Goal: Task Accomplishment & Management: Manage account settings

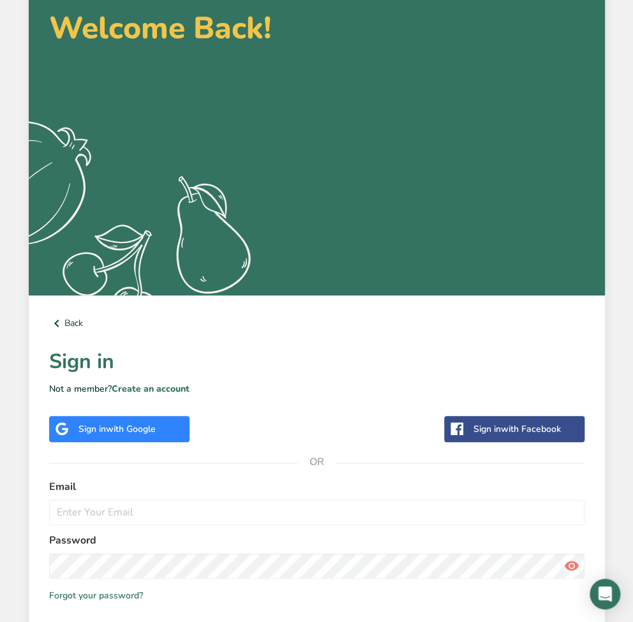
scroll to position [158, 0]
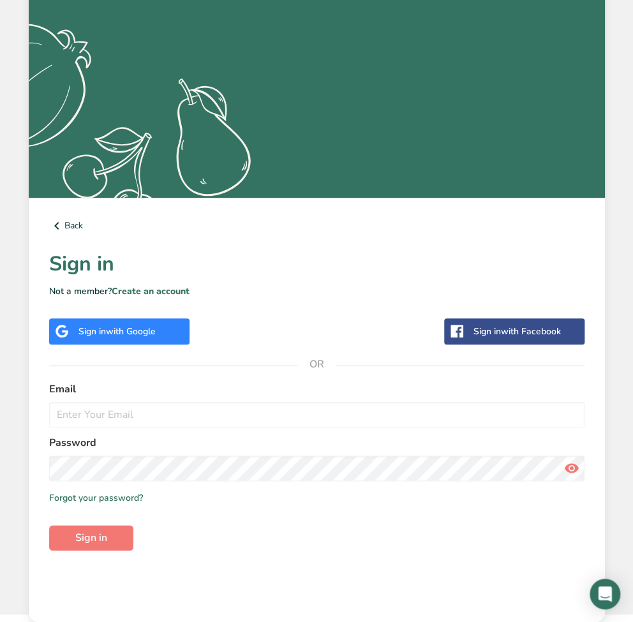
click at [133, 332] on span "with Google" at bounding box center [131, 332] width 50 height 12
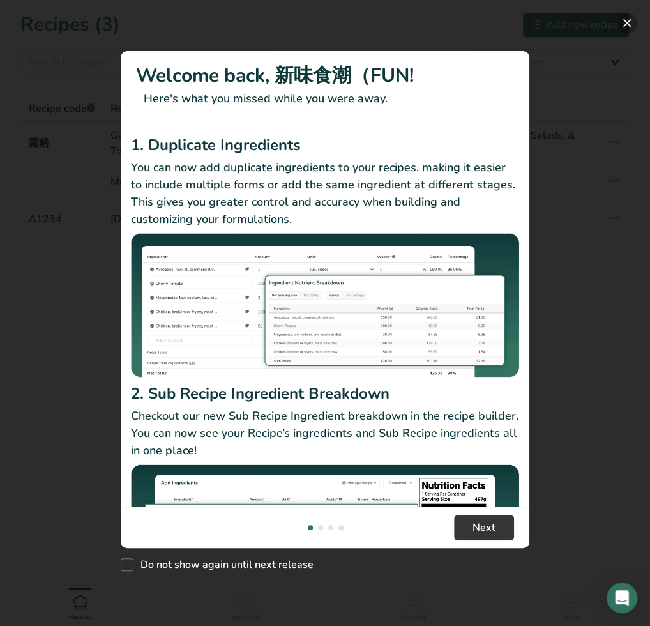
click at [624, 22] on button "New Features" at bounding box center [627, 23] width 20 height 20
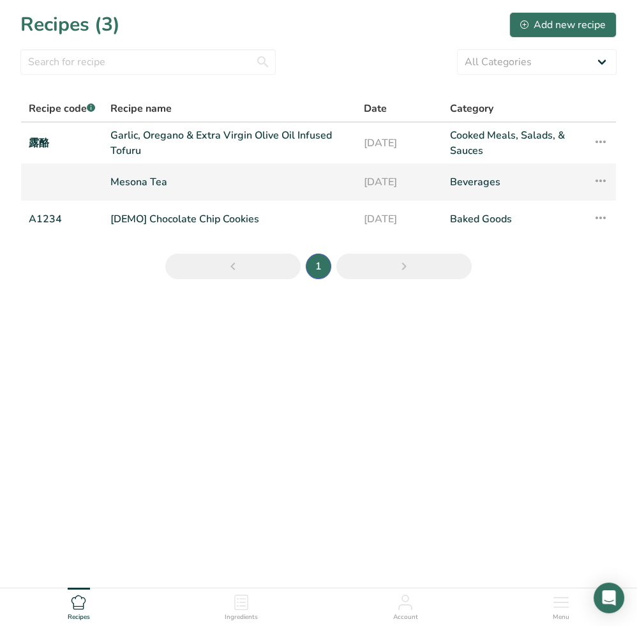
click at [151, 185] on link "Mesona Tea" at bounding box center [229, 182] width 238 height 27
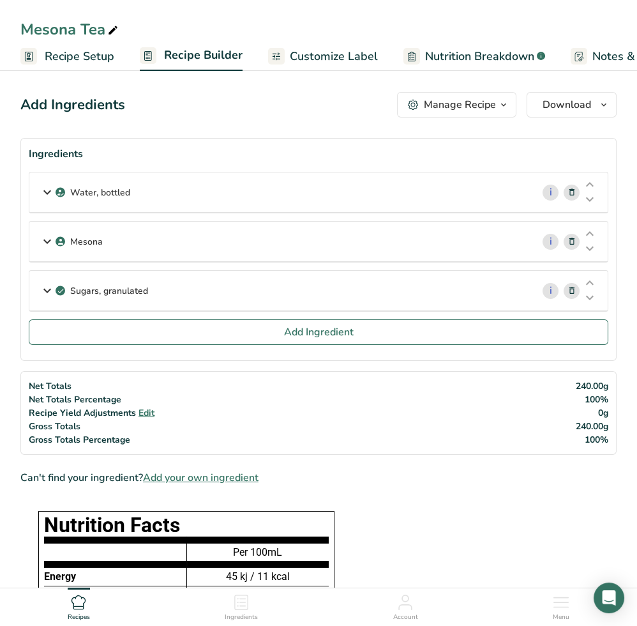
click at [62, 54] on span "Recipe Setup" at bounding box center [80, 56] width 70 height 17
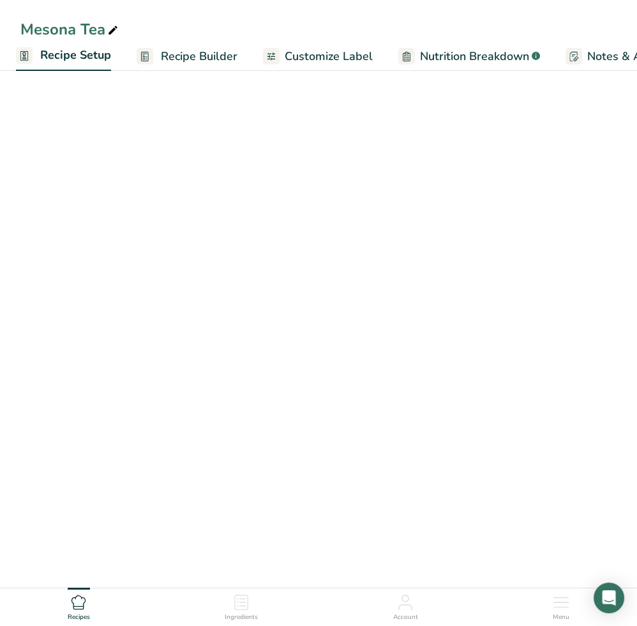
select select "22"
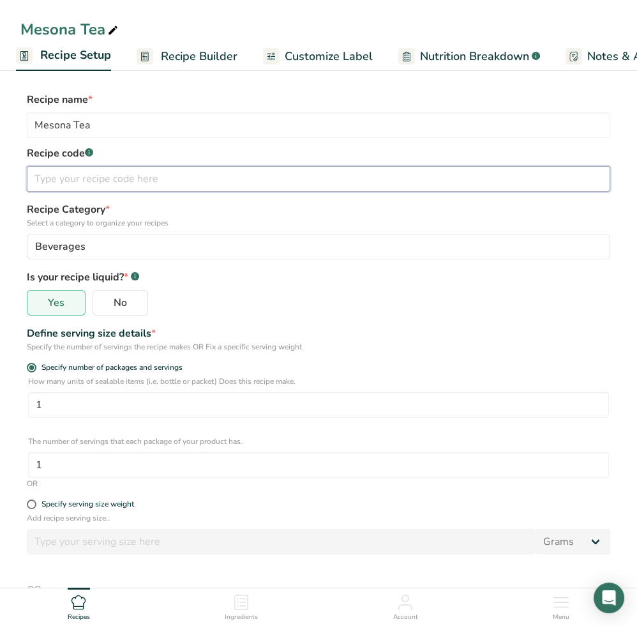
click at [382, 181] on input "text" at bounding box center [319, 179] width 584 height 26
type input "仙草"
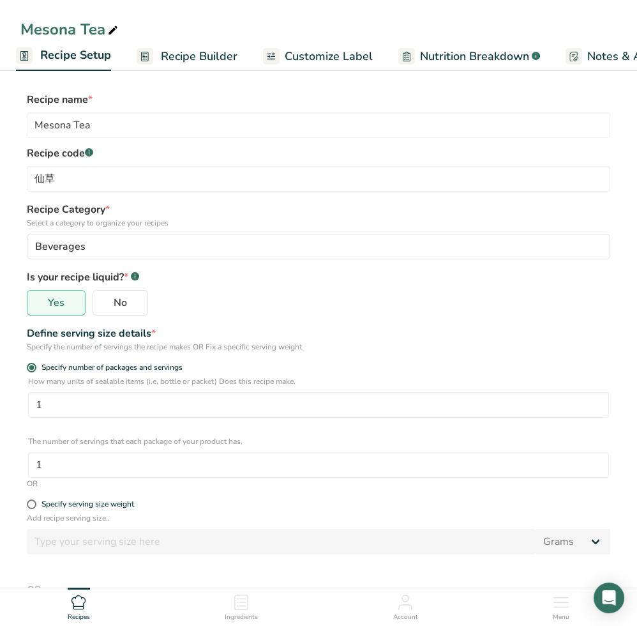
click at [174, 53] on span "Recipe Builder" at bounding box center [199, 56] width 77 height 17
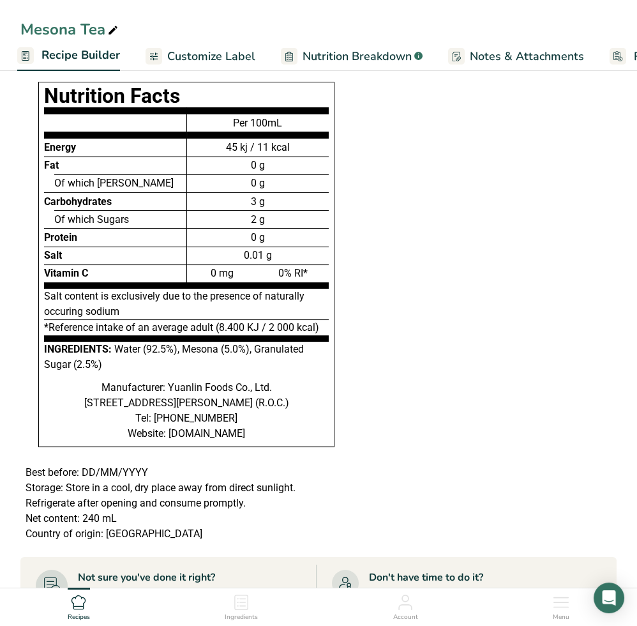
scroll to position [425, 0]
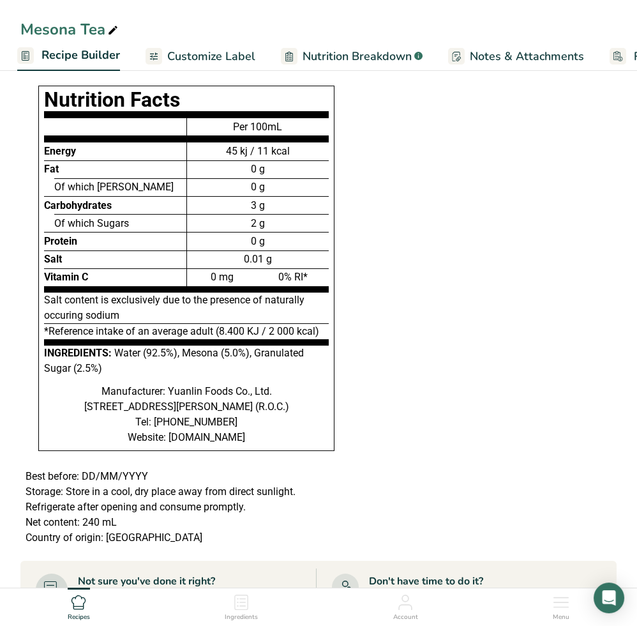
click at [200, 54] on span "Customize Label" at bounding box center [211, 56] width 88 height 17
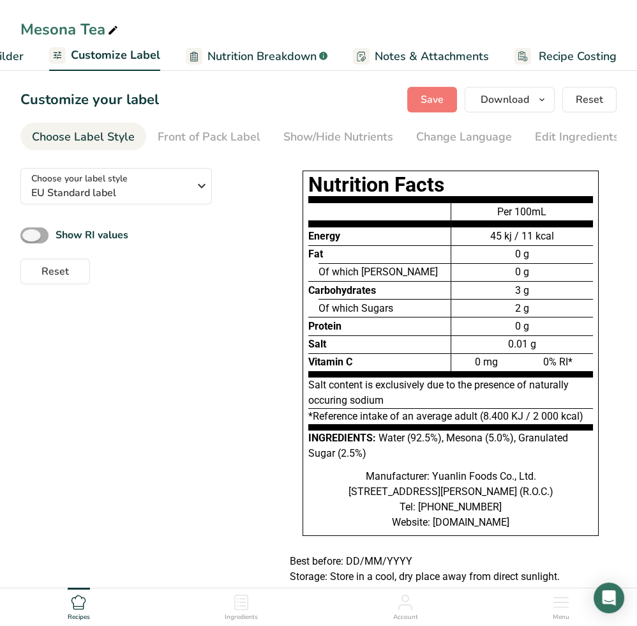
click at [34, 238] on span at bounding box center [34, 235] width 28 height 16
click at [29, 238] on input "Show RI values" at bounding box center [24, 235] width 8 height 8
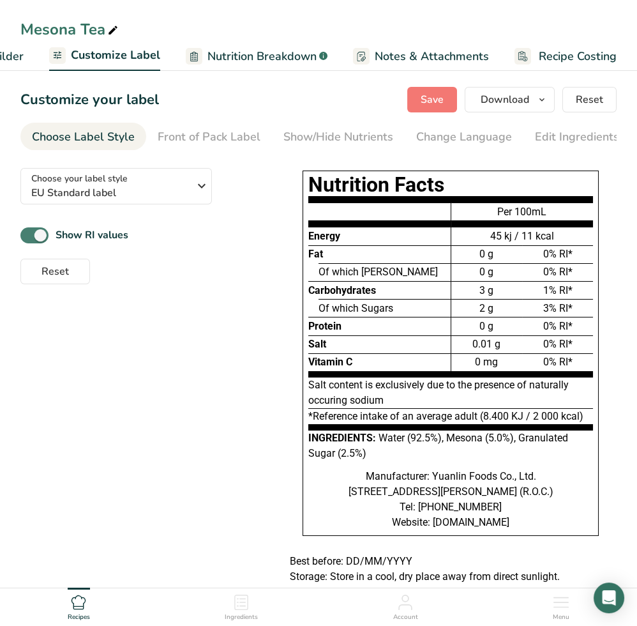
drag, startPoint x: 132, startPoint y: 238, endPoint x: 61, endPoint y: 238, distance: 70.2
click at [61, 238] on div "Show RI values" at bounding box center [142, 235] width 244 height 21
drag, startPoint x: 61, startPoint y: 237, endPoint x: 135, endPoint y: 236, distance: 74.1
click at [135, 236] on div "Show RI values" at bounding box center [142, 235] width 244 height 21
click at [33, 238] on span at bounding box center [34, 235] width 28 height 16
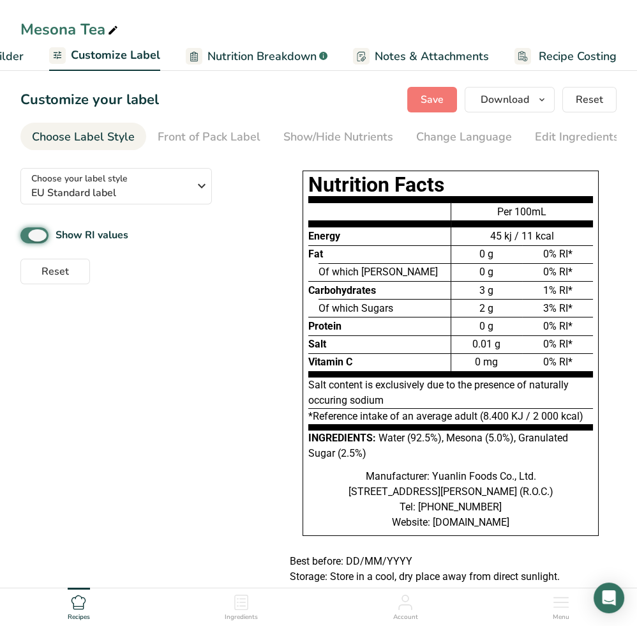
click at [29, 238] on input "Show RI values" at bounding box center [24, 235] width 8 height 8
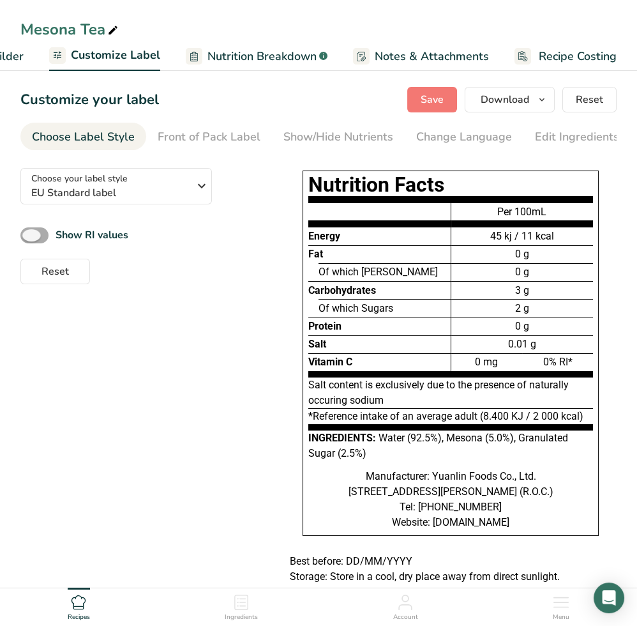
click at [33, 238] on span at bounding box center [34, 235] width 28 height 16
click at [29, 238] on input "Show RI values" at bounding box center [24, 235] width 8 height 8
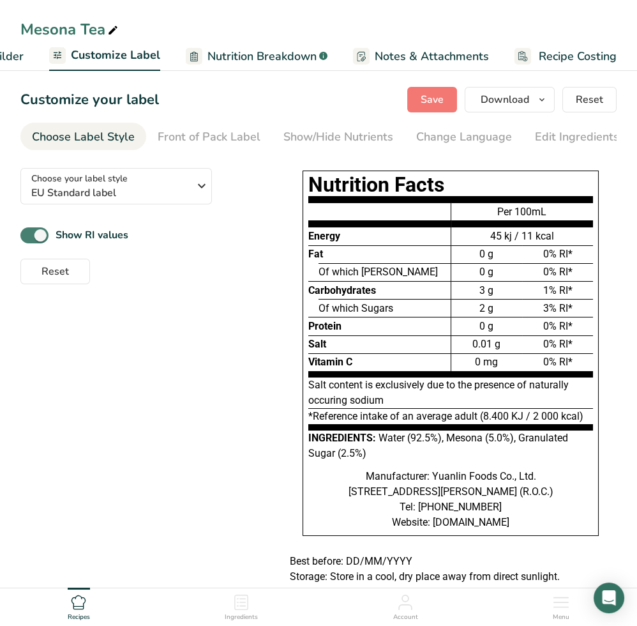
click at [31, 236] on span at bounding box center [34, 235] width 28 height 16
click at [29, 236] on input "Show RI values" at bounding box center [24, 235] width 8 height 8
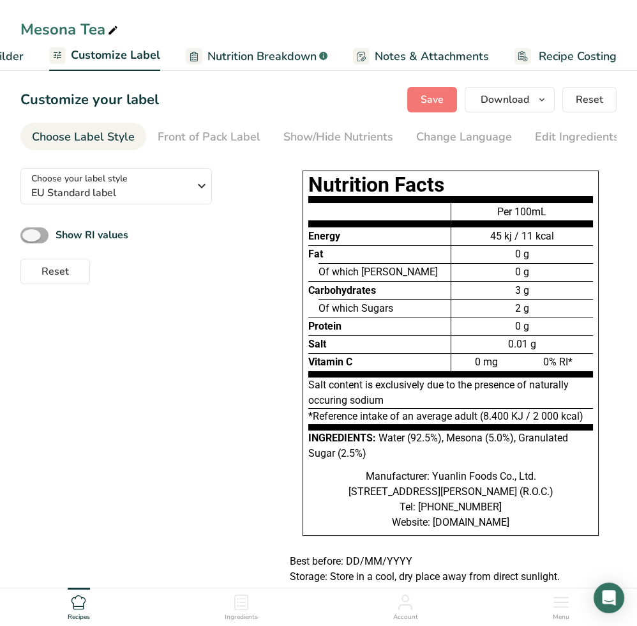
click at [31, 236] on span at bounding box center [34, 235] width 28 height 16
click at [29, 236] on input "Show RI values" at bounding box center [24, 235] width 8 height 8
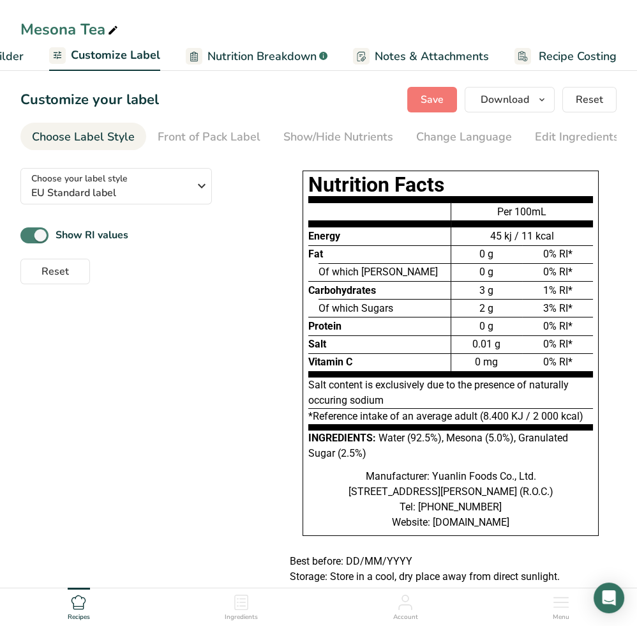
click at [31, 236] on span at bounding box center [34, 235] width 28 height 16
click at [29, 236] on input "Show RI values" at bounding box center [24, 235] width 8 height 8
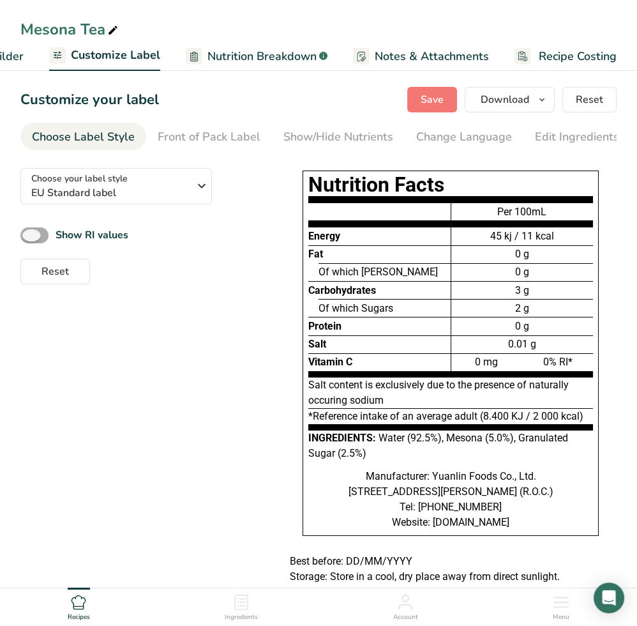
click at [43, 238] on span at bounding box center [34, 235] width 28 height 16
click at [29, 238] on input "Show RI values" at bounding box center [24, 235] width 8 height 8
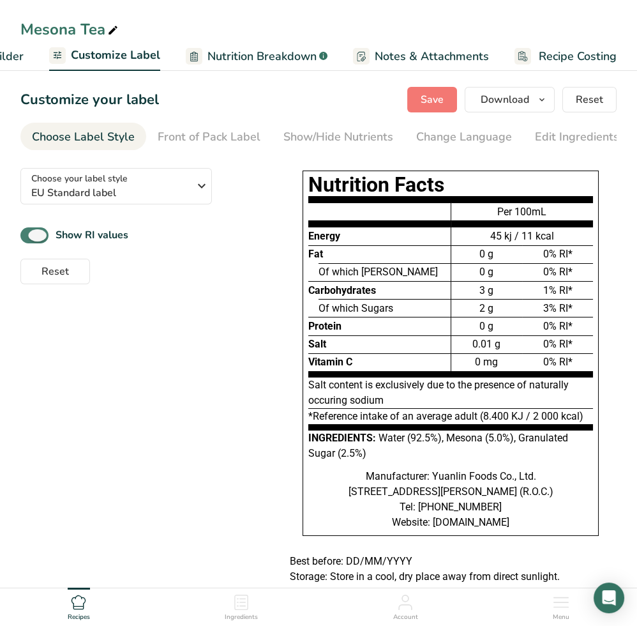
click at [43, 238] on span at bounding box center [34, 235] width 28 height 16
click at [29, 238] on input "Show RI values" at bounding box center [24, 235] width 8 height 8
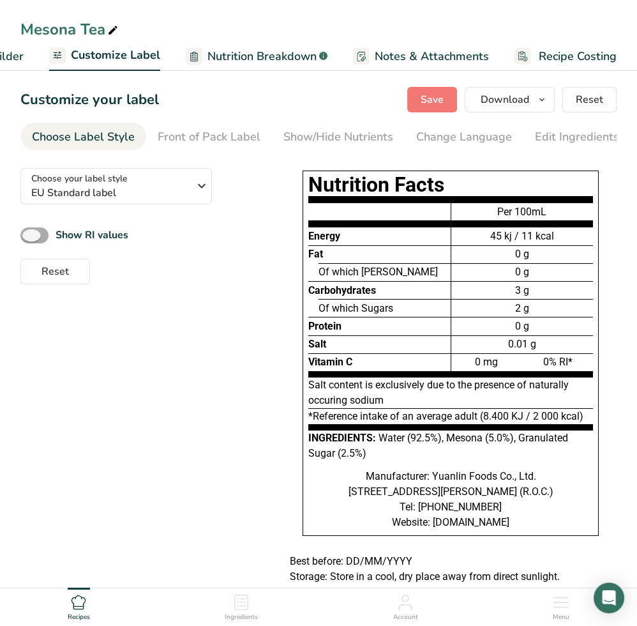
click at [43, 238] on span at bounding box center [34, 235] width 28 height 16
click at [29, 238] on input "Show RI values" at bounding box center [24, 235] width 8 height 8
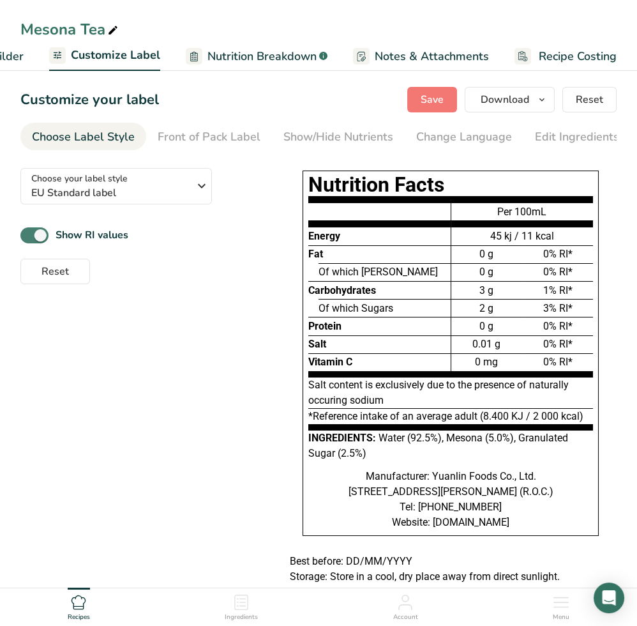
click at [43, 236] on span at bounding box center [34, 235] width 28 height 16
click at [29, 236] on input "Show RI values" at bounding box center [24, 235] width 8 height 8
checkbox input "false"
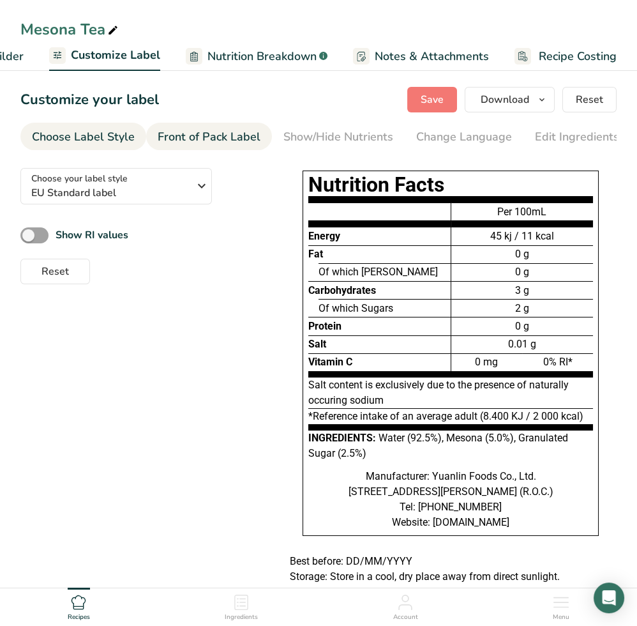
click at [211, 129] on div "Front of Pack Label" at bounding box center [209, 136] width 103 height 17
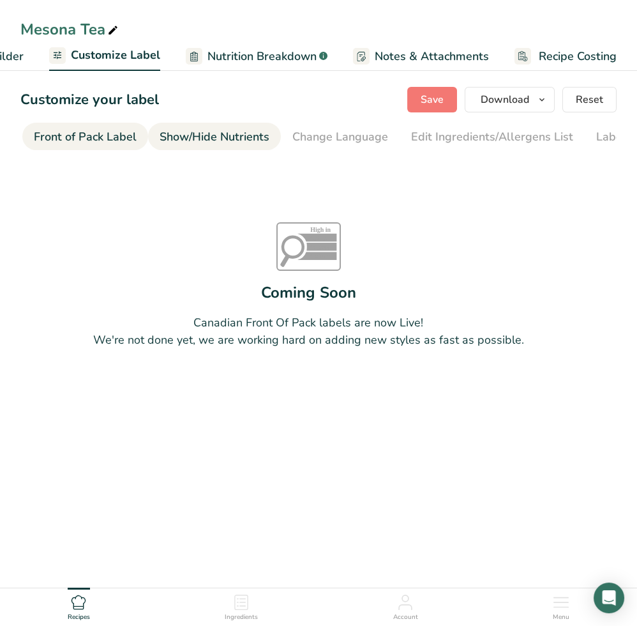
click at [262, 132] on div "Show/Hide Nutrients" at bounding box center [215, 136] width 110 height 17
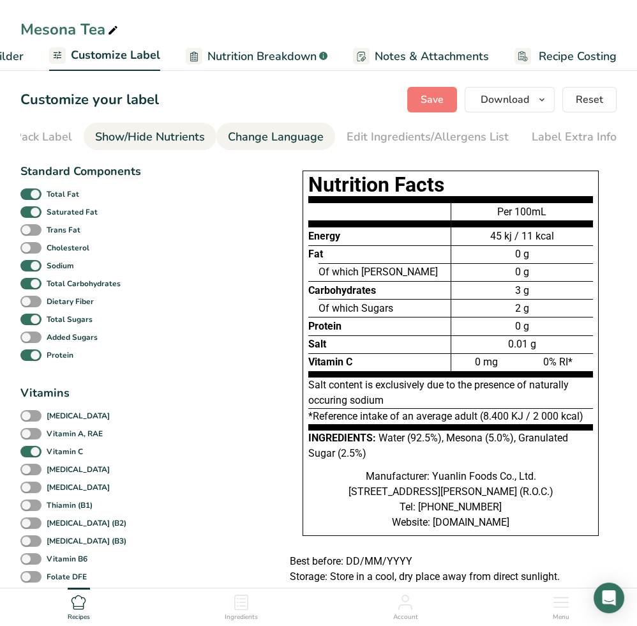
scroll to position [0, 189]
click at [33, 454] on span at bounding box center [30, 452] width 21 height 12
click at [29, 454] on input "Vitamin C" at bounding box center [24, 451] width 8 height 8
checkbox input "false"
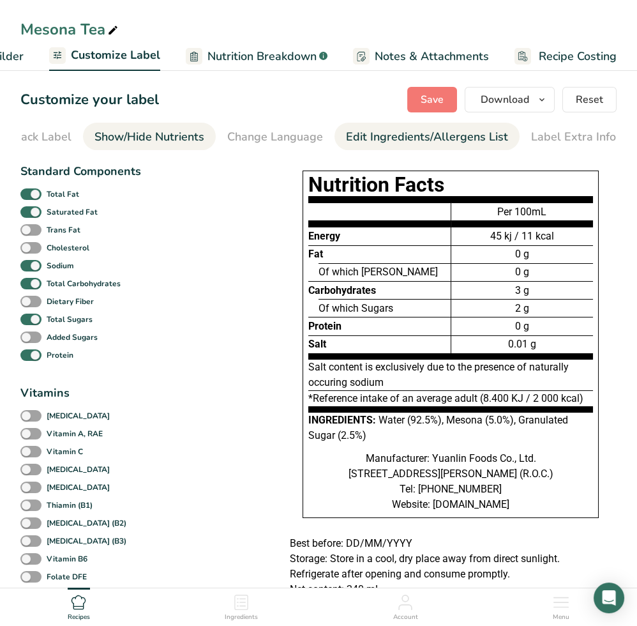
click at [440, 138] on div "Edit Ingredients/Allergens List" at bounding box center [427, 136] width 162 height 17
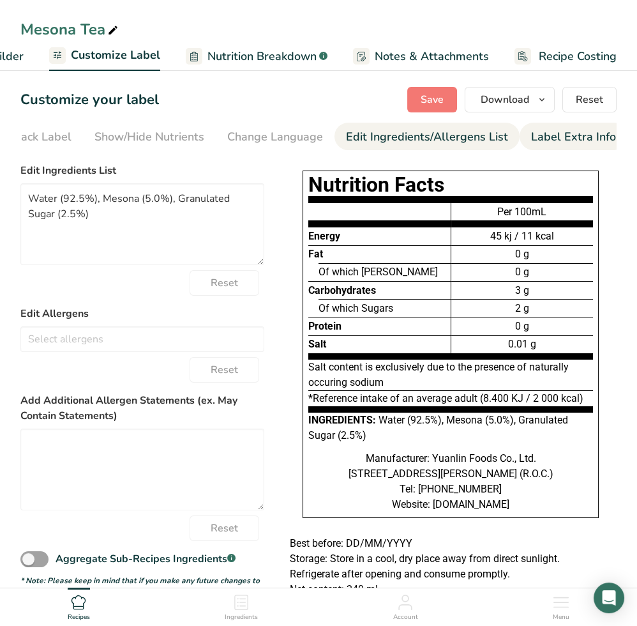
click at [582, 140] on div "Label Extra Info" at bounding box center [573, 136] width 85 height 17
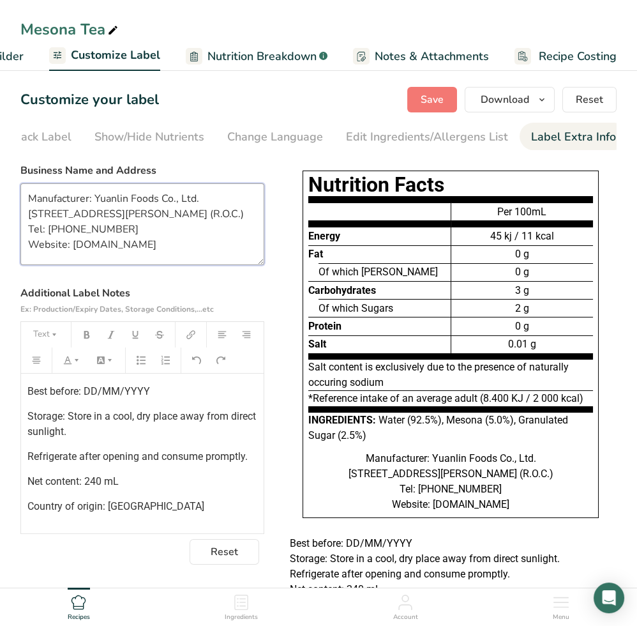
click at [209, 250] on textarea "Manufacturer: Yuanlin Foods Co., Ltd. No. 543, Dawan Rd., Yuanlin City, Changhu…" at bounding box center [142, 224] width 244 height 82
click at [156, 248] on textarea "Manufacturer: Yuanlin Foods Co., Ltd. No. 543, Dawan Rd., Yuanlin City, Changhu…" at bounding box center [142, 224] width 244 height 82
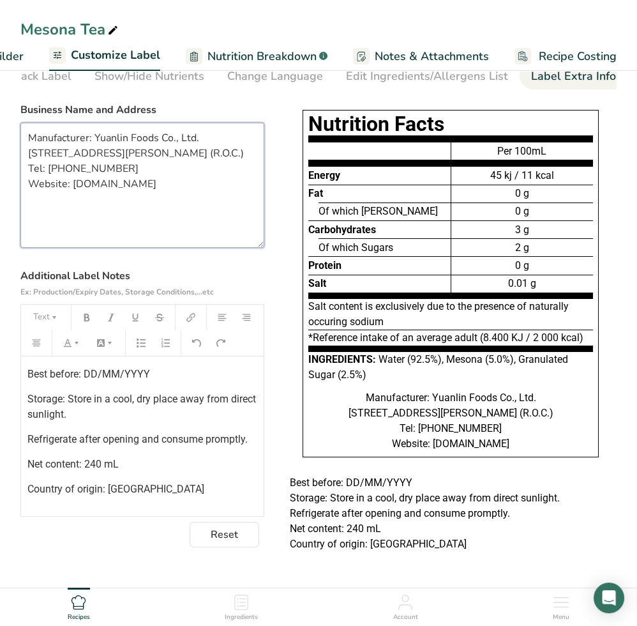
drag, startPoint x: 260, startPoint y: 180, endPoint x: 252, endPoint y: 223, distance: 44.1
click at [252, 223] on textarea "Manufacturer: Yuanlin Foods Co., Ltd. No. 543, Dawan Rd., Yuanlin City, Changhu…" at bounding box center [142, 185] width 244 height 125
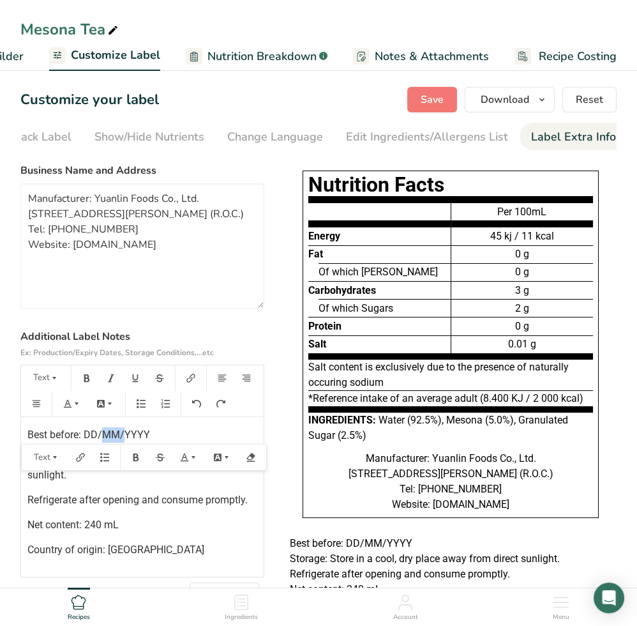
drag, startPoint x: 124, startPoint y: 437, endPoint x: 102, endPoint y: 438, distance: 23.0
click at [102, 438] on span "Best before: DD/MM/YYYY" at bounding box center [88, 434] width 123 height 12
click at [146, 436] on p "Best before: DD/YYYY" at bounding box center [142, 434] width 230 height 15
click at [131, 434] on span "Best before: DD/YYYYMM/" at bounding box center [88, 434] width 123 height 12
drag, startPoint x: 145, startPoint y: 432, endPoint x: 153, endPoint y: 436, distance: 8.6
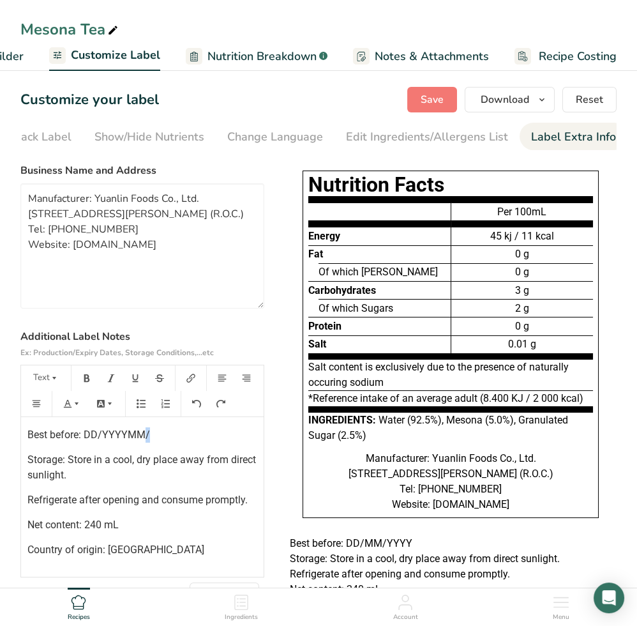
click at [153, 436] on p "Best before: DD/YYYYMM/" at bounding box center [142, 434] width 230 height 15
copy span "/"
click at [128, 437] on span "Best before: DD/YYYYMM/" at bounding box center [88, 434] width 123 height 12
drag, startPoint x: 103, startPoint y: 435, endPoint x: 87, endPoint y: 435, distance: 15.3
click at [87, 435] on span "Best before: DD/YYYY/MM/" at bounding box center [90, 434] width 127 height 12
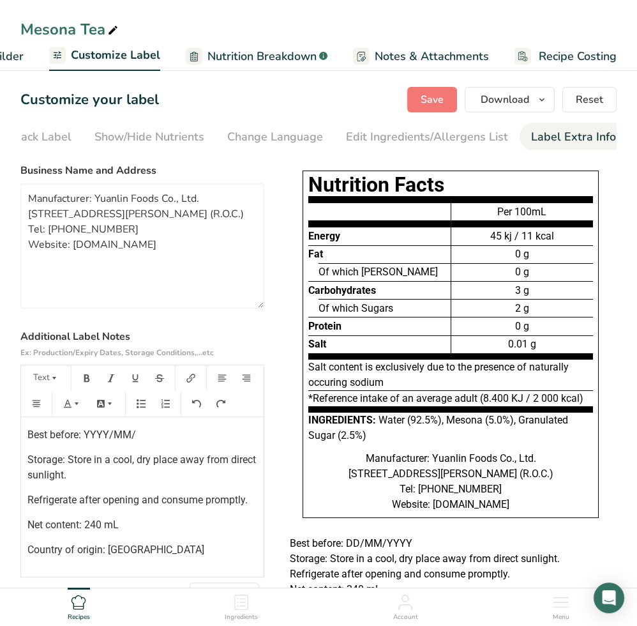
click at [165, 434] on p "Best before: YYYY/MM/" at bounding box center [142, 434] width 230 height 15
click at [201, 436] on p "Best before: YYYY/MM/DD" at bounding box center [142, 434] width 230 height 15
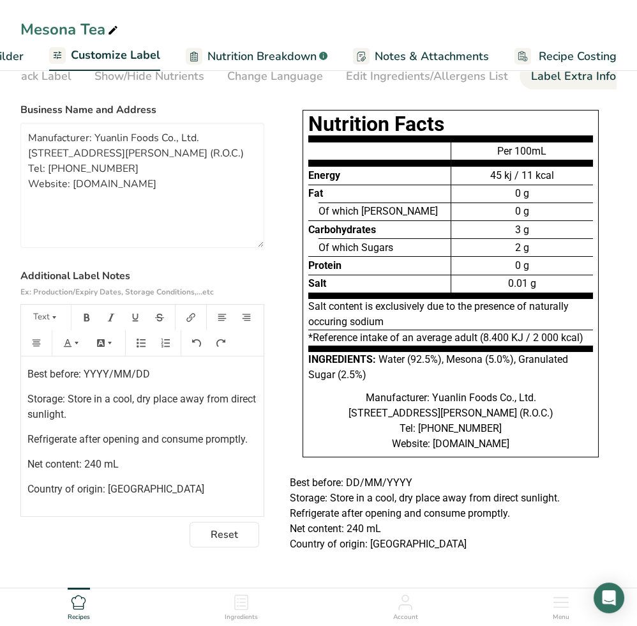
scroll to position [85, 0]
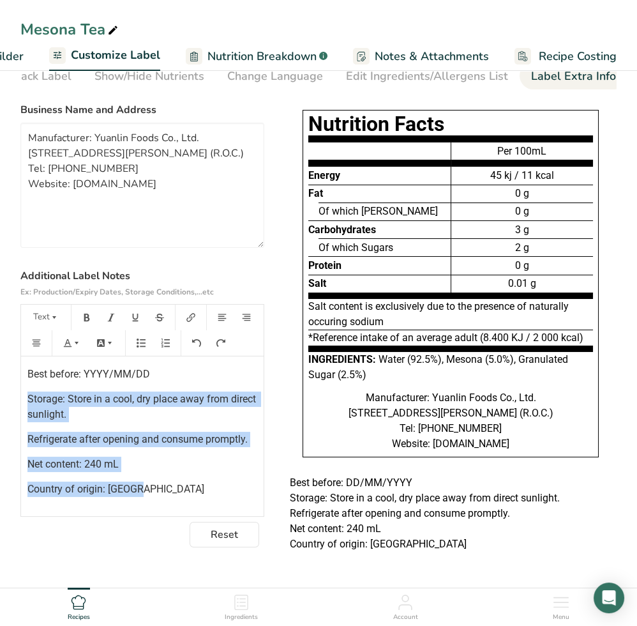
drag, startPoint x: 156, startPoint y: 472, endPoint x: -10, endPoint y: 375, distance: 192.3
click at [0, 375] on html "Mesona Tea Recipe Setup Recipe Builder Customize Label Nutrition Breakdown .a-a…" at bounding box center [318, 282] width 637 height 686
click at [123, 483] on span "Country of origin: [GEOGRAPHIC_DATA]" at bounding box center [115, 489] width 177 height 12
click at [134, 483] on span "Country of origin: [GEOGRAPHIC_DATA]" at bounding box center [115, 489] width 177 height 12
click at [144, 481] on p "Country of origin: [GEOGRAPHIC_DATA]" at bounding box center [142, 488] width 230 height 15
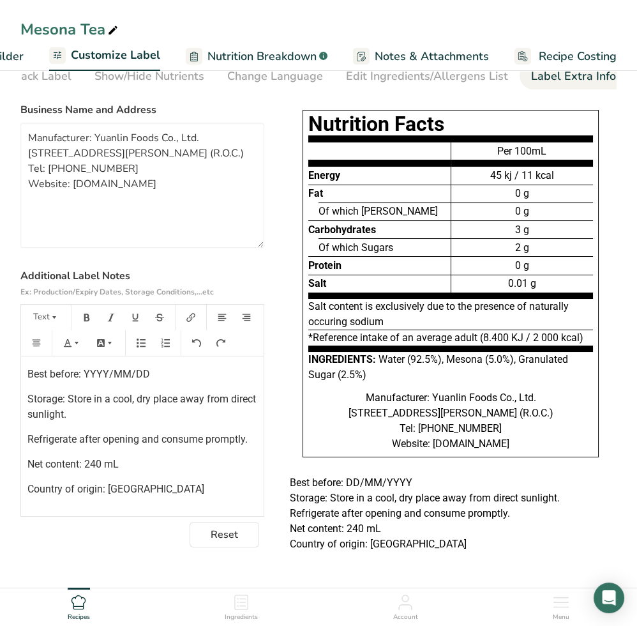
click at [145, 481] on p "Country of origin: [GEOGRAPHIC_DATA]" at bounding box center [142, 488] width 230 height 15
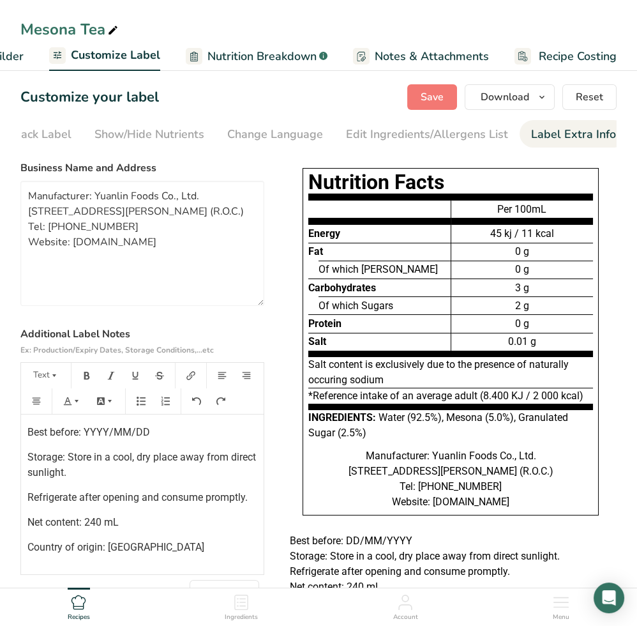
scroll to position [0, 0]
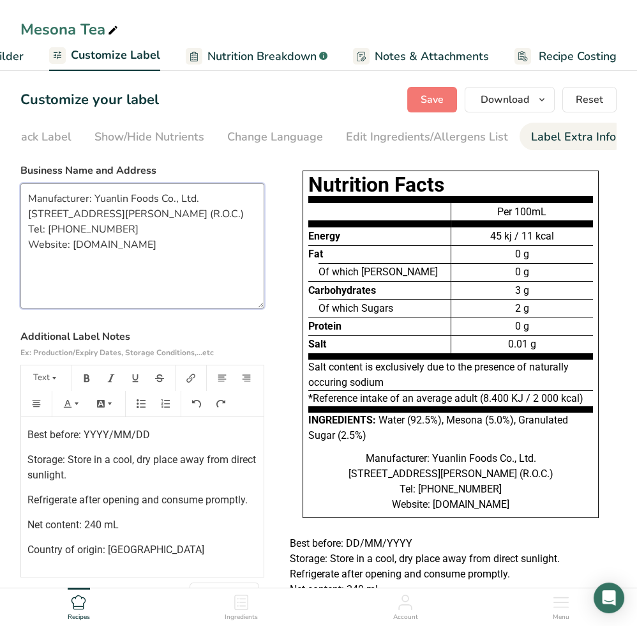
click at [174, 269] on textarea "Manufacturer: Yuanlin Foods Co., Ltd. No. 543, Dawan Rd., Yuanlin City, Changhu…" at bounding box center [142, 245] width 244 height 125
click at [192, 268] on textarea "Manufacturer: Yuanlin Foods Co., Ltd. No. 543, Dawan Rd., Yuanlin City, Changhu…" at bounding box center [142, 245] width 244 height 125
drag, startPoint x: 188, startPoint y: 266, endPoint x: 22, endPoint y: 246, distance: 167.2
click at [22, 246] on textarea "Manufacturer: Yuanlin Foods Co., Ltd. No. 543, Dawan Rd., Yuanlin City, Changhu…" at bounding box center [142, 245] width 244 height 125
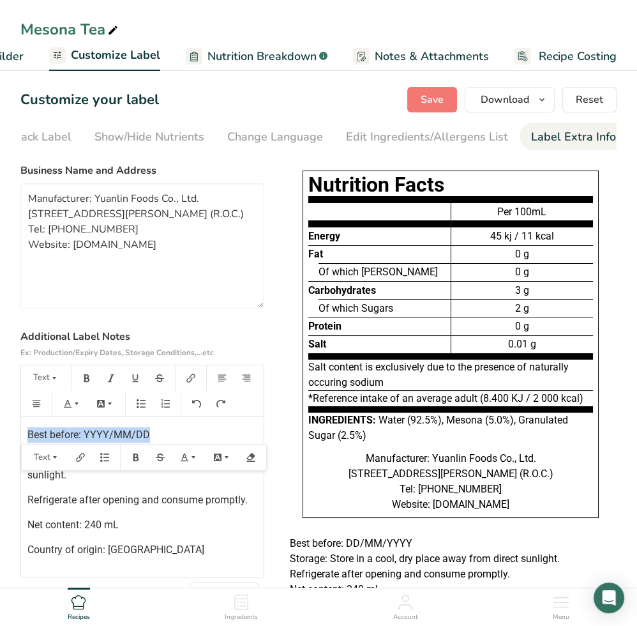
drag, startPoint x: 149, startPoint y: 442, endPoint x: 336, endPoint y: 420, distance: 188.3
click at [8, 437] on section "Customize your label Save Download Choose what to show on your downloaded label…" at bounding box center [318, 357] width 637 height 582
copy span "Best before: YYYY/MM/DD"
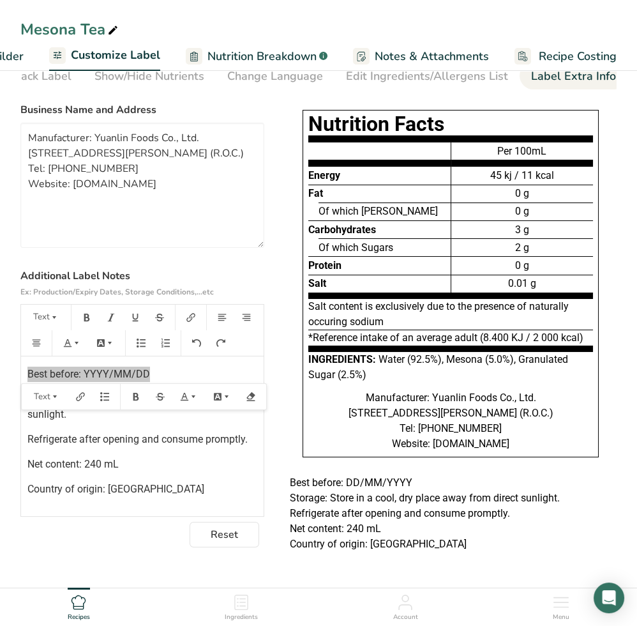
scroll to position [85, 0]
click at [139, 483] on span "Country of origin: [GEOGRAPHIC_DATA]" at bounding box center [115, 489] width 177 height 12
click at [152, 481] on p "Country of origin: [GEOGRAPHIC_DATA]" at bounding box center [142, 488] width 230 height 15
click at [105, 456] on p "Net content: 240 mL" at bounding box center [142, 463] width 230 height 15
click at [158, 481] on p "Country of origin: [GEOGRAPHIC_DATA]" at bounding box center [142, 488] width 230 height 15
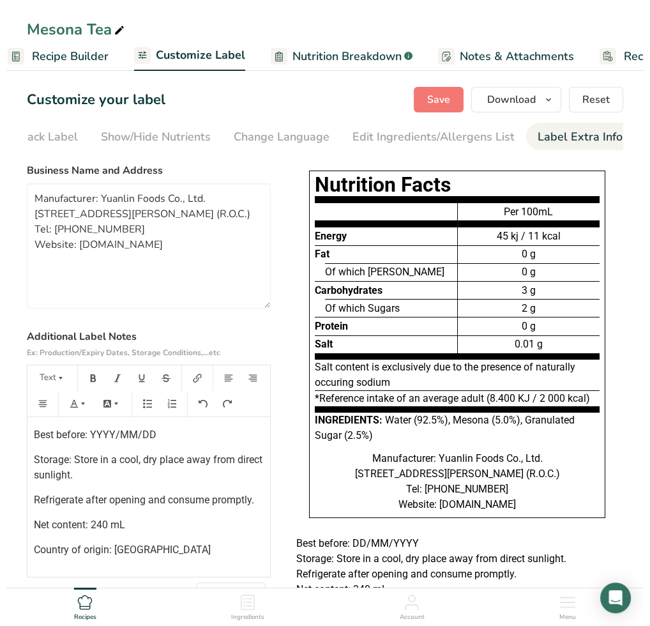
scroll to position [0, 0]
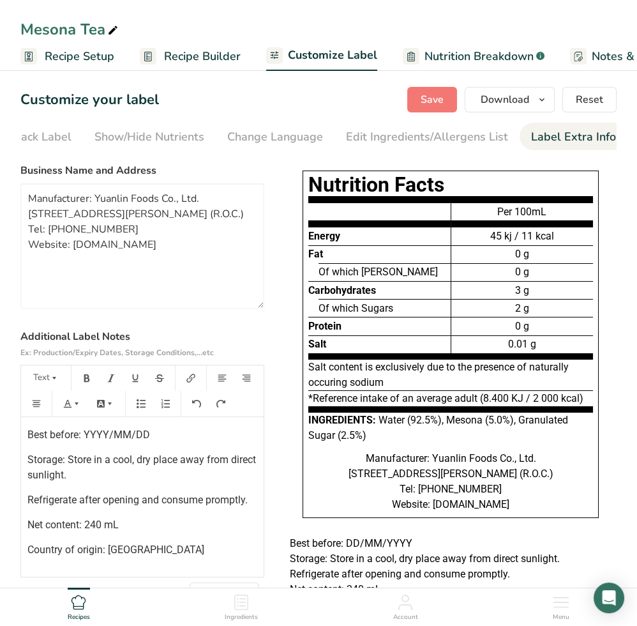
click at [62, 58] on span "Recipe Setup" at bounding box center [80, 56] width 70 height 17
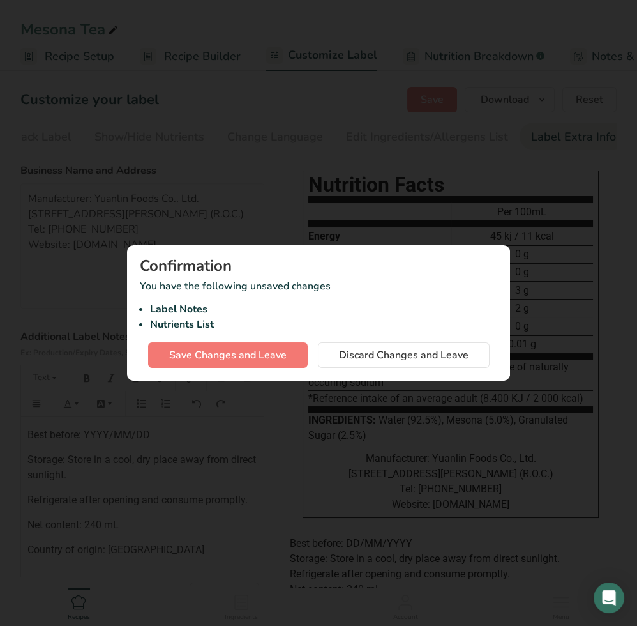
scroll to position [0, 4]
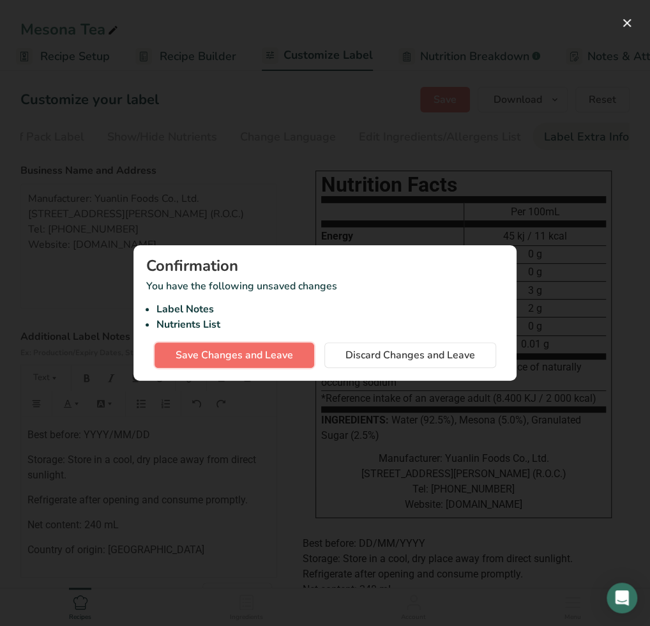
click at [264, 361] on span "Save Changes and Leave" at bounding box center [234, 354] width 117 height 15
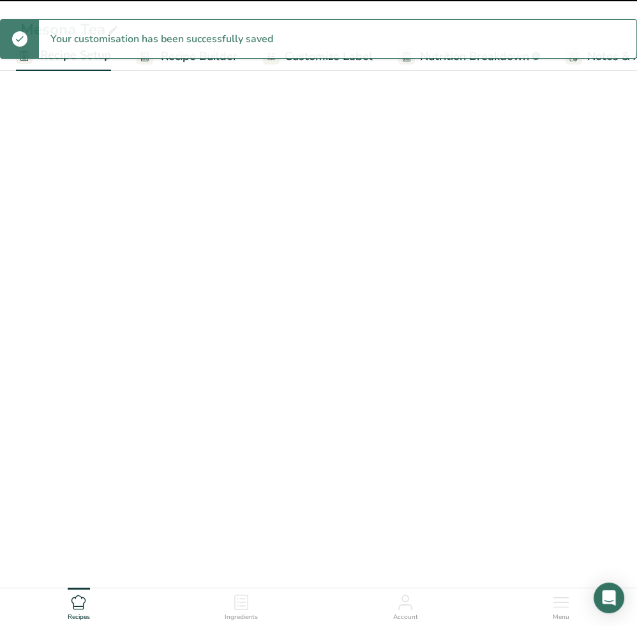
select select "22"
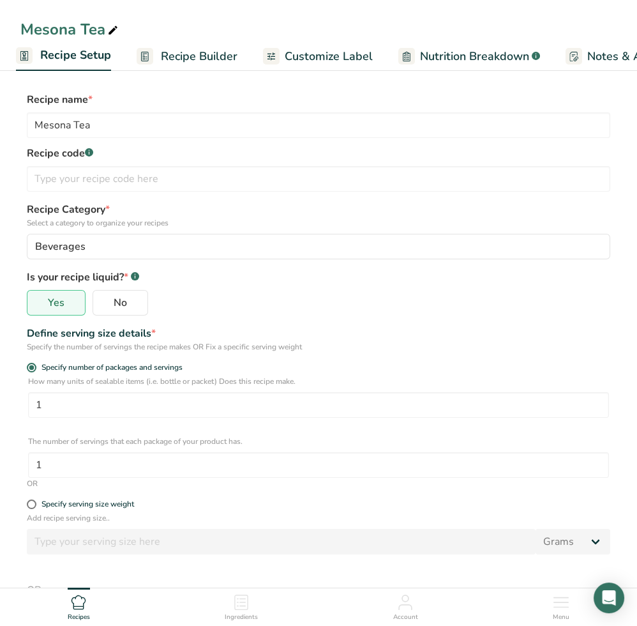
click at [338, 279] on p "Is your recipe liquid? * .a-a{fill:#347362;}.b-a{fill:#fff;}" at bounding box center [319, 276] width 584 height 18
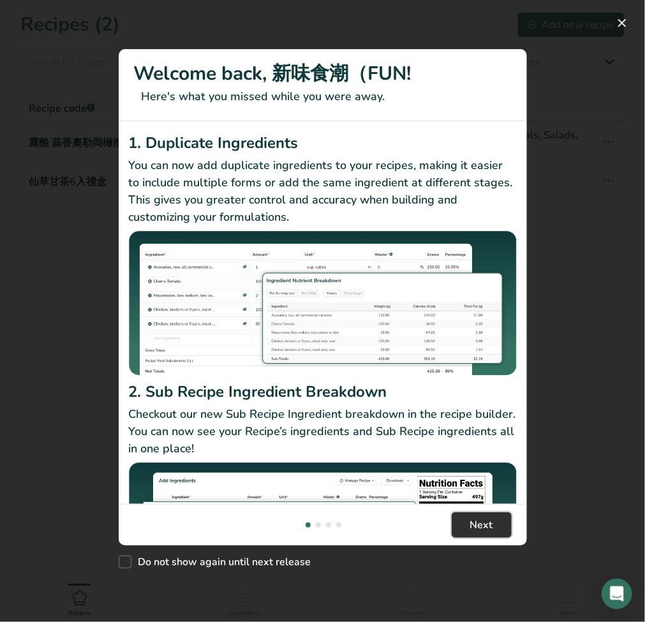
click at [495, 531] on button "Next" at bounding box center [482, 526] width 60 height 26
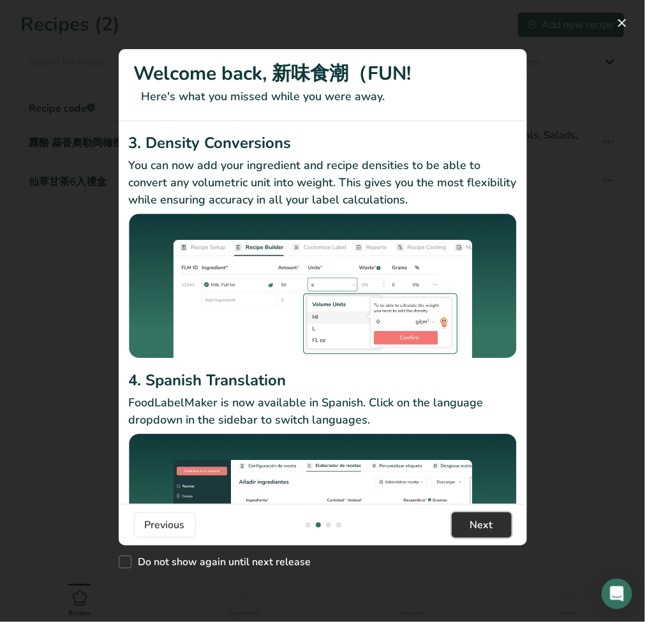
click at [495, 532] on button "Next" at bounding box center [482, 526] width 60 height 26
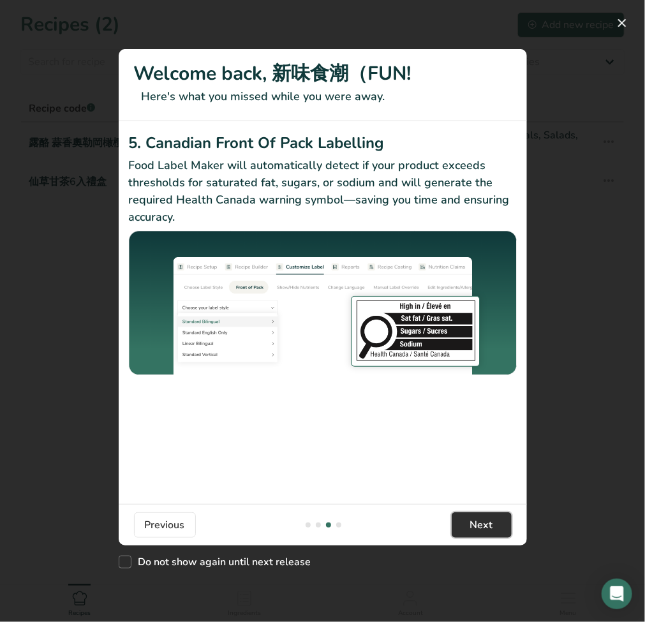
click at [495, 535] on button "Next" at bounding box center [482, 526] width 60 height 26
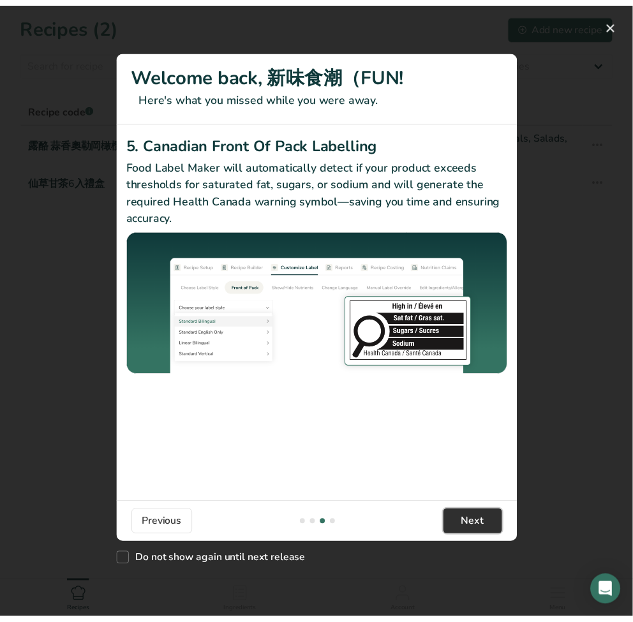
scroll to position [0, 1226]
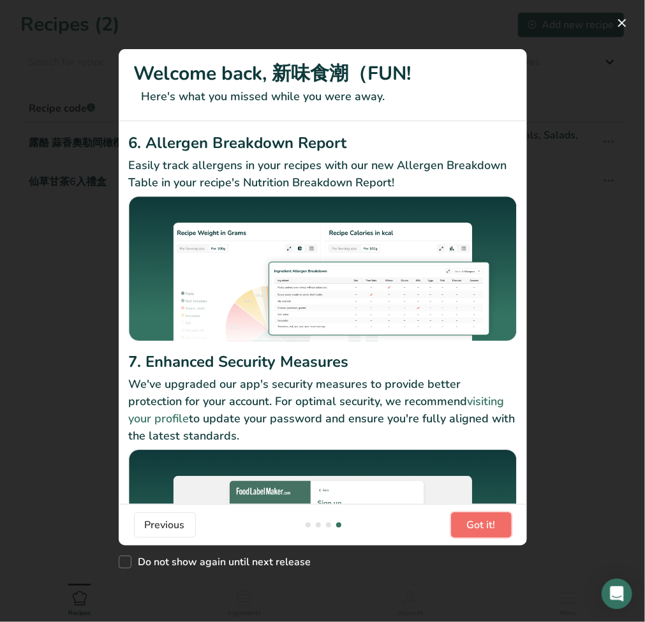
click at [483, 528] on span "Got it!" at bounding box center [481, 525] width 29 height 15
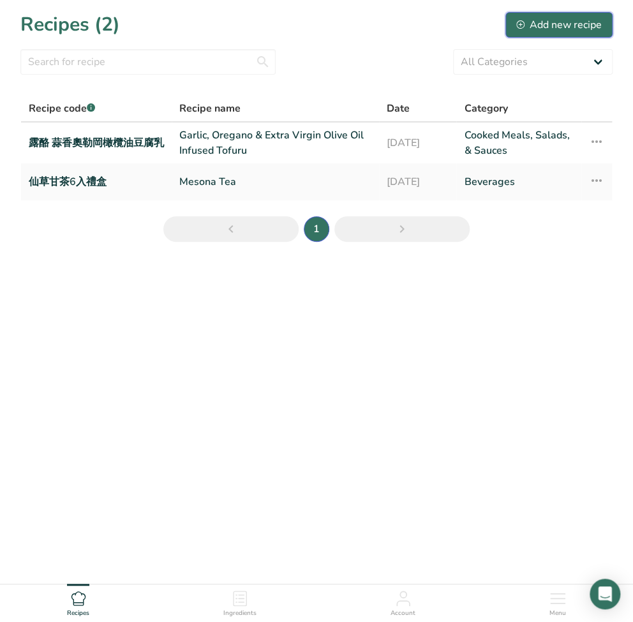
click at [542, 29] on div "Add new recipe" at bounding box center [560, 24] width 86 height 15
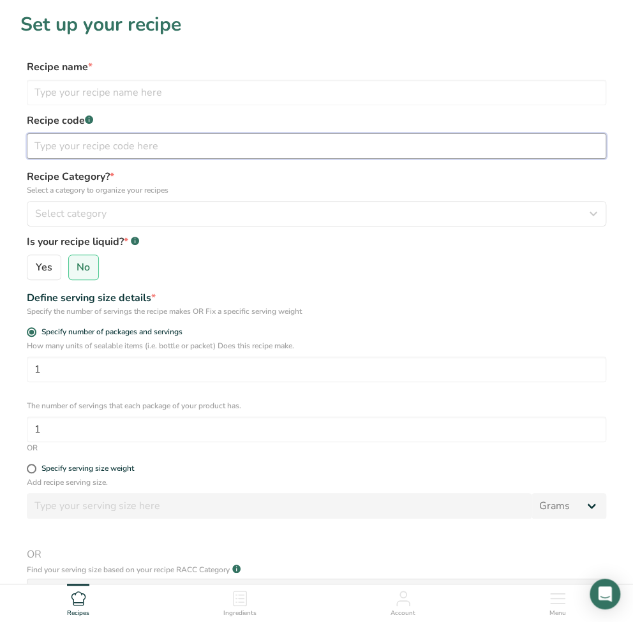
click at [73, 148] on input "text" at bounding box center [317, 146] width 580 height 26
paste input "窨花尋芳 台灣味花茶"
type input "窨花尋芳 台灣味花茶"
click at [152, 96] on input "text" at bounding box center [317, 93] width 580 height 26
paste input "Fragrance Quest – Taiwan Scented Tea"
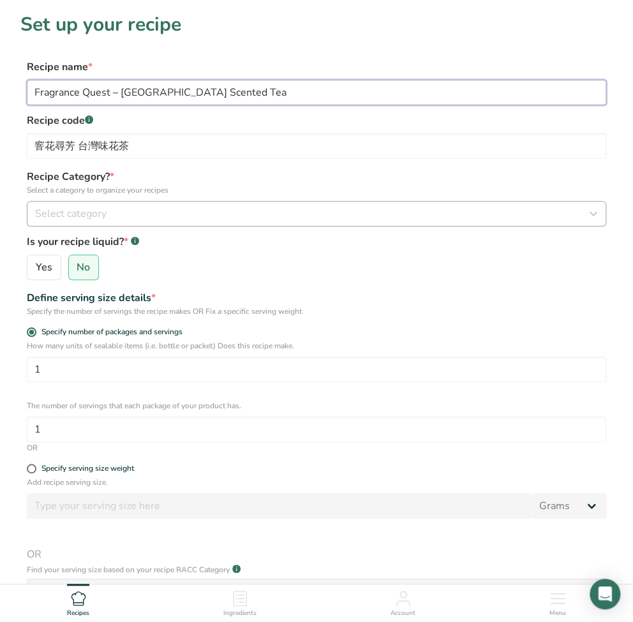
type input "Fragrance Quest – Taiwan Scented Tea"
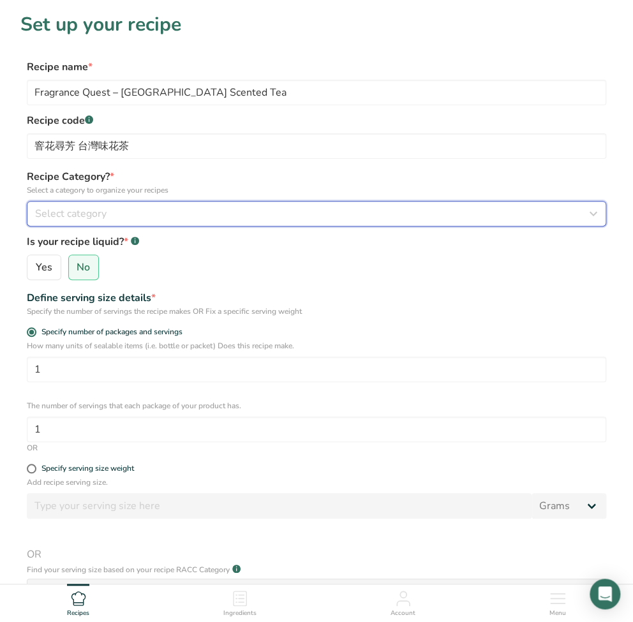
click at [78, 215] on span "Select category" at bounding box center [71, 213] width 72 height 15
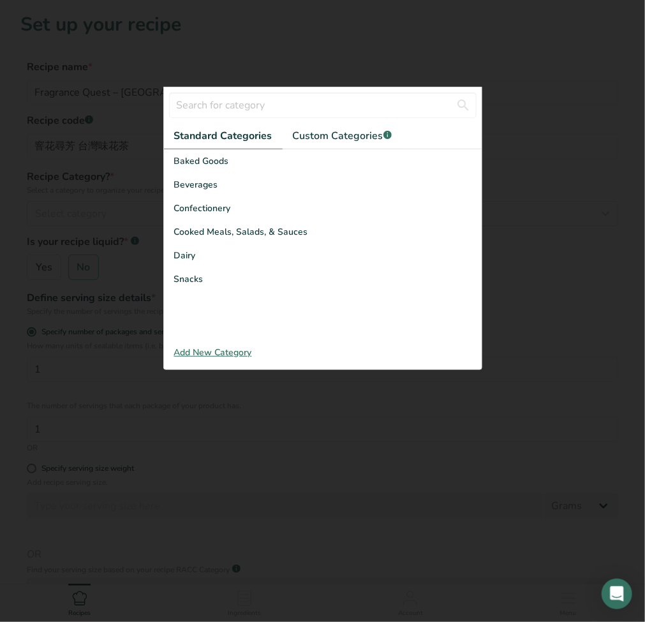
drag, startPoint x: 68, startPoint y: 156, endPoint x: 45, endPoint y: 151, distance: 23.7
click at [45, 151] on div at bounding box center [322, 311] width 645 height 622
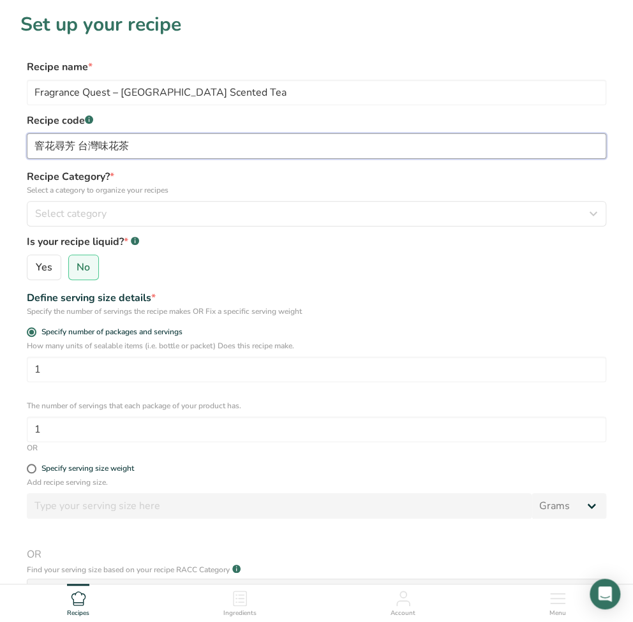
click at [103, 149] on input "窨花尋芳 台灣味花茶" at bounding box center [317, 146] width 580 height 26
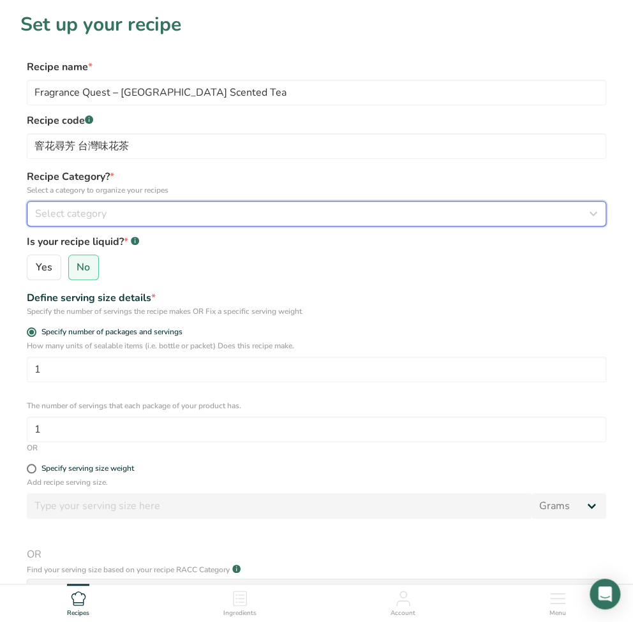
click at [193, 209] on div "Select category" at bounding box center [312, 213] width 555 height 15
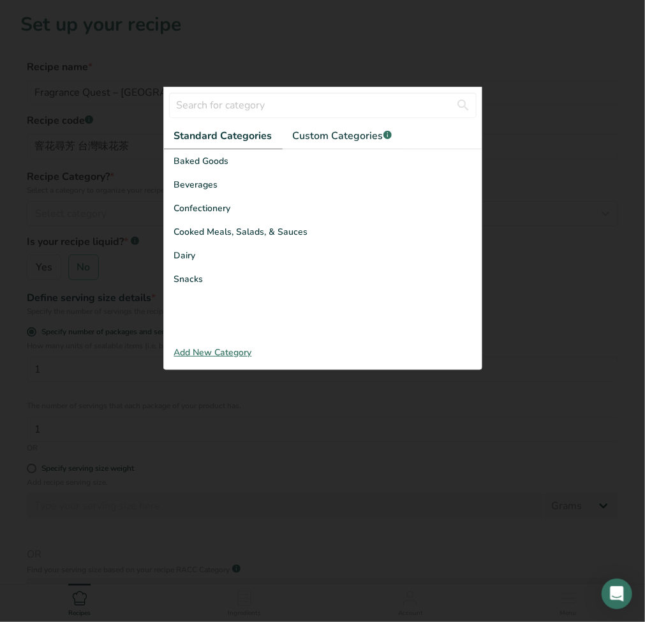
click at [130, 206] on div at bounding box center [322, 311] width 645 height 622
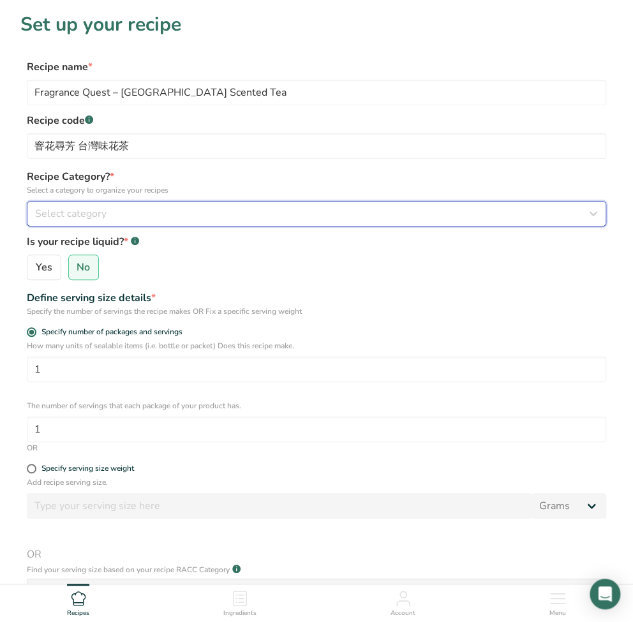
click at [107, 216] on div "Select category" at bounding box center [312, 213] width 555 height 15
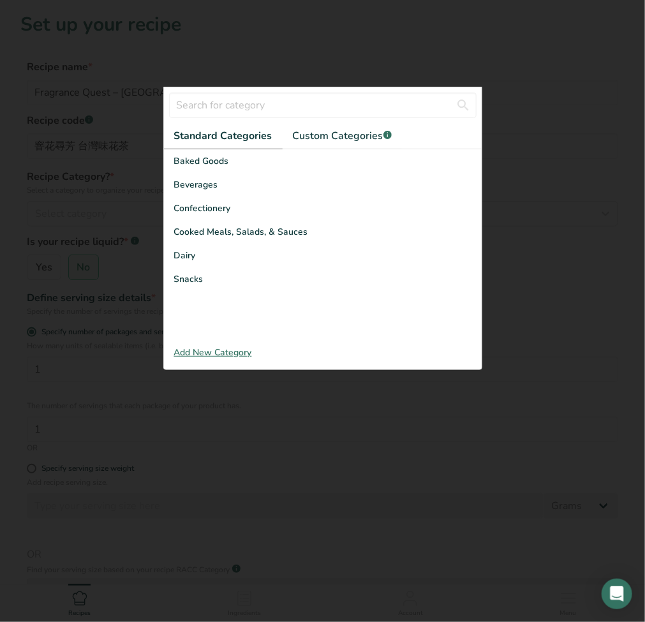
click at [96, 219] on div at bounding box center [322, 311] width 645 height 622
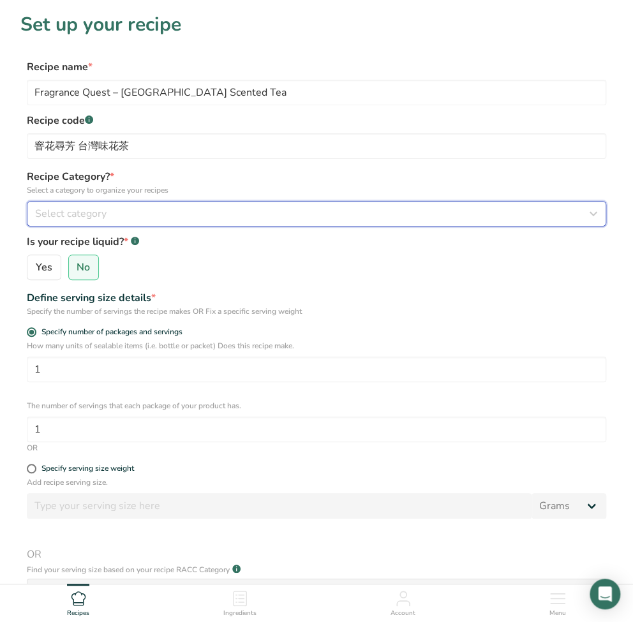
click at [89, 215] on span "Select category" at bounding box center [71, 213] width 72 height 15
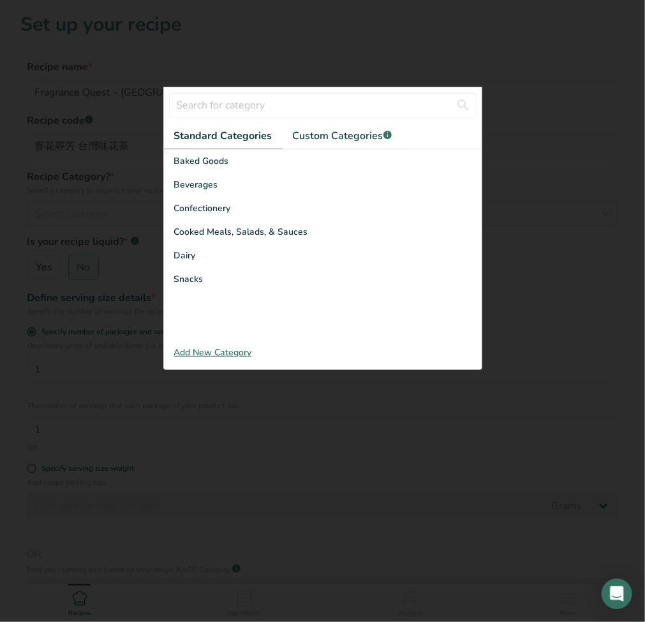
click at [64, 299] on div at bounding box center [322, 311] width 645 height 622
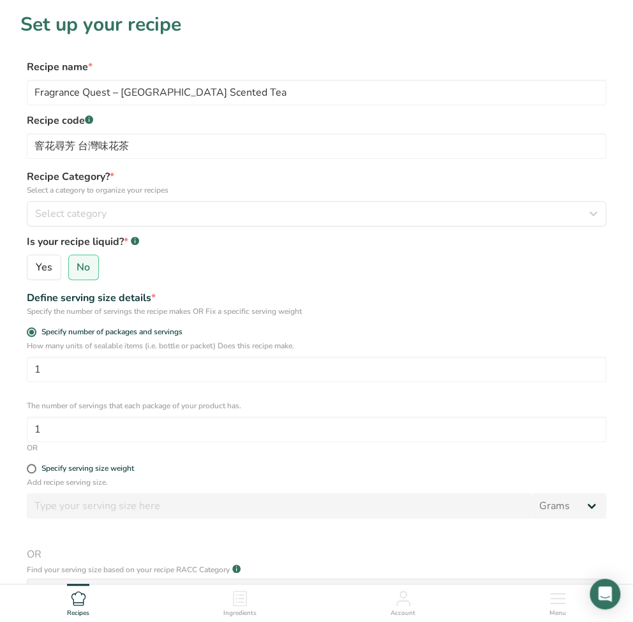
click at [130, 268] on div "Yes No" at bounding box center [317, 268] width 580 height 26
drag, startPoint x: 239, startPoint y: 102, endPoint x: -171, endPoint y: 112, distance: 410.7
click at [0, 112] on html "Set up your recipe Recipe name * Fragrance Quest – Taiwan Scented Tea Recipe co…" at bounding box center [316, 420] width 633 height 841
paste input "Bloosm Moment Oolong Tea-Bloosm Moment Oolong"
type input "Bloosm Moment Oolong Tea-Bloosm Moment Oolong Tea"
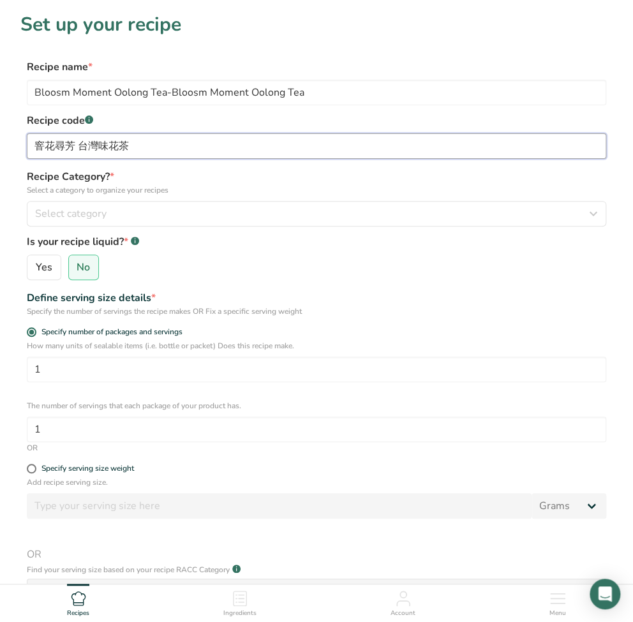
drag, startPoint x: 142, startPoint y: 145, endPoint x: -75, endPoint y: 133, distance: 217.4
click at [0, 133] on html "Set up your recipe Recipe name * Bloosm Moment Oolong Tea-Bloosm Moment Oolong …" at bounding box center [316, 420] width 633 height 841
paste input "-開發彼時"
type input "窨花尋芳 台灣味花茶-開發彼時"
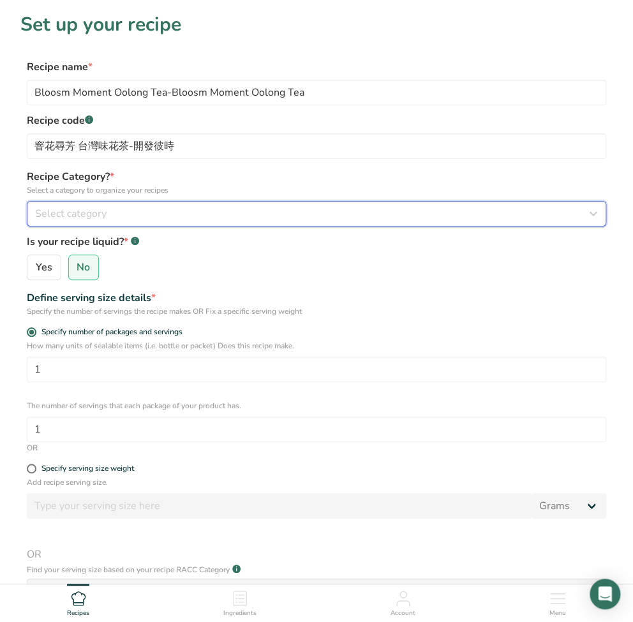
click at [70, 220] on span "Select category" at bounding box center [71, 213] width 72 height 15
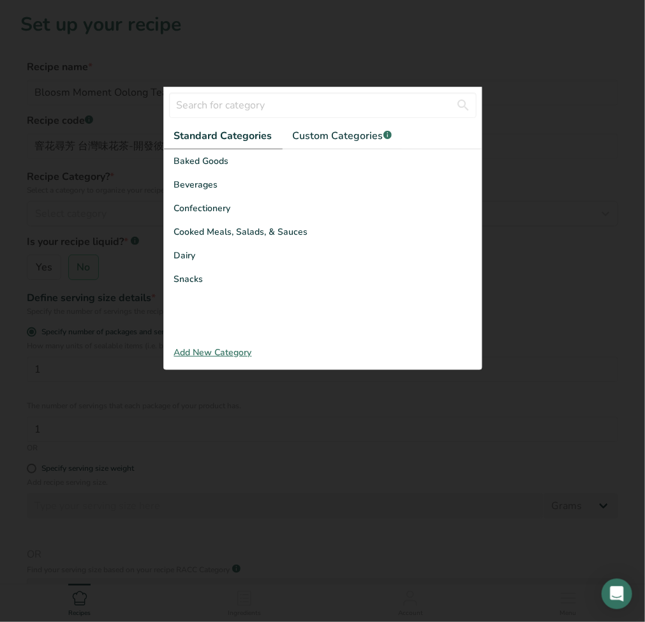
click at [524, 234] on div at bounding box center [322, 311] width 645 height 622
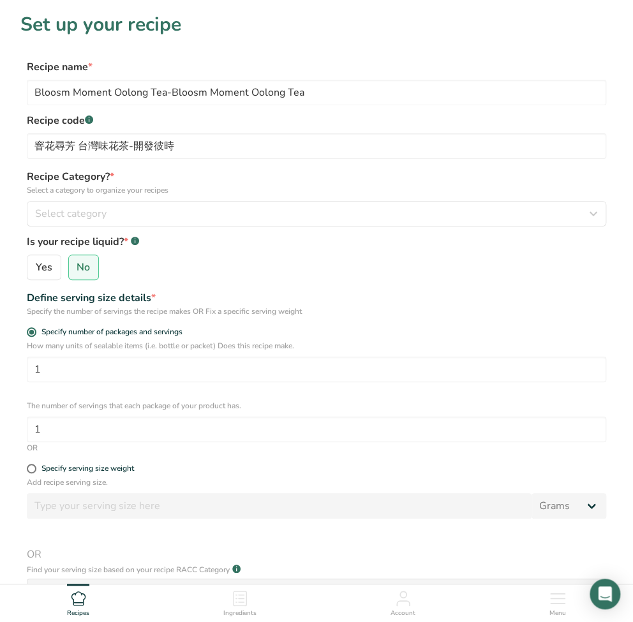
drag, startPoint x: 182, startPoint y: 12, endPoint x: 24, endPoint y: 20, distance: 158.5
click at [24, 20] on h1 "Set up your recipe" at bounding box center [316, 24] width 592 height 29
copy h1 "Set up your recipe"
drag, startPoint x: 292, startPoint y: 146, endPoint x: -69, endPoint y: 142, distance: 361.4
click at [0, 142] on html "Set up your recipe Recipe name * Bloosm Moment Oolong Tea-Bloosm Moment Oolong …" at bounding box center [316, 420] width 633 height 841
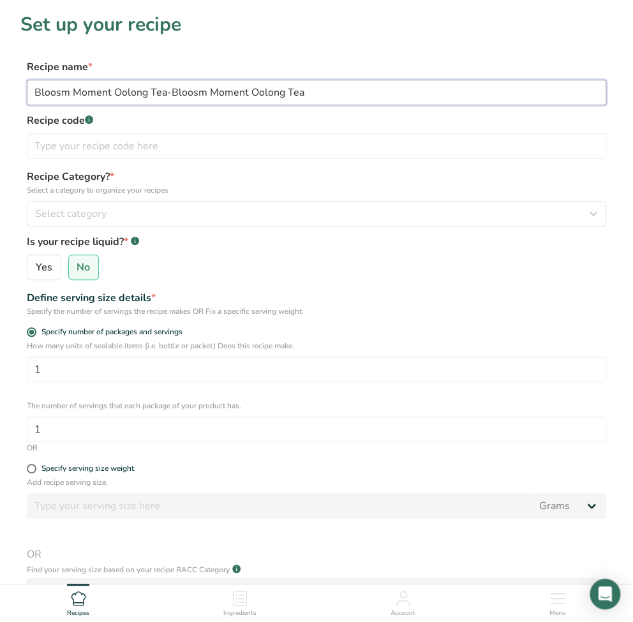
drag, startPoint x: 363, startPoint y: 99, endPoint x: -102, endPoint y: 103, distance: 464.8
click at [0, 103] on html "Set up your recipe Recipe name * Bloosm Moment Oolong Tea-Bloosm Moment Oolong …" at bounding box center [316, 420] width 633 height 841
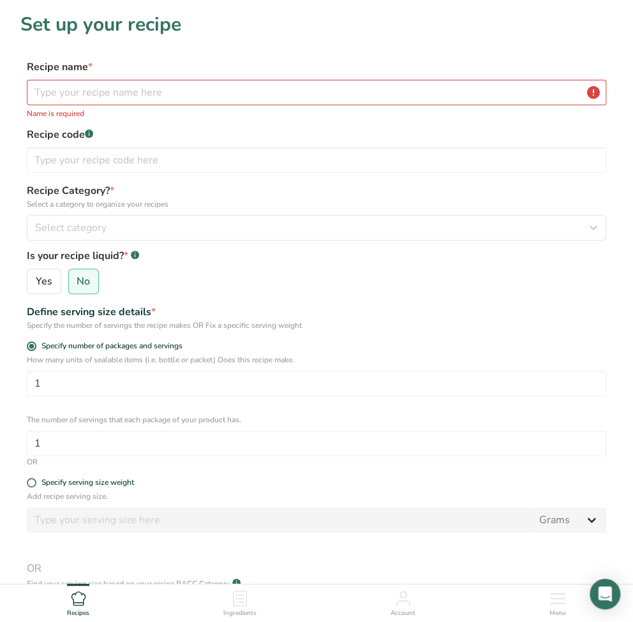
click at [350, 310] on div "Define serving size details *" at bounding box center [317, 312] width 580 height 15
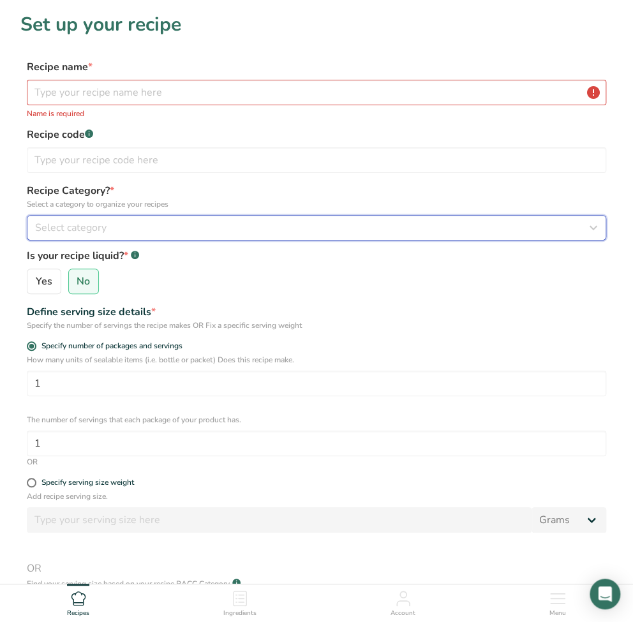
click at [115, 233] on div "Select category" at bounding box center [312, 227] width 555 height 15
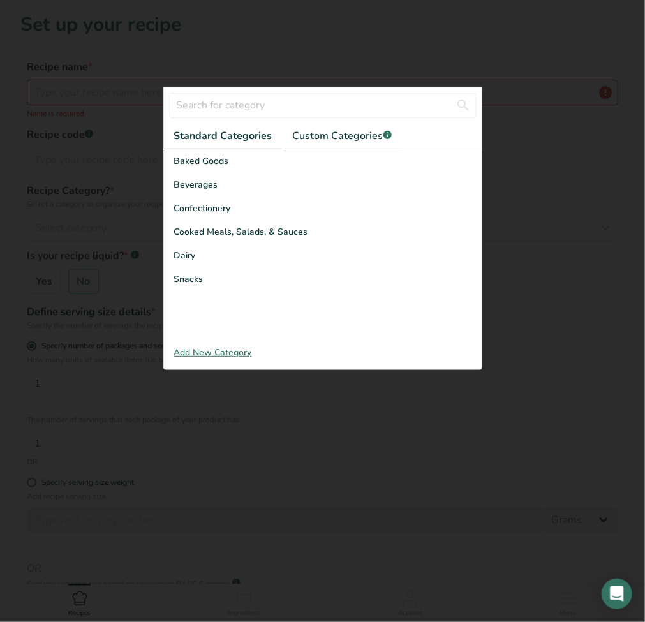
click at [112, 233] on div at bounding box center [322, 311] width 645 height 622
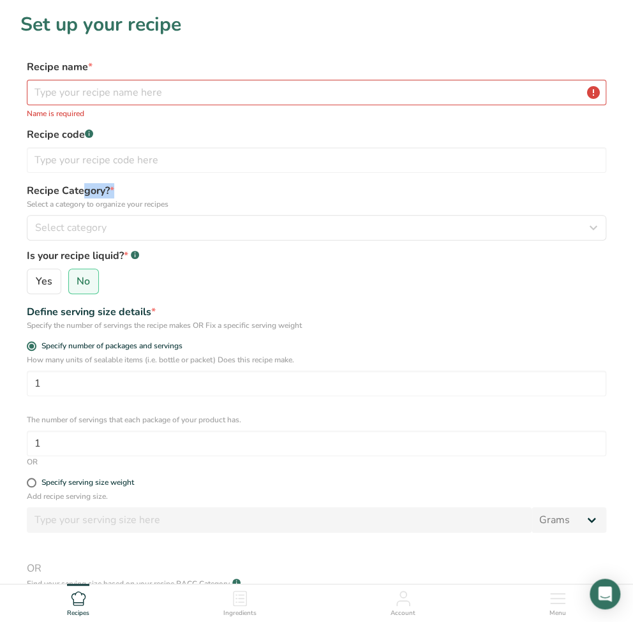
drag, startPoint x: 116, startPoint y: 190, endPoint x: 24, endPoint y: 188, distance: 92.0
click at [24, 188] on div "Recipe Category? * Select a category to organize your recipes Select category S…" at bounding box center [316, 238] width 592 height 111
copy label "Recipe Category? *"
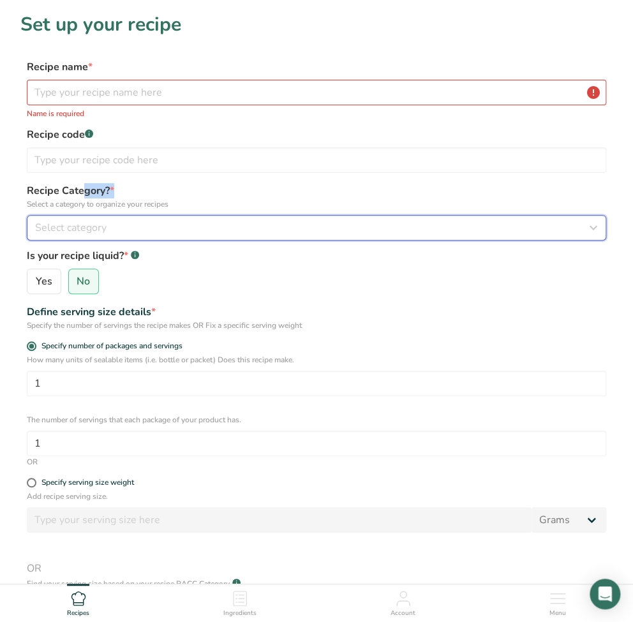
click at [123, 234] on div "Select category" at bounding box center [312, 227] width 555 height 15
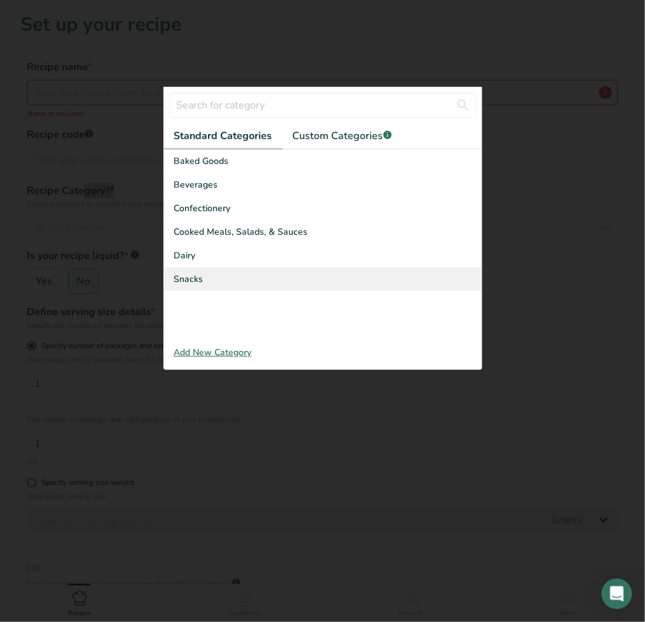
drag, startPoint x: 170, startPoint y: 156, endPoint x: 227, endPoint y: 274, distance: 130.2
click at [227, 274] on div "Baked Goods Beverages Confectionery Cooked Meals, Salads, & Sauces Dairy Snacks" at bounding box center [323, 245] width 318 height 192
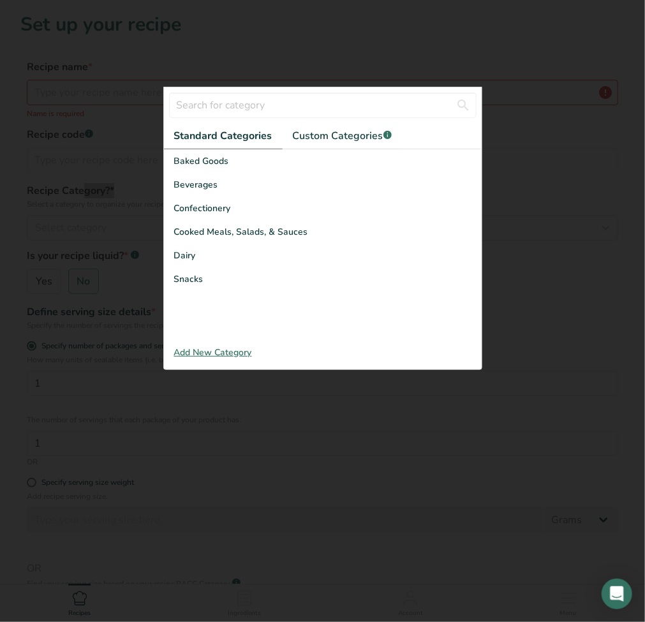
copy div "Baked Goods Beverages Confectionery Cooked Meals, Salads, & Sauces Dairy Snacks"
click at [459, 82] on div at bounding box center [322, 311] width 645 height 622
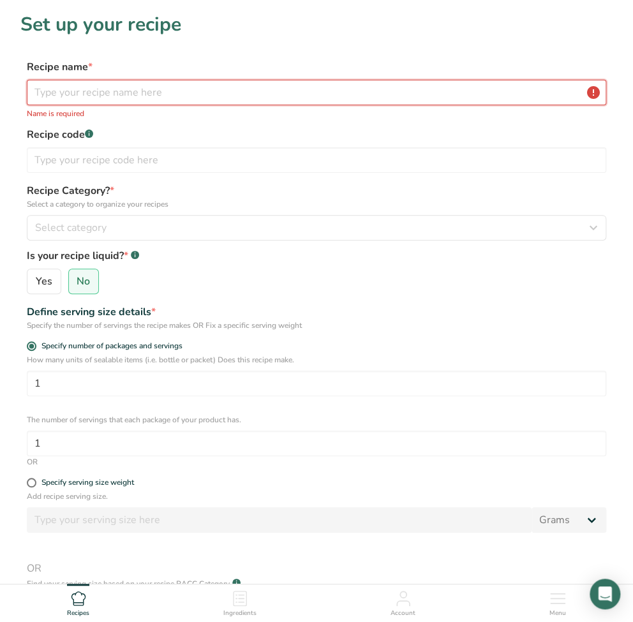
click at [151, 95] on input "text" at bounding box center [317, 93] width 580 height 26
paste input "Bloosm Moment Oolong Tea-Bloosm Moment Oolong Tea"
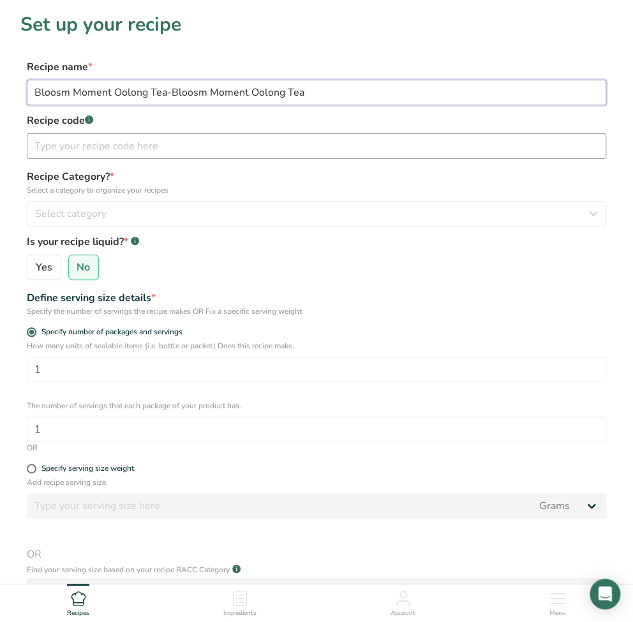
type input "Bloosm Moment Oolong Tea-Bloosm Moment Oolong Tea"
click at [76, 149] on input "text" at bounding box center [317, 146] width 580 height 26
click at [162, 147] on input "text" at bounding box center [317, 146] width 580 height 26
paste input "窨花尋芳 台灣味花茶-開發彼時"
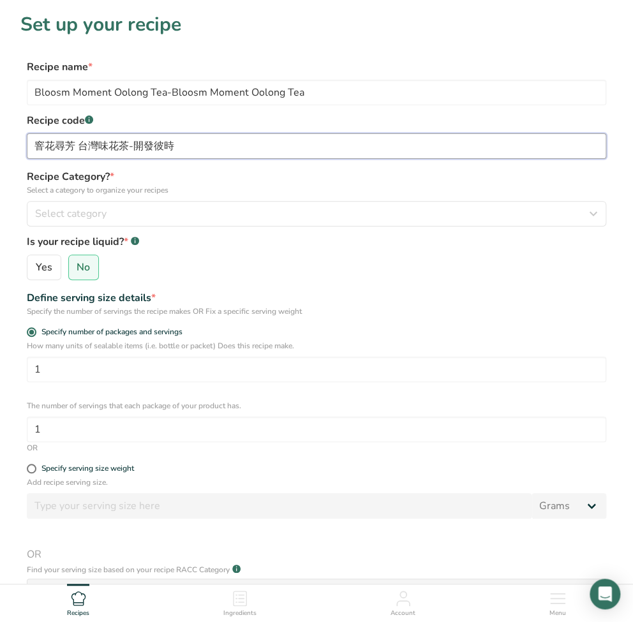
type input "窨花尋芳 台灣味花茶-開發彼時"
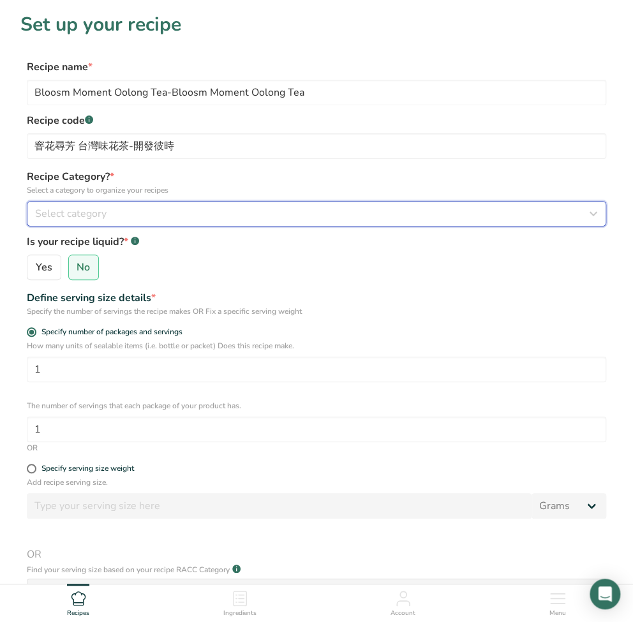
click at [45, 221] on span "Select category" at bounding box center [71, 213] width 72 height 15
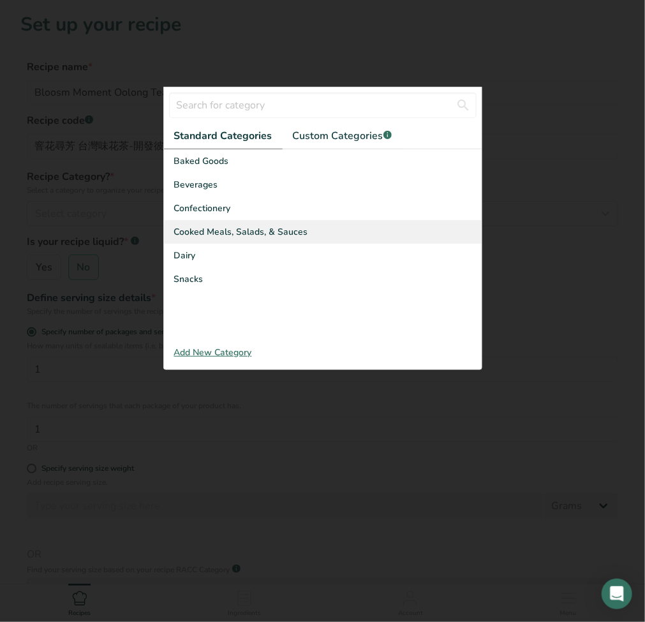
drag, startPoint x: 244, startPoint y: 282, endPoint x: 222, endPoint y: 227, distance: 59.3
click at [230, 224] on div "Baked Goods Beverages Confectionery Cooked Meals, Salads, & Sauces Dairy Snacks" at bounding box center [323, 245] width 318 height 192
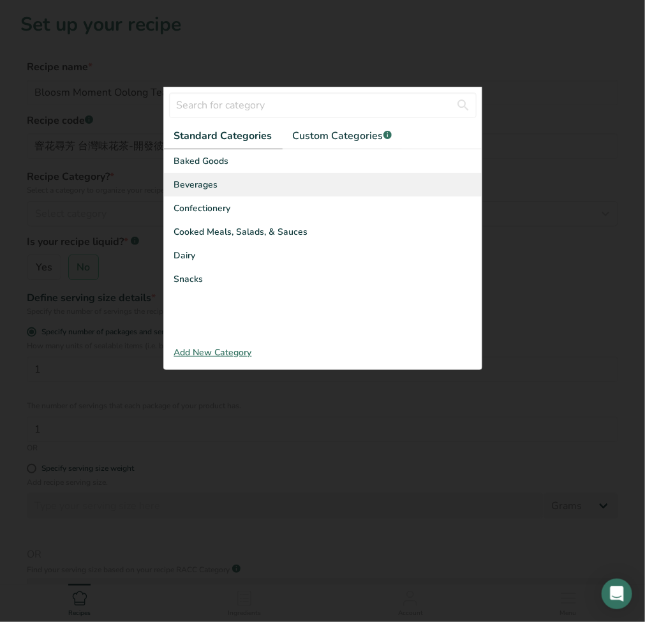
click at [199, 185] on span "Beverages" at bounding box center [196, 184] width 44 height 13
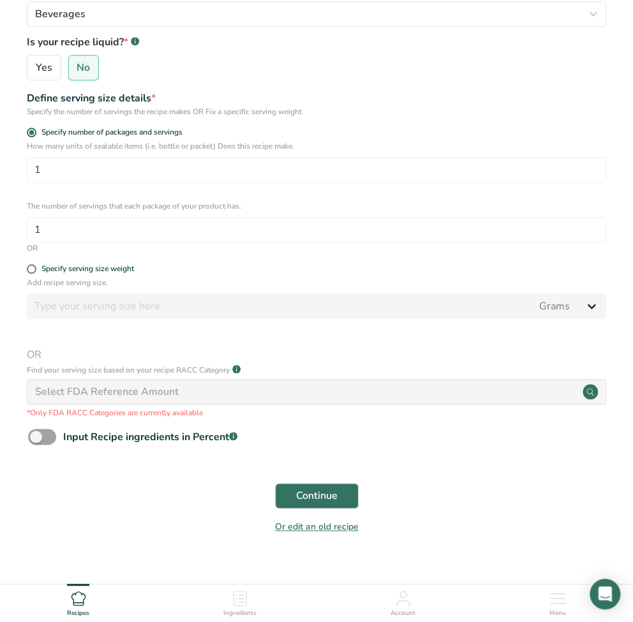
scroll to position [220, 0]
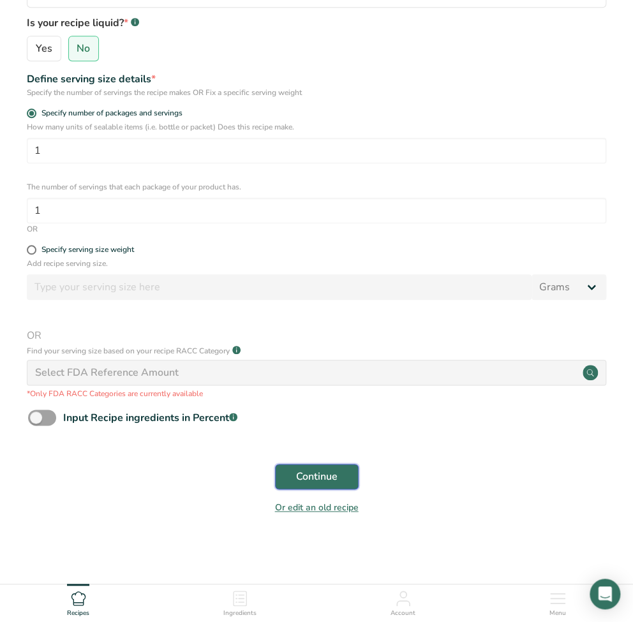
click at [345, 478] on button "Continue" at bounding box center [317, 477] width 84 height 26
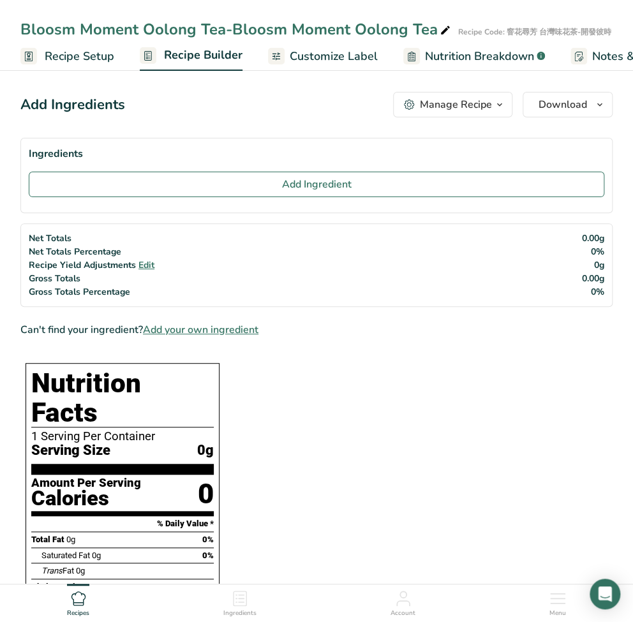
drag, startPoint x: 147, startPoint y: 115, endPoint x: 22, endPoint y: 105, distance: 125.6
click at [22, 105] on div "Add Ingredients Manage Recipe Delete Recipe Duplicate Recipe Scale Recipe Save …" at bounding box center [316, 105] width 592 height 26
copy div "Add Ingredients"
click at [384, 170] on section "Ingredients Add Ingredient" at bounding box center [316, 175] width 592 height 75
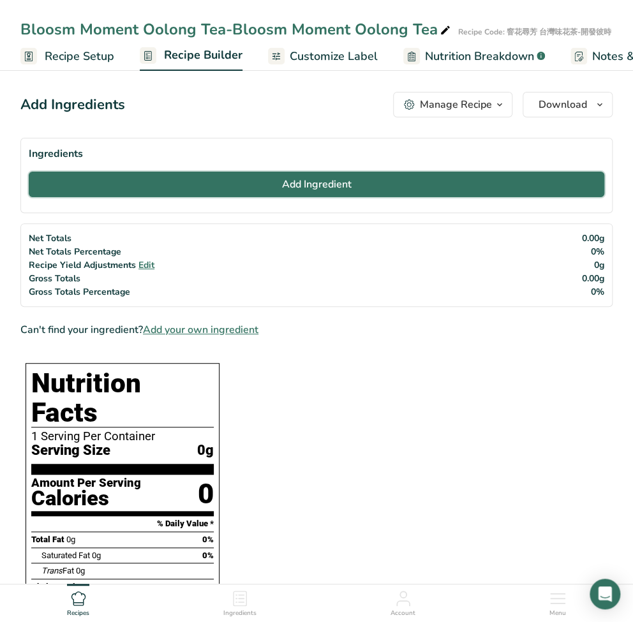
click at [377, 178] on button "Add Ingredient" at bounding box center [317, 185] width 576 height 26
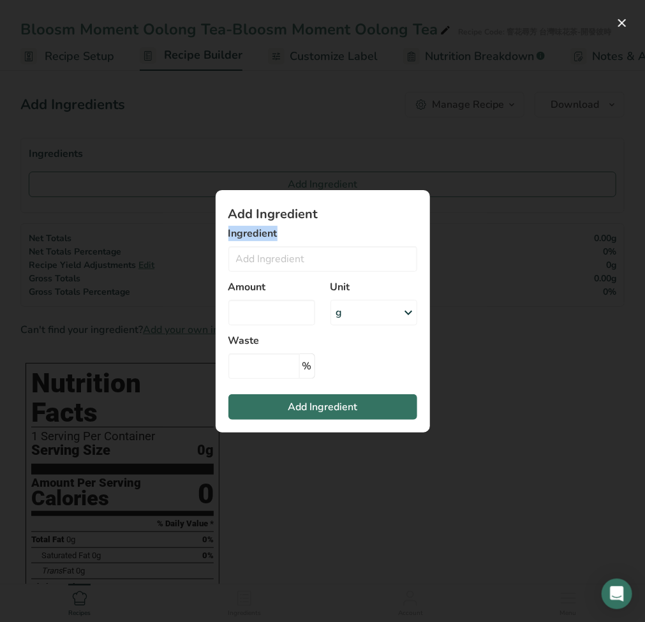
drag, startPoint x: 282, startPoint y: 230, endPoint x: 228, endPoint y: 232, distance: 54.3
click at [229, 232] on label "Ingredient" at bounding box center [323, 233] width 189 height 15
copy label "Ingredient"
click at [258, 257] on input "Add ingredient modal" at bounding box center [323, 259] width 189 height 26
click at [257, 268] on input "Add ingredient modal" at bounding box center [323, 259] width 189 height 26
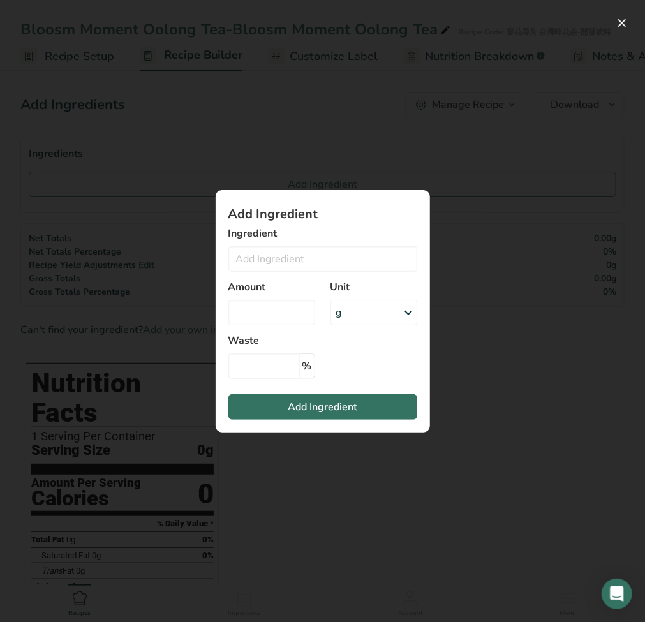
click at [384, 148] on div "Add ingredient modal" at bounding box center [322, 311] width 645 height 622
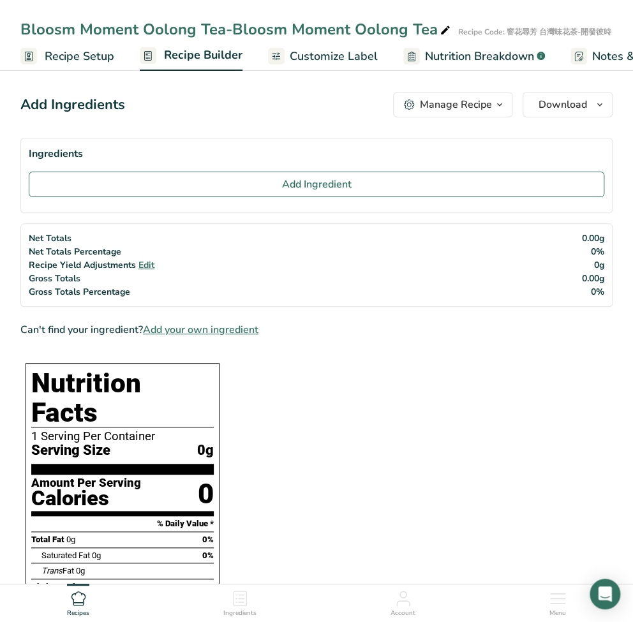
click at [100, 65] on link "Recipe Setup" at bounding box center [67, 56] width 94 height 29
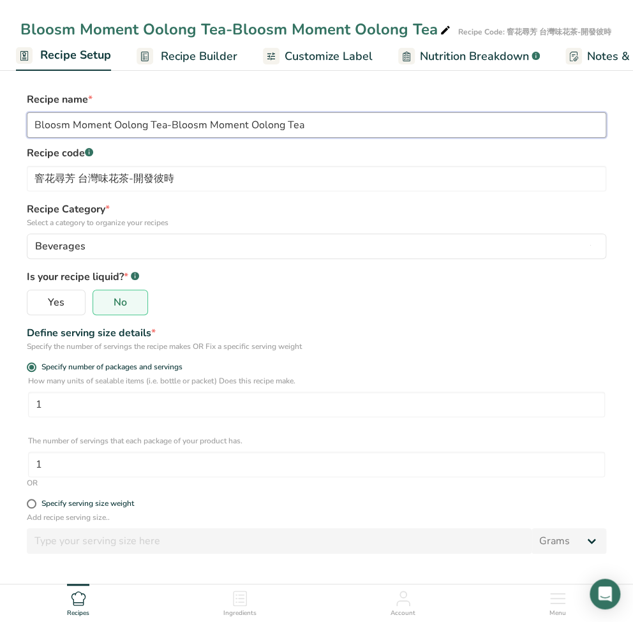
click at [264, 130] on input "Bloosm Moment Oolong Tea-Bloosm Moment Oolong Tea" at bounding box center [317, 125] width 580 height 26
click at [267, 133] on input "Bloosm Moment Oolong Tea-Bloosm Moment Oolong Tea" at bounding box center [317, 125] width 580 height 26
paste input "Empress Hot Sauce Set"
type input "Empress Hot Sauce Set"
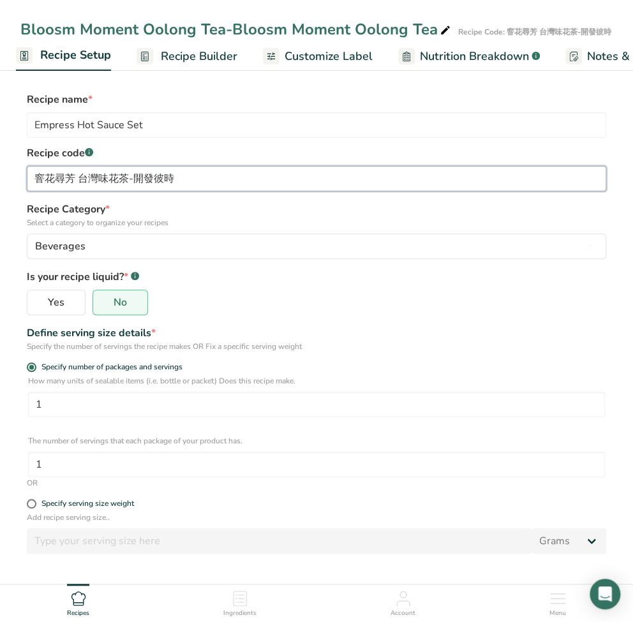
click at [188, 181] on input "窨花尋芳 台灣味花茶-開發彼時" at bounding box center [317, 179] width 580 height 26
drag, startPoint x: 202, startPoint y: 182, endPoint x: -143, endPoint y: 209, distance: 345.9
click at [0, 209] on html "Bloosm Moment Oolong Tea-Bloosm Moment Oolong Tea Recipe Code: 窨花尋芳 台灣味花茶-開發彼時 …" at bounding box center [316, 400] width 633 height 800
paste input "CIPL_包裝清單0829 CIPL_包裝清單0829 100% 10 F2 太后精選三瓶辣醬組 太后精選三瓶辣醬組 開啟螢幕閱讀器支援功能 如需啟用螢幕閱讀…"
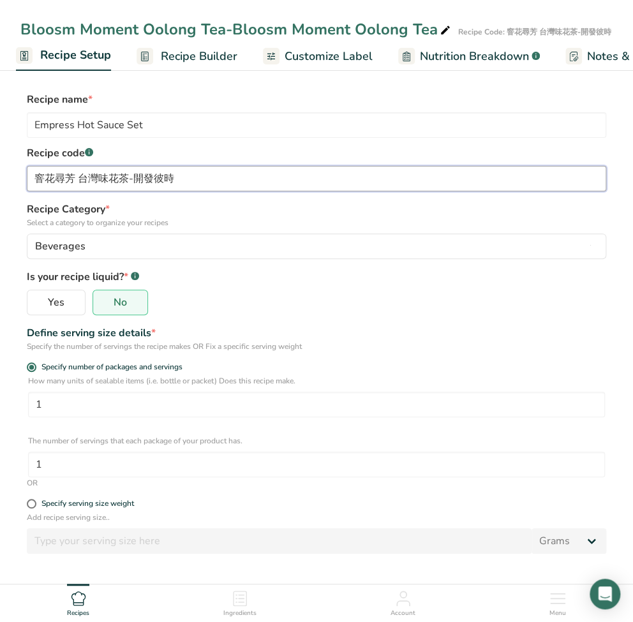
click at [153, 177] on input "窨花尋芳 台灣味花茶-開發彼時" at bounding box center [317, 179] width 580 height 26
paste input "太后精選三瓶辣醬組"
type input "太后精選三瓶辣醬組"
click at [126, 36] on div "Bloosm Moment Oolong Tea-Bloosm Moment Oolong Tea" at bounding box center [236, 29] width 433 height 23
click at [361, 33] on div "Bloosm Moment Oolong Tea-Bloosm Moment Oolong Tea" at bounding box center [236, 29] width 433 height 23
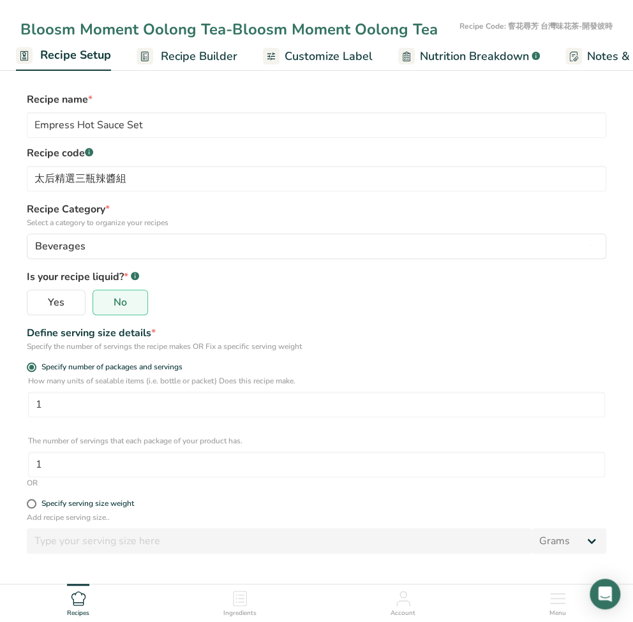
click at [361, 33] on input "Bloosm Moment Oolong Tea-Bloosm Moment Oolong Tea" at bounding box center [237, 29] width 434 height 23
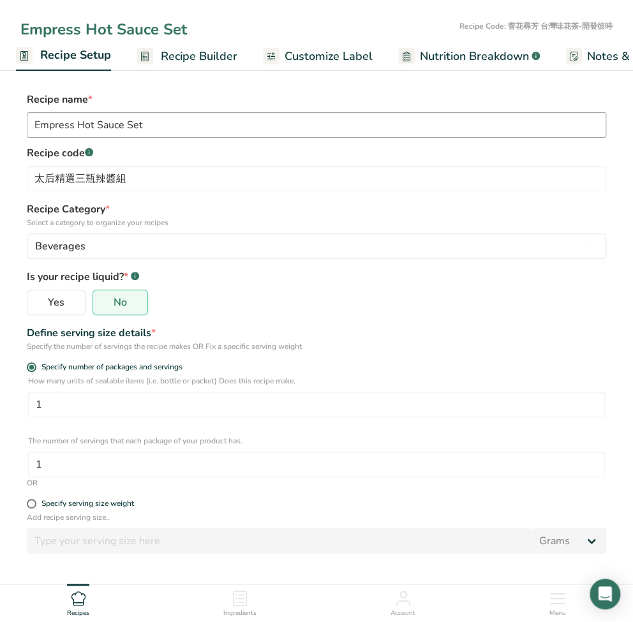
type input "Empress Hot Sauce Set"
click at [139, 126] on input "Empress Hot Sauce Set" at bounding box center [317, 125] width 580 height 26
type input "Empress Hot Sauce Set"
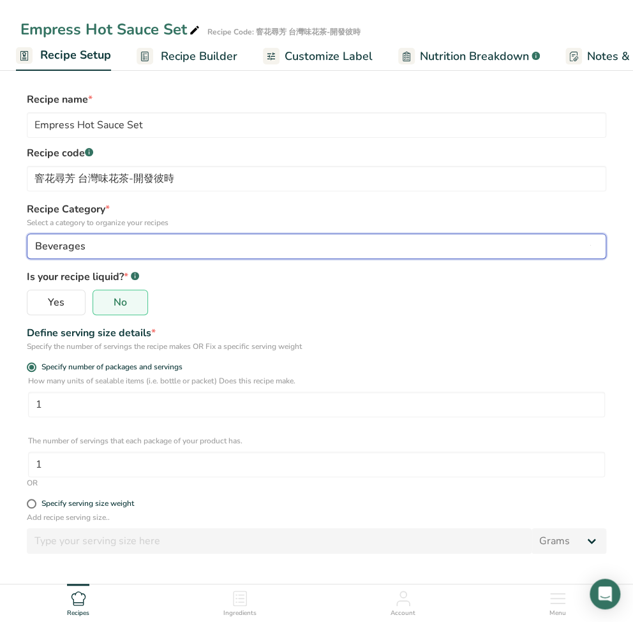
click at [173, 243] on div "Beverages" at bounding box center [312, 246] width 555 height 15
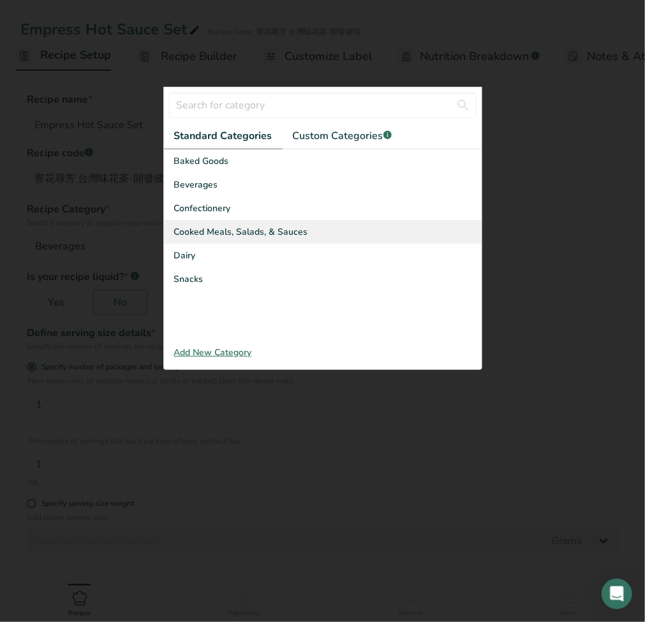
click at [181, 235] on span "Cooked Meals, Salads, & Sauces" at bounding box center [241, 231] width 134 height 13
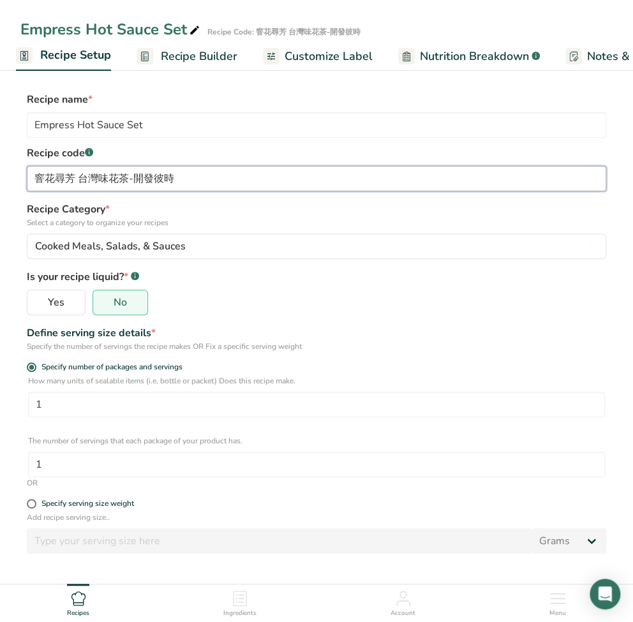
click at [185, 187] on input "窨花尋芳 台灣味花茶-開發彼時" at bounding box center [317, 179] width 580 height 26
click at [190, 184] on input "窨花尋芳 台灣味花茶-開發彼時" at bounding box center [317, 179] width 580 height 26
drag, startPoint x: 195, startPoint y: 184, endPoint x: -45, endPoint y: 183, distance: 239.4
click at [0, 183] on html "Empress Hot Sauce Set Recipe Code: 窨花尋芳 台灣味花茶-開發彼時 Recipe Setup Recipe Builder …" at bounding box center [316, 400] width 633 height 800
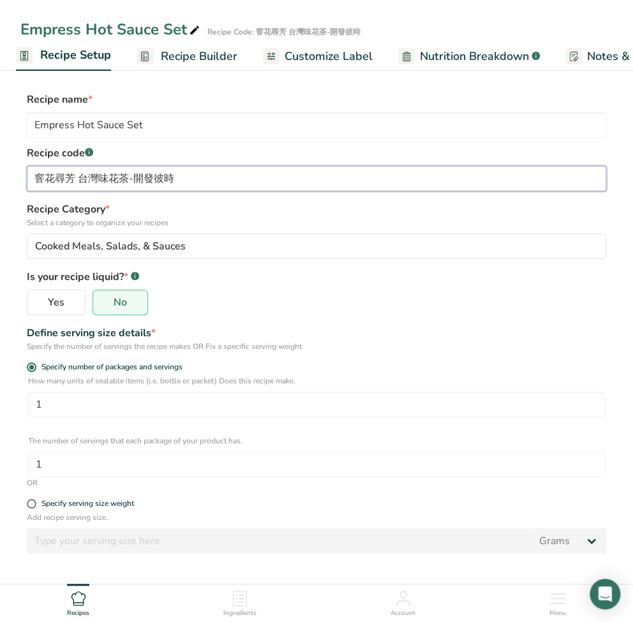
paste input "太后精選三瓶辣醬組"
type input "太后精選三瓶辣醬組"
click at [252, 212] on label "Recipe Category * Select a category to organize your recipes" at bounding box center [317, 215] width 580 height 27
drag, startPoint x: 112, startPoint y: 55, endPoint x: 81, endPoint y: 63, distance: 32.4
click at [54, 56] on ul "Recipe Setup Recipe Builder Customize Label Nutrition Breakdown .a-a{fill:#3473…" at bounding box center [425, 56] width 859 height 30
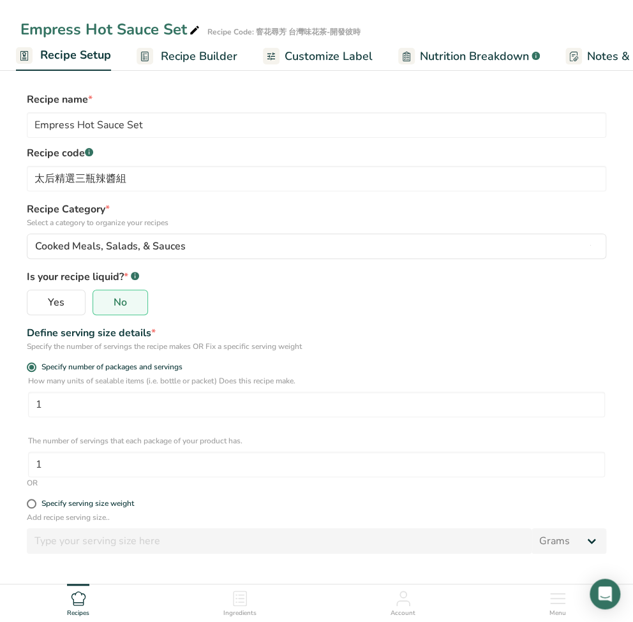
drag, startPoint x: 25, startPoint y: 99, endPoint x: 56, endPoint y: 104, distance: 31.7
click at [56, 104] on div "Recipe name * Empress Hot Sauce Set Recipe code .a-a{fill:#347362;}.b-a{fill:#f…" at bounding box center [316, 142] width 592 height 100
copy label "Recipe"
click at [61, 303] on span "Yes" at bounding box center [56, 302] width 17 height 13
click at [36, 303] on input "Yes" at bounding box center [31, 303] width 8 height 8
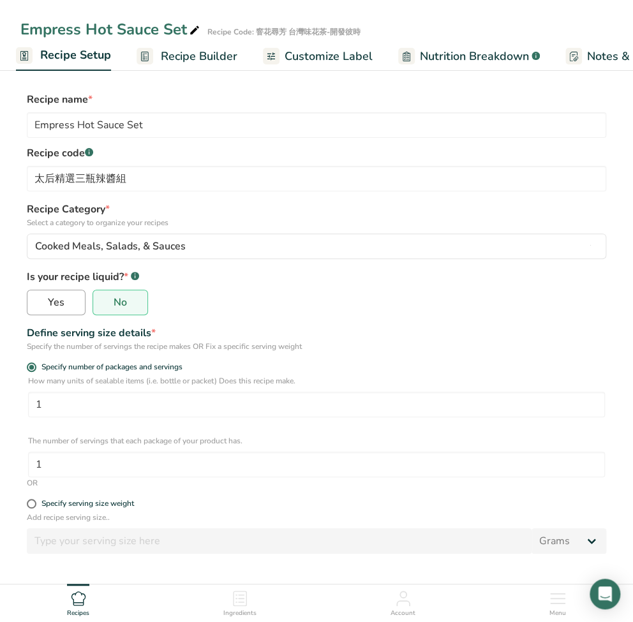
radio input "true"
radio input "false"
select select "22"
click at [168, 132] on input "Empress Hot Sauce Set" at bounding box center [317, 125] width 580 height 26
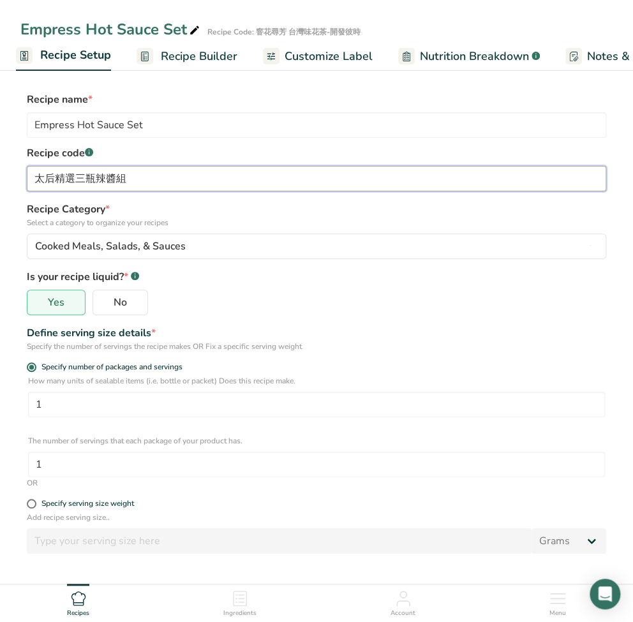
click at [173, 181] on input "太后精選三瓶辣醬組" at bounding box center [317, 179] width 580 height 26
click at [163, 183] on input "太后精選三瓶辣醬組" at bounding box center [317, 179] width 580 height 26
click at [194, 31] on icon at bounding box center [194, 31] width 11 height 18
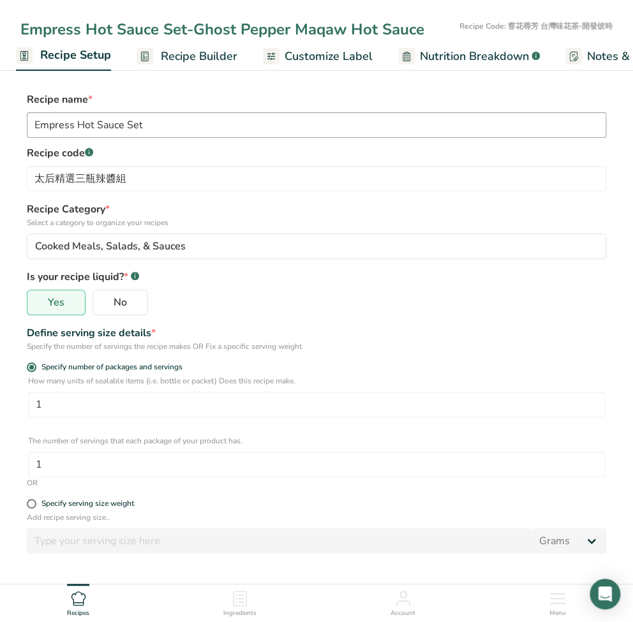
type input "Empress Hot Sauce Set-Ghost Pepper Maqaw Hot Sauce"
click at [158, 126] on input "Empress Hot Sauce Set" at bounding box center [317, 125] width 580 height 26
paste input "Ghost Pepper Maqaw Hot Sauce"
type input "Empress Hot Sauce Set-Ghost Pepper Maqaw Hot Sauce"
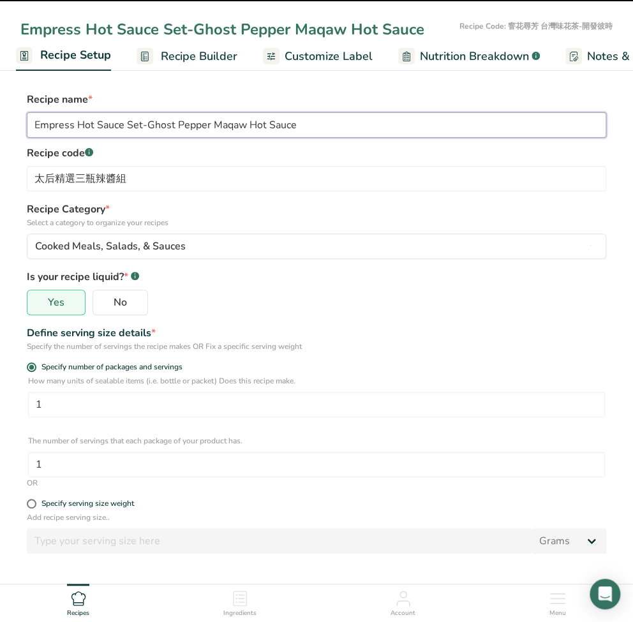
type input "窨花尋芳 台灣味花茶-開發彼時"
radio input "false"
radio input "true"
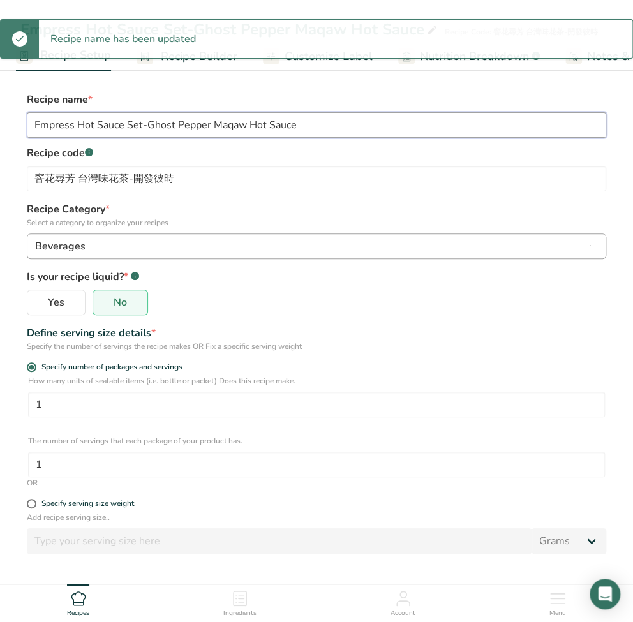
type input "Empress Hot Sauce Set-Ghost Pepper Maqaw Hot Sauce"
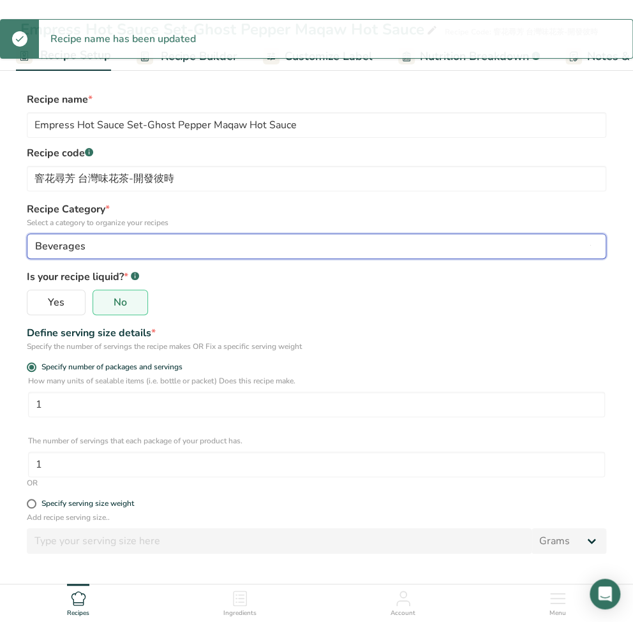
click at [209, 248] on div "Beverages" at bounding box center [312, 246] width 555 height 15
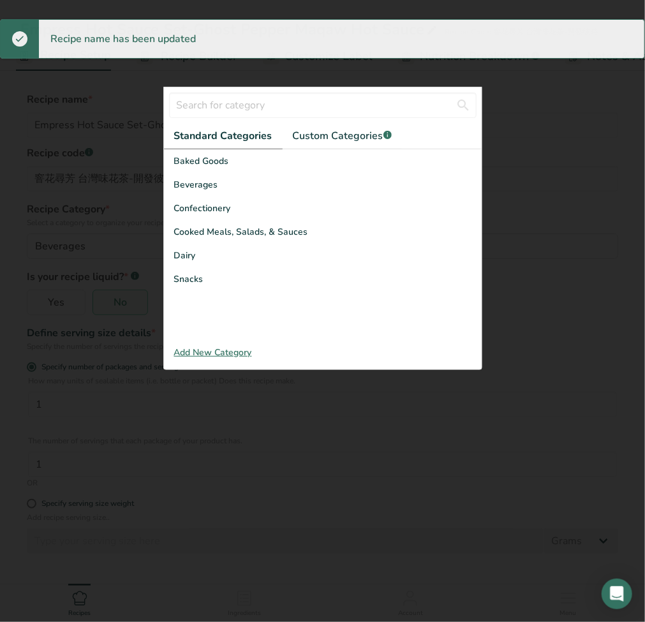
click at [423, 454] on div at bounding box center [322, 311] width 645 height 622
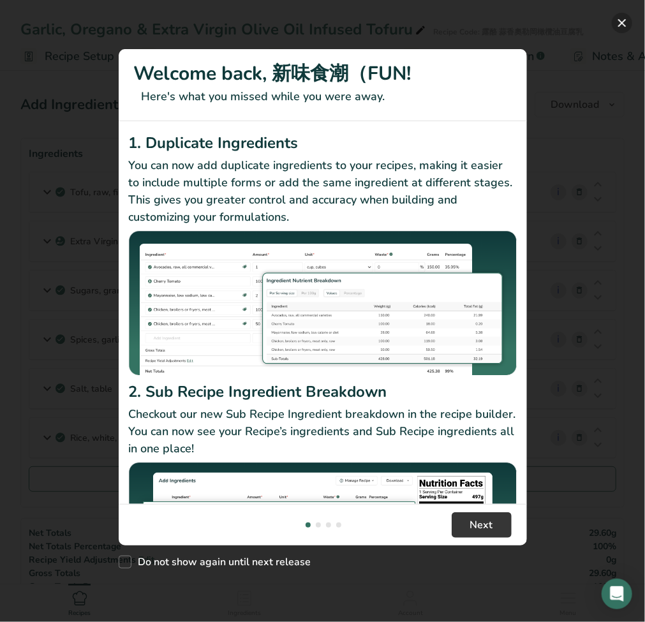
click at [622, 25] on button "New Features" at bounding box center [622, 23] width 20 height 20
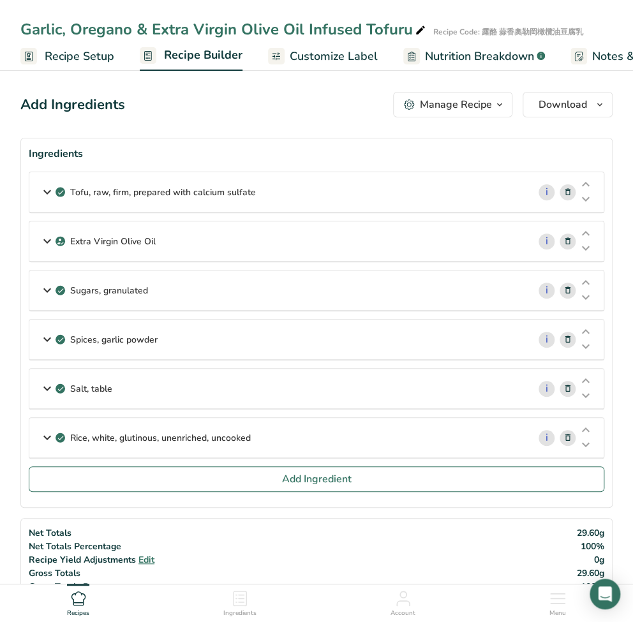
drag, startPoint x: 18, startPoint y: 102, endPoint x: 165, endPoint y: 107, distance: 147.6
copy div "Add Ingredients"
click at [303, 63] on span "Customize Label" at bounding box center [334, 56] width 88 height 17
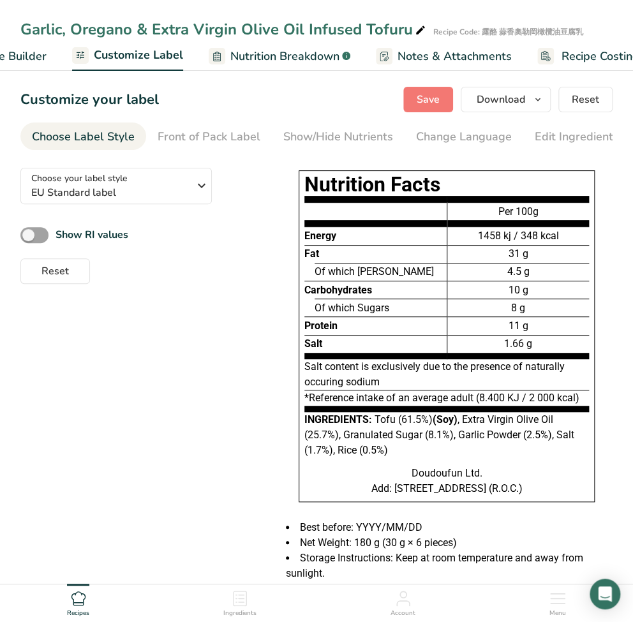
scroll to position [0, 221]
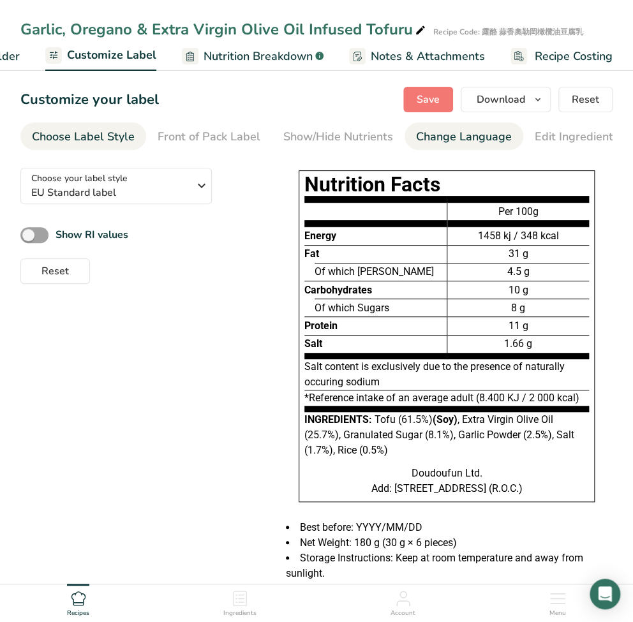
click at [438, 147] on link "Change Language" at bounding box center [464, 137] width 96 height 29
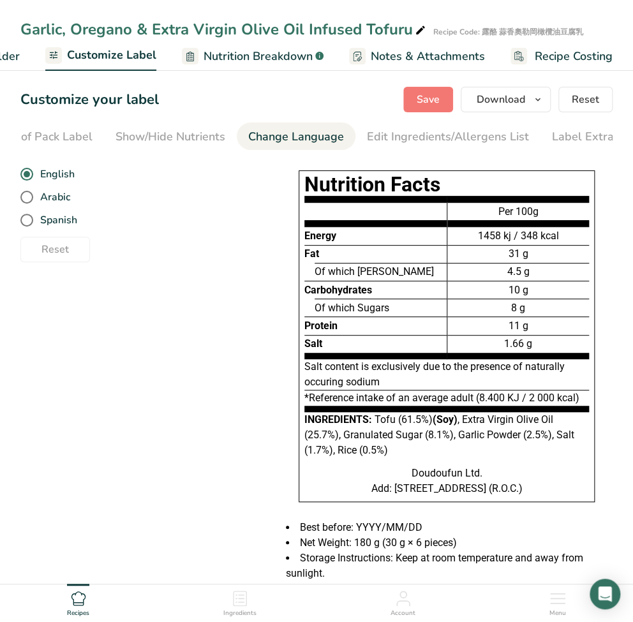
scroll to position [0, 193]
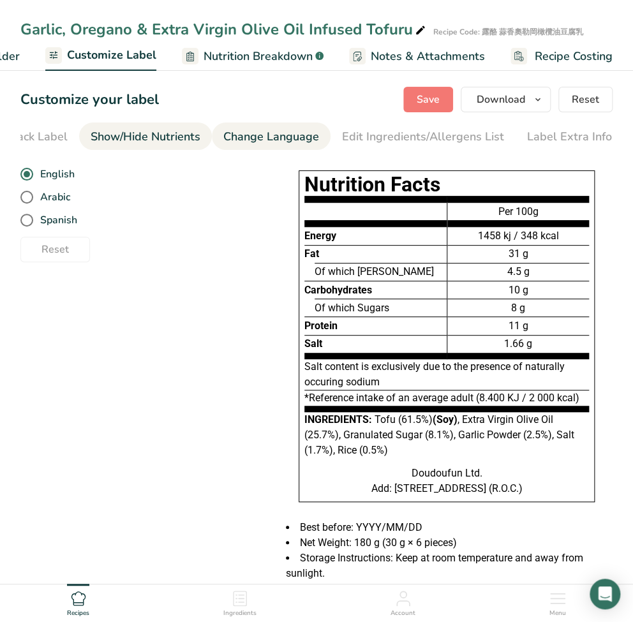
click at [159, 144] on div "Show/Hide Nutrients" at bounding box center [146, 136] width 110 height 17
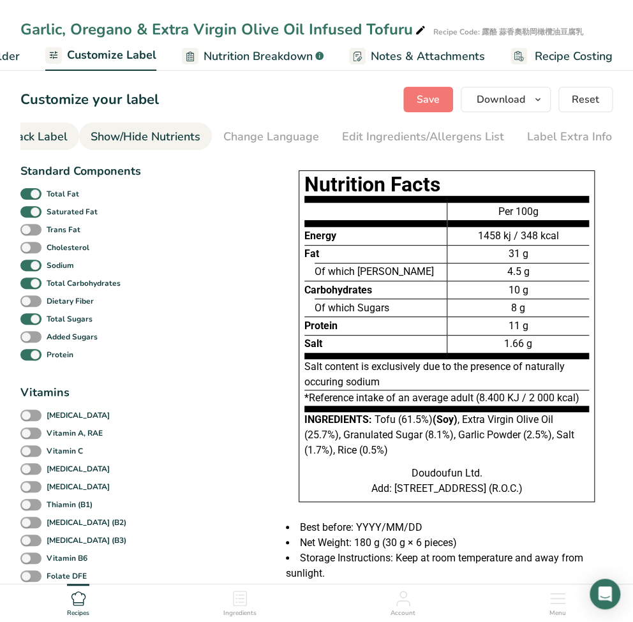
click at [57, 142] on div "Front of Pack Label" at bounding box center [16, 136] width 103 height 17
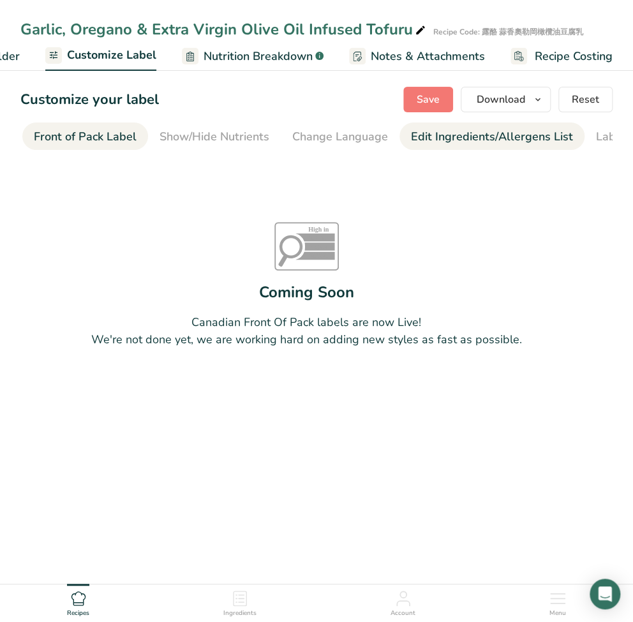
click at [420, 144] on div "Edit Ingredients/Allergens List" at bounding box center [492, 136] width 162 height 17
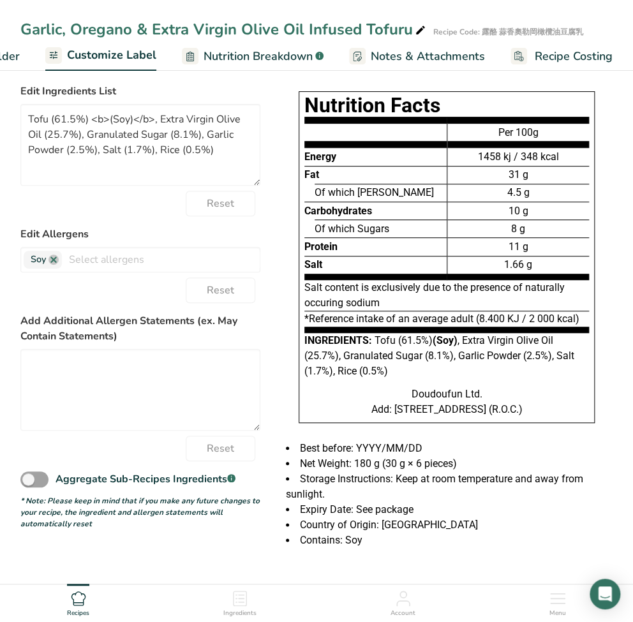
scroll to position [110, 0]
click at [147, 366] on textarea at bounding box center [140, 390] width 240 height 82
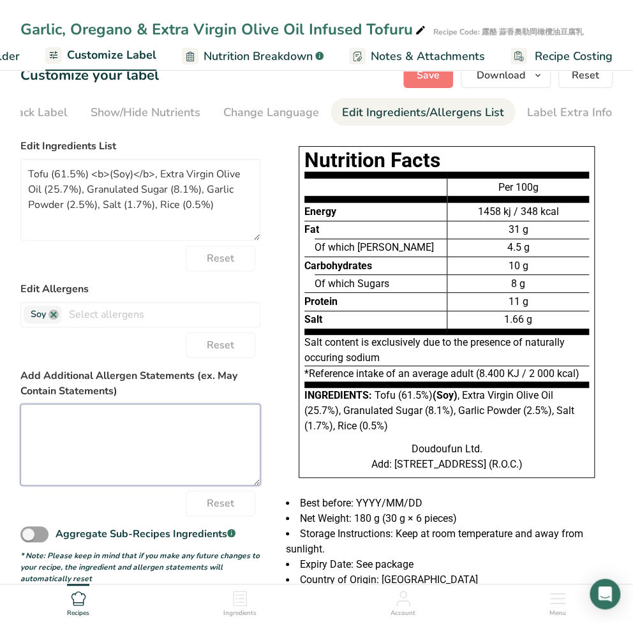
scroll to position [0, 0]
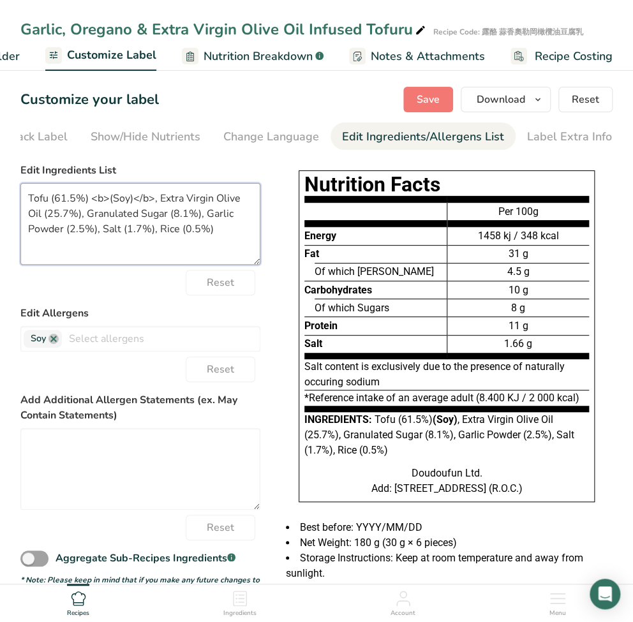
click at [113, 246] on textarea "Tofu (61.5%) <b>(Soy)</b>, Extra Virgin Olive Oil (25.7%), Granulated Sugar (8.…" at bounding box center [140, 224] width 240 height 82
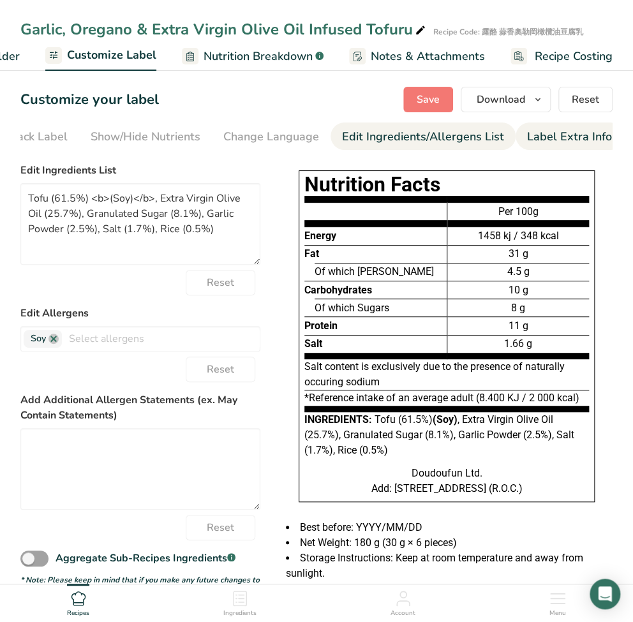
click at [552, 135] on div "Label Extra Info" at bounding box center [569, 136] width 85 height 17
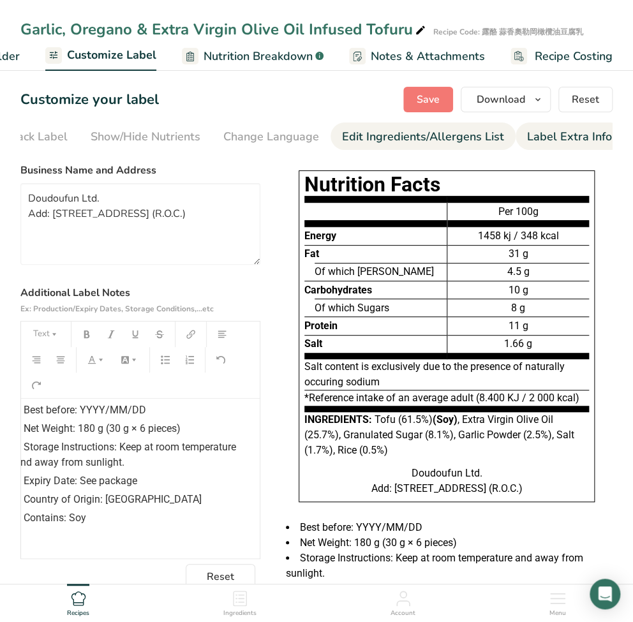
click at [462, 135] on div "Edit Ingredients/Allergens List" at bounding box center [423, 136] width 162 height 17
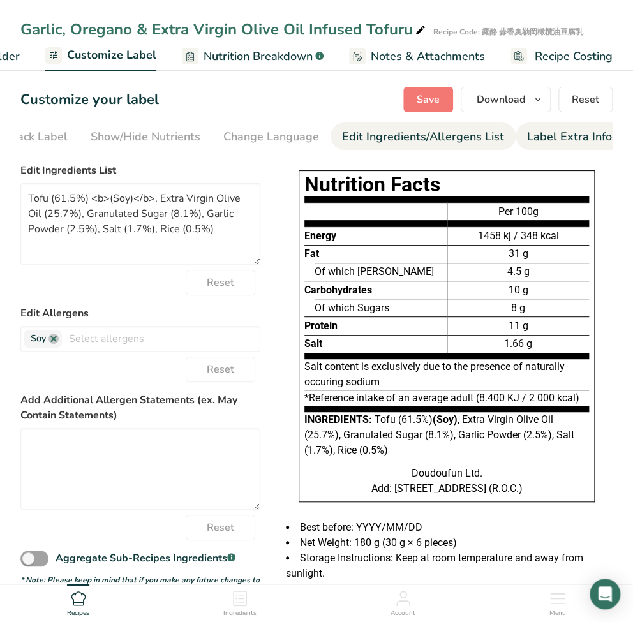
click at [581, 140] on div "Label Extra Info" at bounding box center [569, 136] width 85 height 17
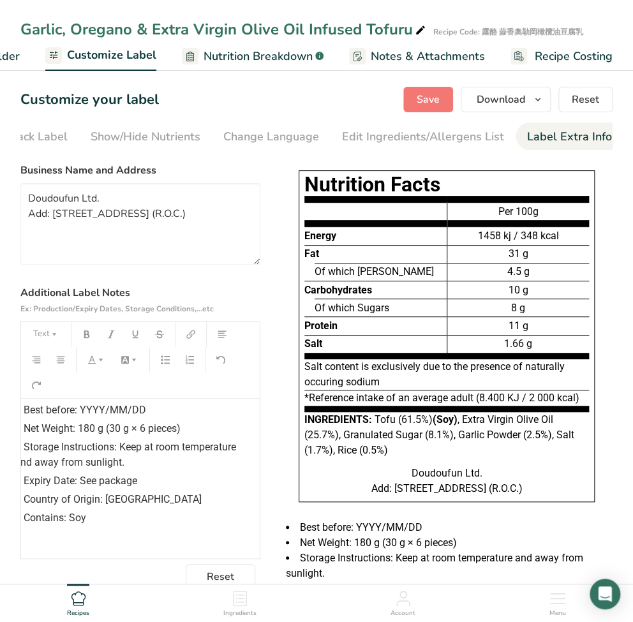
drag, startPoint x: 162, startPoint y: 98, endPoint x: 17, endPoint y: 104, distance: 145.7
click at [17, 104] on section "Customize your label Save Download Choose what to show on your downloaded label…" at bounding box center [316, 364] width 633 height 597
copy h1 "Customize your label"
click at [297, 193] on div "Nutrition Facts Energy Fat Of which Saturates Carbohydrates Of which Sugars Pro…" at bounding box center [447, 342] width 332 height 355
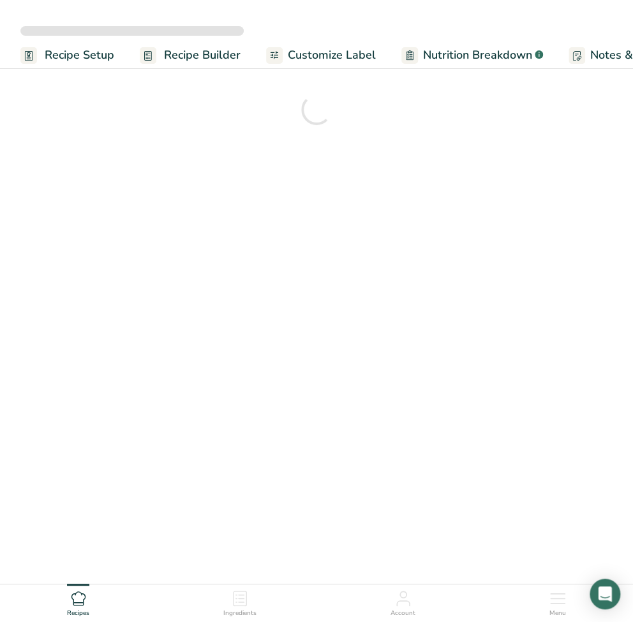
click at [340, 58] on span "Customize Label" at bounding box center [332, 55] width 88 height 17
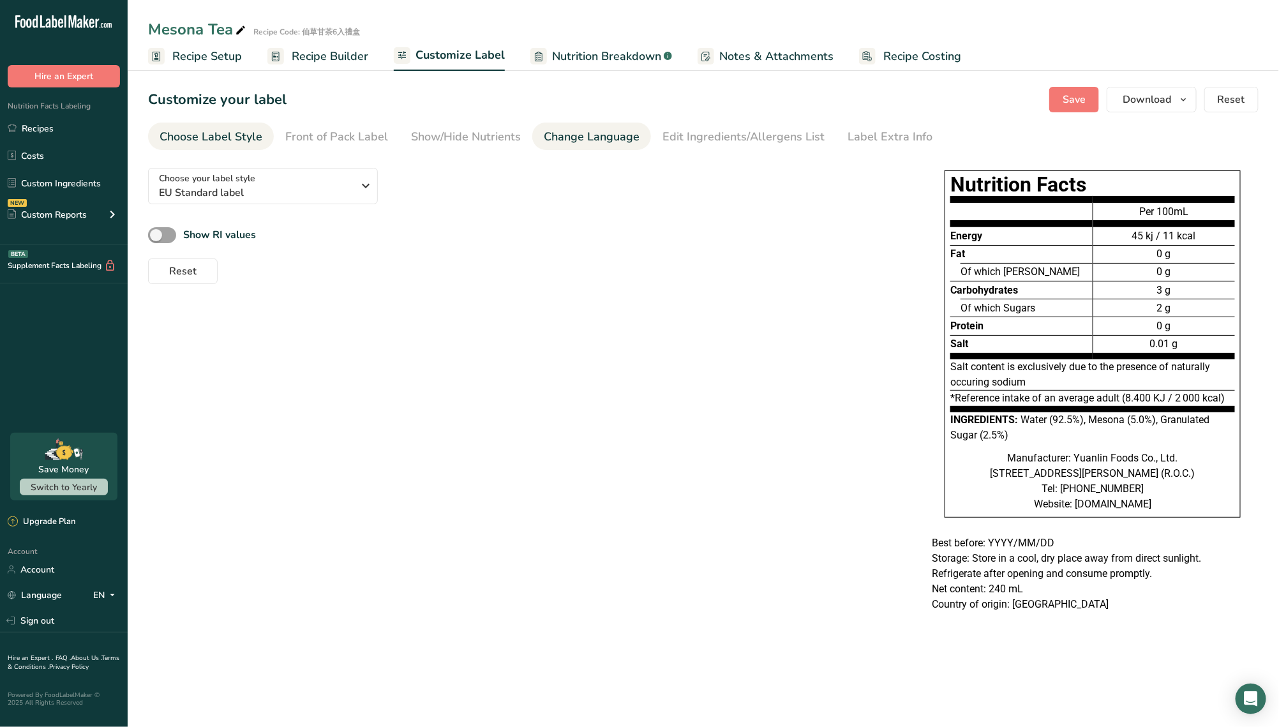
click at [603, 141] on div "Change Language" at bounding box center [592, 136] width 96 height 17
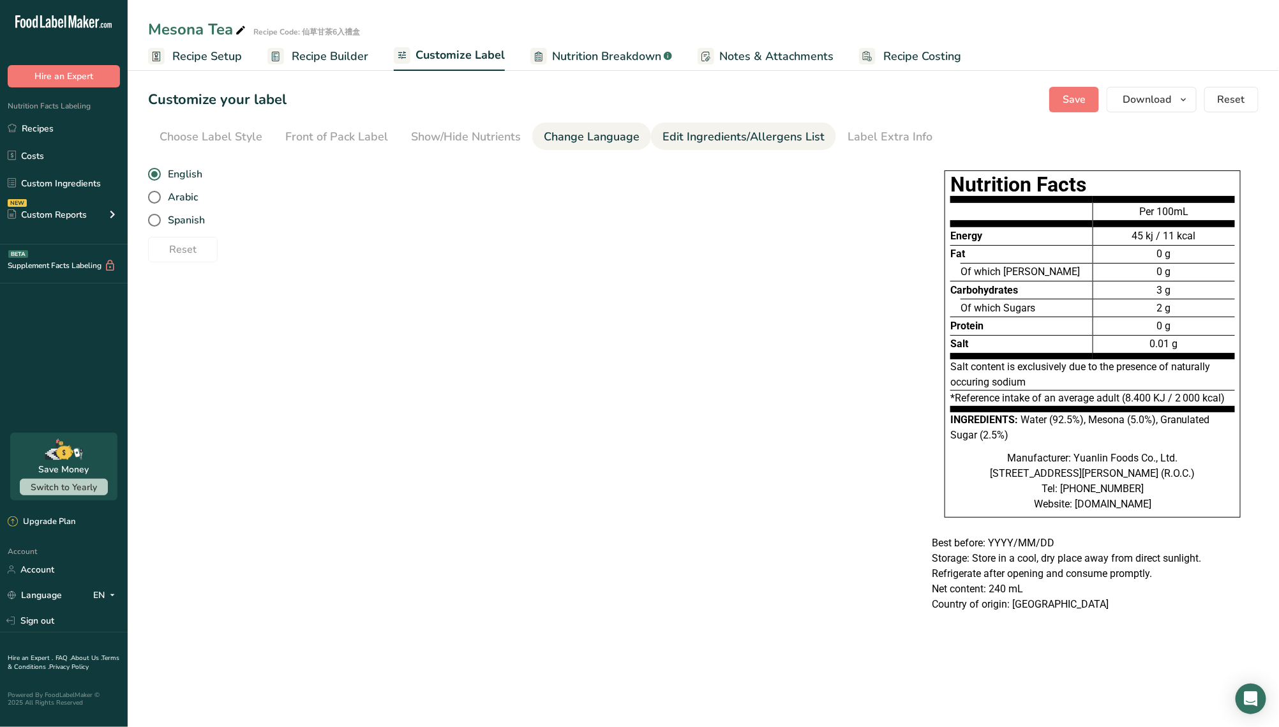
click at [633, 139] on div "Edit Ingredients/Allergens List" at bounding box center [744, 136] width 162 height 17
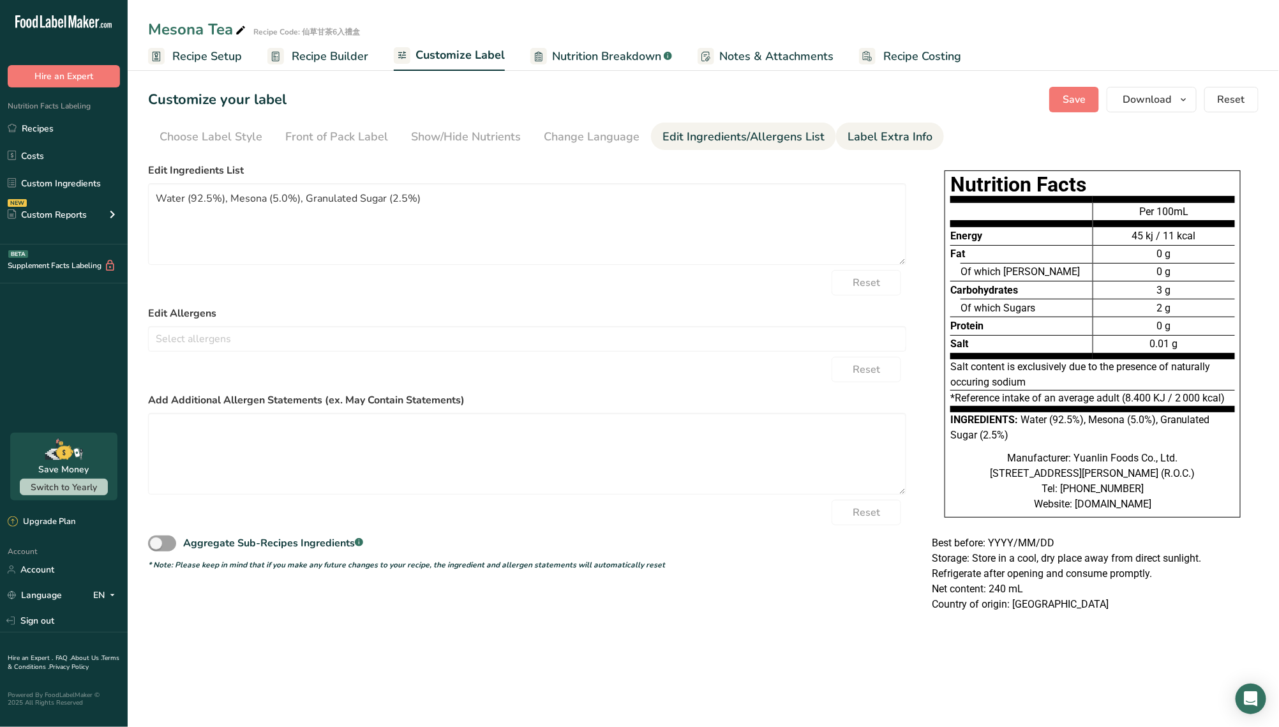
click at [633, 132] on div "Label Extra Info" at bounding box center [890, 136] width 85 height 17
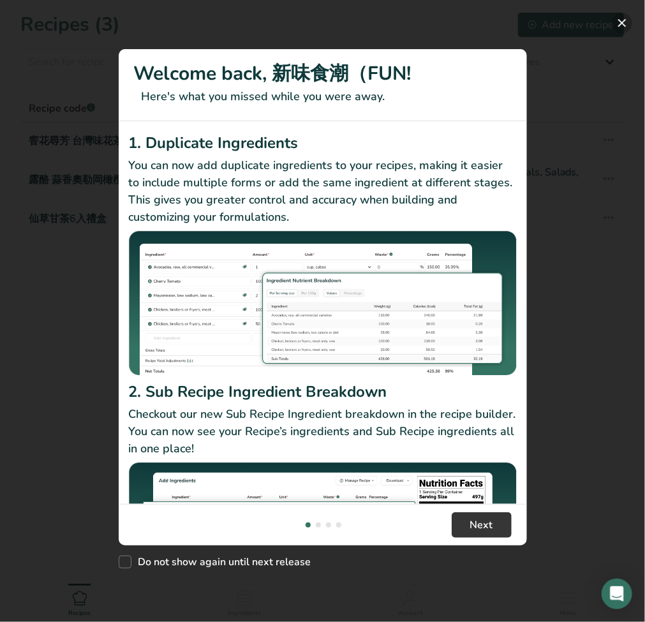
click at [622, 33] on button "New Features" at bounding box center [622, 23] width 20 height 20
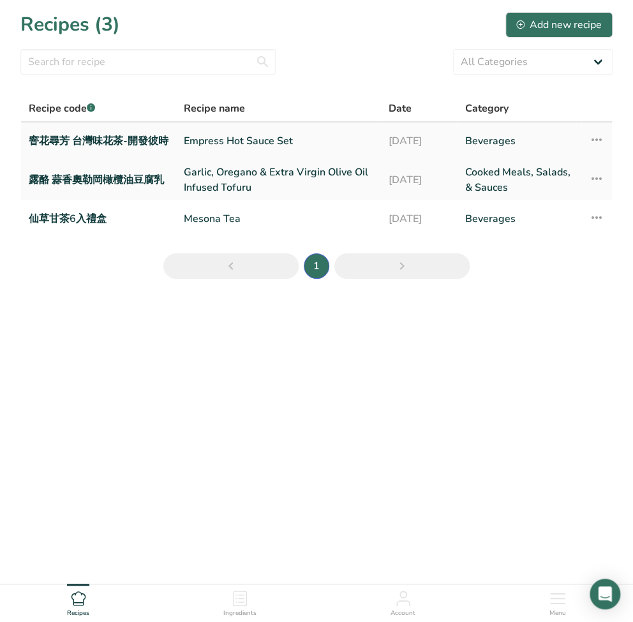
click at [603, 138] on icon at bounding box center [596, 139] width 15 height 23
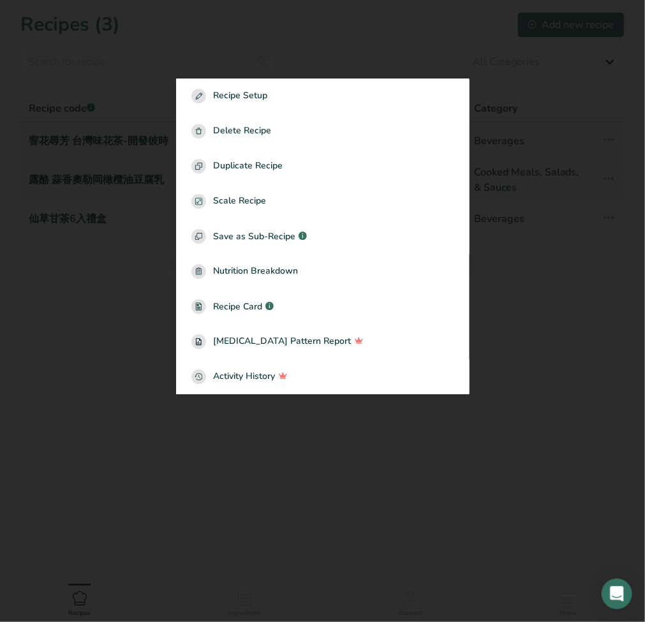
drag, startPoint x: 234, startPoint y: 478, endPoint x: 267, endPoint y: 421, distance: 65.5
click at [234, 476] on div at bounding box center [322, 311] width 645 height 622
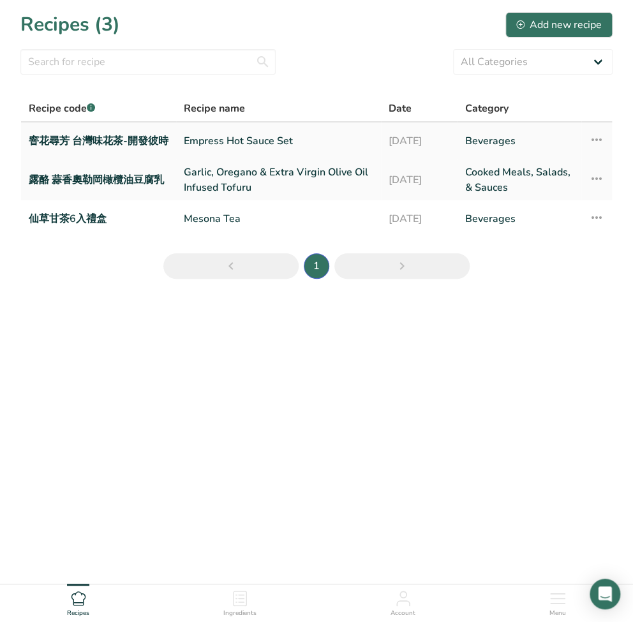
click at [599, 139] on icon at bounding box center [596, 139] width 15 height 23
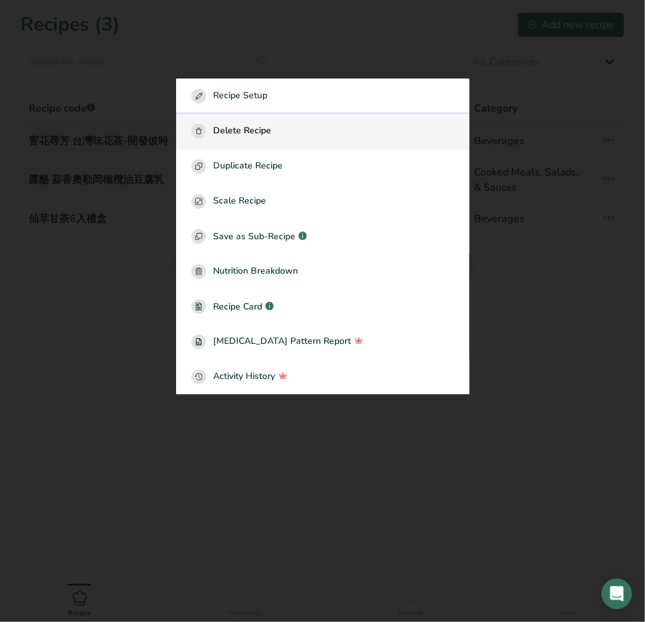
click at [227, 135] on span "Delete Recipe" at bounding box center [243, 131] width 58 height 15
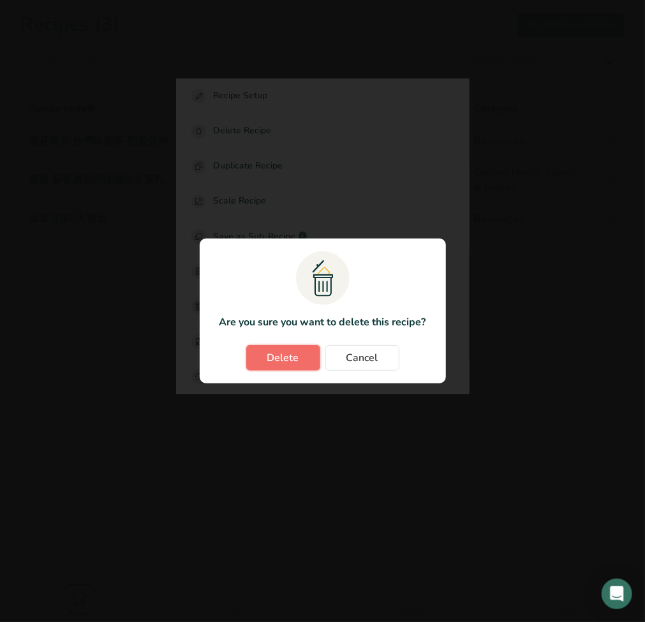
click at [282, 358] on span "Delete" at bounding box center [284, 358] width 32 height 15
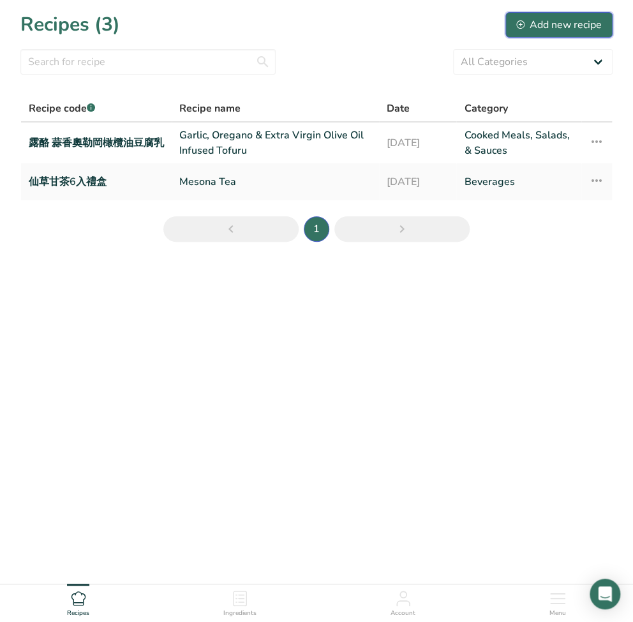
click at [587, 22] on div "Add new recipe" at bounding box center [560, 24] width 86 height 15
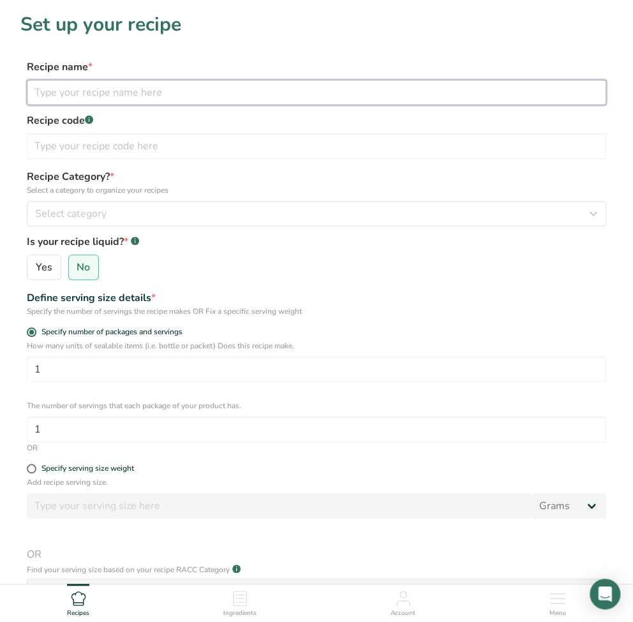
click at [142, 87] on input "text" at bounding box center [317, 93] width 580 height 26
paste input "Ghost Pepper Maqaw Hot Sauce"
drag, startPoint x: 227, startPoint y: 93, endPoint x: -34, endPoint y: 82, distance: 261.4
click at [0, 82] on html "Set up your recipe Recipe name * Ghost Pepper Maqaw Hot Sauce Recipe code .a-a{…" at bounding box center [316, 420] width 633 height 841
paste input "Empress Hot Sauce Set"
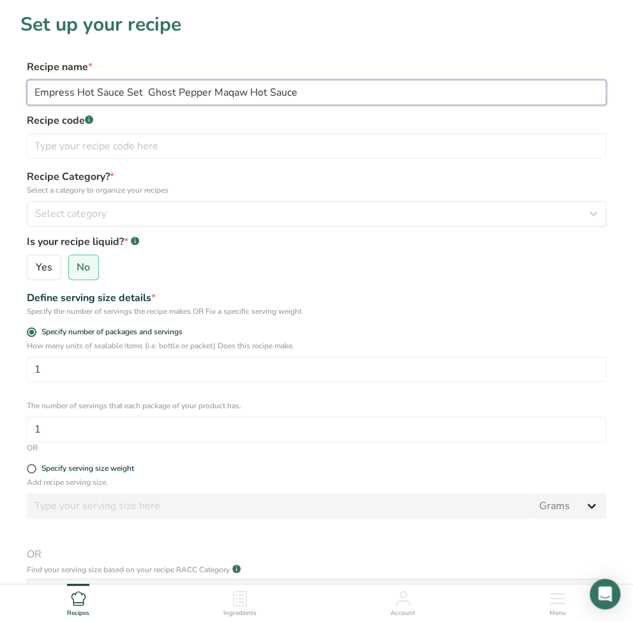
drag, startPoint x: 142, startPoint y: 91, endPoint x: 45, endPoint y: 97, distance: 96.6
click at [26, 93] on div "Recipe name * Empress Hot Sauce Set Ghost Pepper Maqaw Hot Sauce Recipe code .a…" at bounding box center [316, 109] width 592 height 100
type input "Empress Hot Sauce Set Ghost Pepper Maqaw Hot Sauce"
click at [146, 139] on input "text" at bounding box center [317, 146] width 580 height 26
paste input "太后精選三瓶辣醬組-鬼椒馬告辣醬"
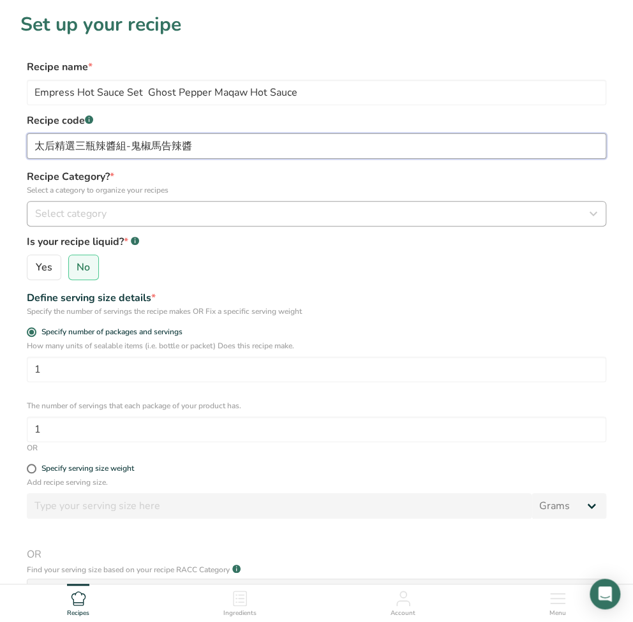
type input "太后精選三瓶辣醬組-鬼椒馬告辣醬"
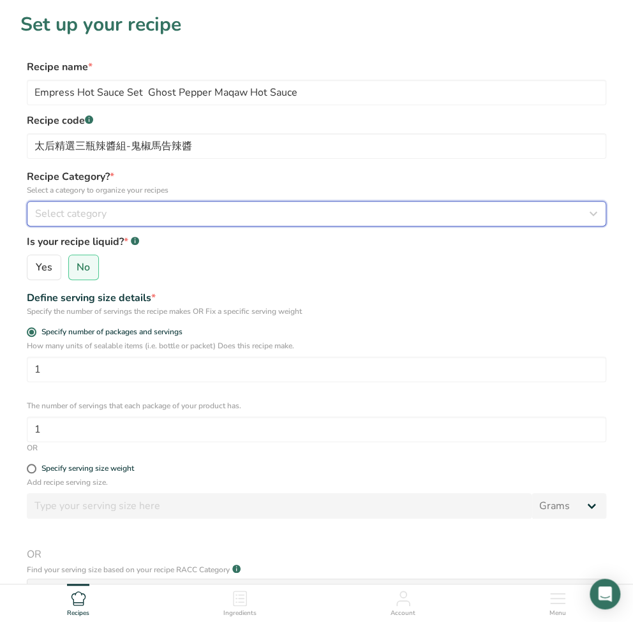
click at [114, 214] on div "Select category" at bounding box center [312, 213] width 555 height 15
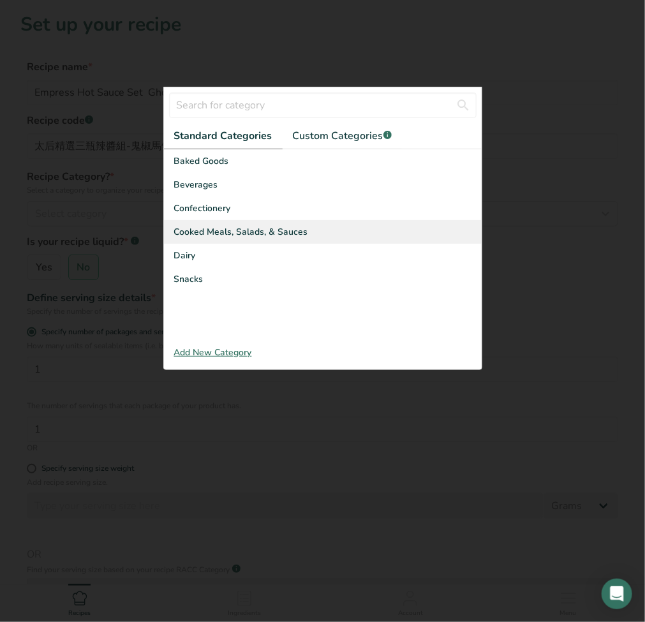
click at [195, 234] on span "Cooked Meals, Salads, & Sauces" at bounding box center [241, 231] width 134 height 13
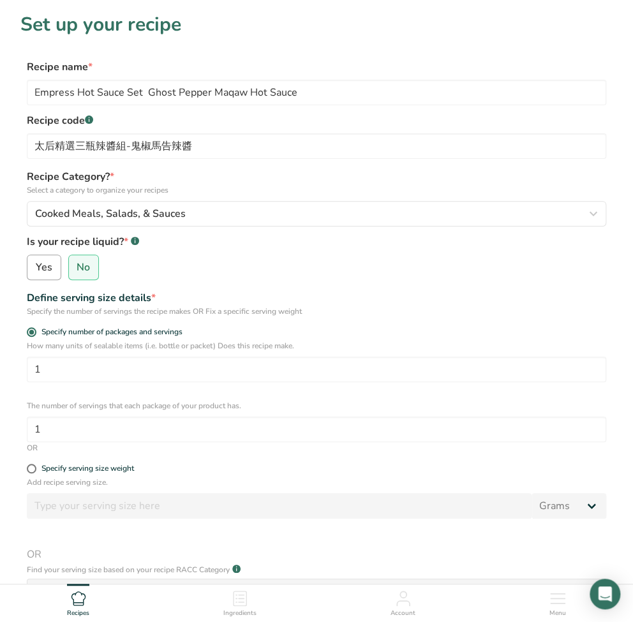
click at [52, 268] on label "Yes" at bounding box center [44, 268] width 34 height 26
click at [36, 268] on input "Yes" at bounding box center [31, 268] width 8 height 8
radio input "true"
radio input "false"
select select "22"
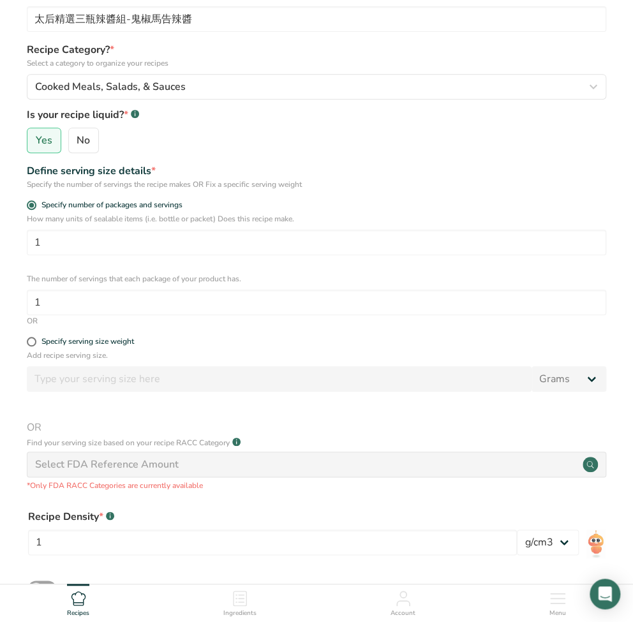
scroll to position [170, 0]
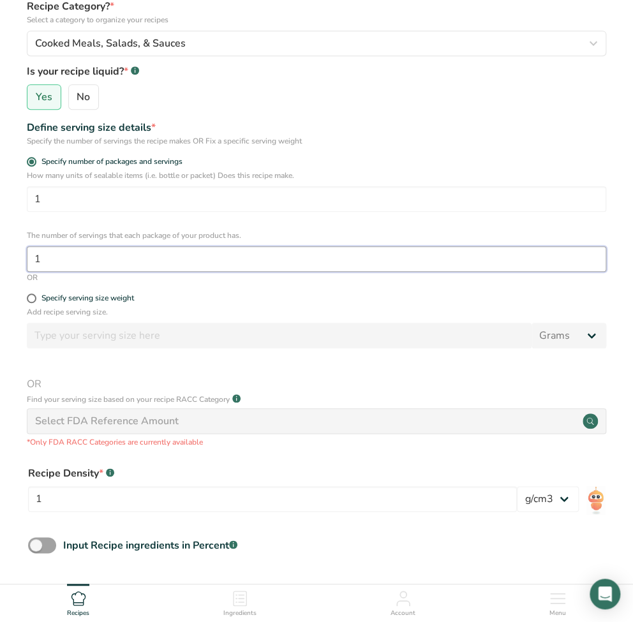
drag, startPoint x: 54, startPoint y: 259, endPoint x: -12, endPoint y: 257, distance: 65.8
click at [0, 257] on html "Set up your recipe Recipe name * Empress Hot Sauce Set Ghost Pepper Maqaw Hot S…" at bounding box center [316, 290] width 633 height 921
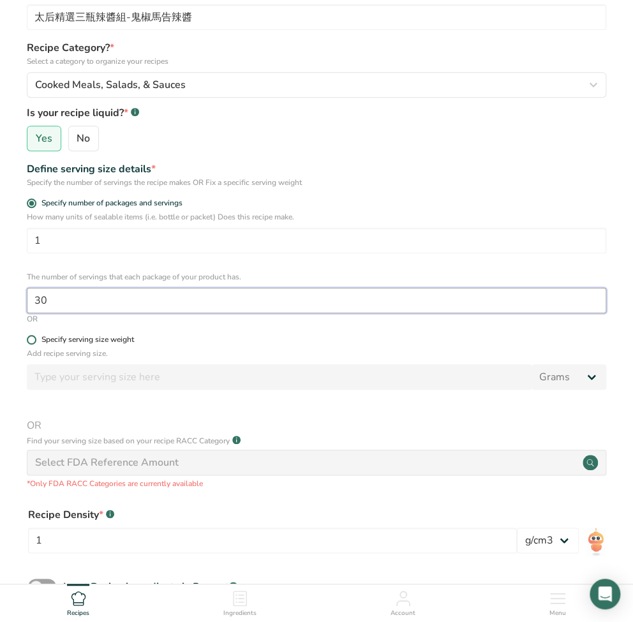
type input "30"
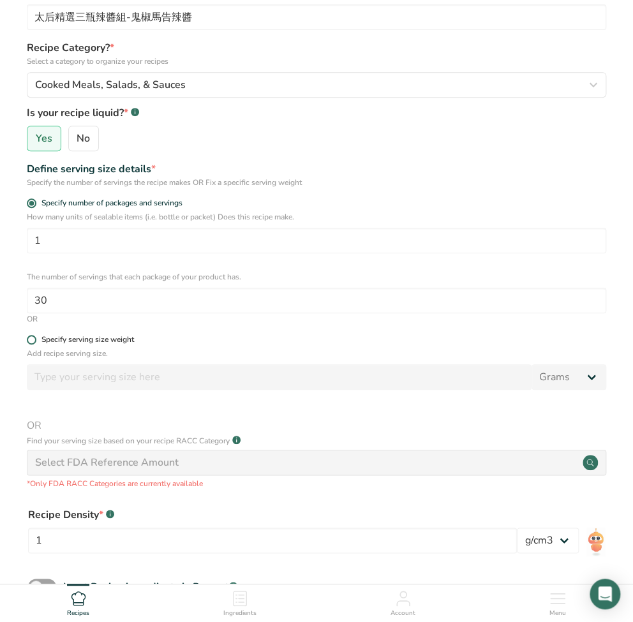
click at [34, 342] on span at bounding box center [32, 340] width 10 height 10
click at [34, 342] on input "Specify serving size weight" at bounding box center [31, 340] width 8 height 8
radio input "true"
radio input "false"
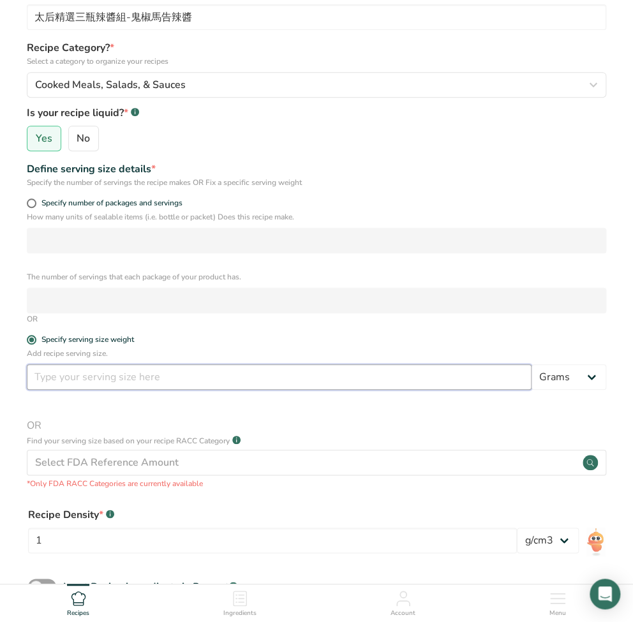
click at [57, 375] on input "number" at bounding box center [279, 378] width 505 height 26
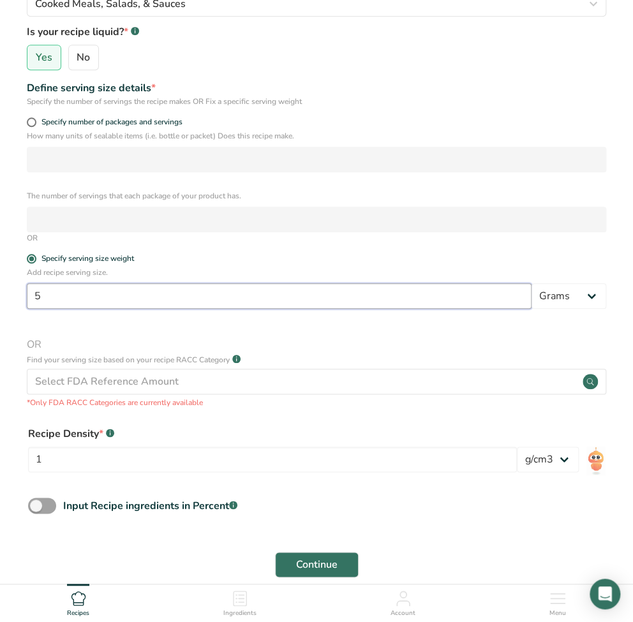
scroll to position [214, 0]
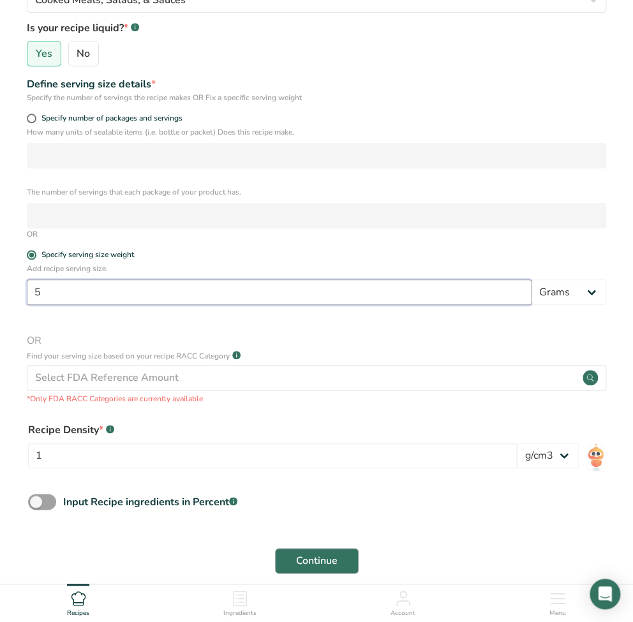
type input "5"
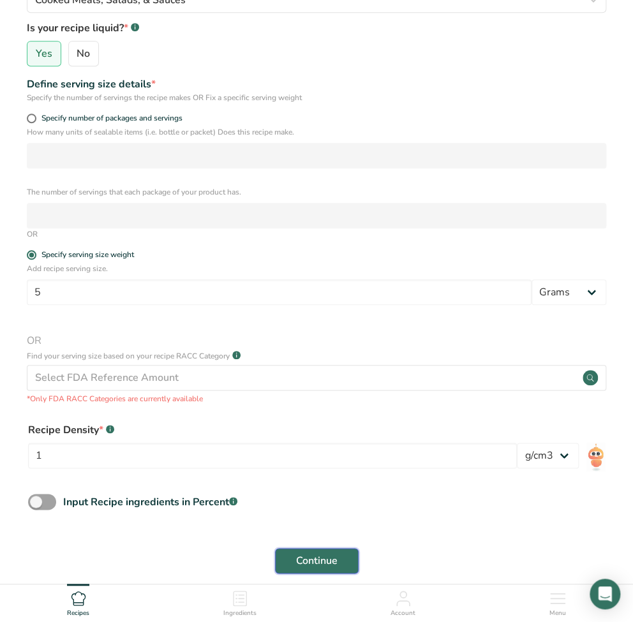
drag, startPoint x: 308, startPoint y: 562, endPoint x: 302, endPoint y: 560, distance: 6.7
click at [302, 560] on span "Continue" at bounding box center [316, 561] width 41 height 15
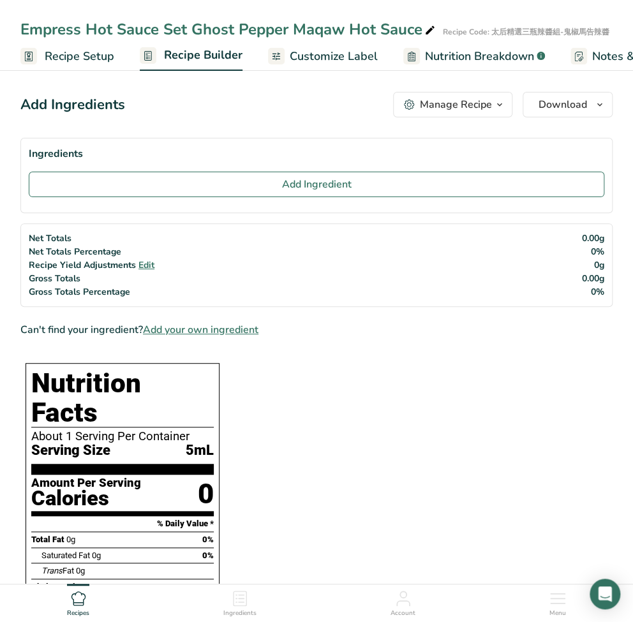
click at [75, 57] on span "Recipe Setup" at bounding box center [80, 56] width 70 height 17
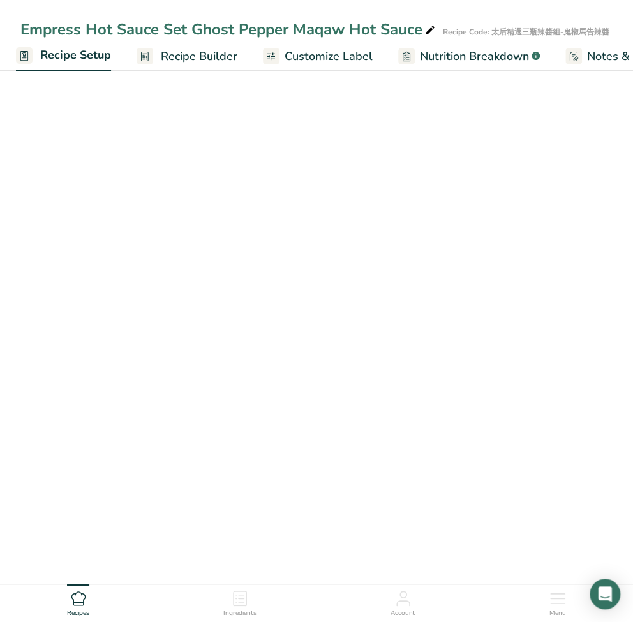
select select "22"
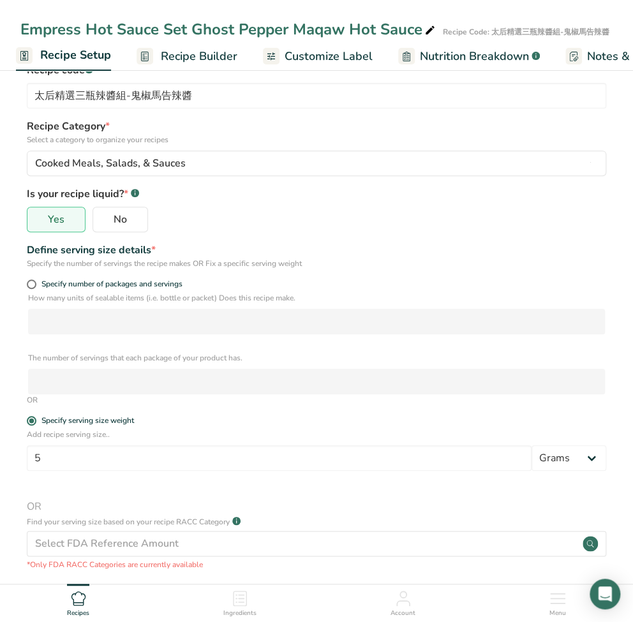
scroll to position [85, 0]
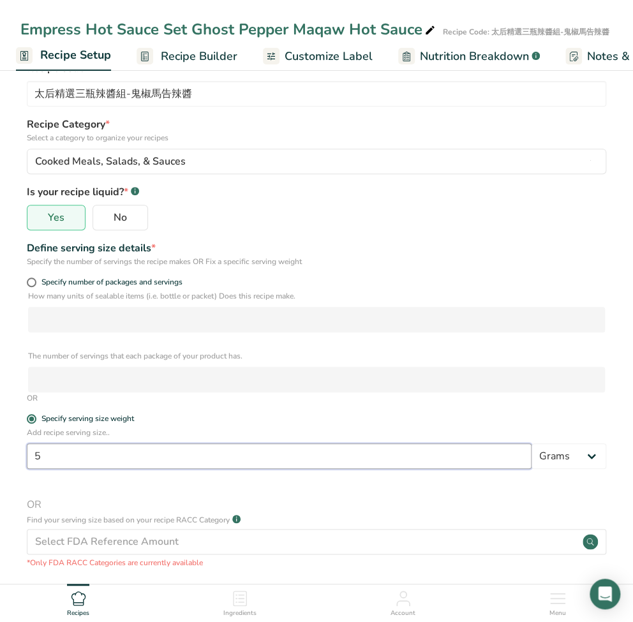
click at [67, 459] on input "5" at bounding box center [279, 457] width 505 height 26
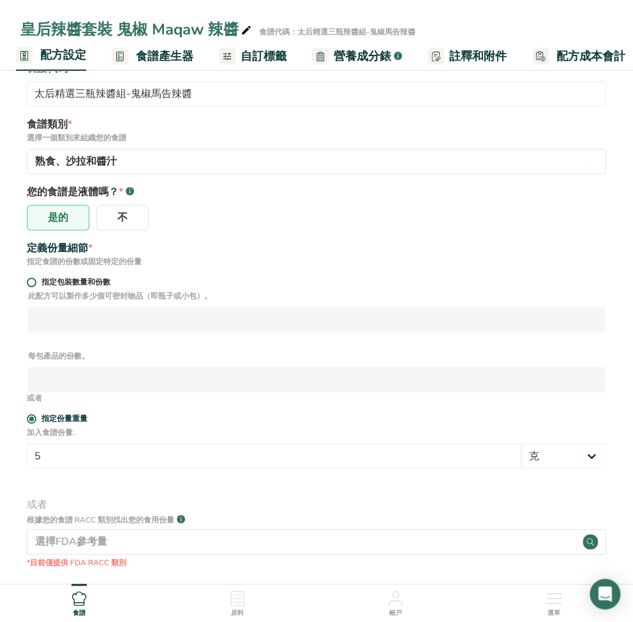
click at [84, 283] on font "指定包裝數量和份數" at bounding box center [75, 282] width 69 height 10
click at [35, 283] on input "指定包裝數量和份數" at bounding box center [31, 282] width 8 height 8
radio input "true"
radio input "false"
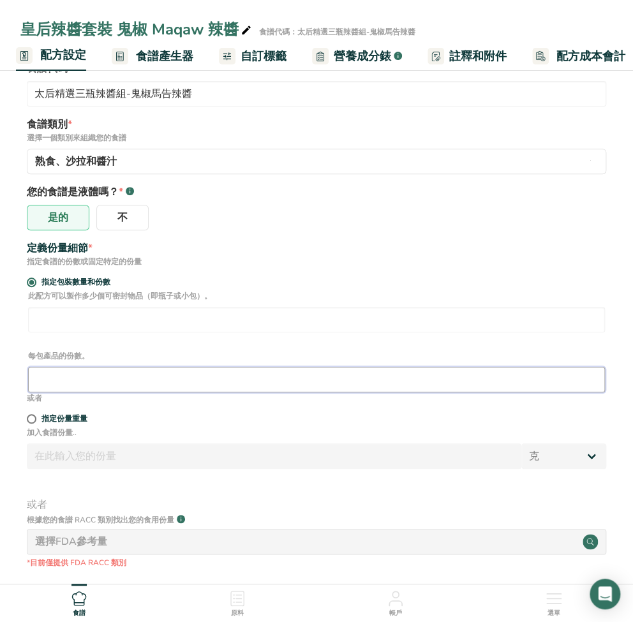
click at [53, 379] on input "number" at bounding box center [316, 380] width 577 height 26
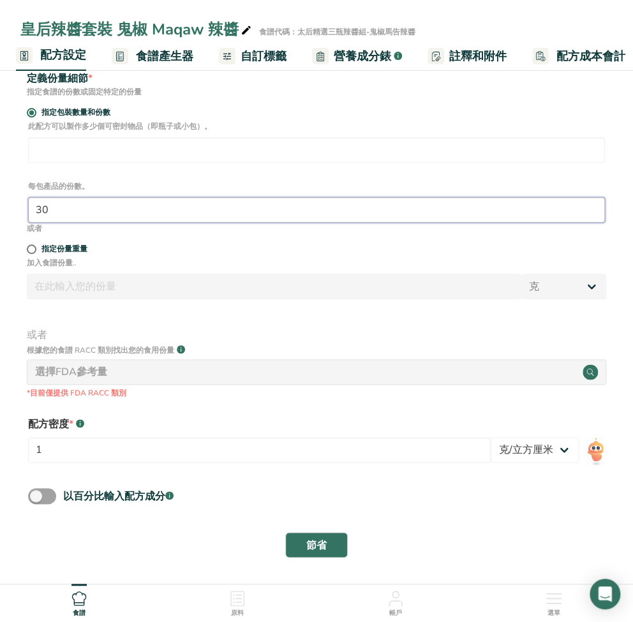
type input "30"
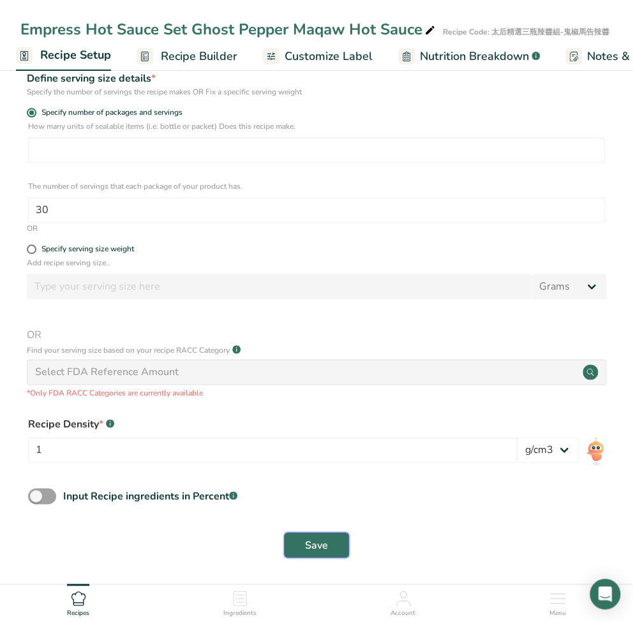
click at [319, 546] on span "Save" at bounding box center [316, 545] width 23 height 15
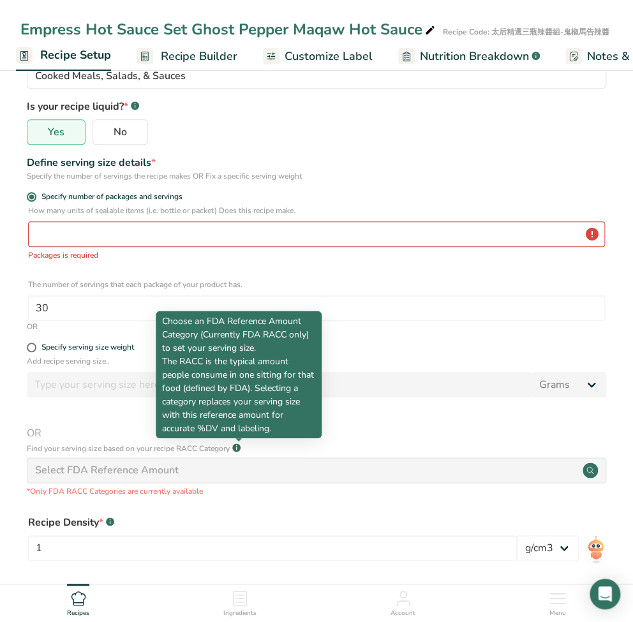
scroll to position [170, 0]
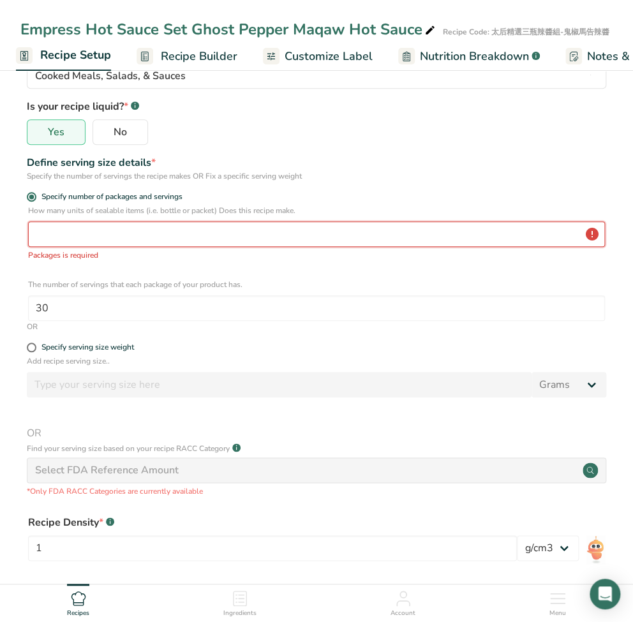
click at [64, 226] on input "number" at bounding box center [316, 235] width 577 height 26
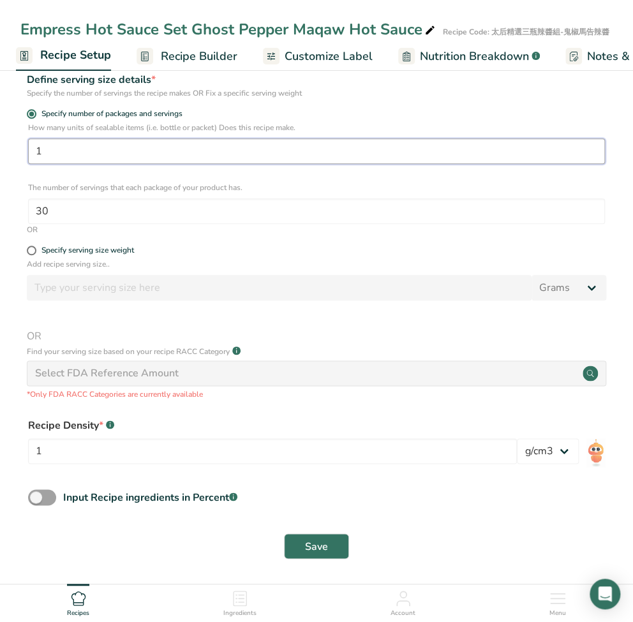
scroll to position [257, 0]
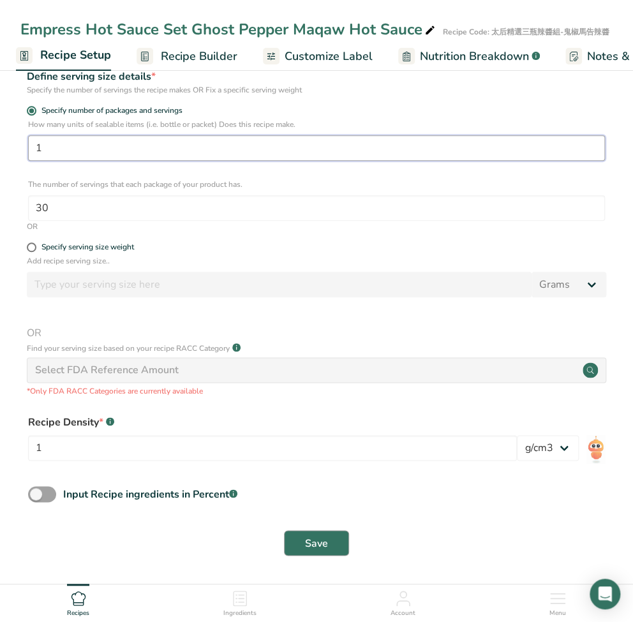
type input "1"
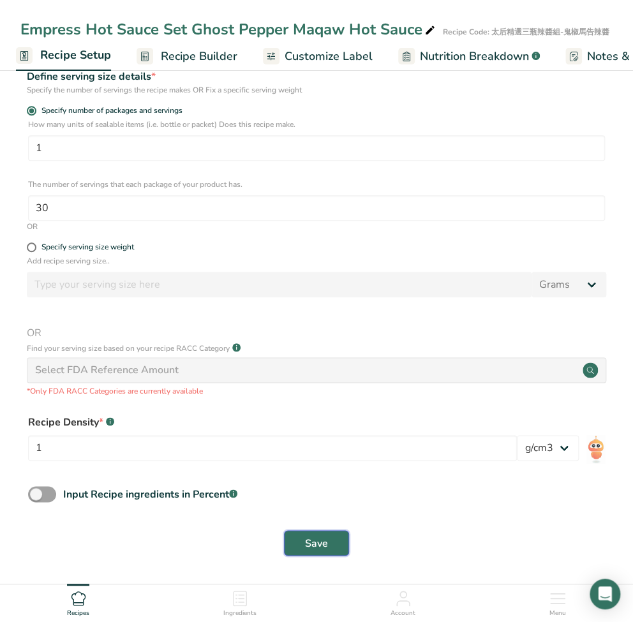
click at [328, 541] on button "Save" at bounding box center [316, 544] width 65 height 26
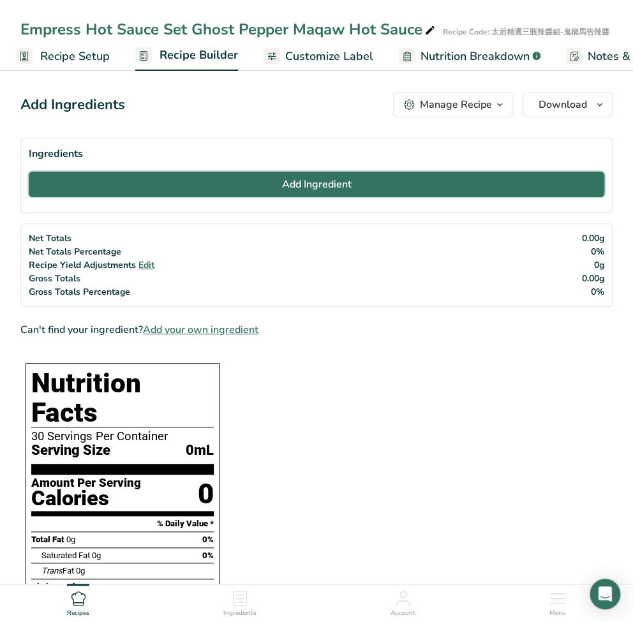
drag, startPoint x: 316, startPoint y: 181, endPoint x: -248, endPoint y: 421, distance: 613.1
click at [0, 421] on html "Empress Hot Sauce Set Ghost Pepper Maqaw Hot Sauce Recipe Code: 太后精選三瓶辣醬組-鬼椒馬告辣…" at bounding box center [316, 626] width 633 height 1252
click at [337, 181] on span "Add Ingredient" at bounding box center [317, 184] width 70 height 15
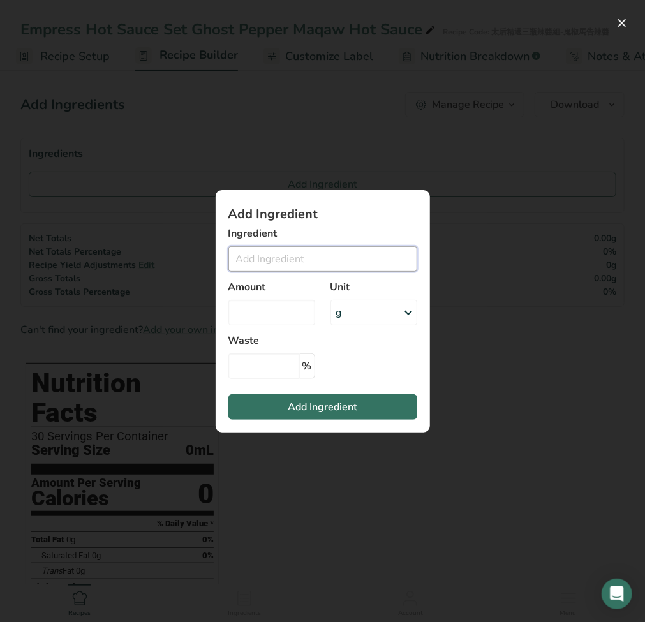
click at [276, 258] on input "Add ingredient modal" at bounding box center [323, 259] width 189 height 26
click at [307, 257] on input "Add ingredient modal" at bounding box center [323, 259] width 189 height 26
paste input "Vegetables"
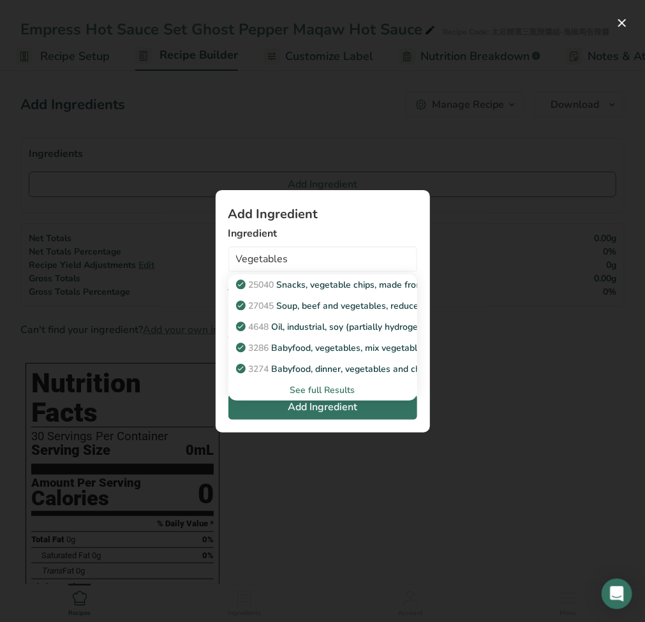
click at [314, 392] on div "See full Results" at bounding box center [323, 390] width 169 height 13
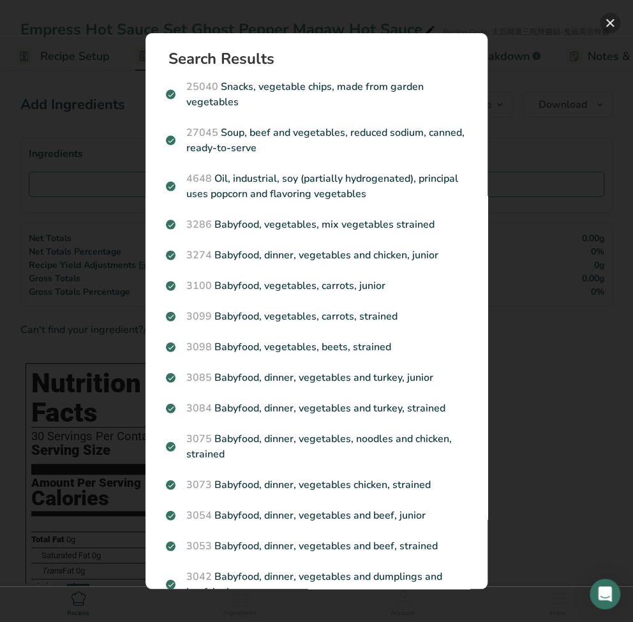
click at [610, 21] on button "Search results modal" at bounding box center [610, 23] width 20 height 20
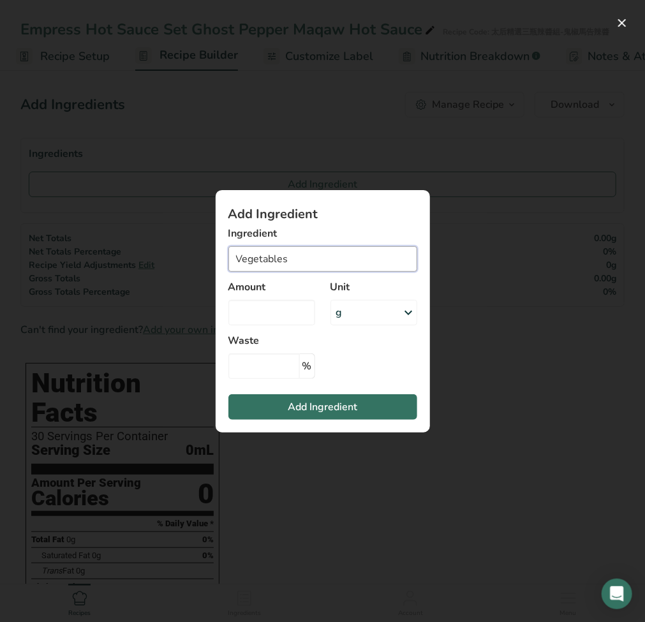
drag, startPoint x: 296, startPoint y: 271, endPoint x: 77, endPoint y: 252, distance: 219.8
click at [77, 252] on div "Add Ingredient Ingredient Vegetables 25040 Snacks, vegetable chips, made from g…" at bounding box center [322, 311] width 645 height 622
paste input "Mixed"
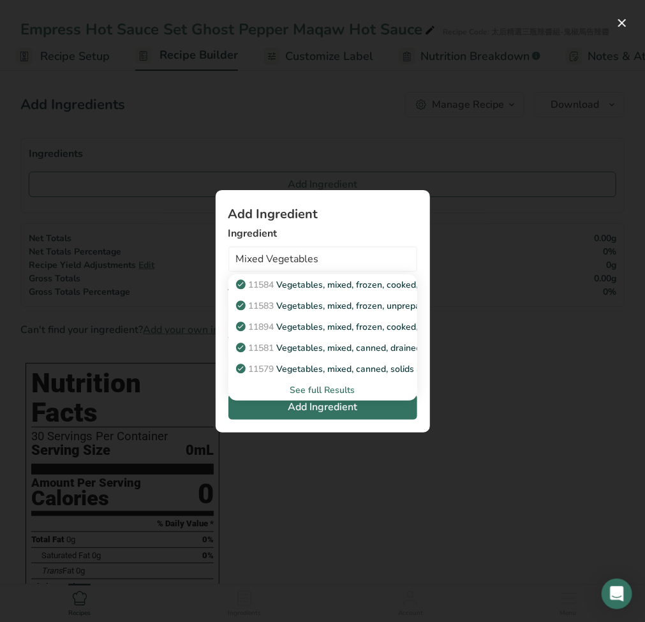
click at [329, 393] on div "See full Results" at bounding box center [323, 390] width 169 height 13
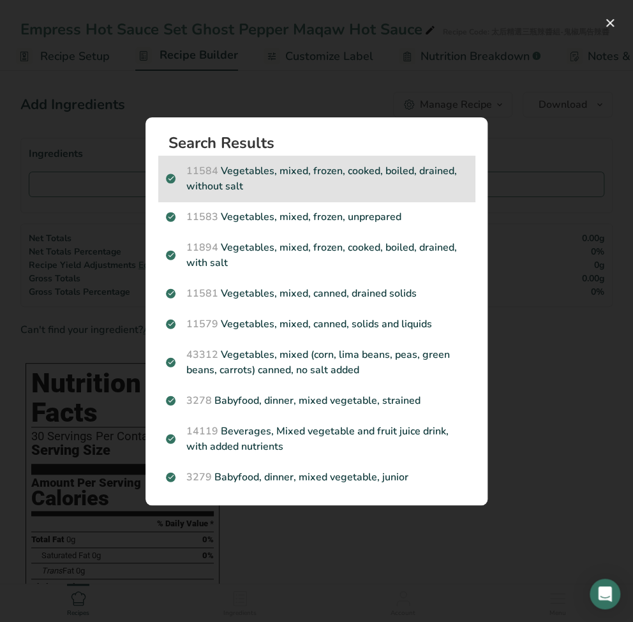
click at [264, 181] on p "11584 Vegetables, mixed, frozen, cooked, boiled, drained, without salt" at bounding box center [316, 178] width 301 height 31
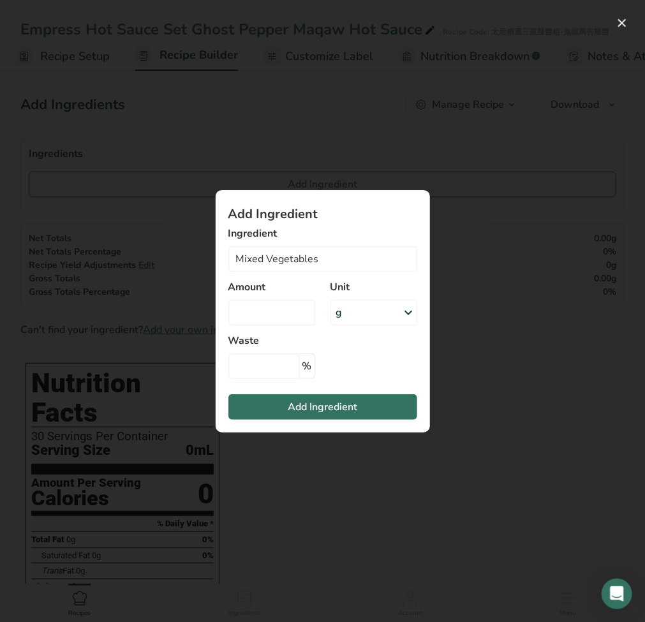
type input "Vegetables, mixed, frozen, cooked, boiled, drained, without salt"
click at [287, 310] on input "Add ingredient modal" at bounding box center [272, 313] width 87 height 26
type input "0"
type input "34.98"
click at [293, 369] on input "Add ingredient modal" at bounding box center [265, 367] width 72 height 26
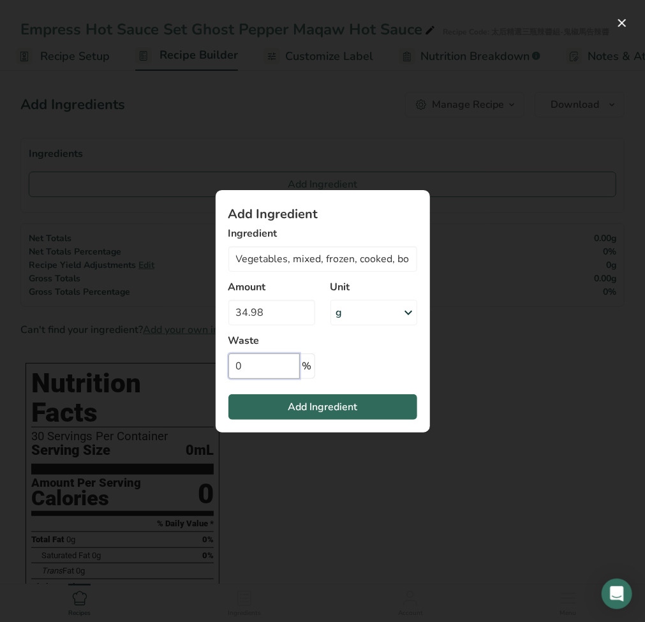
type input "0"
click at [306, 405] on span "Add Ingredient" at bounding box center [323, 407] width 70 height 15
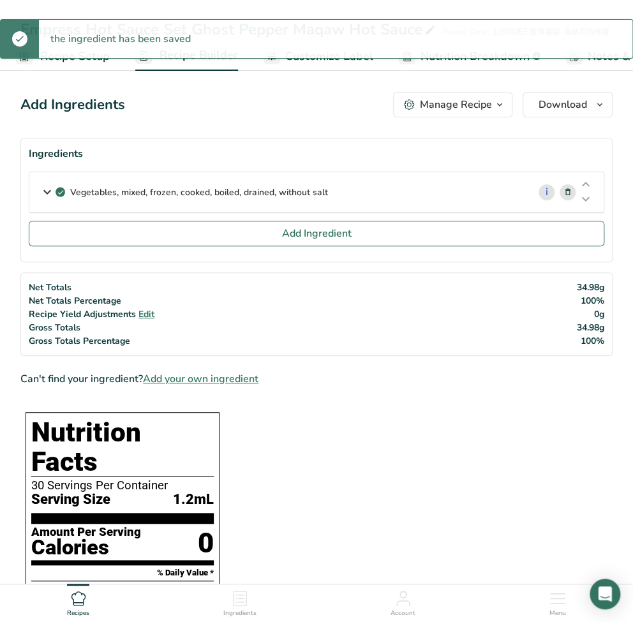
click at [45, 195] on icon at bounding box center [47, 192] width 15 height 23
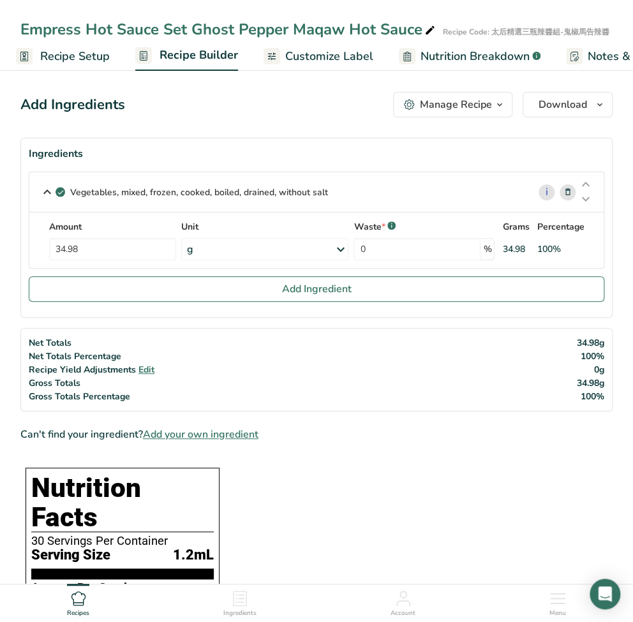
click at [45, 193] on icon at bounding box center [47, 192] width 15 height 23
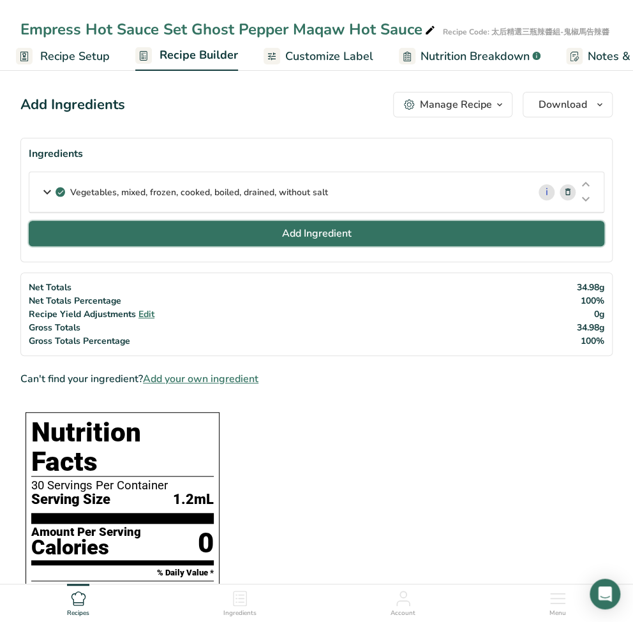
click at [289, 241] on button "Add Ingredient" at bounding box center [317, 234] width 576 height 26
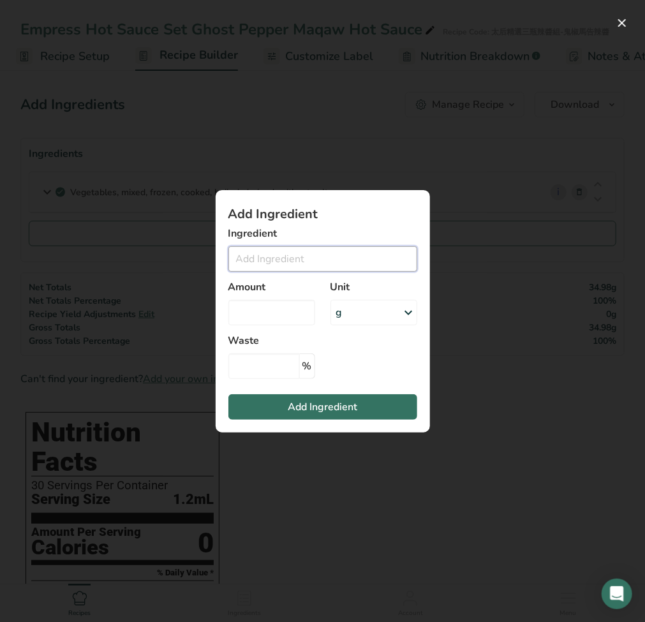
click at [319, 259] on input "Add ingredient modal" at bounding box center [323, 259] width 189 height 26
paste input "Distilled White Vinegar"
drag, startPoint x: 307, startPoint y: 259, endPoint x: 27, endPoint y: 244, distance: 280.7
click at [50, 258] on div "Add Ingredient Ingredient Distilled White Vinegar No Results Found Amount Unit …" at bounding box center [322, 311] width 645 height 622
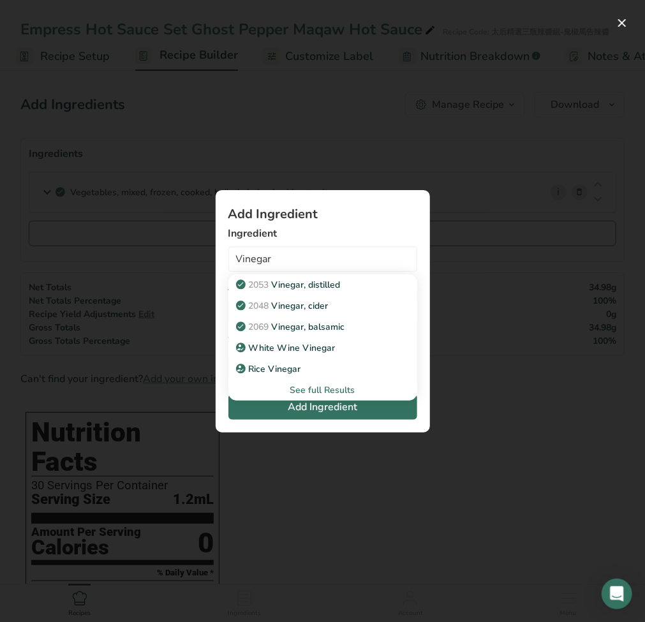
click at [342, 388] on div "See full Results" at bounding box center [323, 390] width 169 height 13
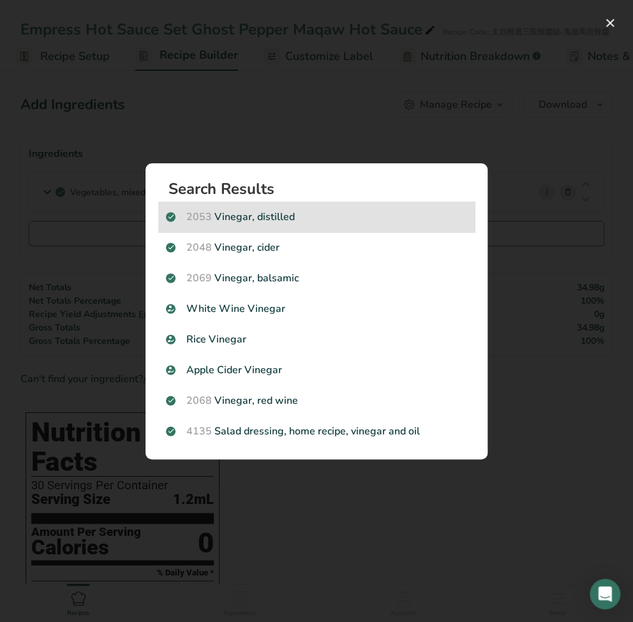
click at [320, 222] on p "2053 Vinegar, distilled" at bounding box center [316, 216] width 301 height 15
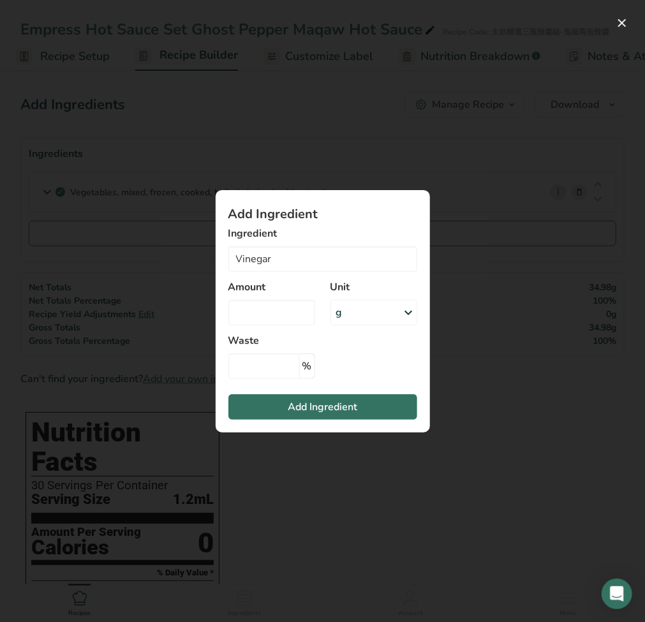
type input "Vinegar, distilled"
click at [273, 317] on input "Add ingredient modal" at bounding box center [272, 313] width 87 height 26
click at [409, 316] on icon "Add ingredient modal" at bounding box center [409, 312] width 15 height 23
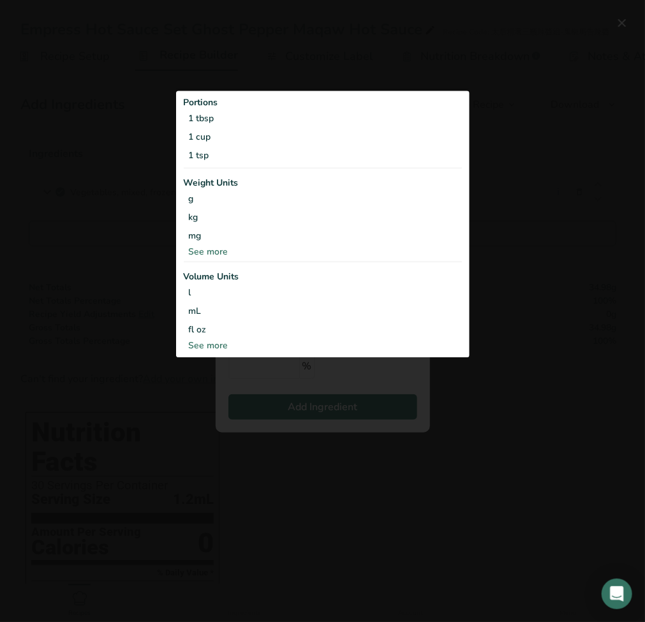
click at [214, 250] on div "See more" at bounding box center [323, 251] width 278 height 13
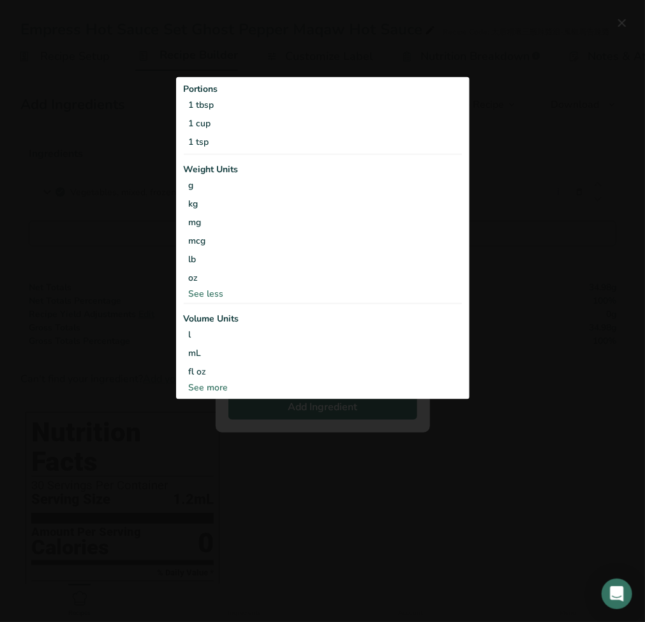
click at [275, 418] on div "Add ingredient modal" at bounding box center [322, 311] width 645 height 622
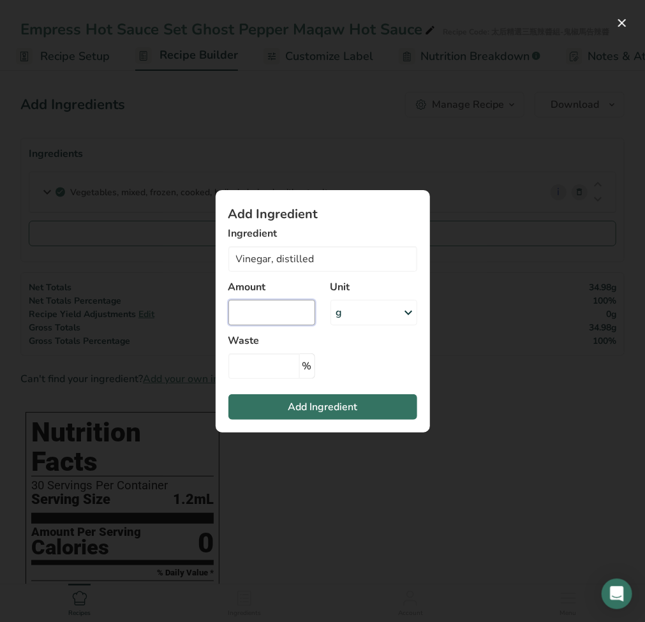
click at [285, 310] on input "Add ingredient modal" at bounding box center [272, 313] width 87 height 26
paste input "30.8"
type input "30.8"
click at [279, 370] on input "Add ingredient modal" at bounding box center [265, 367] width 72 height 26
type input "0"
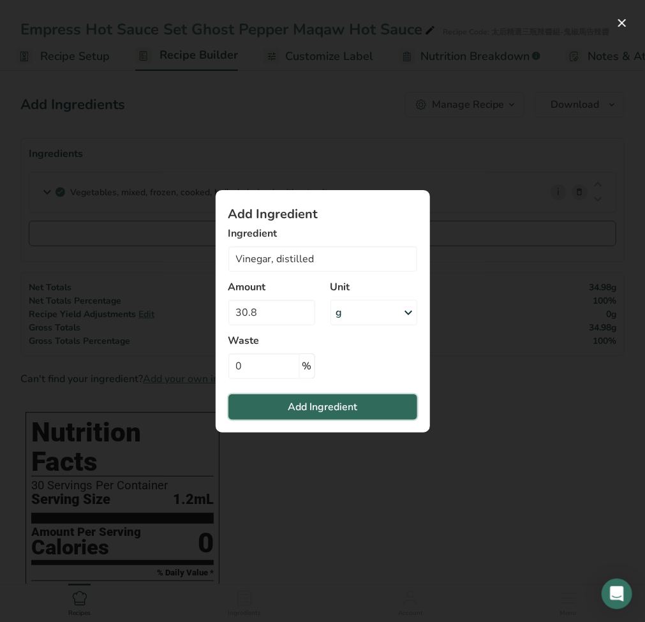
click at [372, 403] on button "Add Ingredient" at bounding box center [323, 408] width 189 height 26
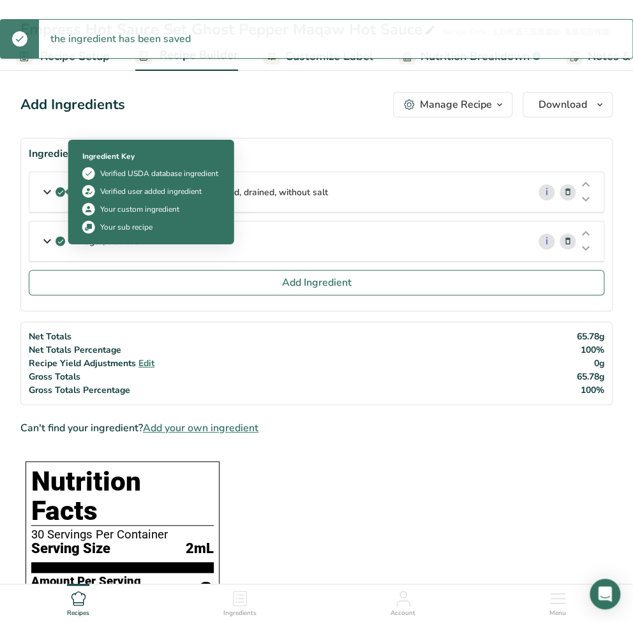
click at [44, 188] on icon at bounding box center [47, 192] width 15 height 23
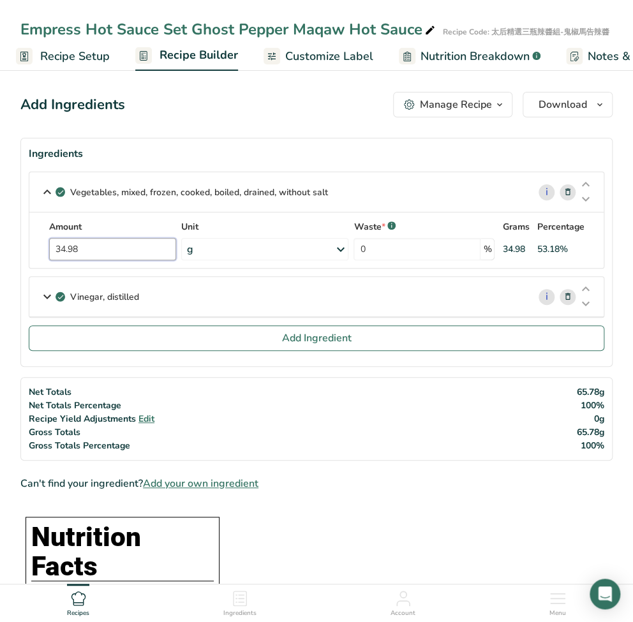
drag, startPoint x: 109, startPoint y: 251, endPoint x: 34, endPoint y: 256, distance: 74.9
click at [35, 255] on div "Amount 34.98 Unit g Portions 0.5 cup 1 package (10 oz) yields Weight Units g kg…" at bounding box center [316, 241] width 575 height 56
paste input "52.5"
type input "52.5"
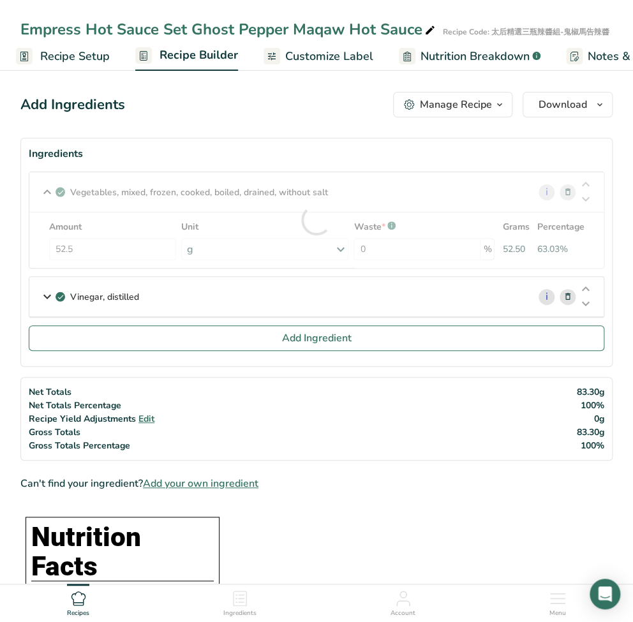
click at [67, 296] on div "Vinegar, distilled" at bounding box center [278, 297] width 499 height 40
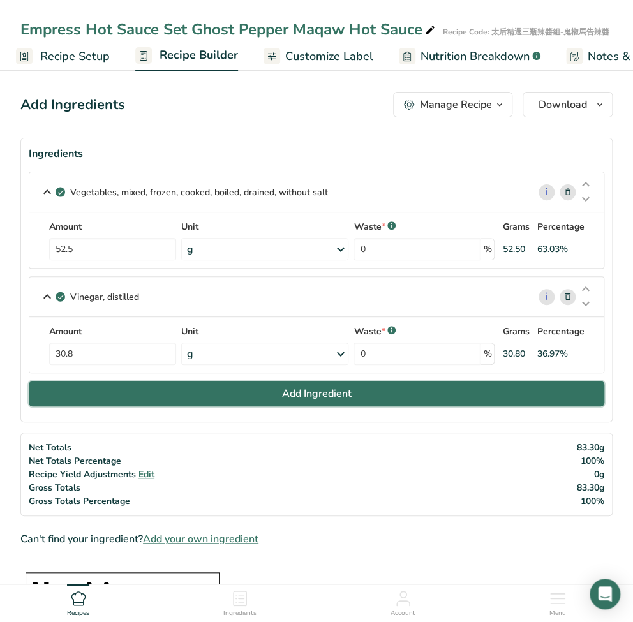
click at [268, 387] on button "Add Ingredient" at bounding box center [317, 394] width 576 height 26
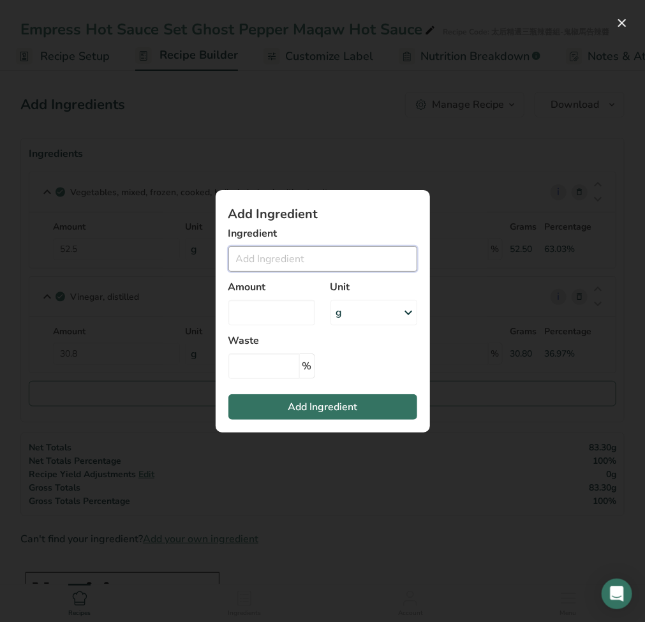
click at [271, 260] on input "Add ingredient modal" at bounding box center [323, 259] width 189 height 26
paste input "Water"
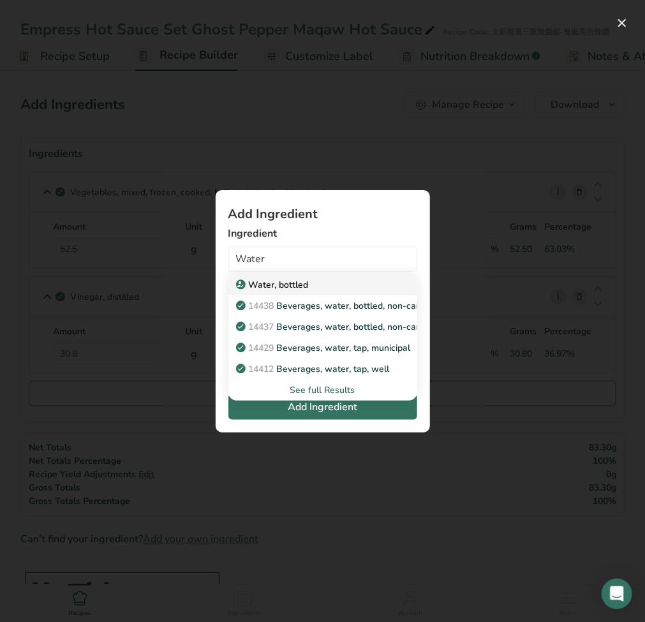
click at [299, 289] on p "Water, bottled" at bounding box center [274, 284] width 70 height 13
type input "Water, bottled"
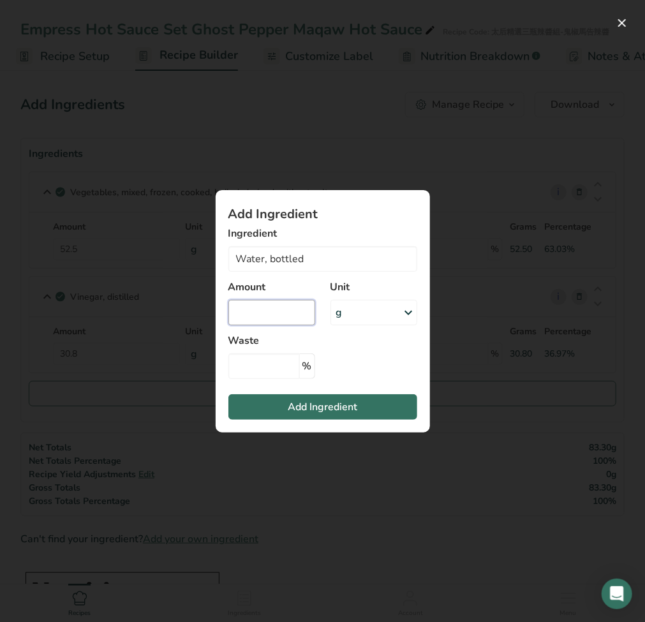
click at [255, 322] on input "Add ingredient modal" at bounding box center [272, 313] width 87 height 26
type input "0"
type input "28"
click at [269, 370] on input "Add ingredient modal" at bounding box center [265, 367] width 72 height 26
type input "0"
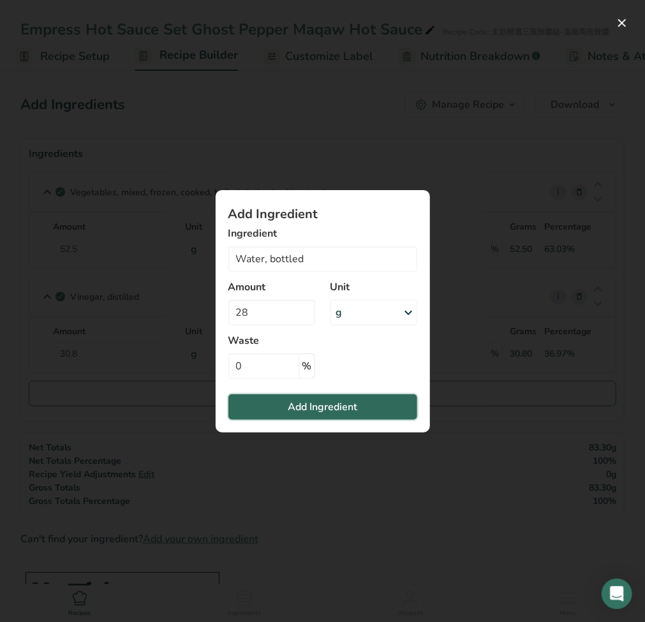
click at [312, 409] on span "Add Ingredient" at bounding box center [323, 407] width 70 height 15
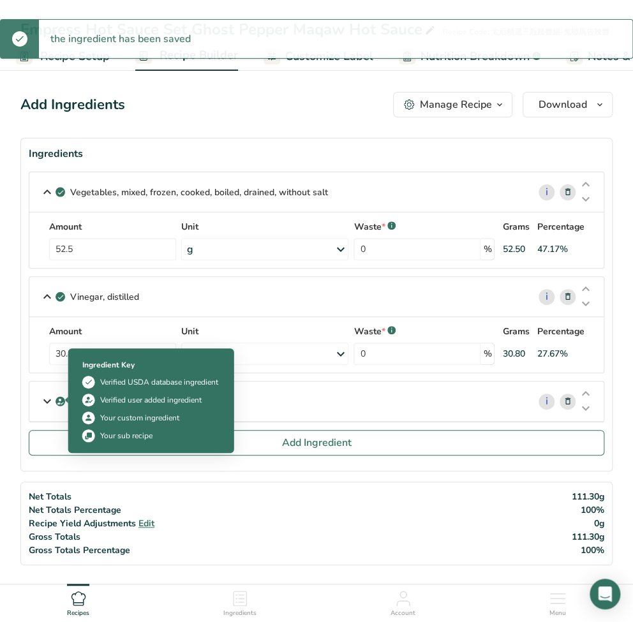
click at [40, 399] on icon at bounding box center [47, 401] width 15 height 23
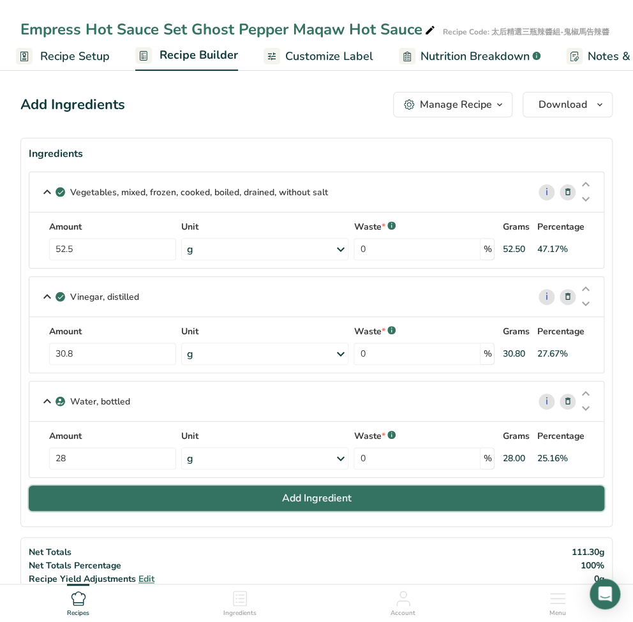
click at [367, 498] on button "Add Ingredient" at bounding box center [317, 499] width 576 height 26
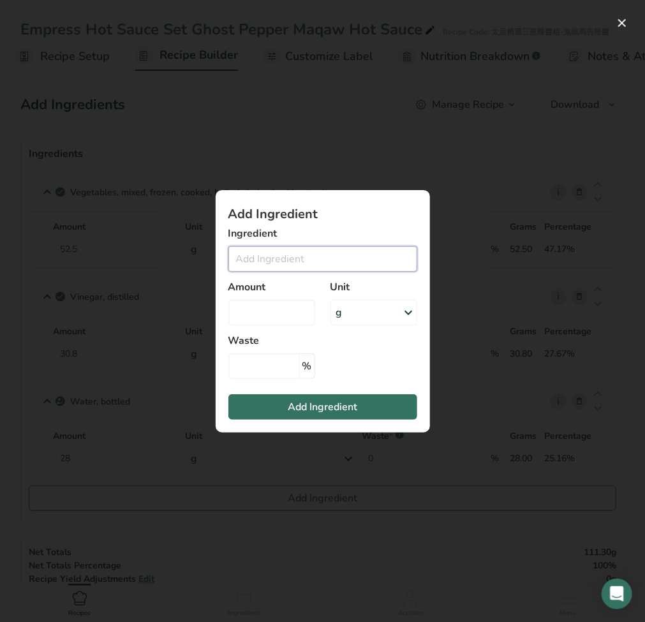
click at [286, 259] on input "Add ingredient modal" at bounding box center [323, 259] width 189 height 26
paste input "Pepper"
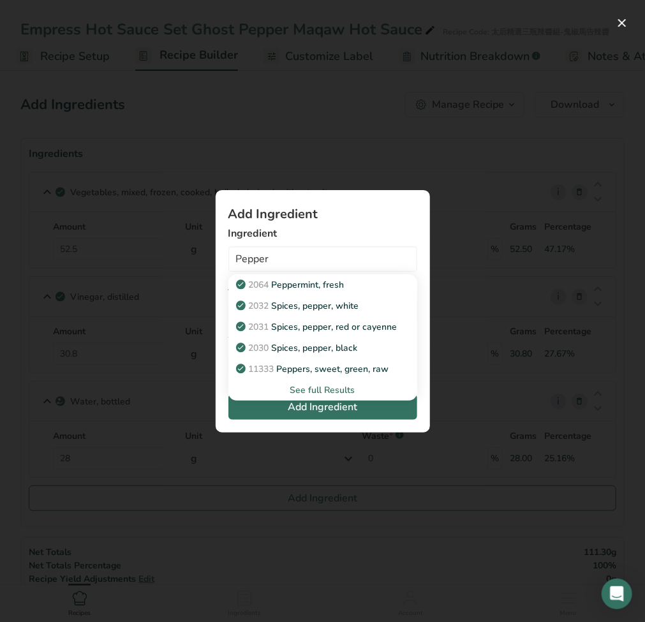
click at [343, 396] on div "See full Results" at bounding box center [323, 390] width 169 height 13
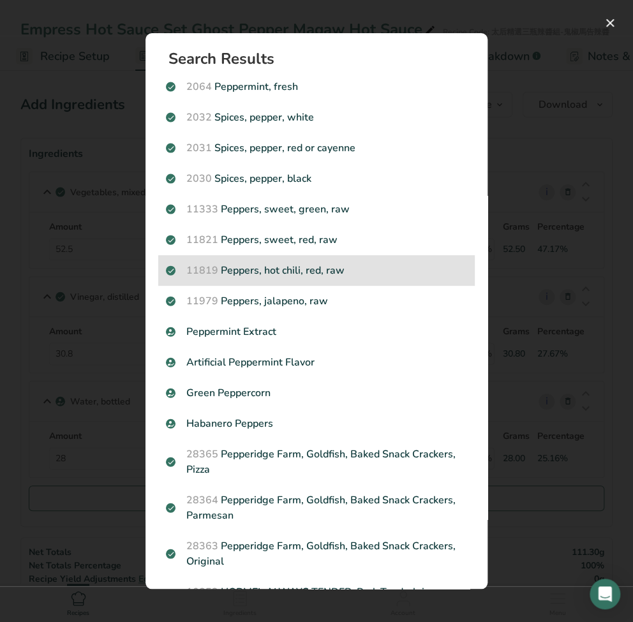
click at [238, 270] on p "11819 Peppers, hot chili, red, raw" at bounding box center [316, 270] width 301 height 15
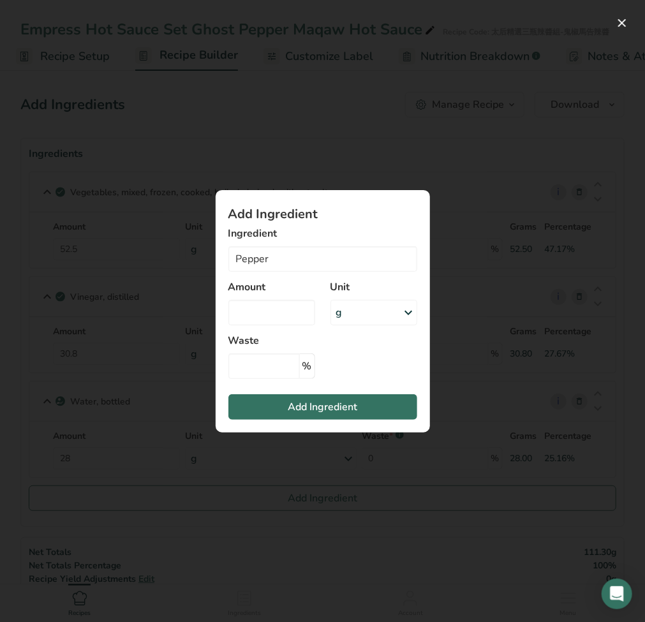
type input "Peppers, hot chili, red, raw"
click at [282, 316] on input "Add ingredient modal" at bounding box center [272, 313] width 87 height 26
type input "0"
type input "19.6"
click at [283, 370] on input "Add ingredient modal" at bounding box center [265, 367] width 72 height 26
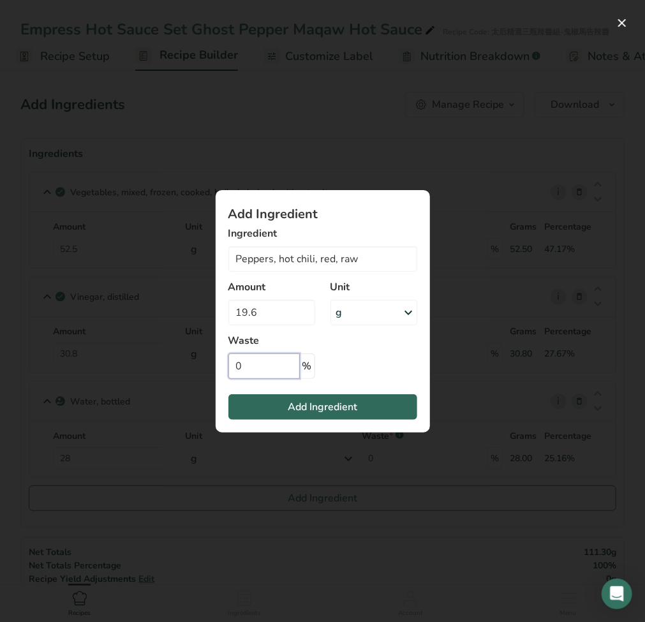
type input "0"
click at [312, 416] on button "Add Ingredient" at bounding box center [323, 408] width 189 height 26
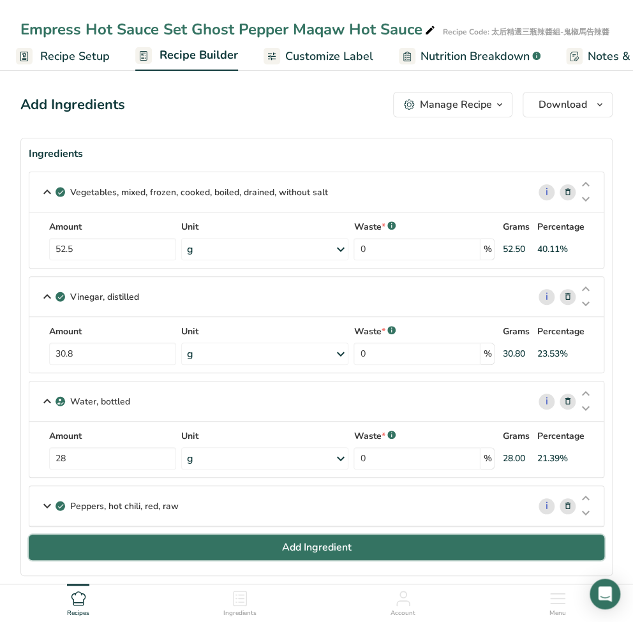
click at [228, 539] on button "Add Ingredient" at bounding box center [317, 548] width 576 height 26
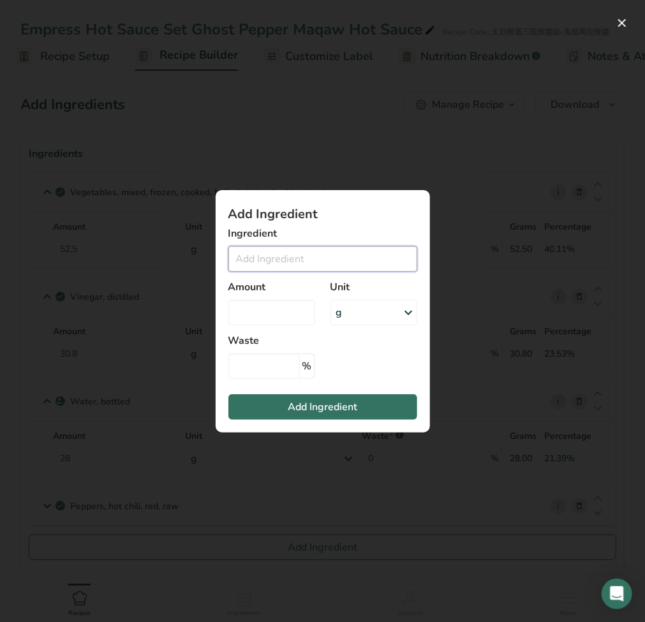
click at [274, 259] on input "Add ingredient modal" at bounding box center [323, 259] width 189 height 26
paste input "Fruit Juice"
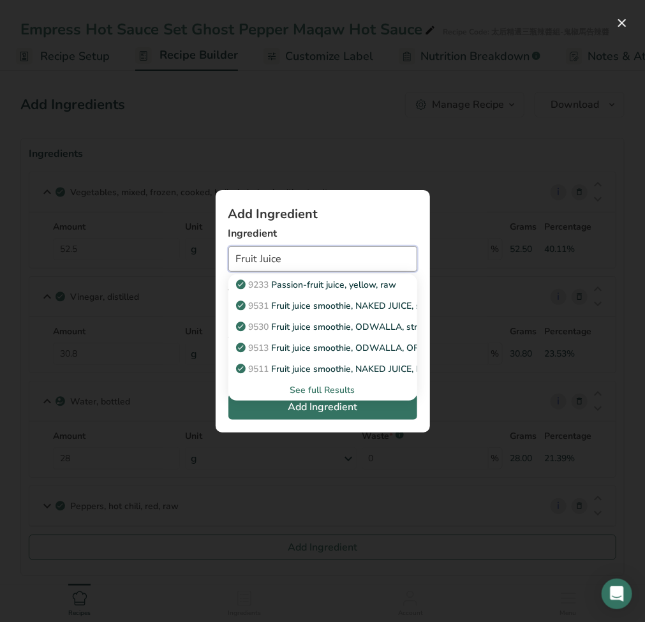
type input "Fruit Juice"
click at [303, 389] on div "See full Results" at bounding box center [323, 390] width 169 height 13
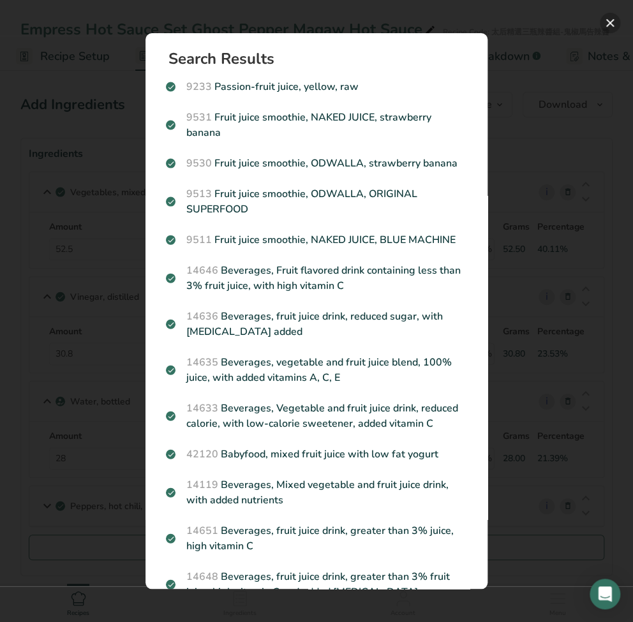
click at [610, 22] on button "Search results modal" at bounding box center [610, 23] width 20 height 20
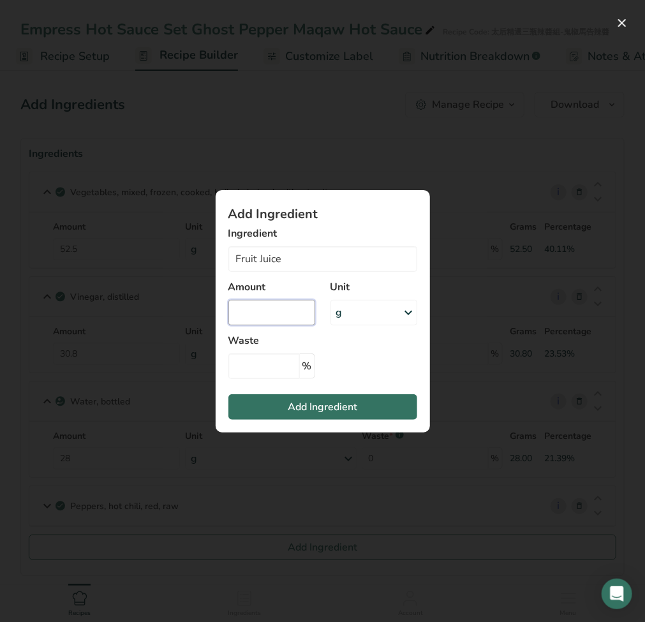
click at [288, 315] on input "Add ingredient modal" at bounding box center [272, 313] width 87 height 26
type input "0"
type input "7.5"
click at [315, 260] on input "Fruit Juice" at bounding box center [323, 259] width 189 height 26
click at [314, 260] on input "Fruit Juice" at bounding box center [323, 259] width 189 height 26
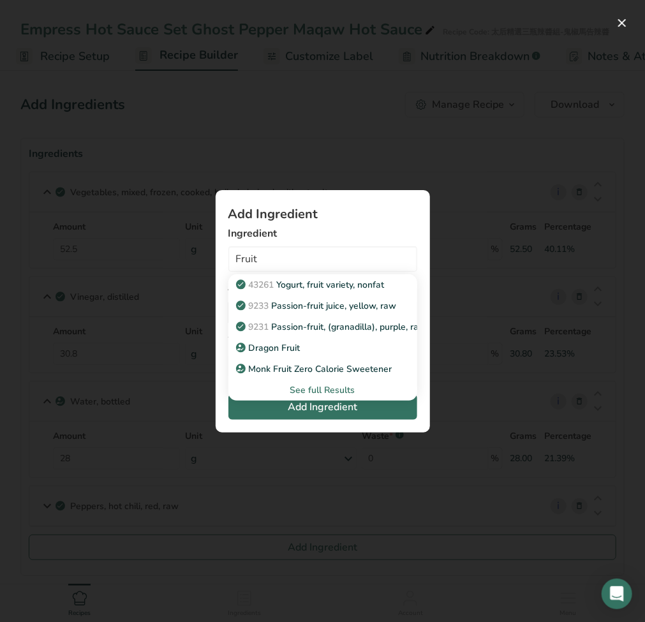
click at [296, 306] on p "9233 Passion-fruit juice, yellow, raw" at bounding box center [318, 305] width 158 height 13
type input "Passion-fruit juice, yellow, raw"
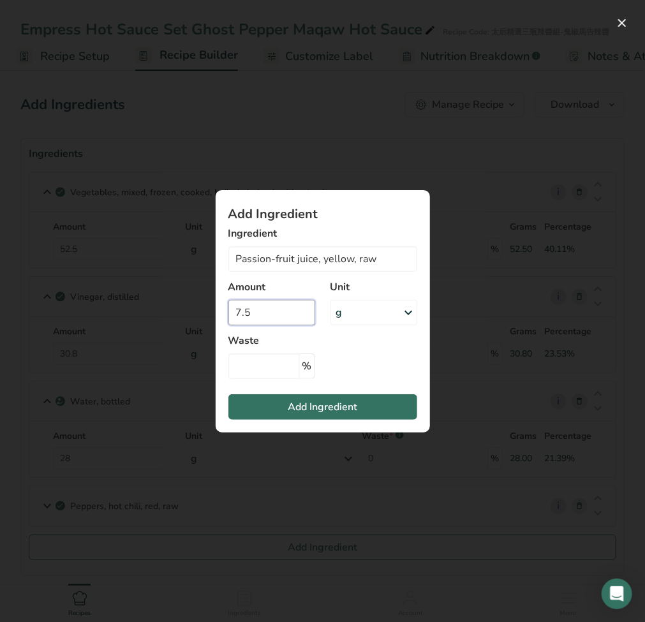
click at [288, 315] on input "7.5" at bounding box center [272, 313] width 87 height 26
click at [266, 361] on input "Add ingredient modal" at bounding box center [265, 367] width 72 height 26
type input "0"
click at [292, 411] on span "Add Ingredient" at bounding box center [323, 407] width 70 height 15
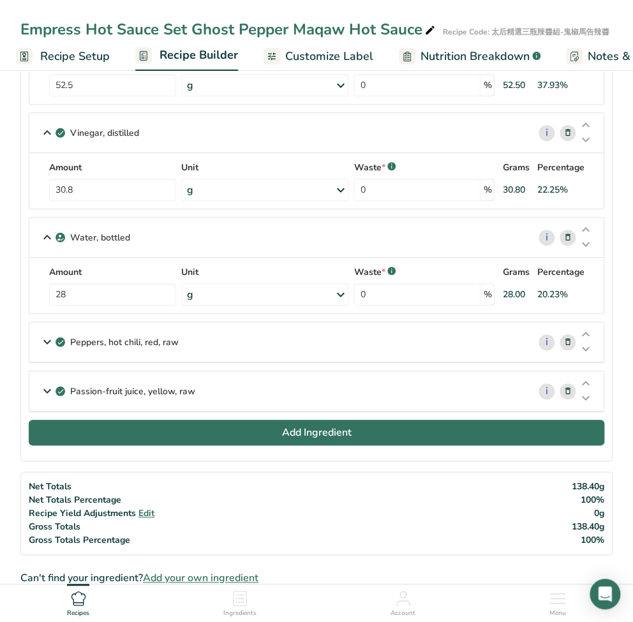
scroll to position [170, 0]
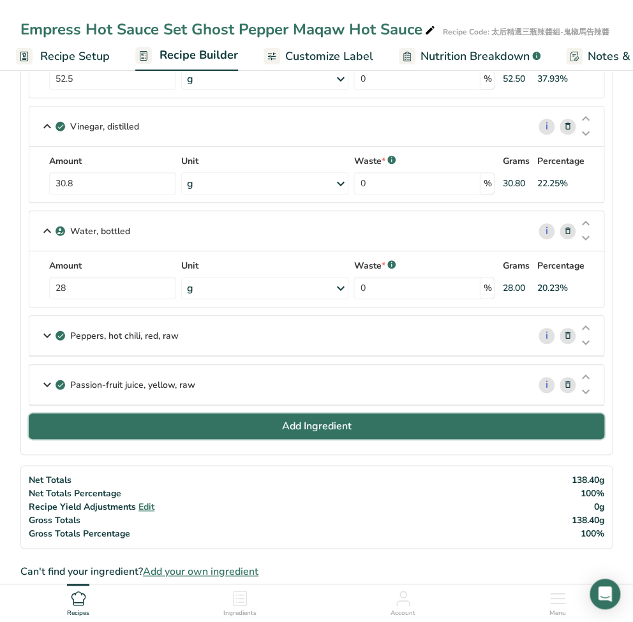
click at [121, 423] on button "Add Ingredient" at bounding box center [317, 427] width 576 height 26
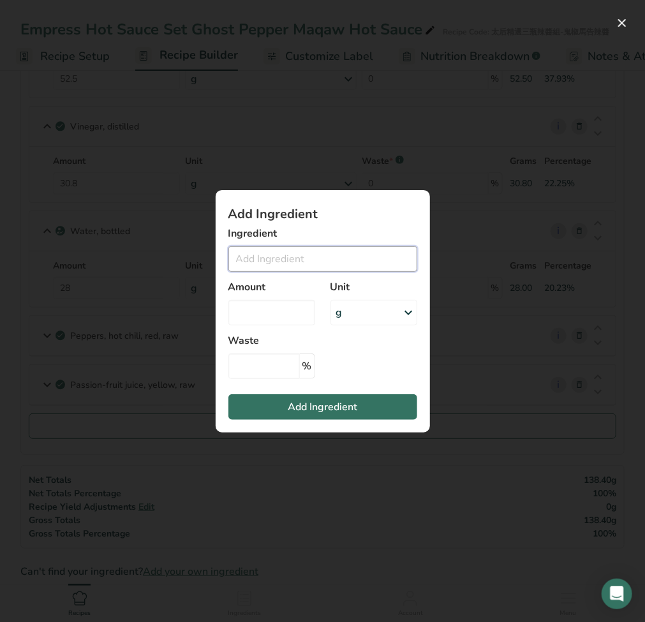
click at [296, 258] on input "Add ingredient modal" at bounding box center [323, 259] width 189 height 26
paste input "Liquid Cane Sugar"
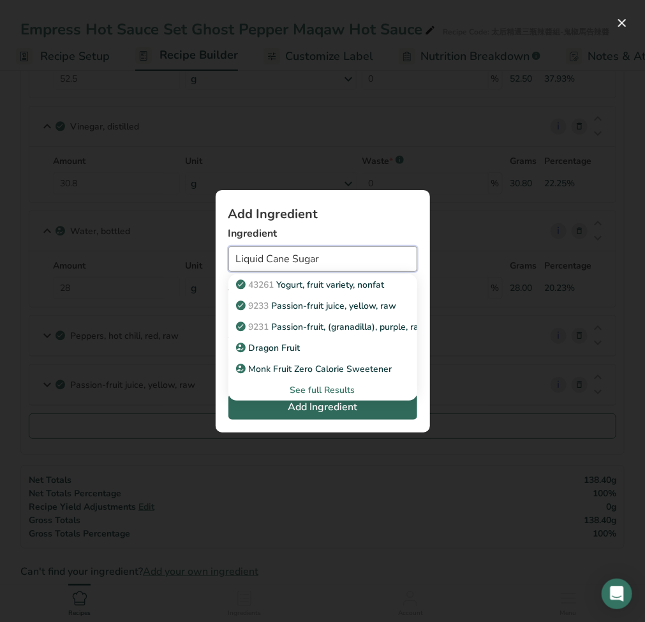
type input "Liquid Cane Sugar"
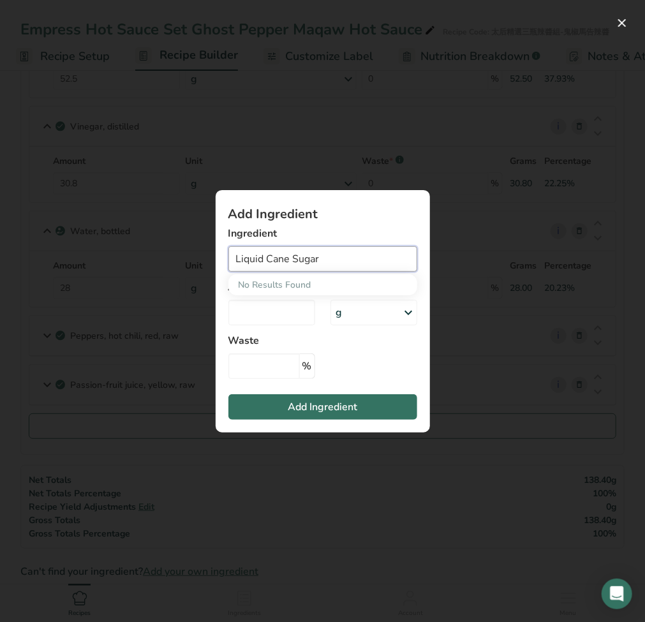
click at [329, 261] on input "Liquid Cane Sugar" at bounding box center [323, 259] width 189 height 26
click at [296, 288] on div "No Results Found" at bounding box center [323, 285] width 189 height 21
click at [334, 259] on input "Liquid Cane Sugar" at bounding box center [323, 259] width 189 height 26
drag, startPoint x: 333, startPoint y: 260, endPoint x: 52, endPoint y: 226, distance: 283.0
click at [62, 241] on div "Add Ingredient Ingredient Liquid Cane Sugar No Results Found Amount Unit g Weig…" at bounding box center [322, 311] width 645 height 622
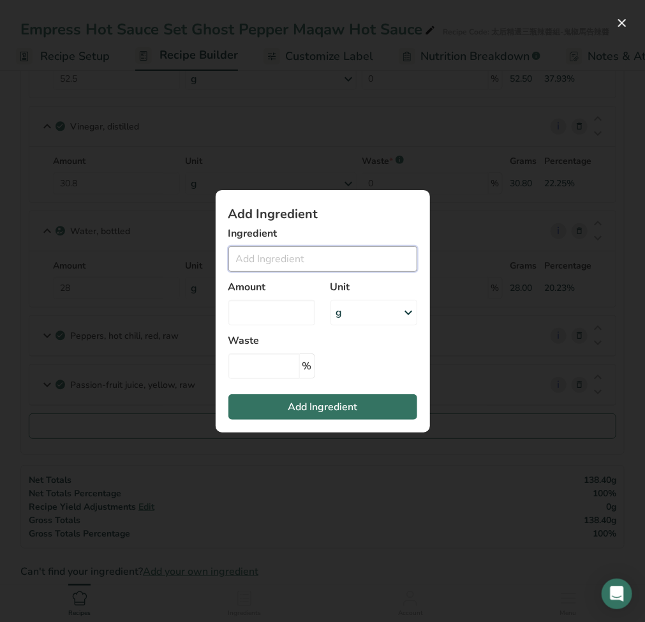
paste input "Liquid Cane Sugar"
drag, startPoint x: 268, startPoint y: 259, endPoint x: 1, endPoint y: 233, distance: 267.5
click at [26, 244] on div "Add Ingredient Ingredient Liquid Cane Sugar No Results Found Amount Unit g Weig…" at bounding box center [322, 311] width 645 height 622
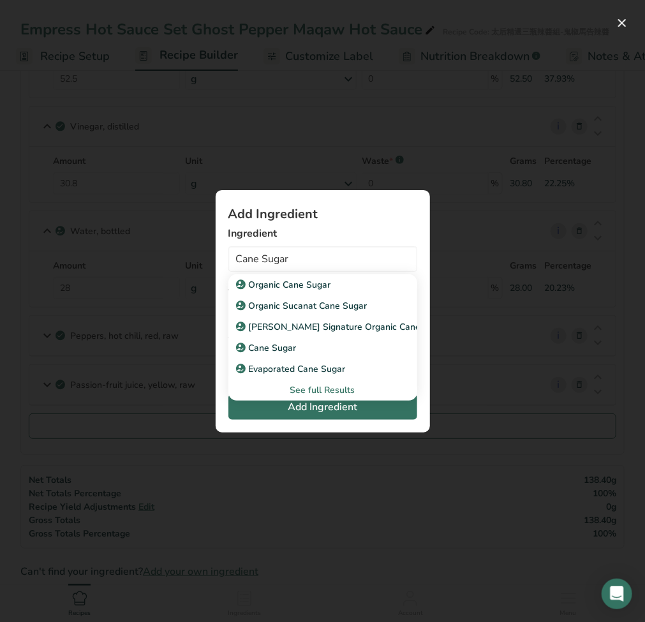
click at [321, 391] on div "See full Results" at bounding box center [323, 390] width 169 height 13
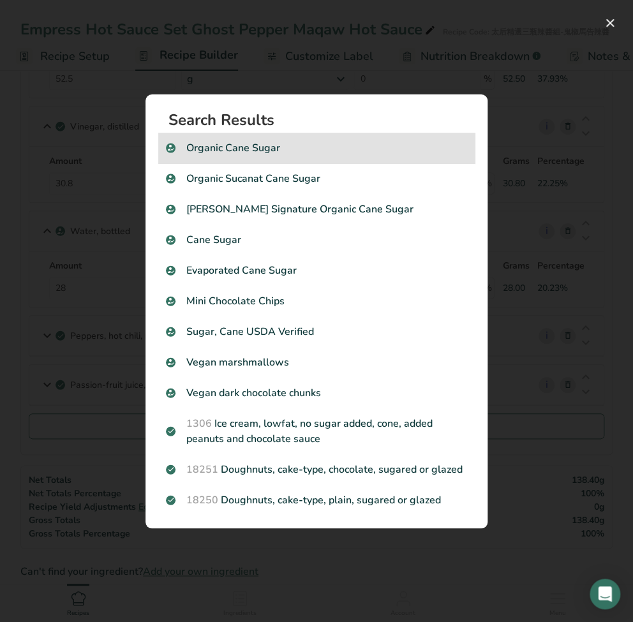
click at [252, 150] on p "Organic Cane Sugar" at bounding box center [316, 147] width 301 height 15
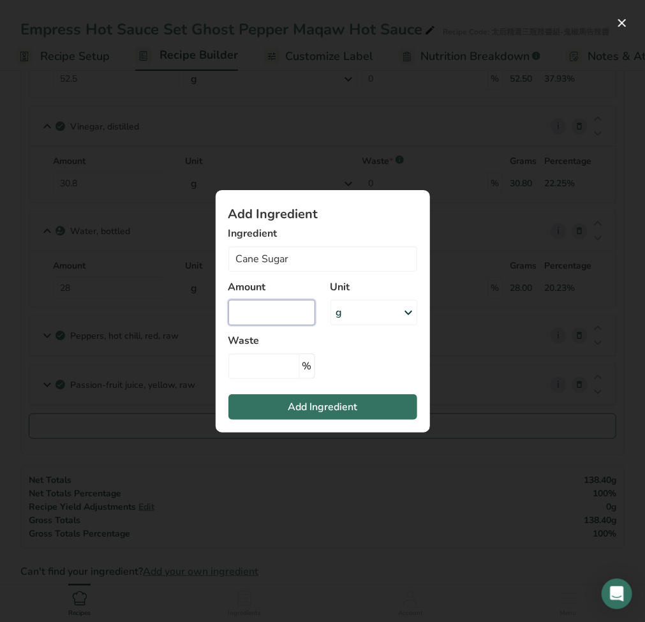
click at [252, 312] on input "Add ingredient modal" at bounding box center [272, 313] width 87 height 26
type input "Organic Cane Sugar"
type input "5.7"
type input "0"
click at [375, 397] on button "Add Ingredient" at bounding box center [323, 408] width 189 height 26
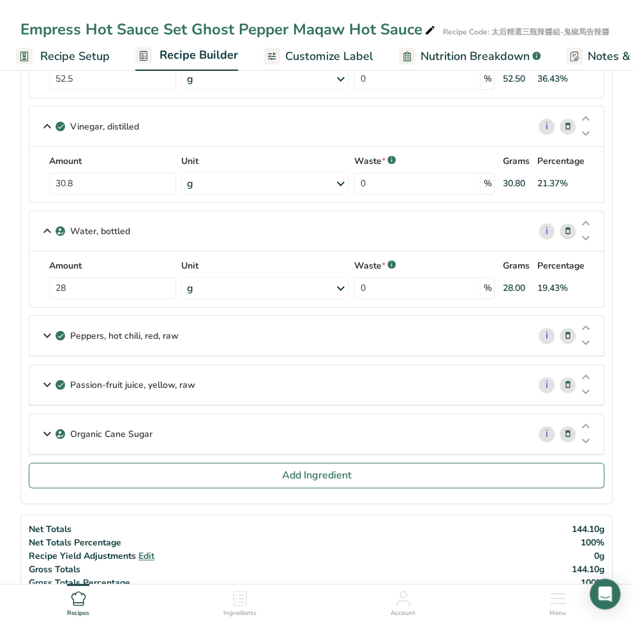
click at [218, 491] on section "Ingredients Vegetables, mixed, frozen, cooked, boiled, drained, without salt i …" at bounding box center [316, 235] width 592 height 537
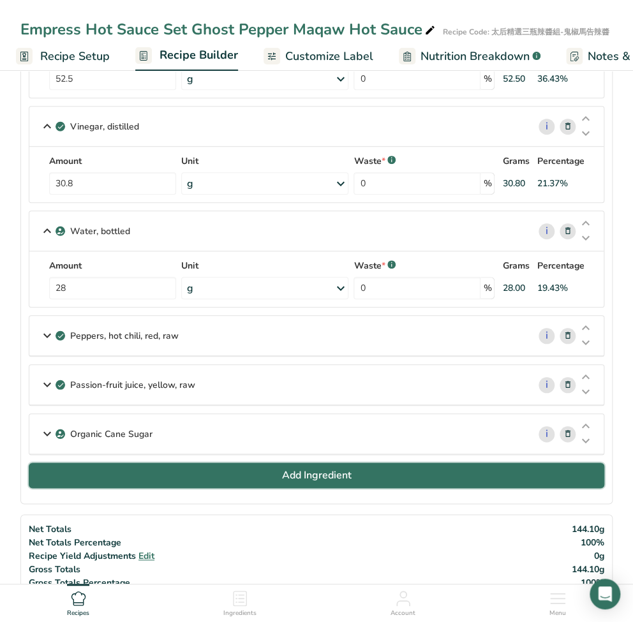
click at [218, 485] on button "Add Ingredient" at bounding box center [317, 476] width 576 height 26
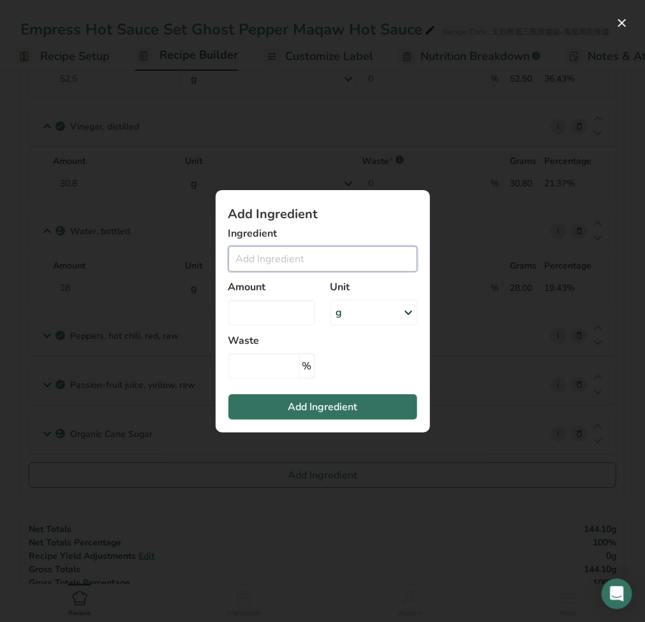
click at [294, 258] on input "Add ingredient modal" at bounding box center [323, 259] width 189 height 26
paste input "Garlic"
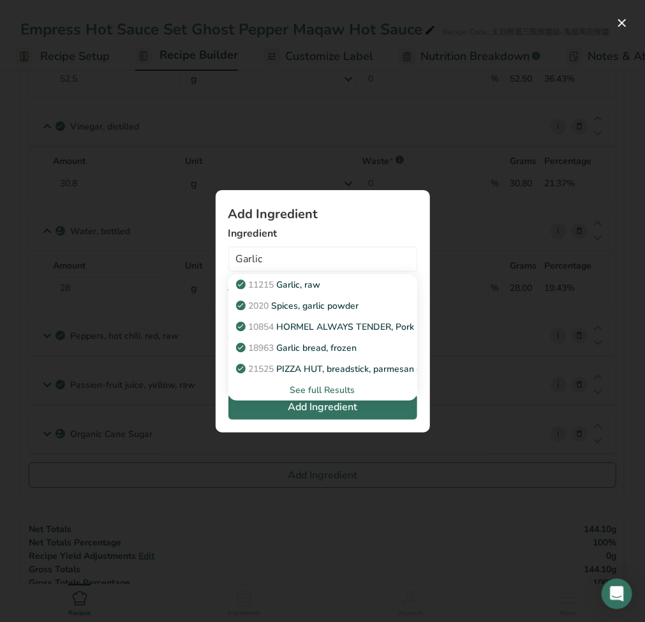
click at [319, 391] on div "See full Results" at bounding box center [323, 390] width 169 height 13
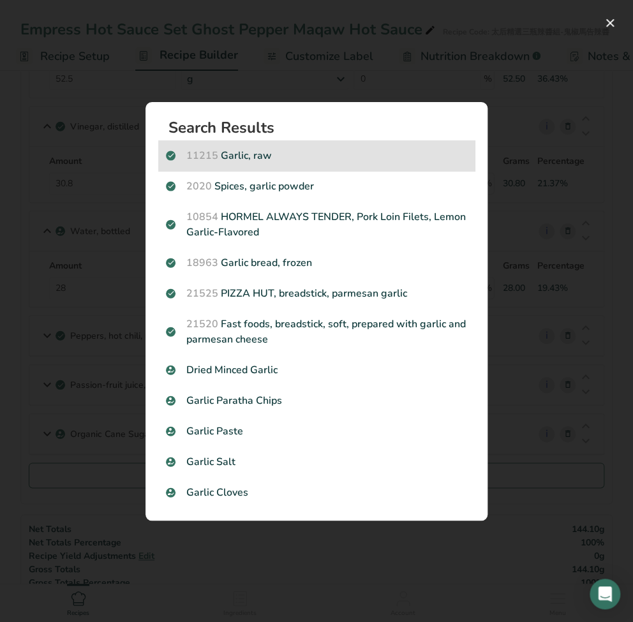
click at [233, 165] on div "11215 Garlic, raw" at bounding box center [316, 155] width 317 height 31
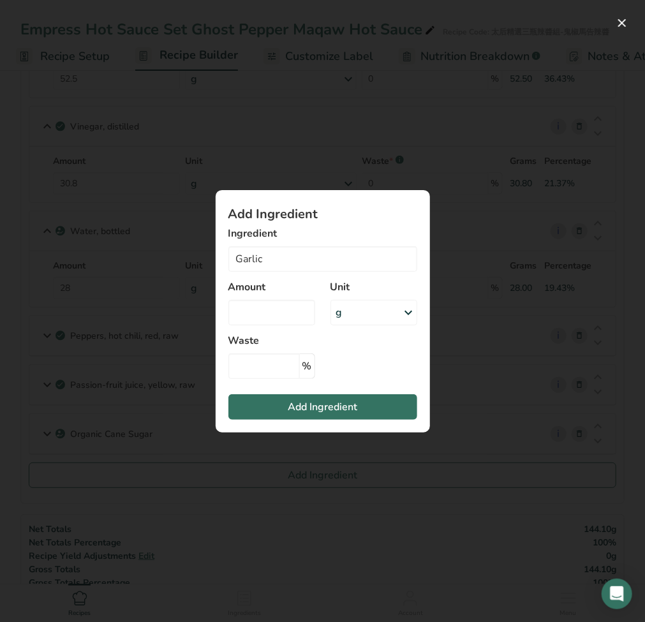
type input "Garlic, raw"
click at [266, 317] on input "Add ingredient modal" at bounding box center [272, 313] width 87 height 26
type input "3.5"
type input "0"
click at [315, 406] on span "Add Ingredient" at bounding box center [323, 407] width 70 height 15
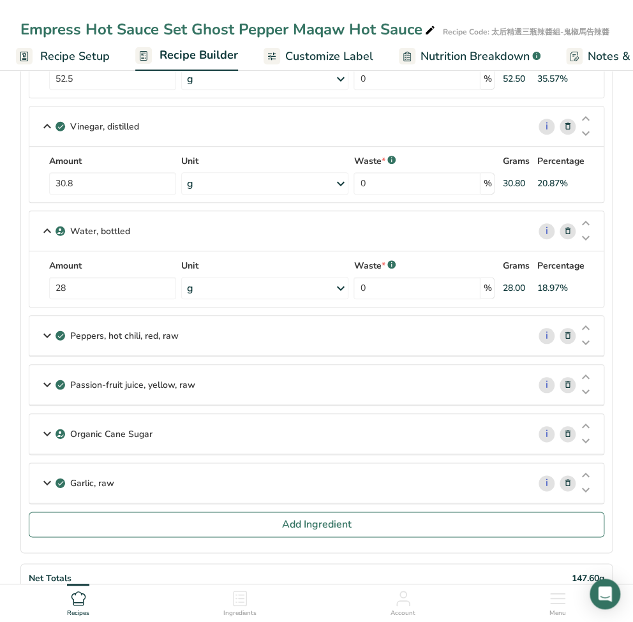
click at [43, 128] on icon at bounding box center [47, 126] width 15 height 23
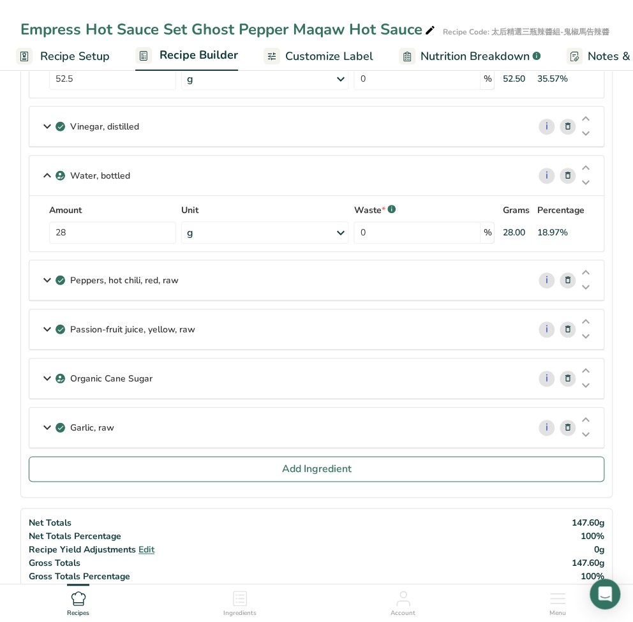
click at [48, 172] on icon at bounding box center [47, 175] width 15 height 23
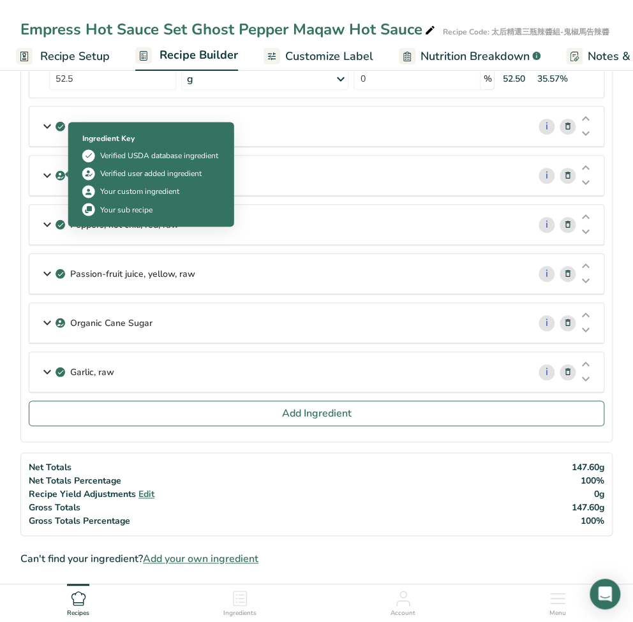
click at [36, 171] on div "Water, bottled" at bounding box center [278, 176] width 499 height 40
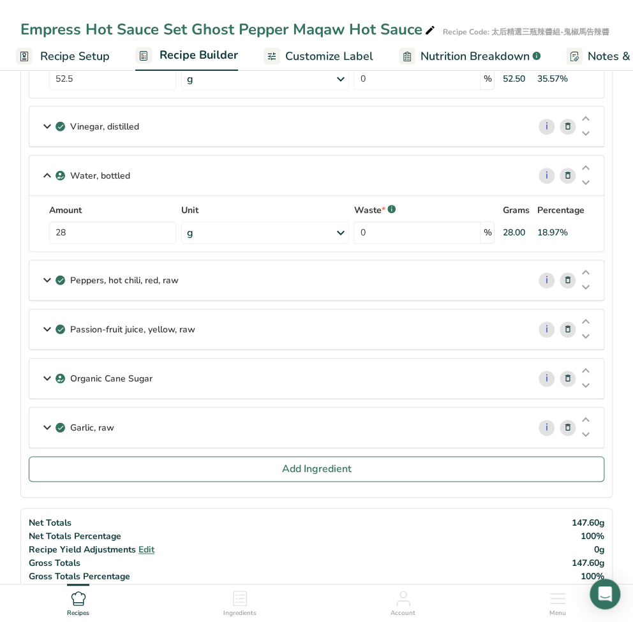
click at [41, 173] on icon at bounding box center [47, 175] width 15 height 23
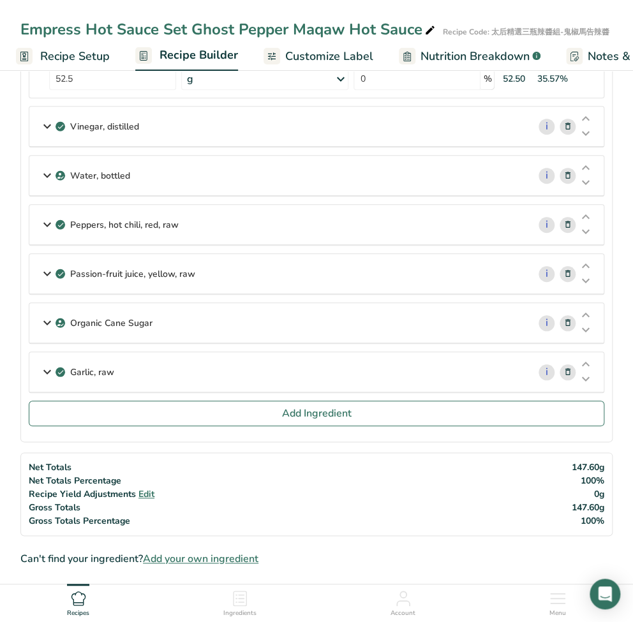
click at [42, 129] on icon at bounding box center [47, 126] width 15 height 23
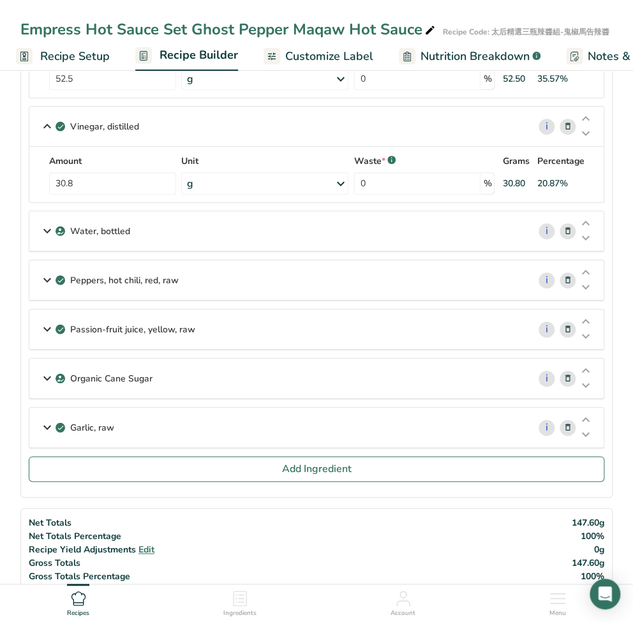
click at [43, 123] on icon at bounding box center [47, 126] width 15 height 23
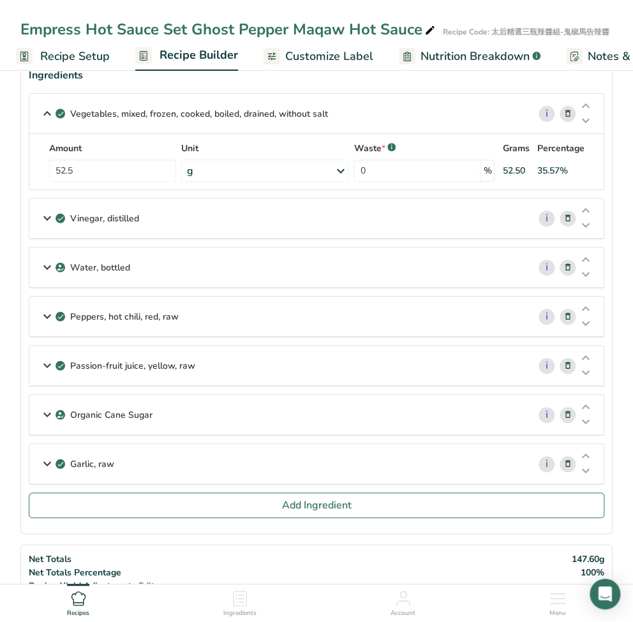
scroll to position [85, 0]
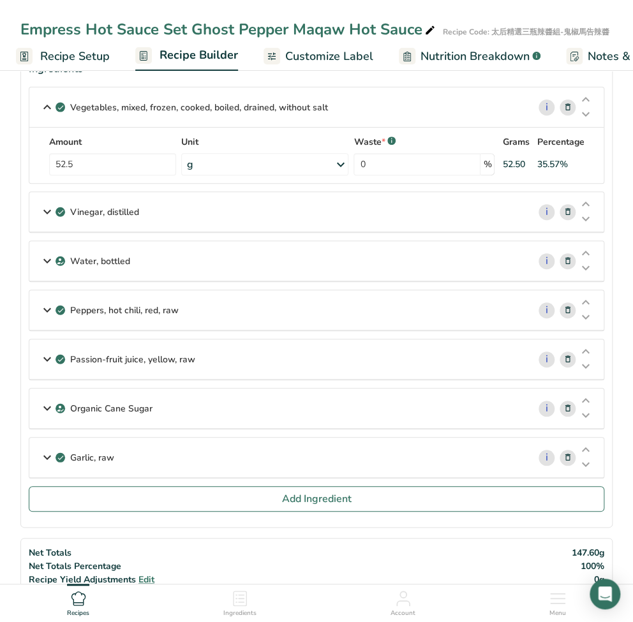
click at [44, 110] on icon at bounding box center [47, 107] width 15 height 23
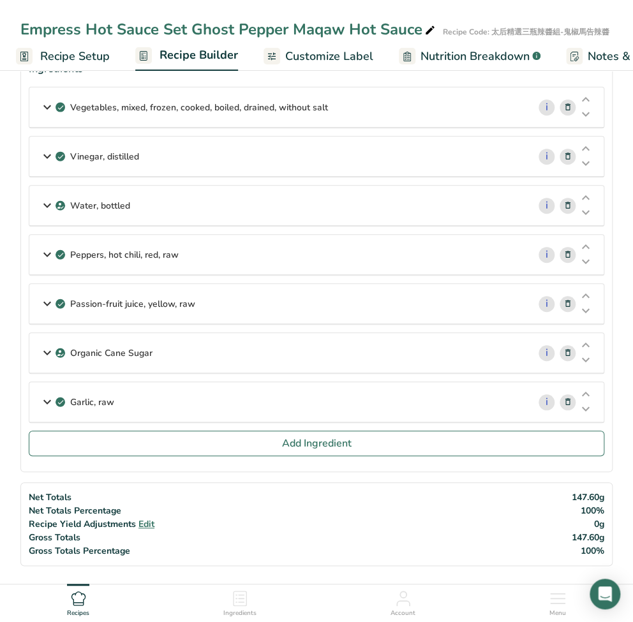
click at [43, 107] on icon at bounding box center [47, 107] width 15 height 23
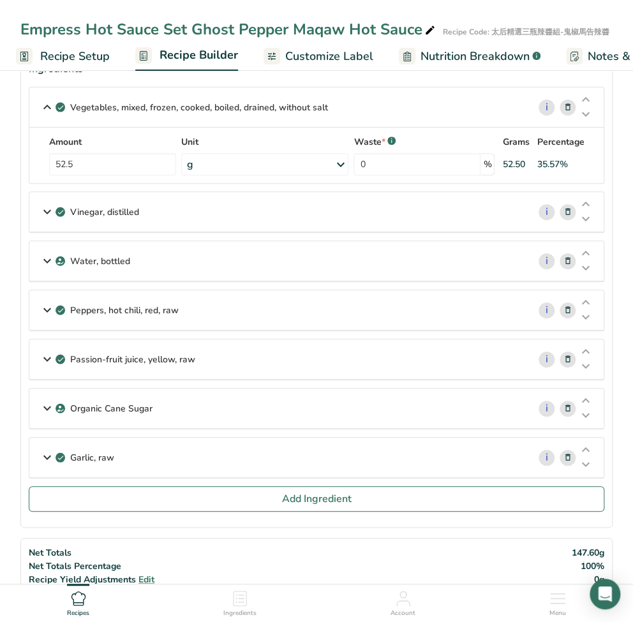
click at [43, 107] on icon at bounding box center [47, 107] width 15 height 23
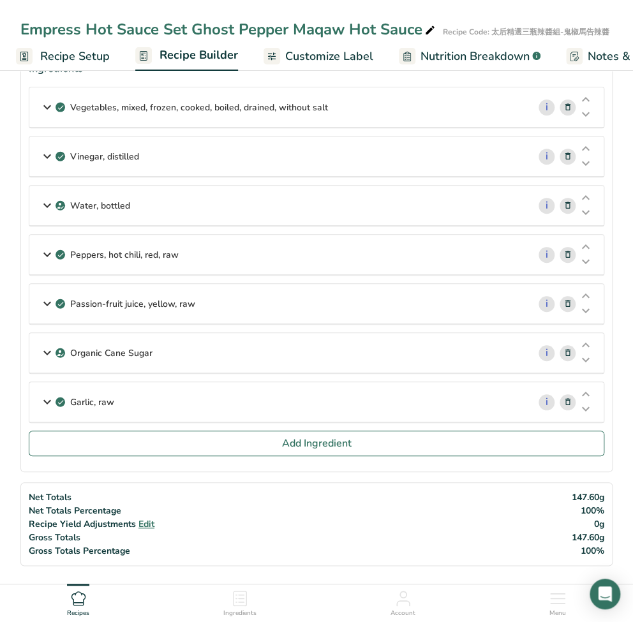
click at [45, 156] on icon at bounding box center [47, 156] width 15 height 23
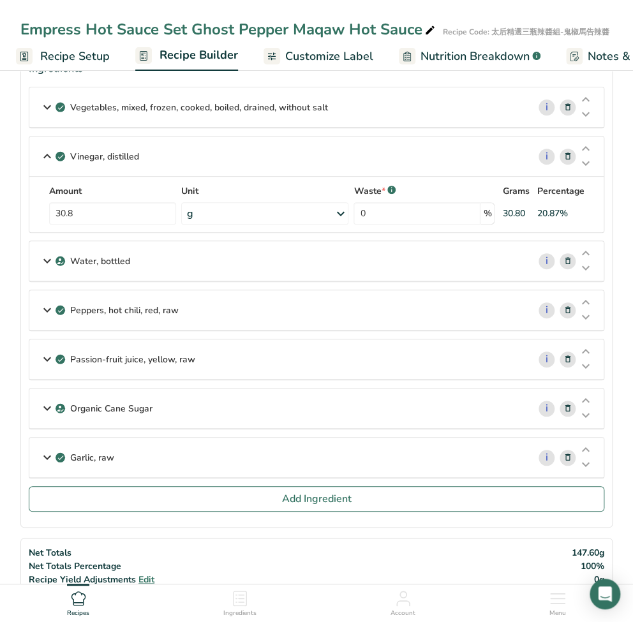
click at [45, 156] on icon at bounding box center [47, 156] width 15 height 23
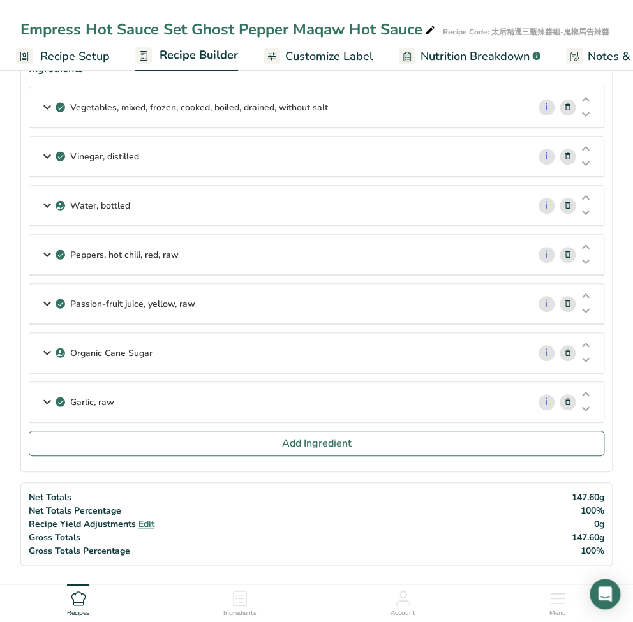
click at [45, 204] on icon at bounding box center [47, 205] width 15 height 23
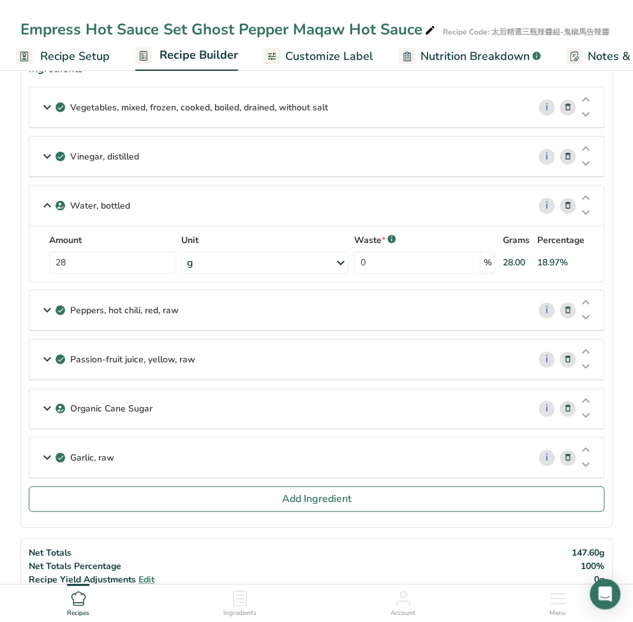
click at [45, 204] on icon at bounding box center [47, 205] width 15 height 23
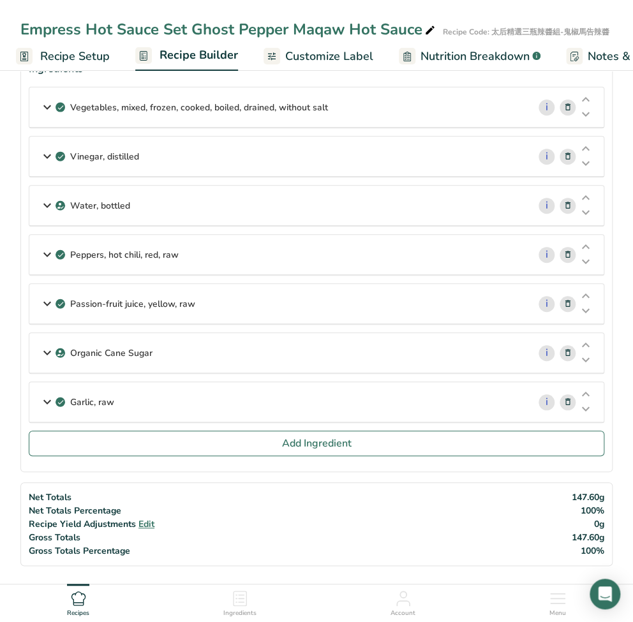
click at [45, 251] on icon at bounding box center [47, 254] width 15 height 23
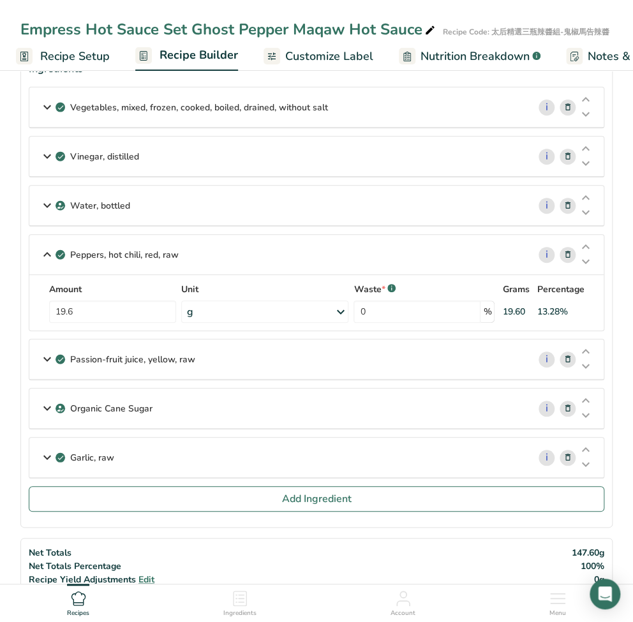
click at [45, 251] on icon at bounding box center [47, 254] width 15 height 23
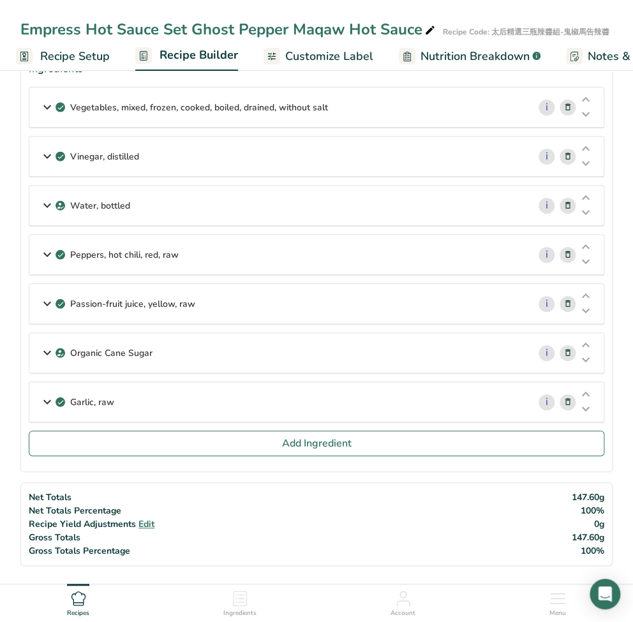
click at [46, 298] on icon at bounding box center [47, 303] width 15 height 23
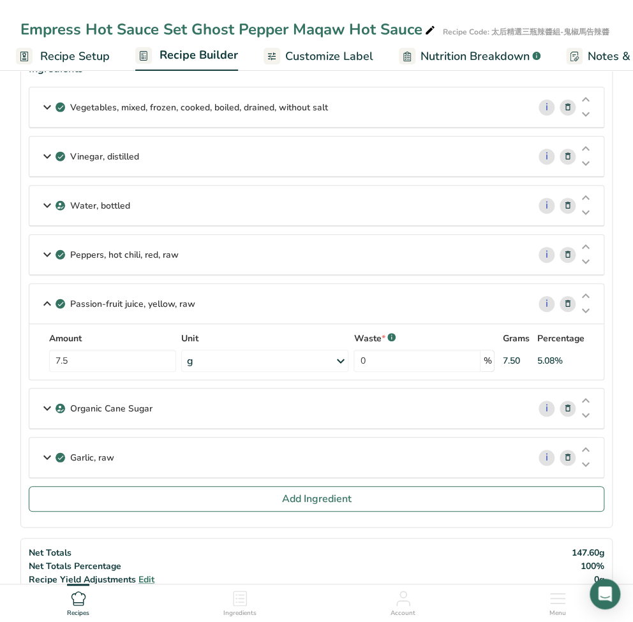
click at [46, 300] on icon at bounding box center [47, 303] width 15 height 23
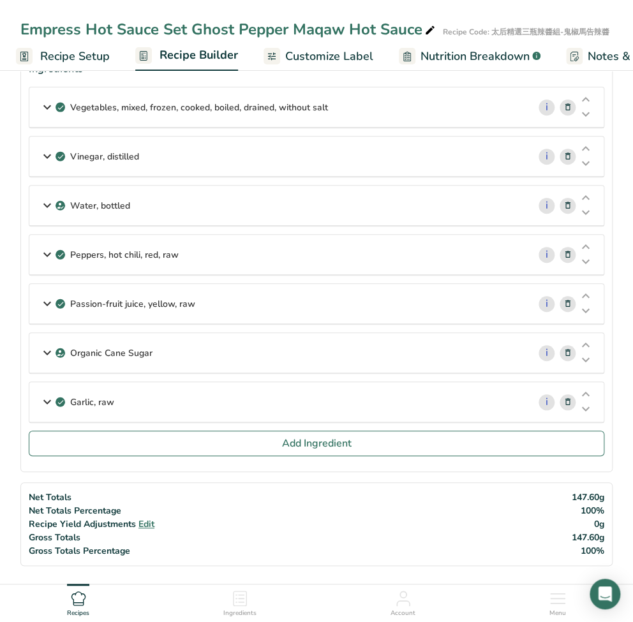
click at [43, 356] on icon at bounding box center [47, 353] width 15 height 23
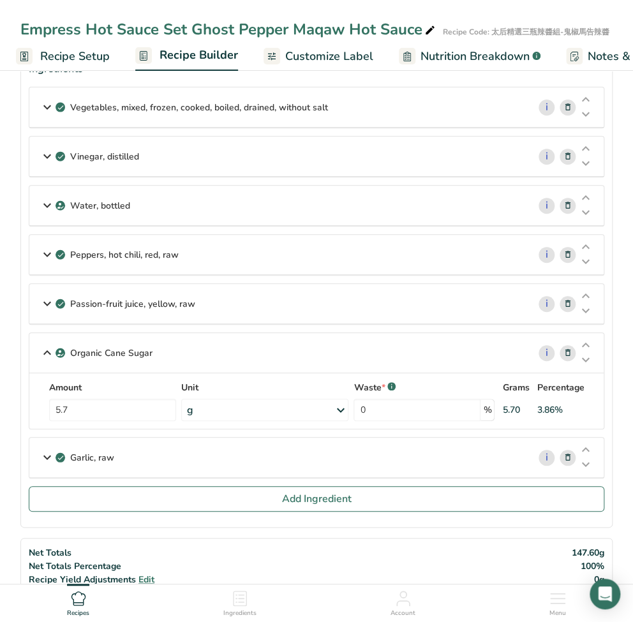
click at [43, 354] on icon at bounding box center [47, 353] width 15 height 23
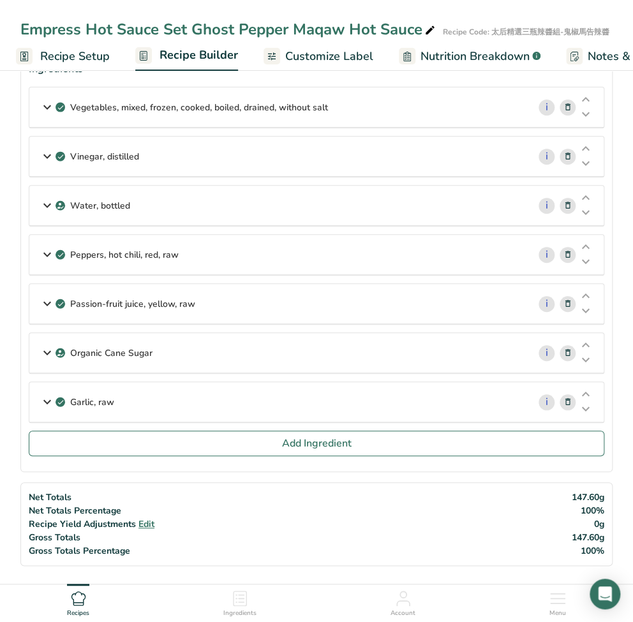
click at [45, 391] on icon at bounding box center [47, 402] width 15 height 23
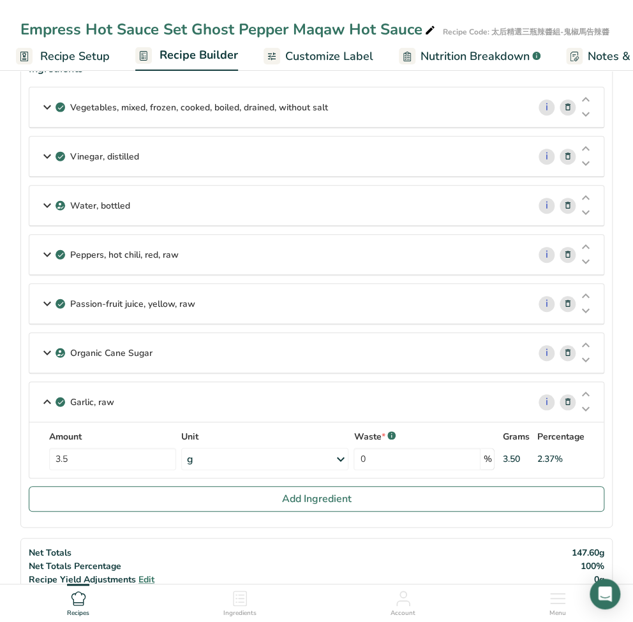
click at [45, 396] on icon at bounding box center [47, 402] width 15 height 23
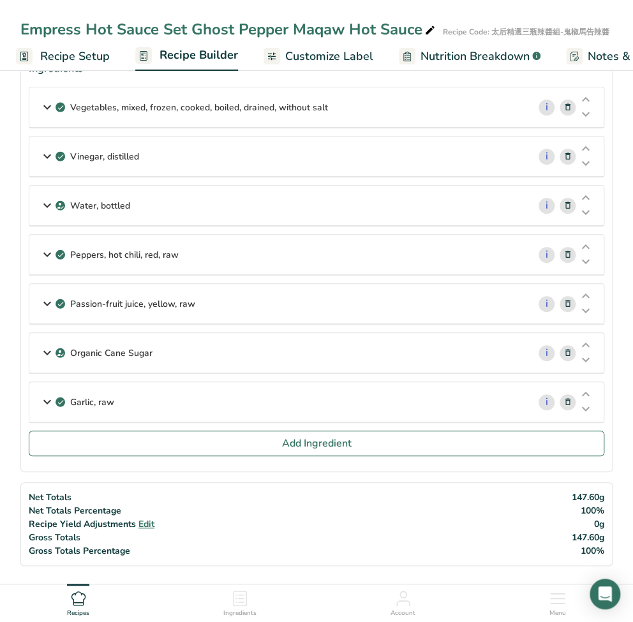
click at [181, 455] on section "Ingredients Vegetables, mixed, frozen, cooked, boiled, drained, without salt i …" at bounding box center [316, 262] width 592 height 419
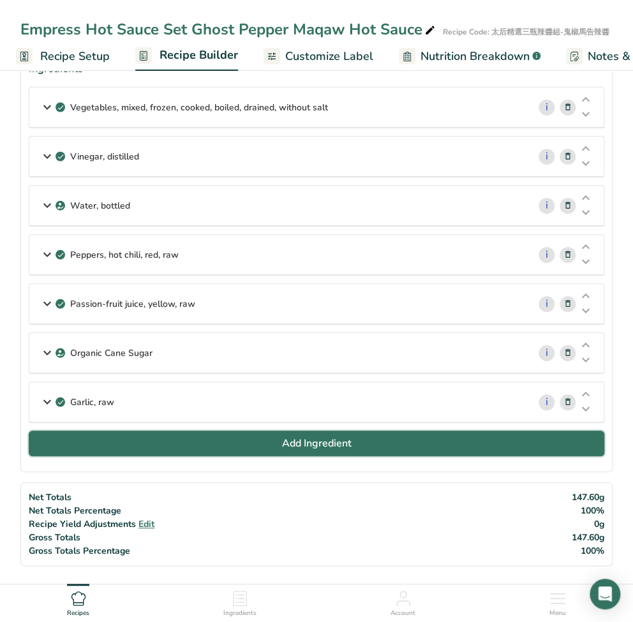
click at [185, 445] on button "Add Ingredient" at bounding box center [317, 444] width 576 height 26
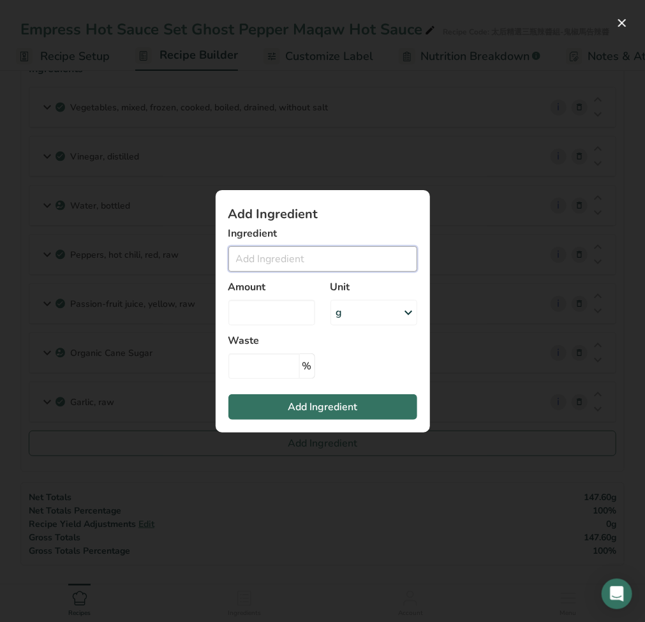
click at [294, 255] on input "Add ingredient modal" at bounding box center [323, 259] width 189 height 26
paste input "Salt"
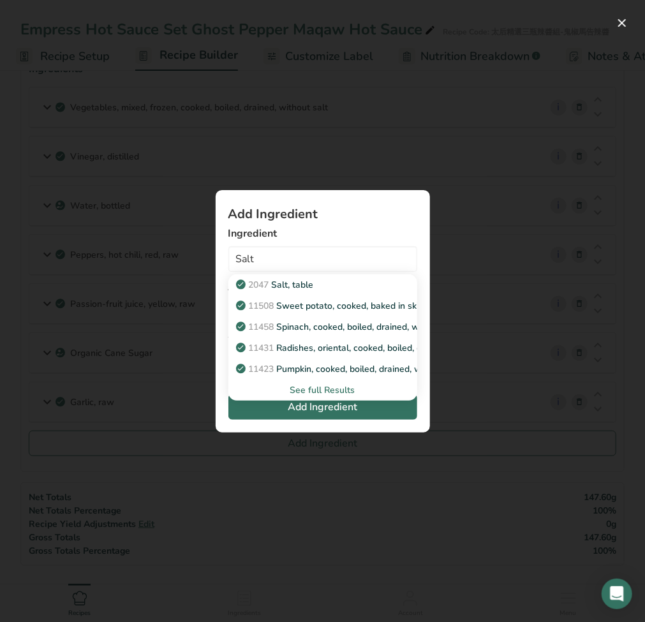
click at [322, 393] on div "See full Results" at bounding box center [323, 390] width 169 height 13
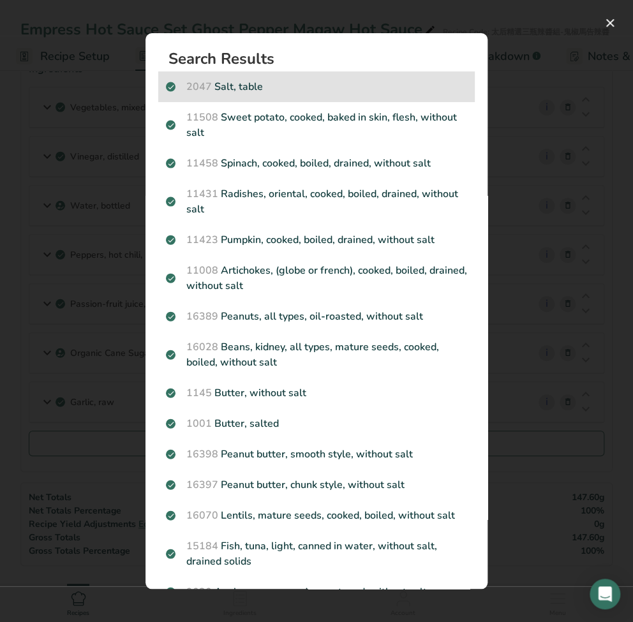
click at [260, 83] on p "2047 Salt, table" at bounding box center [316, 86] width 301 height 15
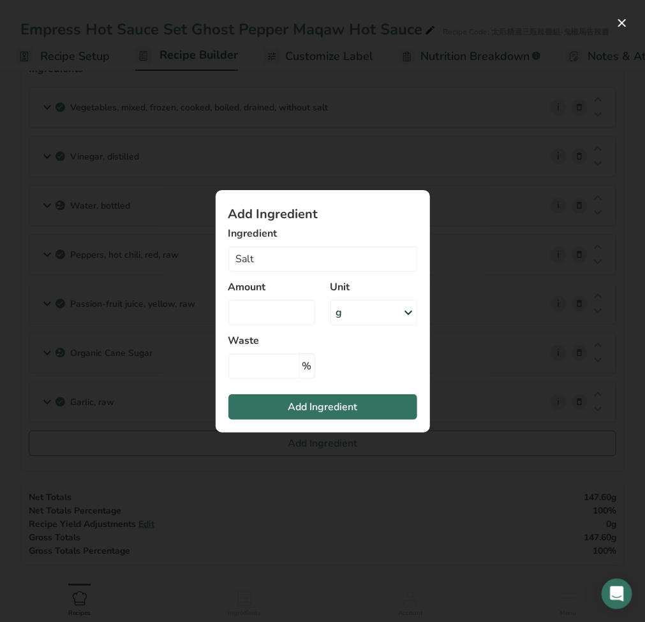
type input "Salt, table"
click at [263, 308] on input "Add ingredient modal" at bounding box center [272, 313] width 87 height 26
type input "2.1"
click at [253, 372] on input "Add ingredient modal" at bounding box center [265, 367] width 72 height 26
type input "0"
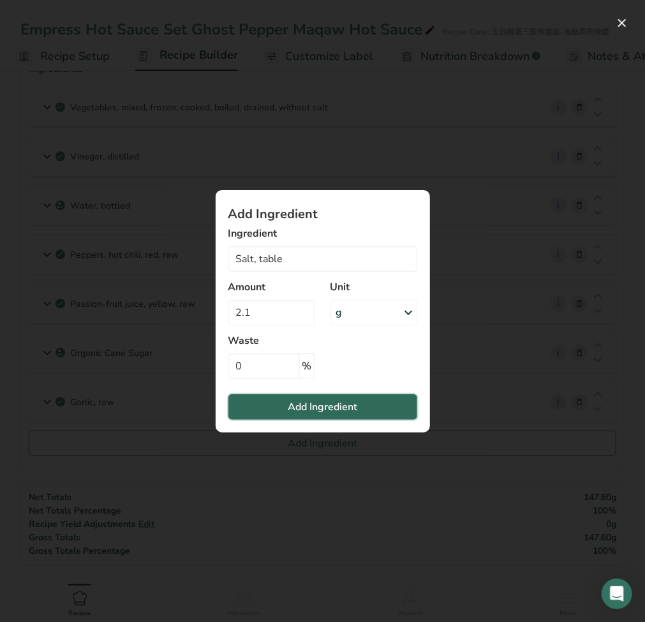
click at [289, 413] on span "Add Ingredient" at bounding box center [323, 407] width 70 height 15
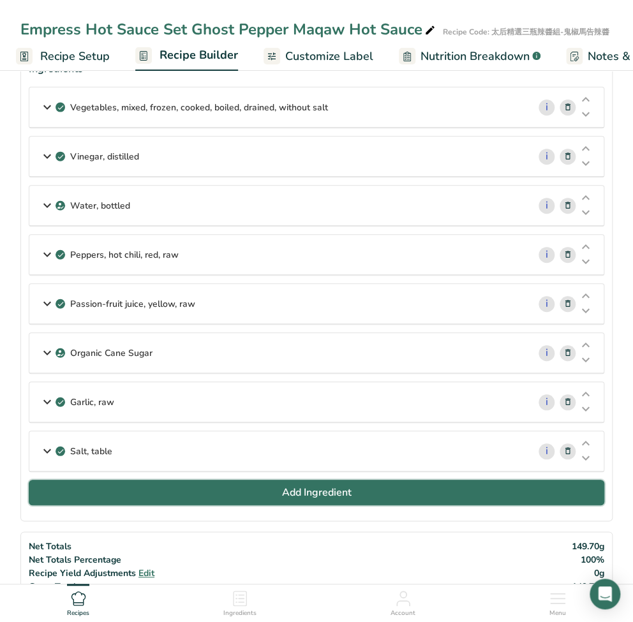
click at [147, 483] on button "Add Ingredient" at bounding box center [317, 493] width 576 height 26
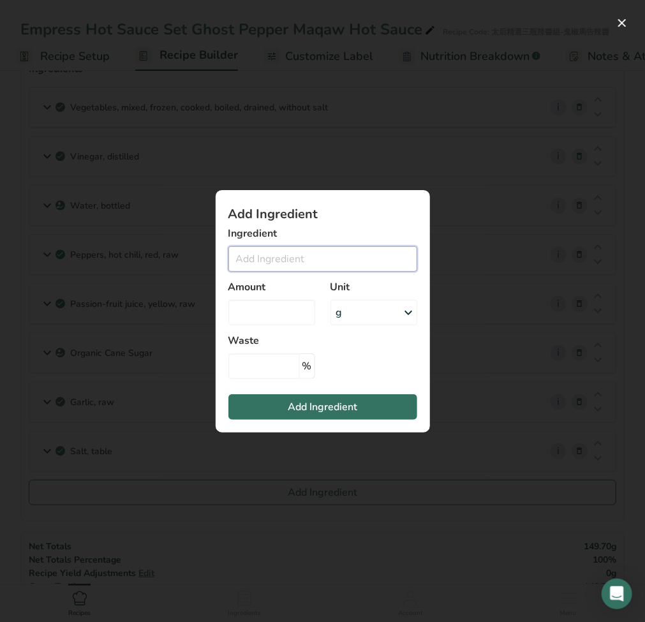
click at [306, 264] on input "Add ingredient modal" at bounding box center [323, 259] width 189 height 26
paste input "Maqaw"
click at [304, 268] on input "Maqaw" at bounding box center [323, 259] width 189 height 26
drag, startPoint x: 282, startPoint y: 259, endPoint x: 277, endPoint y: 255, distance: 6.8
click at [277, 255] on input "Maqaw" at bounding box center [323, 259] width 189 height 26
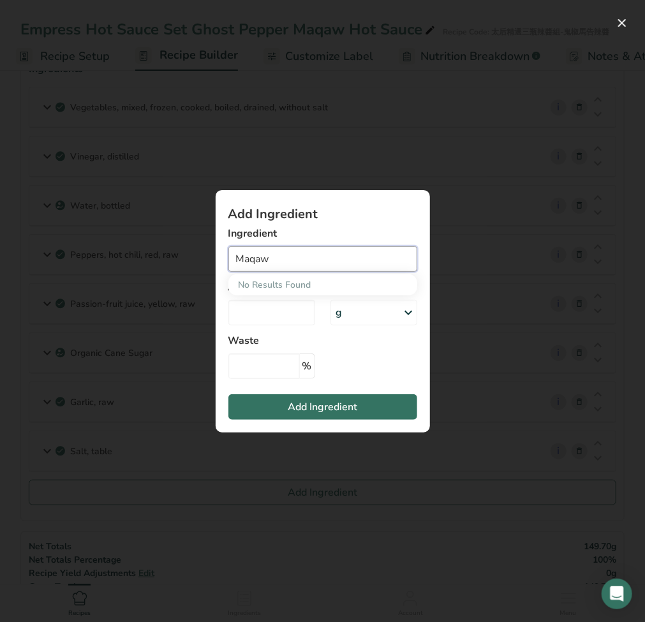
type input "Maqaw"
click at [275, 267] on input "Maqaw" at bounding box center [323, 259] width 189 height 26
click at [282, 259] on input "Maqaw" at bounding box center [323, 259] width 189 height 26
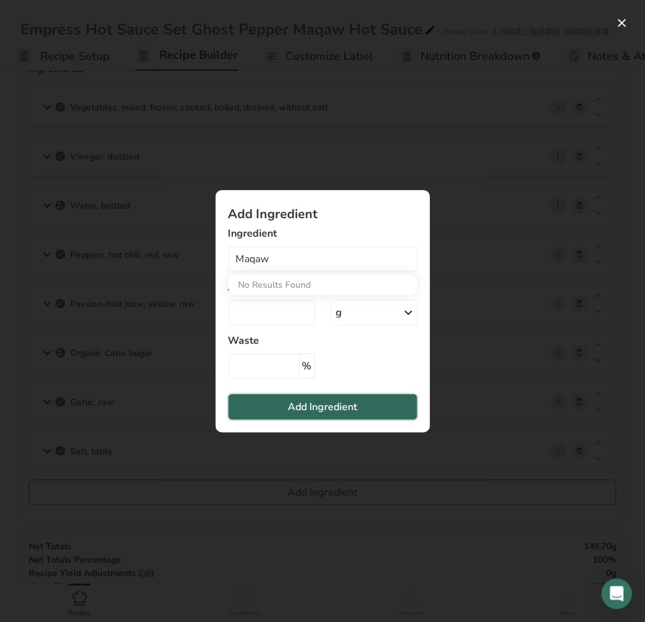
click at [343, 409] on span "Add Ingredient" at bounding box center [323, 407] width 70 height 15
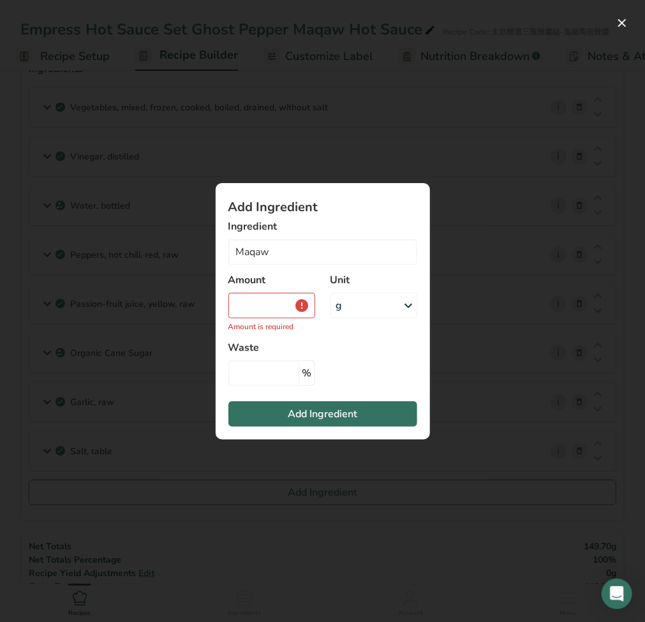
click at [243, 492] on div "Add ingredient modal" at bounding box center [322, 311] width 645 height 622
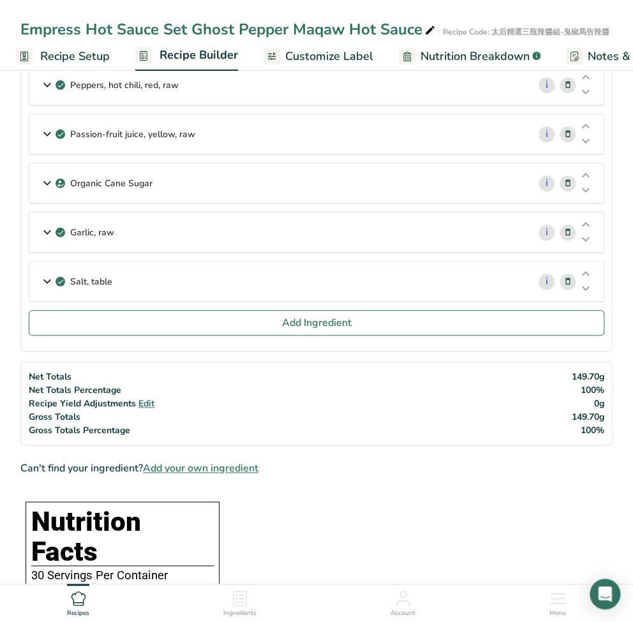
scroll to position [255, 0]
click at [190, 466] on span "Add your own ingredient" at bounding box center [201, 468] width 116 height 15
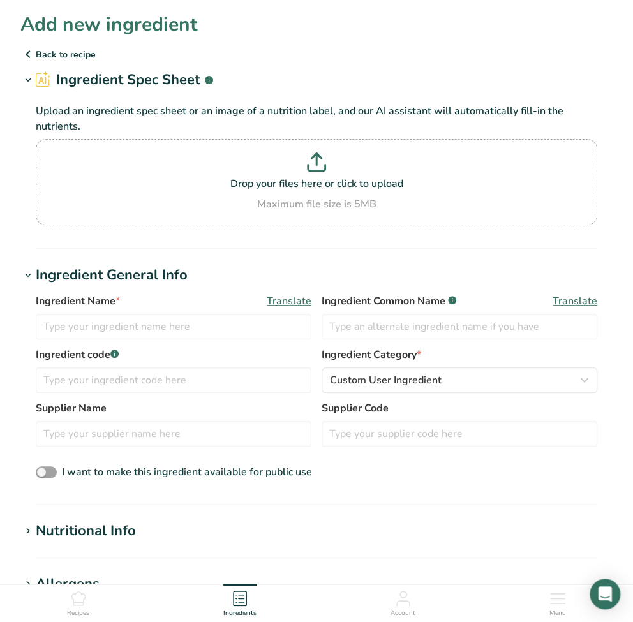
drag, startPoint x: 29, startPoint y: 260, endPoint x: 15, endPoint y: 259, distance: 13.5
click at [15, 257] on section "Add new ingredient Back to recipe Ingredient Spec Sheet .a-a{fill:#347362;}.b-a…" at bounding box center [316, 495] width 633 height 990
click at [110, 331] on input "text" at bounding box center [174, 327] width 276 height 26
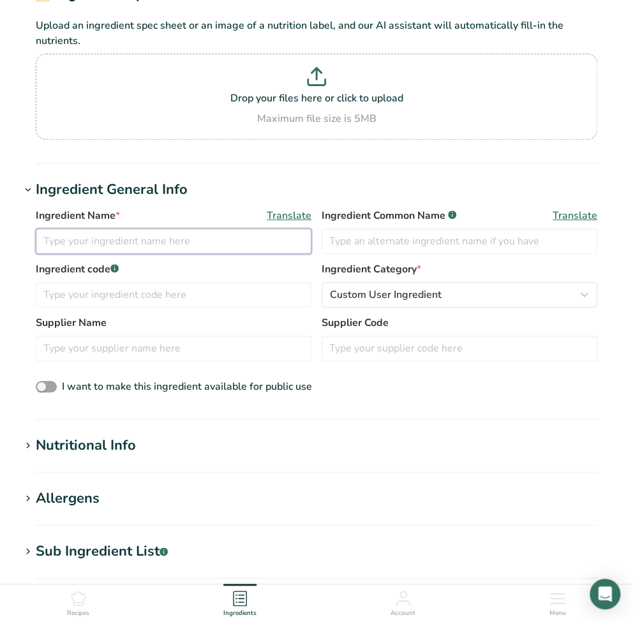
scroll to position [85, 0]
click at [114, 239] on input "text" at bounding box center [174, 242] width 276 height 26
paste input "Maqaw Pepper"
type input "Maqaw Pepper"
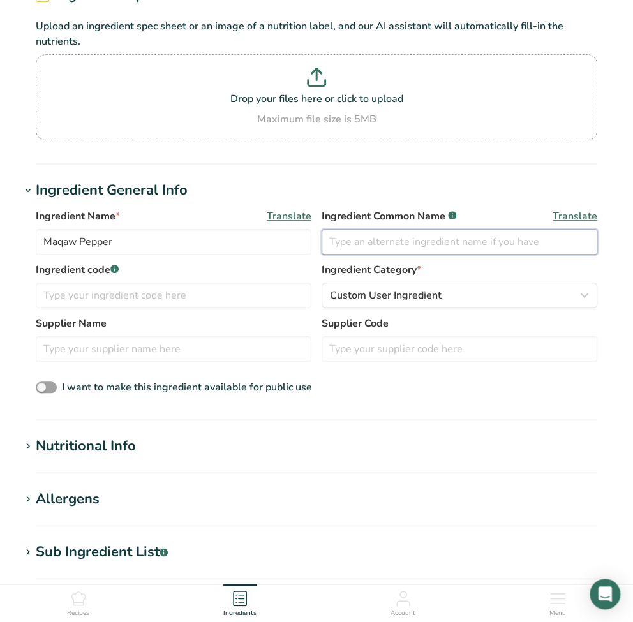
click at [411, 251] on input "text" at bounding box center [460, 242] width 276 height 26
paste input "Mountain Pepper"
type input "Mountain Pepper"
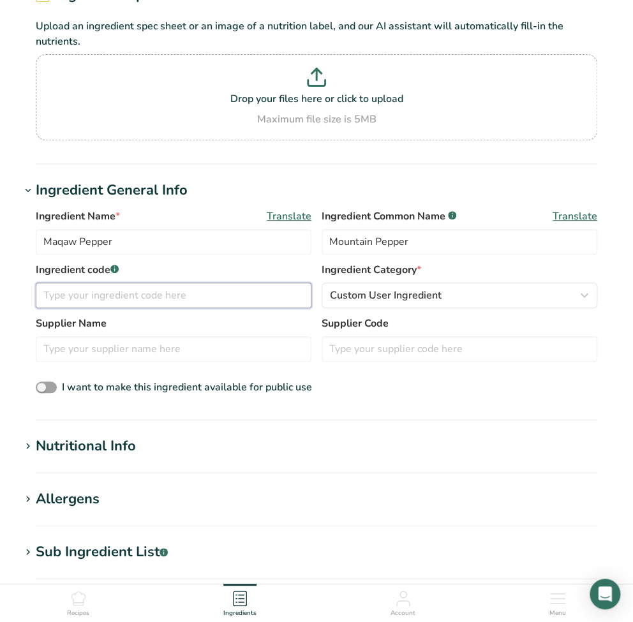
click at [134, 289] on input "text" at bounding box center [174, 296] width 276 height 26
click at [132, 291] on input "text" at bounding box center [174, 296] width 276 height 26
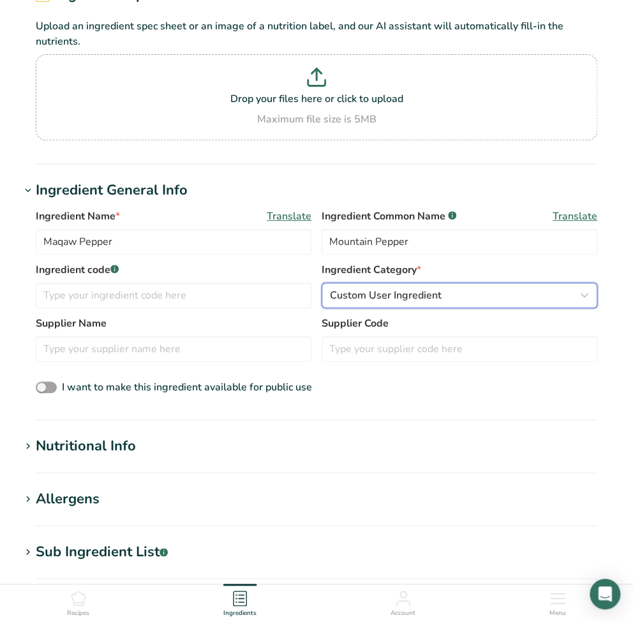
click at [416, 296] on span "Custom User Ingredient" at bounding box center [386, 295] width 112 height 15
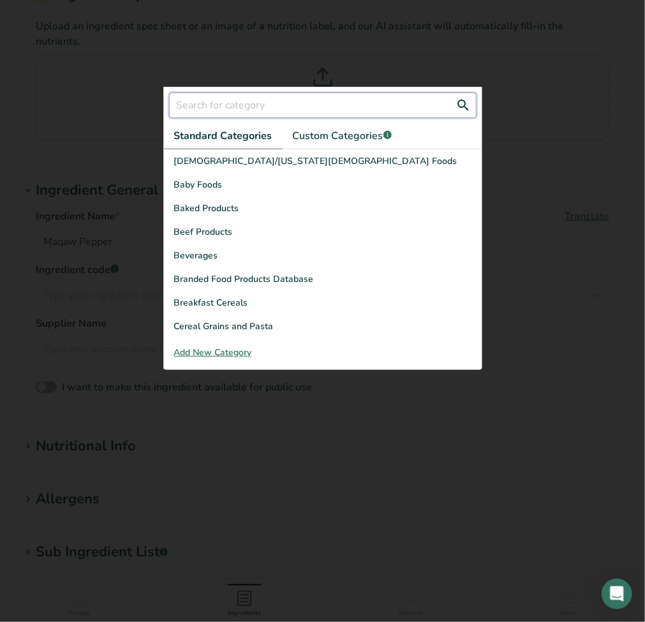
click at [298, 110] on input "text" at bounding box center [323, 106] width 308 height 26
paste input "Spices & Herbs"
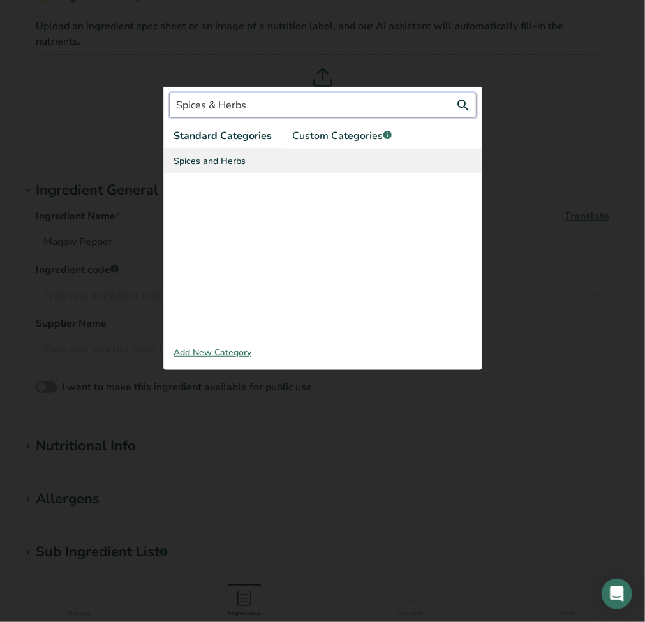
type input "Spices & Herbs"
click at [245, 163] on div "Spices and Herbs" at bounding box center [323, 161] width 318 height 24
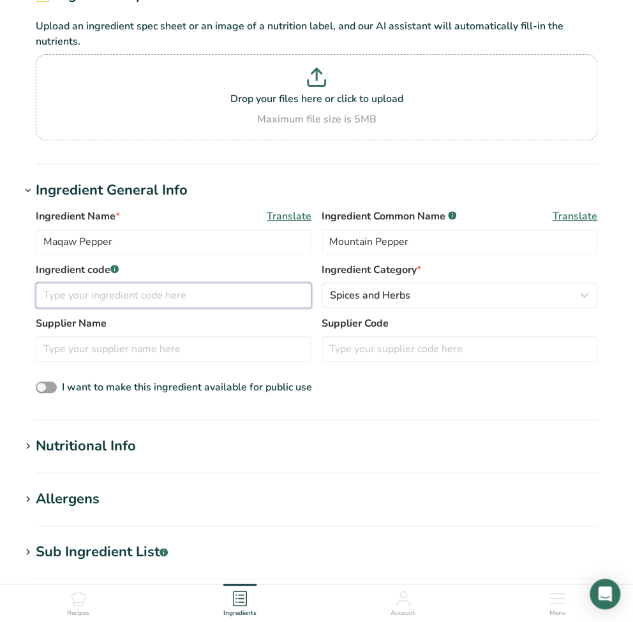
click at [145, 290] on input "text" at bounding box center [174, 296] width 276 height 26
type input "a"
type input "馬告"
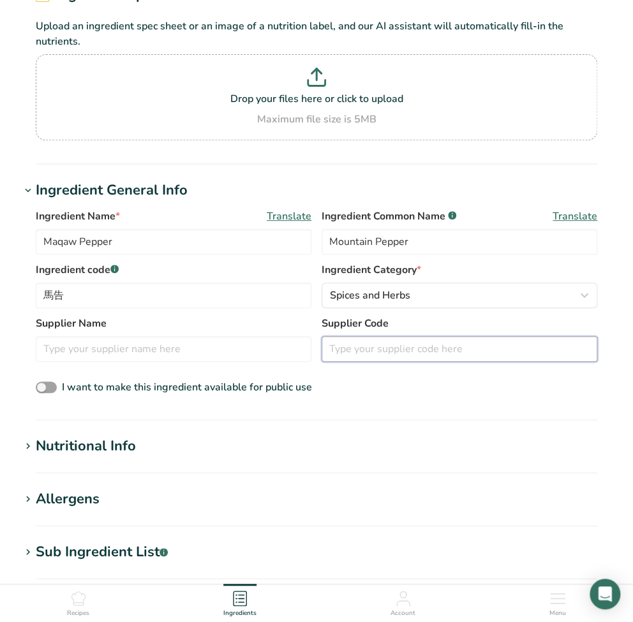
click at [336, 349] on input "text" at bounding box center [460, 349] width 276 height 26
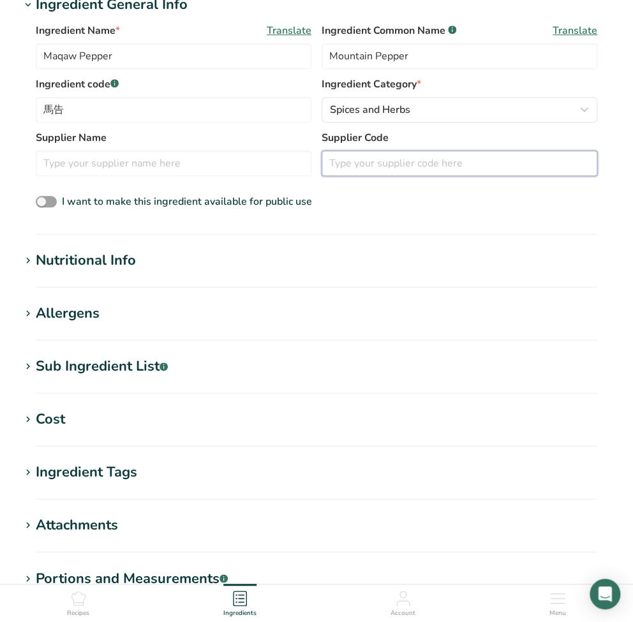
scroll to position [340, 0]
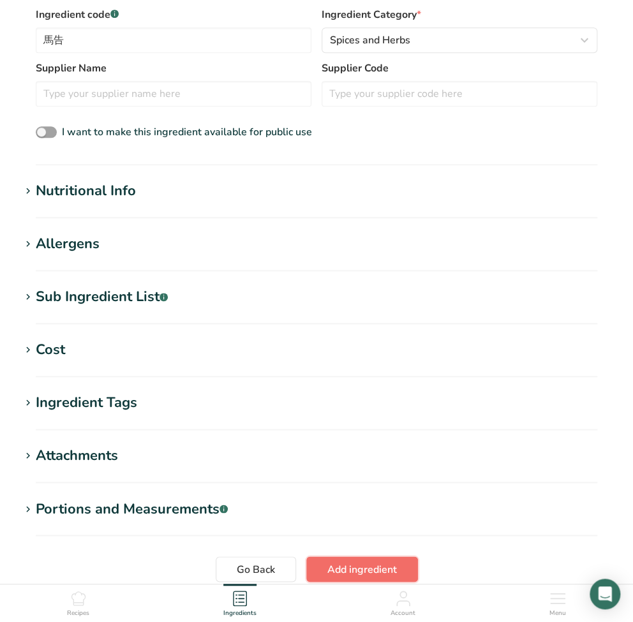
click at [391, 569] on span "Add ingredient" at bounding box center [363, 569] width 70 height 15
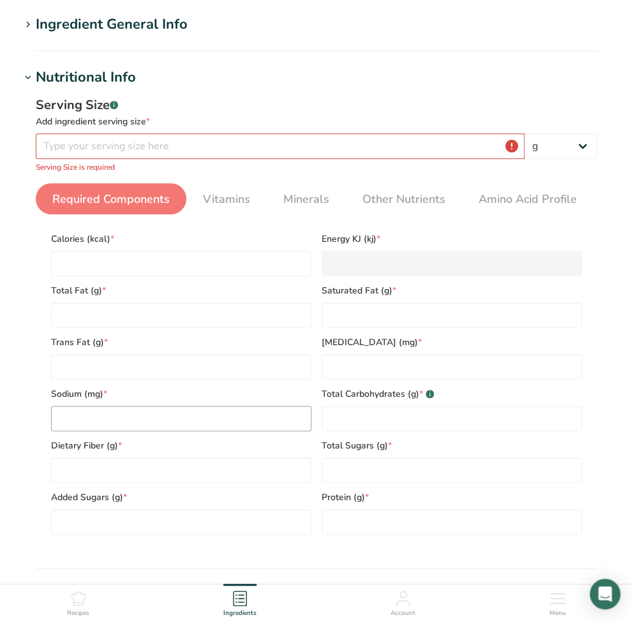
scroll to position [106, 0]
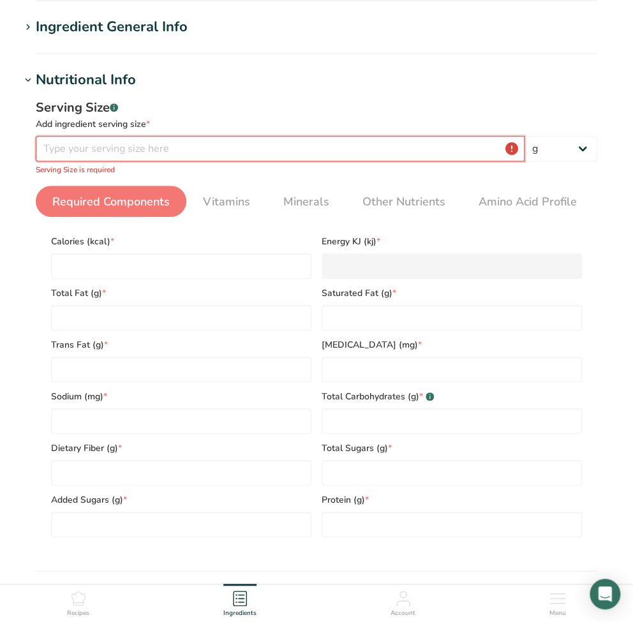
click at [179, 151] on input "number" at bounding box center [280, 149] width 489 height 26
paste input "100"
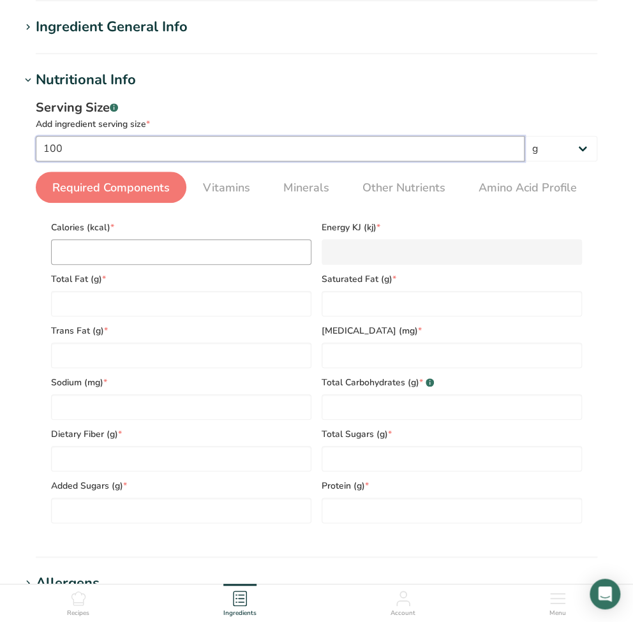
type input "100"
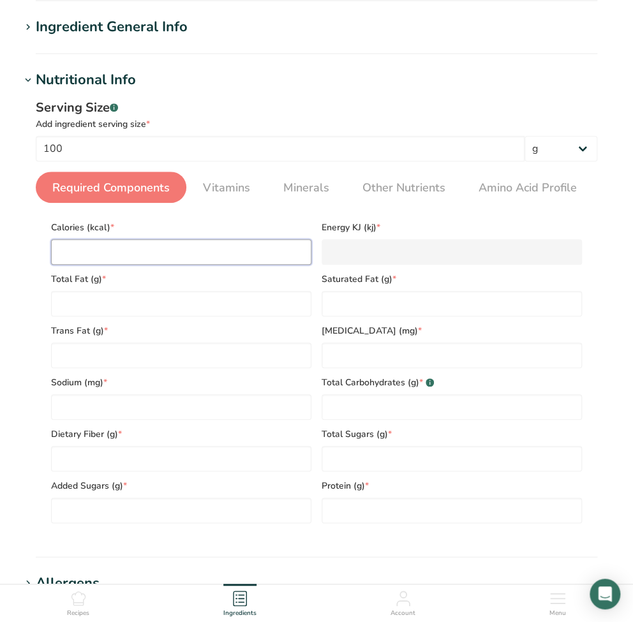
click at [84, 260] on input "number" at bounding box center [181, 252] width 260 height 26
click at [209, 253] on input "number" at bounding box center [181, 252] width 260 height 26
type input "0"
type KJ "0"
type input "0"
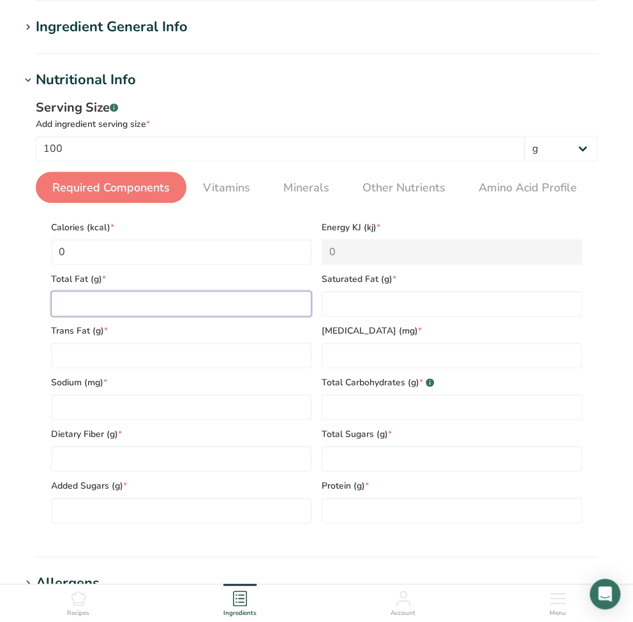
click at [170, 306] on Fat "number" at bounding box center [181, 304] width 260 height 26
type Fat "0"
click at [158, 357] on Fat "number" at bounding box center [181, 356] width 260 height 26
type Fat "0"
click at [153, 400] on input "number" at bounding box center [181, 408] width 260 height 26
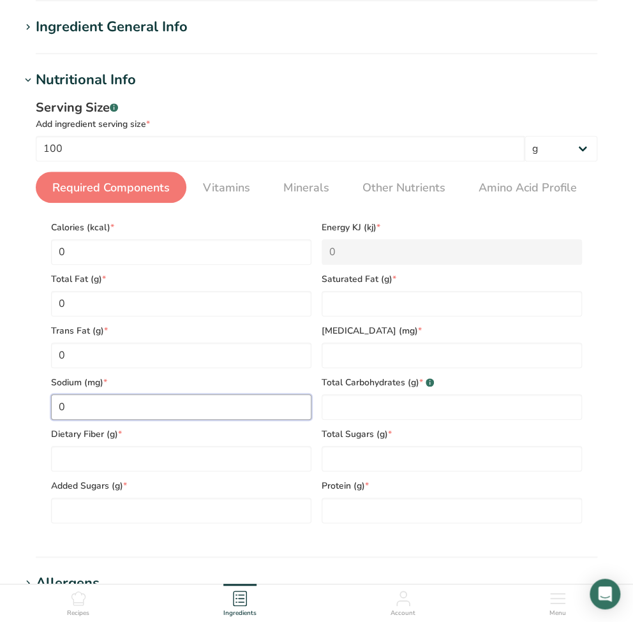
type input "0"
click at [165, 442] on div "Dietary Fiber (g) *" at bounding box center [181, 446] width 271 height 52
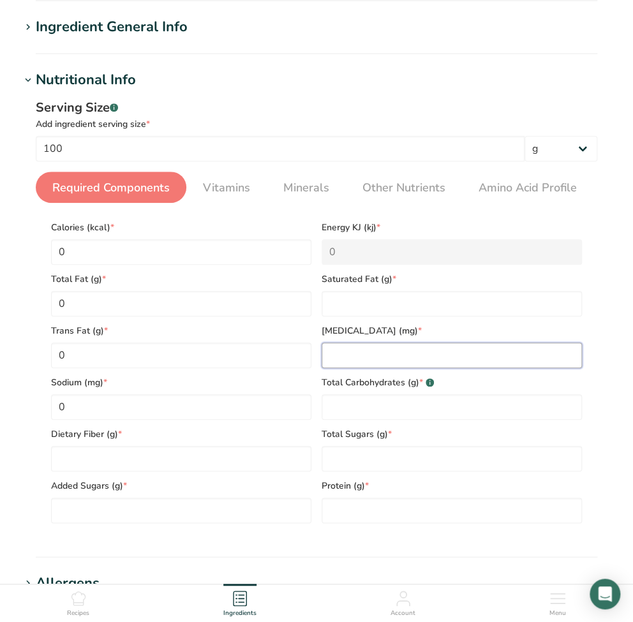
click at [397, 361] on input "number" at bounding box center [452, 356] width 260 height 26
type input "0"
click at [385, 303] on Fat "number" at bounding box center [452, 304] width 260 height 26
type Fat "0"
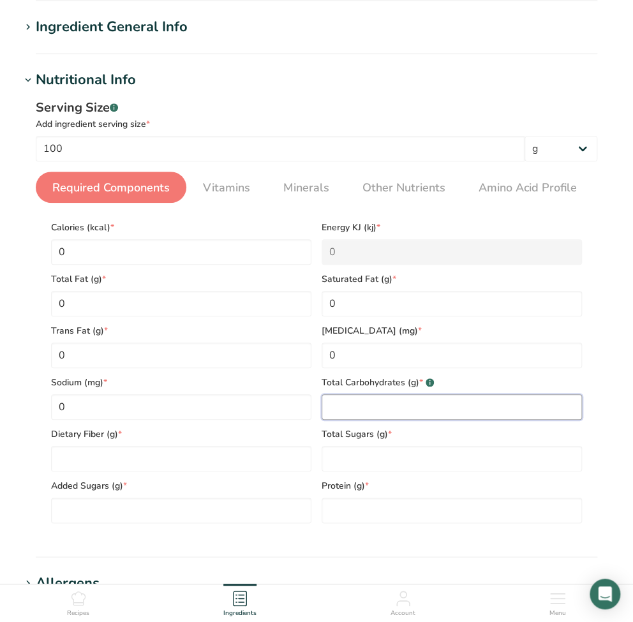
click at [382, 414] on Carbohydrates "number" at bounding box center [452, 408] width 260 height 26
type Carbohydrates "0"
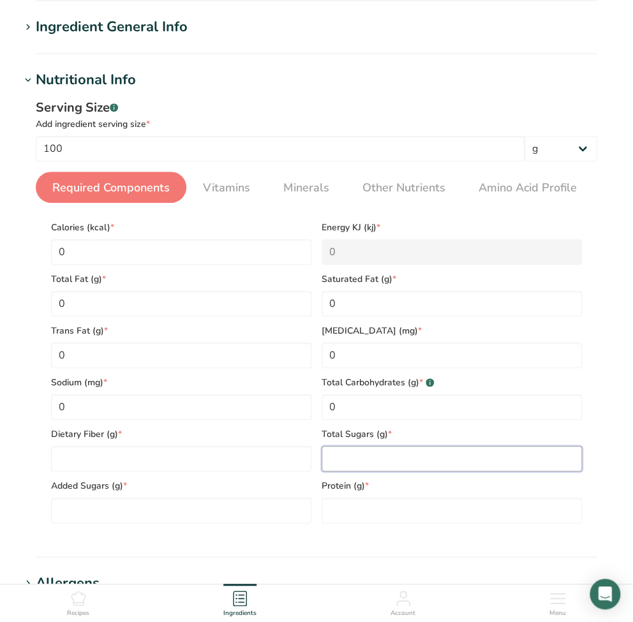
click at [375, 457] on Sugars "number" at bounding box center [452, 459] width 260 height 26
type Sugars "0"
click at [368, 491] on span "*" at bounding box center [367, 485] width 4 height 13
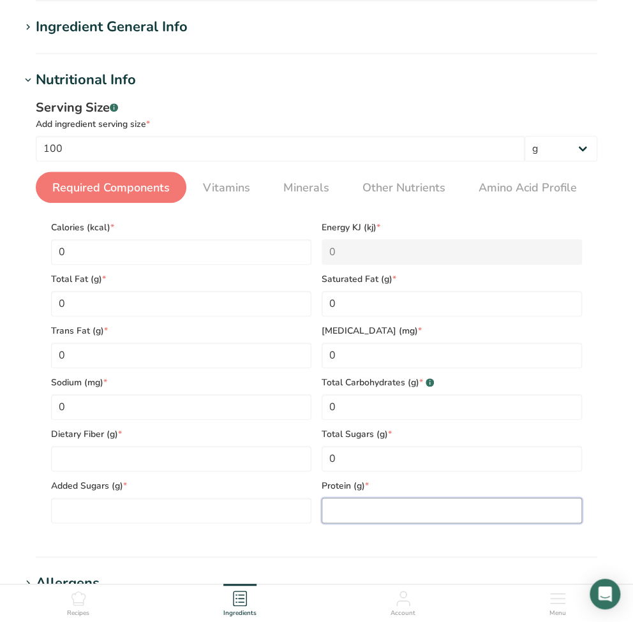
click at [358, 504] on input "number" at bounding box center [452, 511] width 260 height 26
type input "0"
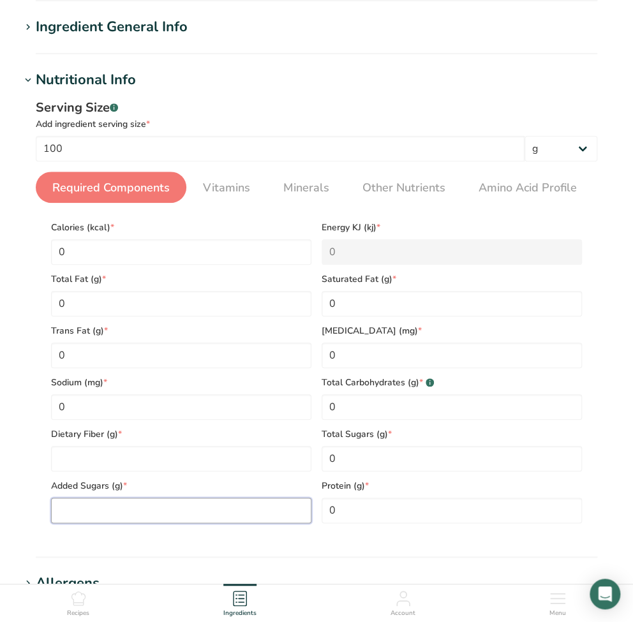
drag, startPoint x: 140, startPoint y: 512, endPoint x: 142, endPoint y: 484, distance: 28.2
click at [139, 511] on Sugars "number" at bounding box center [181, 511] width 260 height 26
type Sugars "0"
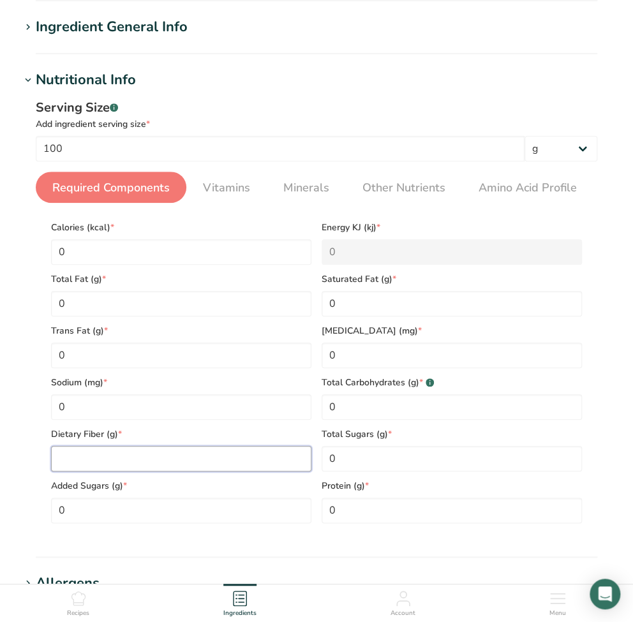
click at [149, 451] on Fiber "number" at bounding box center [181, 459] width 260 height 26
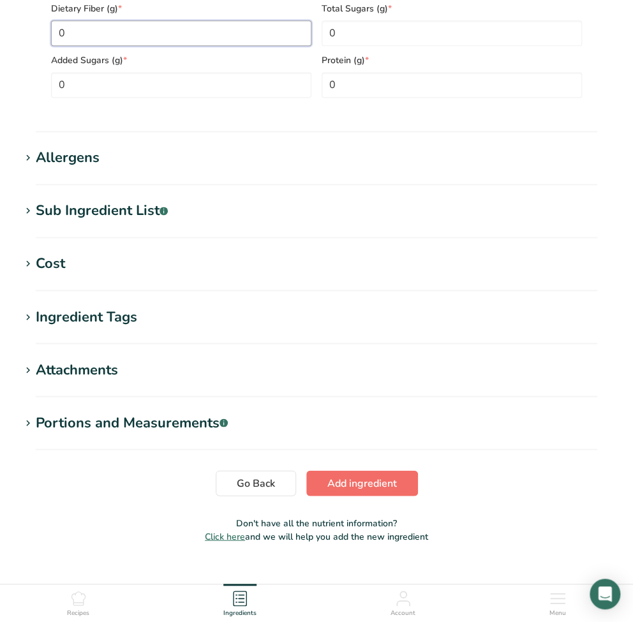
type Fiber "0"
click at [360, 483] on span "Add ingredient" at bounding box center [363, 483] width 70 height 15
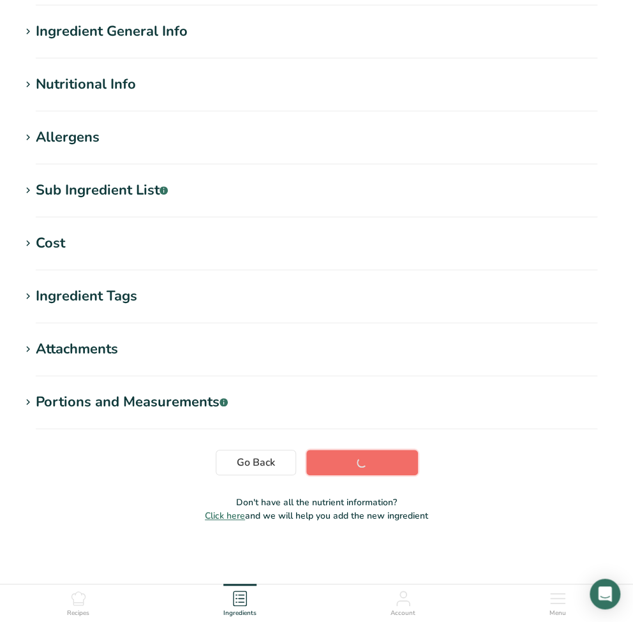
scroll to position [101, 0]
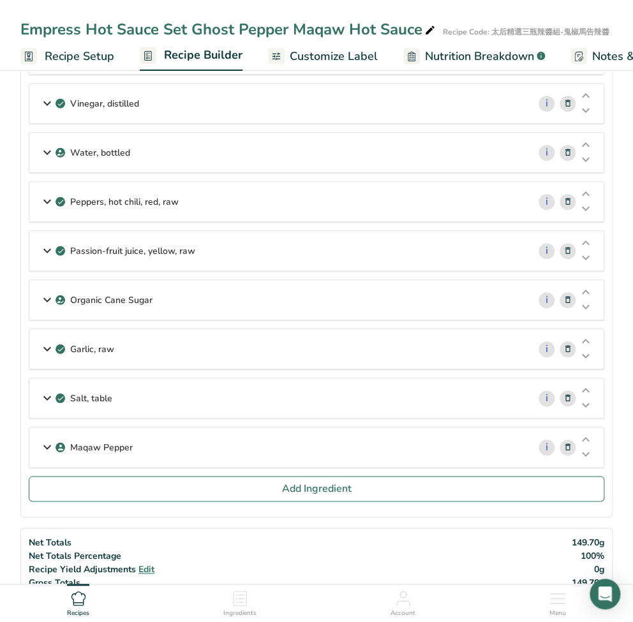
scroll to position [170, 0]
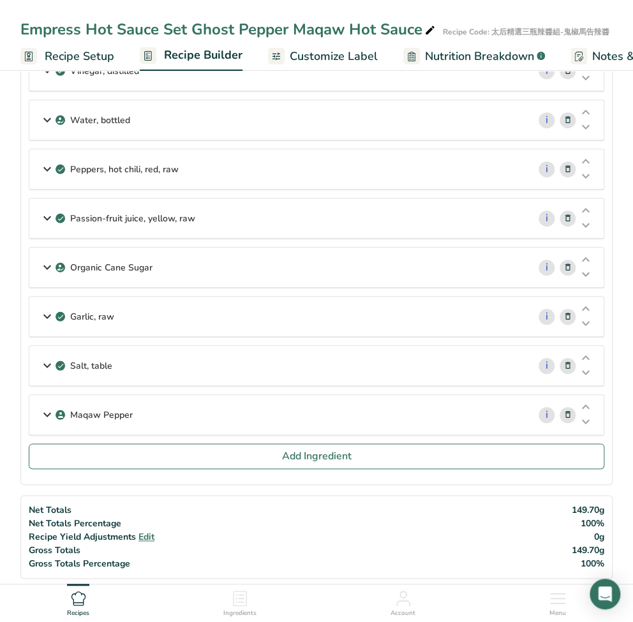
click at [43, 409] on icon at bounding box center [47, 415] width 15 height 23
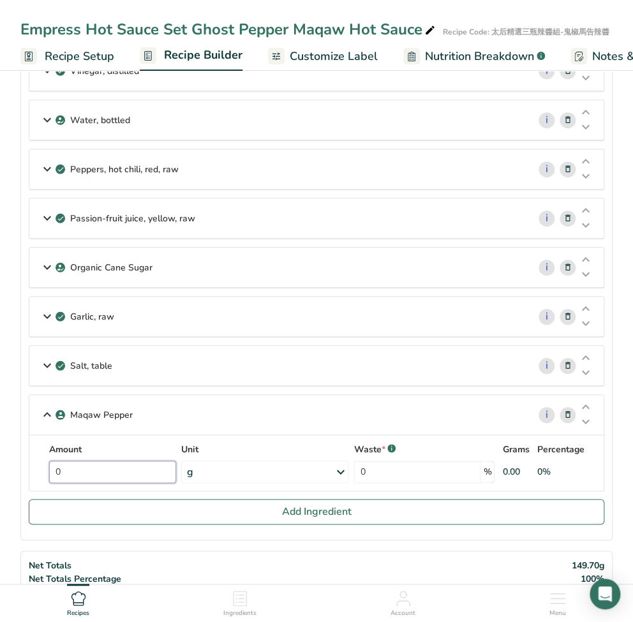
drag, startPoint x: 116, startPoint y: 467, endPoint x: 27, endPoint y: 462, distance: 89.5
click at [27, 462] on section "Ingredients Vegetables, mixed, frozen, cooked, boiled, drained, without salt i …" at bounding box center [316, 253] width 592 height 573
type input "0.2"
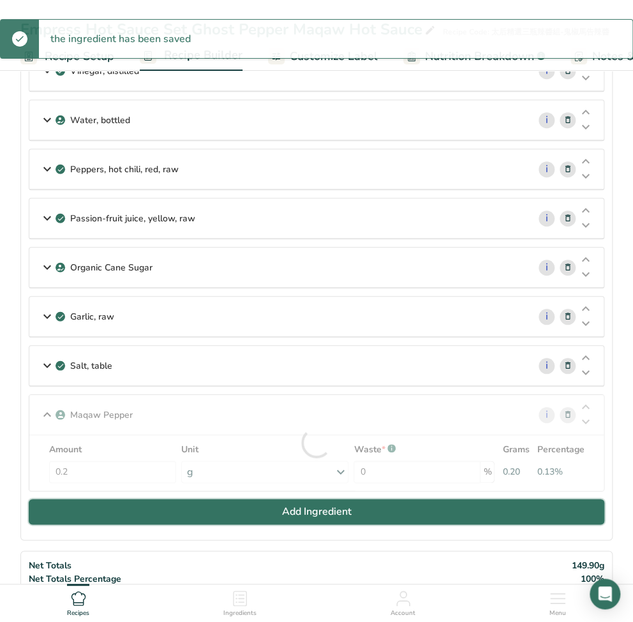
click at [245, 516] on button "Add Ingredient" at bounding box center [317, 512] width 576 height 26
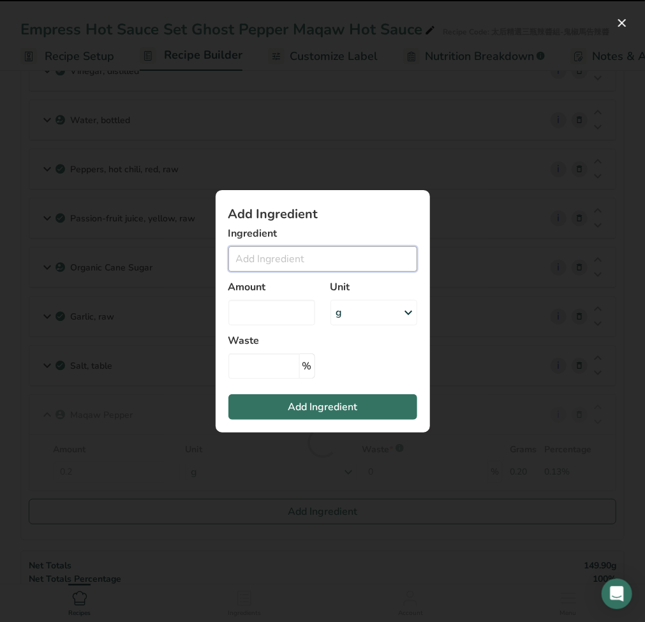
click at [285, 257] on input "Add ingredient modal" at bounding box center [323, 259] width 189 height 26
paste input "Xanthan Gum"
click at [321, 308] on div "See full Results" at bounding box center [323, 305] width 169 height 13
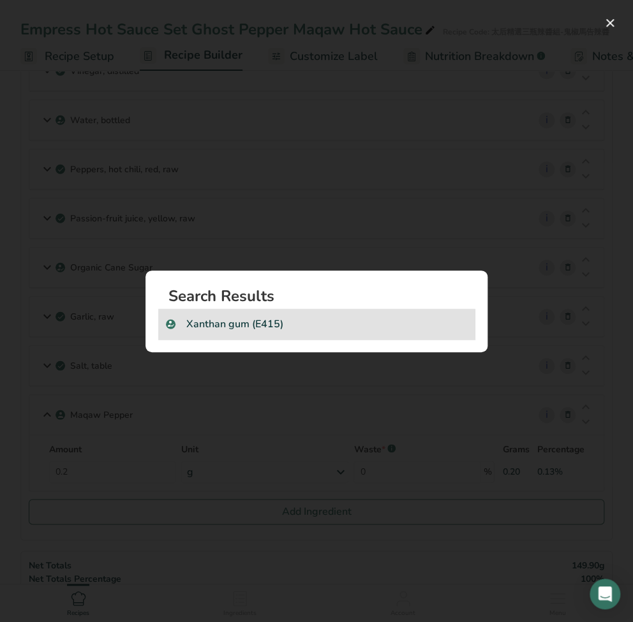
click at [218, 324] on p "Xanthan gum (E415)" at bounding box center [316, 324] width 301 height 15
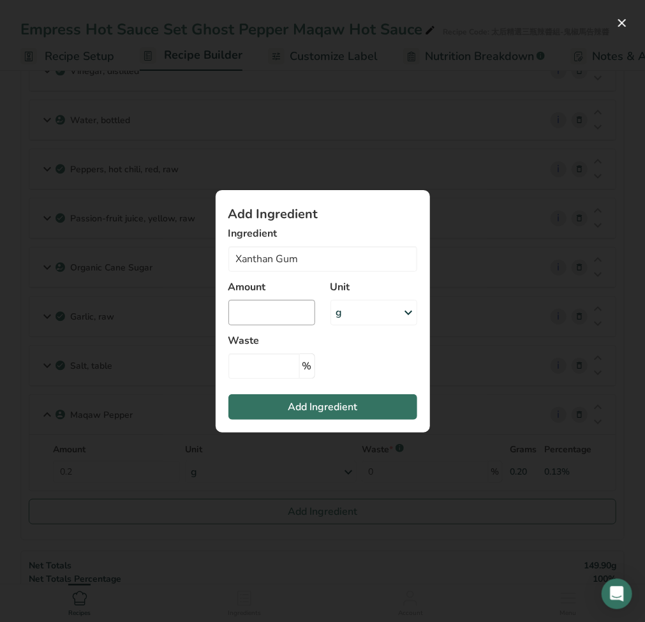
type input "Xanthan gum (E415)"
click at [251, 313] on input "Add ingredient modal" at bounding box center [272, 313] width 87 height 26
type input "0"
type input "0.1"
click at [278, 368] on input "Add ingredient modal" at bounding box center [265, 367] width 72 height 26
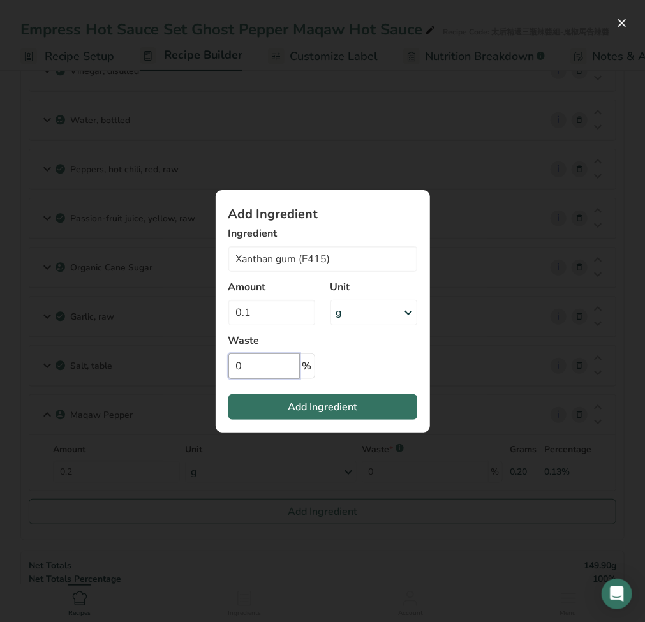
type input "0"
click at [349, 415] on button "Add Ingredient" at bounding box center [323, 408] width 189 height 26
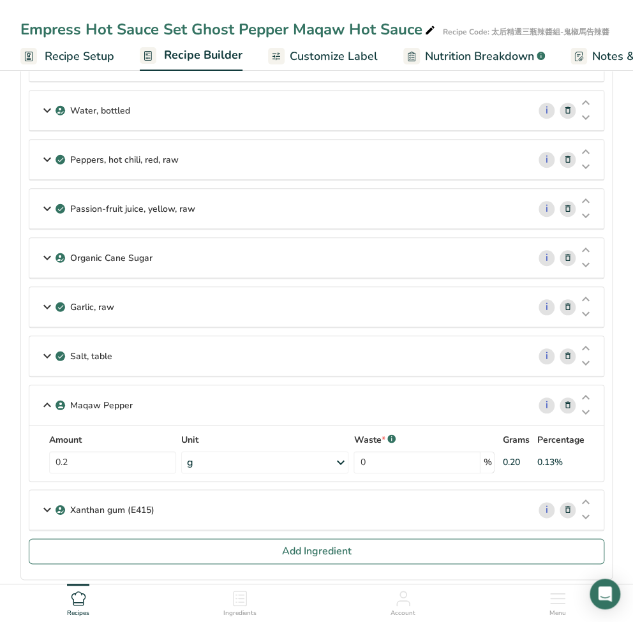
scroll to position [180, 0]
click at [366, 56] on span "Customize Label" at bounding box center [334, 56] width 88 height 17
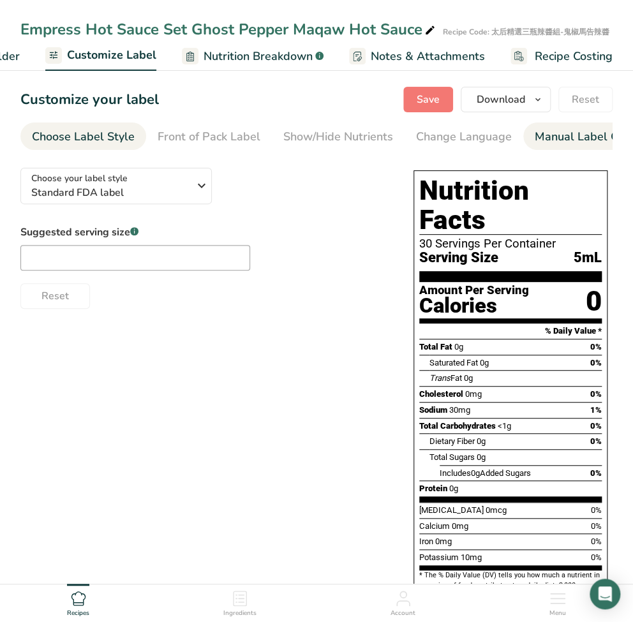
click at [550, 137] on div "Manual Label Override" at bounding box center [602, 136] width 134 height 17
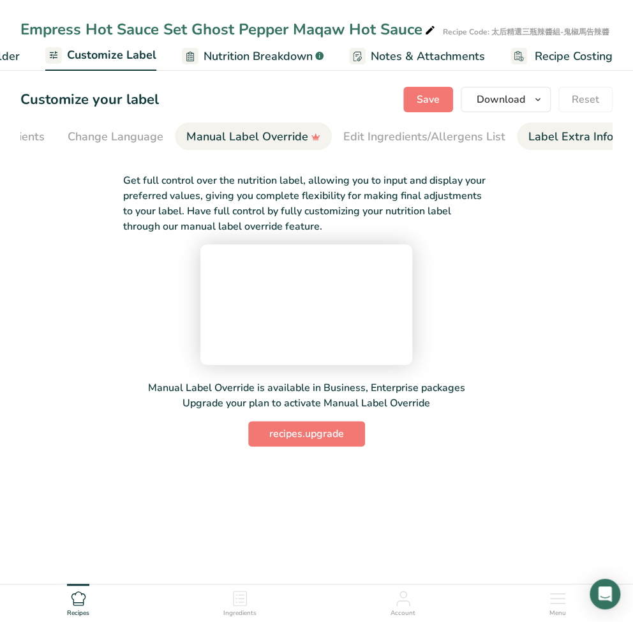
scroll to position [0, 351]
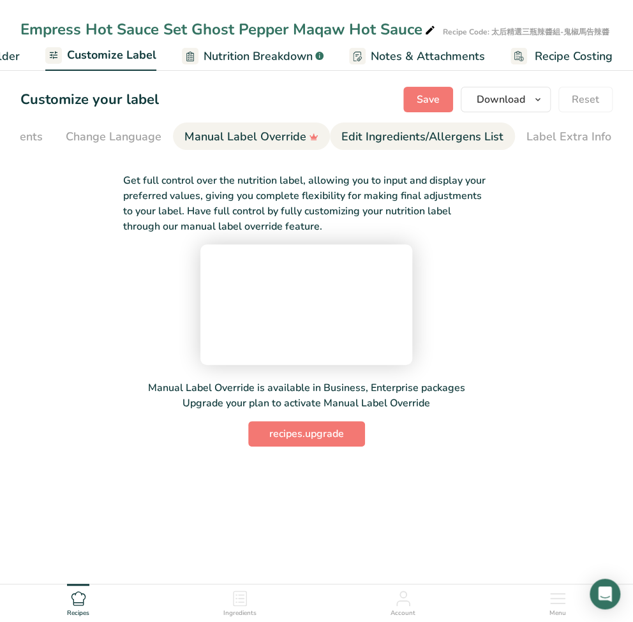
click at [429, 145] on div "Edit Ingredients/Allergens List" at bounding box center [423, 136] width 162 height 17
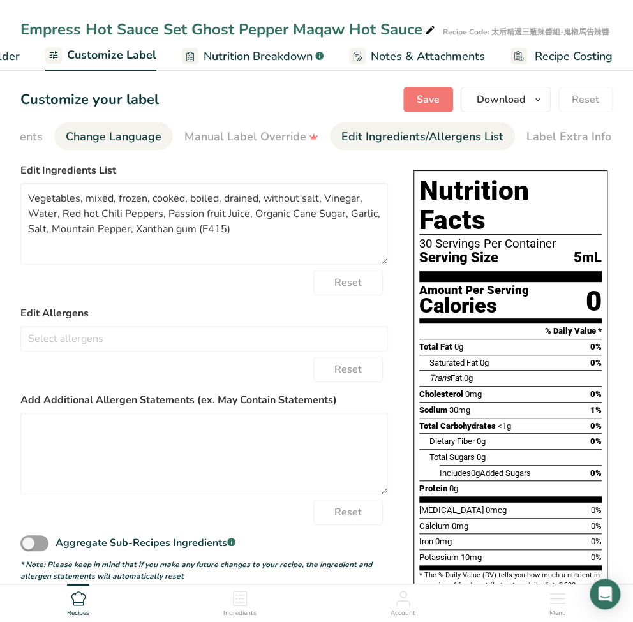
click at [118, 138] on div "Change Language" at bounding box center [114, 136] width 96 height 17
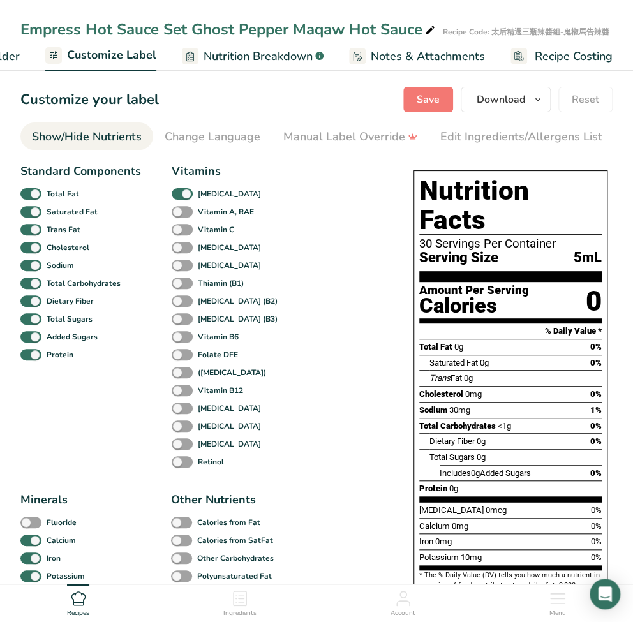
scroll to position [0, 247]
drag, startPoint x: 218, startPoint y: 154, endPoint x: 121, endPoint y: 160, distance: 96.6
click at [121, 160] on section "Customize your label Save Download Choose what to show on your downloaded label…" at bounding box center [316, 572] width 633 height 1012
drag, startPoint x: 98, startPoint y: 140, endPoint x: 79, endPoint y: 119, distance: 29.4
click at [144, 140] on li "Show/Hide Nutrients" at bounding box center [91, 136] width 133 height 27
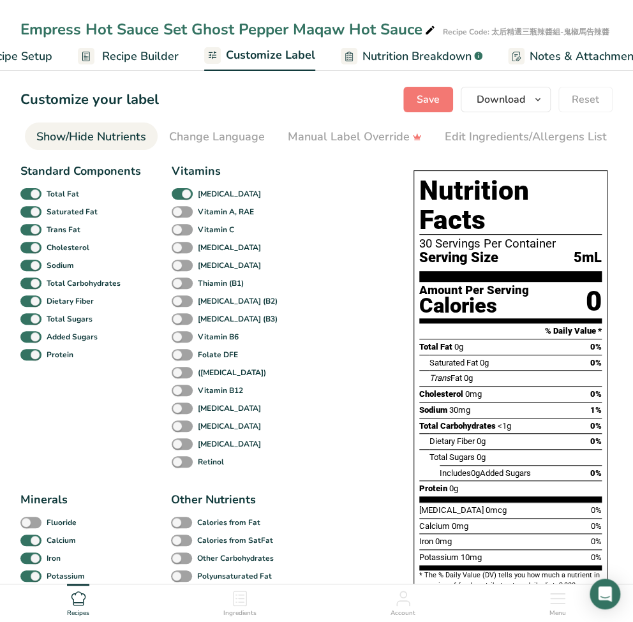
scroll to position [0, 0]
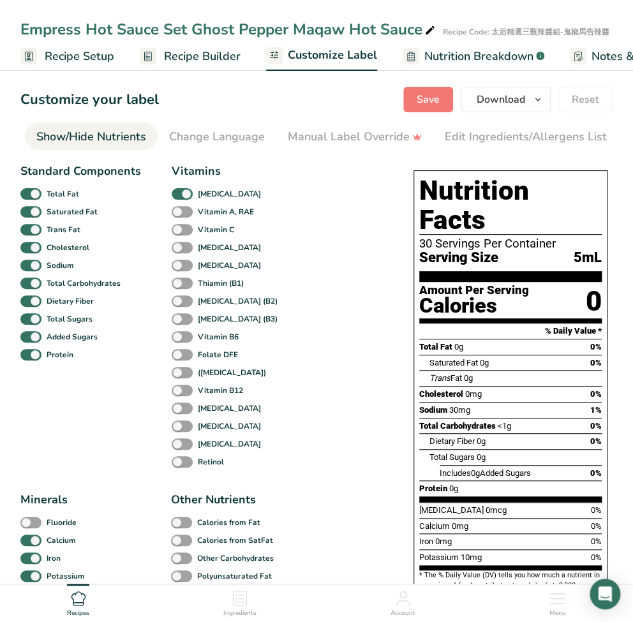
click at [349, 50] on span "Customize Label" at bounding box center [332, 55] width 89 height 17
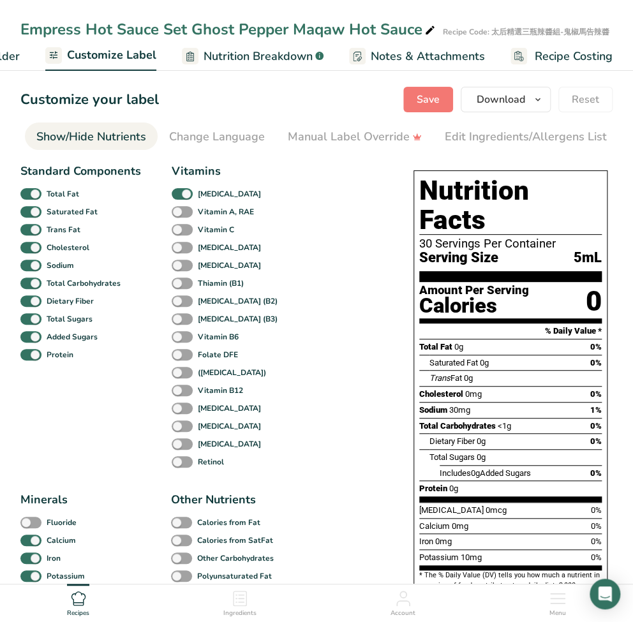
click at [266, 50] on span "Nutrition Breakdown" at bounding box center [258, 56] width 109 height 17
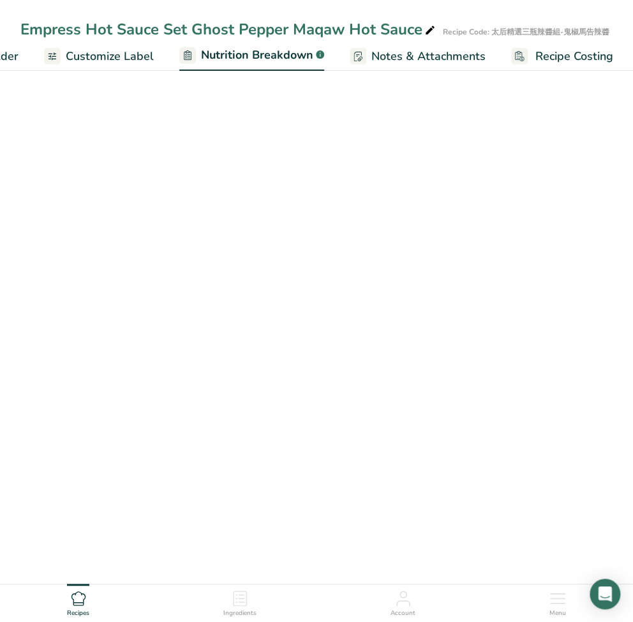
select select "Calories"
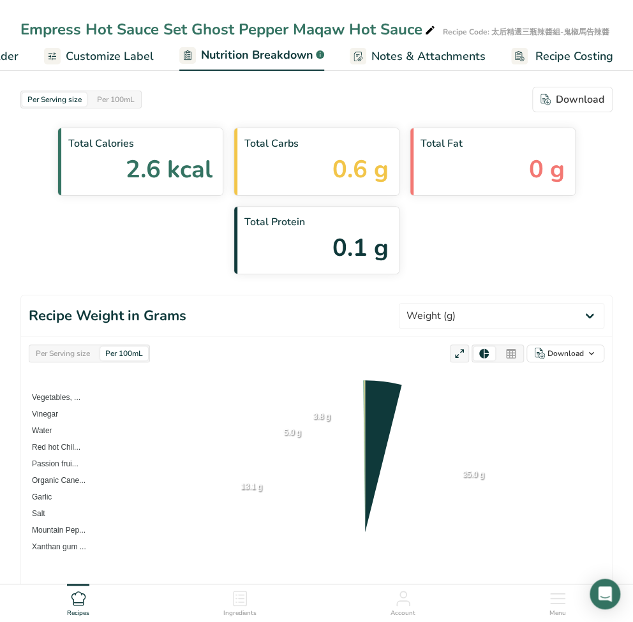
click at [127, 54] on span "Customize Label" at bounding box center [110, 56] width 88 height 17
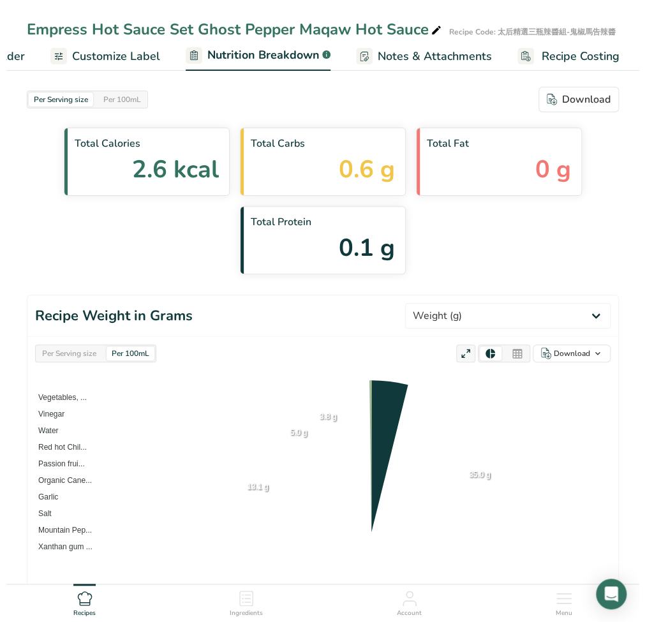
scroll to position [0, 221]
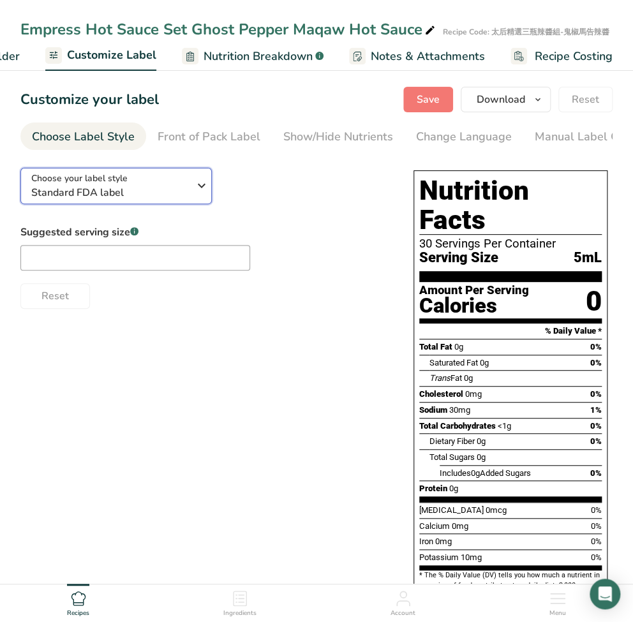
click at [189, 192] on span "Standard FDA label" at bounding box center [112, 192] width 163 height 15
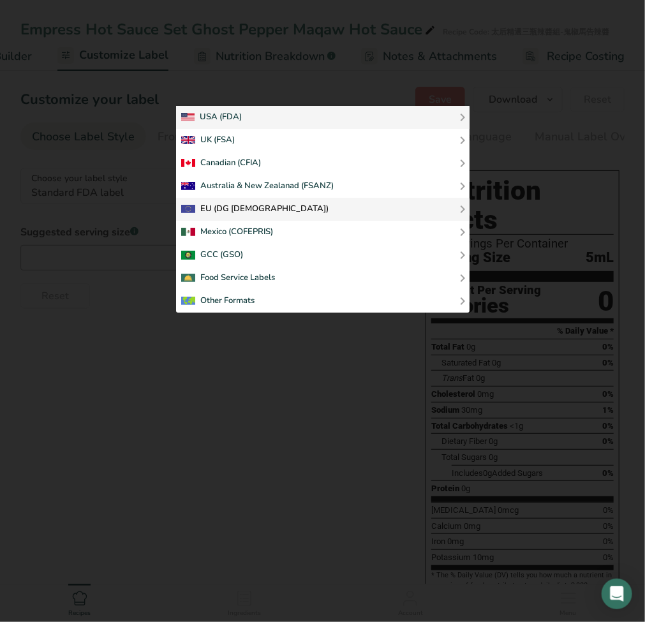
click at [233, 209] on div "EU (DG SANTE)" at bounding box center [255, 209] width 148 height 15
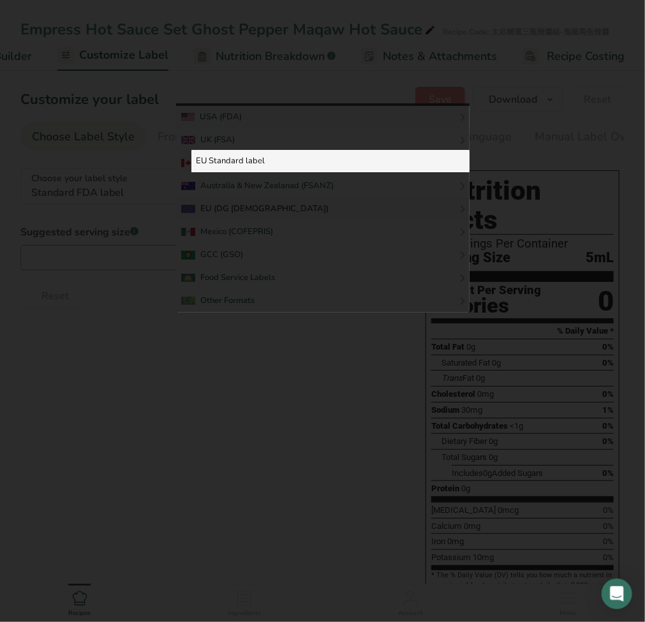
click at [247, 156] on link "EU Standard label" at bounding box center [331, 161] width 278 height 23
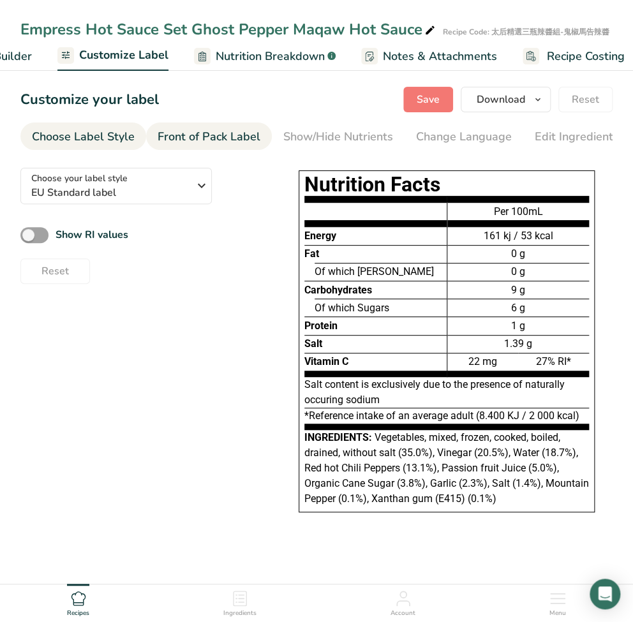
click at [183, 142] on div "Front of Pack Label" at bounding box center [209, 136] width 103 height 17
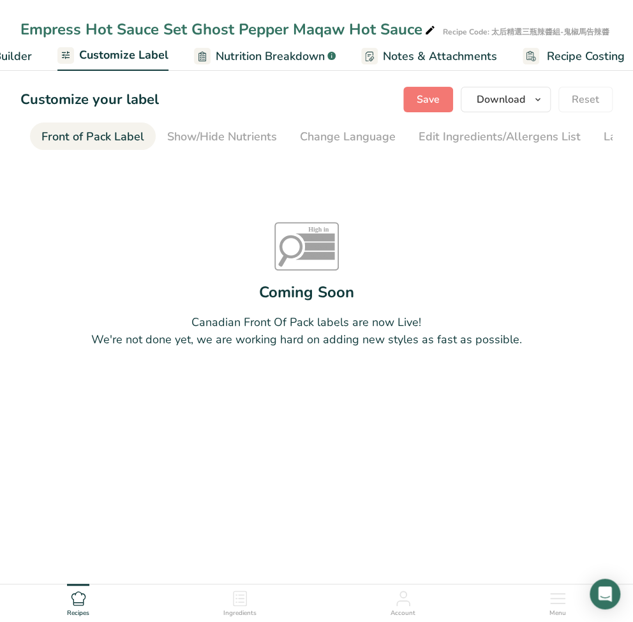
scroll to position [0, 124]
click at [192, 138] on div "Show/Hide Nutrients" at bounding box center [215, 136] width 110 height 17
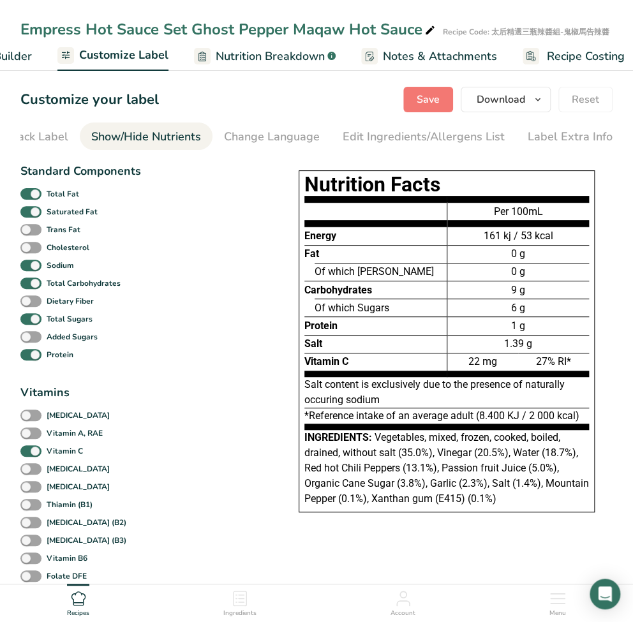
scroll to position [0, 193]
click at [33, 453] on span at bounding box center [30, 452] width 21 height 12
click at [29, 453] on input "Vitamin C" at bounding box center [24, 451] width 8 height 8
checkbox input "false"
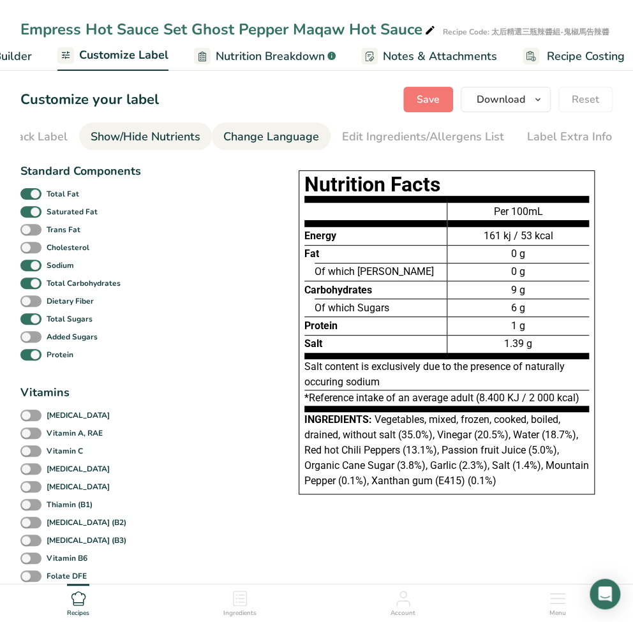
click at [245, 139] on div "Change Language" at bounding box center [271, 136] width 96 height 17
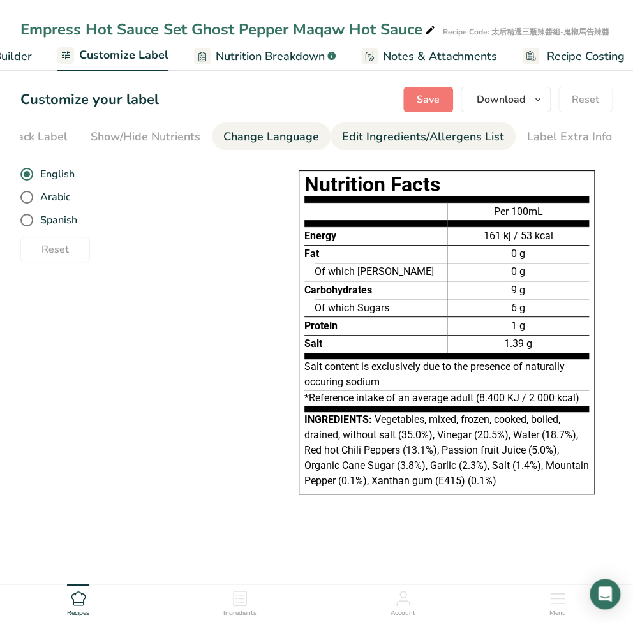
click at [342, 139] on div "Edit Ingredients/Allergens List" at bounding box center [423, 136] width 162 height 17
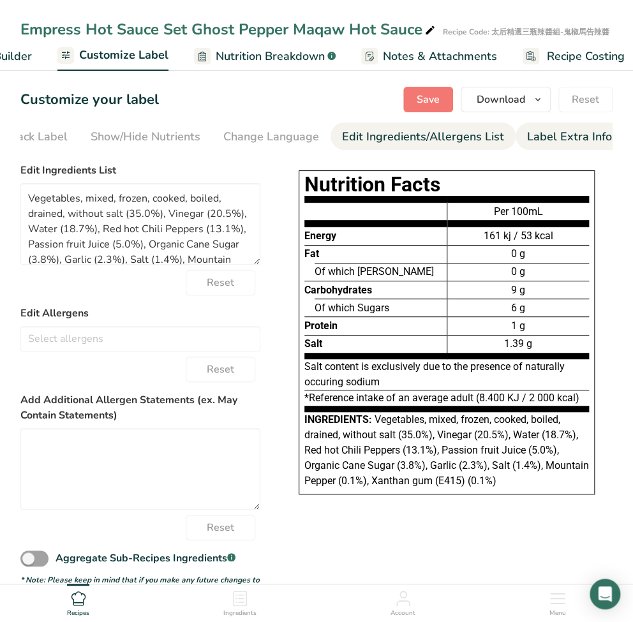
click at [527, 139] on div "Label Extra Info" at bounding box center [569, 136] width 85 height 17
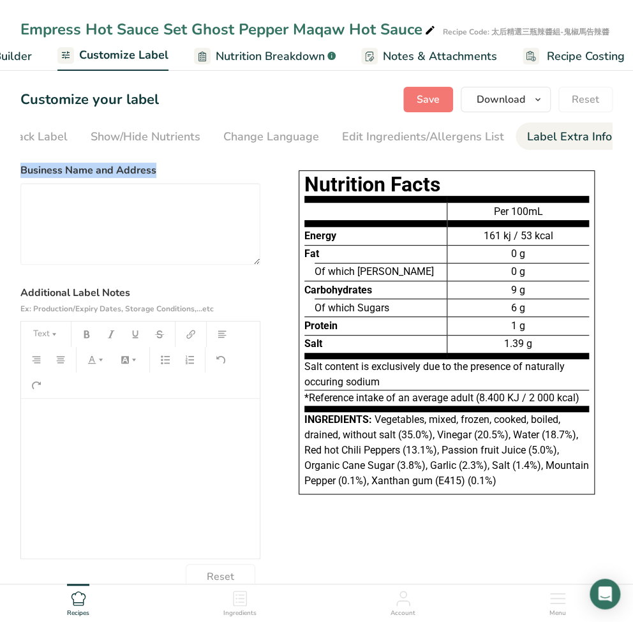
drag, startPoint x: 154, startPoint y: 174, endPoint x: 17, endPoint y: 165, distance: 137.6
click at [17, 165] on section "Customize your label Save Download Choose what to show on your downloaded label…" at bounding box center [316, 338] width 633 height 544
copy label "Business Name and Address"
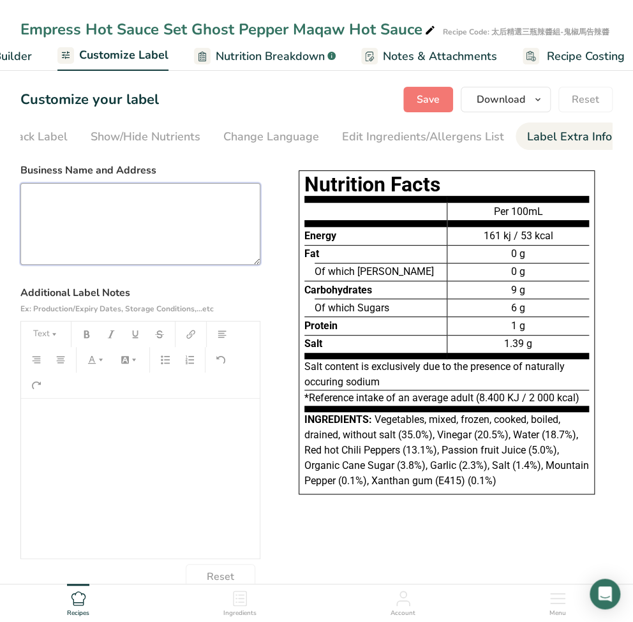
click at [117, 234] on textarea at bounding box center [140, 224] width 240 height 82
paste textarea "Manufacturer: Empress Hot Sauce Ltd. [STREET_ADDRESS] Tel: [PHONE_NUMBER] Websi…"
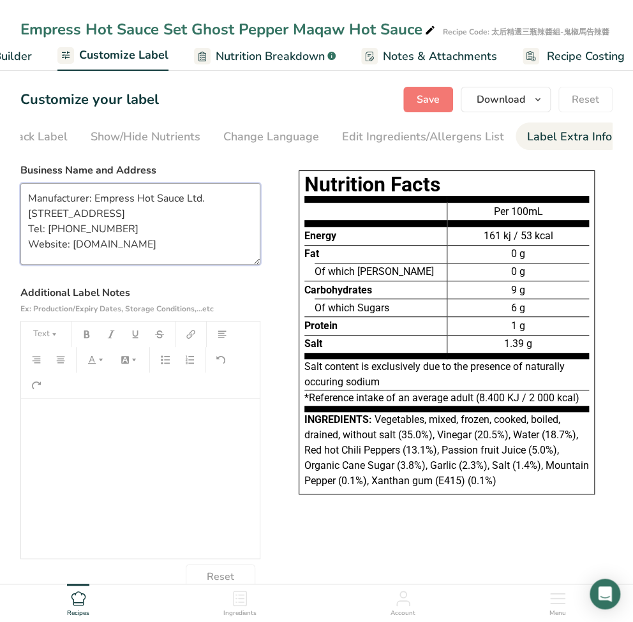
scroll to position [2, 0]
type textarea "Manufacturer: Empress Hot Sauce Ltd. [STREET_ADDRESS] Tel: [PHONE_NUMBER] Websi…"
drag, startPoint x: 131, startPoint y: 298, endPoint x: 20, endPoint y: 298, distance: 111.1
click at [20, 298] on label "Additional Label Notes Ex: Production/Expiry Dates, Storage Conditions,...etc" at bounding box center [140, 300] width 240 height 31
copy label "Additional Label Notes"
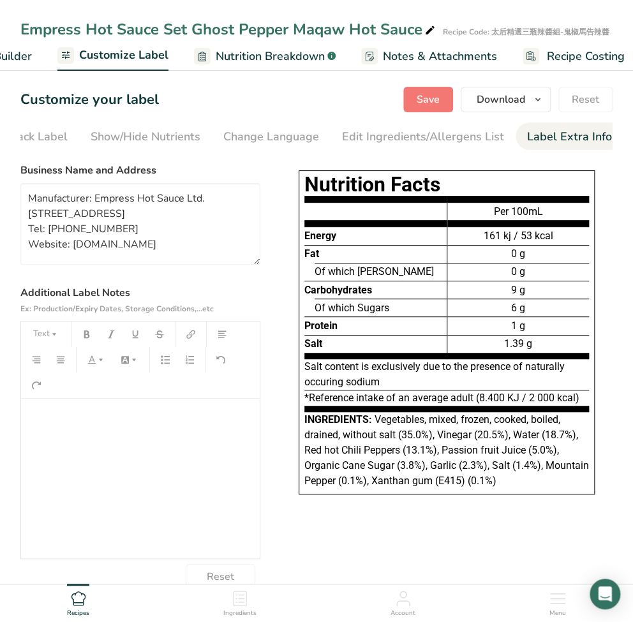
click at [165, 509] on div "﻿" at bounding box center [140, 479] width 239 height 160
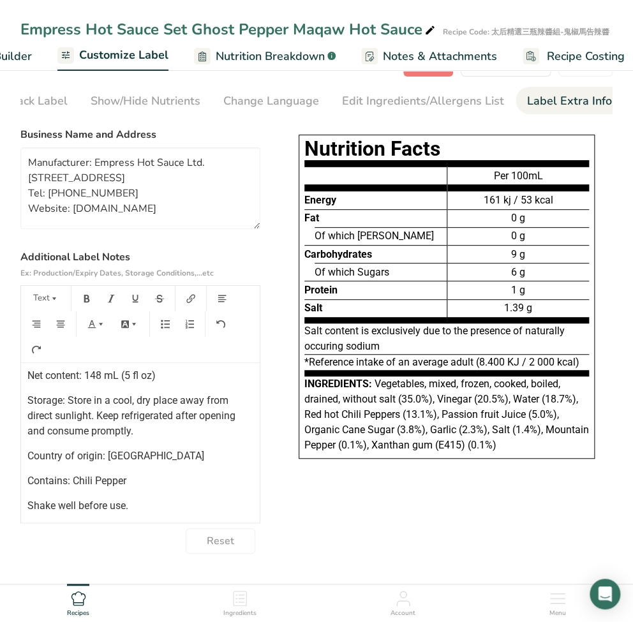
scroll to position [38, 0]
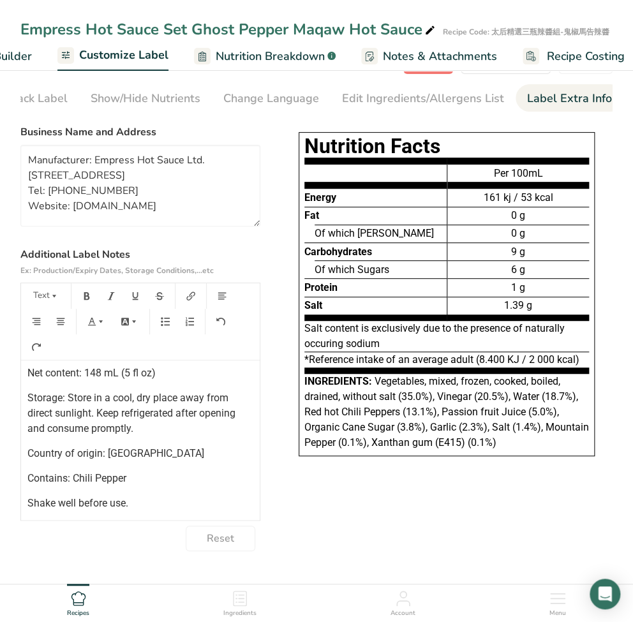
click at [352, 508] on div "Choose your label style EU Standard label USA (FDA) Standard FDA label Tabular …" at bounding box center [316, 335] width 592 height 432
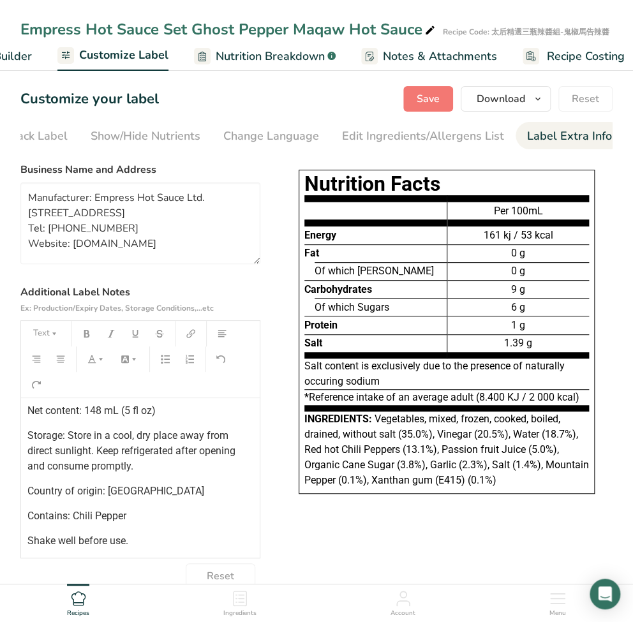
scroll to position [0, 0]
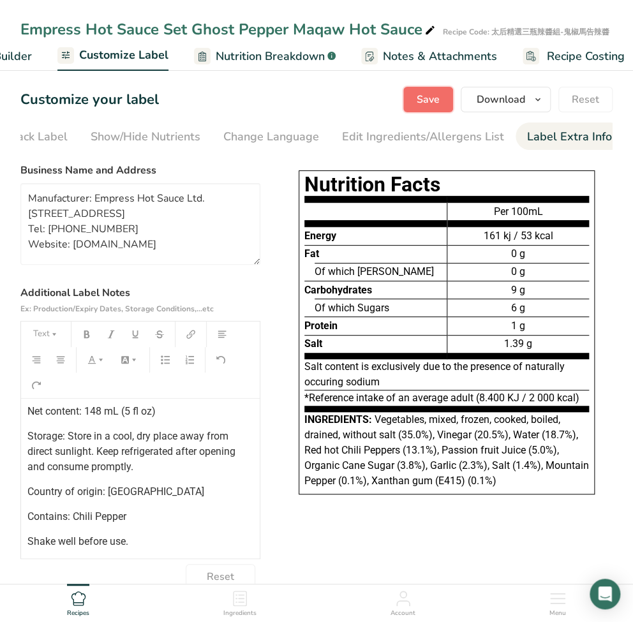
click at [421, 101] on span "Save" at bounding box center [428, 99] width 23 height 15
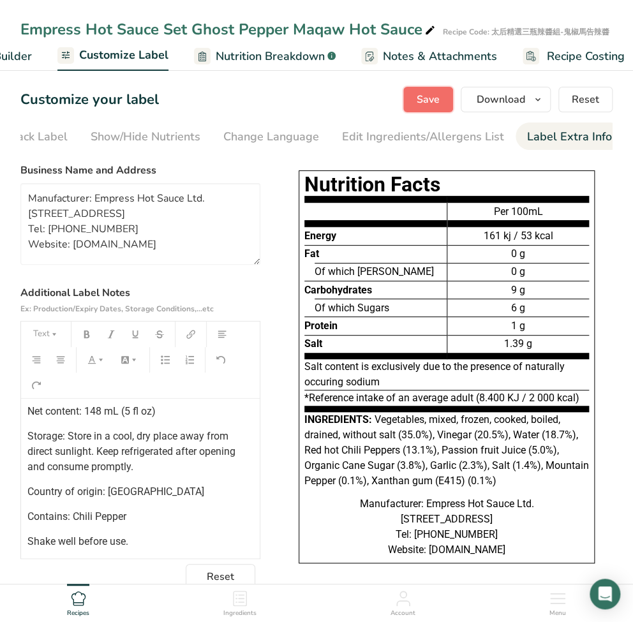
click at [430, 98] on span "Save" at bounding box center [428, 99] width 23 height 15
click at [566, 609] on span "Menu" at bounding box center [558, 614] width 17 height 10
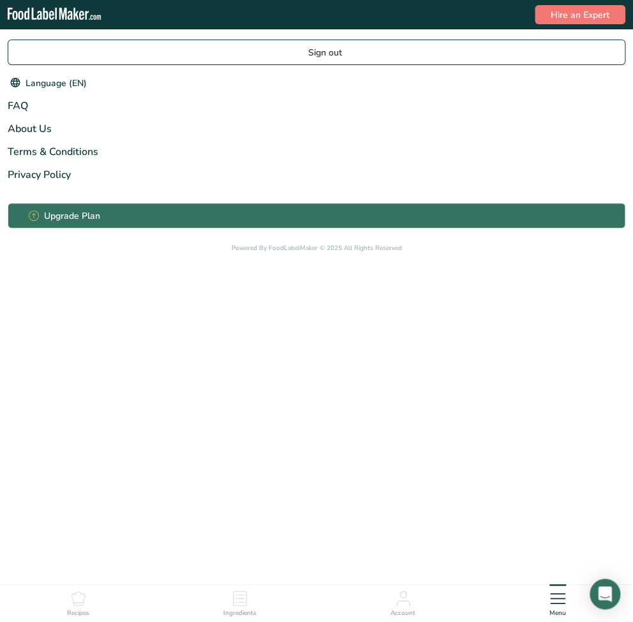
click at [425, 607] on ul "Recipes Ingredients Account Menu" at bounding box center [316, 602] width 633 height 34
click at [415, 607] on div "Account" at bounding box center [403, 601] width 25 height 34
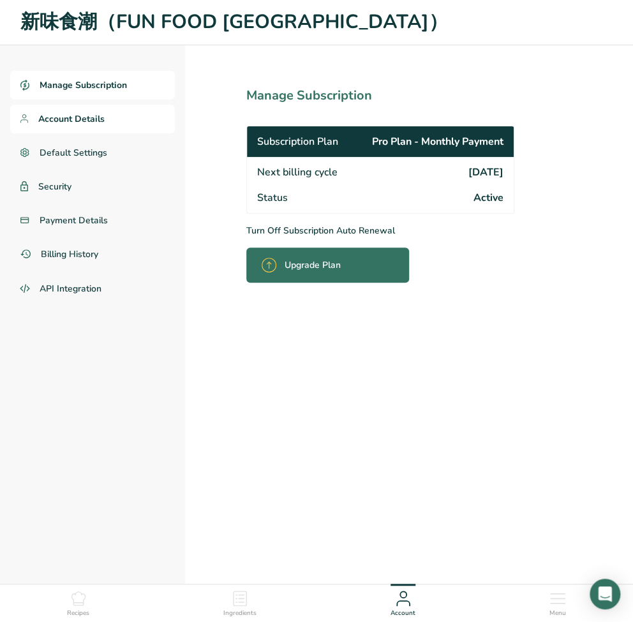
click at [74, 110] on link "Account Details" at bounding box center [92, 119] width 165 height 29
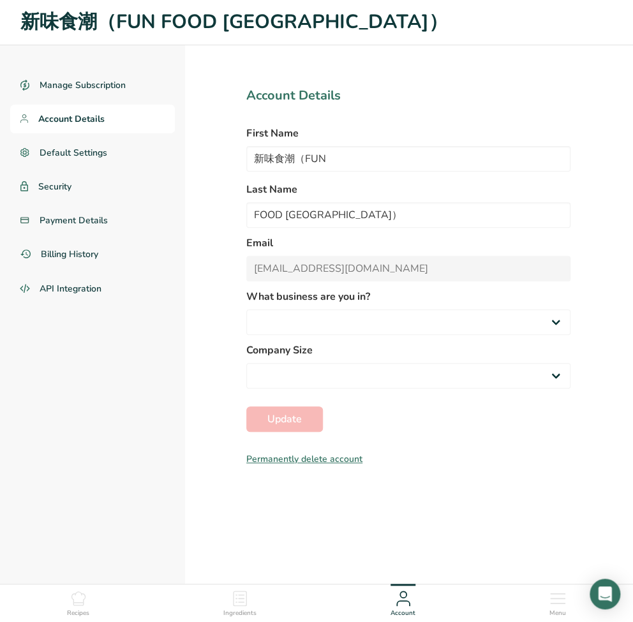
select select
select select "3"
select select "8"
click at [257, 610] on span "Ingredients" at bounding box center [239, 614] width 33 height 10
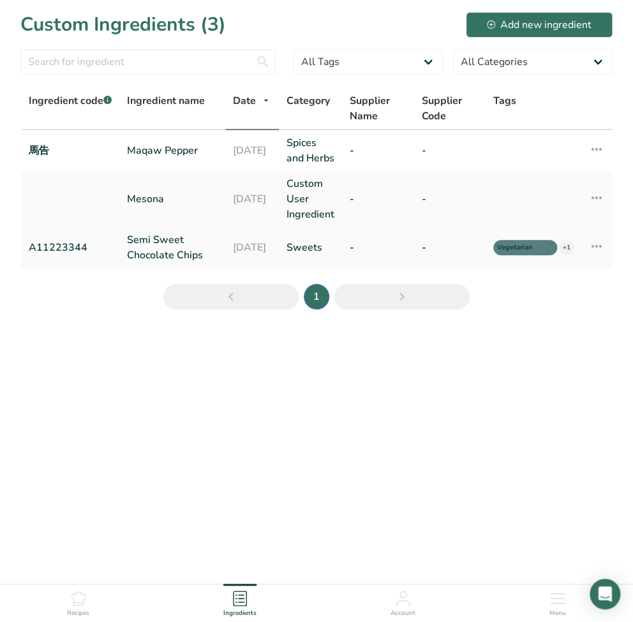
click at [604, 258] on icon at bounding box center [596, 246] width 15 height 23
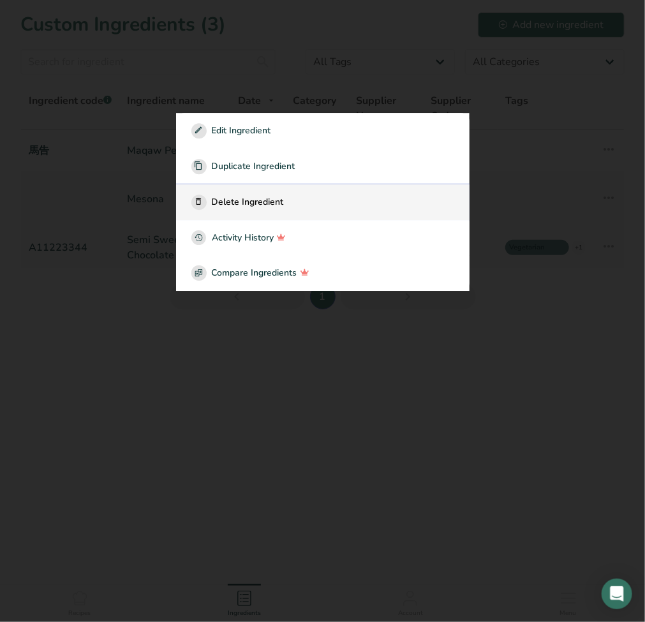
click at [272, 201] on span "Delete Ingredient" at bounding box center [248, 202] width 72 height 13
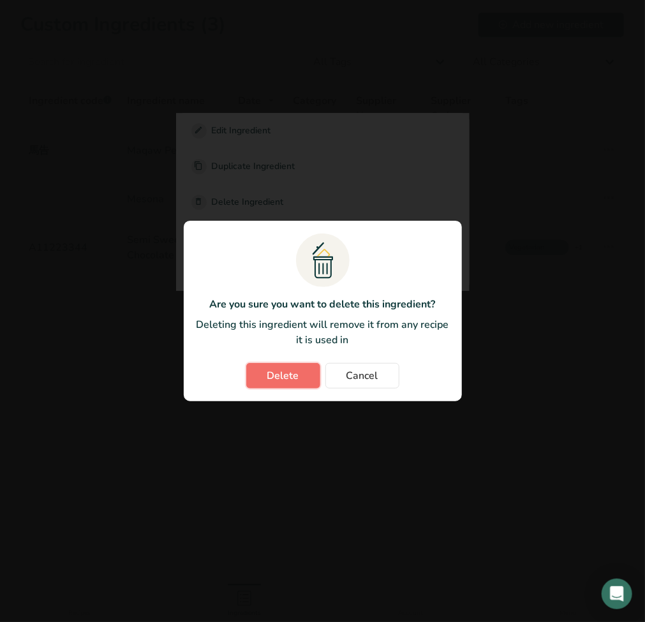
click at [290, 382] on span "Delete" at bounding box center [284, 375] width 32 height 15
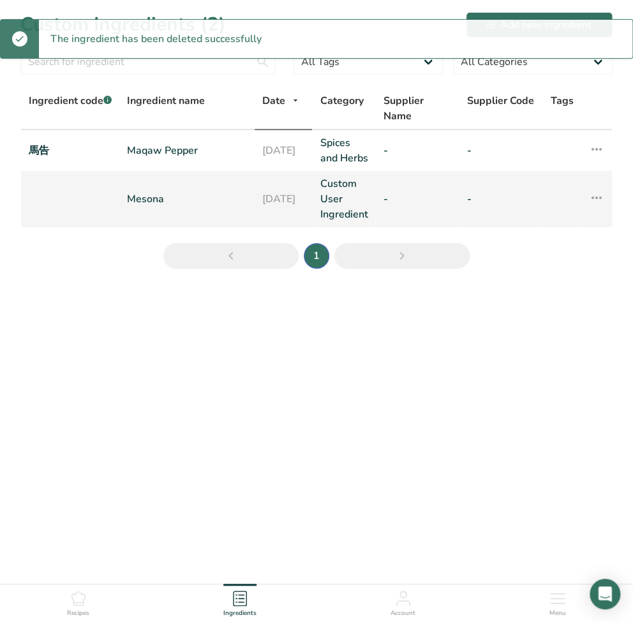
click at [58, 209] on td at bounding box center [70, 199] width 98 height 56
click at [58, 208] on td at bounding box center [70, 199] width 98 height 56
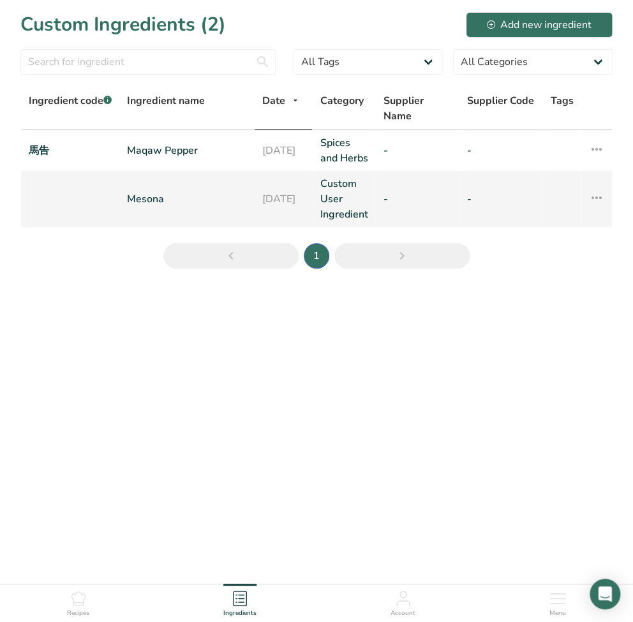
click at [177, 207] on link "Mesona" at bounding box center [187, 199] width 120 height 15
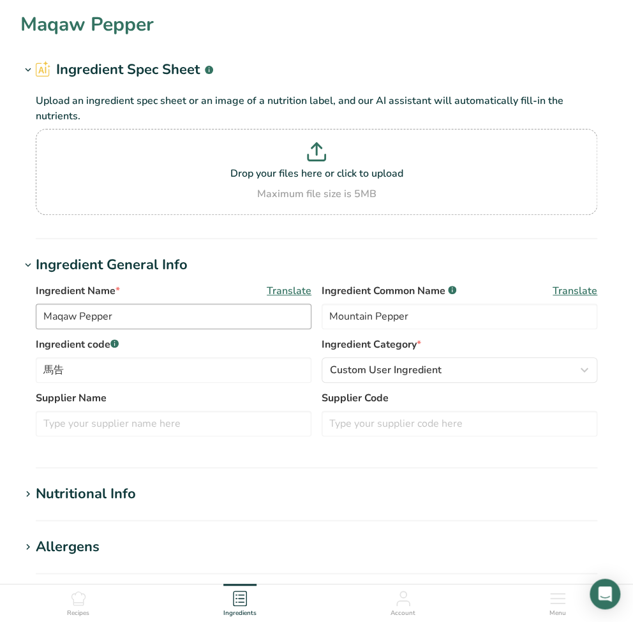
type input "Mesona"
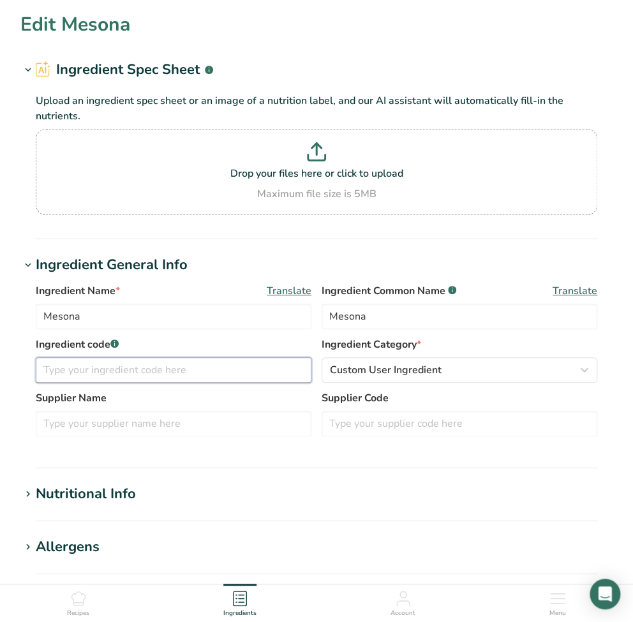
click at [132, 373] on input "text" at bounding box center [174, 371] width 276 height 26
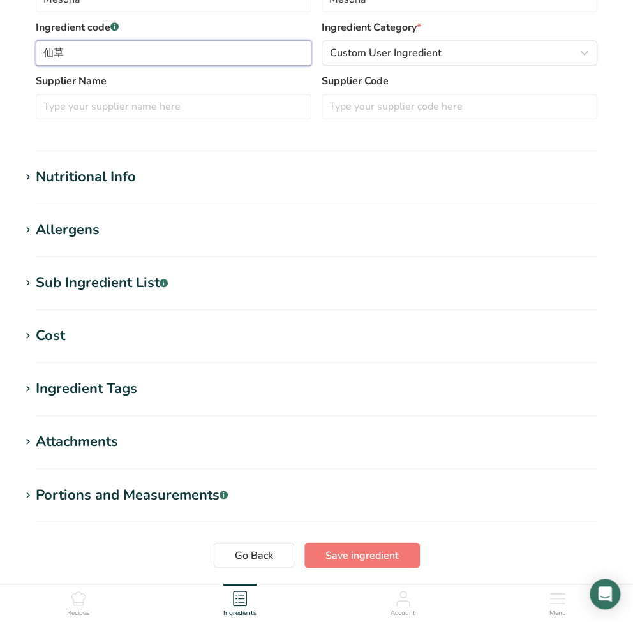
scroll to position [410, 0]
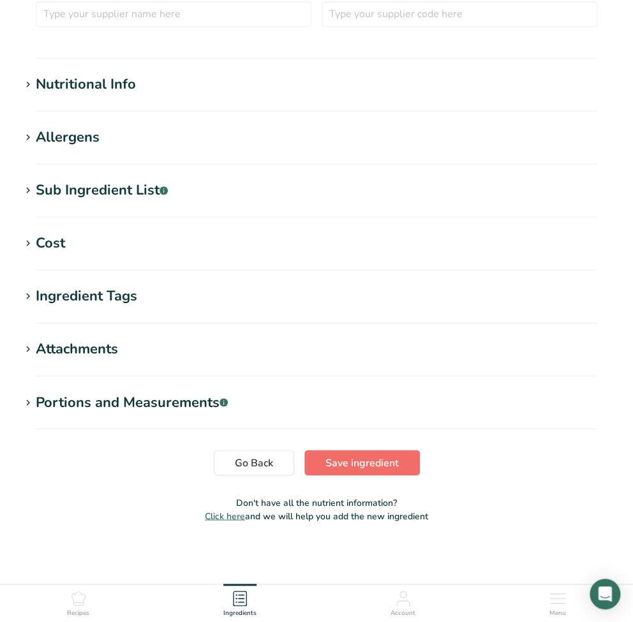
type input "仙草"
click at [364, 462] on span "Save ingredient" at bounding box center [362, 462] width 73 height 15
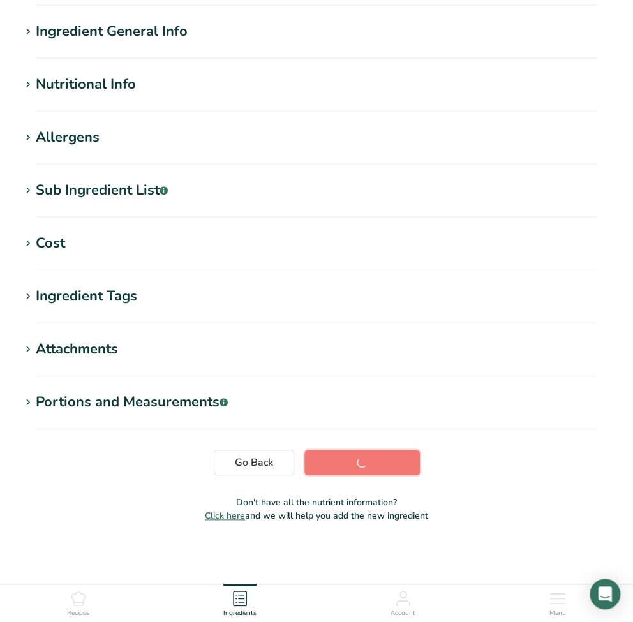
scroll to position [91, 0]
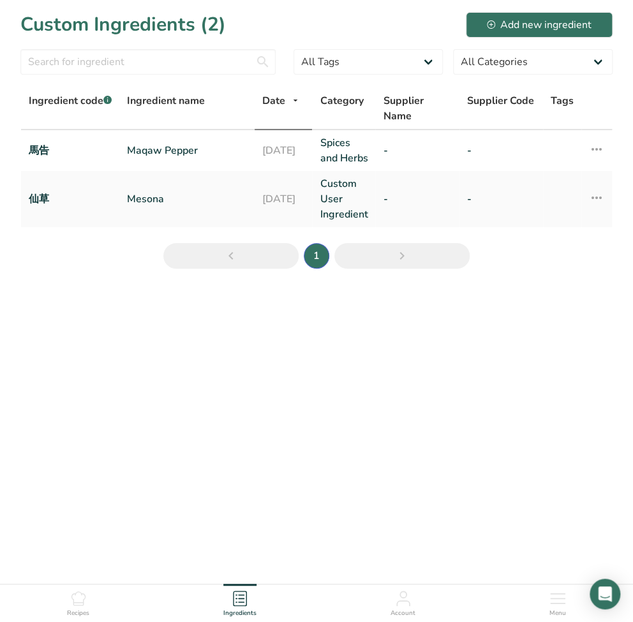
click at [71, 610] on span "Recipes" at bounding box center [78, 614] width 22 height 10
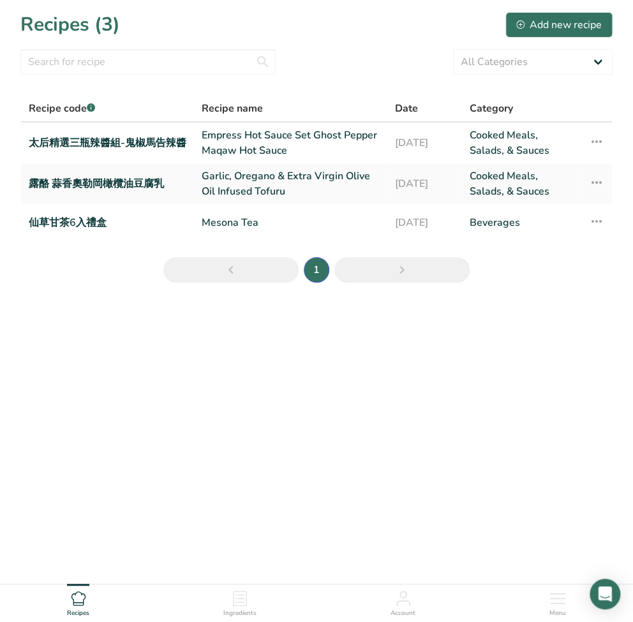
drag, startPoint x: 578, startPoint y: 24, endPoint x: 292, endPoint y: 80, distance: 291.4
click at [292, 80] on section "Recipes (3) Add new recipe All Categories Baked Goods Beverages Confectionery C…" at bounding box center [316, 151] width 633 height 303
click at [593, 138] on icon at bounding box center [596, 141] width 15 height 23
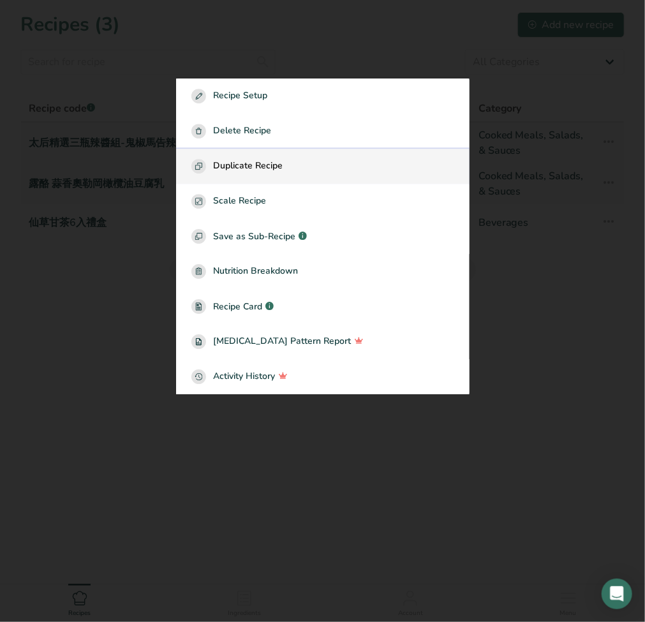
click at [321, 159] on div "Duplicate Recipe" at bounding box center [323, 166] width 263 height 15
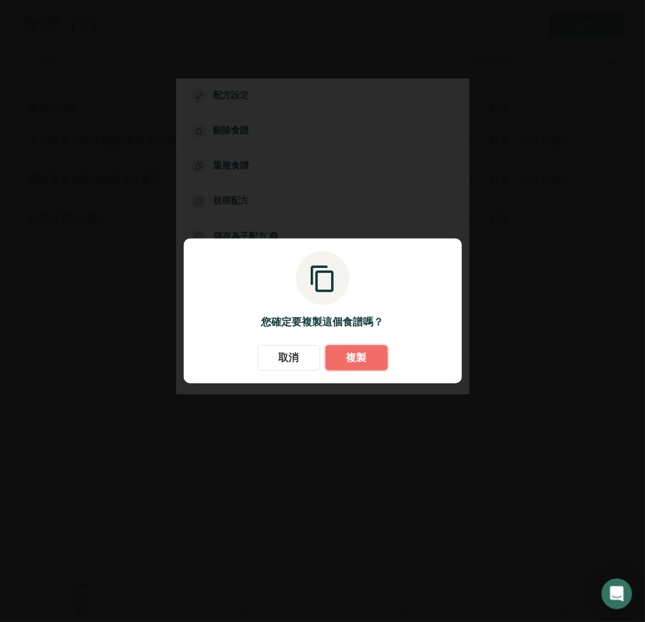
click at [363, 365] on span "複製" at bounding box center [357, 358] width 20 height 15
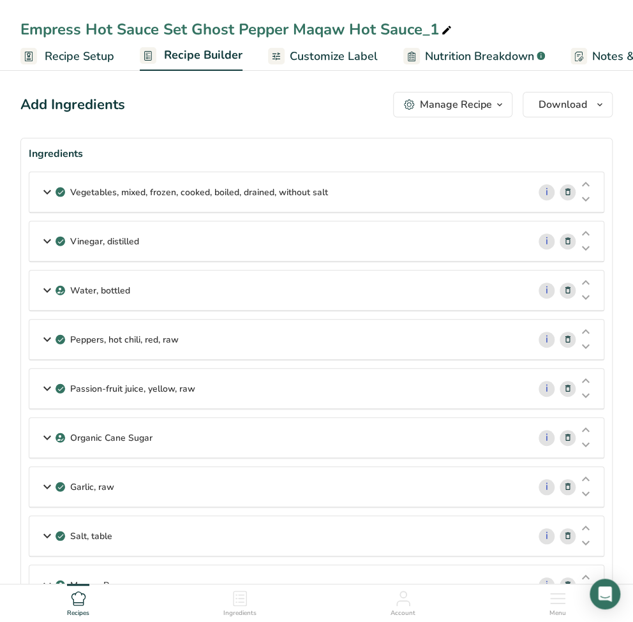
click at [201, 29] on div "Empress Hot Sauce Set Ghost Pepper Maqaw Hot Sauce_1" at bounding box center [237, 29] width 434 height 23
click at [201, 29] on input "Empress Hot Sauce Set Ghost Pepper Maqaw Hot Sauce_1" at bounding box center [316, 29] width 592 height 23
type input "Empress Hot Sauce Set Passion Fruit Mustard Hot Sauce"
click at [60, 56] on span "Recipe Setup" at bounding box center [80, 56] width 70 height 17
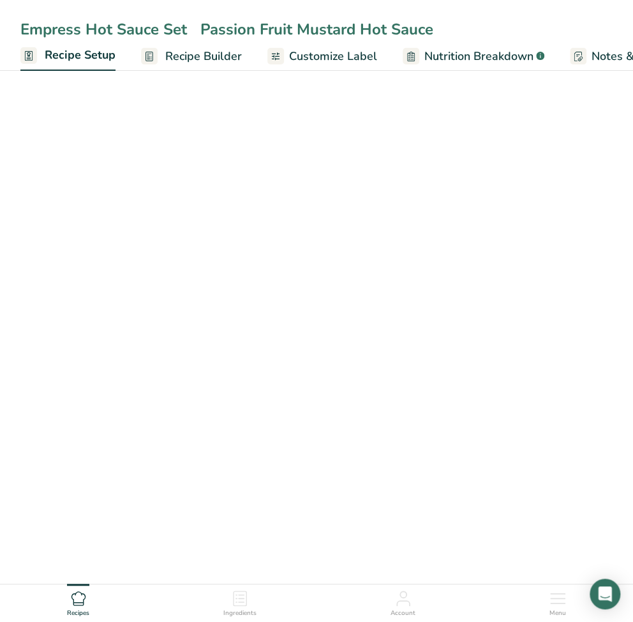
scroll to position [0, 4]
select select "22"
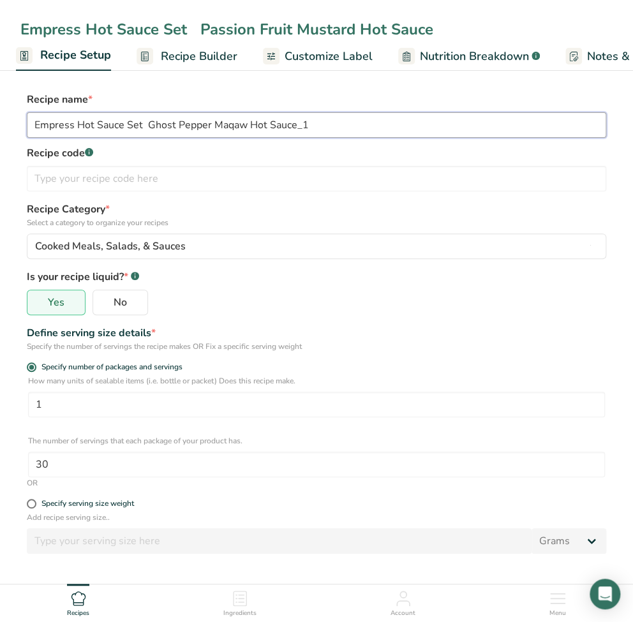
type input "Empress Hot Sauce Set Passion Fruit Mustard Hot Sauce"
drag, startPoint x: 324, startPoint y: 128, endPoint x: -173, endPoint y: 109, distance: 497.7
click at [0, 109] on html "Empress Hot Sauce Set Passion Fruit Mustard Hot Sauce Recipe Setup Recipe Build…" at bounding box center [316, 439] width 633 height 879
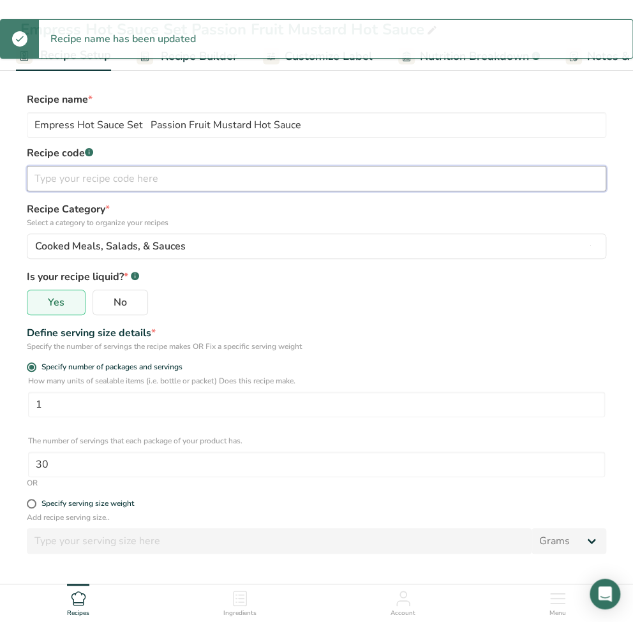
click at [72, 178] on input "text" at bounding box center [317, 179] width 580 height 26
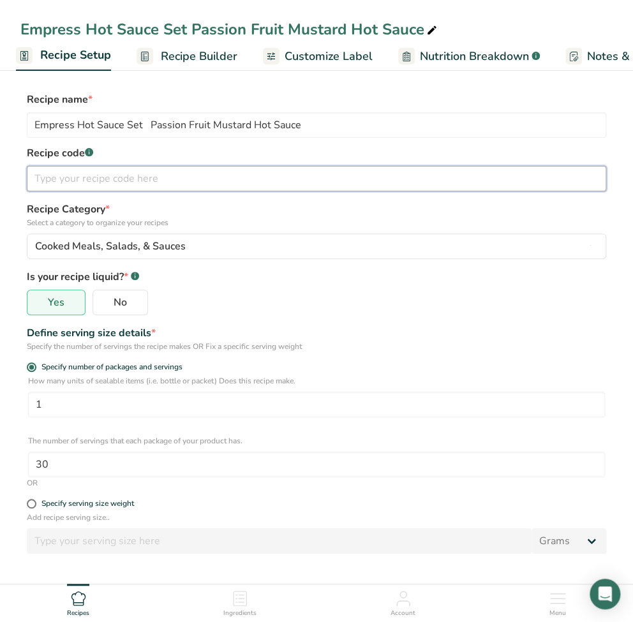
click at [81, 183] on input "text" at bounding box center [317, 179] width 580 height 26
paste input "太后精選三瓶辣醬組-百香芥末辣醬"
type input "太后精選三瓶辣醬組-百香芥末辣醬"
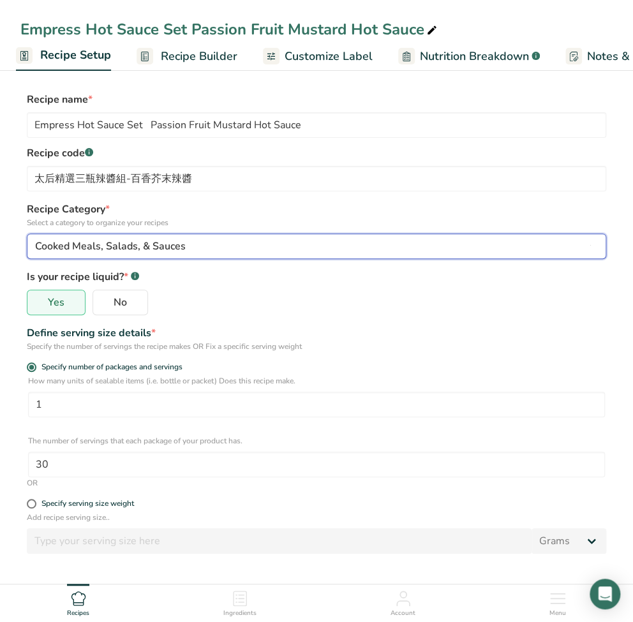
click at [193, 247] on div "Cooked Meals, Salads, & Sauces" at bounding box center [312, 246] width 555 height 15
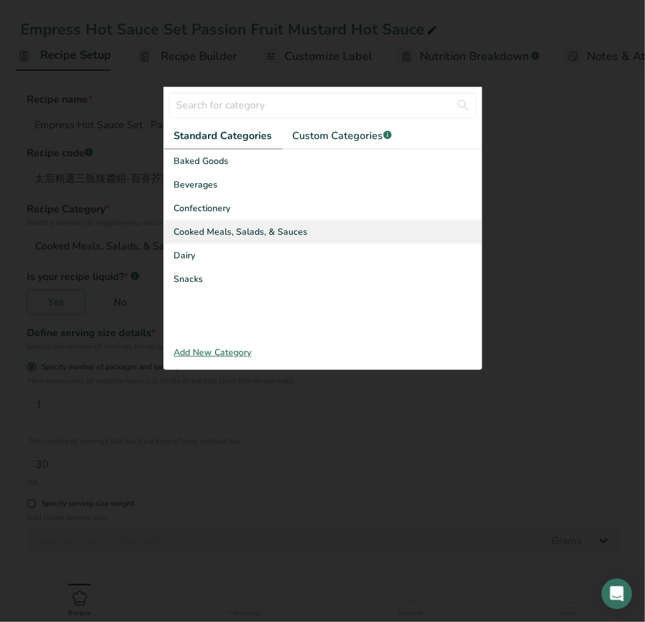
click at [218, 239] on div "Cooked Meals, Salads, & Sauces" at bounding box center [323, 232] width 318 height 24
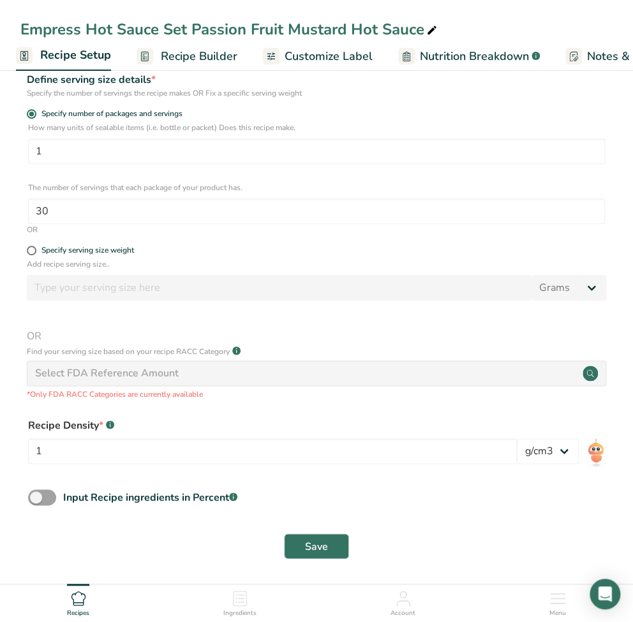
scroll to position [257, 0]
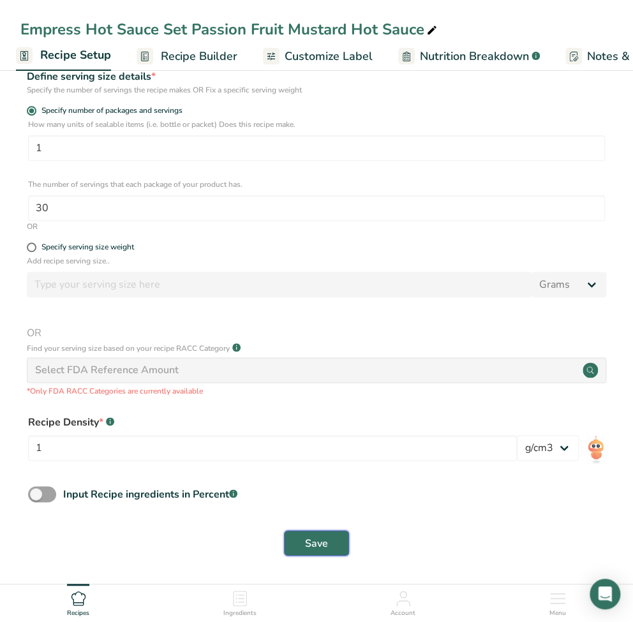
click at [322, 542] on span "Save" at bounding box center [316, 543] width 23 height 15
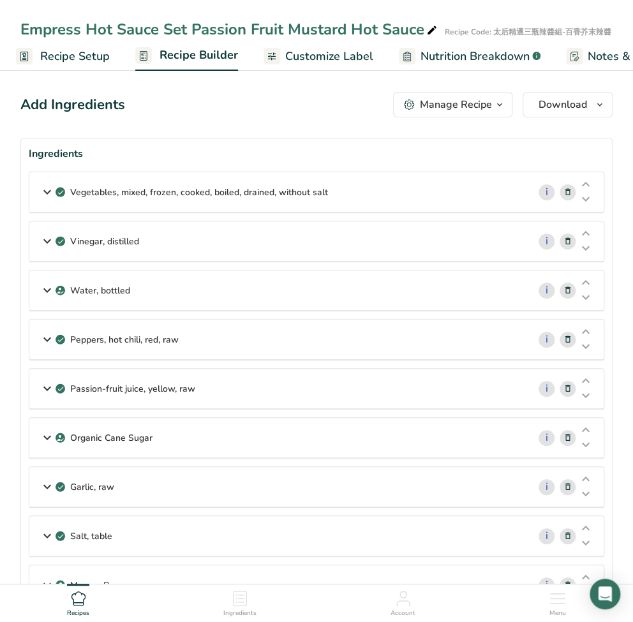
click at [44, 196] on icon at bounding box center [47, 192] width 15 height 23
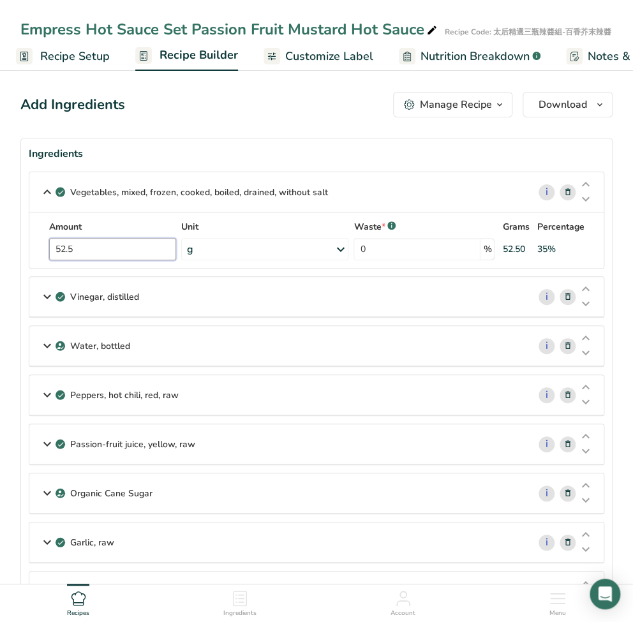
drag, startPoint x: 103, startPoint y: 250, endPoint x: 28, endPoint y: 243, distance: 75.0
click at [29, 243] on div "Vegetables, mixed, frozen, cooked, boiled, drained, without salt i Amount 52.5 …" at bounding box center [317, 220] width 576 height 97
type input "1"
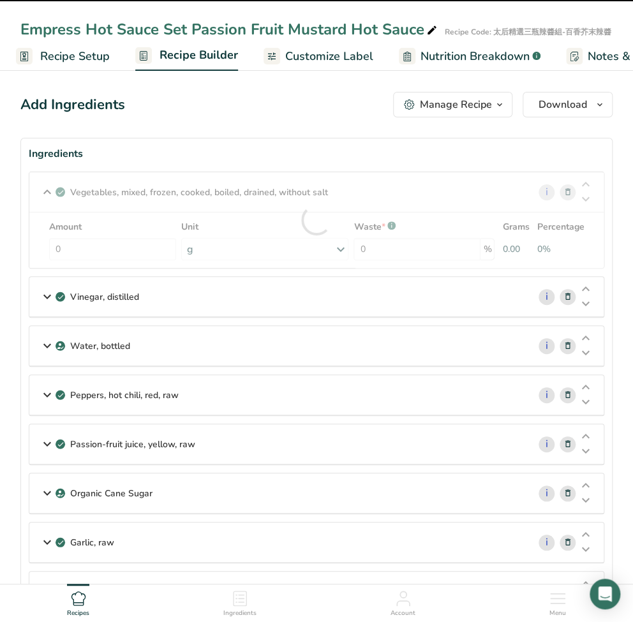
click at [334, 169] on section "Ingredients Vegetables, mixed, frozen, cooked, boiled, drained, without salt i …" at bounding box center [316, 449] width 592 height 622
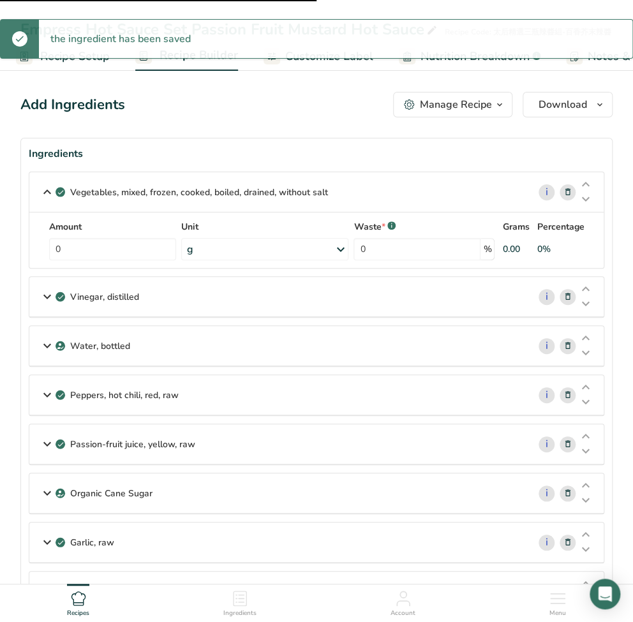
click at [79, 227] on label "Amount" at bounding box center [112, 226] width 127 height 13
drag, startPoint x: 85, startPoint y: 245, endPoint x: 31, endPoint y: 245, distance: 54.3
click at [33, 245] on div "Amount 0 Unit g Portions 0.5 cup 1 package (10 oz) yields Weight Units g kg mg …" at bounding box center [316, 241] width 575 height 56
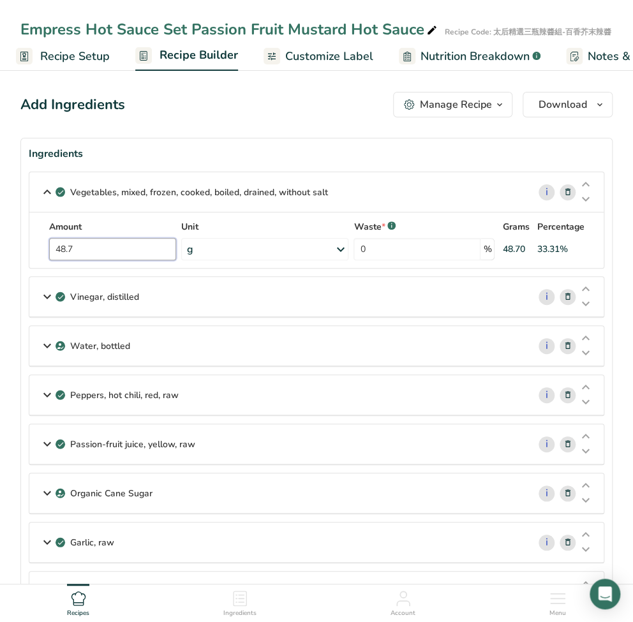
type input "48.7"
click at [45, 192] on div "Vegetables, mixed, frozen, cooked, boiled, drained, without salt i Amount 48.7 …" at bounding box center [317, 220] width 576 height 97
click at [50, 295] on icon at bounding box center [47, 296] width 15 height 23
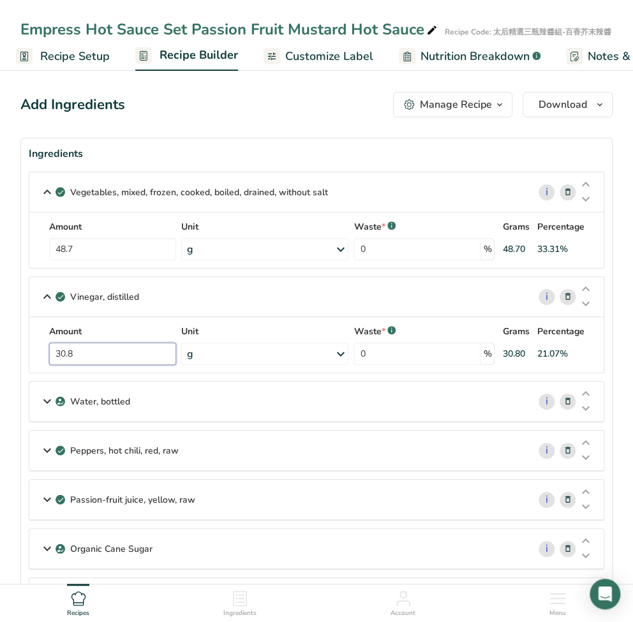
drag, startPoint x: 98, startPoint y: 356, endPoint x: 45, endPoint y: 351, distance: 52.7
click at [45, 351] on div "Amount 30.8 Unit g Portions 1 tbsp 1 cup 1 tsp Weight Units g kg mg See more Vo…" at bounding box center [316, 345] width 559 height 40
type input "35.6"
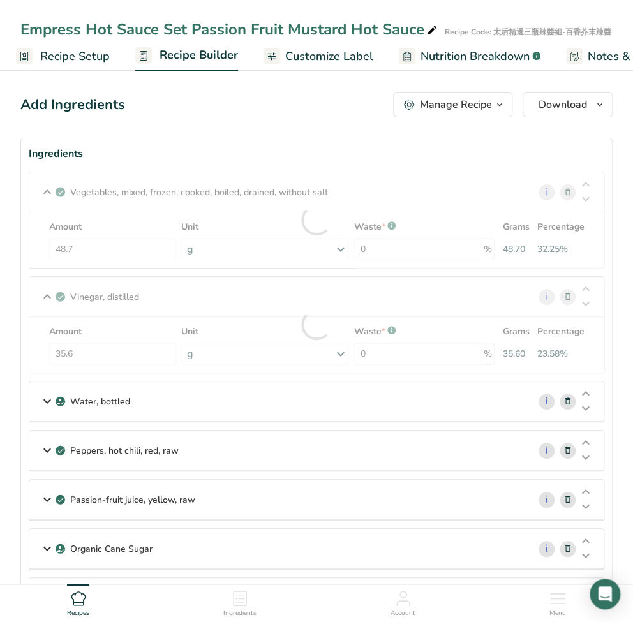
click at [43, 398] on icon at bounding box center [47, 401] width 15 height 23
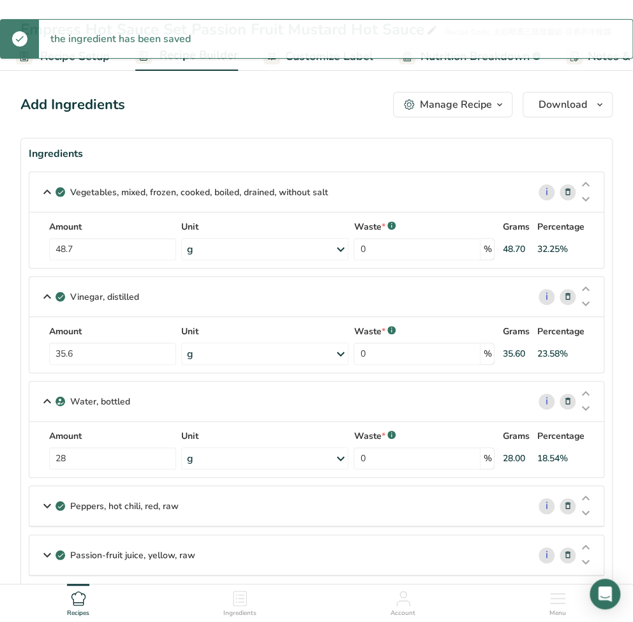
click at [123, 402] on p "Water, bottled" at bounding box center [100, 401] width 60 height 13
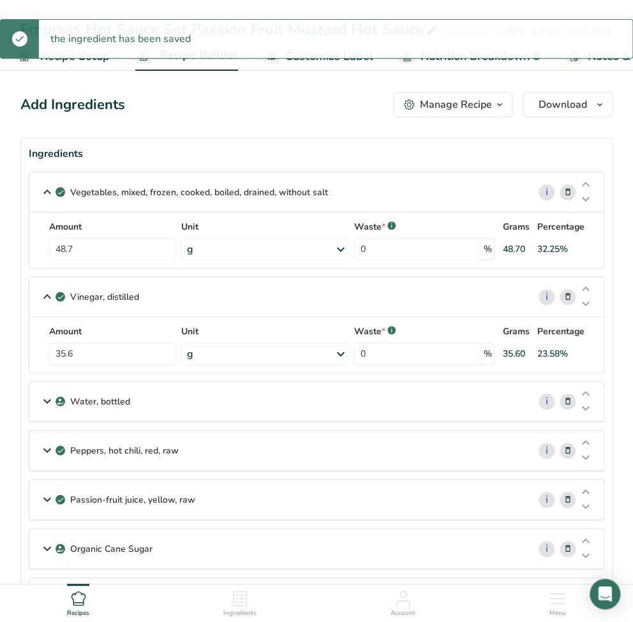
click at [120, 400] on p "Water, bottled" at bounding box center [100, 401] width 60 height 13
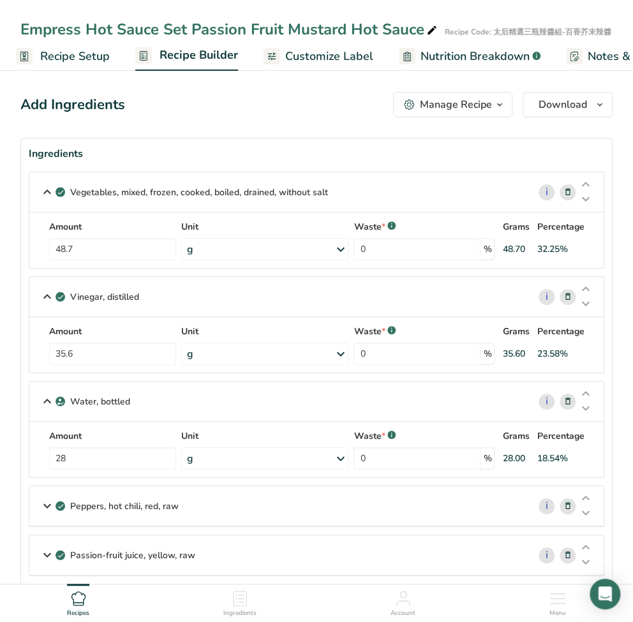
drag, startPoint x: 570, startPoint y: 400, endPoint x: 435, endPoint y: 411, distance: 135.2
click at [435, 411] on div "Water, bottled i" at bounding box center [316, 402] width 575 height 40
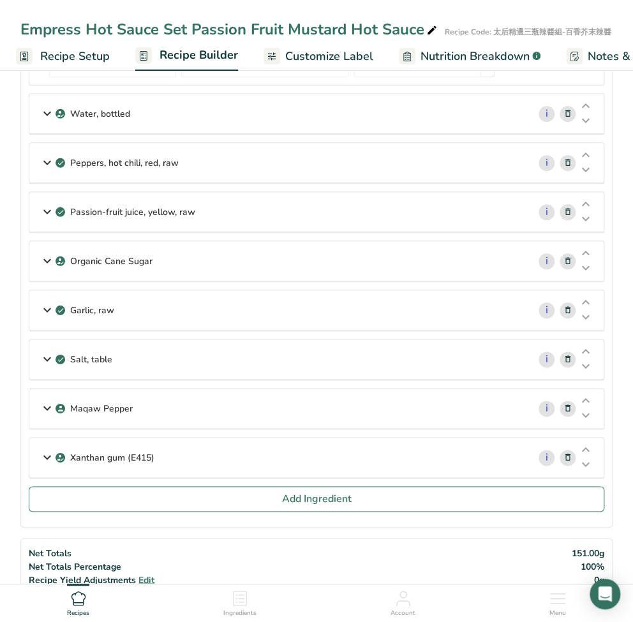
scroll to position [340, 0]
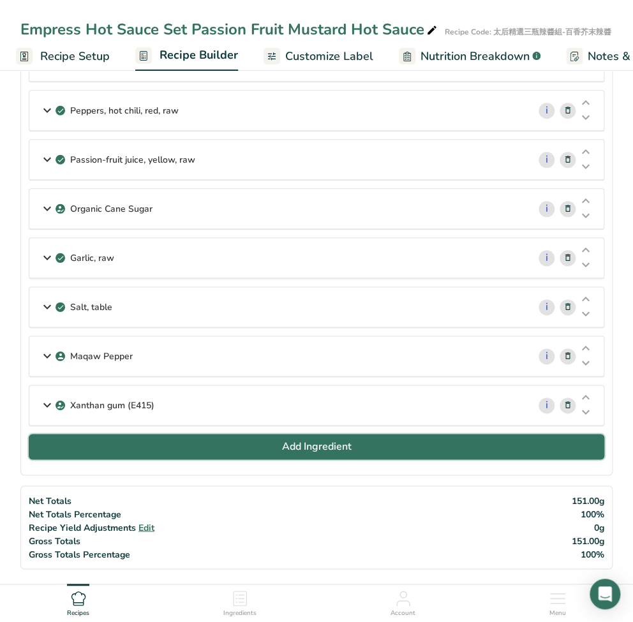
click at [295, 445] on span "Add Ingredient" at bounding box center [317, 446] width 70 height 15
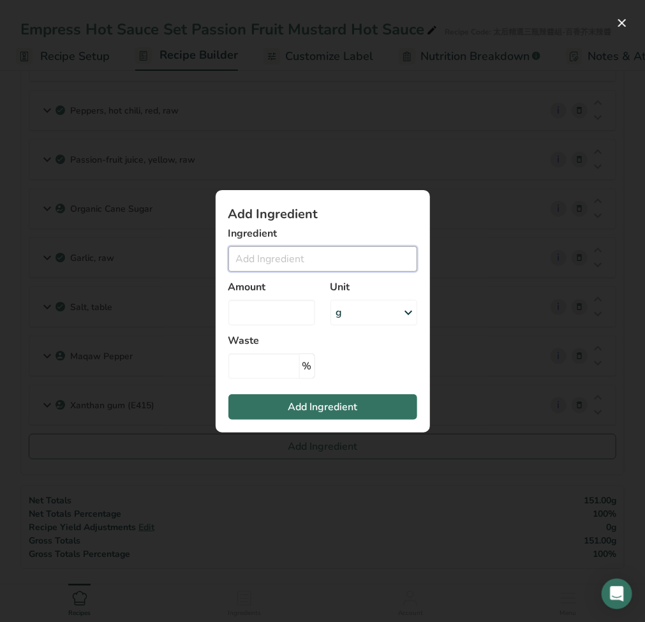
click at [305, 269] on input "Add ingredient modal" at bounding box center [323, 259] width 189 height 26
paste input "Passionfruit Juice"
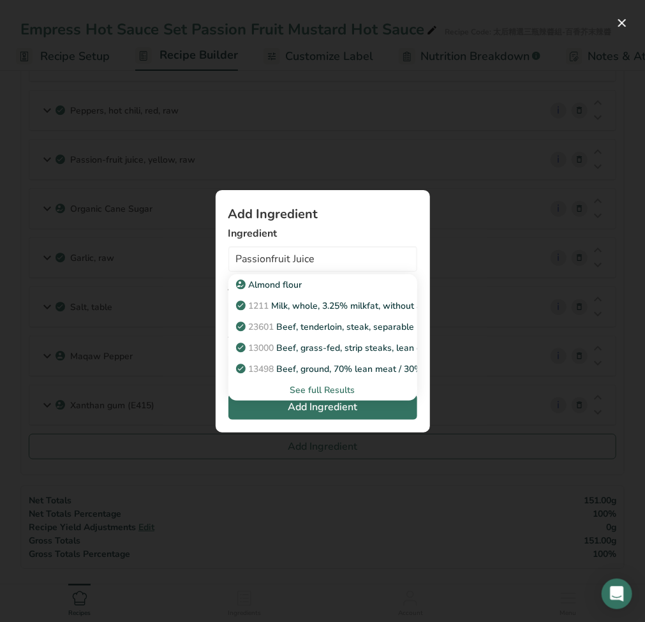
click at [319, 391] on div "See full Results" at bounding box center [323, 390] width 169 height 13
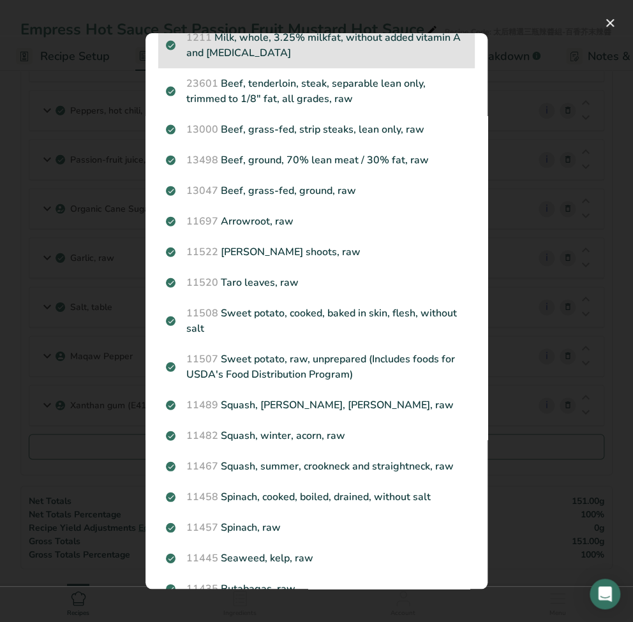
scroll to position [0, 0]
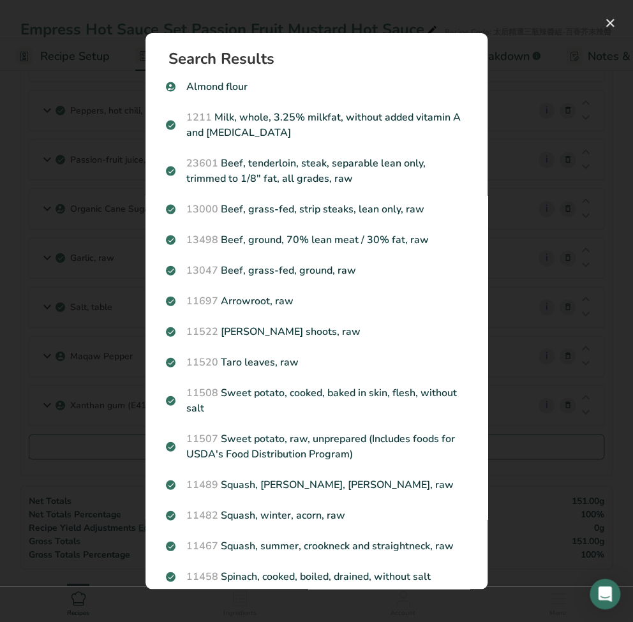
click at [550, 207] on div "Search results modal" at bounding box center [316, 311] width 633 height 622
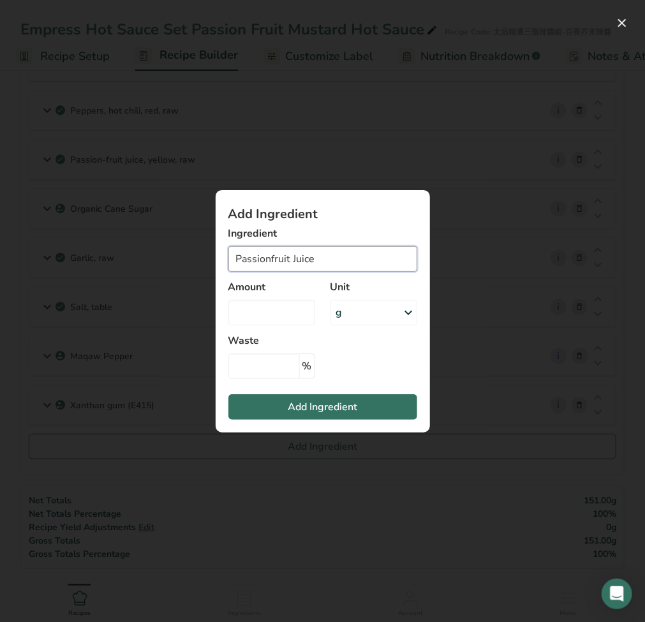
drag, startPoint x: 323, startPoint y: 253, endPoint x: 161, endPoint y: 253, distance: 162.2
click at [161, 253] on div "Add Ingredient Ingredient Passionfruit Juice 9232 Passion-fruit juice, purple, …" at bounding box center [322, 311] width 645 height 622
paste input "-fruit"
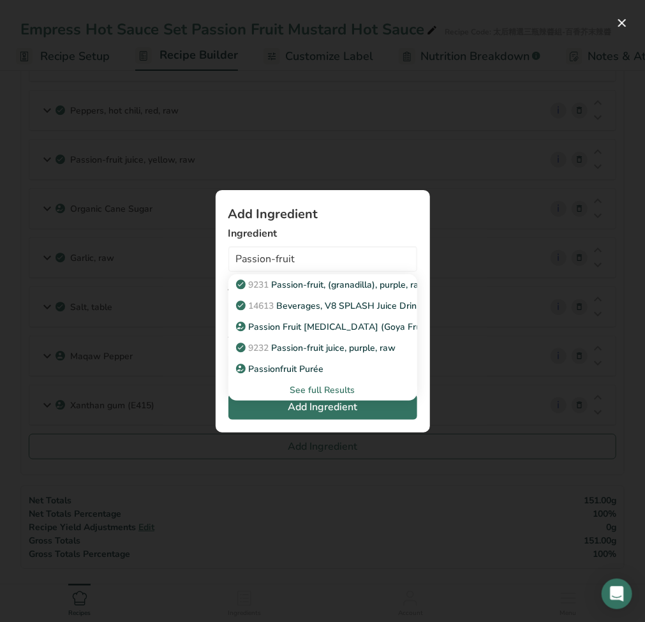
click at [317, 391] on div "See full Results" at bounding box center [323, 390] width 169 height 13
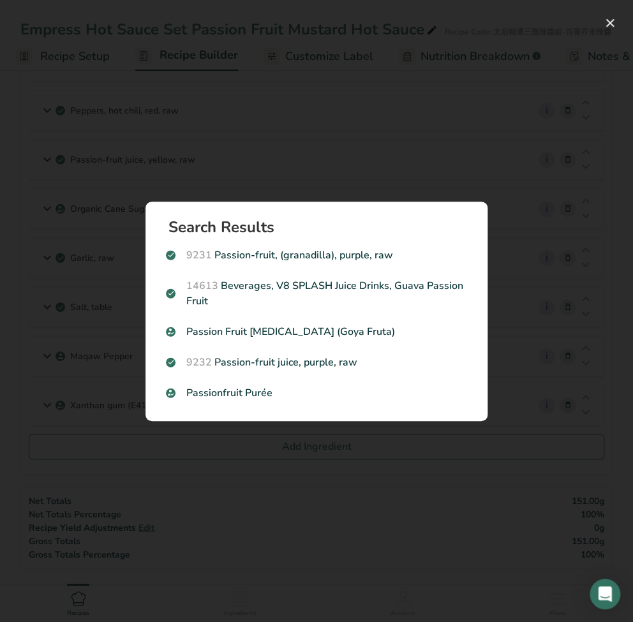
click at [347, 185] on div "Search Results 9231 Passion-fruit, (granadilla), purple, raw 14613 Beverages, V…" at bounding box center [316, 311] width 383 height 260
click at [610, 19] on button "Search results modal" at bounding box center [610, 23] width 20 height 20
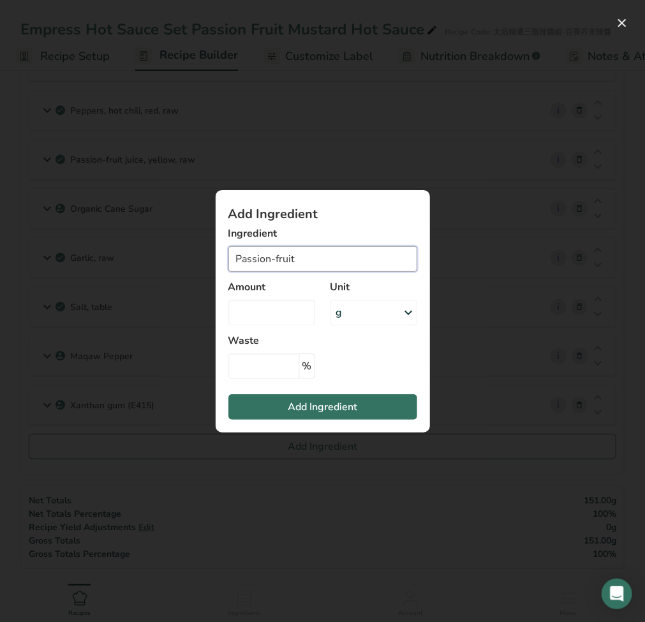
drag, startPoint x: 331, startPoint y: 255, endPoint x: 176, endPoint y: 257, distance: 154.5
click at [170, 255] on div "Add Ingredient Ingredient Passion-fruit 9231 Passion-fruit, (granadilla), purpl…" at bounding box center [322, 311] width 645 height 622
paste input "juice, yellow, raw"
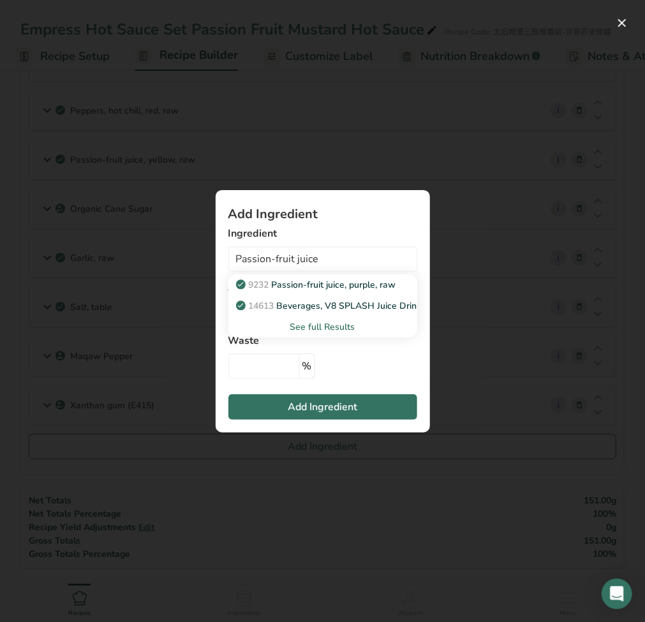
click at [342, 328] on div "See full Results" at bounding box center [323, 327] width 169 height 13
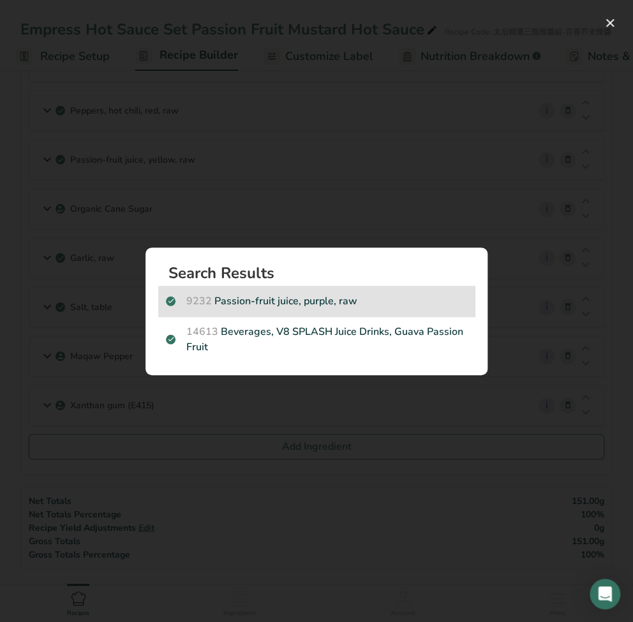
click at [388, 300] on p "9232 Passion-fruit juice, purple, raw" at bounding box center [316, 301] width 301 height 15
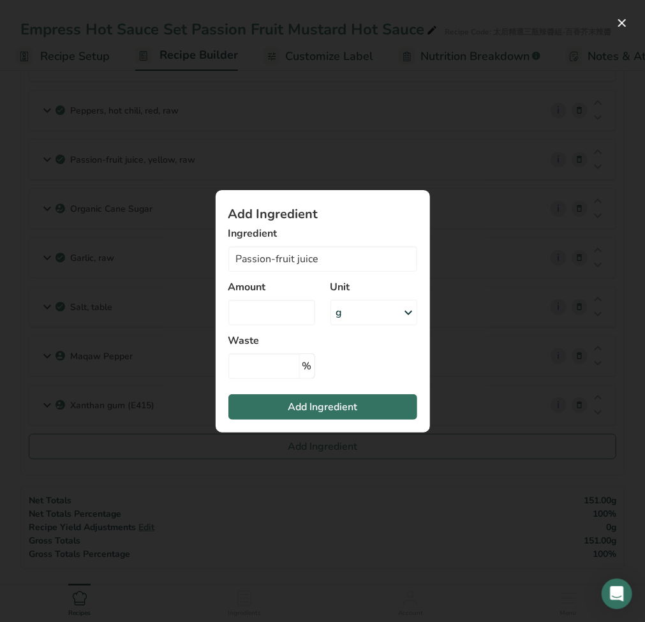
type input "Passion-fruit juice, purple, raw"
click at [286, 310] on input "Add ingredient modal" at bounding box center [272, 313] width 87 height 26
type input "24.4"
click at [287, 375] on input "Add ingredient modal" at bounding box center [265, 367] width 72 height 26
type input "0"
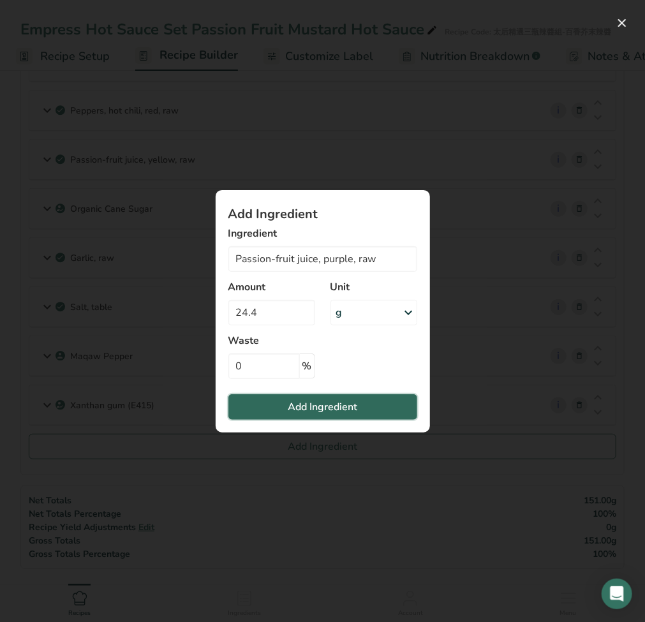
click at [310, 402] on span "Add Ingredient" at bounding box center [323, 407] width 70 height 15
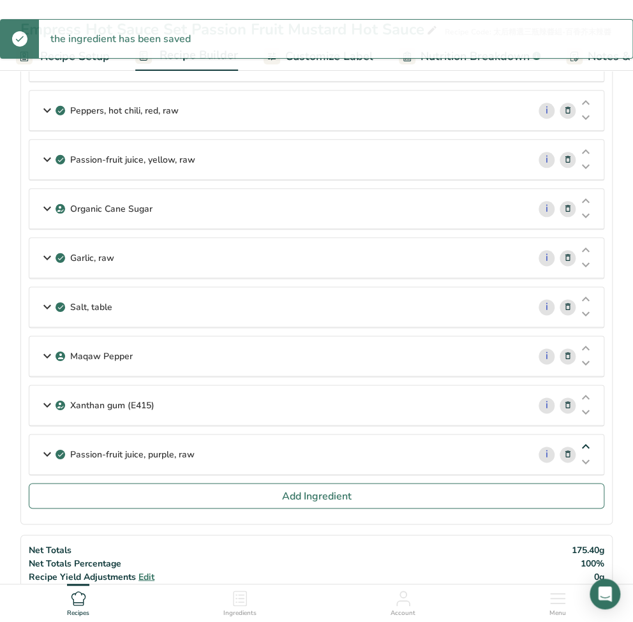
click at [593, 442] on icon at bounding box center [585, 447] width 15 height 10
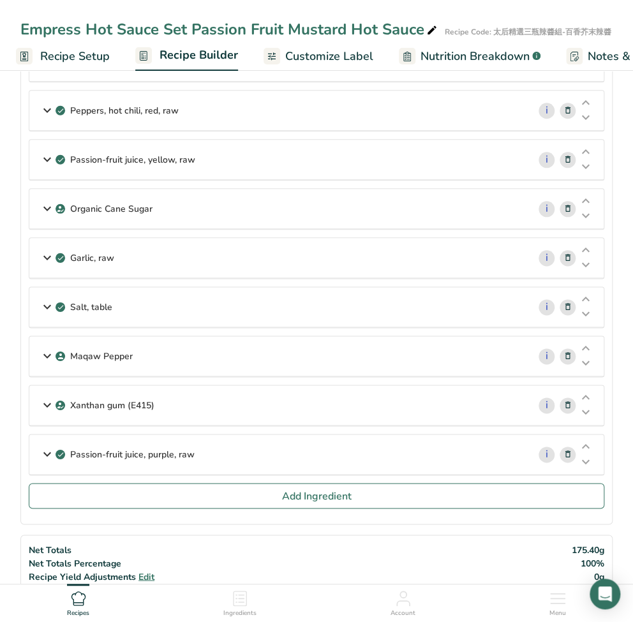
click at [593, 442] on icon at bounding box center [585, 447] width 15 height 10
click at [586, 396] on icon at bounding box center [585, 398] width 15 height 10
click at [584, 345] on icon at bounding box center [585, 349] width 15 height 10
click at [585, 295] on icon at bounding box center [585, 300] width 15 height 10
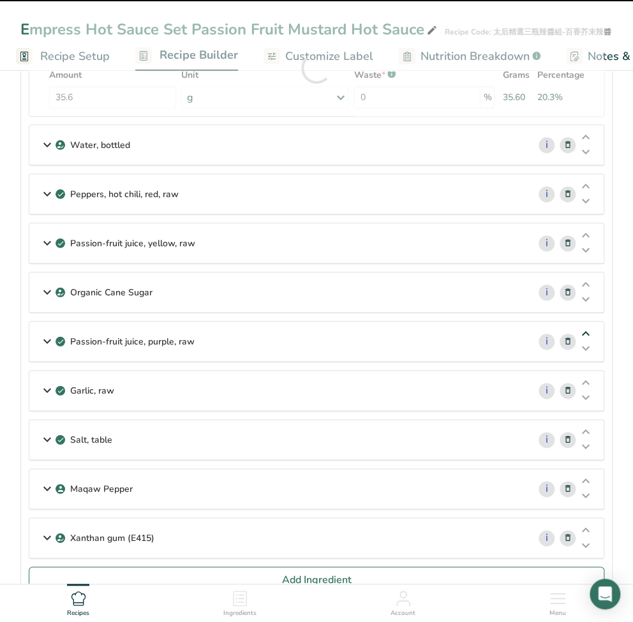
scroll to position [255, 0]
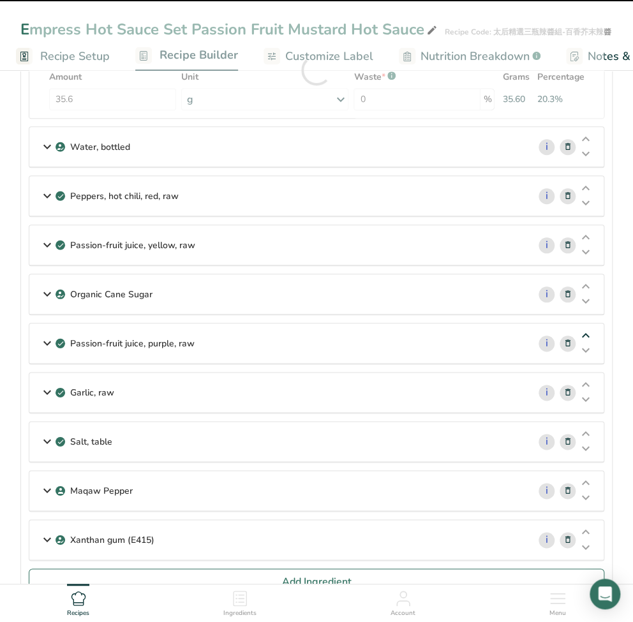
click at [587, 334] on icon at bounding box center [585, 336] width 15 height 10
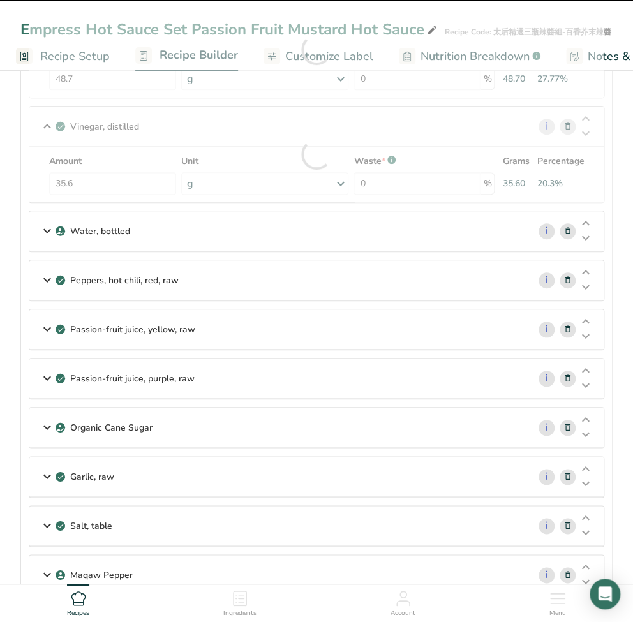
scroll to position [170, 0]
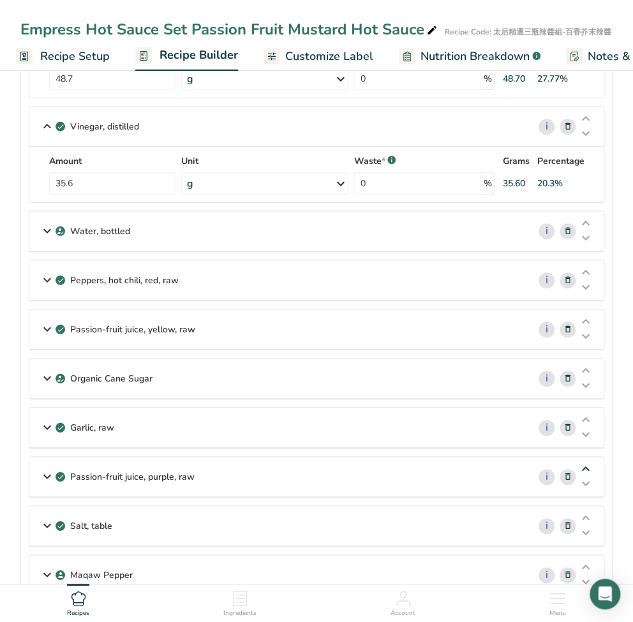
click at [587, 465] on icon at bounding box center [585, 470] width 15 height 10
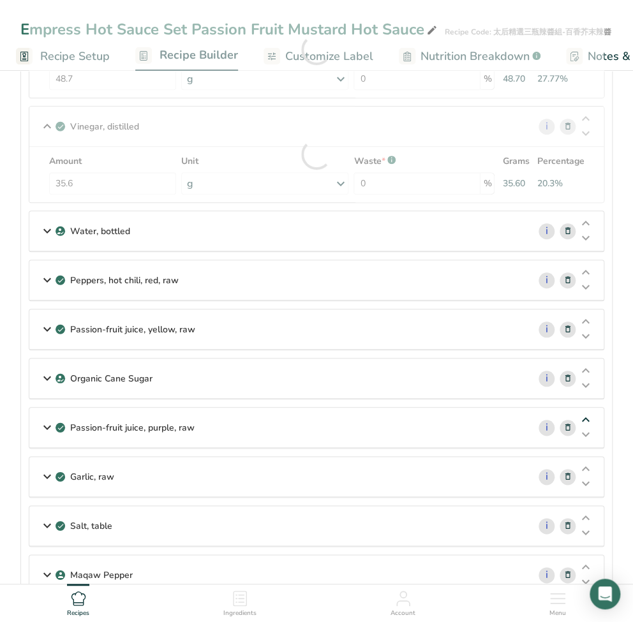
click at [589, 416] on icon at bounding box center [585, 421] width 15 height 10
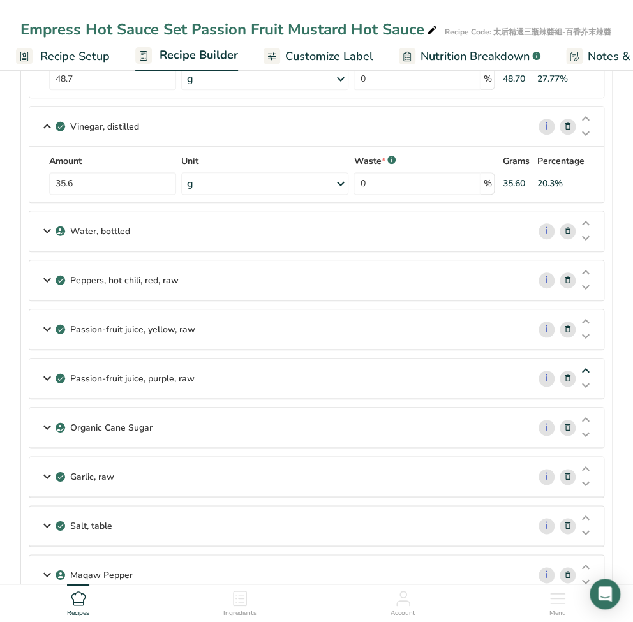
click at [588, 373] on icon at bounding box center [585, 371] width 15 height 10
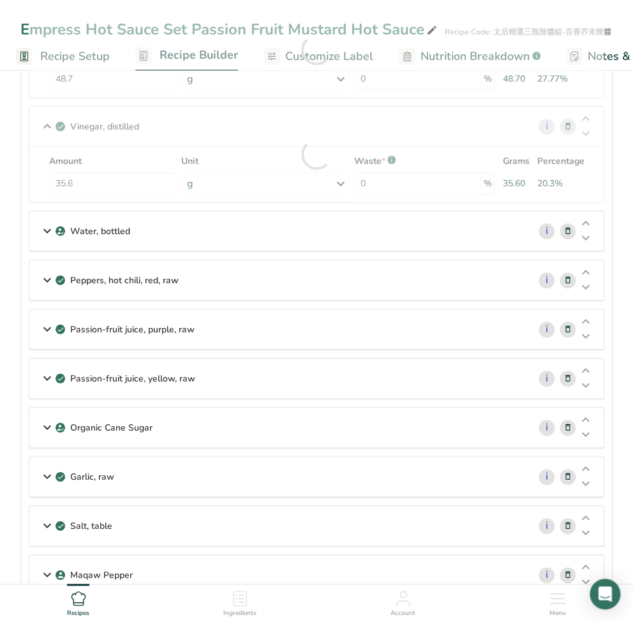
click at [40, 373] on icon at bounding box center [47, 378] width 15 height 23
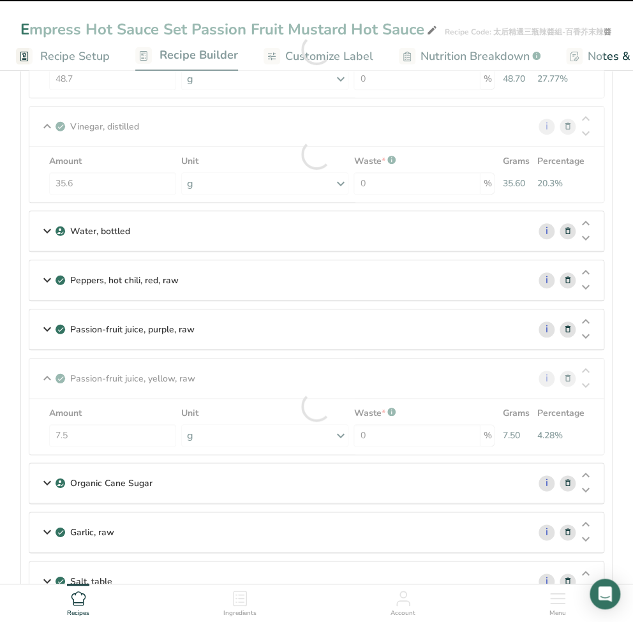
click at [41, 333] on icon at bounding box center [47, 329] width 15 height 23
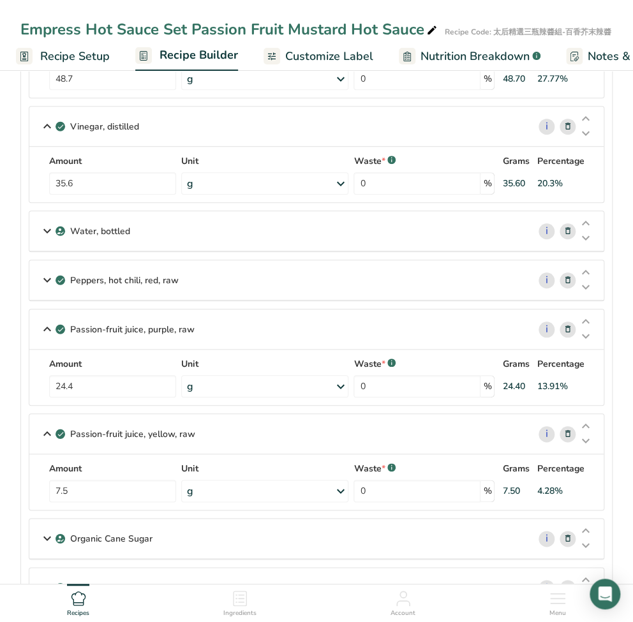
click at [21, 368] on section "Ingredients Vegetables, mixed, frozen, cooked, boiled, drained, without salt i …" at bounding box center [316, 386] width 592 height 838
click at [568, 326] on icon at bounding box center [568, 329] width 9 height 13
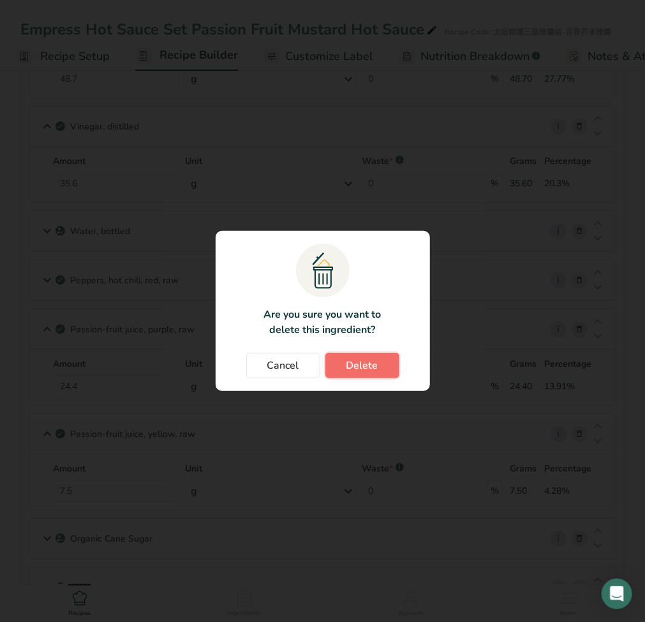
click at [377, 368] on button "Delete" at bounding box center [363, 366] width 74 height 26
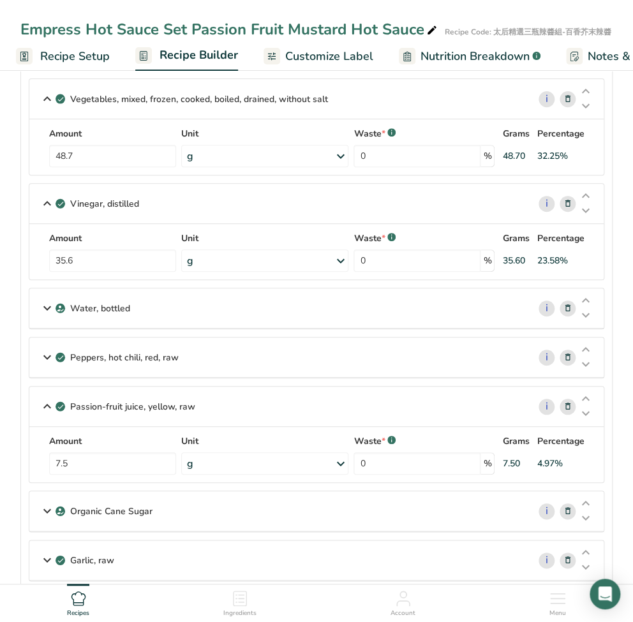
scroll to position [85, 0]
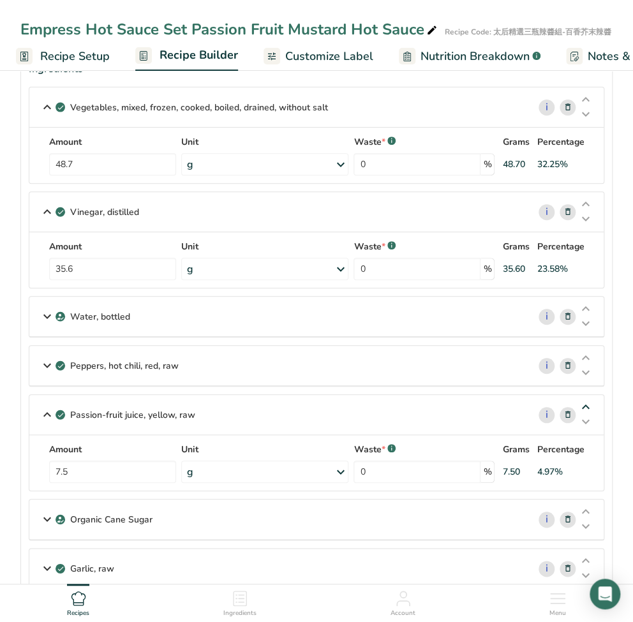
click at [586, 405] on icon at bounding box center [585, 408] width 15 height 10
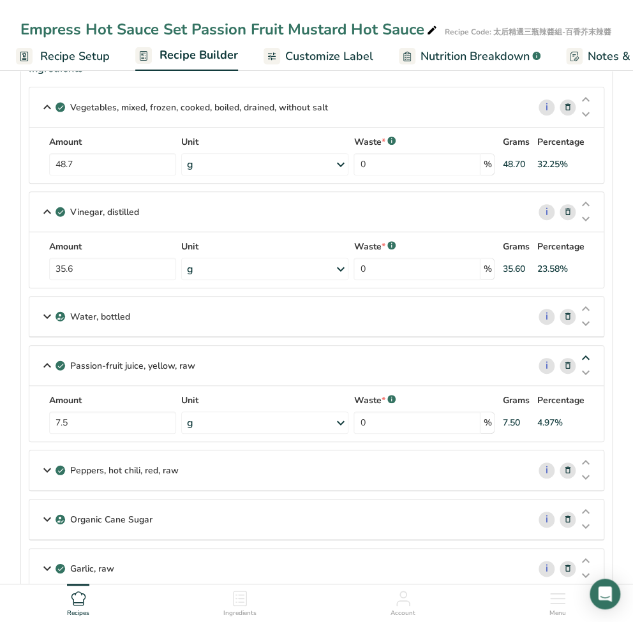
click at [585, 359] on icon at bounding box center [585, 359] width 15 height 10
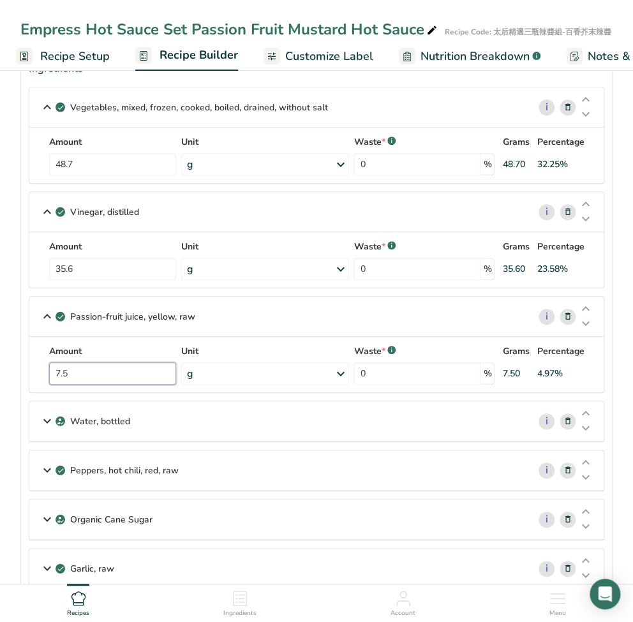
drag, startPoint x: 97, startPoint y: 370, endPoint x: -15, endPoint y: 378, distance: 112.0
drag, startPoint x: 119, startPoint y: 375, endPoint x: 4, endPoint y: 377, distance: 115.6
type input "24.4"
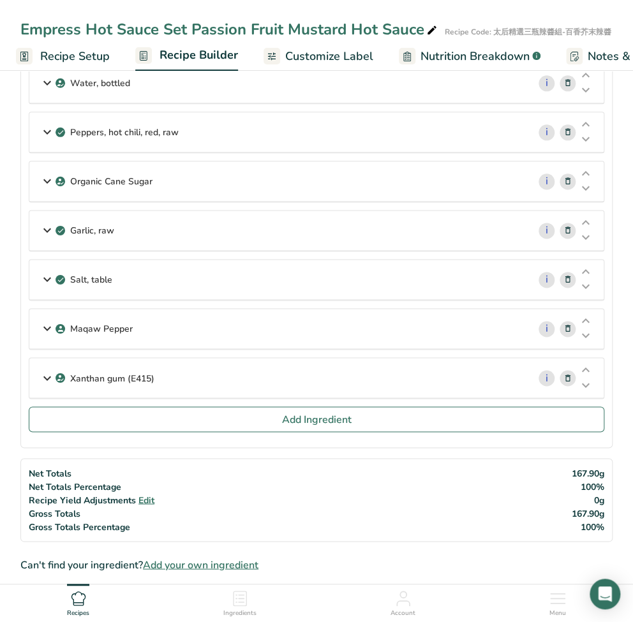
scroll to position [425, 0]
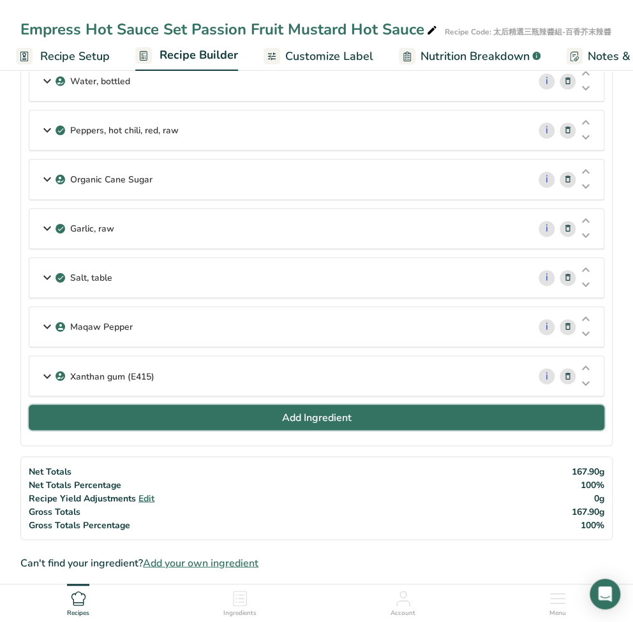
click at [343, 418] on span "Add Ingredient" at bounding box center [317, 417] width 70 height 15
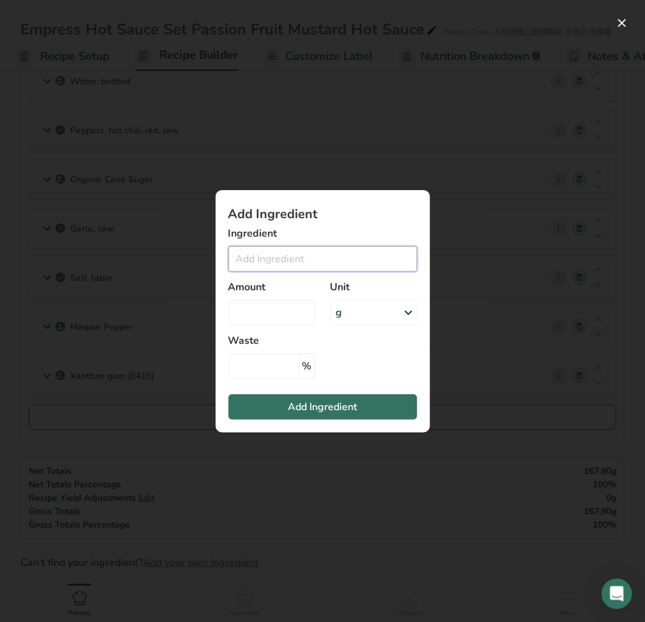
click at [314, 265] on input "Add ingredient modal" at bounding box center [323, 259] width 189 height 26
paste input "Coconut Milk"
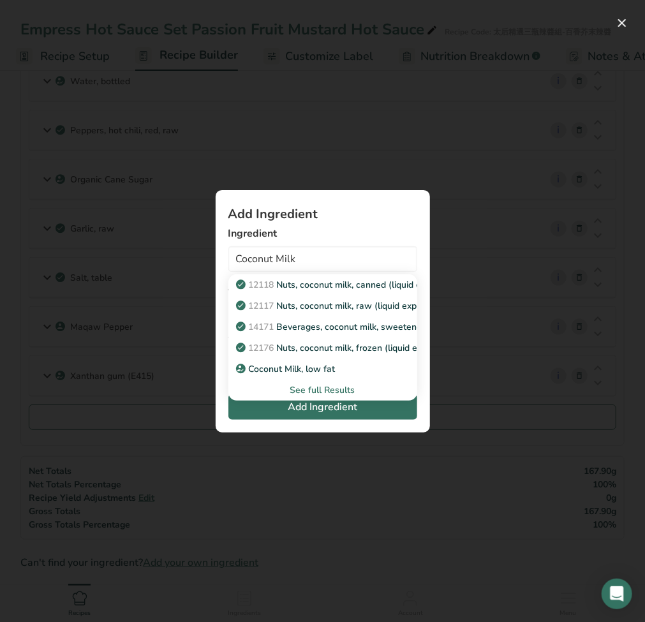
click at [318, 389] on div "See full Results" at bounding box center [323, 390] width 169 height 13
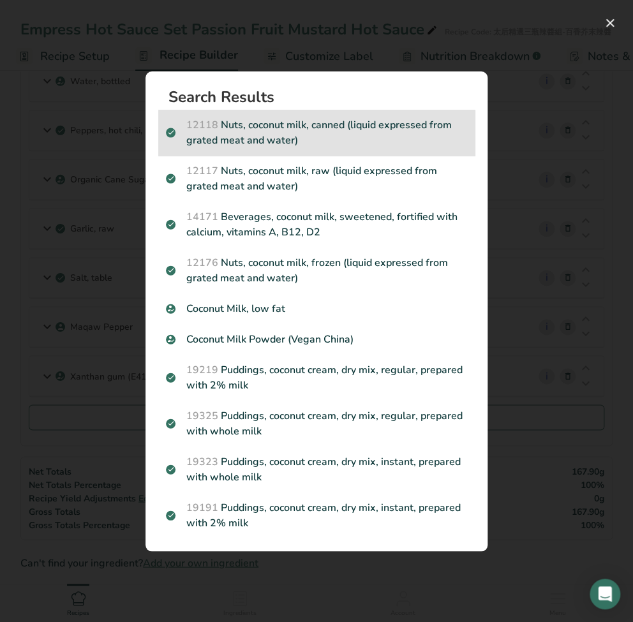
click at [255, 145] on p "12118 Nuts, coconut milk, canned (liquid expressed from grated meat and water)" at bounding box center [316, 132] width 301 height 31
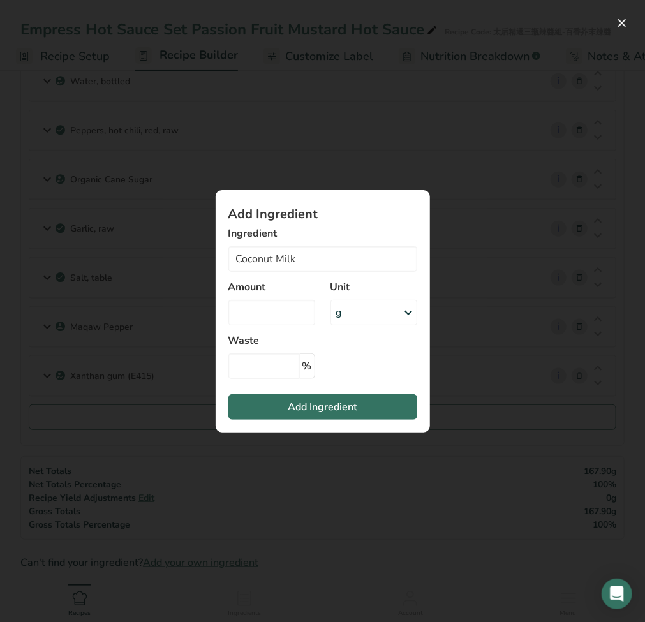
type input "Nuts, coconut milk, canned (liquid expressed from grated meat and water)"
click at [264, 313] on input "Add ingredient modal" at bounding box center [272, 313] width 87 height 26
type input "11.9"
click at [271, 365] on input "Add ingredient modal" at bounding box center [265, 367] width 72 height 26
type input "0"
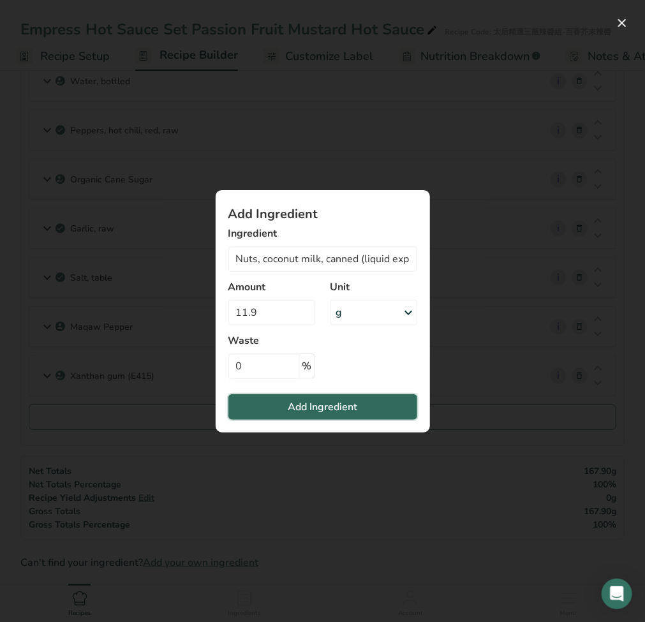
click at [299, 400] on span "Add Ingredient" at bounding box center [323, 407] width 70 height 15
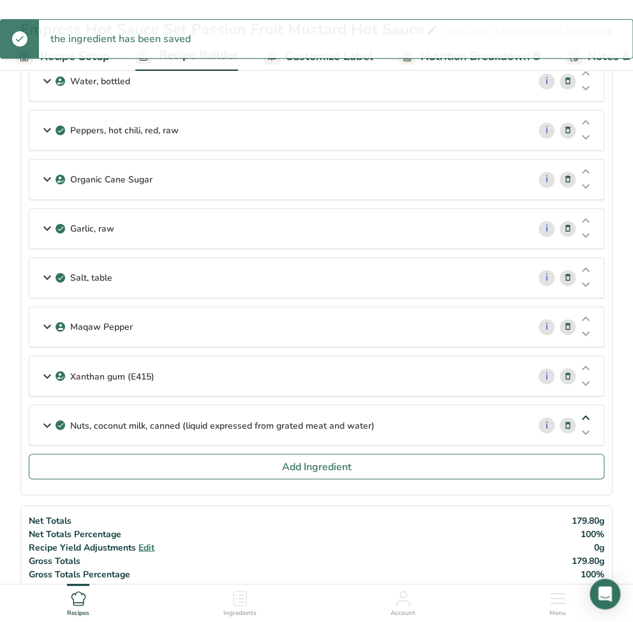
click at [586, 413] on icon at bounding box center [585, 418] width 15 height 10
click at [589, 364] on icon at bounding box center [585, 369] width 15 height 10
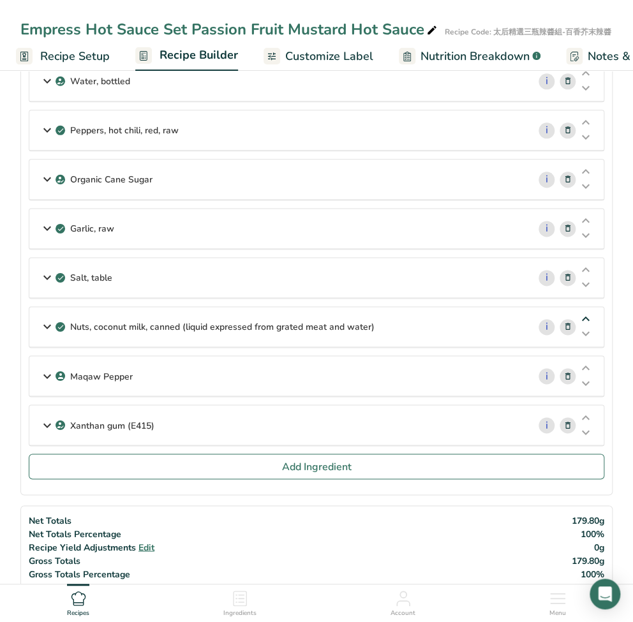
click at [589, 315] on icon at bounding box center [585, 320] width 15 height 10
click at [584, 266] on icon at bounding box center [585, 271] width 15 height 10
click at [589, 216] on icon at bounding box center [585, 221] width 15 height 10
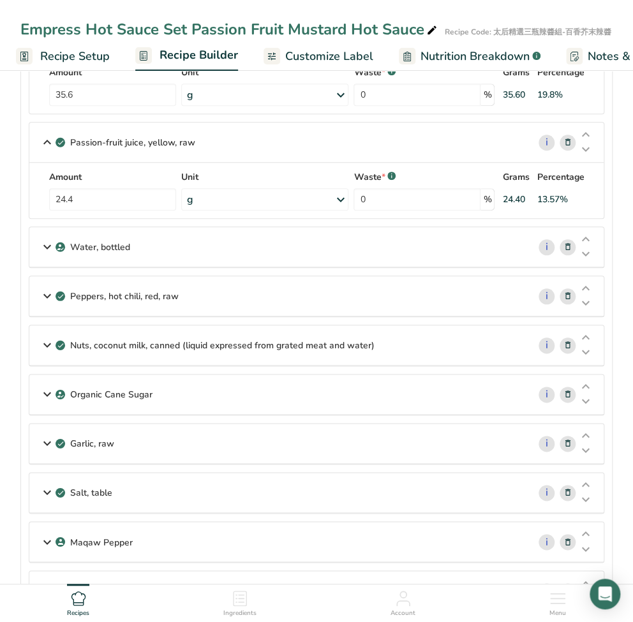
scroll to position [255, 0]
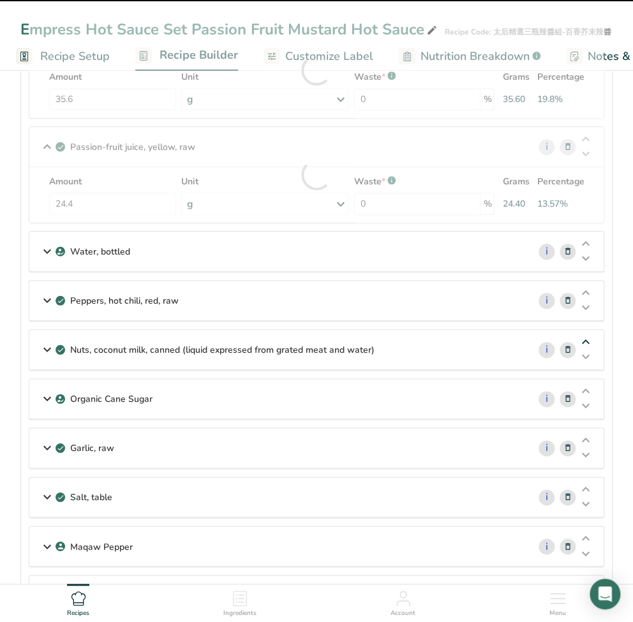
click at [585, 338] on icon at bounding box center [585, 343] width 15 height 10
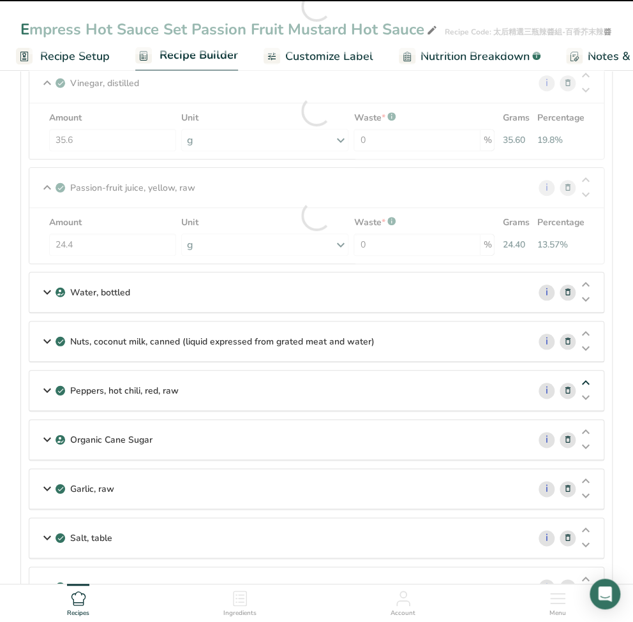
scroll to position [170, 0]
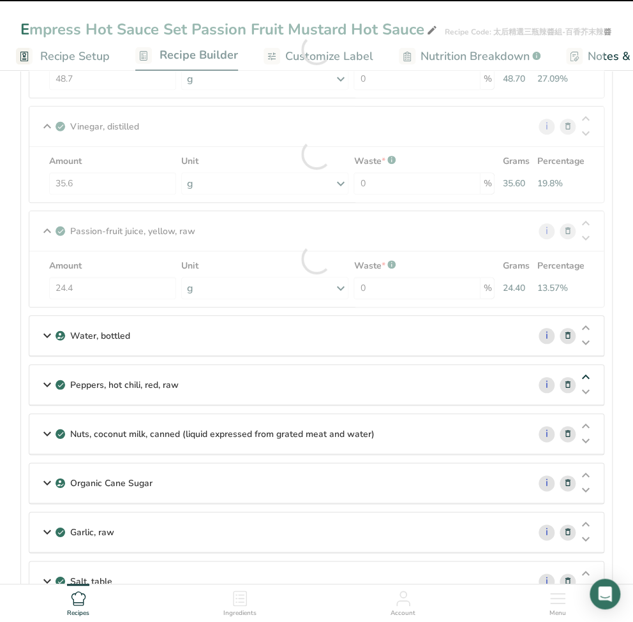
click at [586, 373] on icon at bounding box center [585, 378] width 15 height 10
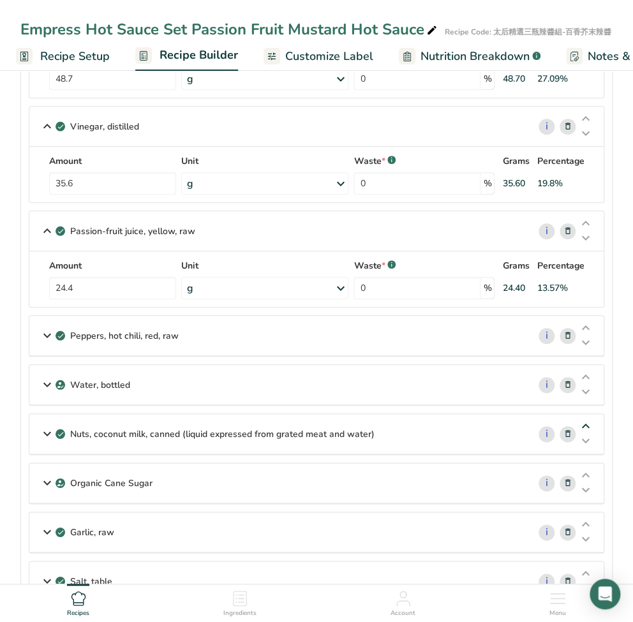
click at [585, 426] on icon at bounding box center [585, 427] width 15 height 10
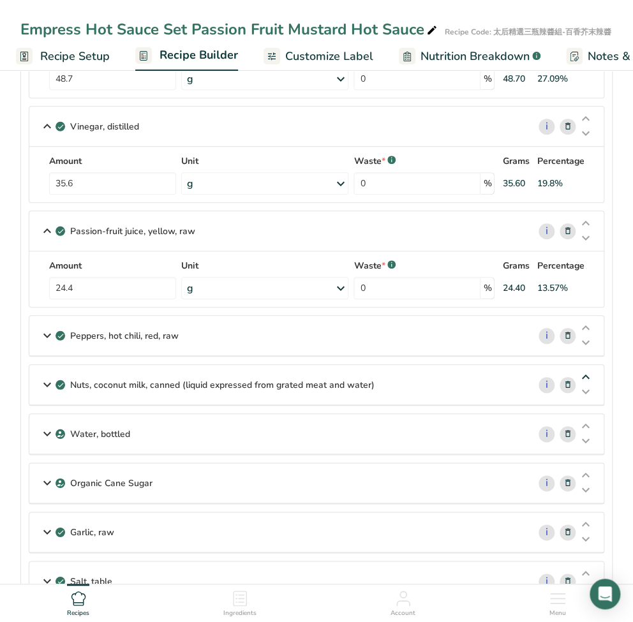
click at [587, 375] on icon at bounding box center [585, 378] width 15 height 10
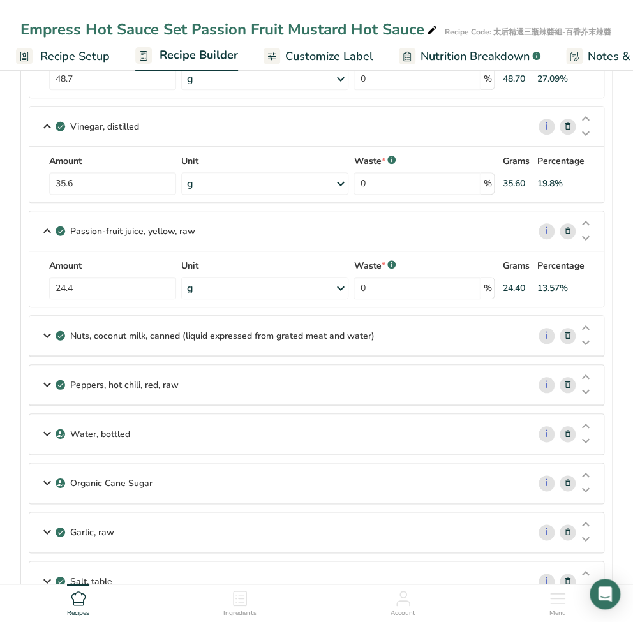
click at [46, 334] on icon at bounding box center [47, 335] width 15 height 23
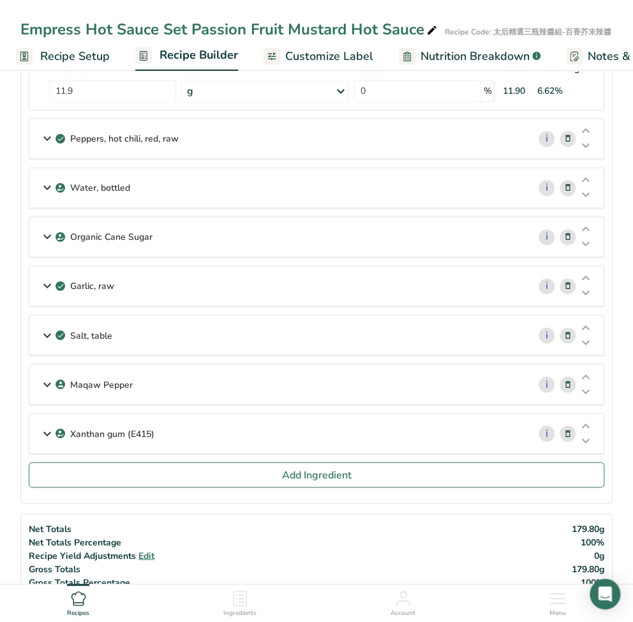
scroll to position [511, 0]
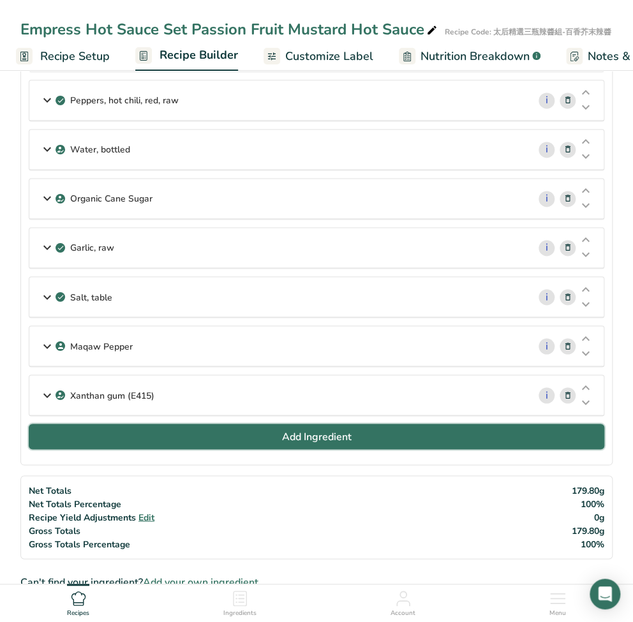
click at [309, 442] on button "Add Ingredient" at bounding box center [317, 437] width 576 height 26
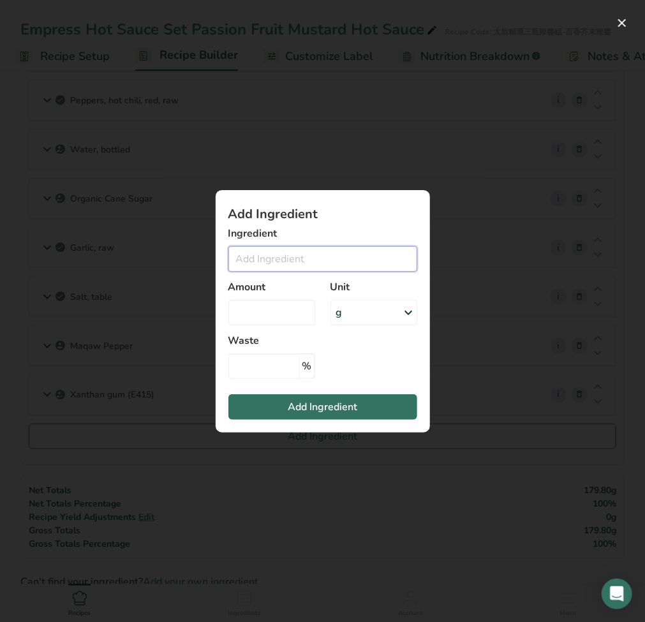
click at [282, 253] on input "Add ingredient modal" at bounding box center [323, 259] width 189 height 26
paste input "Mustard Powder"
click at [336, 264] on input "Mustard Powder" at bounding box center [323, 259] width 189 height 26
click at [312, 283] on div "No Results Found" at bounding box center [323, 285] width 189 height 21
drag, startPoint x: 321, startPoint y: 260, endPoint x: 274, endPoint y: 261, distance: 47.3
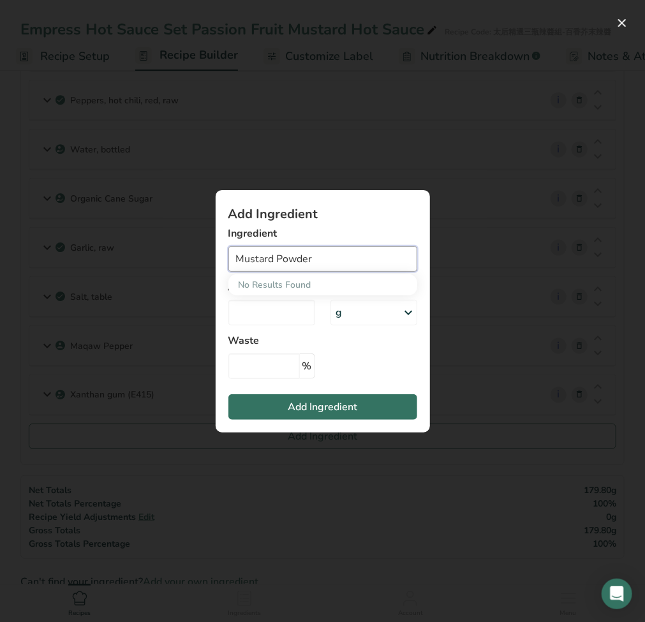
click at [274, 261] on input "Mustard Powder" at bounding box center [323, 259] width 189 height 26
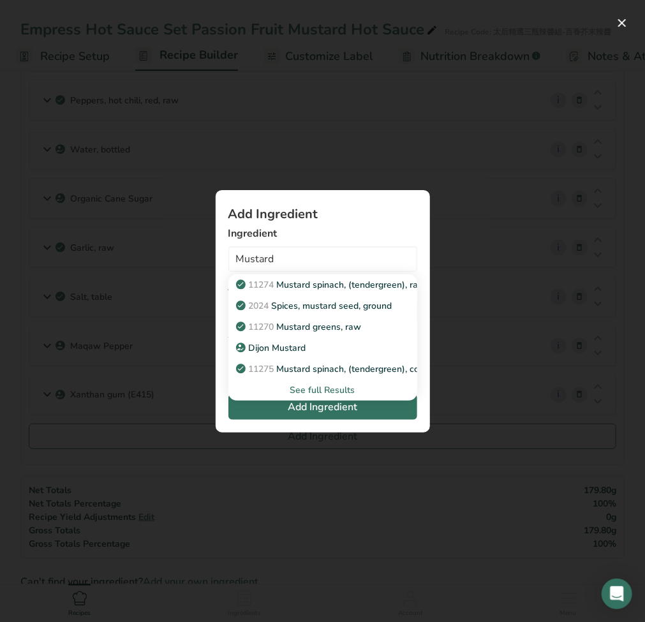
click at [346, 396] on div "See full Results" at bounding box center [323, 390] width 169 height 13
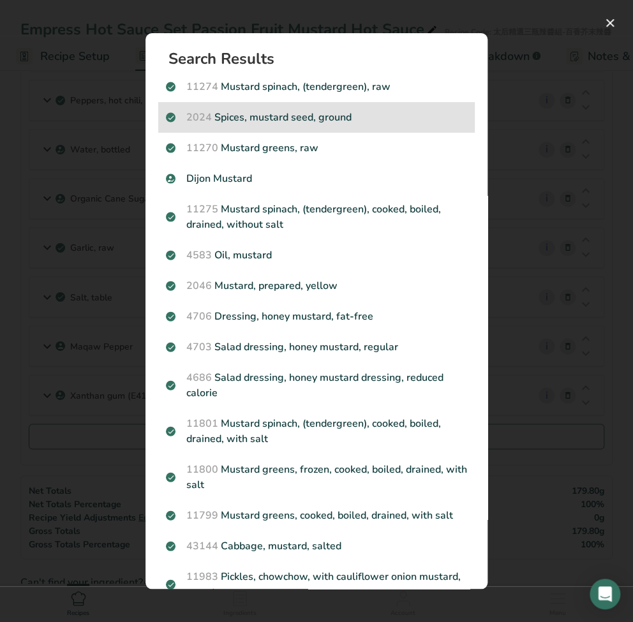
click at [286, 125] on div "2024 Spices, mustard seed, ground" at bounding box center [316, 117] width 317 height 31
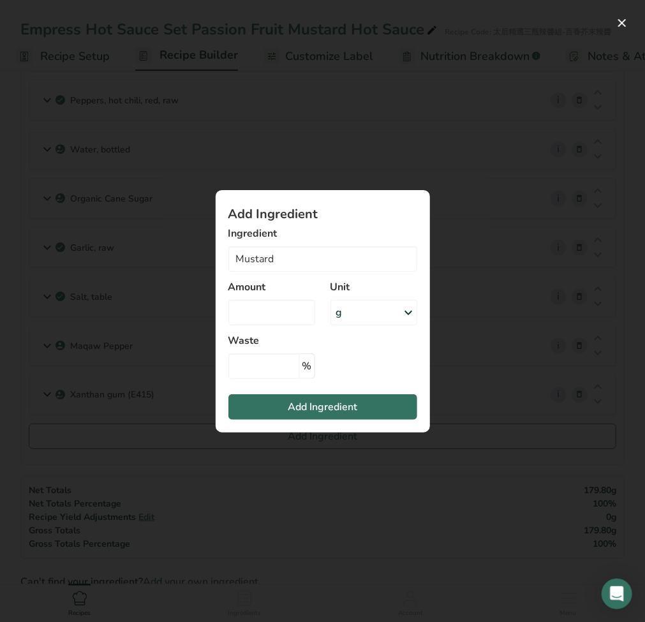
type input "Spices, mustard seed, ground"
click at [287, 310] on input "Add ingredient modal" at bounding box center [272, 313] width 87 height 26
type input "0"
type input "2.6"
click at [288, 379] on section "Add Ingredient Ingredient Spices, mustard seed, ground 11274 Mustard spinach, (…" at bounding box center [323, 311] width 215 height 243
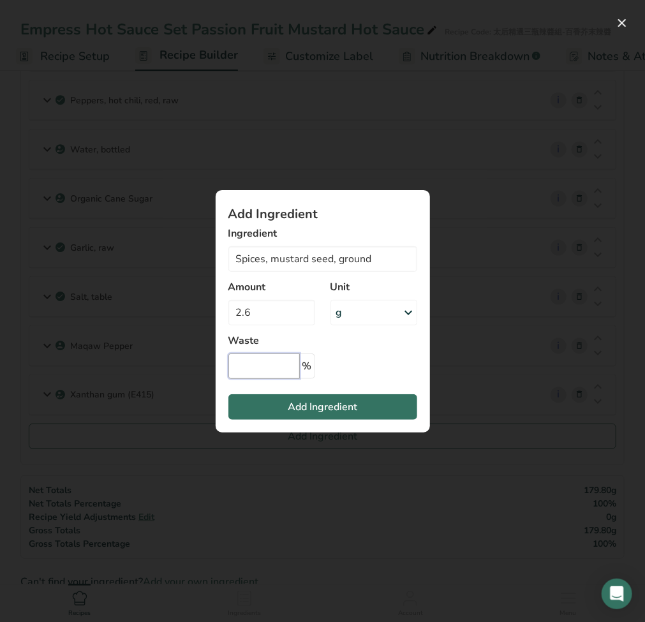
click at [283, 373] on input "Add ingredient modal" at bounding box center [265, 367] width 72 height 26
type input "0"
click at [308, 411] on span "Add Ingredient" at bounding box center [323, 407] width 70 height 15
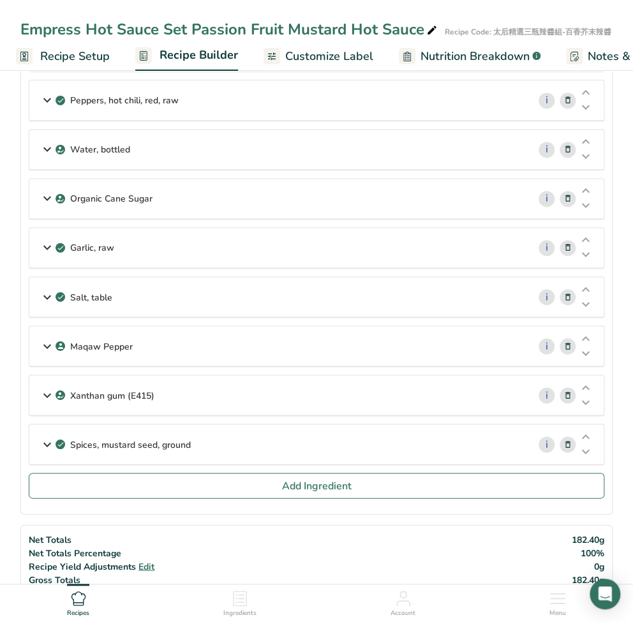
click at [431, 441] on div "Spices, mustard seed, ground" at bounding box center [278, 445] width 499 height 40
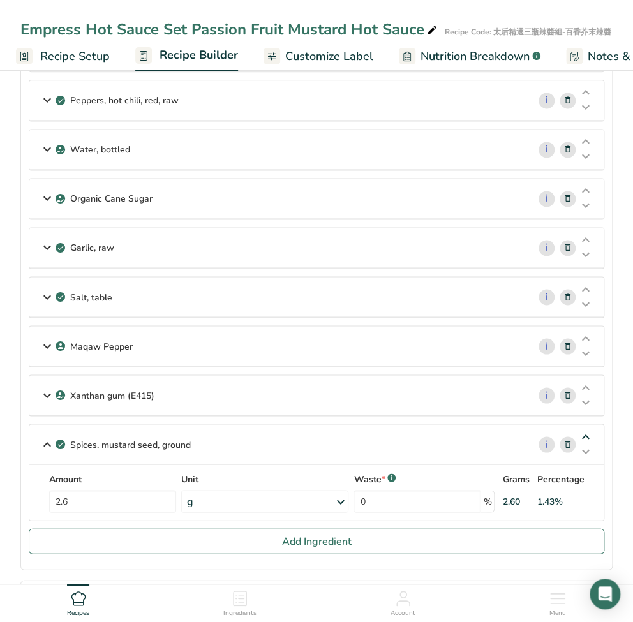
click at [583, 432] on icon at bounding box center [585, 437] width 15 height 10
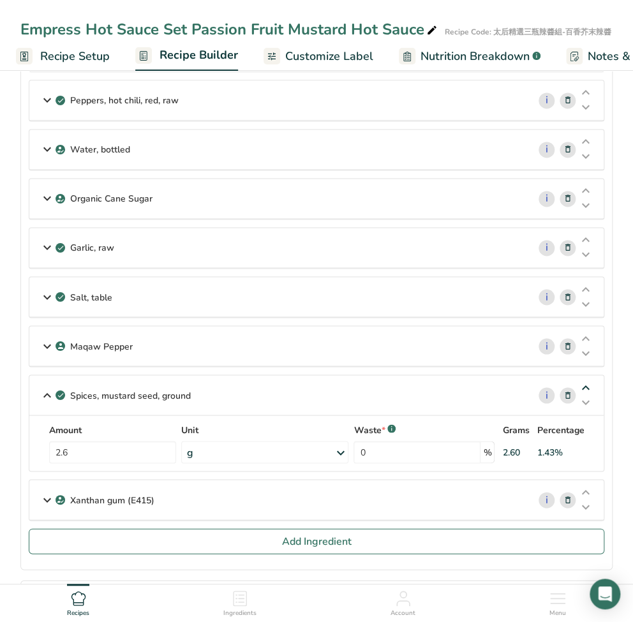
click at [589, 383] on icon at bounding box center [585, 388] width 15 height 10
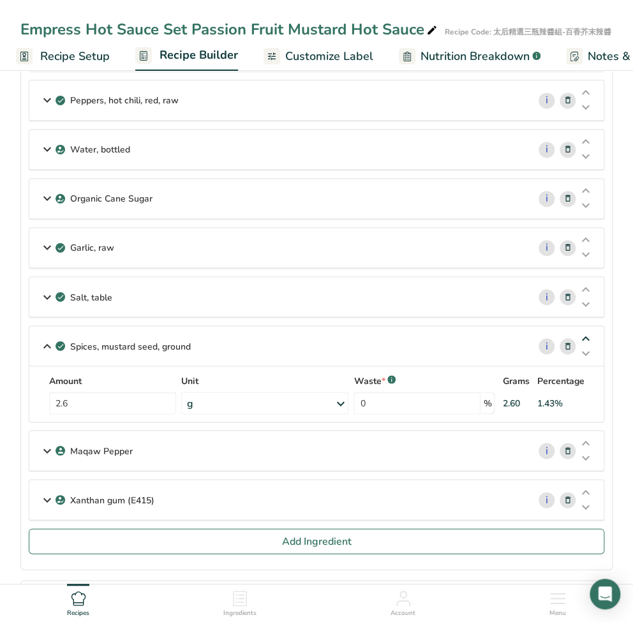
click at [589, 334] on icon at bounding box center [585, 339] width 15 height 10
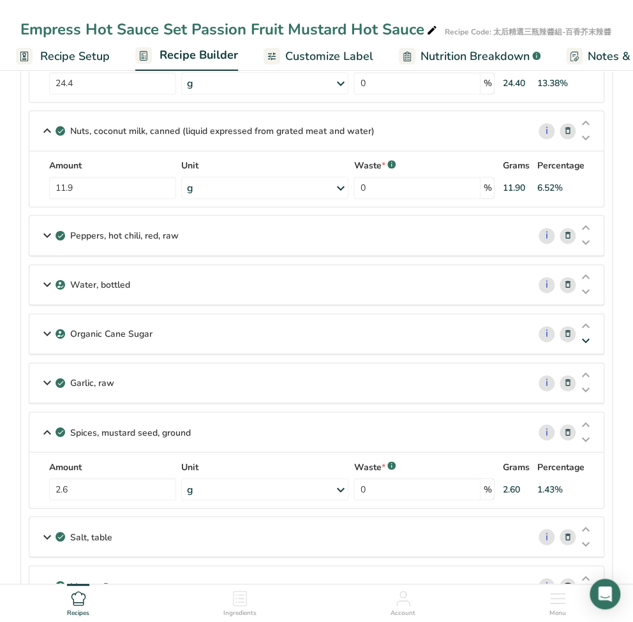
scroll to position [340, 0]
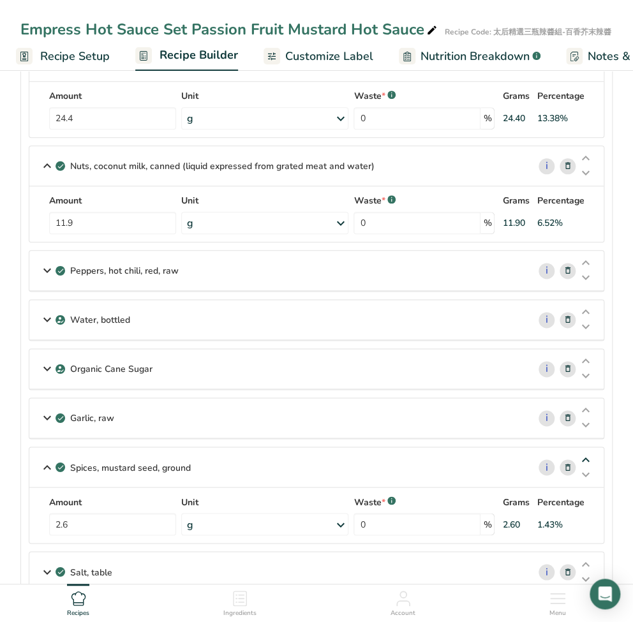
click at [585, 455] on icon at bounding box center [585, 460] width 15 height 10
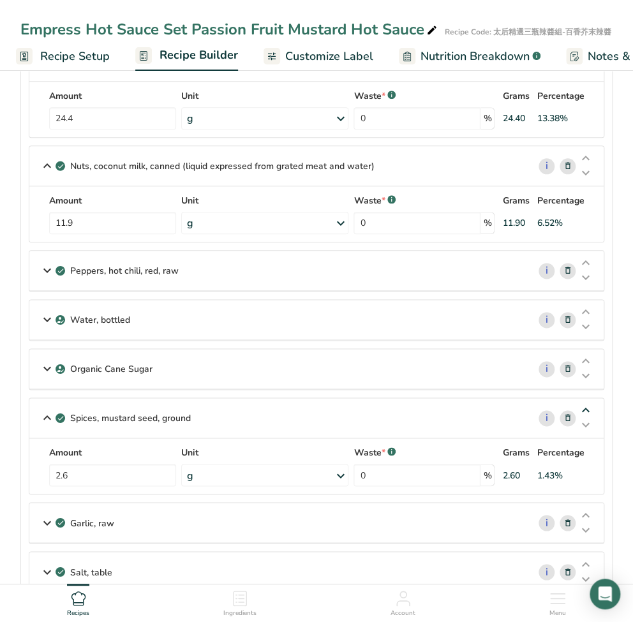
click at [585, 411] on icon at bounding box center [585, 411] width 15 height 10
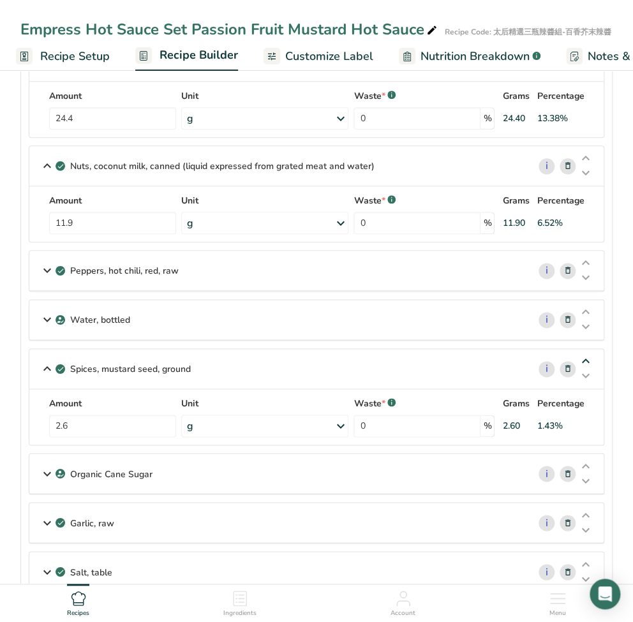
click at [586, 363] on icon at bounding box center [585, 362] width 15 height 10
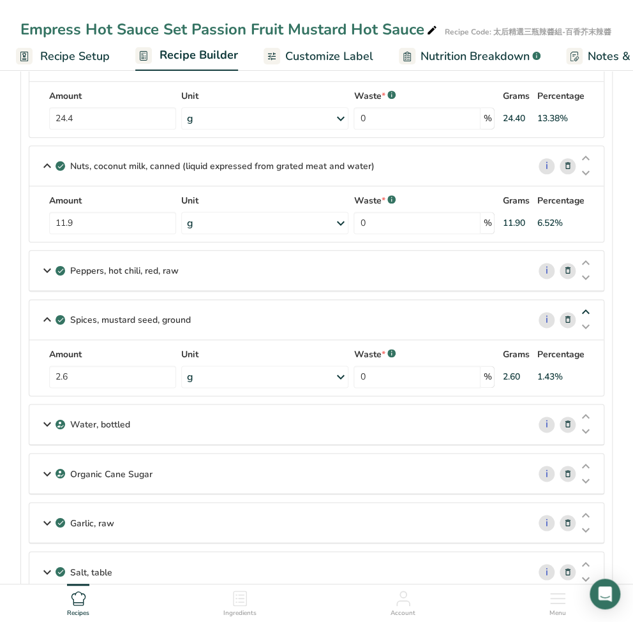
click at [585, 311] on div "Spices, mustard seed, ground i Amount 2.6 Unit g Portions 1 tsp 1 tbsp Weight U…" at bounding box center [317, 347] width 576 height 97
click at [47, 266] on icon at bounding box center [47, 270] width 15 height 23
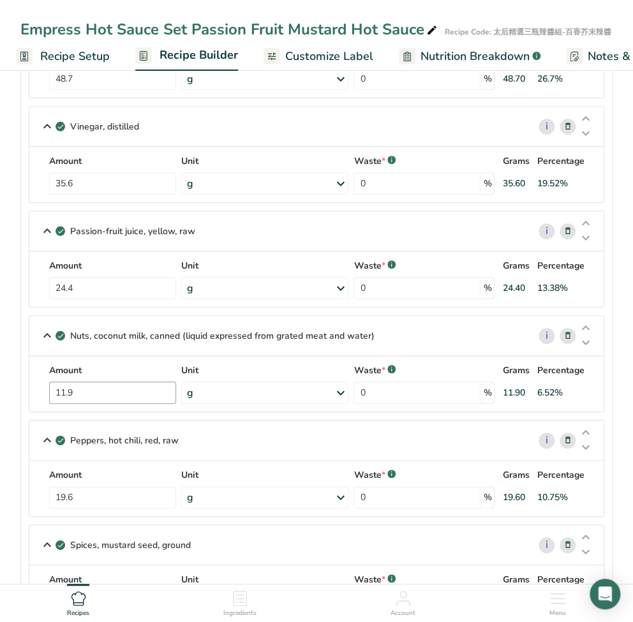
scroll to position [255, 0]
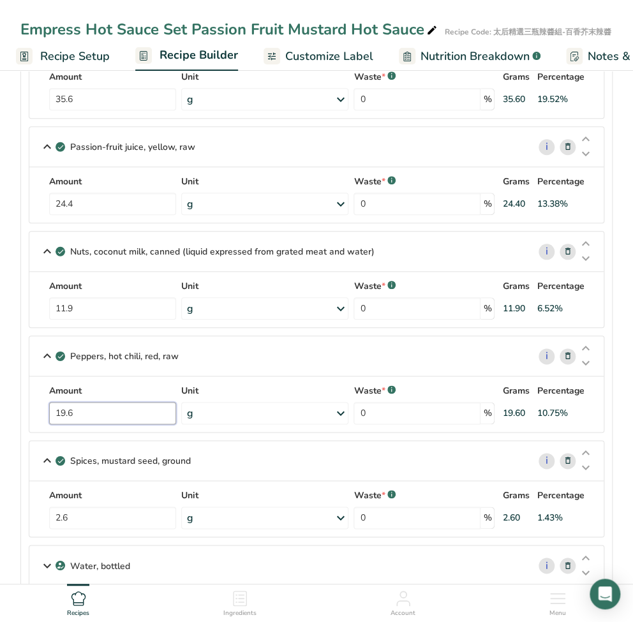
drag, startPoint x: 98, startPoint y: 410, endPoint x: 24, endPoint y: 402, distance: 74.5
click at [24, 402] on section "Ingredients Vegetables, mixed, frozen, cooked, boiled, drained, without salt i …" at bounding box center [316, 382] width 592 height 999
type input "10.6"
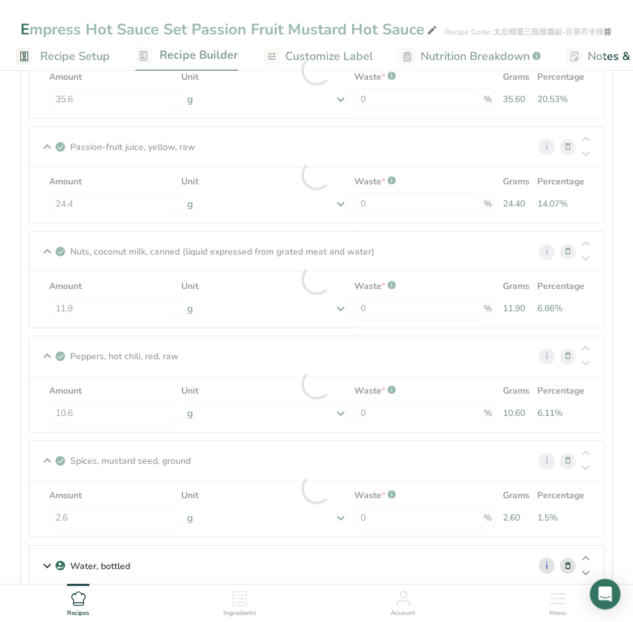
click at [24, 435] on section "Ingredients Vegetables, mixed, frozen, cooked, boiled, drained, without salt i …" at bounding box center [316, 382] width 592 height 999
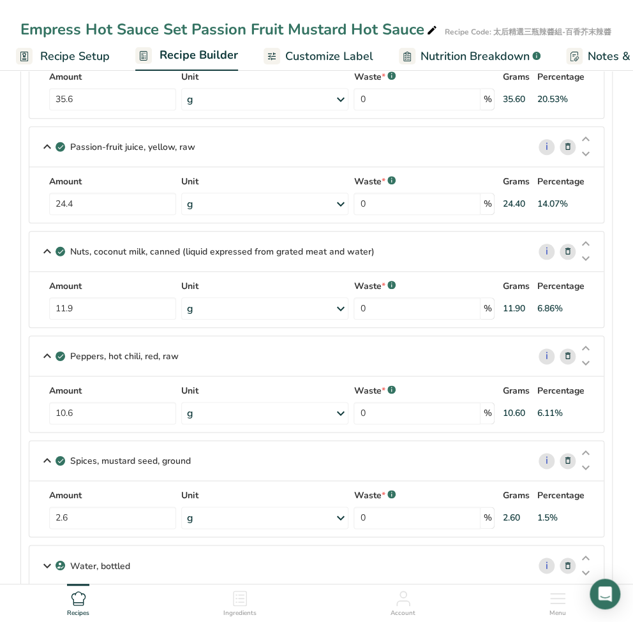
click at [568, 355] on icon at bounding box center [568, 356] width 9 height 13
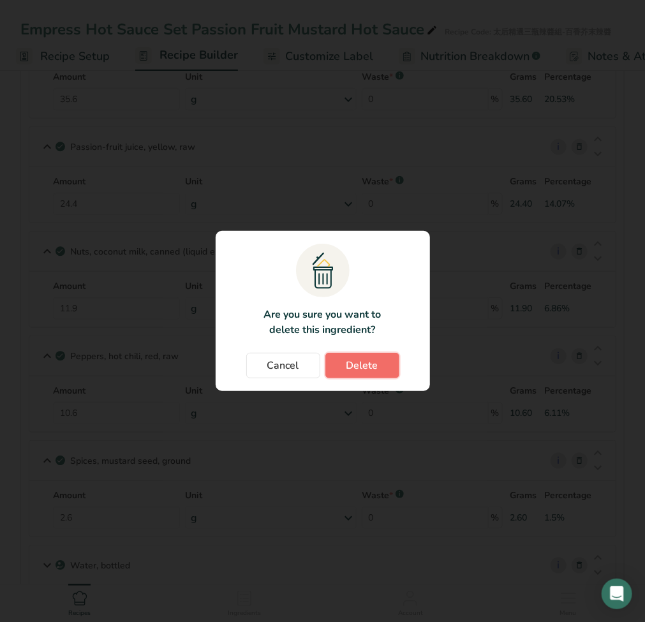
click at [376, 365] on span "Delete" at bounding box center [363, 365] width 32 height 15
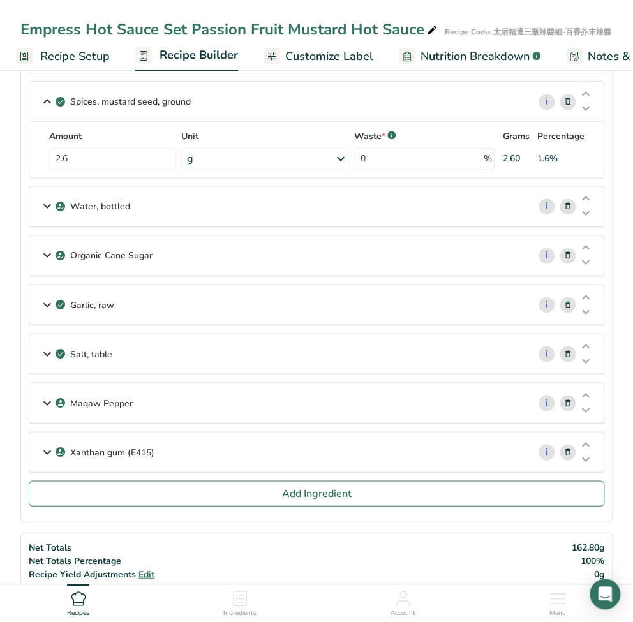
scroll to position [511, 0]
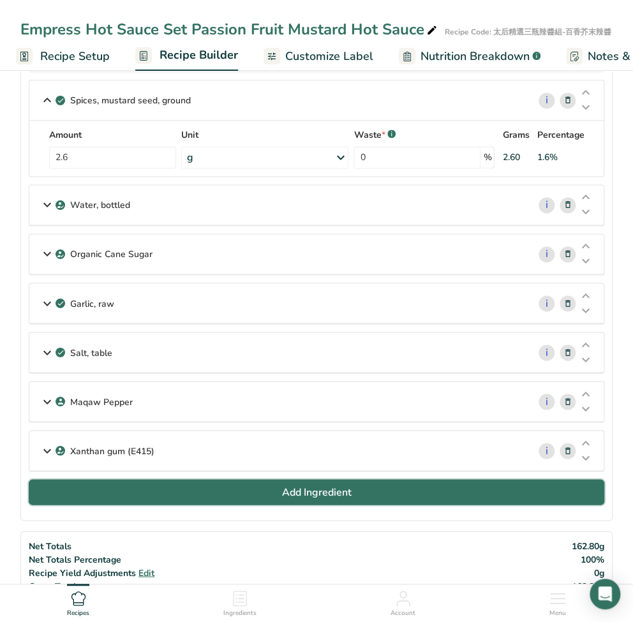
click at [185, 492] on button "Add Ingredient" at bounding box center [317, 492] width 576 height 26
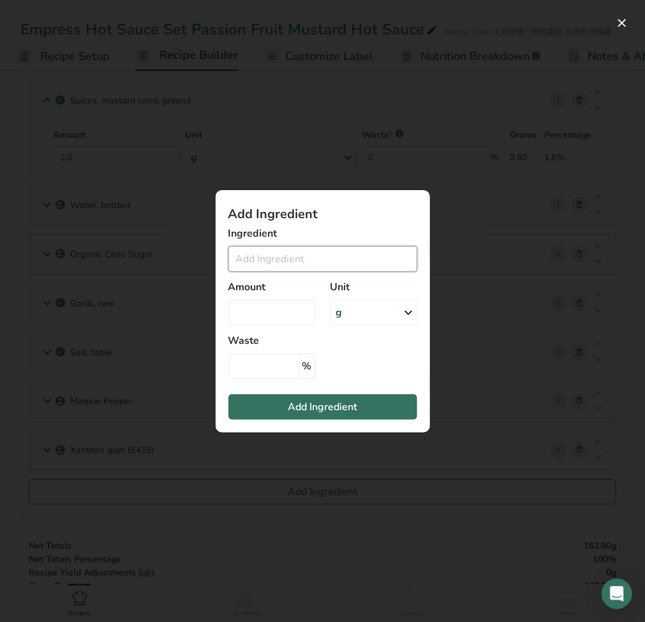
click at [334, 251] on input "Add ingredient modal" at bounding box center [323, 259] width 189 height 26
paste input "Fermented Pepper"
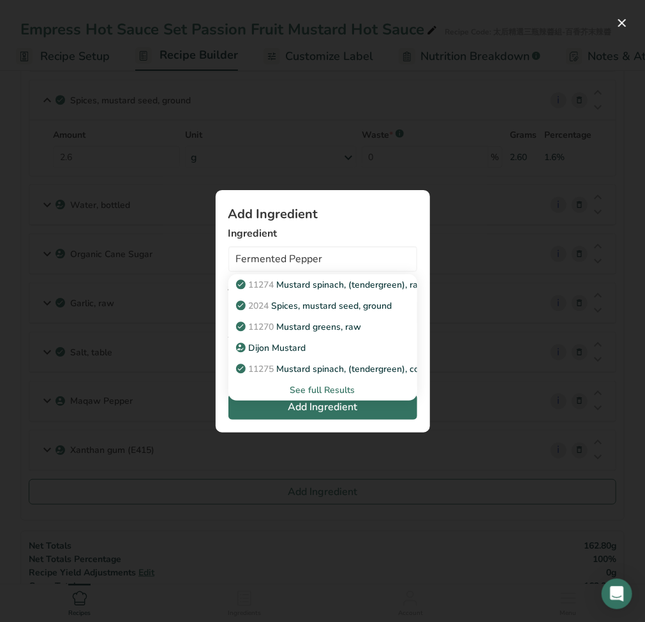
click at [329, 392] on div "See full Results" at bounding box center [323, 390] width 169 height 13
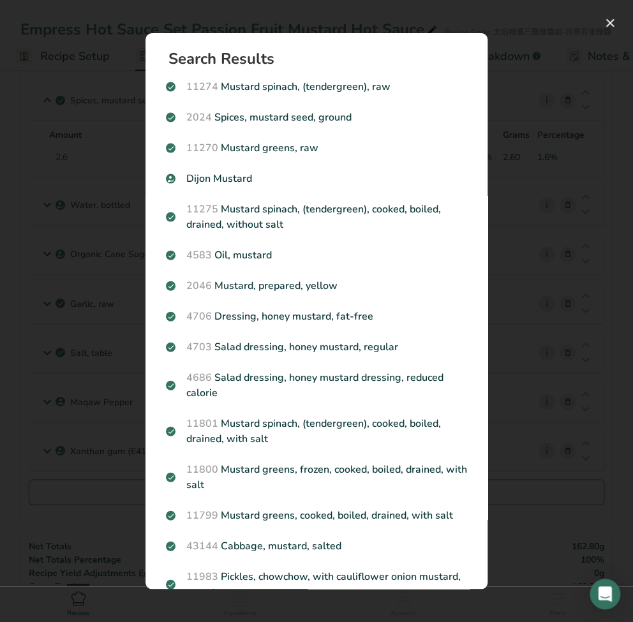
click at [33, 317] on div "Search results modal" at bounding box center [316, 311] width 633 height 622
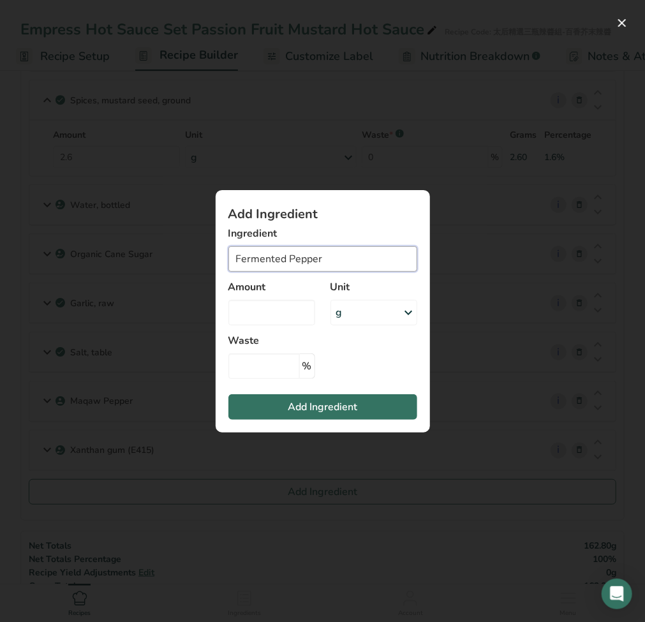
click at [307, 260] on input "Fermented Pepper" at bounding box center [323, 259] width 189 height 26
click at [342, 264] on input "Fermented Pepper" at bounding box center [323, 259] width 189 height 26
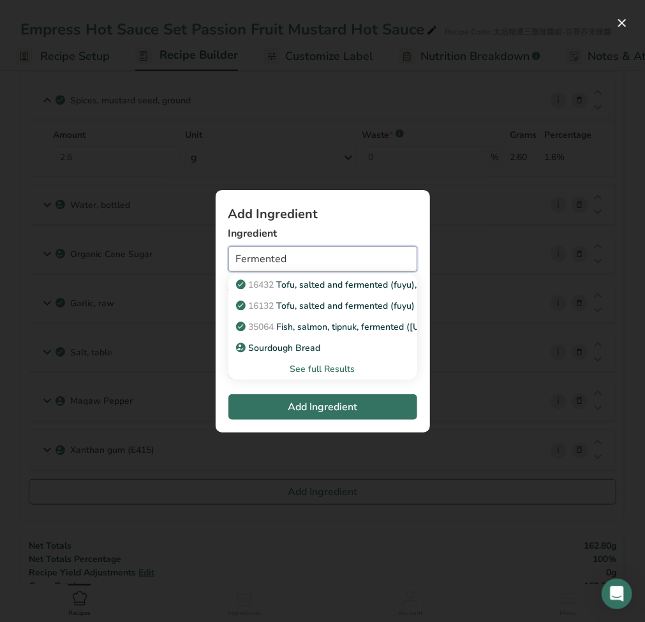
drag, startPoint x: 297, startPoint y: 257, endPoint x: 122, endPoint y: 259, distance: 174.9
click at [122, 259] on div "Add Ingredient Ingredient Fermented 16432 Tofu, salted and fermented (fuyu), pr…" at bounding box center [322, 311] width 645 height 622
paste input "Pepper"
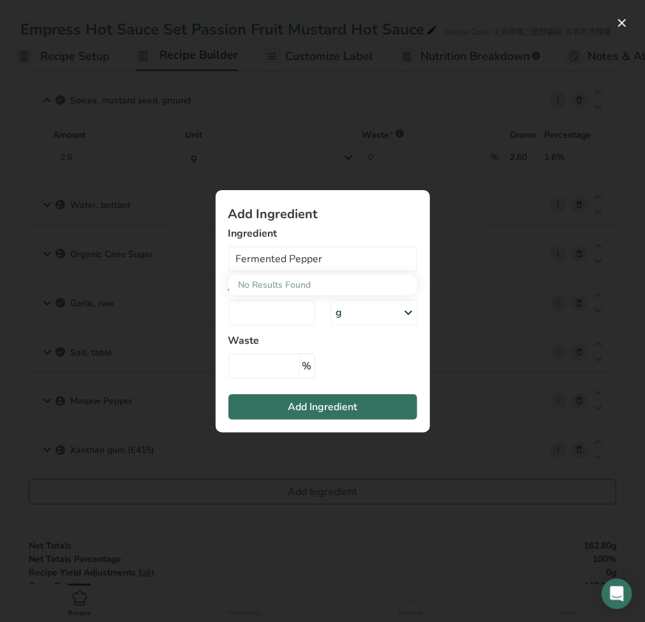
click at [322, 287] on div "No Results Found" at bounding box center [323, 285] width 189 height 21
drag, startPoint x: 370, startPoint y: 269, endPoint x: 89, endPoint y: 264, distance: 281.0
click at [89, 264] on div "Add Ingredient Ingredient Fermented Pepper No Results Found Amount Unit g Weigh…" at bounding box center [322, 311] width 645 height 622
paste input "Red Chili"
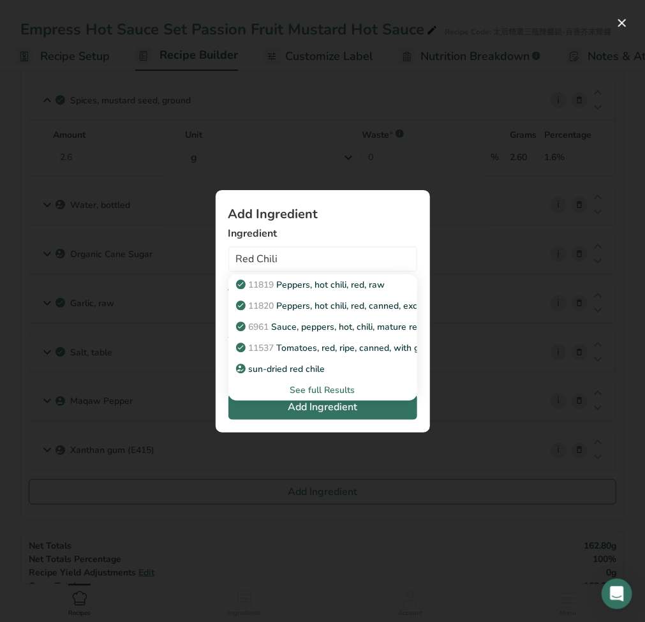
click at [312, 394] on div "See full Results" at bounding box center [323, 390] width 169 height 13
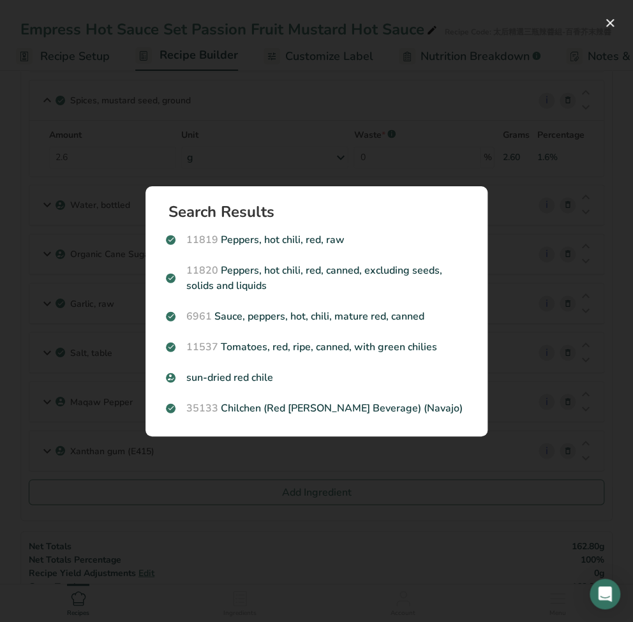
click at [201, 539] on div "Search results modal" at bounding box center [316, 311] width 633 height 622
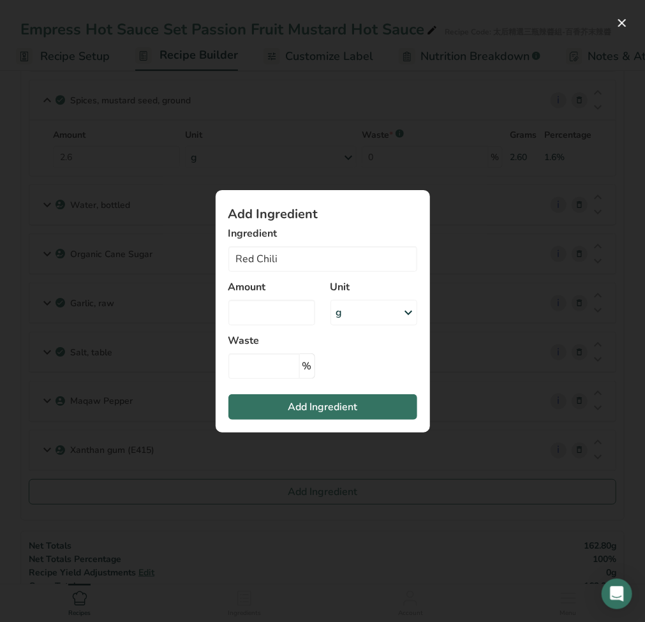
click at [400, 582] on div "Add ingredient modal" at bounding box center [322, 311] width 645 height 622
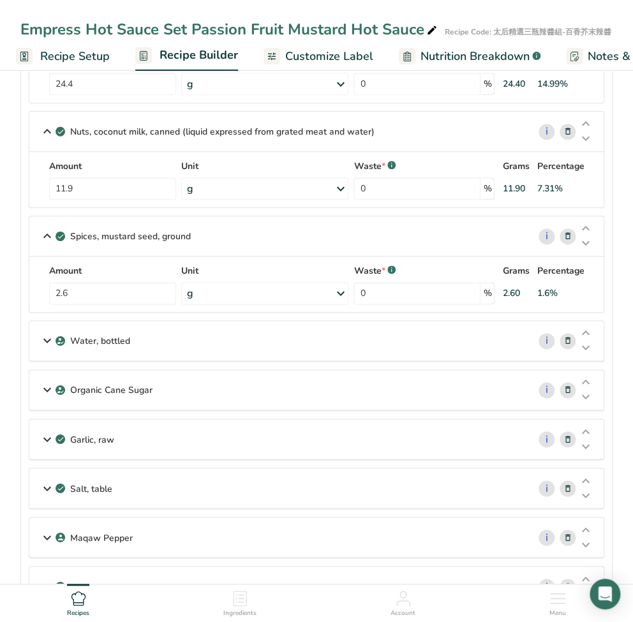
scroll to position [425, 0]
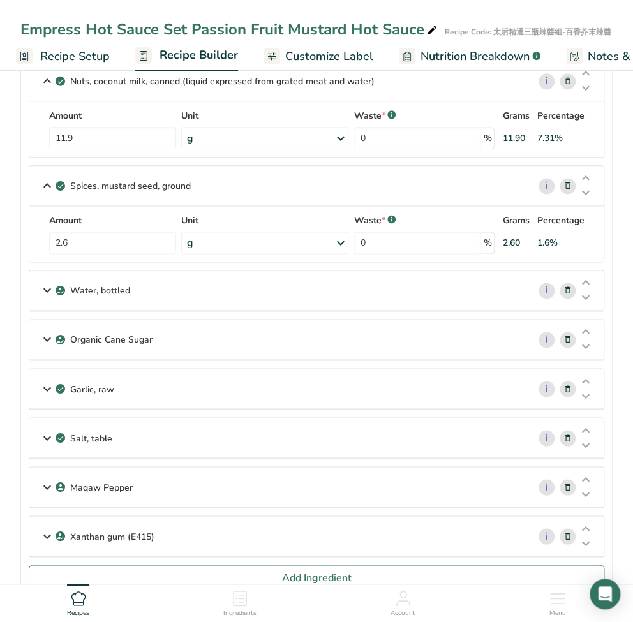
click at [571, 531] on icon at bounding box center [568, 536] width 9 height 13
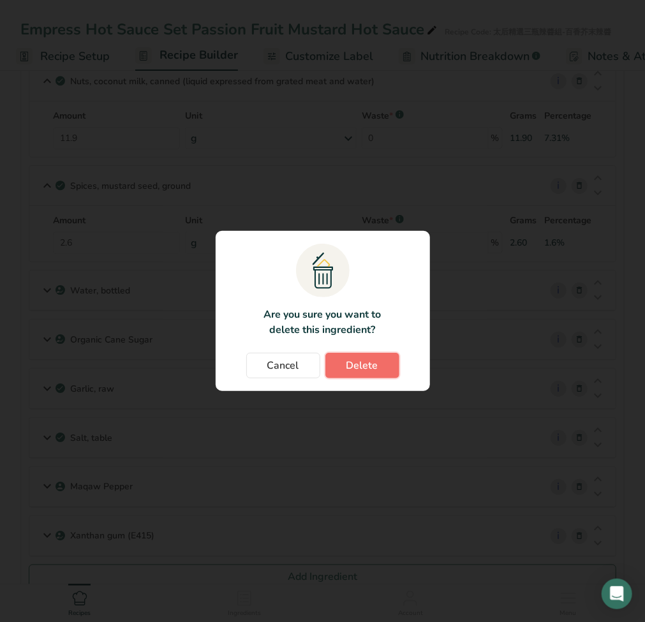
click at [377, 363] on span "Delete" at bounding box center [363, 365] width 32 height 15
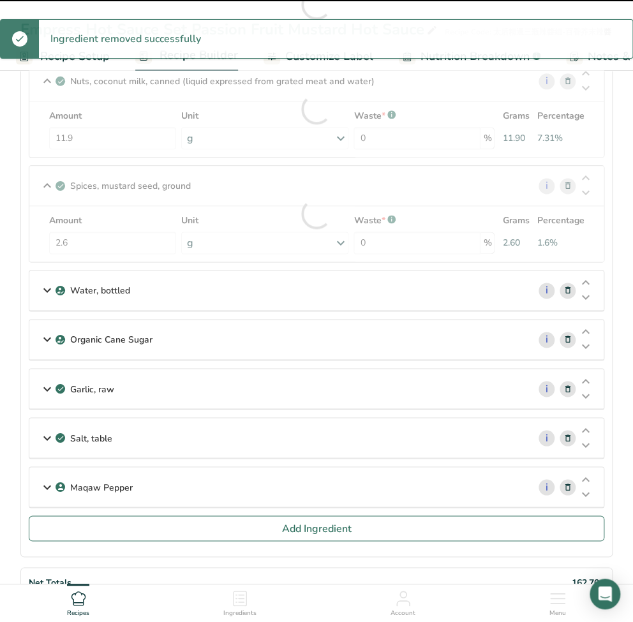
click at [568, 485] on icon at bounding box center [568, 487] width 9 height 13
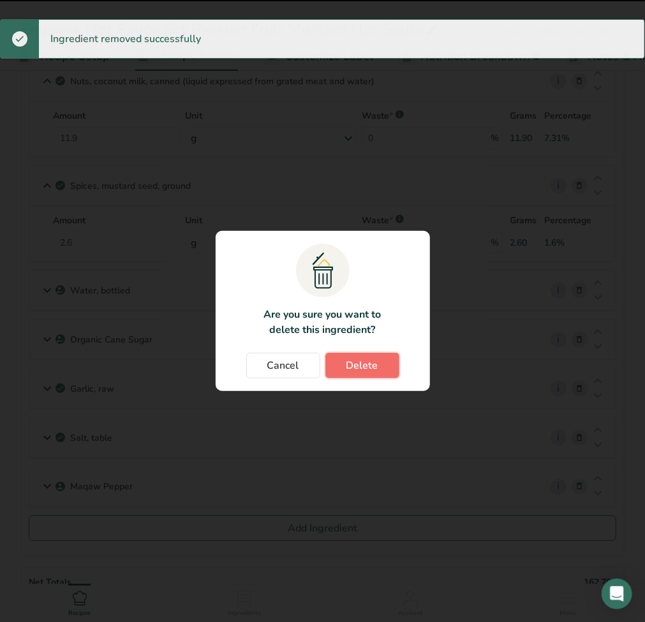
click at [367, 369] on span "Delete" at bounding box center [363, 365] width 32 height 15
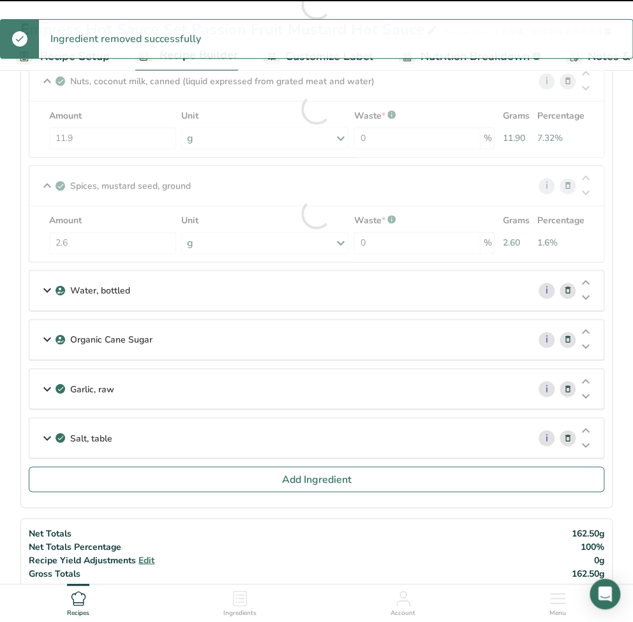
click at [572, 437] on span at bounding box center [568, 437] width 15 height 15
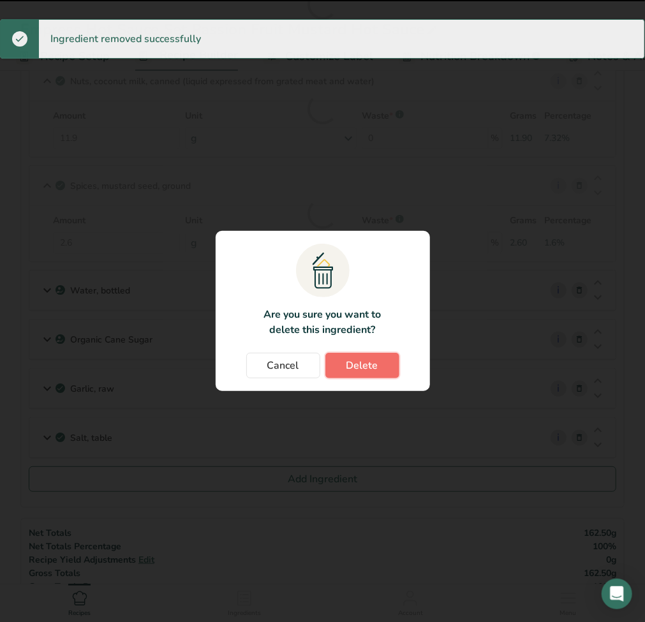
click at [370, 363] on span "Delete" at bounding box center [363, 365] width 32 height 15
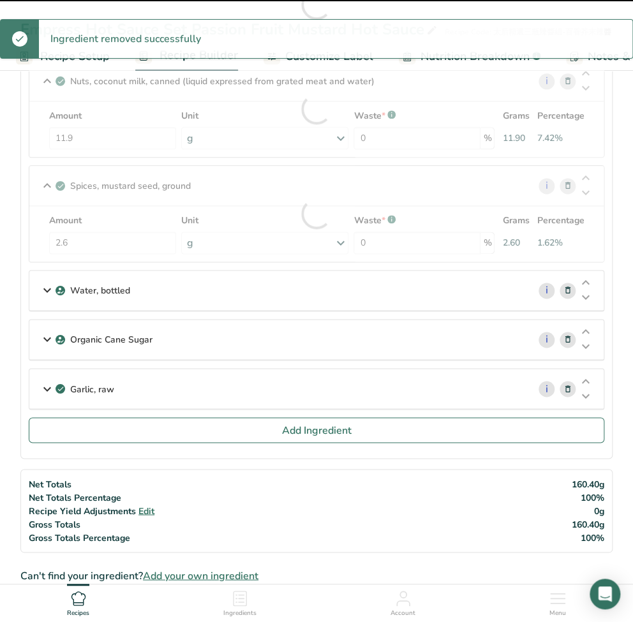
click at [569, 386] on icon at bounding box center [568, 388] width 9 height 13
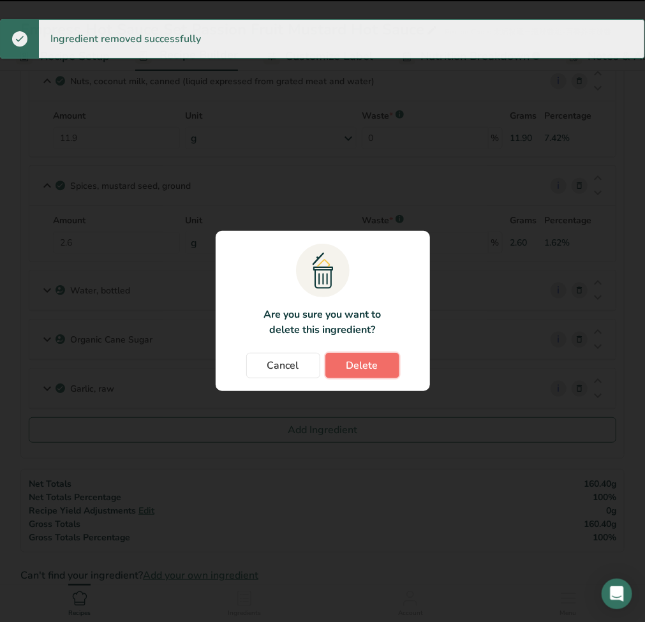
click at [356, 361] on span "Delete" at bounding box center [363, 365] width 32 height 15
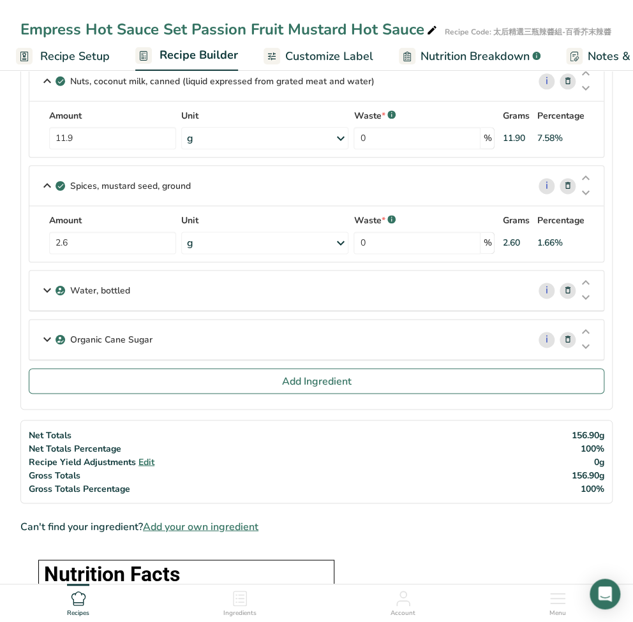
click at [568, 338] on icon at bounding box center [568, 339] width 9 height 13
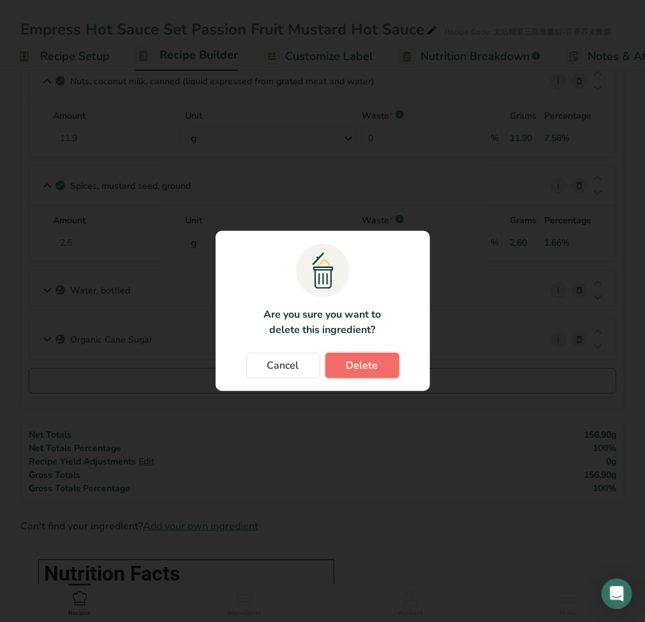
click at [375, 365] on span "Delete" at bounding box center [363, 365] width 32 height 15
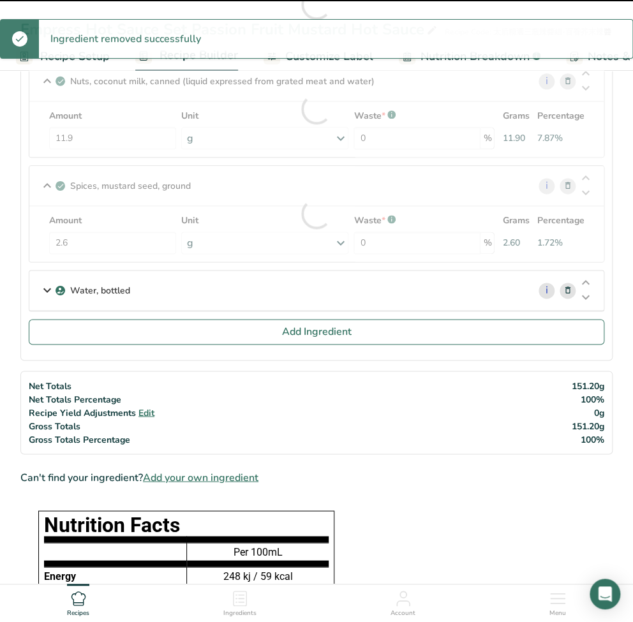
click at [568, 289] on icon at bounding box center [568, 290] width 9 height 13
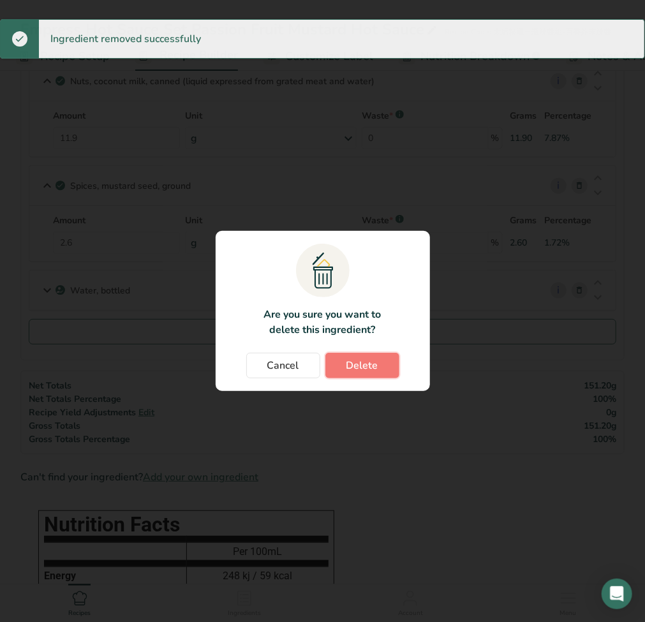
click at [377, 365] on button "Delete" at bounding box center [363, 366] width 74 height 26
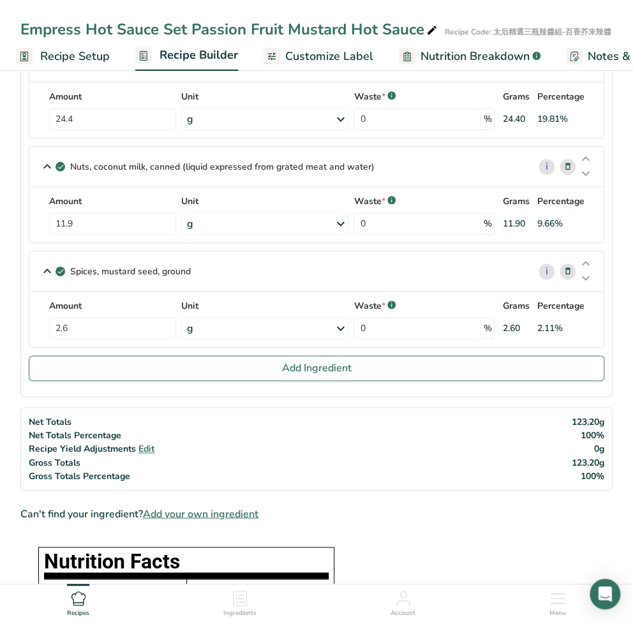
scroll to position [340, 0]
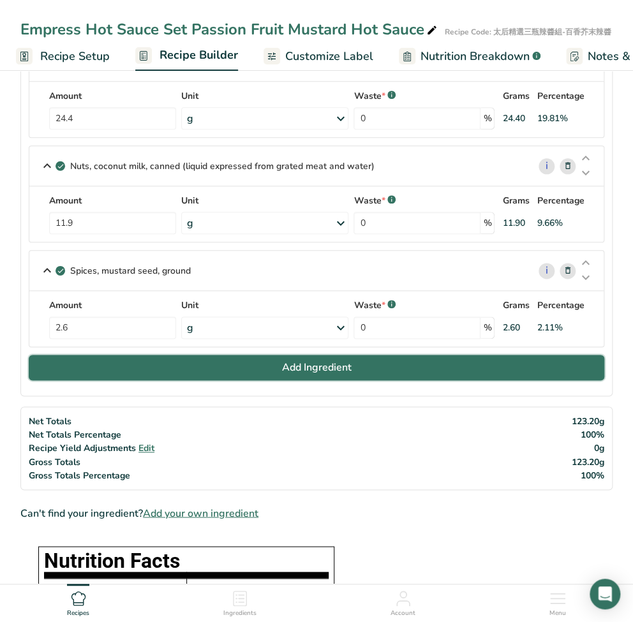
click at [236, 370] on button "Add Ingredient" at bounding box center [317, 368] width 576 height 26
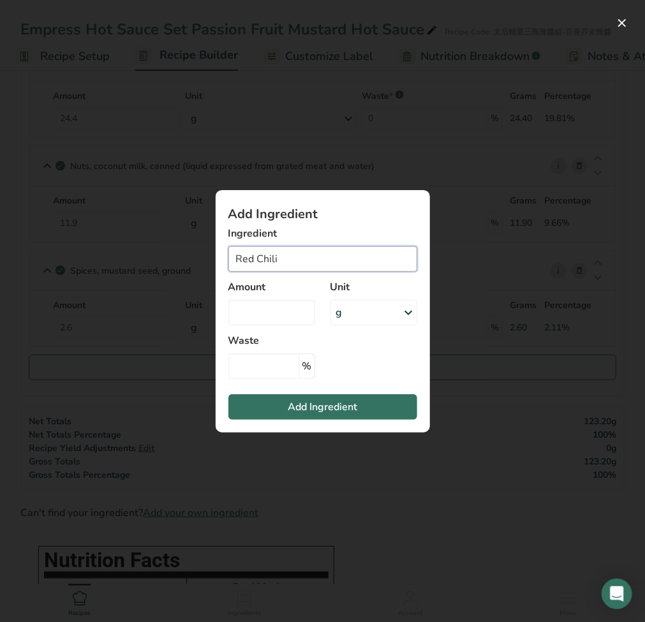
drag, startPoint x: 262, startPoint y: 260, endPoint x: 193, endPoint y: 260, distance: 69.0
click at [193, 260] on div "Add Ingredient Ingredient Red Chili 11819 Peppers, hot chili, red, raw 11820 Pe…" at bounding box center [322, 311] width 645 height 622
paste input "Peppers, hot c"
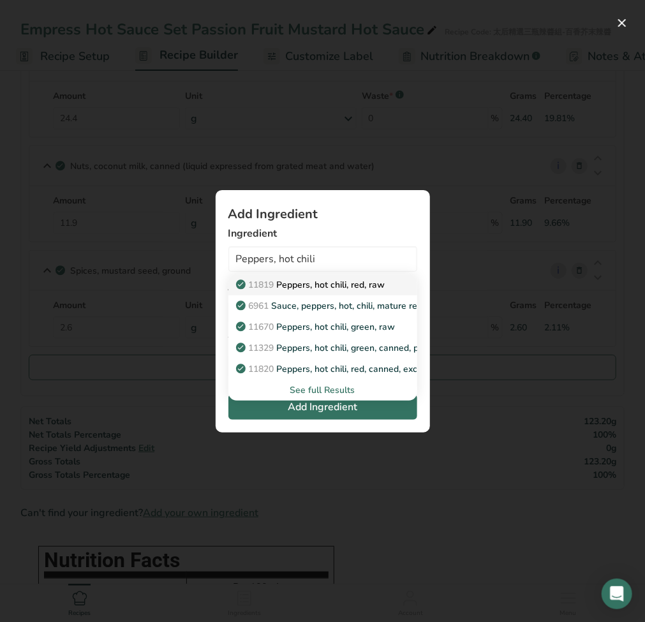
click at [280, 293] on link "11819 Peppers, hot chili, red, raw" at bounding box center [323, 285] width 189 height 21
type input "Peppers, hot chili, red, raw"
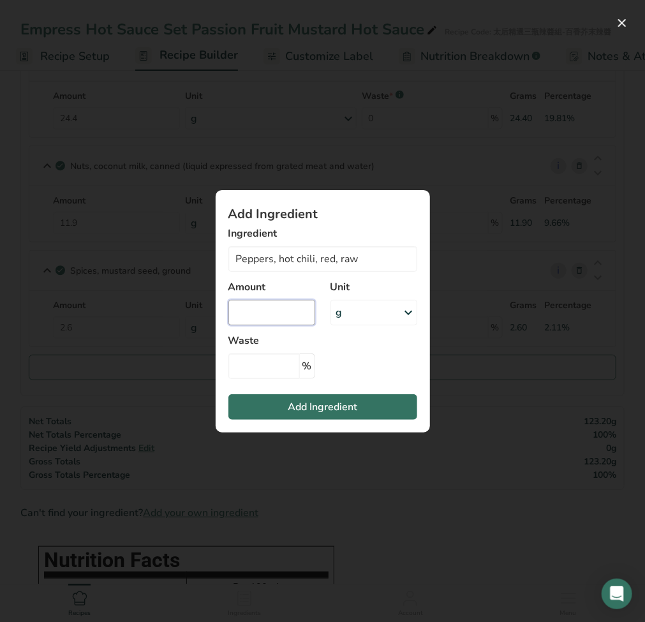
click at [270, 314] on input "Add ingredient modal" at bounding box center [272, 313] width 87 height 26
type input "0"
type input "7.4"
click at [280, 405] on button "Add Ingredient" at bounding box center [323, 408] width 189 height 26
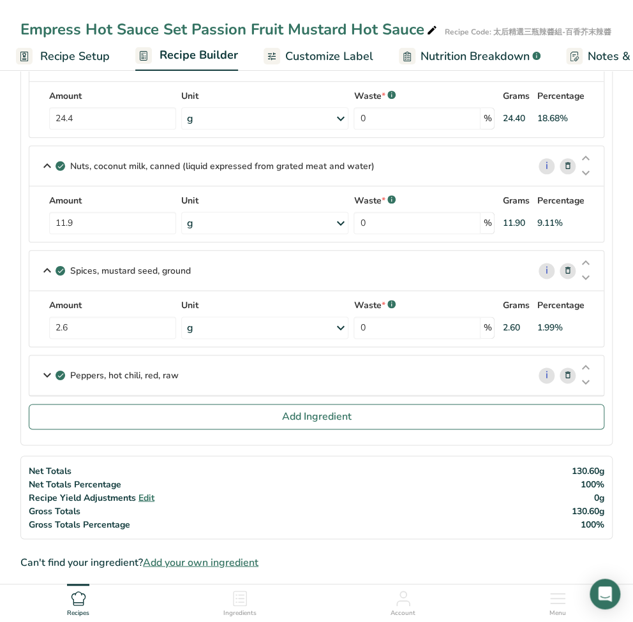
click at [45, 368] on icon at bounding box center [47, 375] width 15 height 23
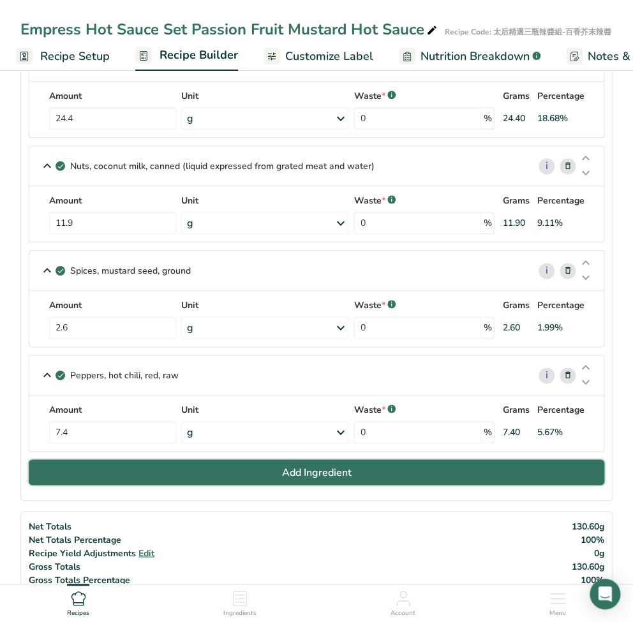
click at [274, 471] on button "Add Ingredient" at bounding box center [317, 473] width 576 height 26
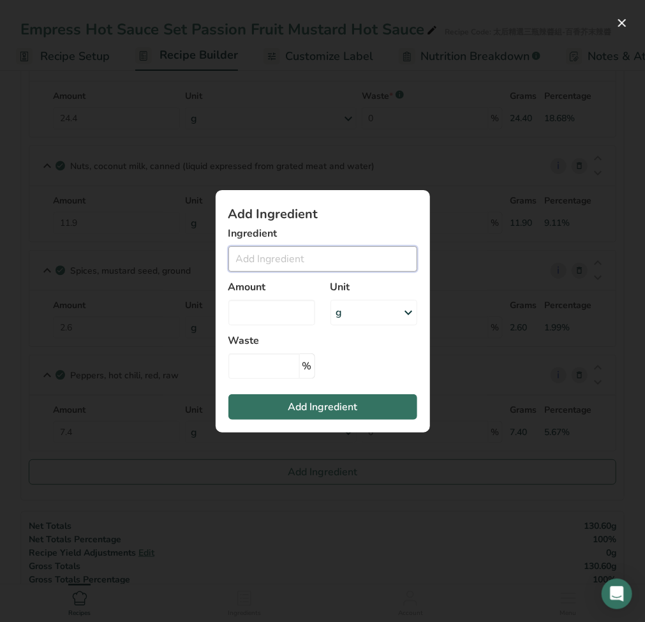
click at [304, 260] on input "Add ingredient modal" at bounding box center [323, 259] width 189 height 26
paste input "Bird’s Eye Chili"
drag, startPoint x: 281, startPoint y: 260, endPoint x: 123, endPoint y: 247, distance: 158.2
click at [126, 259] on div "Add Ingredient Ingredient Bird’s Eye Chili No Results Found Amount Unit g Weigh…" at bounding box center [322, 311] width 645 height 622
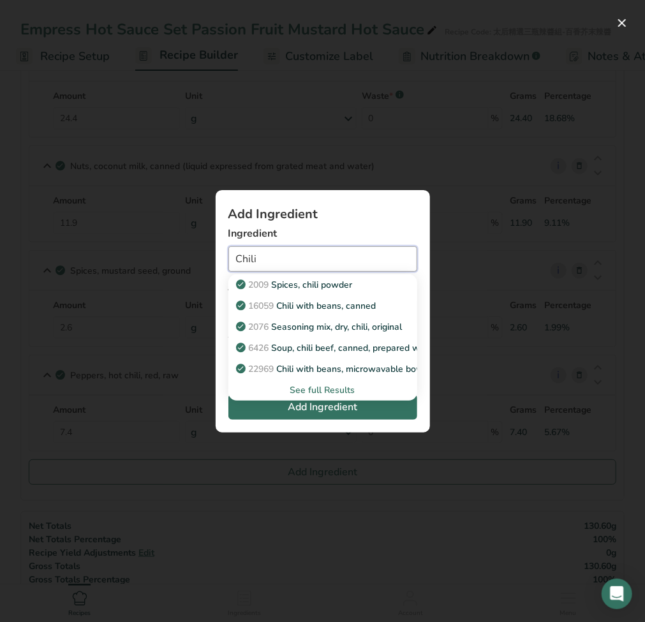
type input "Chili"
click at [328, 394] on div "See full Results" at bounding box center [323, 390] width 169 height 13
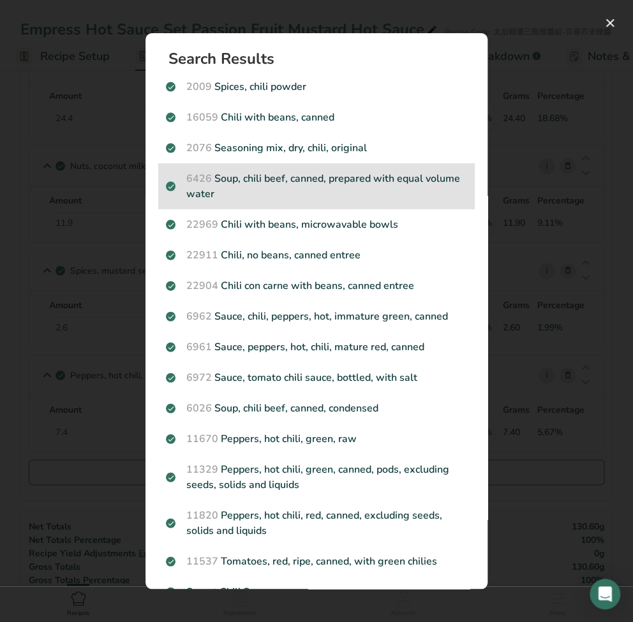
scroll to position [0, 0]
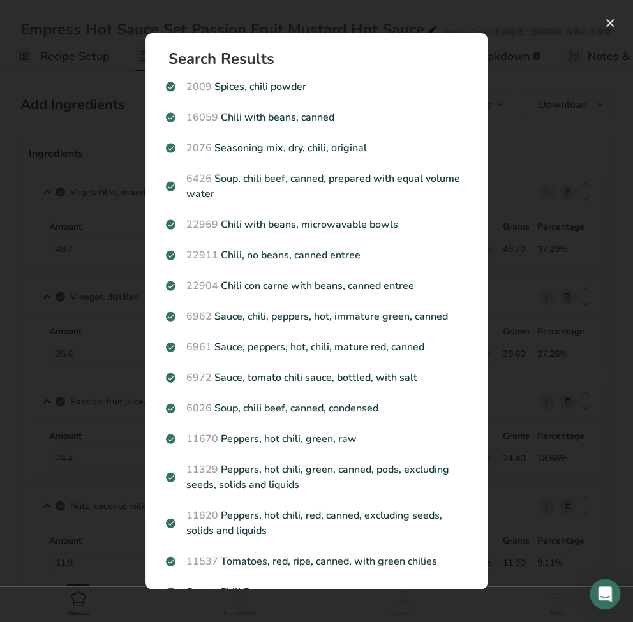
click at [41, 462] on div "Search results modal" at bounding box center [316, 311] width 633 height 622
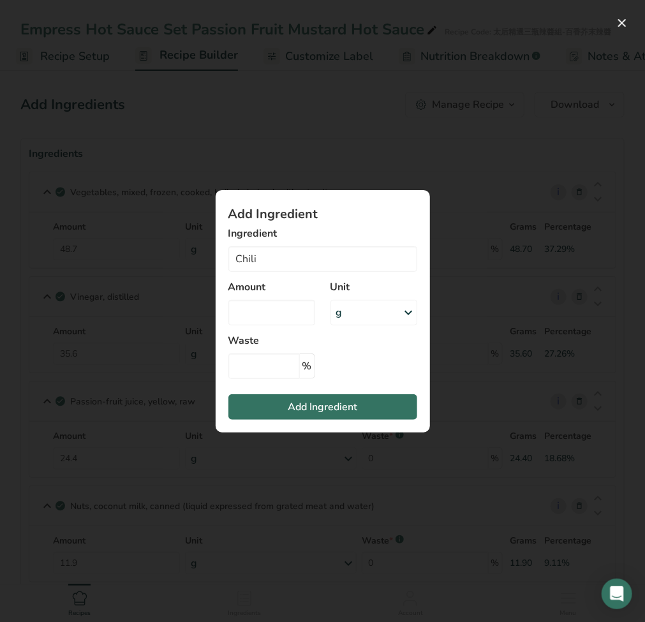
click at [121, 511] on div "Add ingredient modal" at bounding box center [322, 311] width 645 height 622
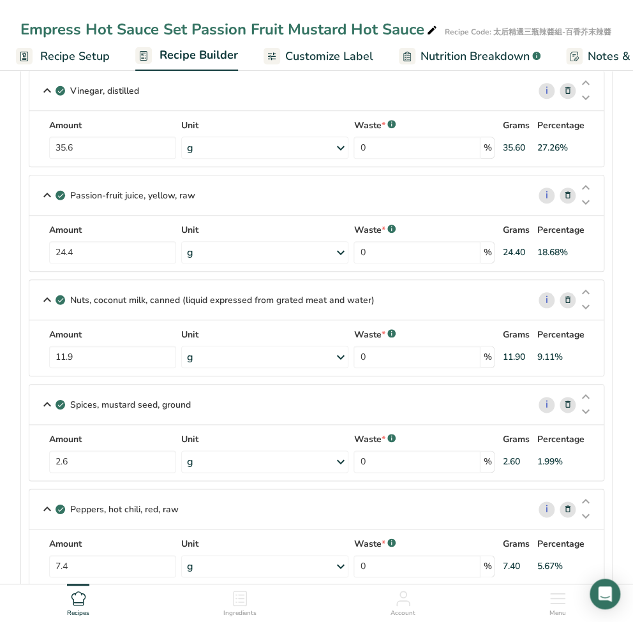
scroll to position [255, 0]
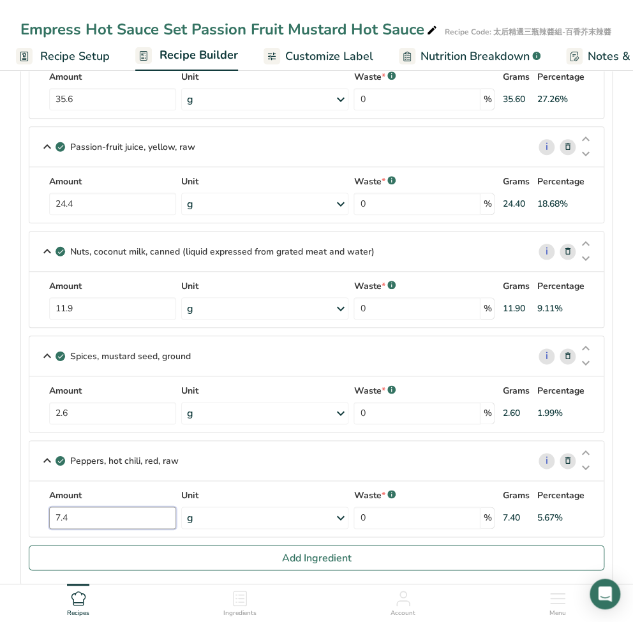
drag, startPoint x: 117, startPoint y: 511, endPoint x: -4, endPoint y: 502, distance: 121.6
type input "10.6"
click at [20, 503] on section "Ingredients Vegetables, mixed, frozen, cooked, boiled, drained, without salt i …" at bounding box center [316, 235] width 592 height 704
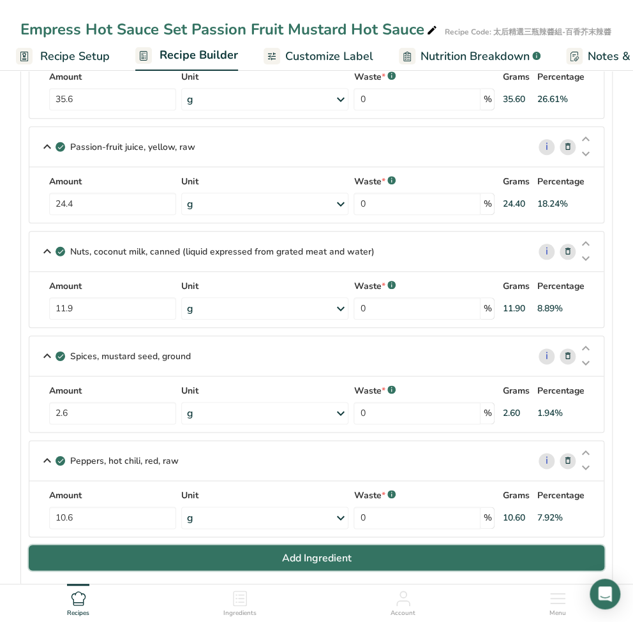
click at [176, 562] on button "Add Ingredient" at bounding box center [317, 558] width 576 height 26
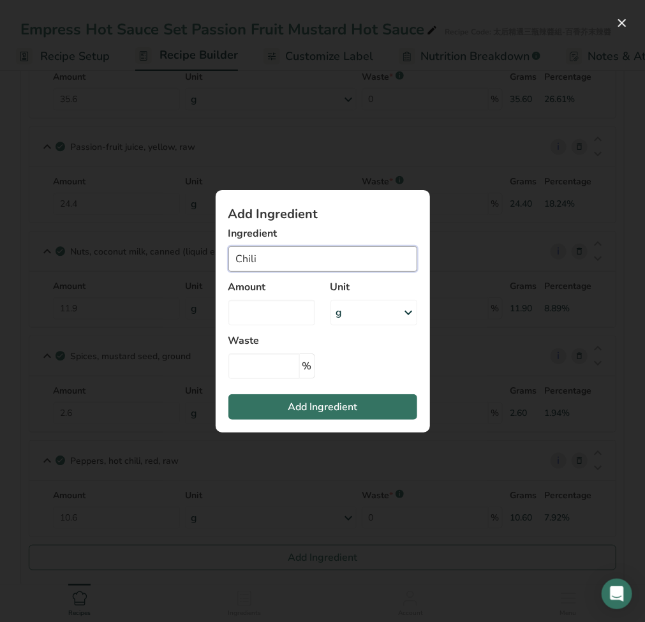
click at [287, 264] on input "Chili" at bounding box center [323, 259] width 189 height 26
drag, startPoint x: 266, startPoint y: 260, endPoint x: 168, endPoint y: 259, distance: 98.3
click at [168, 259] on div "Add Ingredient Ingredient Chili 2009 Spices, chili powder 16059 Chili with bean…" at bounding box center [322, 311] width 645 height 622
paste input "Organic Cane Sugar"
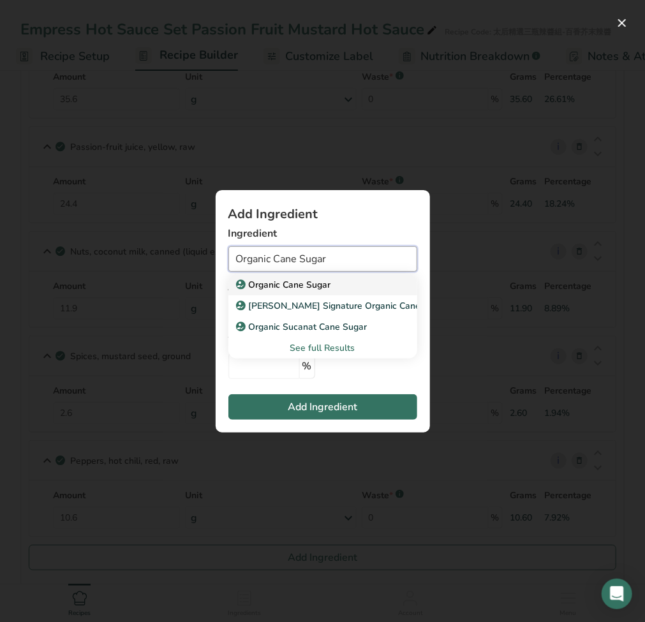
type input "Organic Cane Sugar"
click at [320, 282] on p "Organic Cane Sugar" at bounding box center [285, 284] width 93 height 13
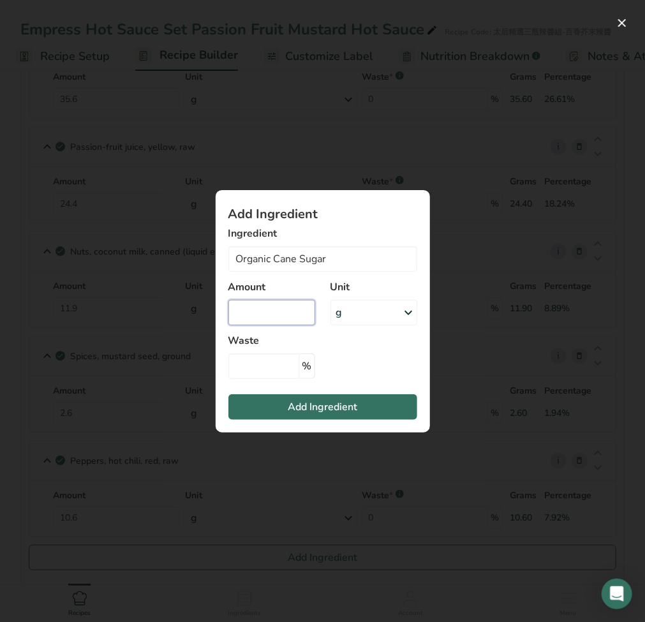
click at [258, 313] on input "Add ingredient modal" at bounding box center [272, 313] width 87 height 26
type input "7"
click at [329, 423] on section "Add Ingredient Ingredient Organic Cane Sugar Organic Cane Sugar Kirkland Signat…" at bounding box center [323, 311] width 215 height 243
click at [329, 412] on span "Add Ingredient" at bounding box center [323, 407] width 70 height 15
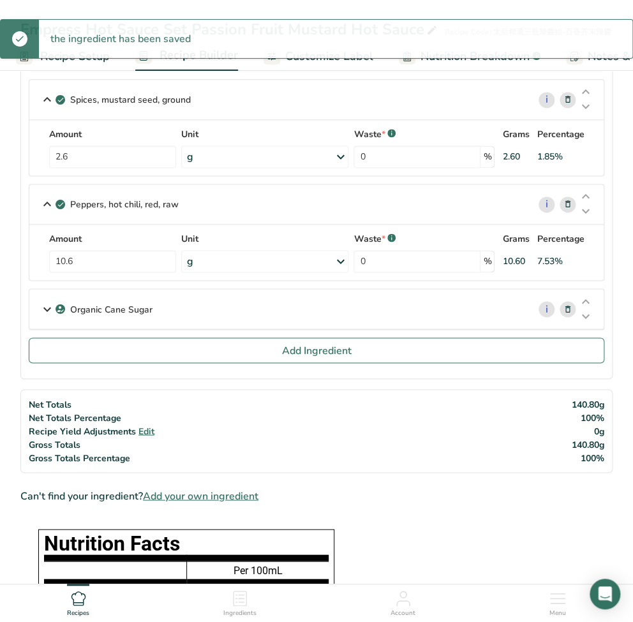
scroll to position [511, 0]
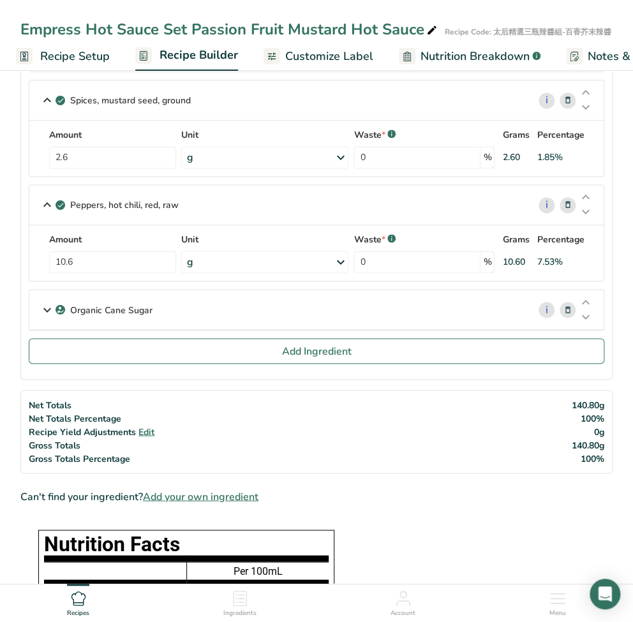
click at [40, 308] on icon at bounding box center [47, 309] width 15 height 23
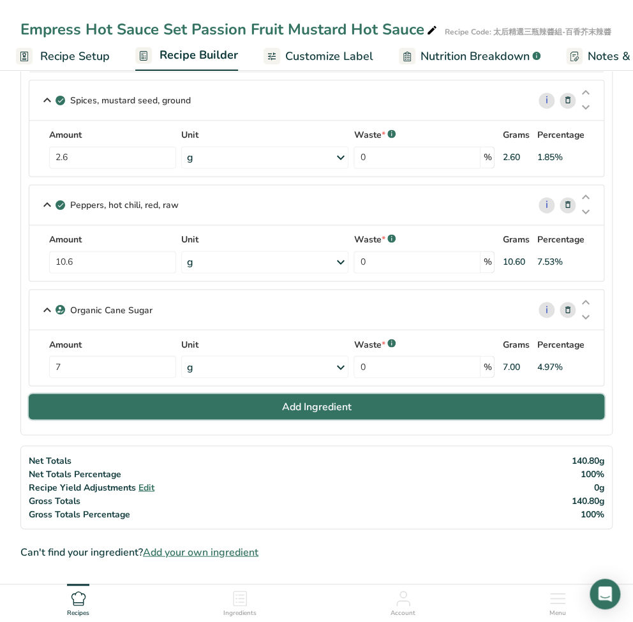
click at [177, 411] on button "Add Ingredient" at bounding box center [317, 407] width 576 height 26
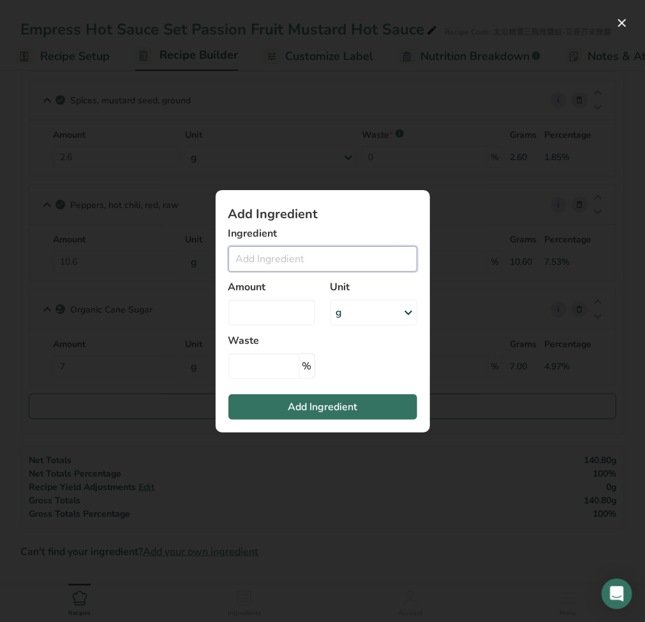
click at [292, 266] on input "Add ingredient modal" at bounding box center [323, 259] width 189 height 26
paste input "Mustard Powder"
drag, startPoint x: 278, startPoint y: 259, endPoint x: 355, endPoint y: 260, distance: 76.6
click at [355, 260] on input "Mustard Powder" at bounding box center [323, 259] width 189 height 26
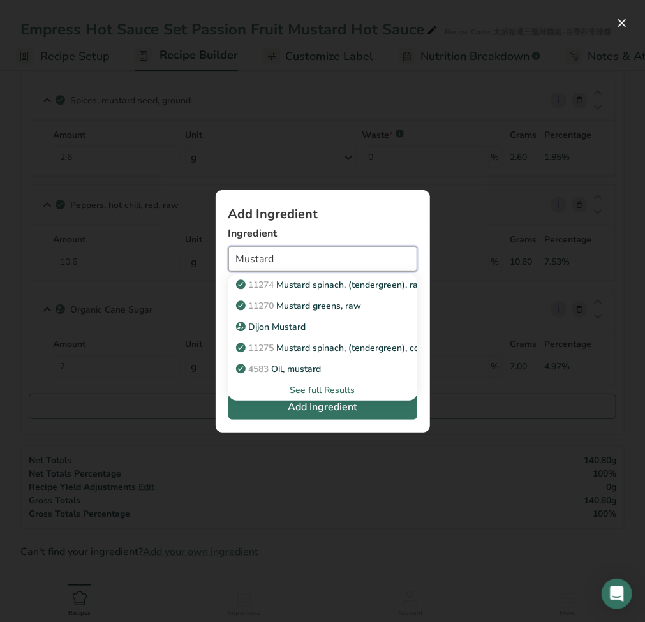
drag, startPoint x: 286, startPoint y: 255, endPoint x: 169, endPoint y: 252, distance: 116.9
click at [169, 252] on div "Add Ingredient Ingredient Mustard 11274 Mustard spinach, (tendergreen), raw 112…" at bounding box center [322, 311] width 645 height 622
paste input "Spices, mustard seed, groun"
click at [400, 260] on input "Spices, mustard seed, ground" at bounding box center [323, 259] width 189 height 26
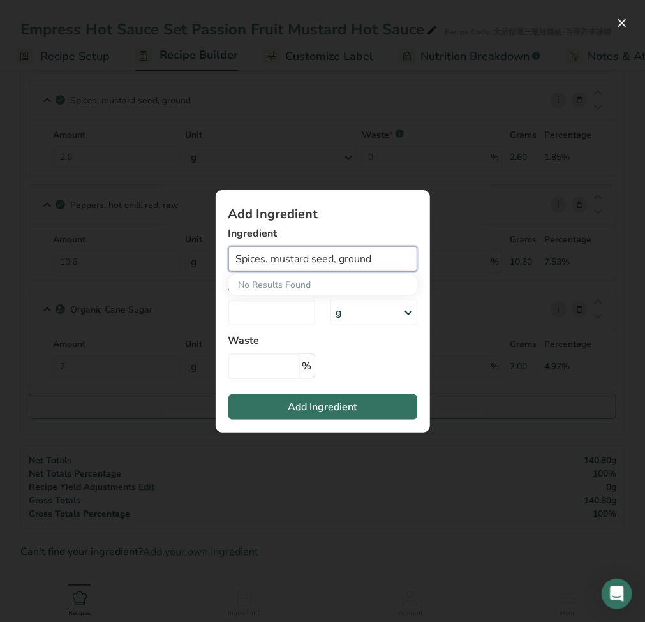
drag, startPoint x: 379, startPoint y: 260, endPoint x: 341, endPoint y: 267, distance: 38.9
click at [336, 266] on input "Spices, mustard seed, ground" at bounding box center [323, 259] width 189 height 26
drag, startPoint x: 333, startPoint y: 256, endPoint x: 108, endPoint y: 234, distance: 226.5
click at [109, 234] on div "Add Ingredient Ingredient Spices, mustard No Results Found Amount Unit g Weight…" at bounding box center [322, 311] width 645 height 622
paste input "mustard see"
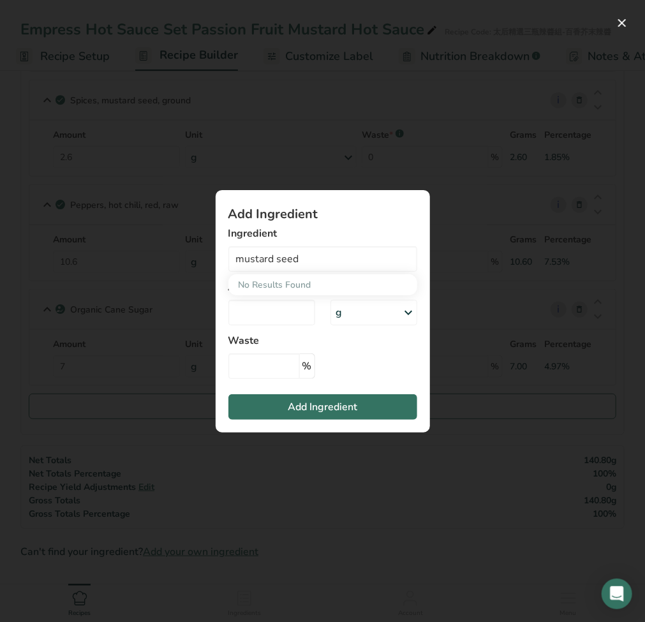
click at [365, 492] on div "Add ingredient modal" at bounding box center [322, 311] width 645 height 622
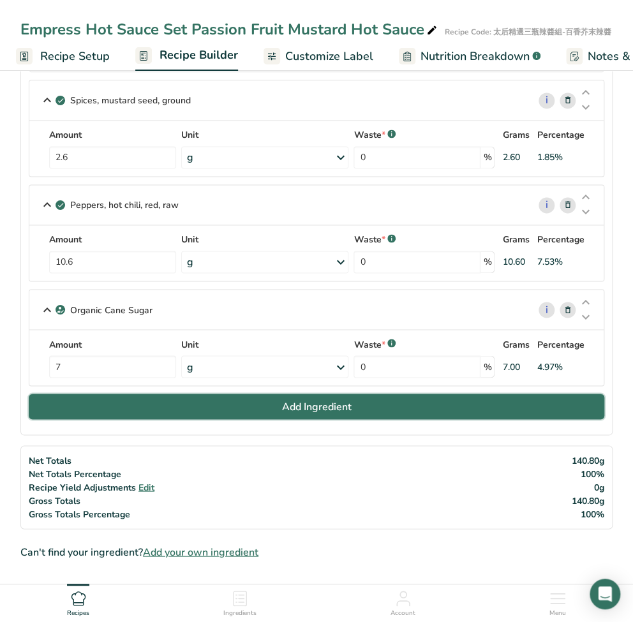
click at [275, 404] on button "Add Ingredient" at bounding box center [317, 407] width 576 height 26
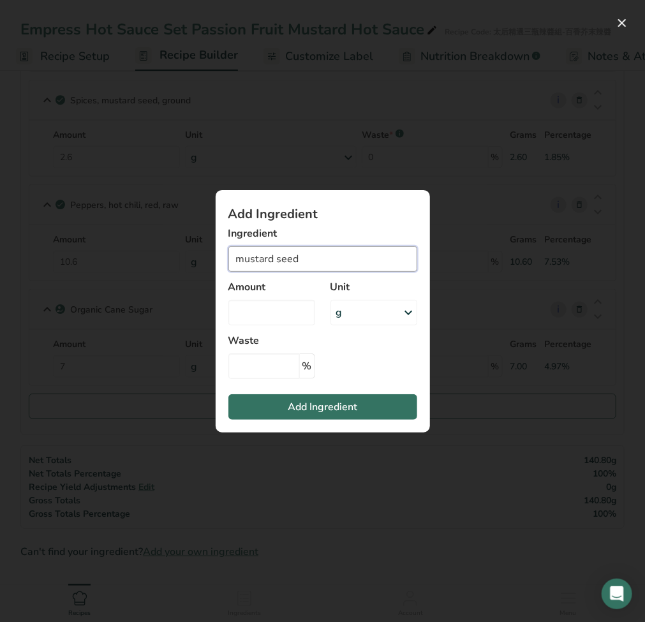
click at [283, 260] on input "mustard seed" at bounding box center [323, 259] width 189 height 26
click at [314, 258] on input "mustard seed" at bounding box center [323, 259] width 189 height 26
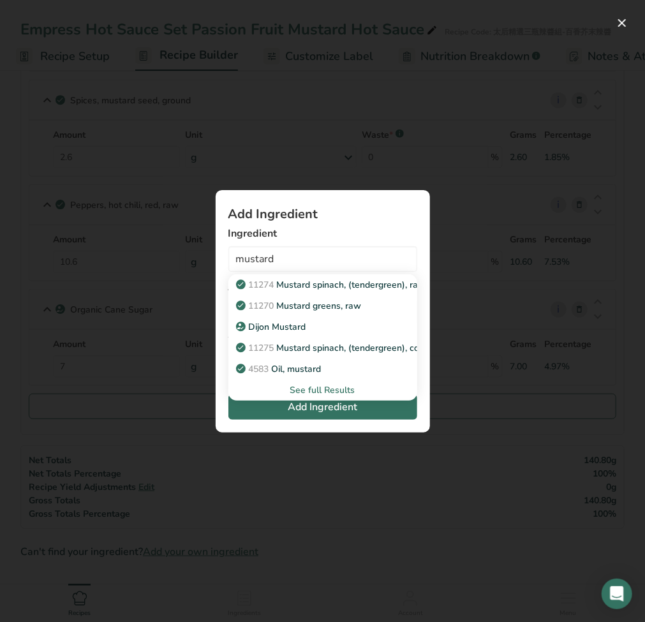
click at [321, 393] on div "See full Results" at bounding box center [323, 390] width 169 height 13
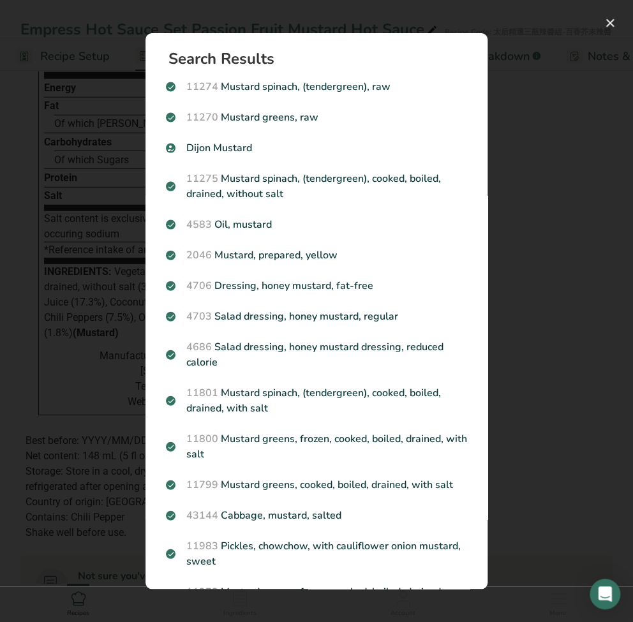
scroll to position [298, 0]
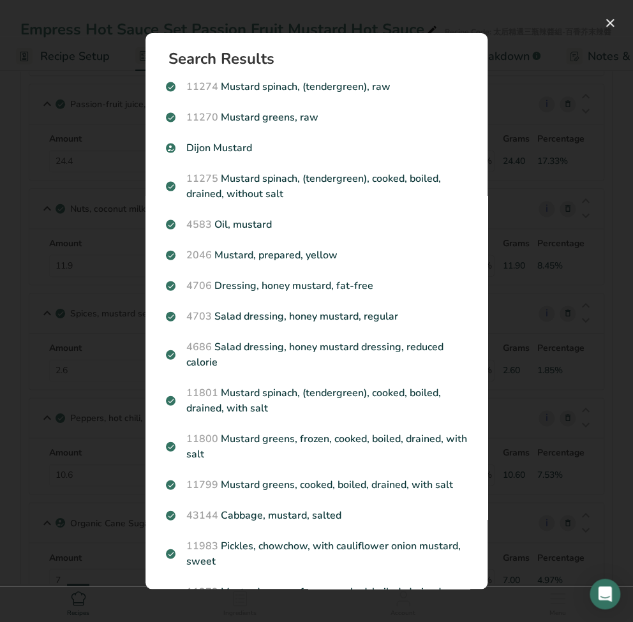
click at [507, 132] on div "Search Results 11274 Mustard spinach, (tendergreen), raw 11270 Mustard greens, …" at bounding box center [316, 311] width 383 height 597
click at [610, 26] on button "Search results modal" at bounding box center [610, 23] width 20 height 20
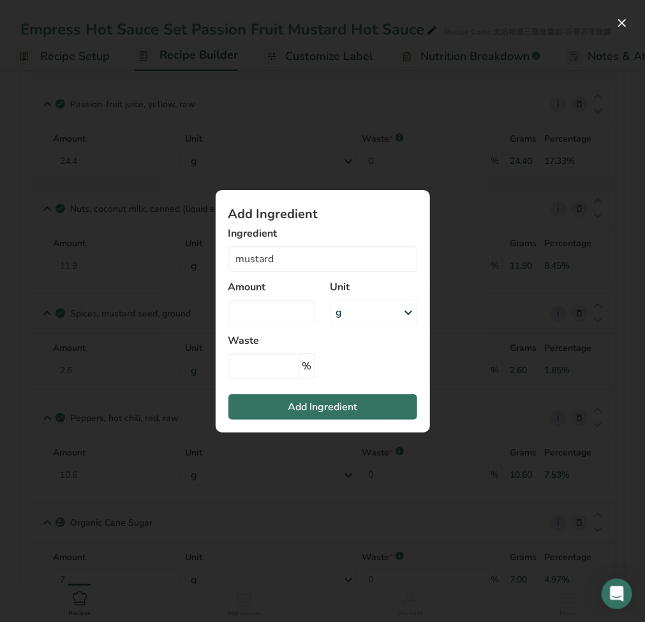
click at [33, 343] on div "Add ingredient modal" at bounding box center [322, 311] width 645 height 622
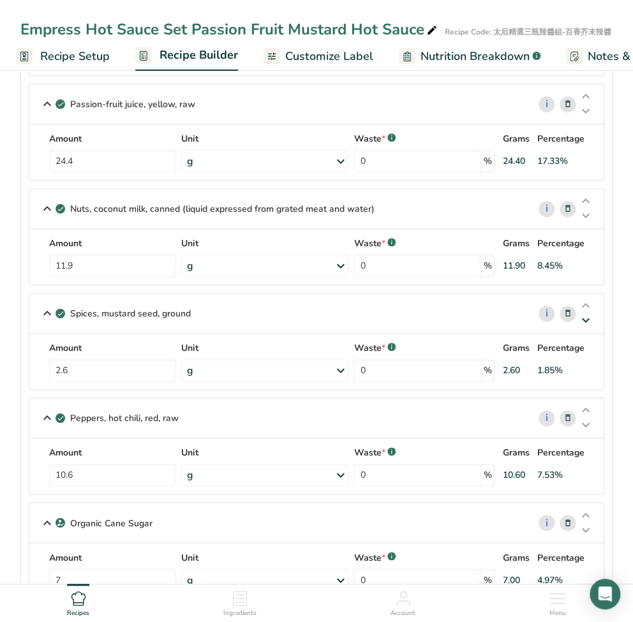
click at [589, 320] on icon at bounding box center [585, 321] width 15 height 10
click at [0, 0] on div at bounding box center [0, 0] width 0 height 0
click at [587, 428] on icon at bounding box center [585, 426] width 15 height 10
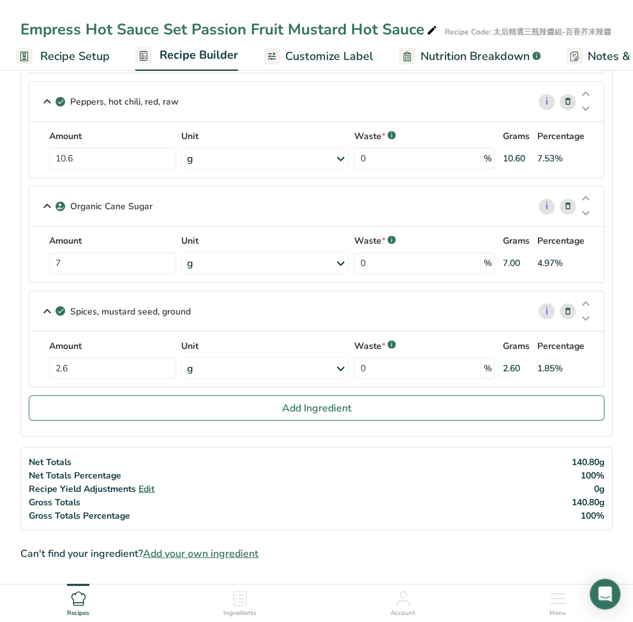
scroll to position [511, 0]
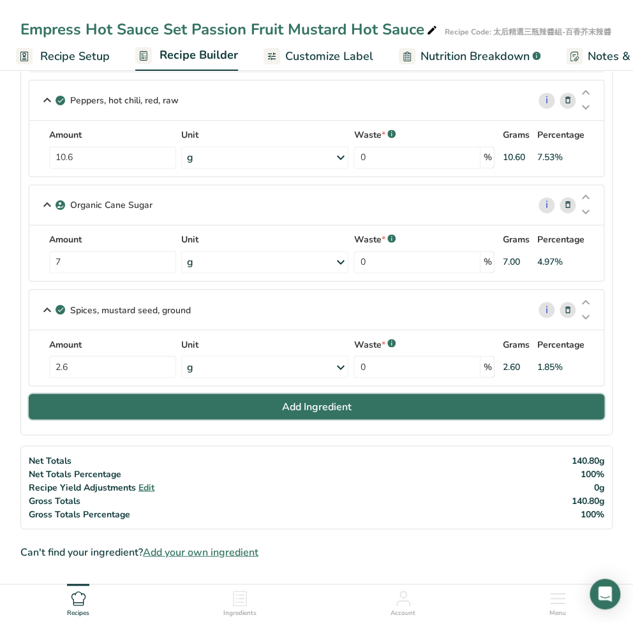
click at [240, 399] on button "Add Ingredient" at bounding box center [317, 407] width 576 height 26
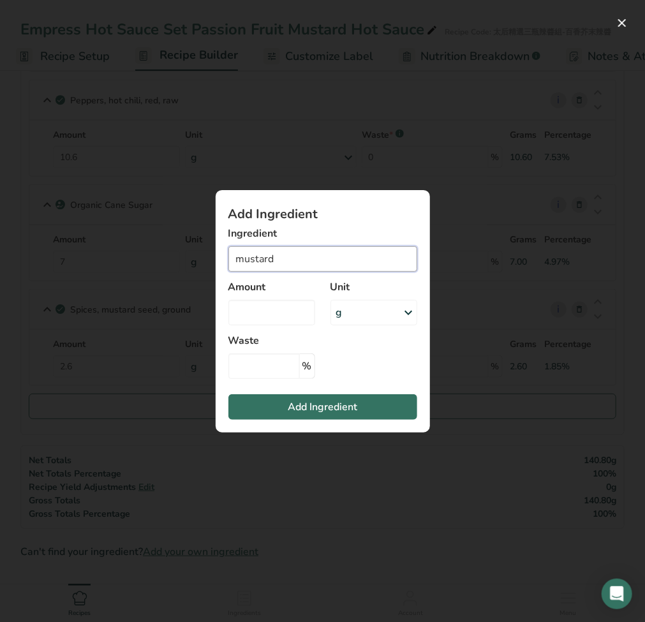
drag, startPoint x: 294, startPoint y: 262, endPoint x: 158, endPoint y: 255, distance: 135.5
click at [156, 252] on div "Add Ingredient Ingredient mustard 11274 Mustard spinach, (tendergreen), raw 112…" at bounding box center [322, 311] width 645 height 622
paste input "Salt"
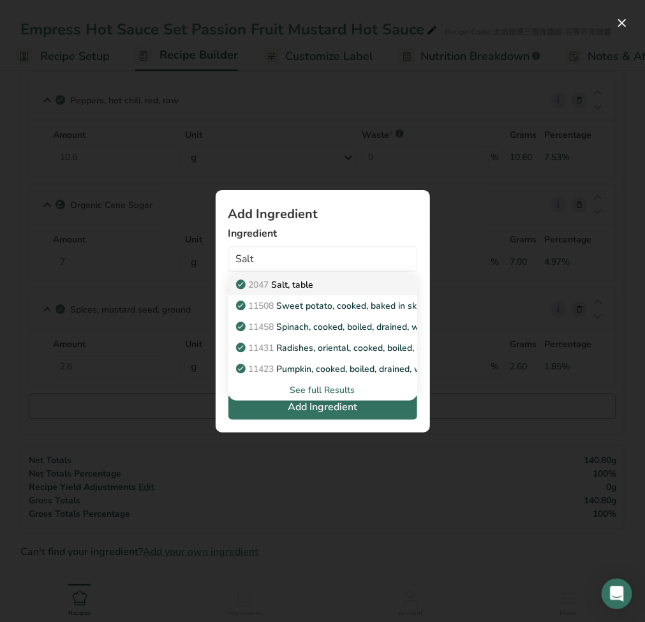
click at [266, 289] on span "2047" at bounding box center [259, 285] width 20 height 12
type input "Salt, table"
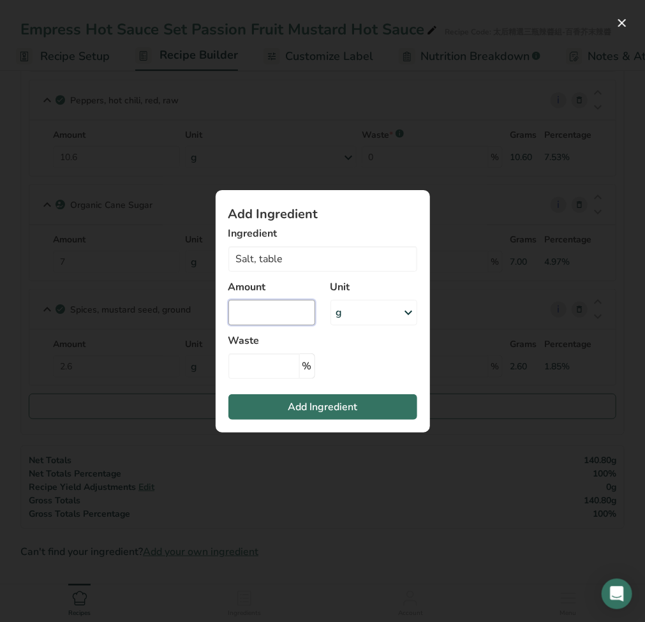
click at [259, 306] on input "Add ingredient modal" at bounding box center [272, 313] width 87 height 26
type input "2.5"
click at [320, 403] on span "Add Ingredient" at bounding box center [323, 407] width 70 height 15
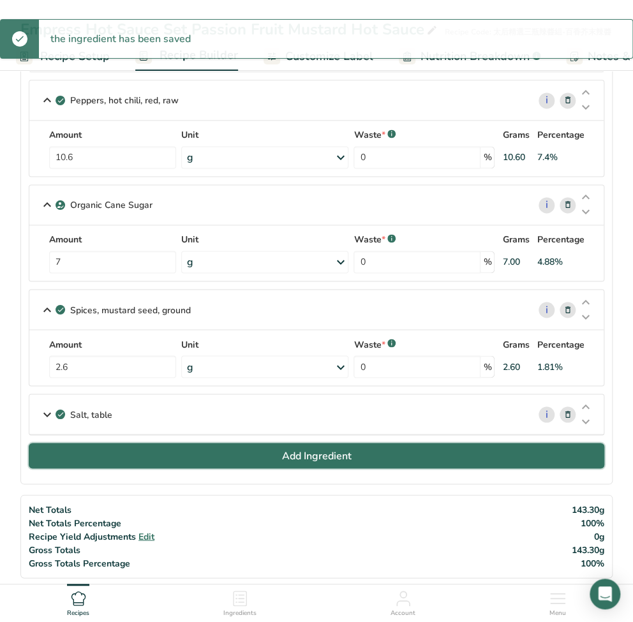
click at [256, 445] on button "Add Ingredient" at bounding box center [317, 456] width 576 height 26
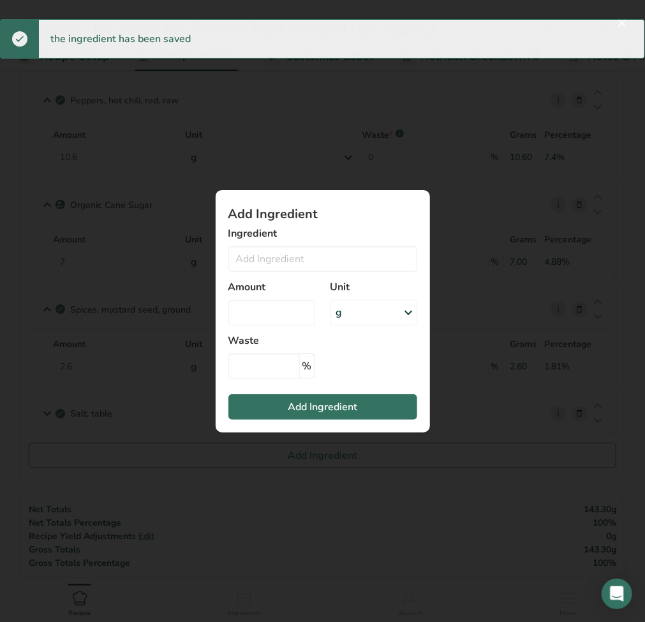
click at [281, 241] on div "Ingredient 2047 Salt, table 11508 Sweet potato, cooked, baked in skin, flesh, w…" at bounding box center [323, 249] width 189 height 46
click at [282, 252] on input "Add ingredient modal" at bounding box center [323, 259] width 189 height 26
paste input "Water"
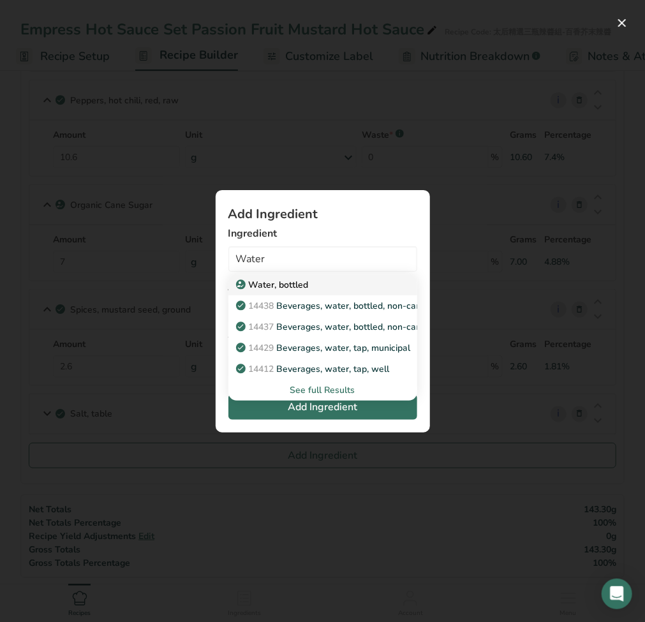
click at [276, 284] on p "Water, bottled" at bounding box center [274, 284] width 70 height 13
type input "Water, bottled"
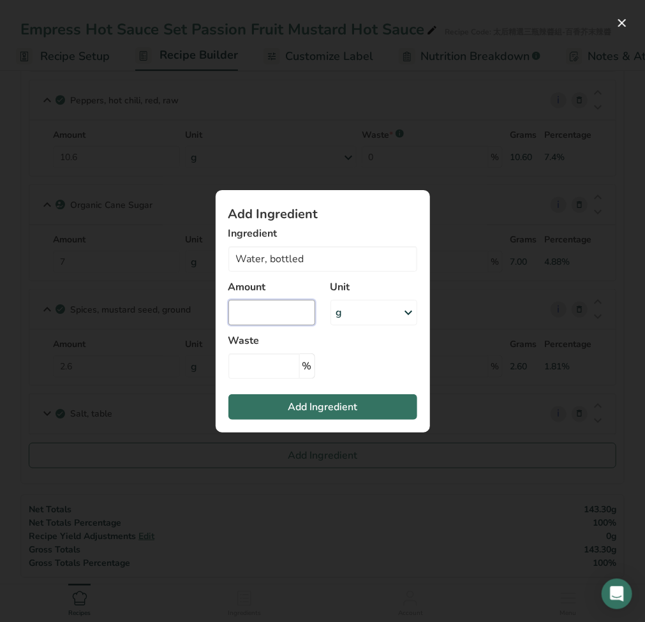
click at [264, 312] on input "Add ingredient modal" at bounding box center [272, 313] width 87 height 26
type input "2.4"
click at [305, 411] on span "Add Ingredient" at bounding box center [323, 407] width 70 height 15
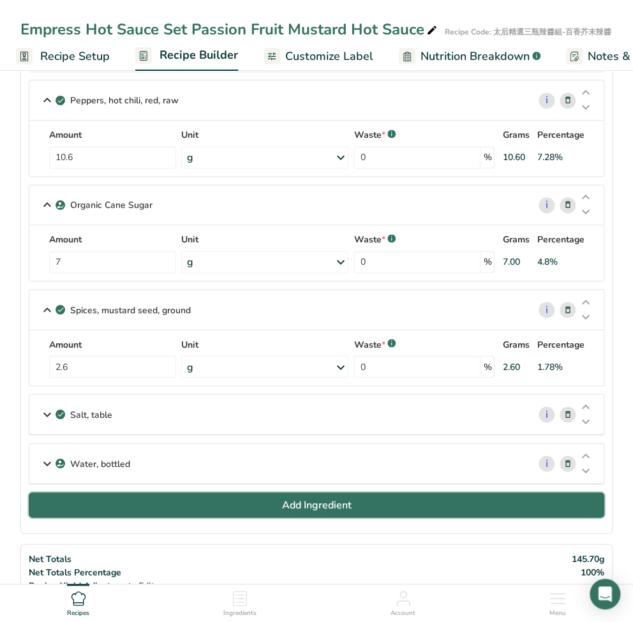
click at [167, 492] on button "Add Ingredient" at bounding box center [317, 505] width 576 height 26
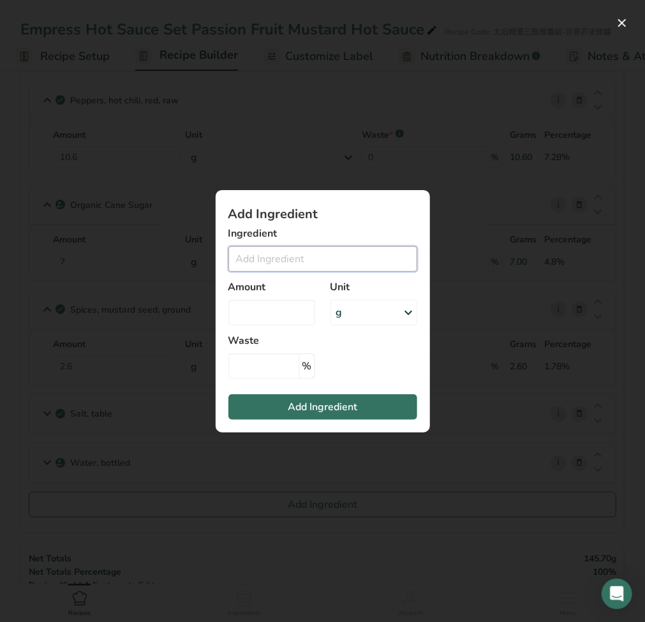
click at [301, 252] on input "Add ingredient modal" at bounding box center [323, 259] width 189 height 26
paste input "Spices"
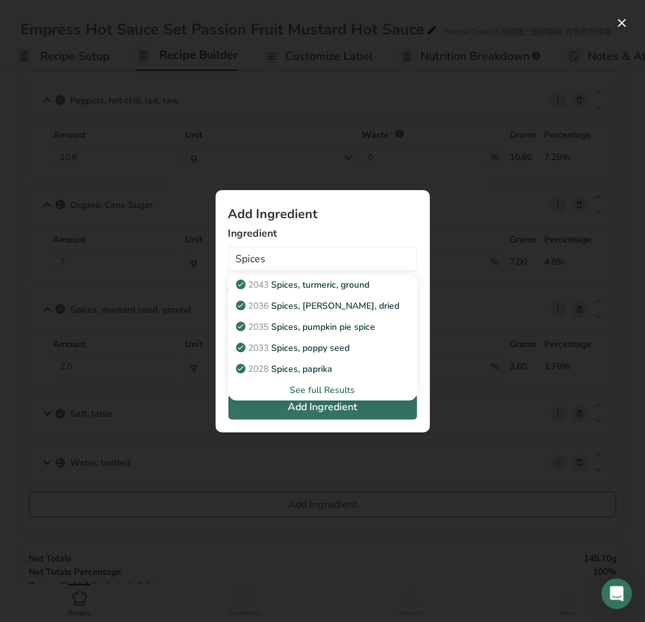
click at [347, 396] on div "See full Results" at bounding box center [323, 390] width 169 height 13
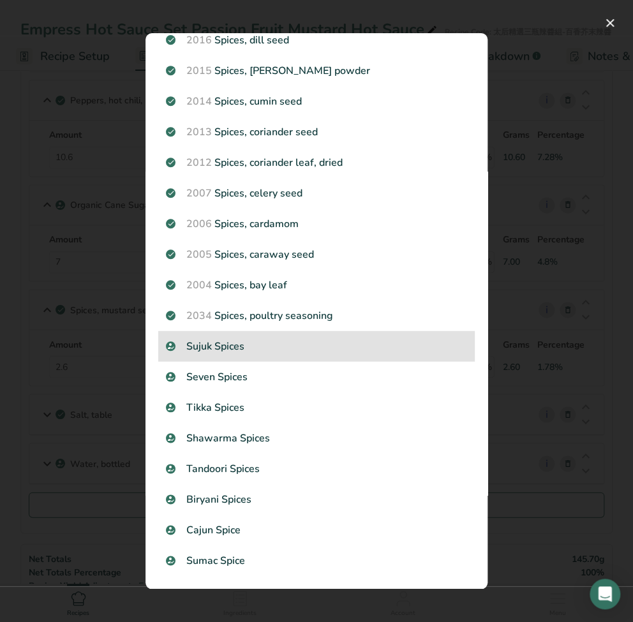
scroll to position [596, 0]
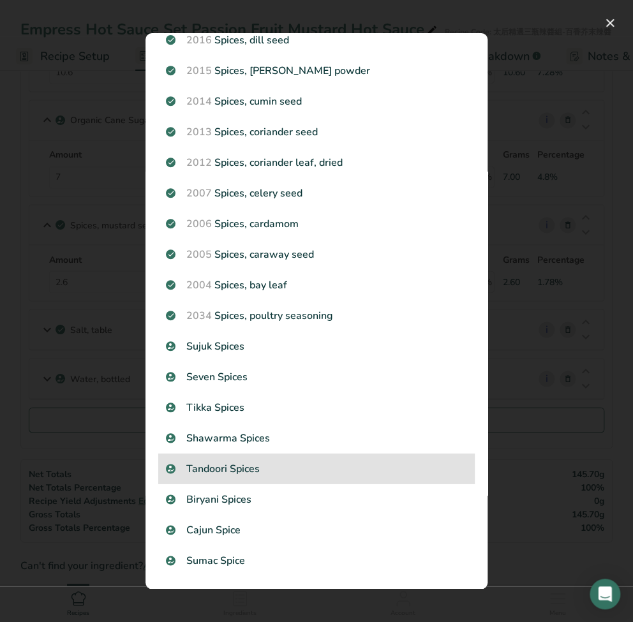
drag, startPoint x: 150, startPoint y: 146, endPoint x: 428, endPoint y: 462, distance: 421.6
click at [400, 480] on section "Search Results 2043 Spices, turmeric, ground 2036 Spices, rosemary, dried 2035 …" at bounding box center [317, 311] width 342 height 556
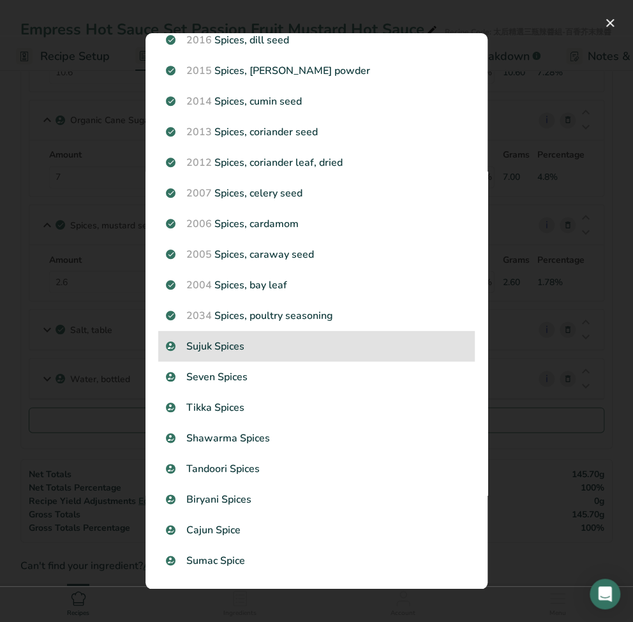
click at [438, 357] on div "Sujuk Spices" at bounding box center [316, 346] width 317 height 31
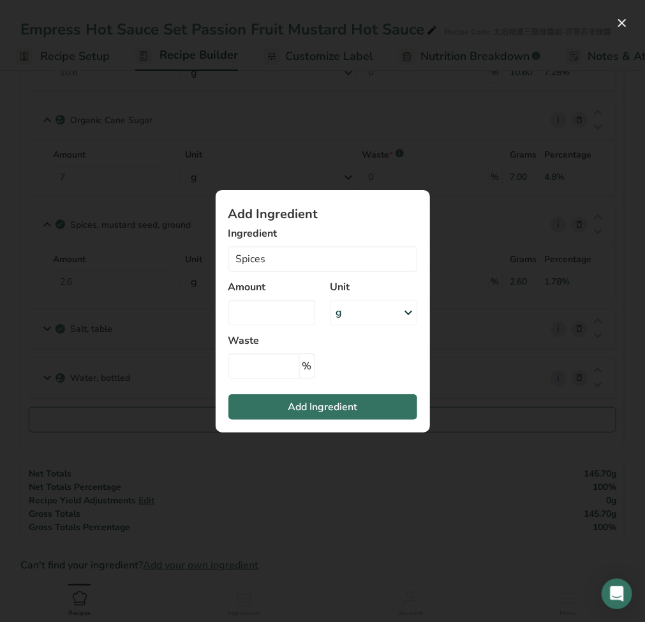
type input "Sujuk Spices"
click at [346, 267] on input "Sujuk Spices" at bounding box center [323, 259] width 189 height 26
drag, startPoint x: 347, startPoint y: 266, endPoint x: 127, endPoint y: 264, distance: 220.3
click at [128, 264] on div "Add Ingredient Ingredient Sujuk Spices 2043 Spices, turmeric, ground 2036 Spice…" at bounding box center [322, 311] width 645 height 622
paste input "Add ingredient modal"
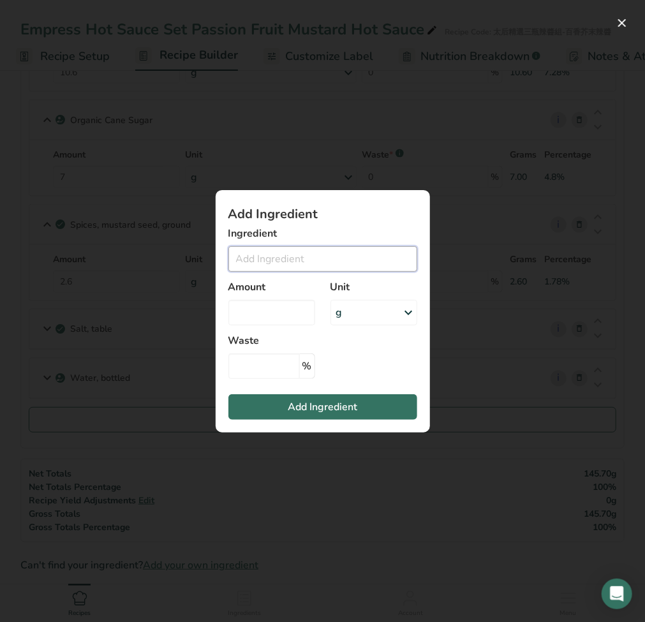
click at [254, 259] on input "Add ingredient modal" at bounding box center [323, 259] width 189 height 26
paste input "SpicesS"
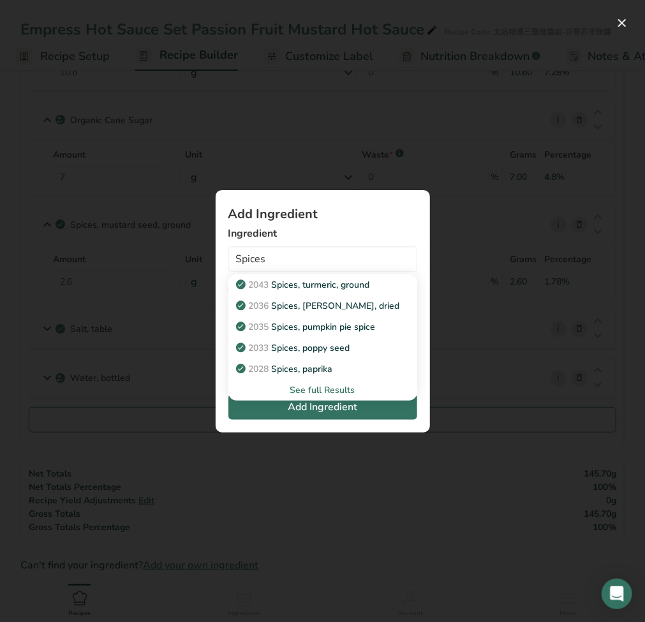
click at [338, 394] on div "See full Results" at bounding box center [323, 390] width 169 height 13
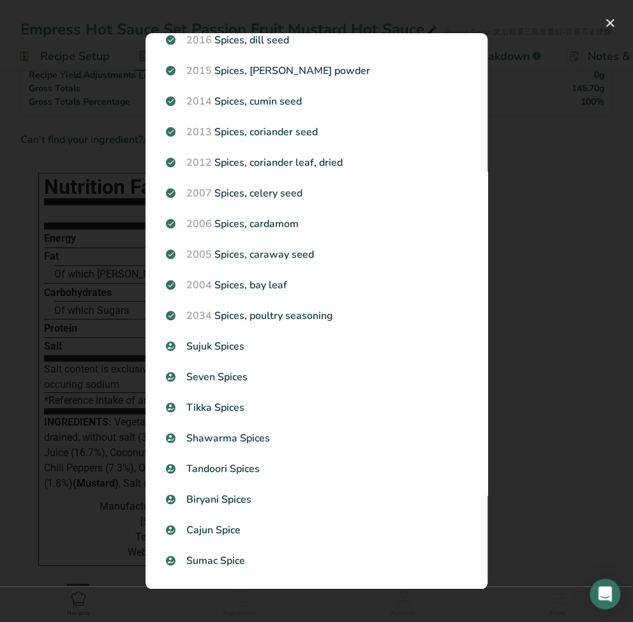
scroll to position [741, 0]
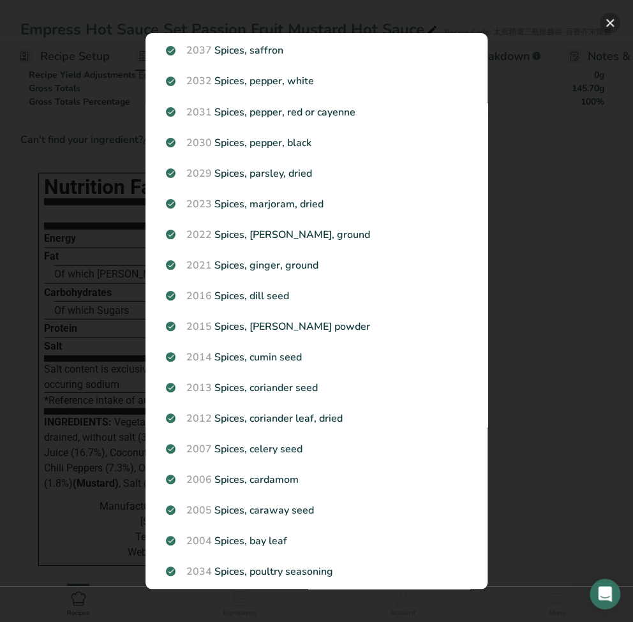
click at [610, 23] on button "Search results modal" at bounding box center [610, 23] width 20 height 20
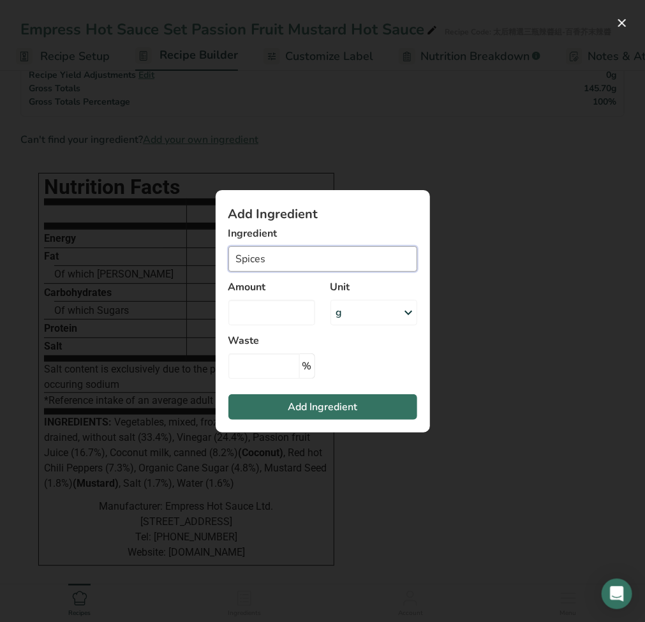
drag, startPoint x: 298, startPoint y: 256, endPoint x: 96, endPoint y: 269, distance: 202.2
click at [96, 269] on div "Add Ingredient Ingredient Spices 2043 Spices, turmeric, ground 2036 Spices, ros…" at bounding box center [322, 311] width 645 height 622
paste input ", mixed"
click at [271, 259] on input "Spices, mixed" at bounding box center [323, 259] width 189 height 26
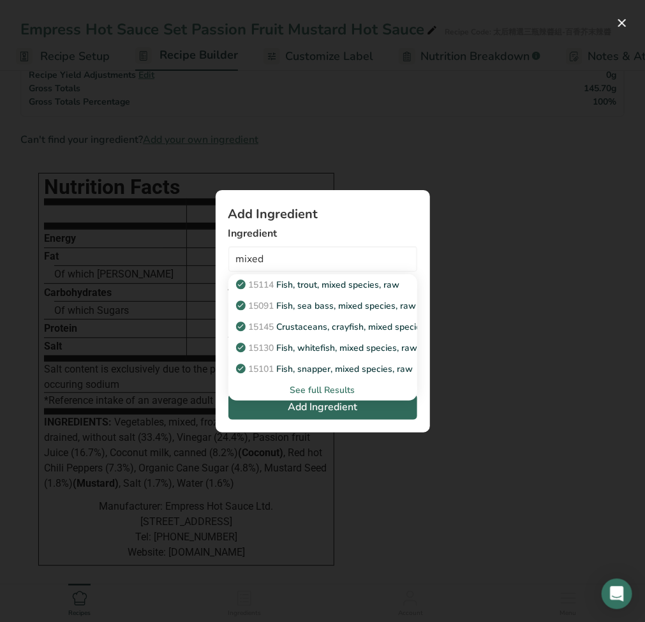
click at [330, 395] on div "See full Results" at bounding box center [323, 390] width 169 height 13
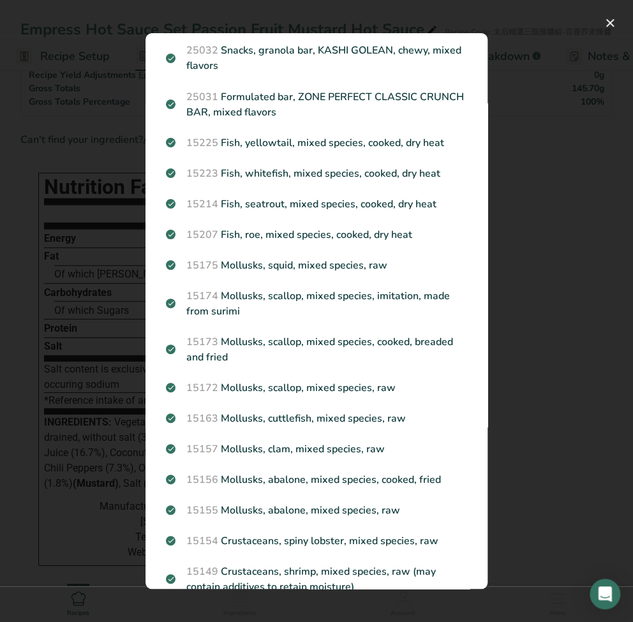
click at [15, 276] on div "Search results modal" at bounding box center [316, 311] width 633 height 622
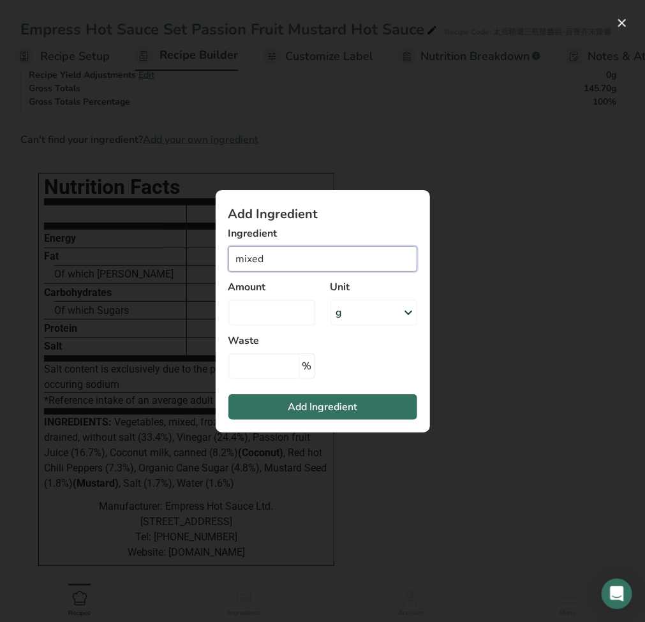
drag, startPoint x: 304, startPoint y: 262, endPoint x: 172, endPoint y: 257, distance: 131.6
click at [172, 257] on div "Add Ingredient Ingredient mixed 15114 Fish, trout, mixed species, raw 15091 Fis…" at bounding box center [322, 311] width 645 height 622
paste input "Spices"
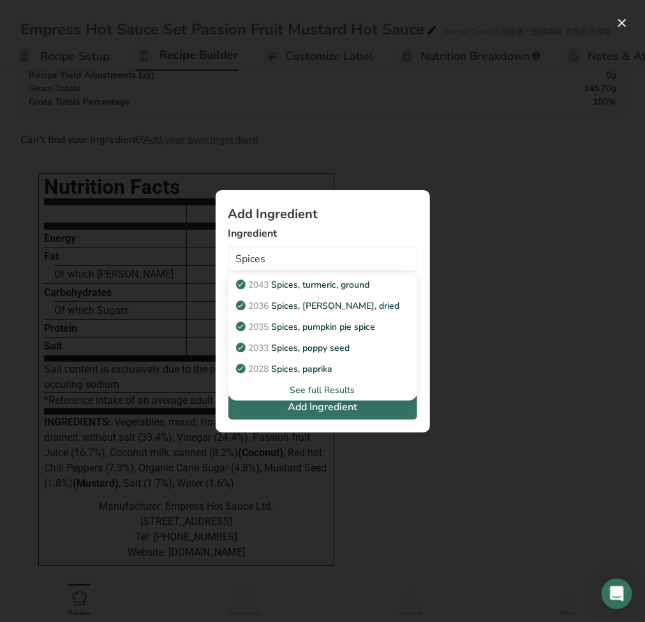
click at [336, 391] on div "See full Results" at bounding box center [323, 390] width 169 height 13
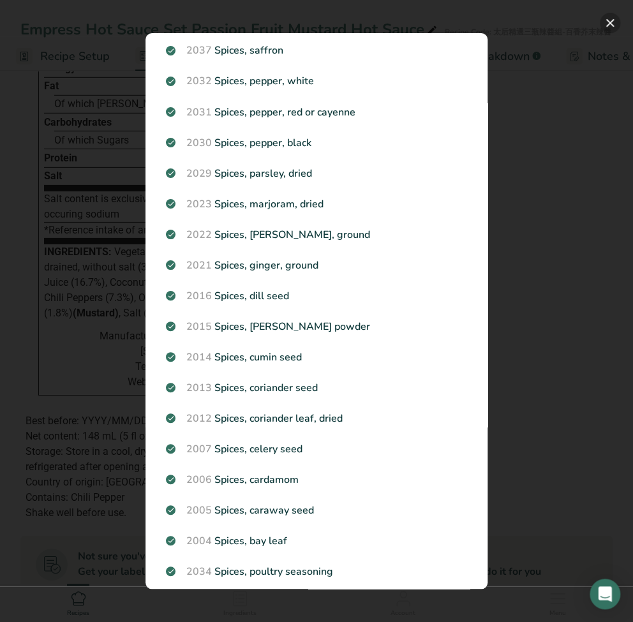
click at [617, 23] on button "Search results modal" at bounding box center [610, 23] width 20 height 20
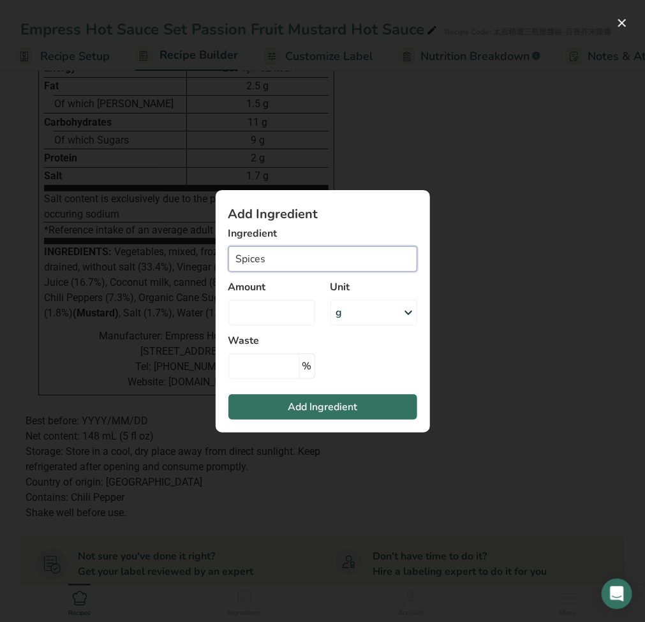
drag, startPoint x: 271, startPoint y: 259, endPoint x: 100, endPoint y: 260, distance: 171.1
click at [100, 260] on div "Add Ingredient Ingredient Spices 2043 Spices, turmeric, ground 2036 Spices, ros…" at bounding box center [322, 311] width 645 height 622
paste input "mixed"
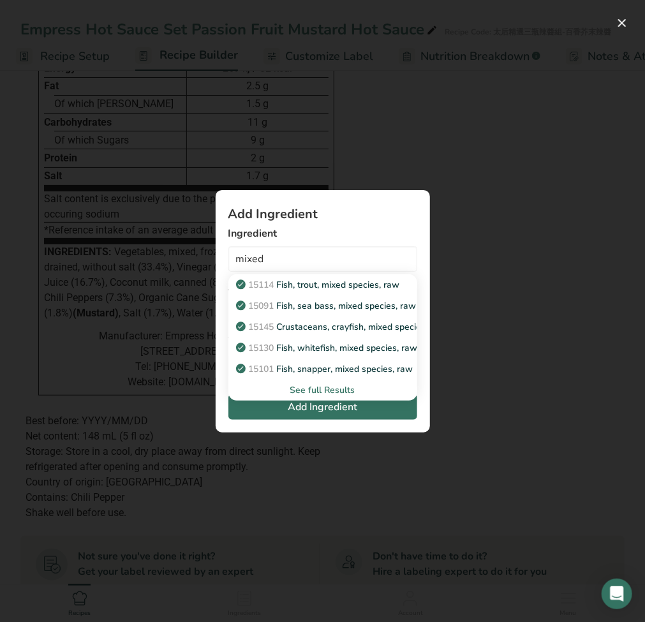
click at [331, 396] on div "See full Results" at bounding box center [323, 390] width 169 height 13
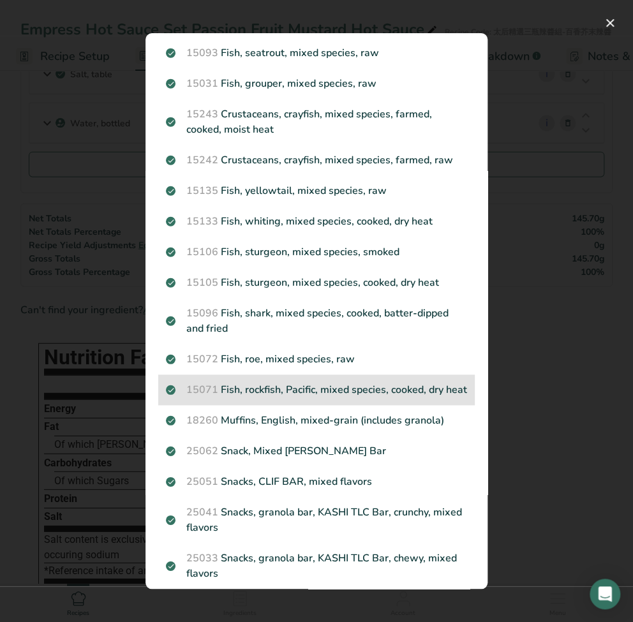
scroll to position [0, 0]
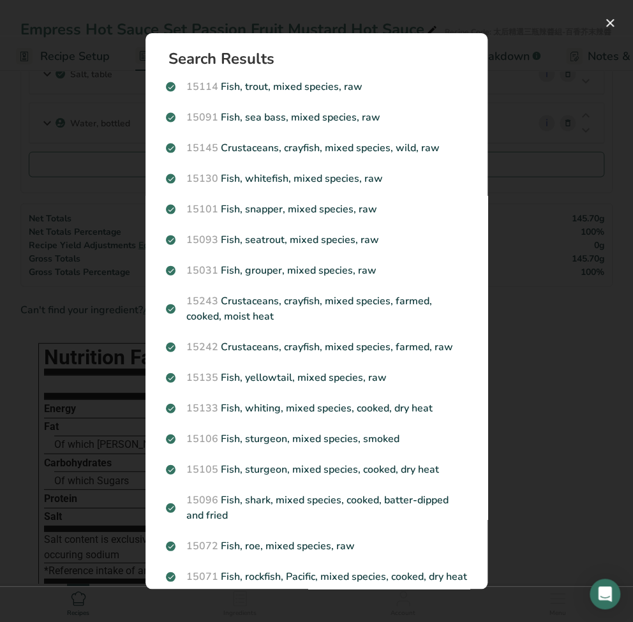
click at [84, 261] on div "Search results modal" at bounding box center [316, 311] width 633 height 622
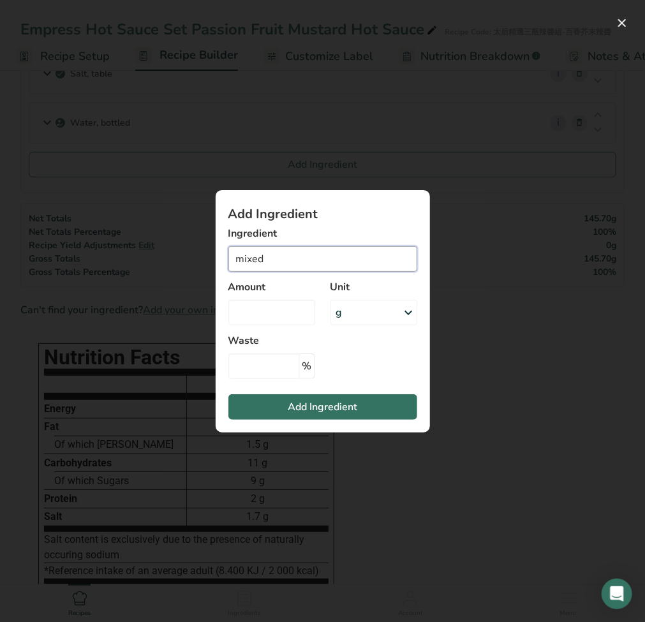
drag, startPoint x: 315, startPoint y: 263, endPoint x: 110, endPoint y: 260, distance: 204.3
click at [116, 260] on div "Add Ingredient Ingredient mixed 15114 Fish, trout, mixed species, raw 15091 Fis…" at bounding box center [322, 311] width 645 height 622
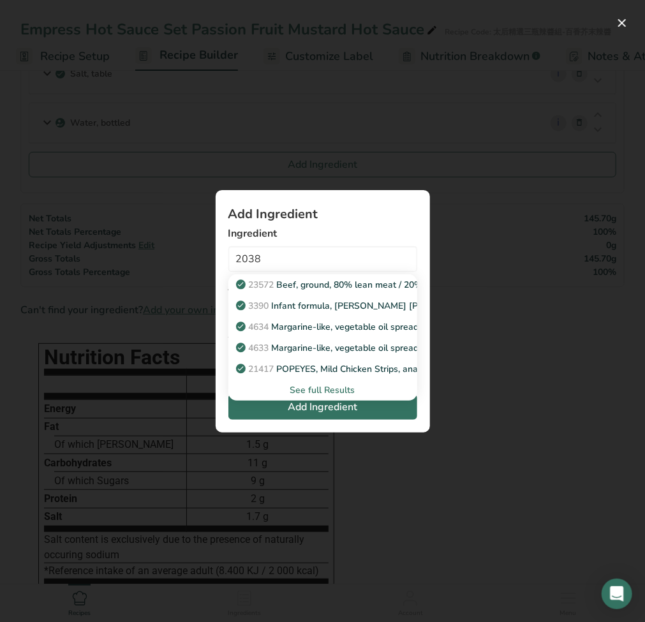
click at [327, 390] on div "See full Results" at bounding box center [323, 390] width 169 height 13
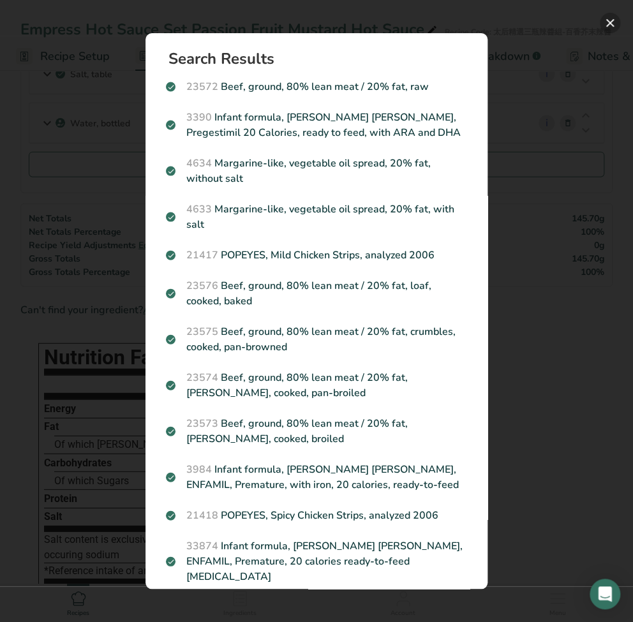
click at [605, 20] on button "Search results modal" at bounding box center [610, 23] width 20 height 20
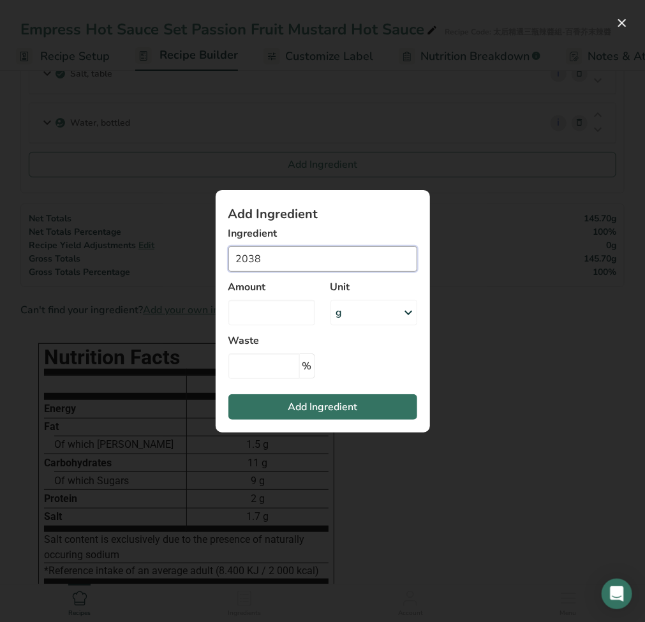
drag, startPoint x: 293, startPoint y: 271, endPoint x: 140, endPoint y: 262, distance: 153.5
click at [141, 262] on div "Add Ingredient Ingredient 2038 23572 Beef, ground, 80% lean meat / 20% fat, raw…" at bounding box center [322, 311] width 645 height 622
paste input "Spices,"
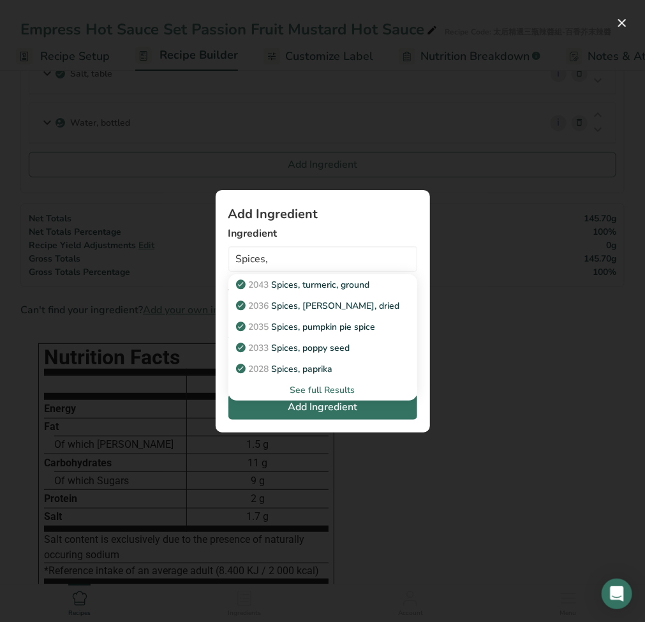
click at [335, 392] on div "See full Results" at bounding box center [323, 390] width 169 height 13
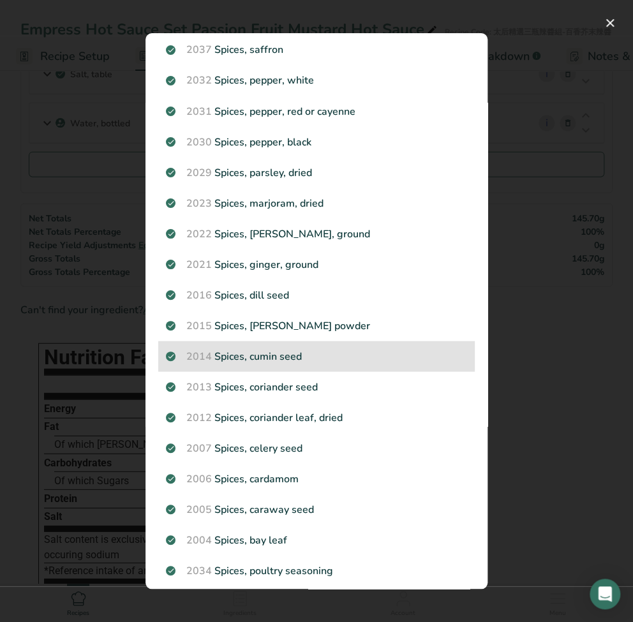
scroll to position [741, 0]
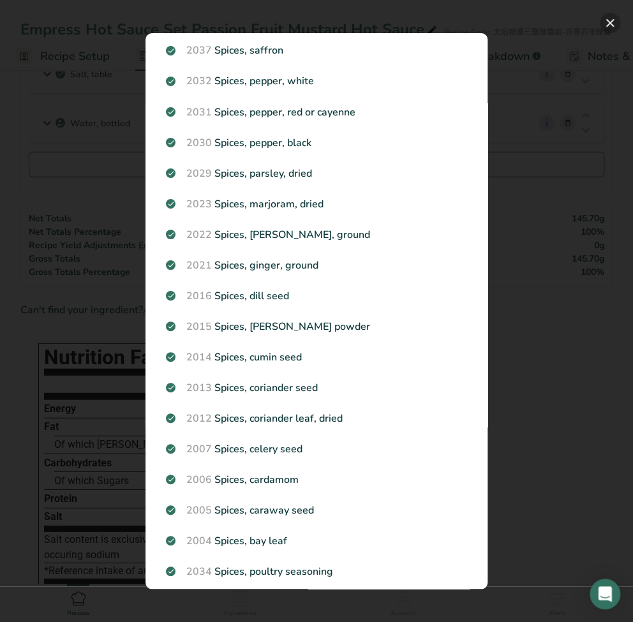
click at [610, 25] on button "Search results modal" at bounding box center [610, 23] width 20 height 20
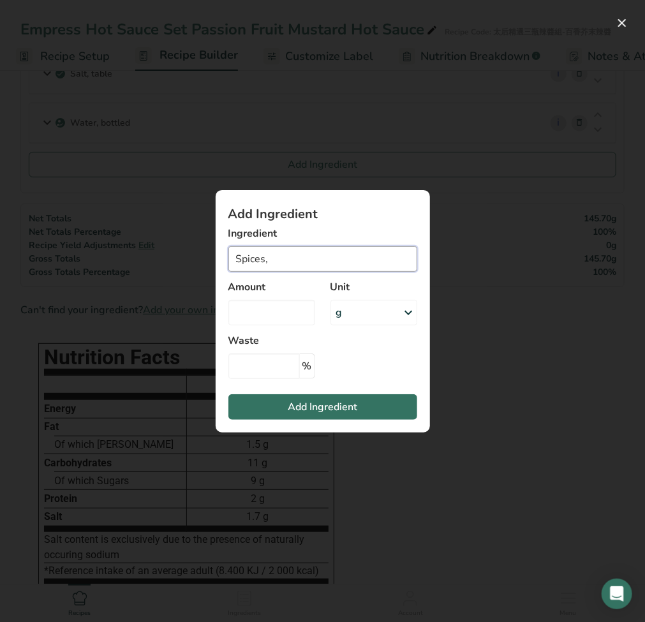
drag, startPoint x: 293, startPoint y: 253, endPoint x: 94, endPoint y: 257, distance: 198.6
click at [92, 254] on div "Add Ingredient Ingredient Spices, 2043 Spices, turmeric, ground 2036 Spices, ro…" at bounding box center [322, 311] width 645 height 622
paste input "mixed"
click at [273, 259] on input "Spices, mixed" at bounding box center [323, 259] width 189 height 26
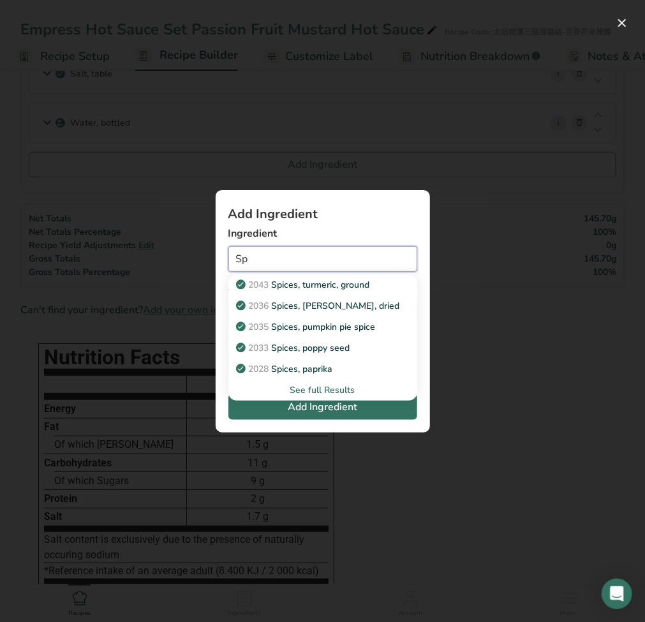
type input "S"
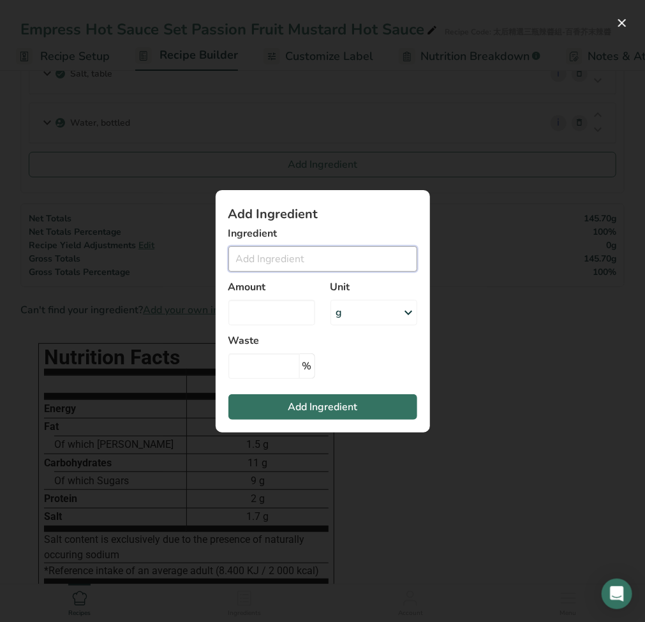
click at [298, 262] on input "Add ingredient modal" at bounding box center [323, 259] width 189 height 26
paste input "Spices"
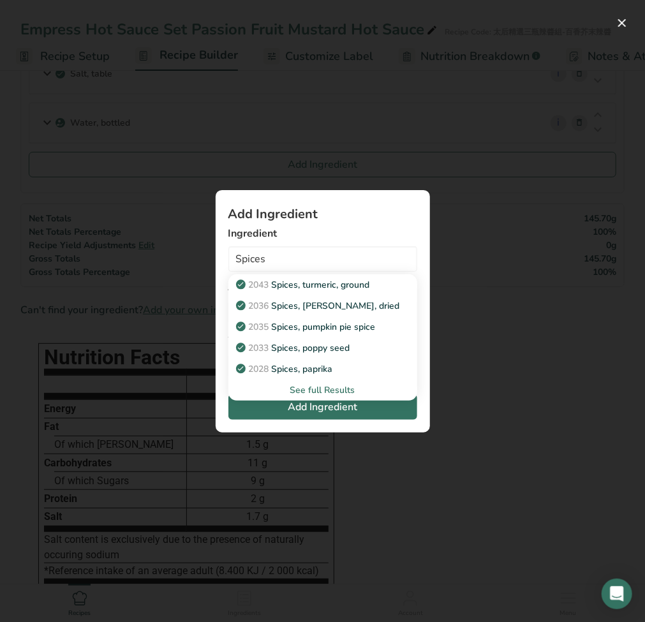
click at [328, 391] on div "See full Results" at bounding box center [323, 390] width 169 height 13
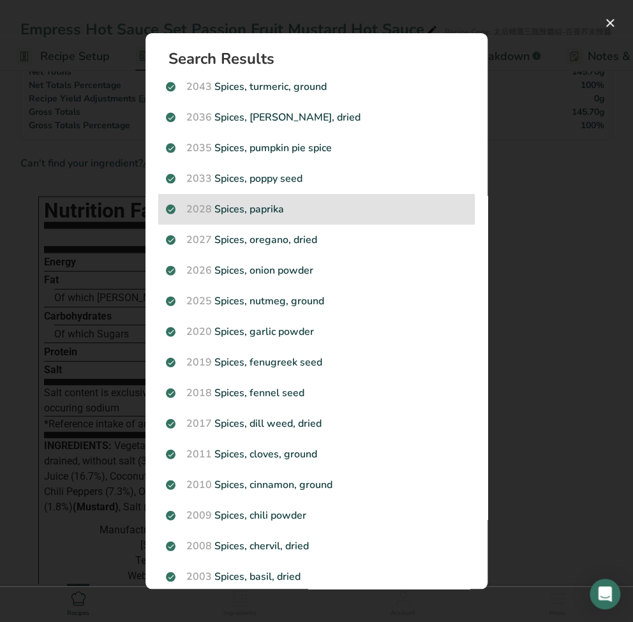
scroll to position [851, 0]
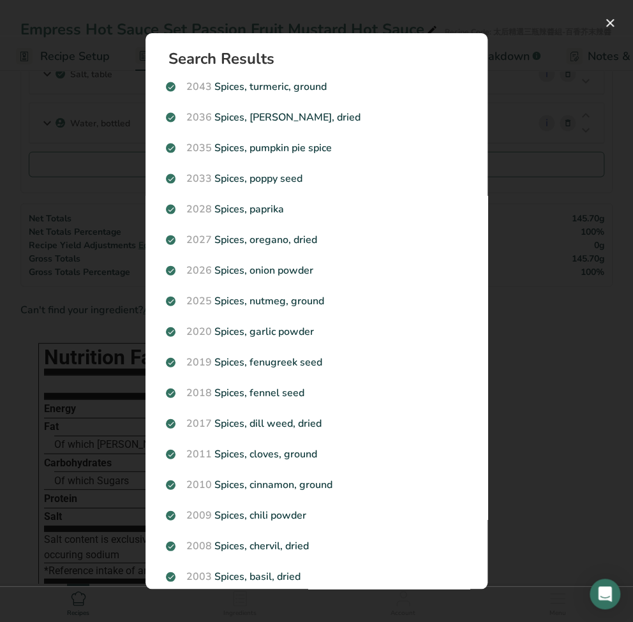
click at [103, 326] on div "Search results modal" at bounding box center [316, 311] width 633 height 622
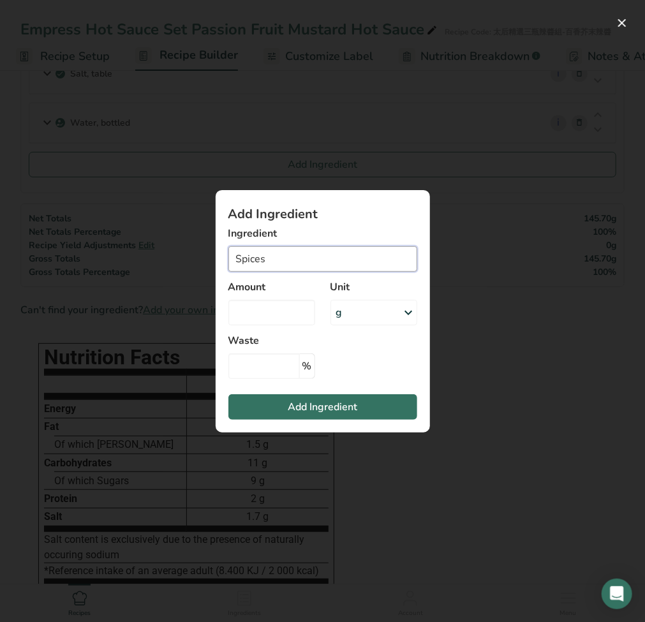
drag, startPoint x: 290, startPoint y: 262, endPoint x: 82, endPoint y: 261, distance: 208.1
click at [82, 261] on div "Add Ingredient Ingredient Spices 2043 Spices, turmeric, ground 2036 Spices, ros…" at bounding box center [322, 311] width 645 height 622
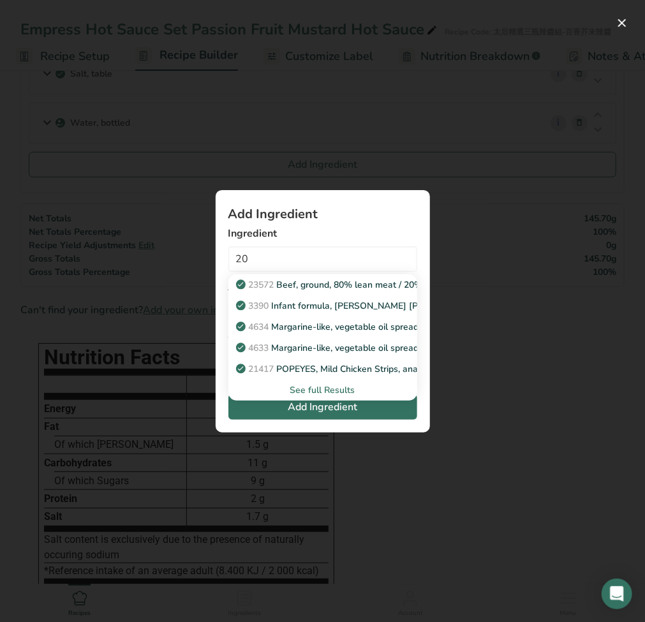
click at [320, 390] on div "See full Results" at bounding box center [323, 390] width 169 height 13
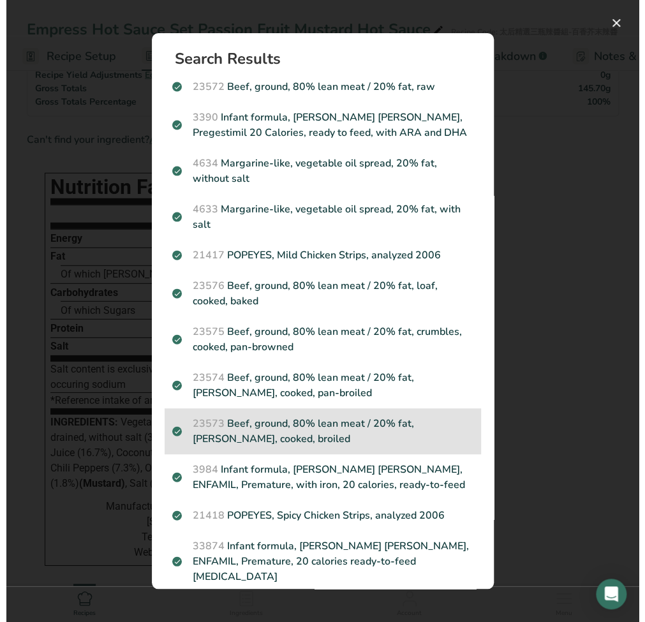
scroll to position [0, 0]
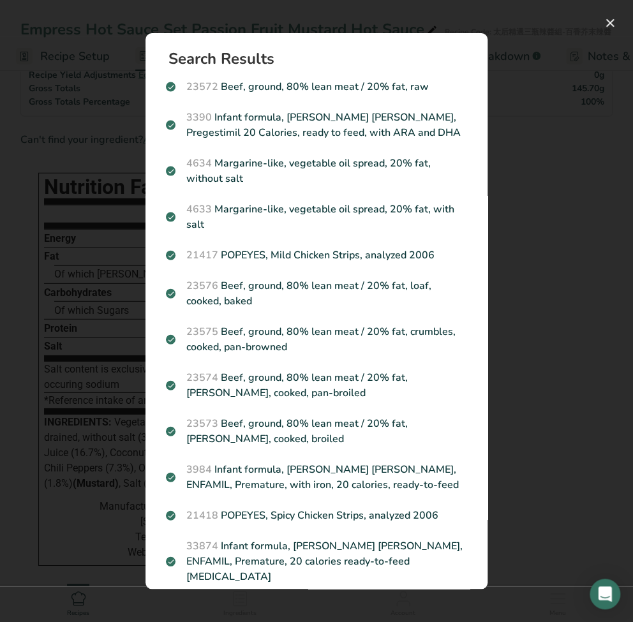
click at [26, 315] on div "Search results modal" at bounding box center [316, 311] width 633 height 622
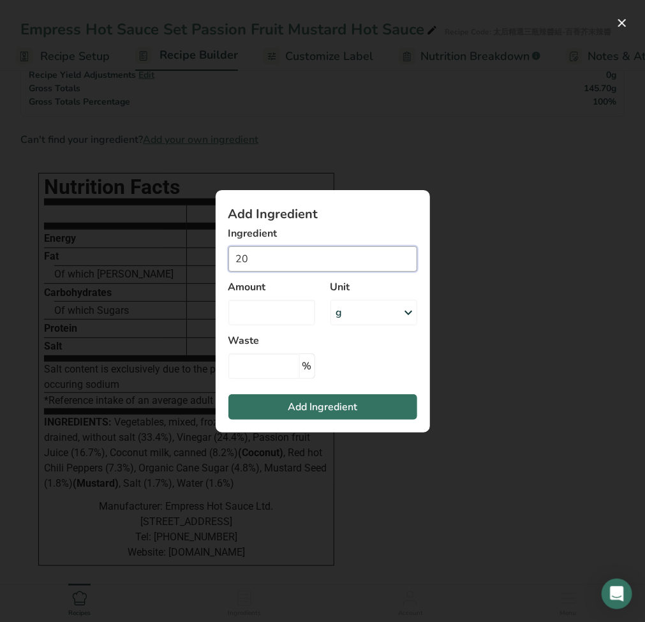
drag, startPoint x: 306, startPoint y: 260, endPoint x: 179, endPoint y: 261, distance: 126.4
click at [179, 261] on div "Add Ingredient Ingredient 20 23572 Beef, ground, 80% lean meat / 20% fat, raw 3…" at bounding box center [322, 311] width 645 height 622
click at [257, 257] on input "20" at bounding box center [323, 259] width 189 height 26
drag, startPoint x: 275, startPoint y: 260, endPoint x: 192, endPoint y: 253, distance: 82.7
click at [192, 253] on div "Add Ingredient Ingredient 20 23572 Beef, ground, 80% lean meat / 20% fat, raw 3…" at bounding box center [322, 311] width 645 height 622
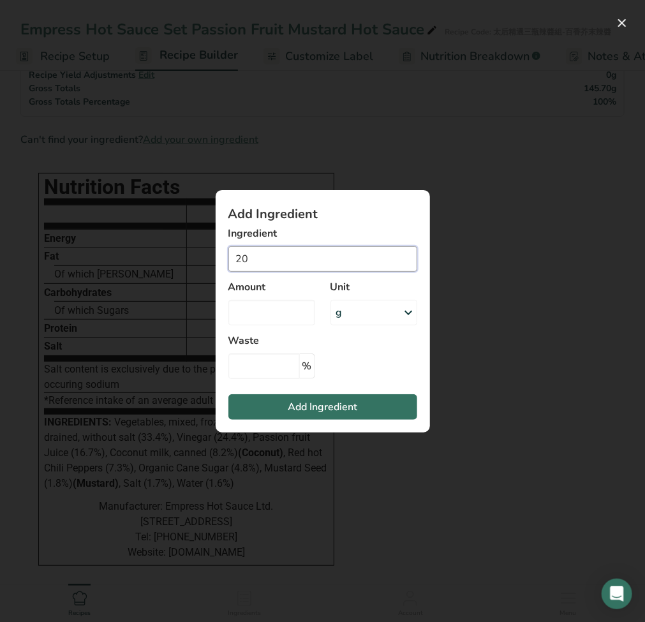
paste input "Coriander seed"
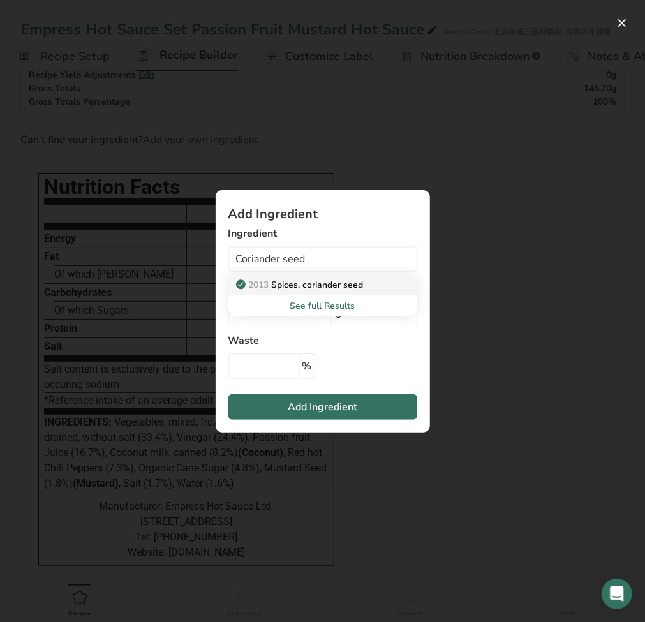
click at [295, 285] on p "2013 Spices, coriander seed" at bounding box center [301, 284] width 125 height 13
type input "Spices, coriander seed"
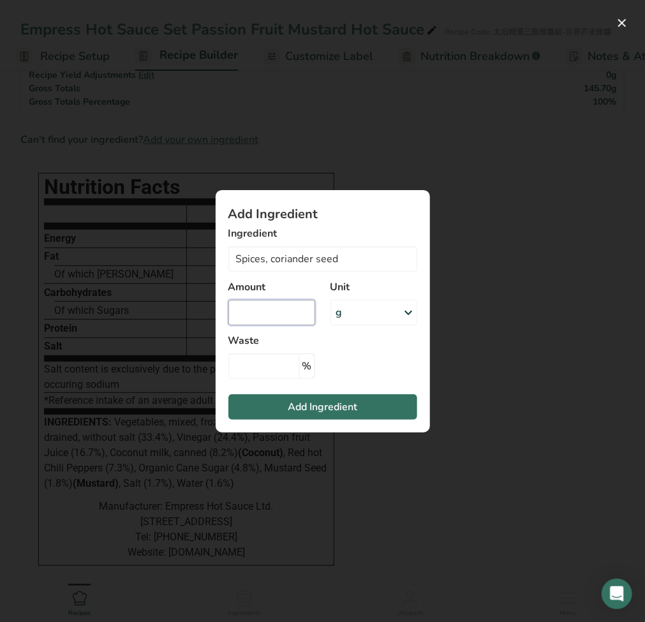
click at [259, 310] on input "Add ingredient modal" at bounding box center [272, 313] width 87 height 26
click at [248, 317] on input "Add ingredient modal" at bounding box center [272, 313] width 87 height 26
type input "0"
type input "0.5"
click at [310, 404] on span "Add Ingredient" at bounding box center [323, 407] width 70 height 15
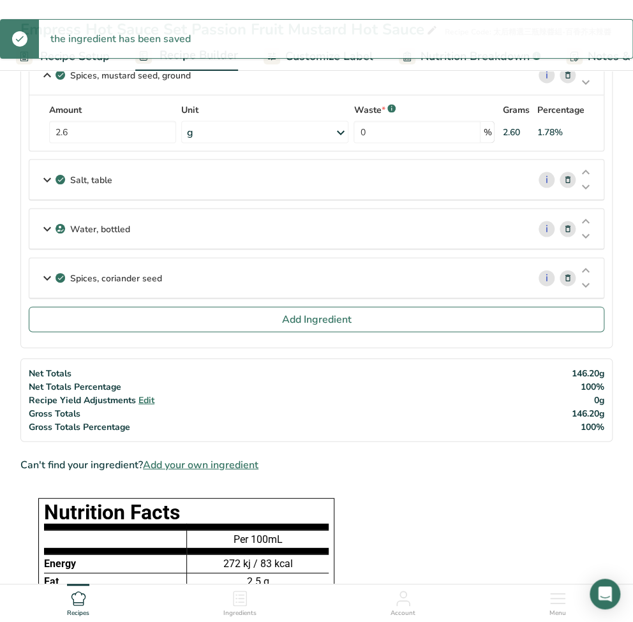
scroll to position [730, 0]
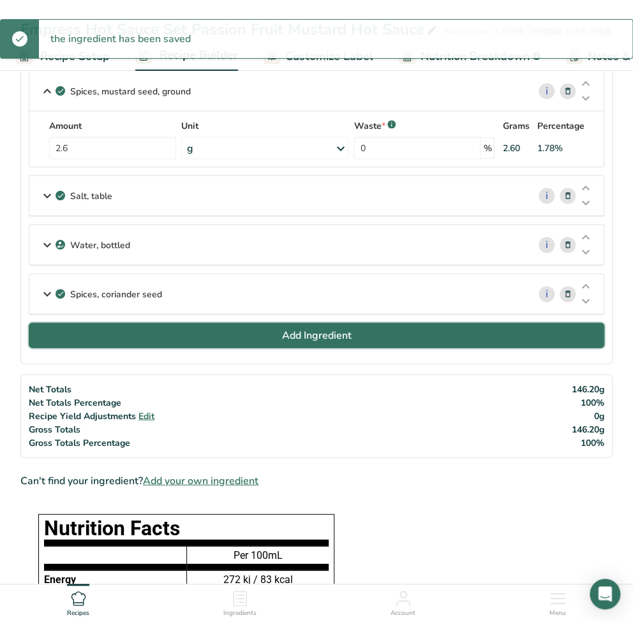
click at [282, 335] on span "Add Ingredient" at bounding box center [317, 335] width 70 height 15
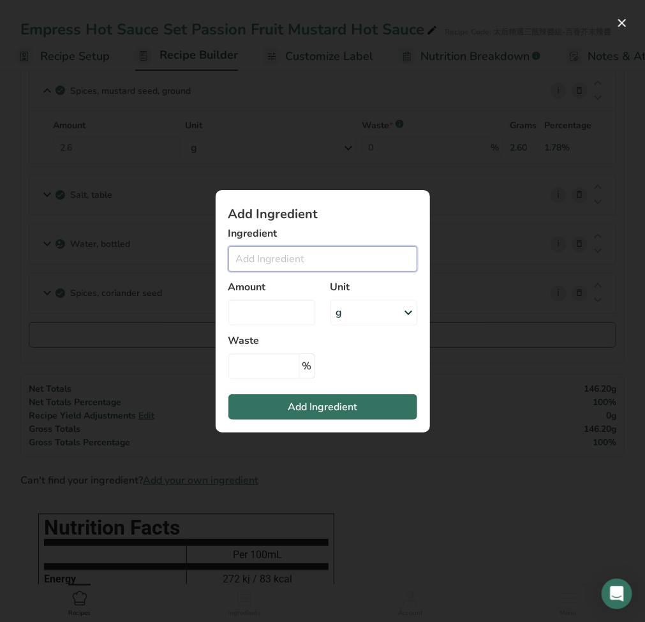
click at [282, 259] on input "Add ingredient modal" at bounding box center [323, 259] width 189 height 26
paste input "Allspice, ground"
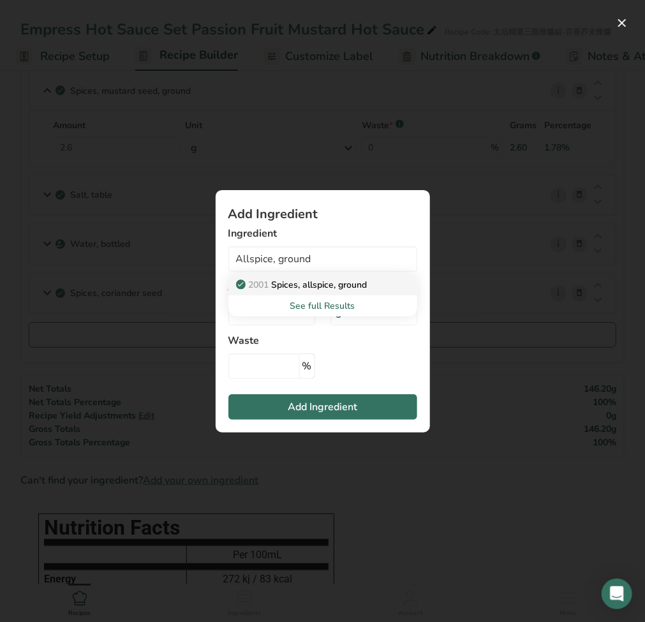
click at [322, 285] on p "2001 Spices, allspice, ground" at bounding box center [303, 284] width 129 height 13
type input "Spices, allspice, ground"
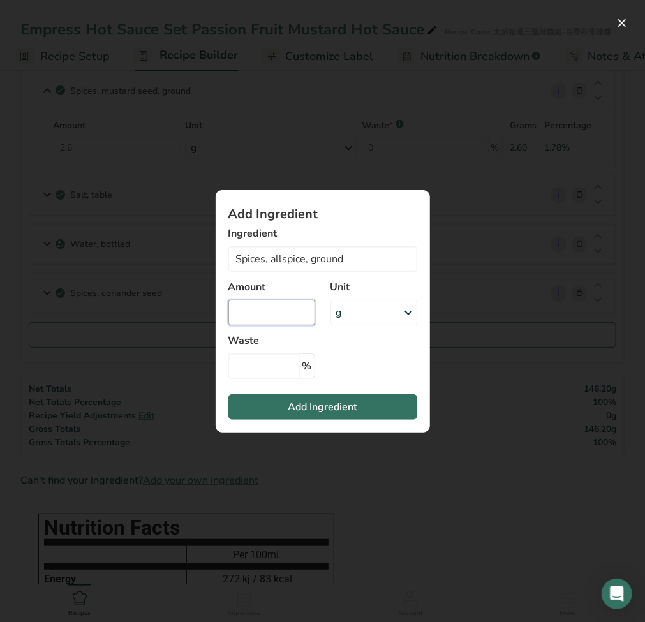
click at [267, 312] on input "Add ingredient modal" at bounding box center [272, 313] width 87 height 26
type input "0"
type input "0.3"
click at [374, 416] on button "Add Ingredient" at bounding box center [323, 408] width 189 height 26
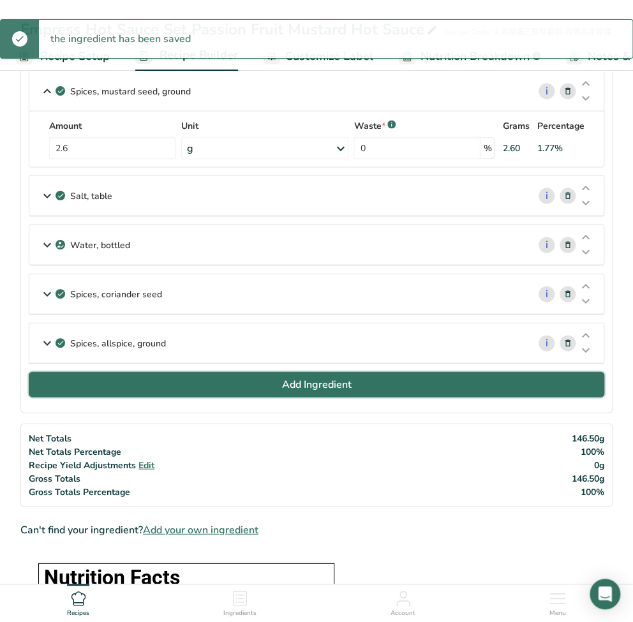
click at [204, 388] on button "Add Ingredient" at bounding box center [317, 385] width 576 height 26
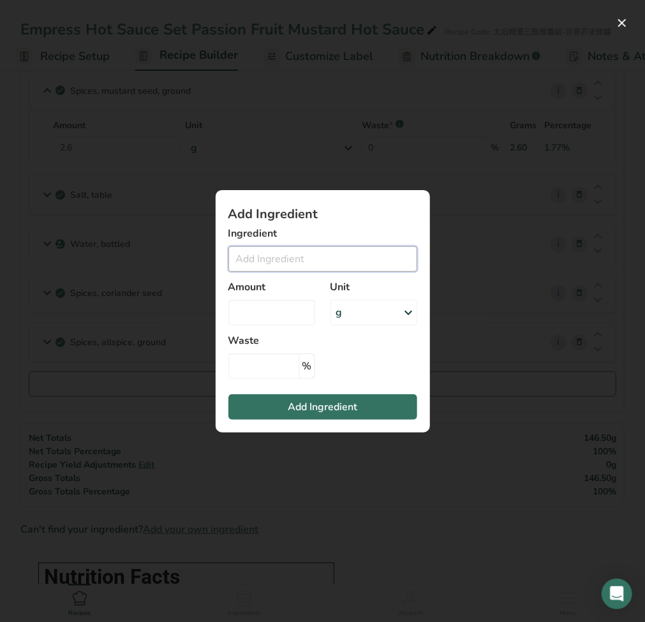
click at [284, 251] on input "Add ingredient modal" at bounding box center [323, 259] width 189 height 26
paste input "Thyme, dried"
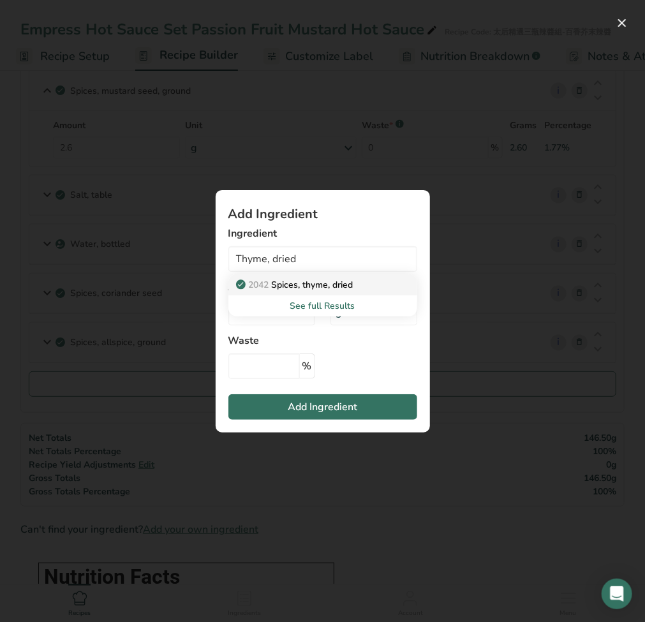
click at [283, 283] on p "2042 Spices, thyme, dried" at bounding box center [296, 284] width 115 height 13
type input "Spices, thyme, dried"
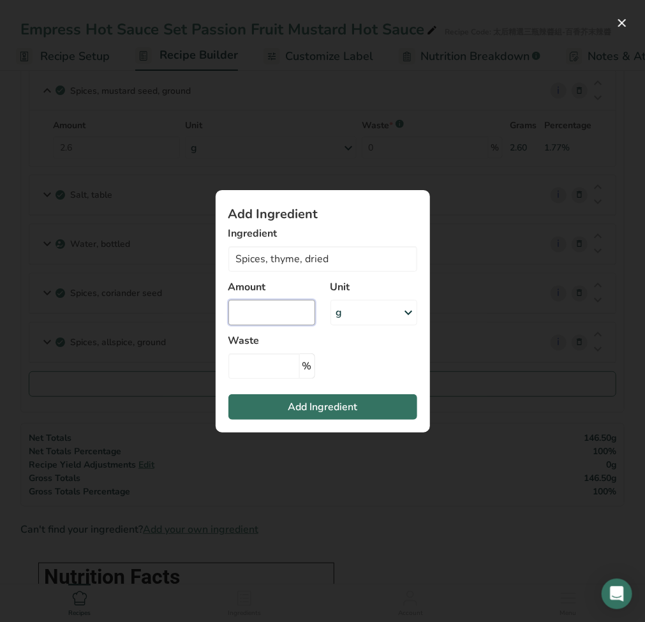
click at [264, 307] on input "Add ingredient modal" at bounding box center [272, 313] width 87 height 26
type input "0.3"
click at [322, 401] on span "Add Ingredient" at bounding box center [323, 407] width 70 height 15
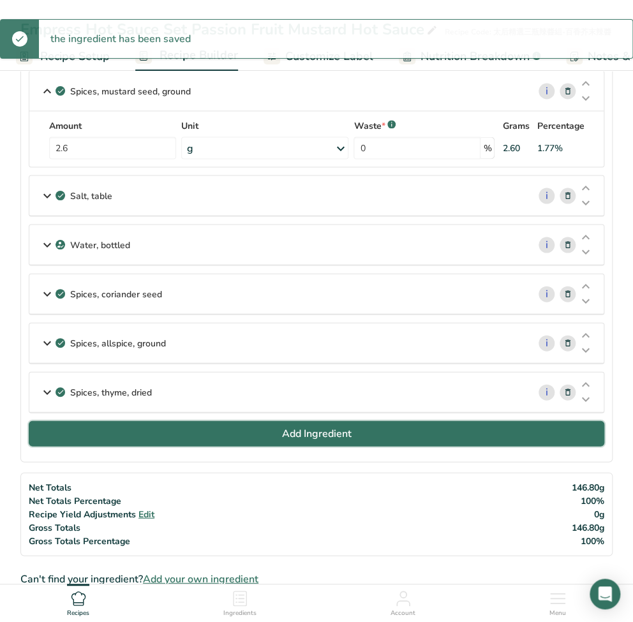
click at [137, 421] on button "Add Ingredient" at bounding box center [317, 434] width 576 height 26
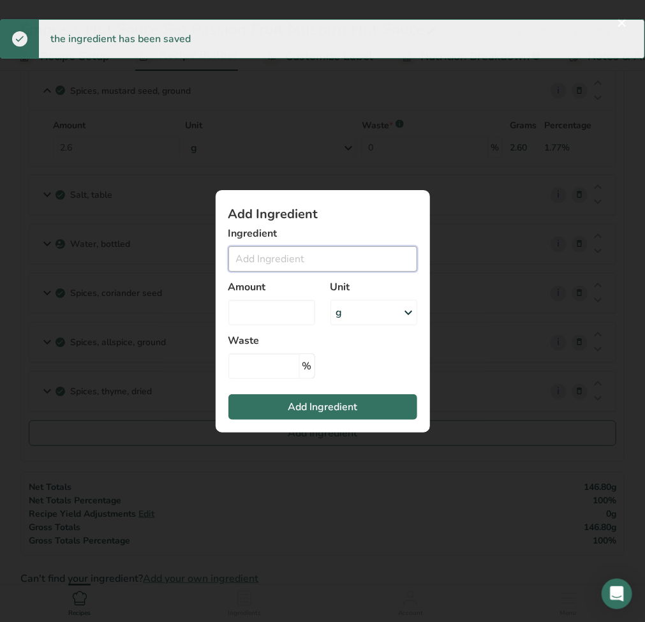
click at [287, 248] on input "Add ingredient modal" at bounding box center [323, 259] width 189 height 26
paste input "Cinnamon"
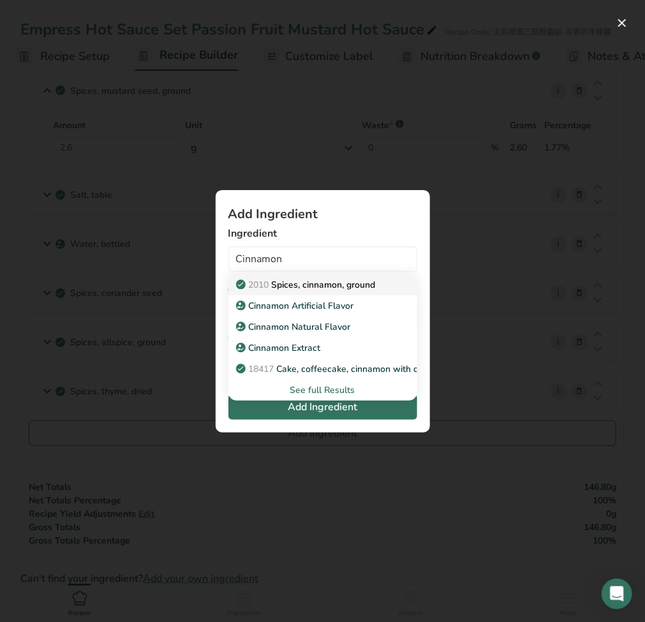
click at [322, 284] on p "2010 Spices, cinnamon, ground" at bounding box center [307, 284] width 137 height 13
type input "Spices, cinnamon, ground"
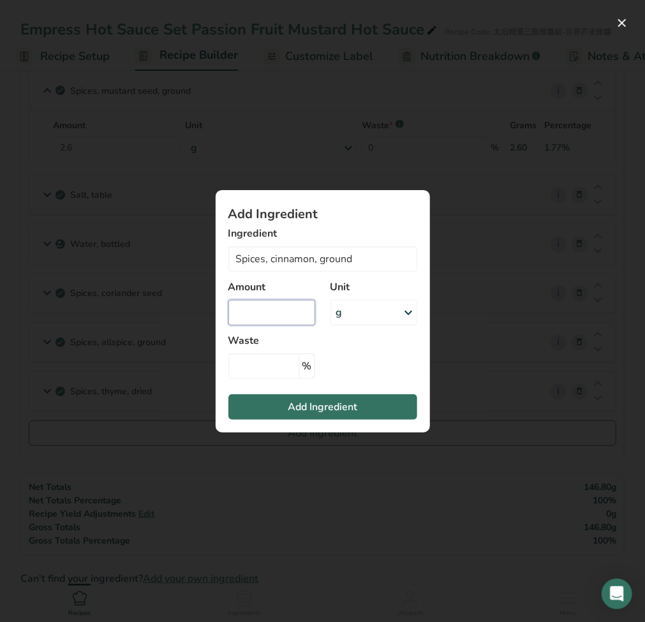
click at [274, 319] on input "Add ingredient modal" at bounding box center [272, 313] width 87 height 26
type input "0.4"
click at [301, 406] on span "Add Ingredient" at bounding box center [323, 407] width 70 height 15
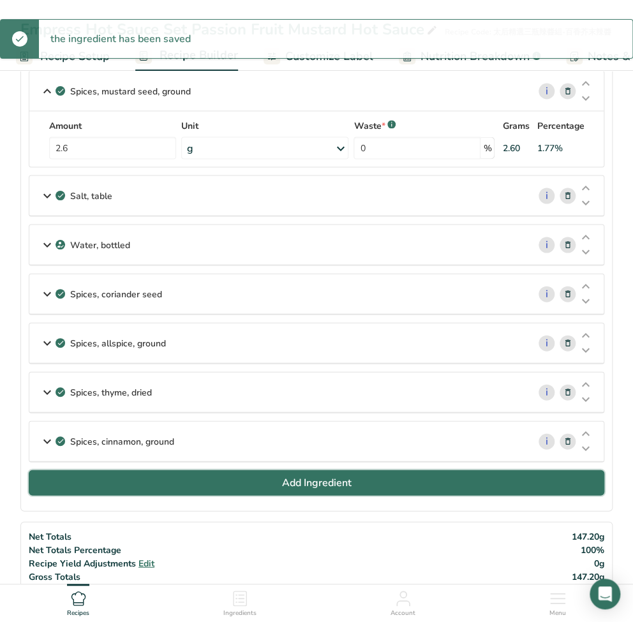
click at [247, 485] on button "Add Ingredient" at bounding box center [317, 483] width 576 height 26
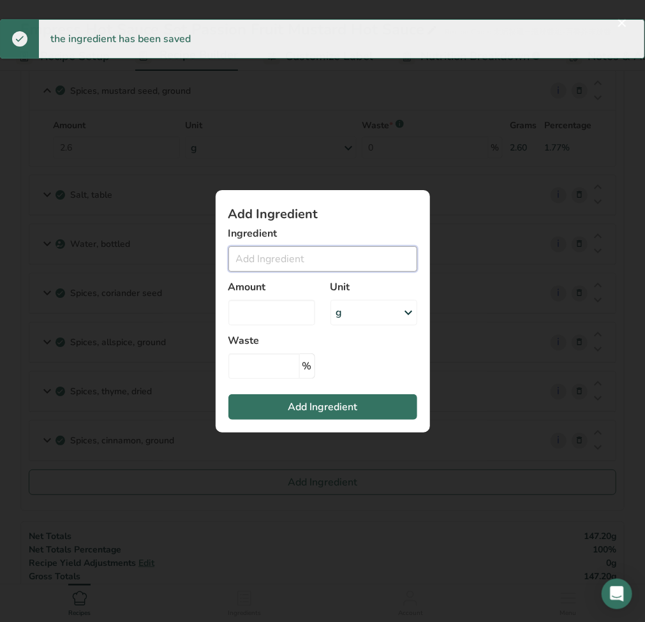
click at [289, 257] on input "Add ingredient modal" at bounding box center [323, 259] width 189 height 26
paste input "Cumin seed"
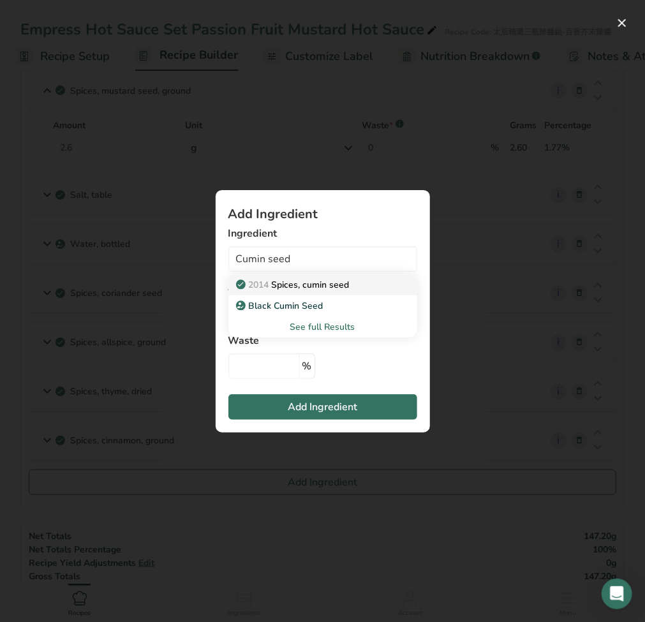
click at [323, 283] on p "2014 Spices, cumin seed" at bounding box center [294, 284] width 111 height 13
type input "Spices, cumin seed"
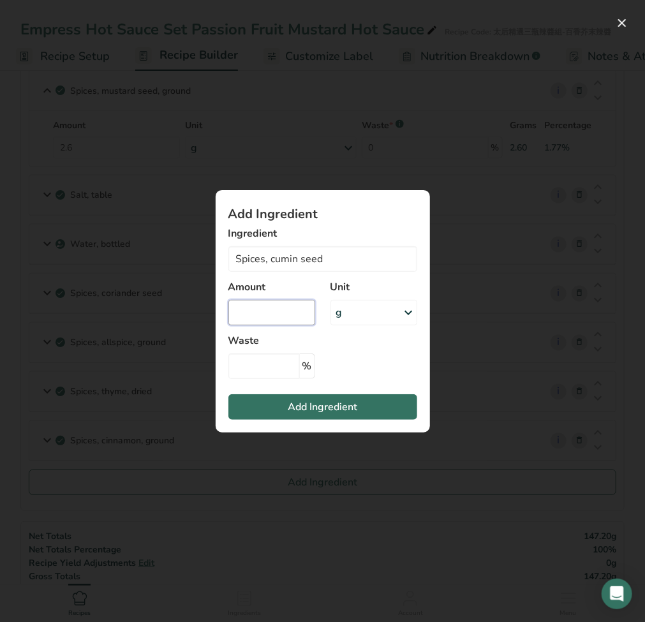
click at [271, 315] on input "Add ingredient modal" at bounding box center [272, 313] width 87 height 26
type input "0.4"
click at [352, 408] on span "Add Ingredient" at bounding box center [323, 407] width 70 height 15
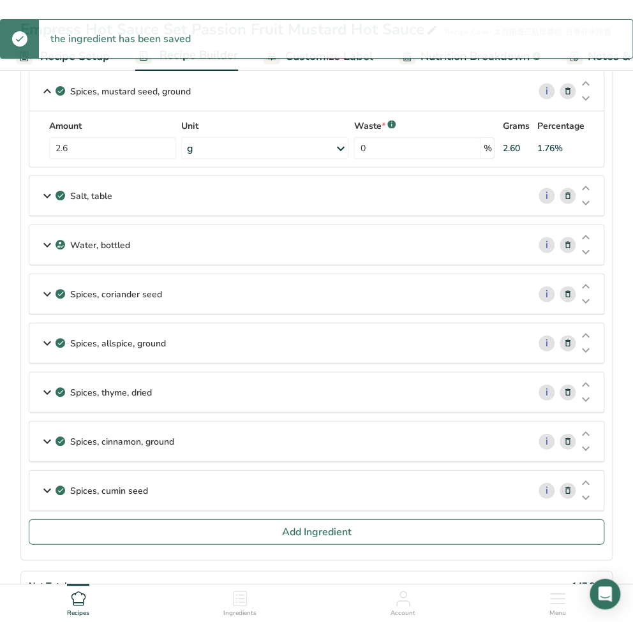
click at [40, 342] on icon at bounding box center [47, 342] width 15 height 23
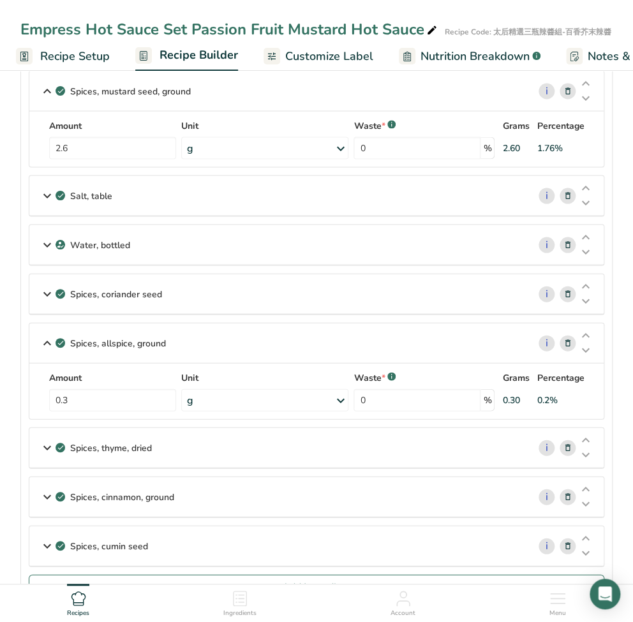
click at [46, 291] on icon at bounding box center [47, 293] width 15 height 23
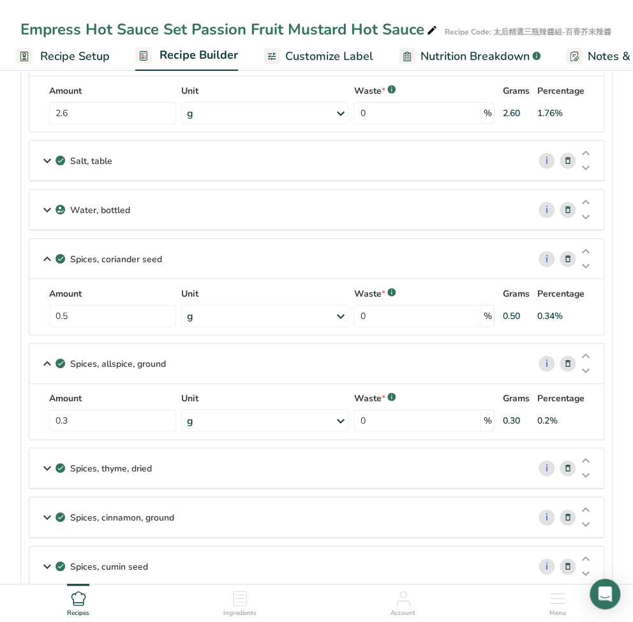
scroll to position [900, 0]
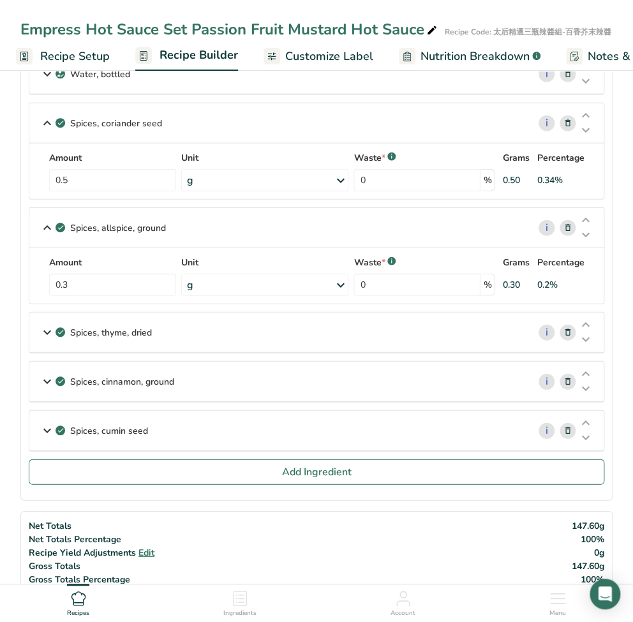
click at [41, 334] on icon at bounding box center [47, 332] width 15 height 23
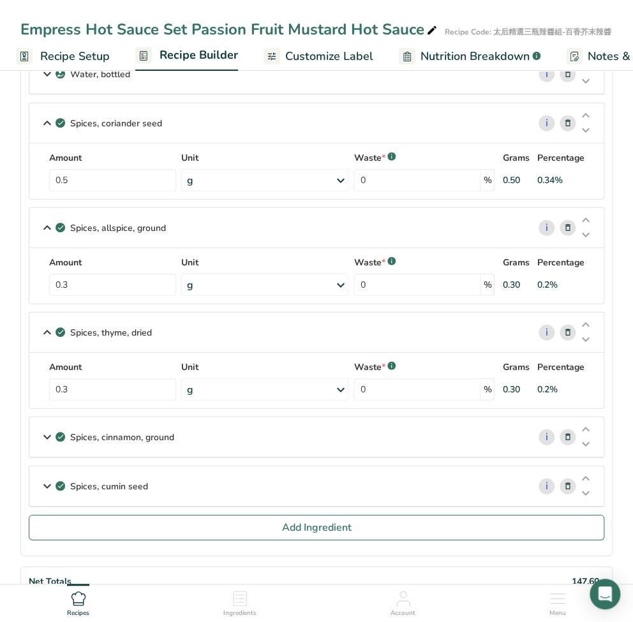
click at [47, 430] on icon at bounding box center [47, 437] width 15 height 23
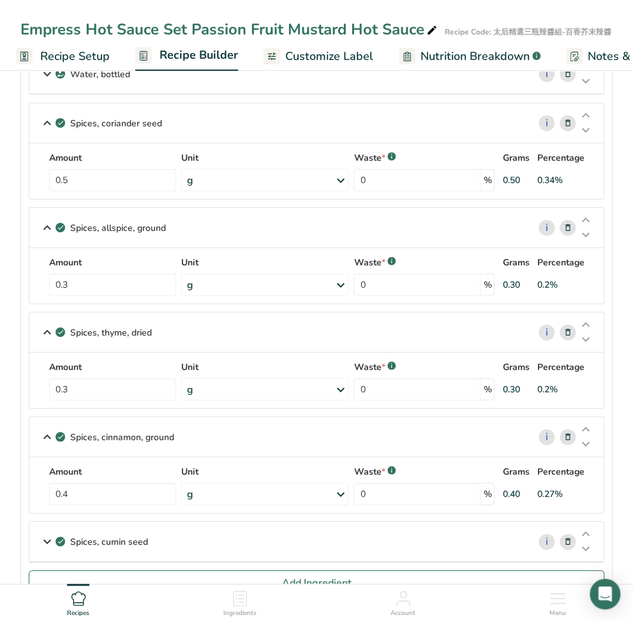
click at [45, 532] on icon at bounding box center [47, 542] width 15 height 23
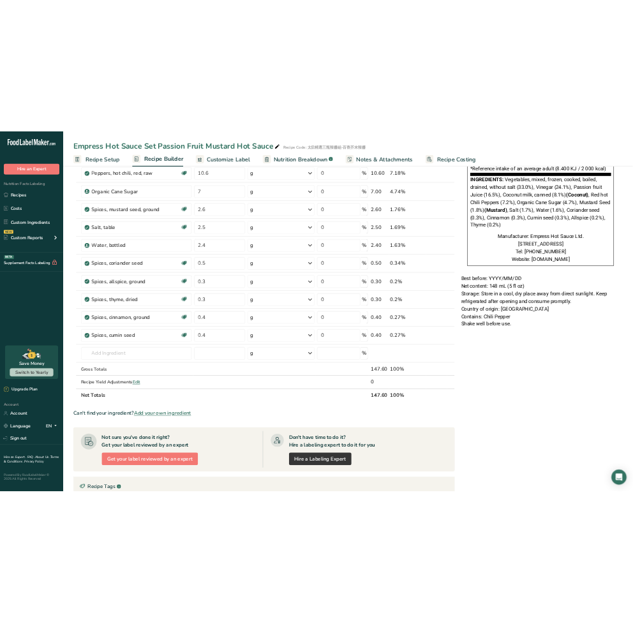
scroll to position [241, 0]
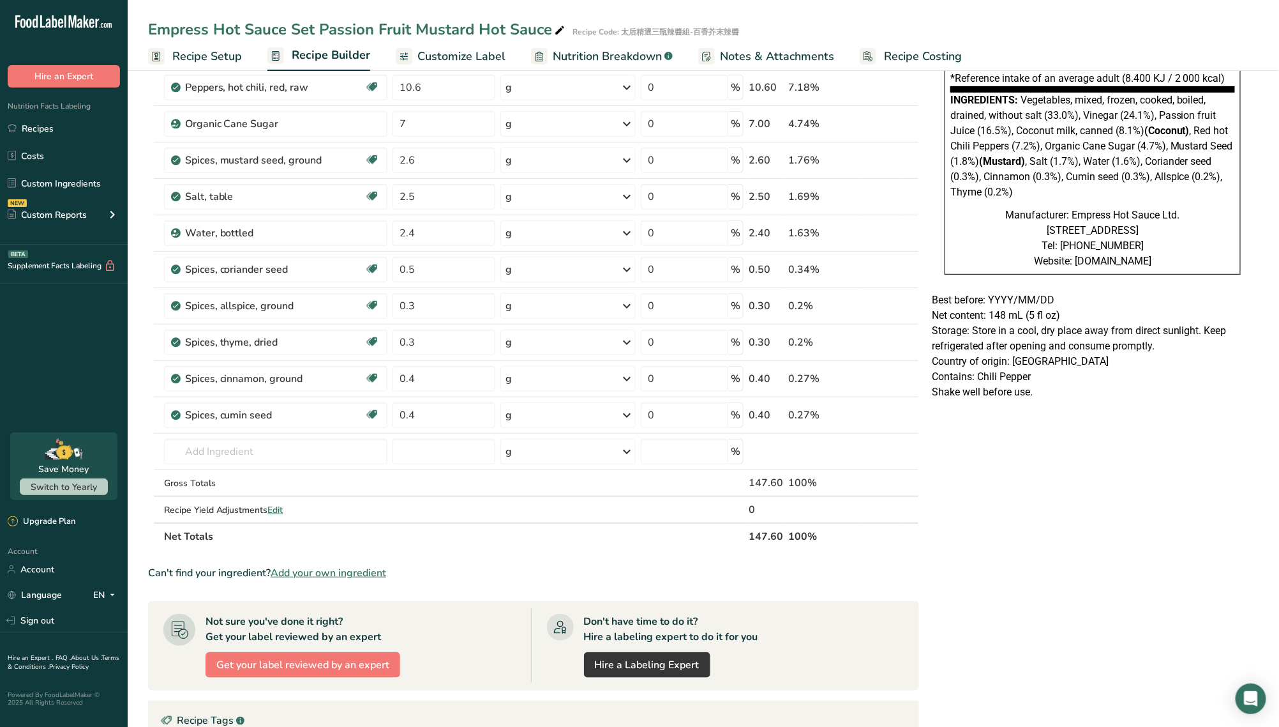
click at [633, 574] on div "Nutrition Facts Energy Fat Of which Saturates Carbohydrates Of which Sugars Pro…" at bounding box center [1093, 406] width 332 height 1122
click at [633, 560] on div "Nutrition Facts Energy Fat Of which Saturates Carbohydrates Of which Sugars Pro…" at bounding box center [1093, 406] width 332 height 1122
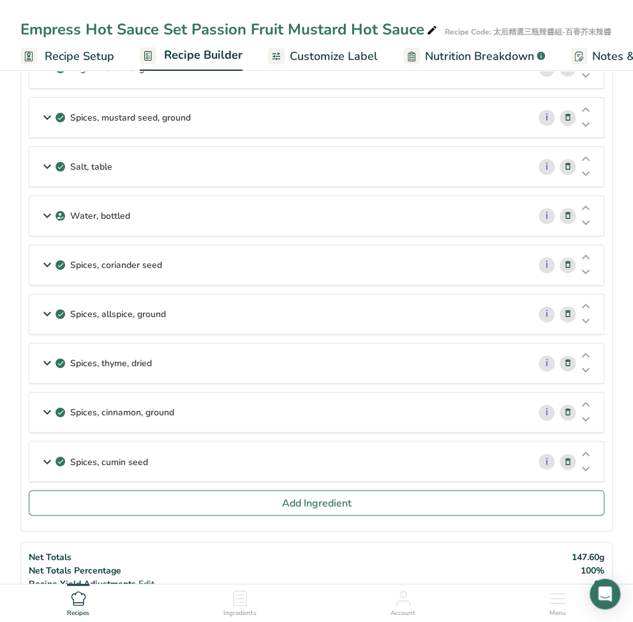
scroll to position [412, 0]
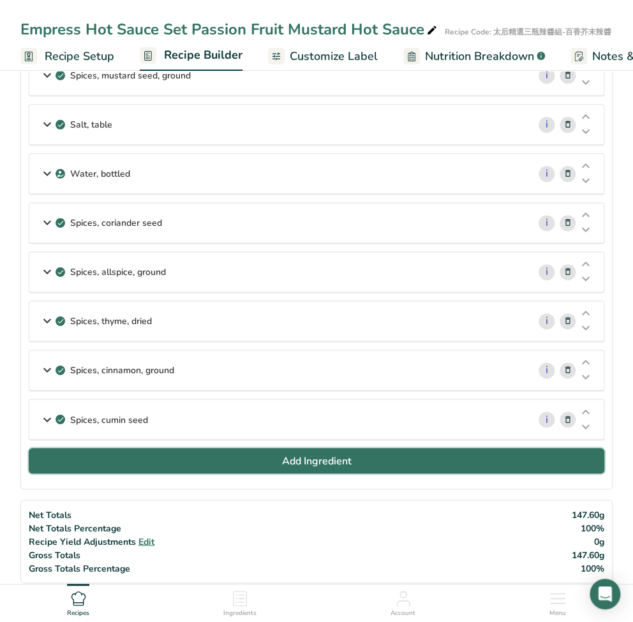
click at [224, 448] on button "Add Ingredient" at bounding box center [317, 461] width 576 height 26
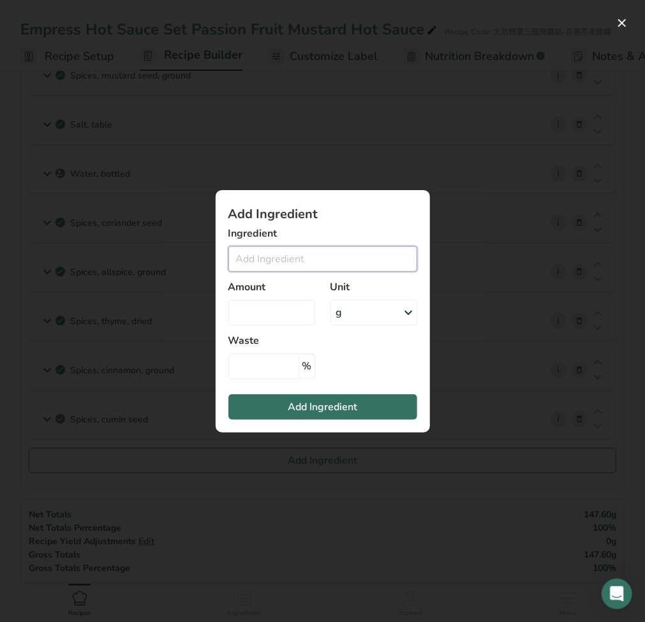
click at [264, 262] on input "Add ingredient modal" at bounding box center [323, 259] width 189 height 26
paste input "Ginger Juice"
type input "Ginger Juice"
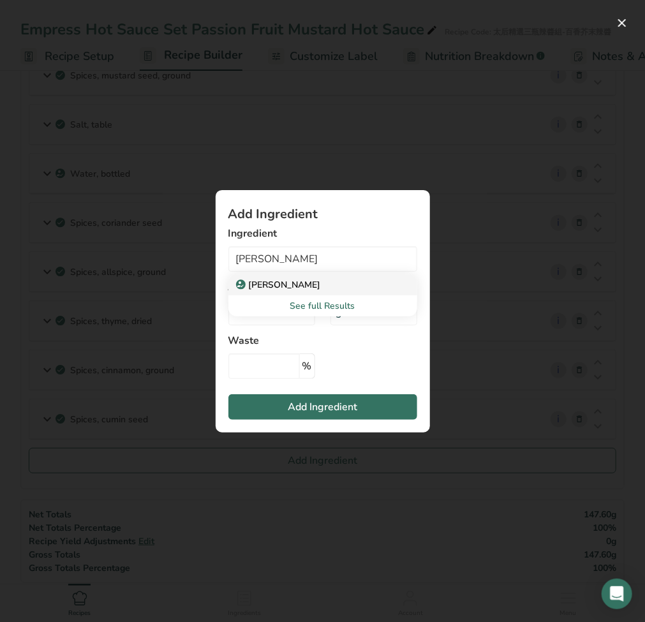
click at [281, 287] on p "Ginger Juice" at bounding box center [280, 284] width 82 height 13
click at [269, 308] on input "Add ingredient modal" at bounding box center [272, 313] width 87 height 26
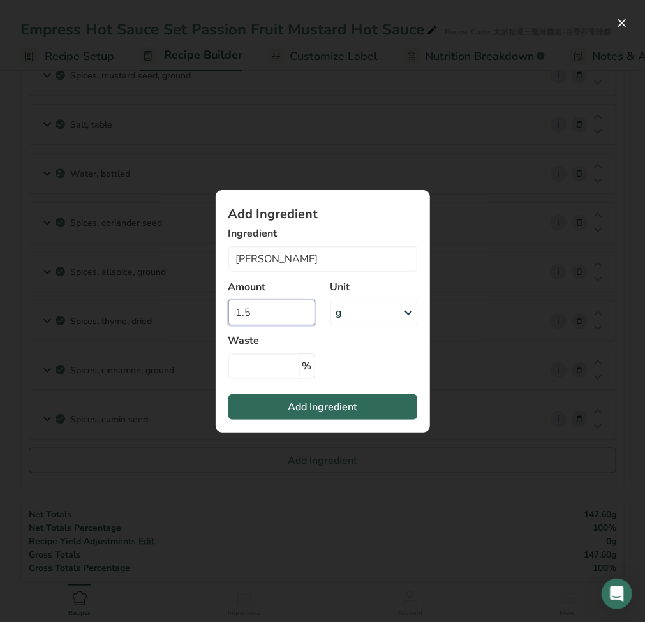
type input "1.5"
click at [311, 400] on span "Add Ingredient" at bounding box center [323, 407] width 70 height 15
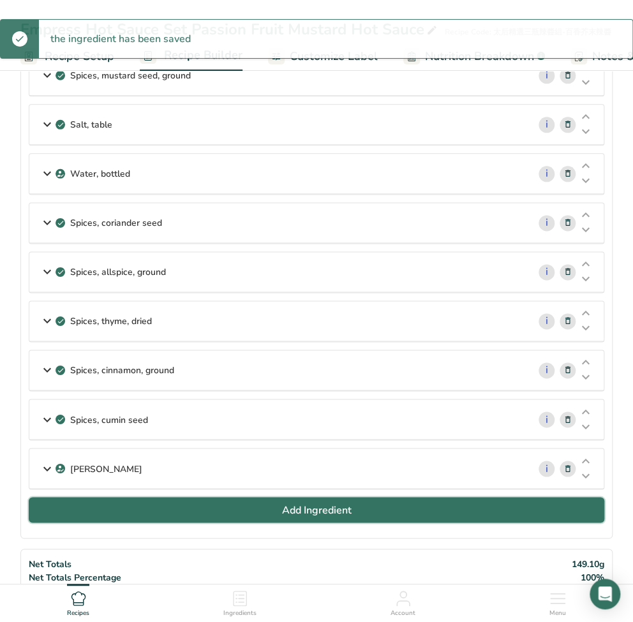
click at [205, 504] on button "Add Ingredient" at bounding box center [317, 510] width 576 height 26
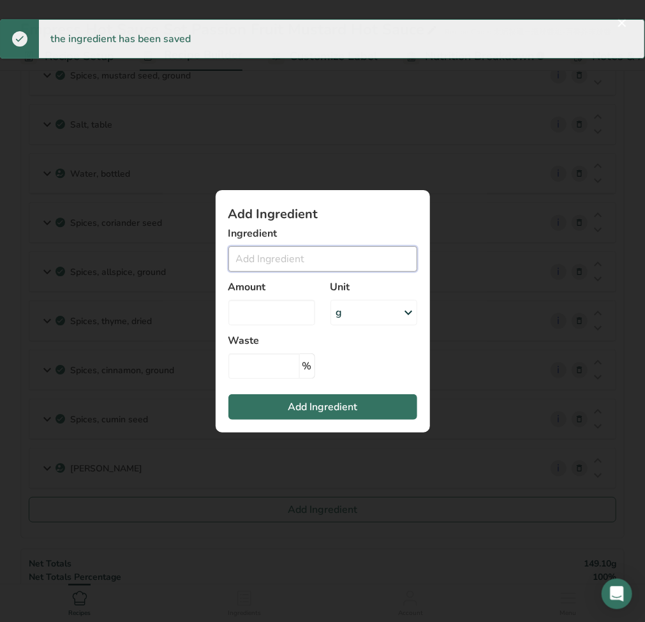
click at [297, 257] on input "Add ingredient modal" at bounding box center [323, 259] width 189 height 26
paste input "Garlic Granule"
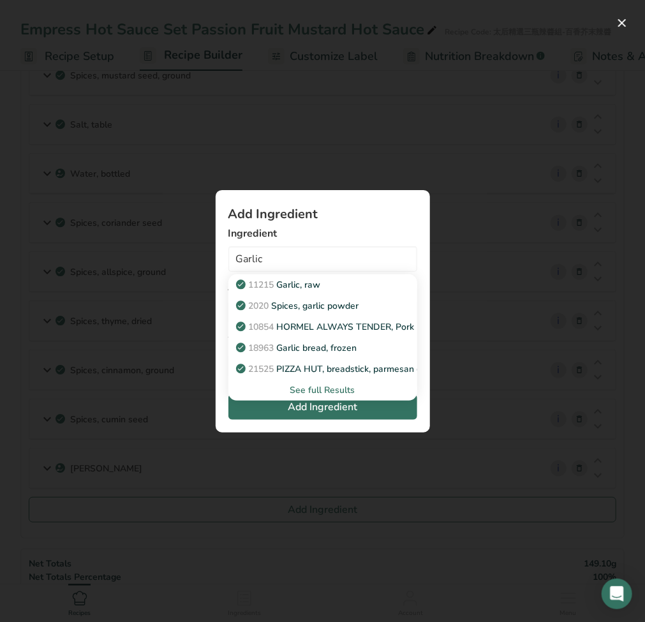
click at [324, 391] on div "See full Results" at bounding box center [323, 390] width 169 height 13
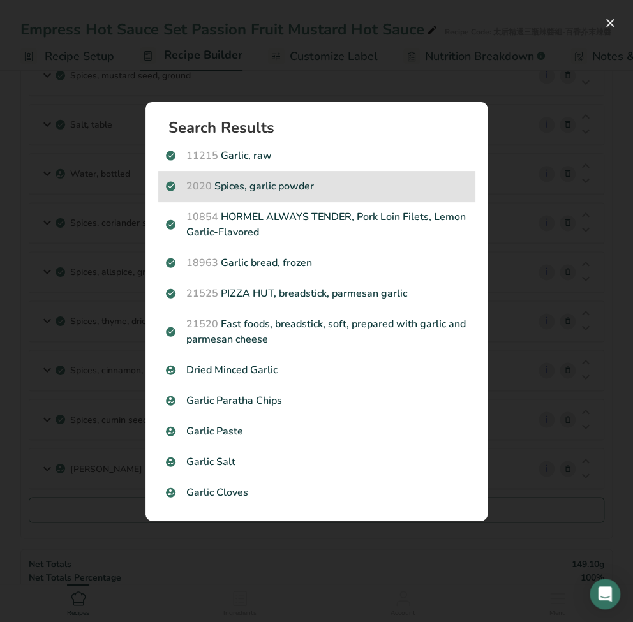
click at [268, 181] on p "2020 Spices, garlic powder" at bounding box center [316, 186] width 301 height 15
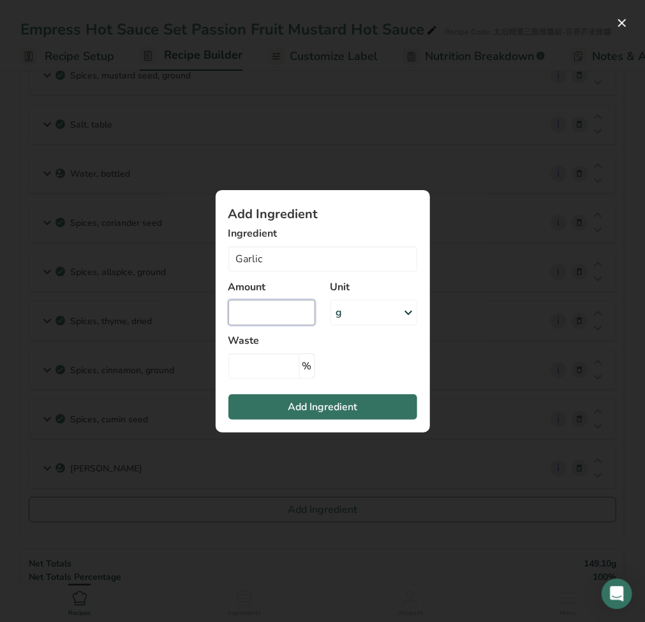
click at [293, 313] on input "Add ingredient modal" at bounding box center [272, 313] width 87 height 26
type input "Spices, garlic powder"
type input "0.6"
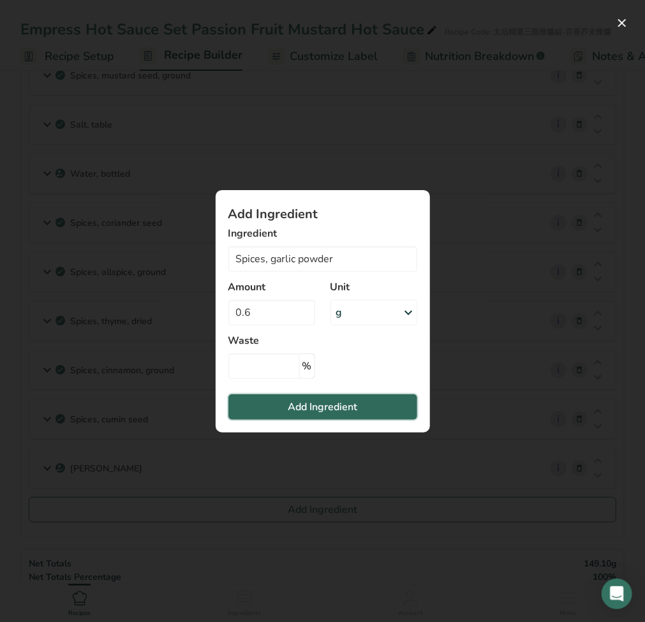
click at [310, 407] on span "Add Ingredient" at bounding box center [323, 407] width 70 height 15
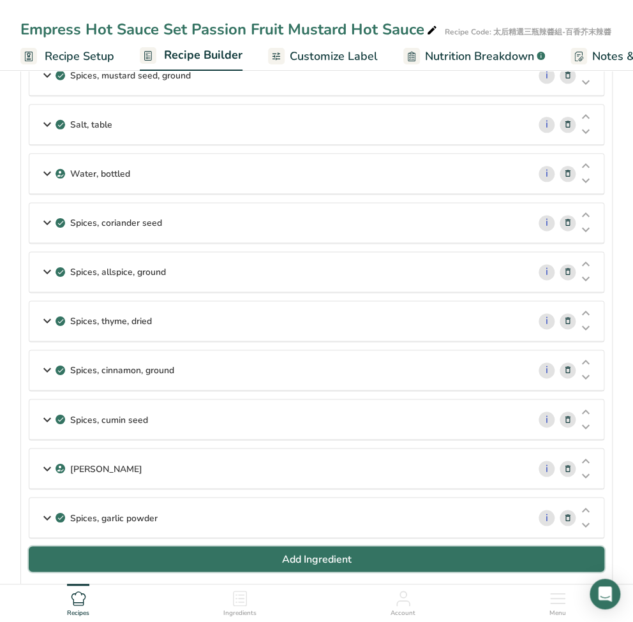
click at [142, 550] on button "Add Ingredient" at bounding box center [317, 560] width 576 height 26
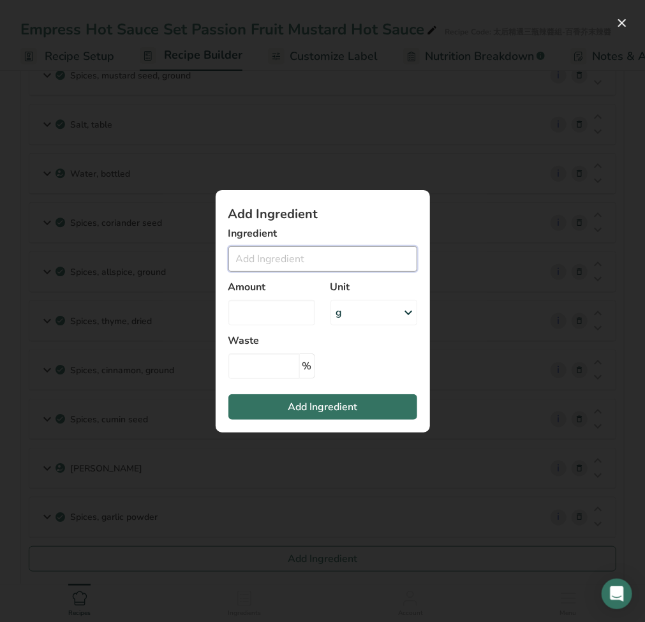
click at [280, 253] on input "Add ingredient modal" at bounding box center [323, 259] width 189 height 26
paste input "Xanthan Gum"
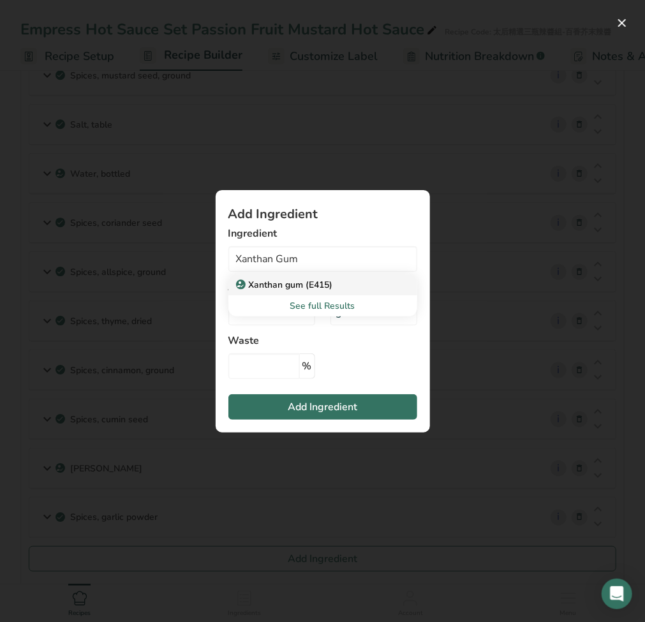
click at [276, 284] on p "Xanthan gum (E415)" at bounding box center [286, 284] width 94 height 13
type input "Xanthan gum (E415)"
click at [267, 316] on input "Add ingredient modal" at bounding box center [272, 313] width 87 height 26
type input "0"
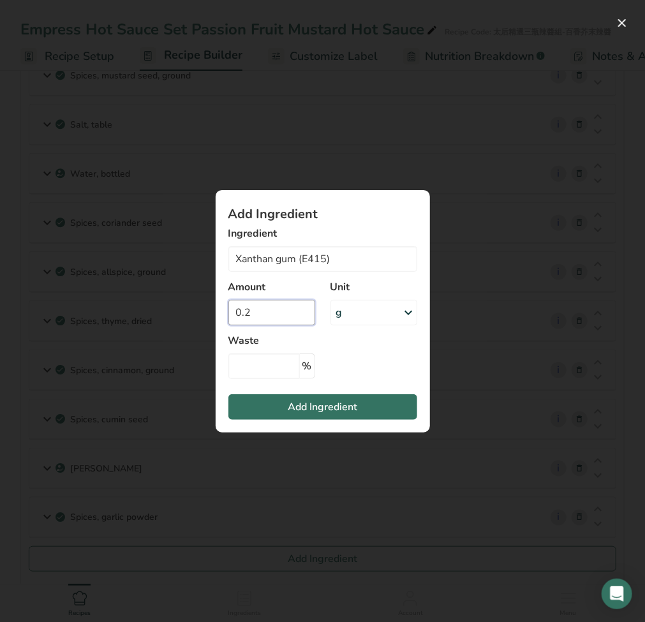
type input "0.2"
click at [354, 421] on section "Add Ingredient Ingredient Xanthan gum (E415) Xanthan gum (E415) See full Result…" at bounding box center [323, 311] width 215 height 243
click at [355, 410] on span "Add Ingredient" at bounding box center [323, 407] width 70 height 15
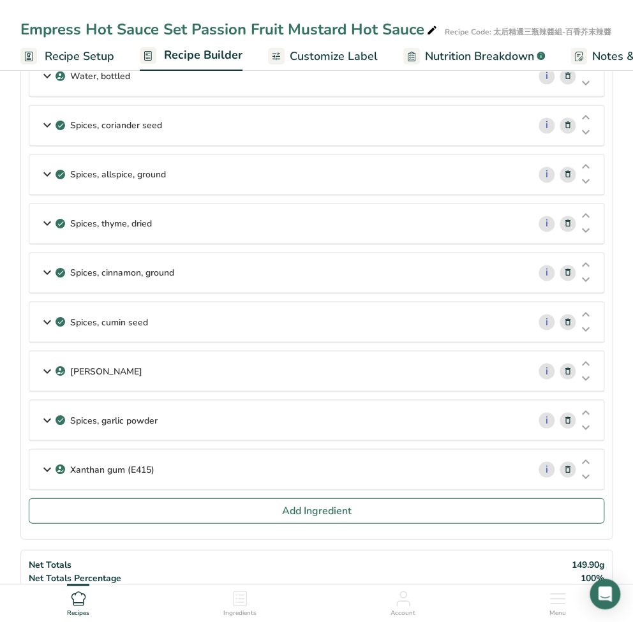
scroll to position [511, 0]
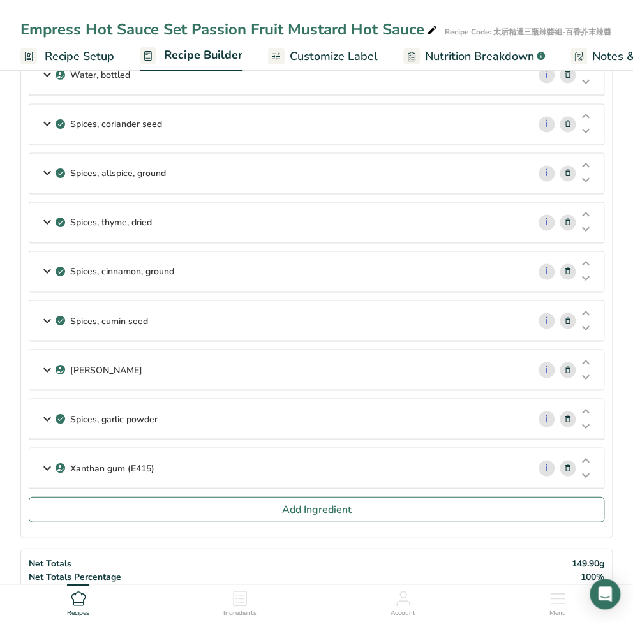
click at [497, 61] on span "Nutrition Breakdown" at bounding box center [479, 56] width 109 height 17
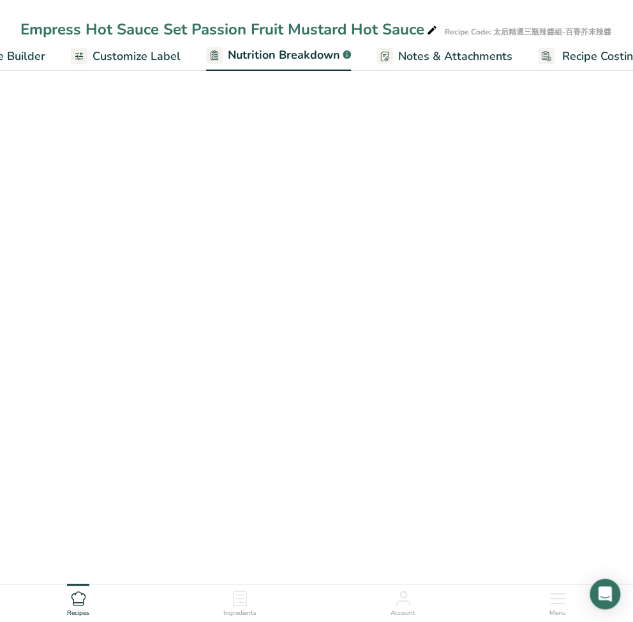
select select "Calories"
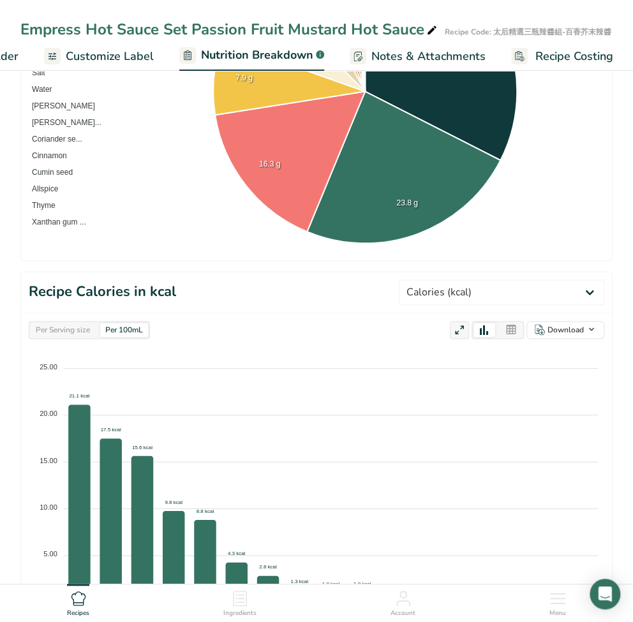
scroll to position [255, 0]
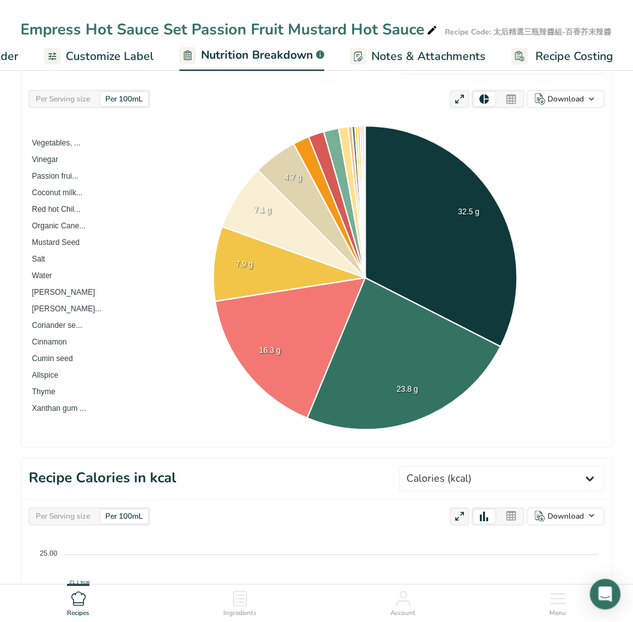
click at [389, 54] on span "Notes & Attachments" at bounding box center [429, 56] width 114 height 17
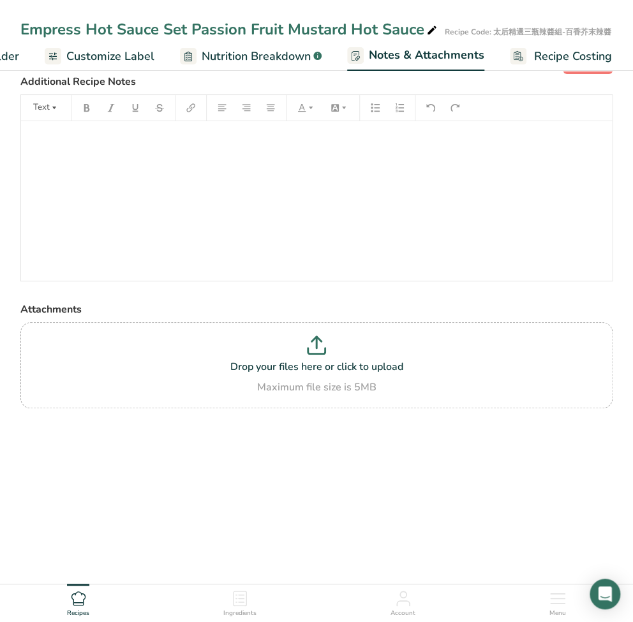
scroll to position [38, 0]
click at [158, 56] on ul "Recipe Setup Recipe Builder Customize Label Nutrition Breakdown .a-a{fill:#3473…" at bounding box center [207, 56] width 859 height 30
click at [117, 56] on span "Customize Label" at bounding box center [110, 56] width 88 height 17
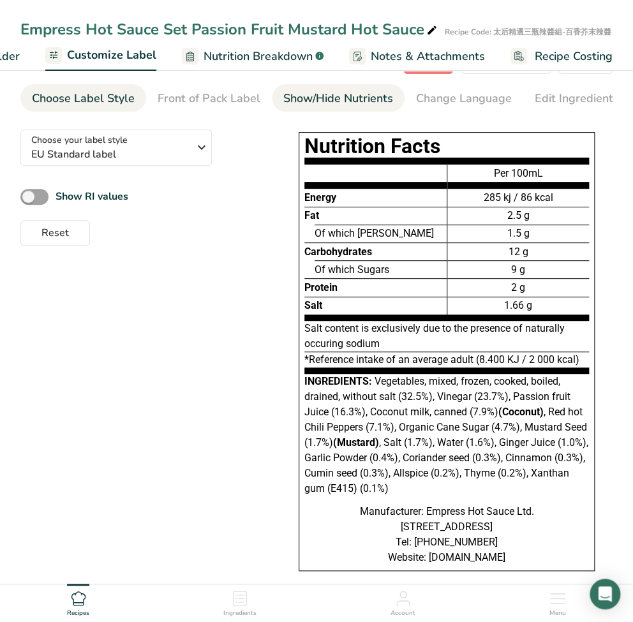
click at [324, 93] on div "Show/Hide Nutrients" at bounding box center [338, 98] width 110 height 17
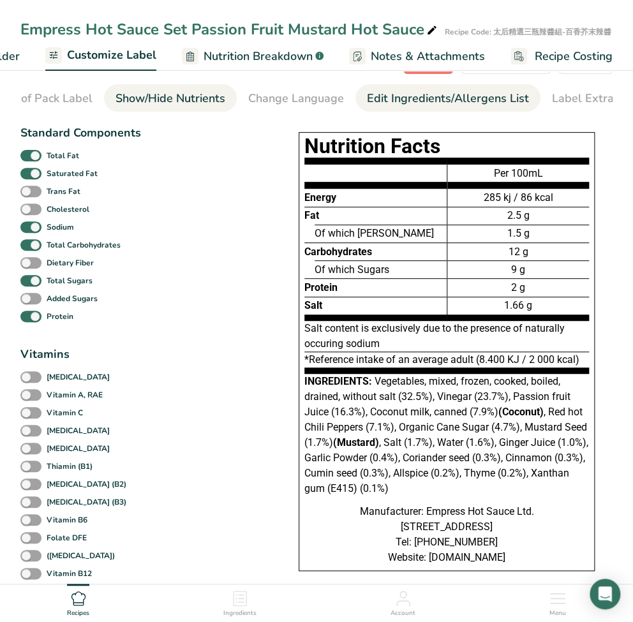
scroll to position [0, 193]
click at [378, 100] on div "Edit Ingredients/Allergens List" at bounding box center [423, 98] width 162 height 17
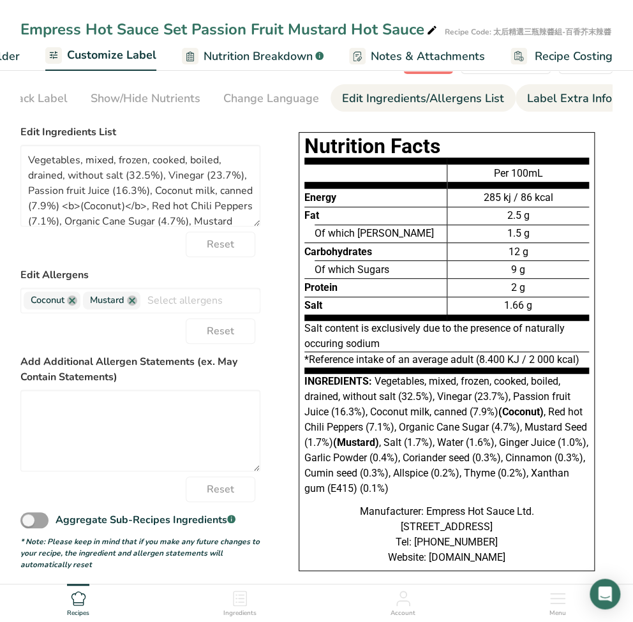
click at [516, 95] on li "Label Extra Info" at bounding box center [570, 97] width 108 height 27
click at [532, 99] on div "Label Extra Info" at bounding box center [569, 98] width 85 height 17
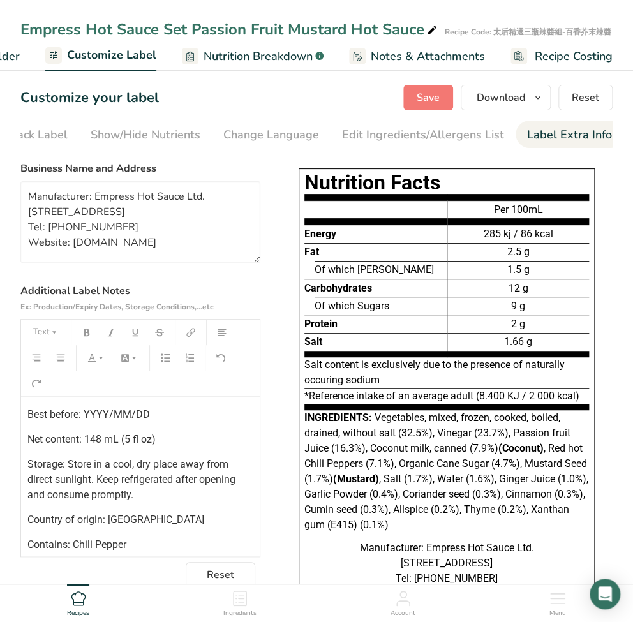
scroll to position [0, 0]
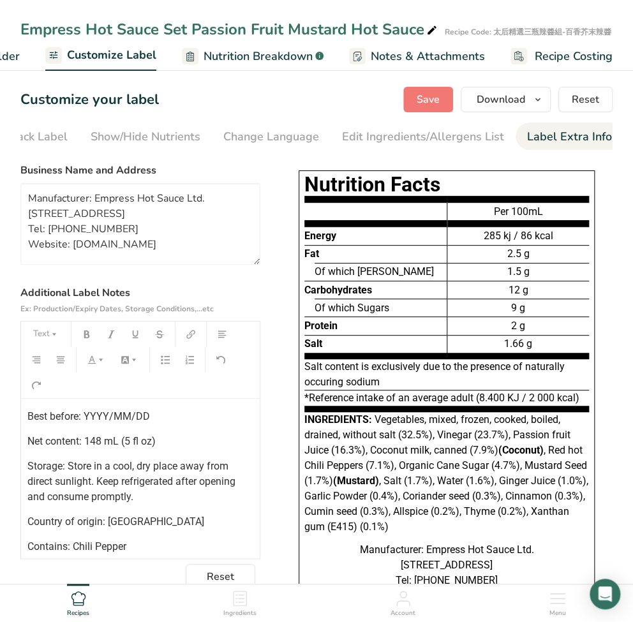
drag, startPoint x: 158, startPoint y: 175, endPoint x: 53, endPoint y: 183, distance: 105.6
click at [53, 183] on div "Business Name and Address Manufacturer: Empress Hot Sauce Ltd. No. 23, Zhongsha…" at bounding box center [140, 214] width 240 height 102
drag, startPoint x: 168, startPoint y: 103, endPoint x: 17, endPoint y: 103, distance: 151.3
click at [17, 103] on section "Customize your label Save Download Choose what to show on your downloaded label…" at bounding box center [316, 418] width 633 height 704
click at [163, 103] on div "Customize your label Save Download Choose what to show on your downloaded label…" at bounding box center [316, 100] width 592 height 26
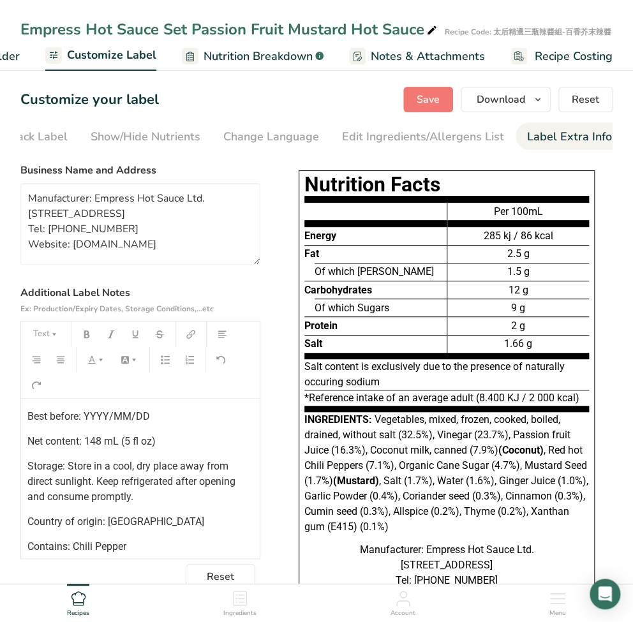
click at [56, 102] on h1 "Customize your label" at bounding box center [89, 99] width 139 height 21
drag, startPoint x: 21, startPoint y: 99, endPoint x: 165, endPoint y: 97, distance: 144.3
click at [165, 97] on div "Customize your label Save Download Choose what to show on your downloaded label…" at bounding box center [316, 100] width 592 height 26
copy h1 "Customize your label"
drag, startPoint x: 508, startPoint y: 128, endPoint x: 587, endPoint y: 133, distance: 80.0
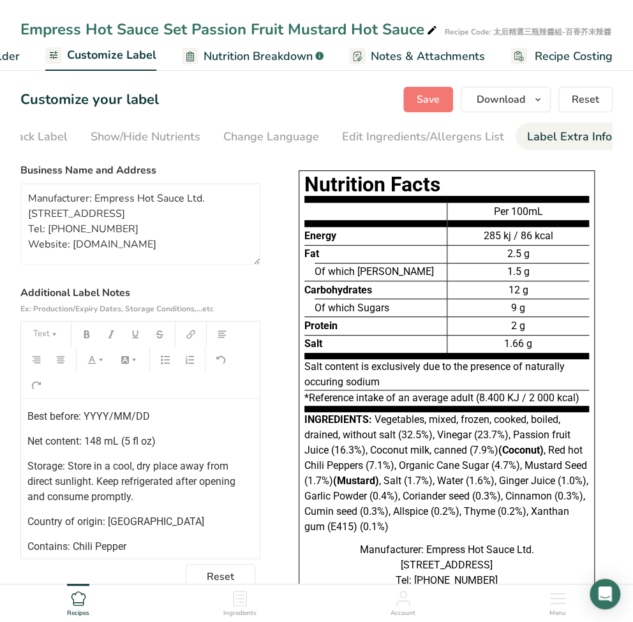
click at [587, 133] on nav "Choose Label Style Front of Pack Label Show/Hide Nutrients Change Language Manu…" at bounding box center [316, 136] width 592 height 27
click at [546, 137] on li "Label Extra Info" at bounding box center [570, 136] width 108 height 27
drag, startPoint x: 619, startPoint y: 138, endPoint x: 557, endPoint y: 137, distance: 61.9
click at [557, 137] on section "Customize your label Save Download Choose what to show on your downloaded label…" at bounding box center [316, 418] width 633 height 704
drag, startPoint x: 509, startPoint y: 139, endPoint x: 588, endPoint y: 140, distance: 79.2
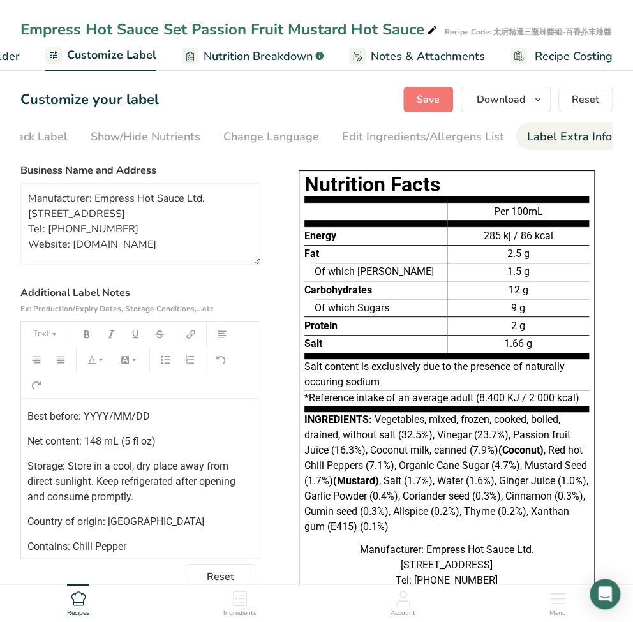
click at [587, 140] on li "Label Extra Info" at bounding box center [570, 136] width 108 height 27
drag, startPoint x: 622, startPoint y: 142, endPoint x: 529, endPoint y: 139, distance: 92.6
click at [529, 139] on section "Customize your label Save Download Choose what to show on your downloaded label…" at bounding box center [316, 418] width 633 height 704
click at [533, 139] on div "Label Extra Info" at bounding box center [569, 136] width 85 height 17
click at [56, 133] on div "Front of Pack Label" at bounding box center [16, 136] width 103 height 17
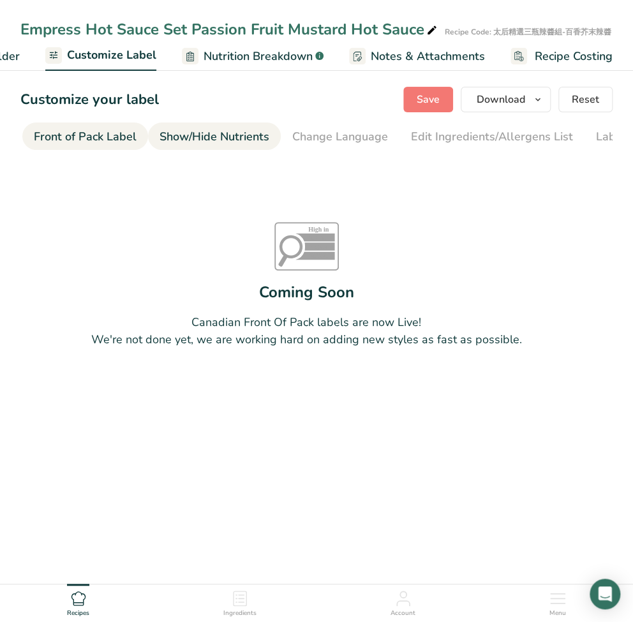
click at [183, 132] on div "Show/Hide Nutrients" at bounding box center [215, 136] width 110 height 17
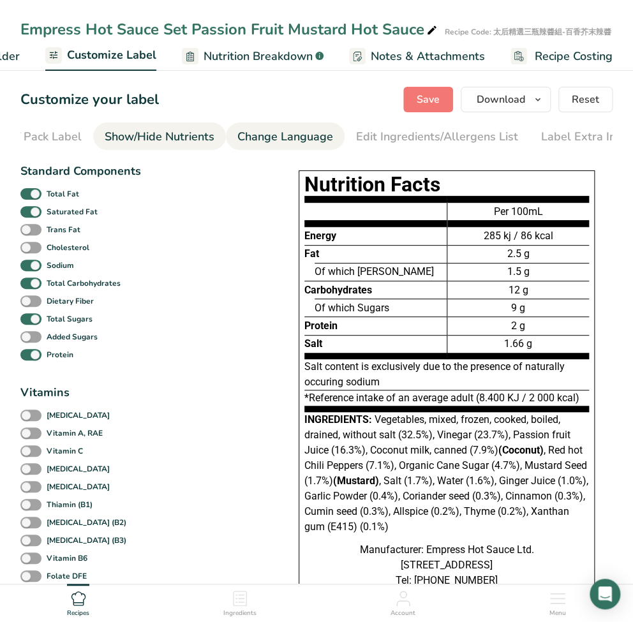
scroll to position [0, 193]
click at [270, 135] on div "Change Language" at bounding box center [271, 136] width 96 height 17
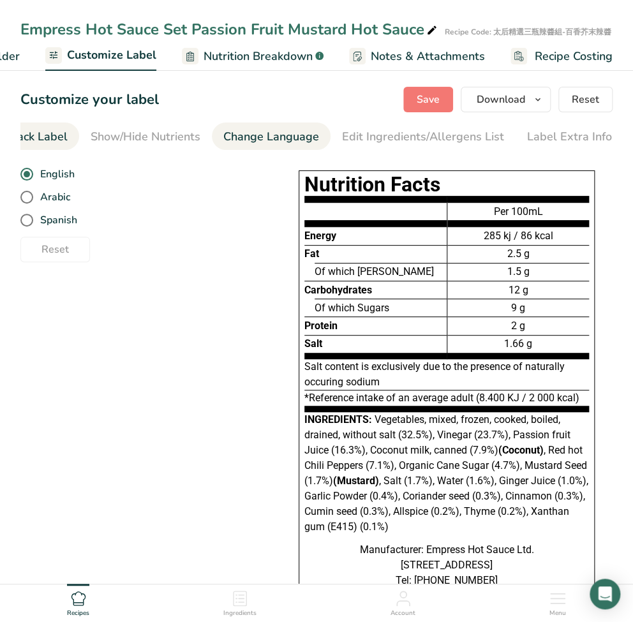
click at [64, 140] on li "Front of Pack Label" at bounding box center [16, 136] width 126 height 27
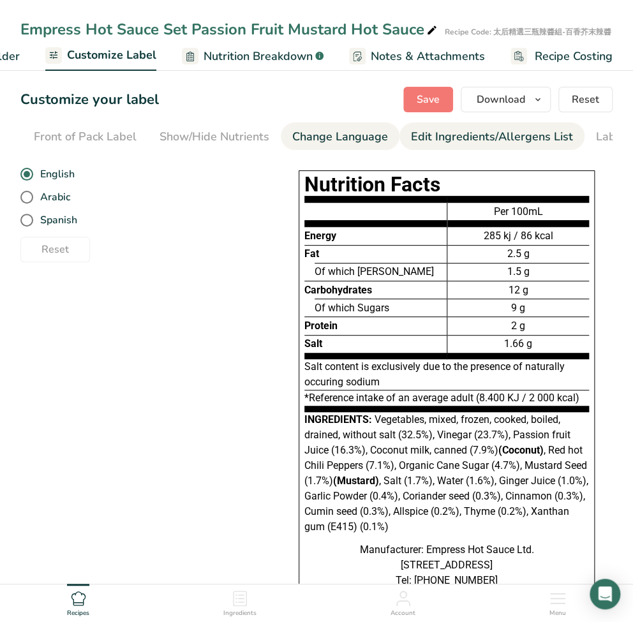
click at [444, 139] on div "Edit Ingredients/Allergens List" at bounding box center [492, 136] width 162 height 17
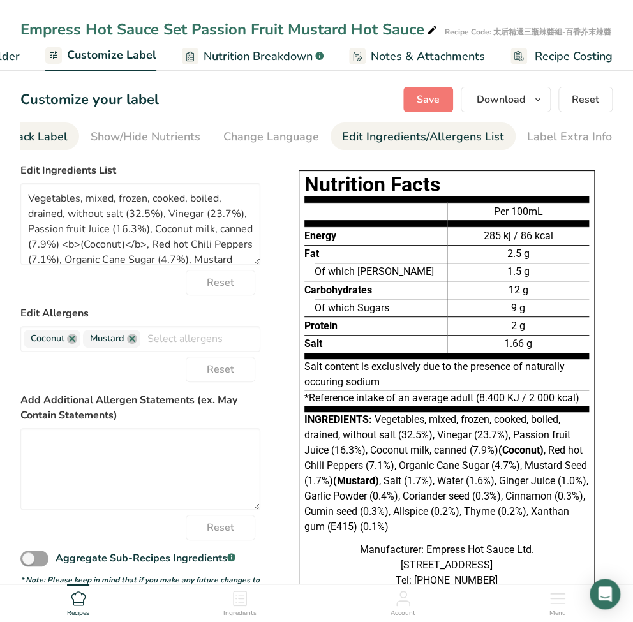
drag, startPoint x: 65, startPoint y: 137, endPoint x: 66, endPoint y: 144, distance: 7.1
click at [65, 140] on li "Front of Pack Label" at bounding box center [16, 136] width 126 height 27
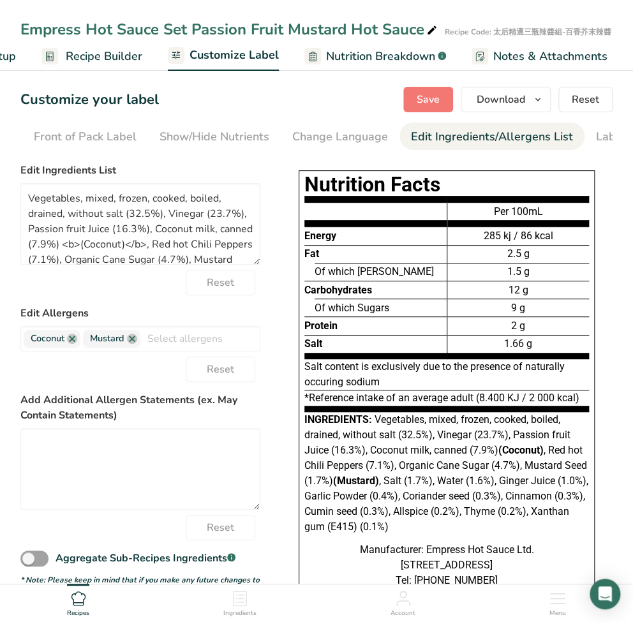
scroll to position [0, 85]
drag, startPoint x: 152, startPoint y: 149, endPoint x: 119, endPoint y: 154, distance: 32.9
click at [119, 154] on section "Customize your label Save Download Choose what to show on your downloaded label…" at bounding box center [316, 418] width 633 height 704
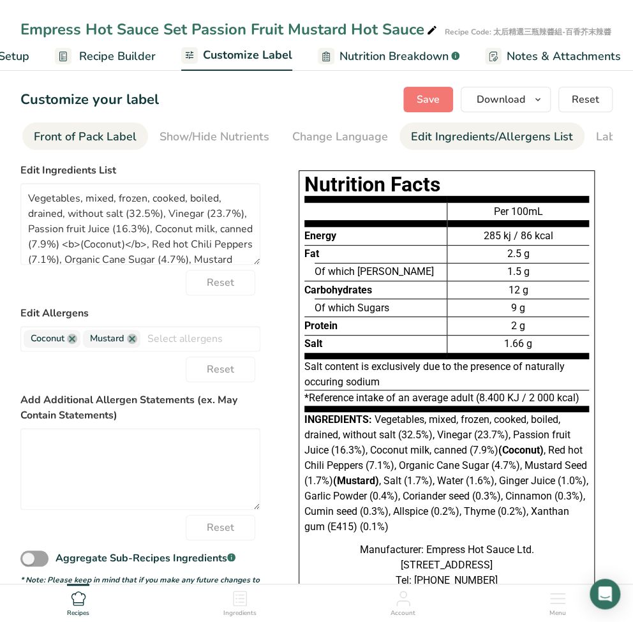
click at [106, 128] on link "Front of Pack Label" at bounding box center [85, 137] width 103 height 29
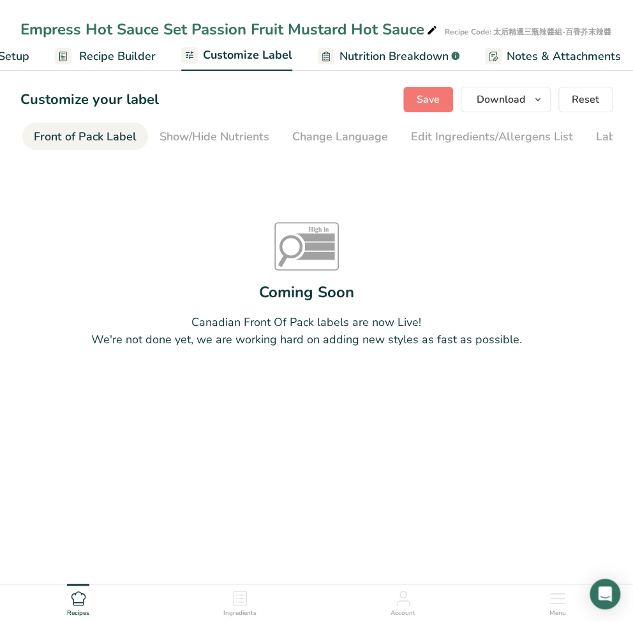
drag, startPoint x: 82, startPoint y: 126, endPoint x: 96, endPoint y: 130, distance: 15.3
click at [96, 130] on link "Front of Pack Label" at bounding box center [85, 137] width 103 height 29
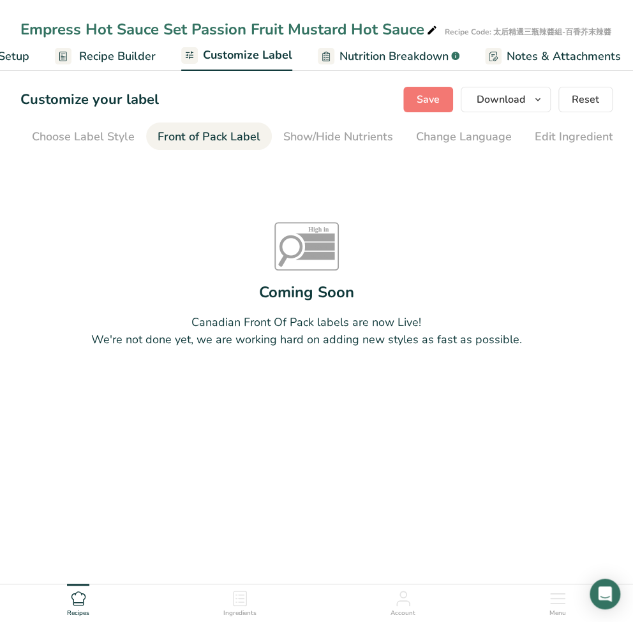
scroll to position [0, 193]
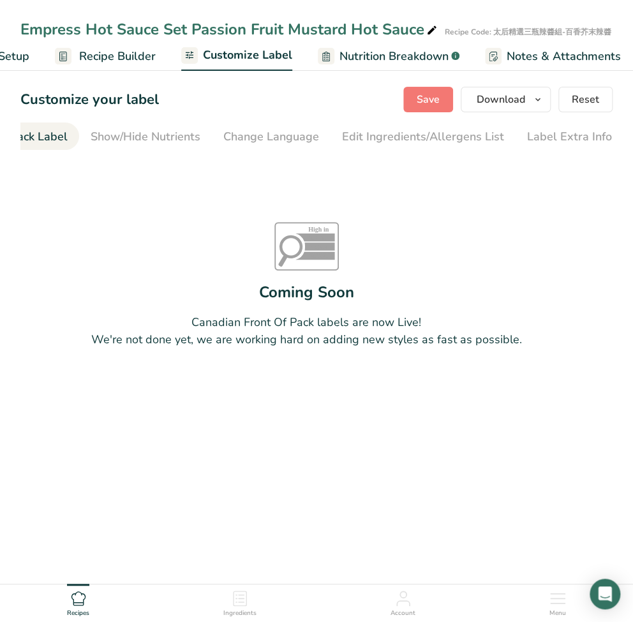
click at [35, 139] on div "Front of Pack Label" at bounding box center [16, 136] width 103 height 17
click at [64, 138] on div "Front of Pack Label" at bounding box center [85, 136] width 103 height 17
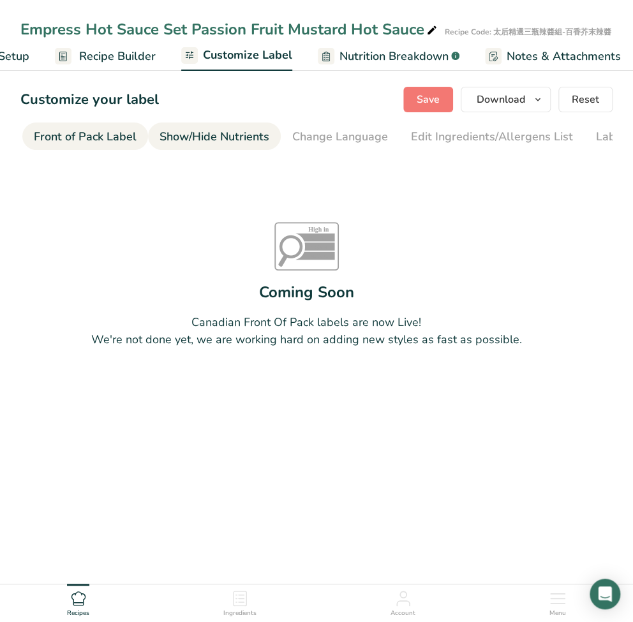
click at [213, 136] on div "Show/Hide Nutrients" at bounding box center [215, 136] width 110 height 17
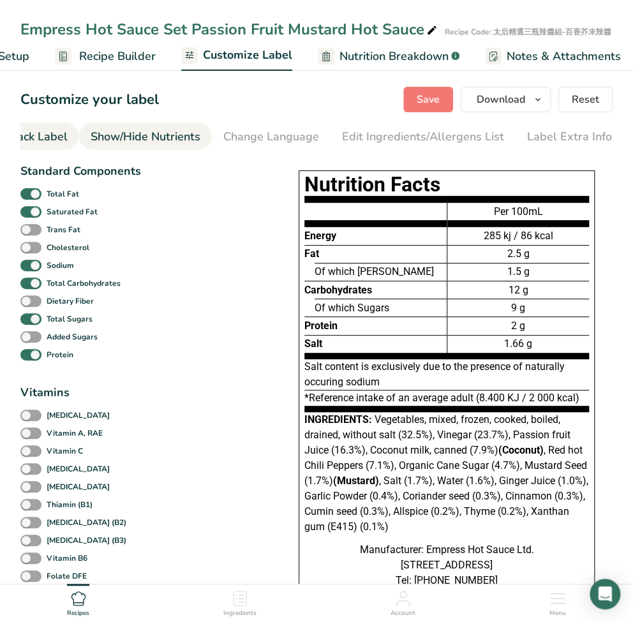
click at [70, 126] on li "Front of Pack Label" at bounding box center [16, 136] width 126 height 27
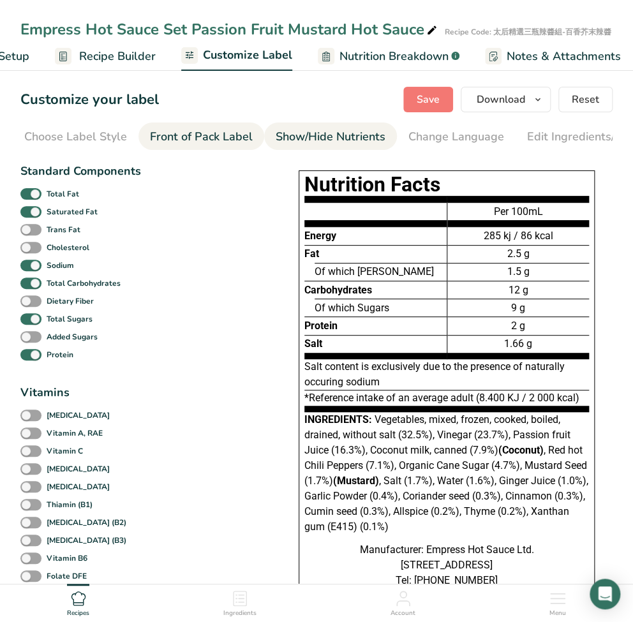
scroll to position [0, 0]
click at [69, 127] on link "Choose Label Style" at bounding box center [83, 137] width 103 height 29
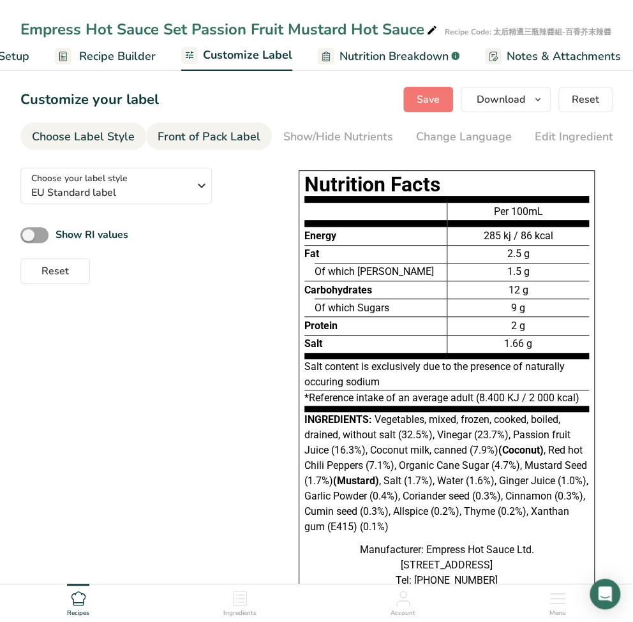
click at [167, 147] on link "Front of Pack Label" at bounding box center [209, 137] width 103 height 29
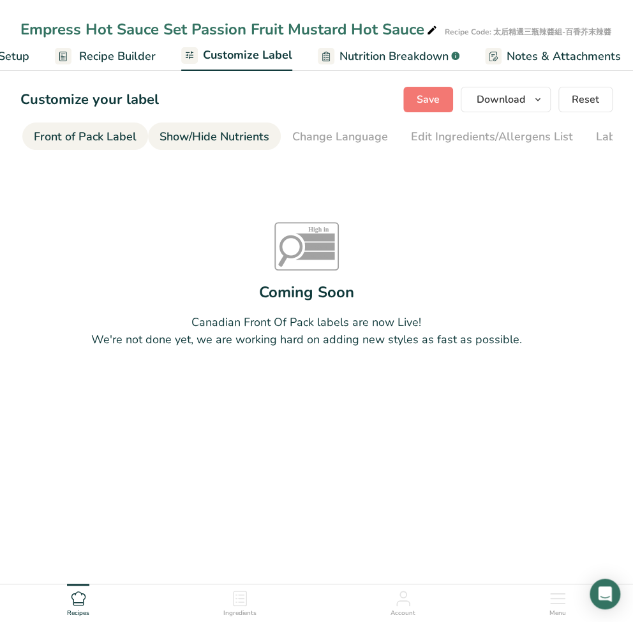
click at [222, 146] on link "Show/Hide Nutrients" at bounding box center [215, 137] width 110 height 29
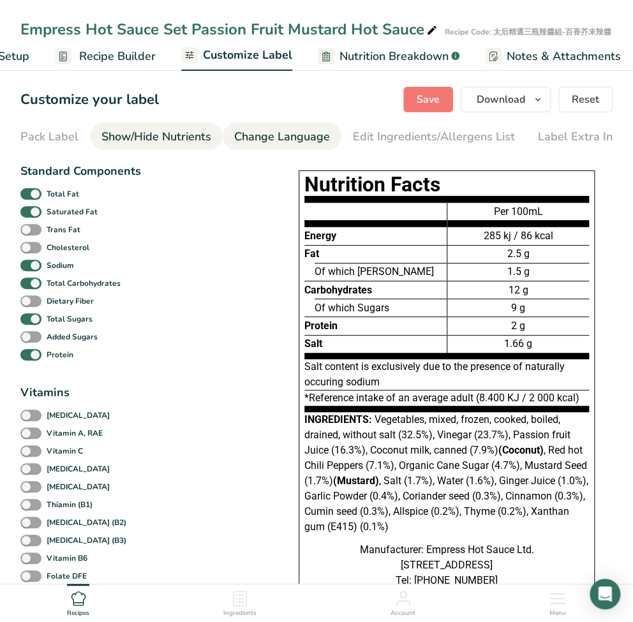
scroll to position [0, 193]
click at [300, 142] on div "Change Language" at bounding box center [271, 136] width 96 height 17
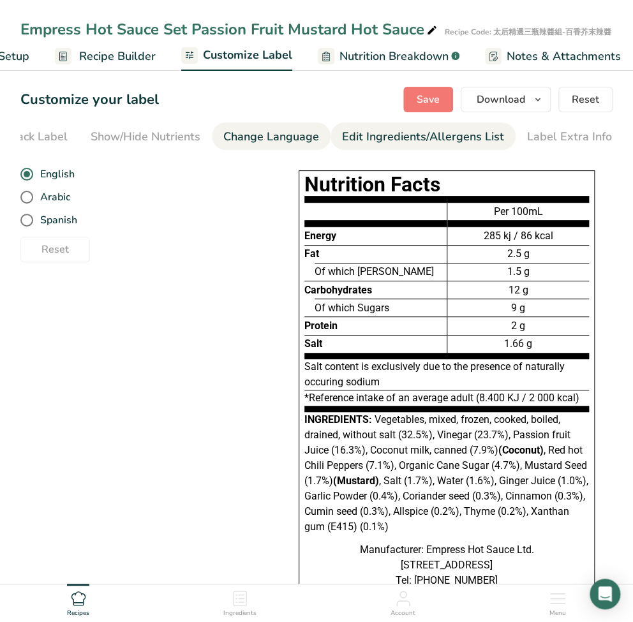
click at [474, 137] on div "Edit Ingredients/Allergens List" at bounding box center [423, 136] width 162 height 17
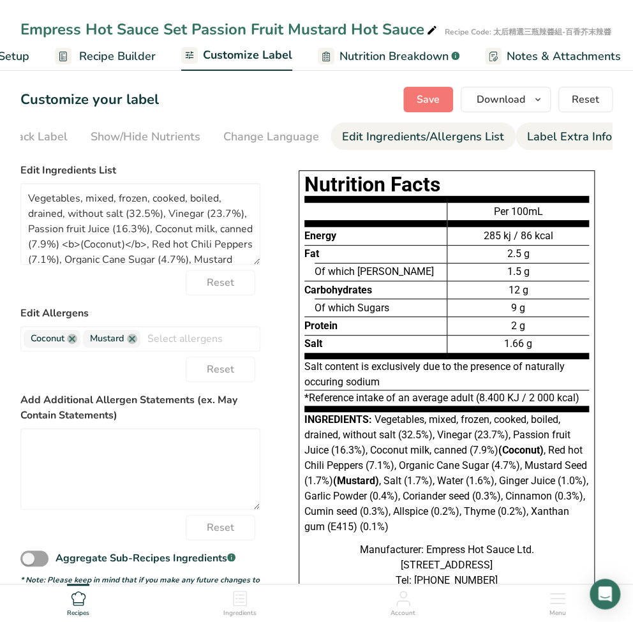
click at [545, 144] on div "Label Extra Info" at bounding box center [569, 136] width 85 height 17
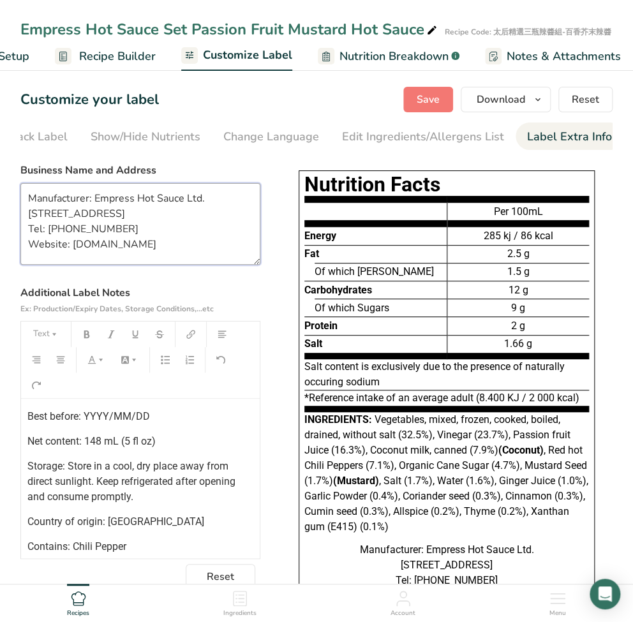
click at [162, 262] on textarea "Manufacturer: Empress Hot Sauce Ltd. [STREET_ADDRESS] Tel: [PHONE_NUMBER] Websi…" at bounding box center [140, 224] width 240 height 82
drag, startPoint x: 96, startPoint y: 199, endPoint x: 217, endPoint y: 277, distance: 144.0
click at [217, 277] on section "Business Name and Address Manufacturer: Empress Hot Sauce Ltd. No. 23, Zhongsha…" at bounding box center [140, 376] width 240 height 427
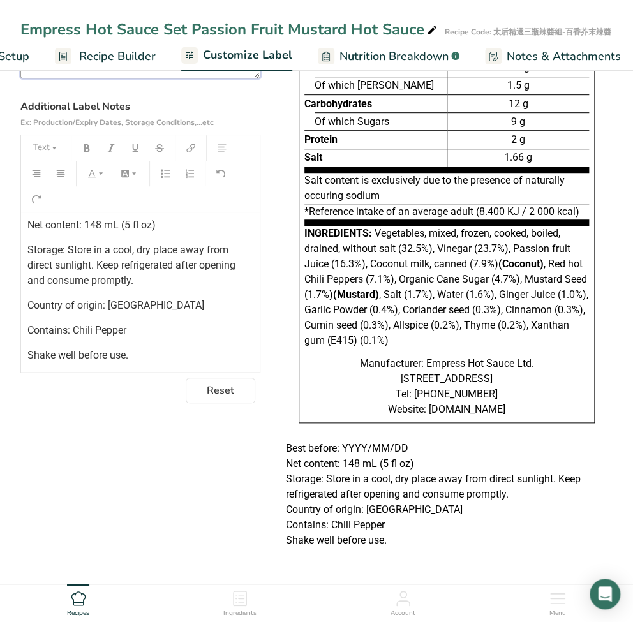
scroll to position [216, 0]
drag, startPoint x: 391, startPoint y: 545, endPoint x: 295, endPoint y: 534, distance: 97.1
click at [295, 534] on p "Shake well before use." at bounding box center [447, 540] width 322 height 15
click at [162, 348] on p "Shake well before use." at bounding box center [140, 355] width 226 height 15
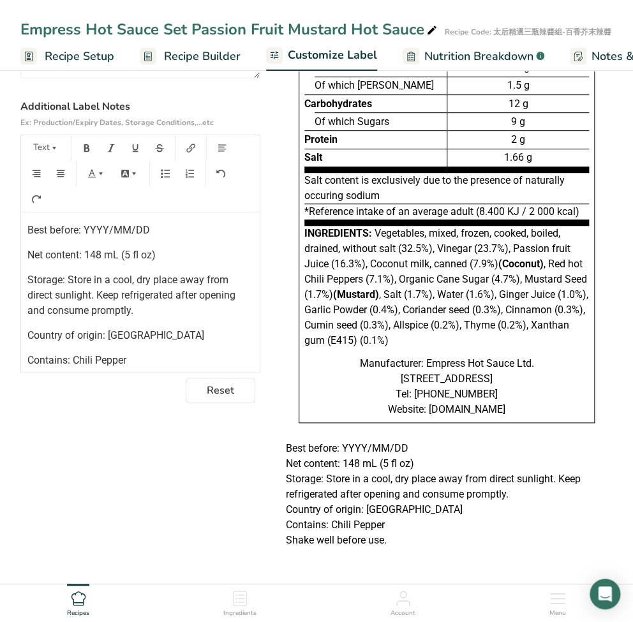
scroll to position [0, 0]
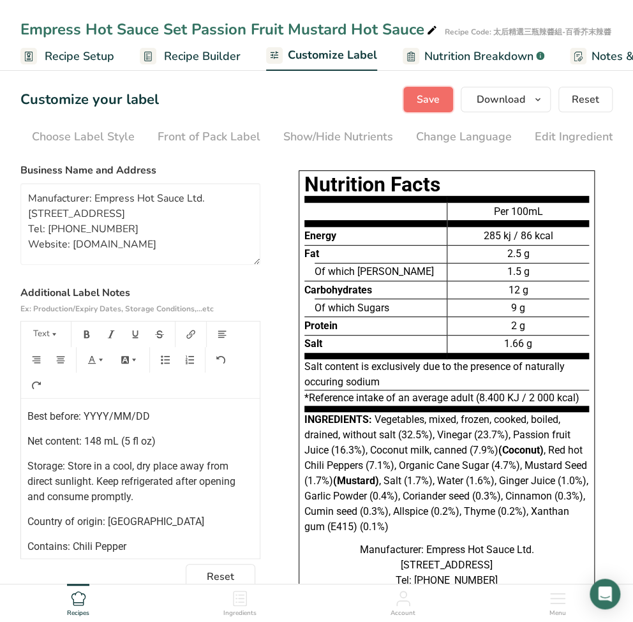
click at [432, 99] on span "Save" at bounding box center [428, 99] width 23 height 15
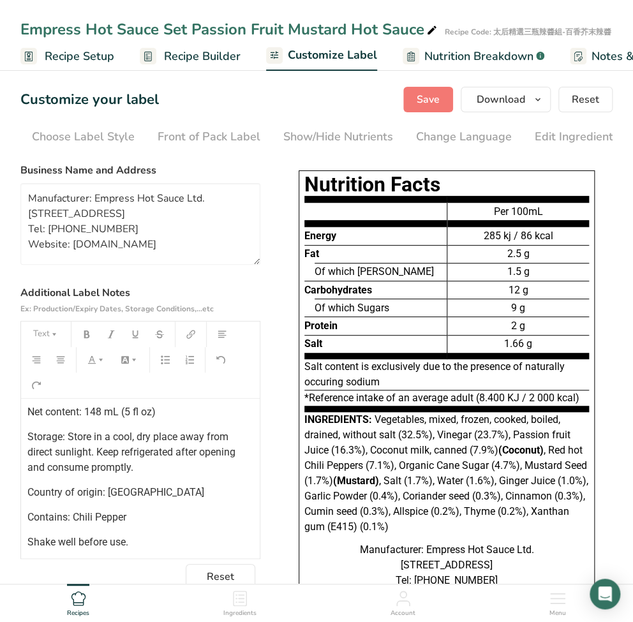
scroll to position [30, 0]
click at [133, 512] on p "Contains: Chili Pepper" at bounding box center [140, 516] width 226 height 15
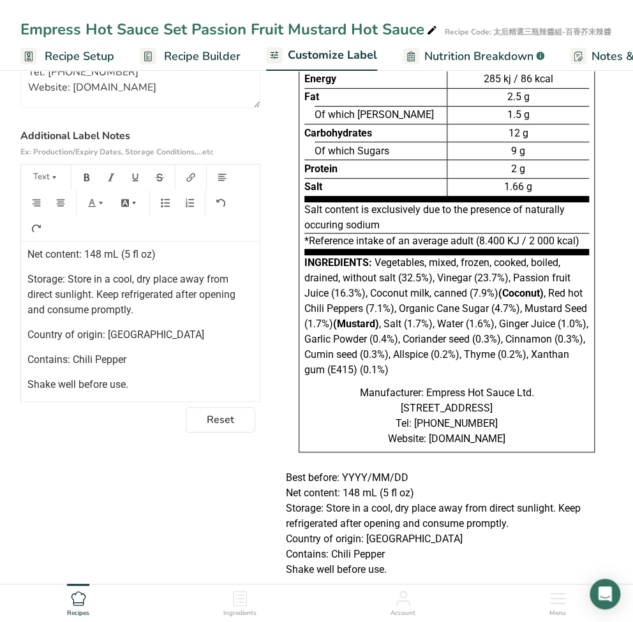
scroll to position [170, 0]
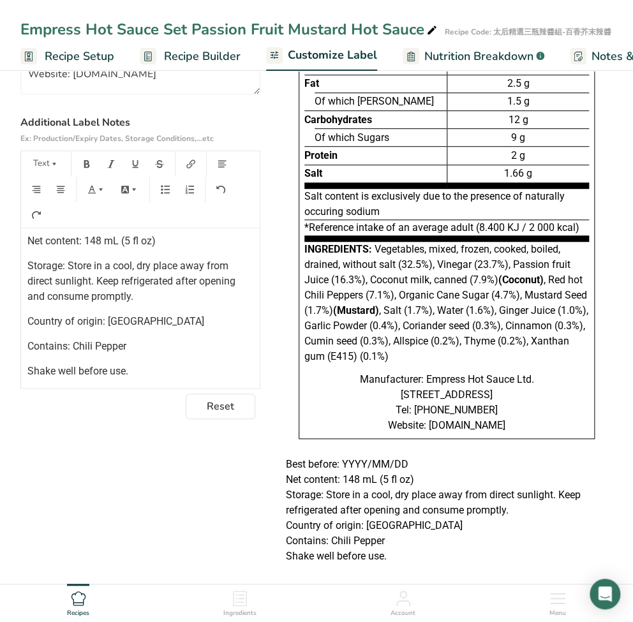
click at [116, 377] on span "Shake well before use." at bounding box center [77, 371] width 101 height 12
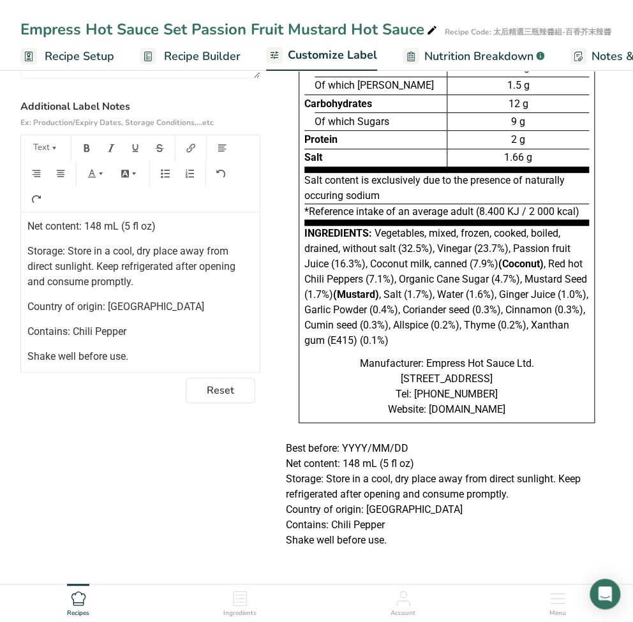
scroll to position [30, 0]
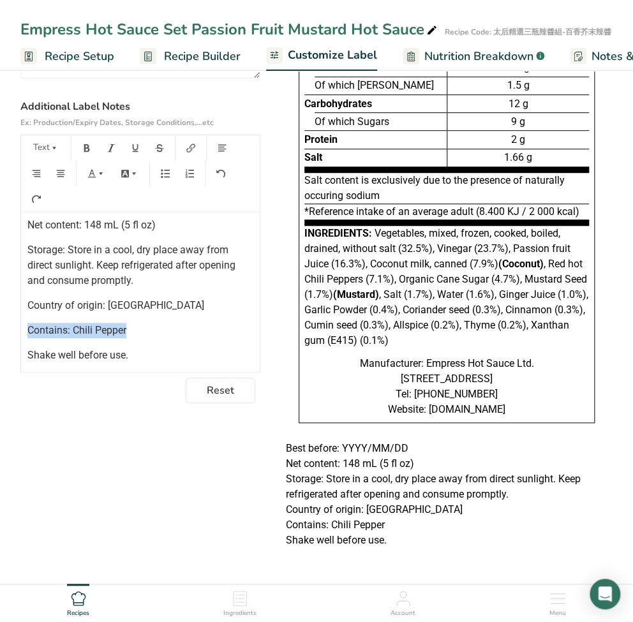
drag, startPoint x: 126, startPoint y: 306, endPoint x: 11, endPoint y: 304, distance: 115.6
click at [11, 304] on section "Customize your label Save Download Choose what to show on your downloaded label…" at bounding box center [316, 232] width 633 height 704
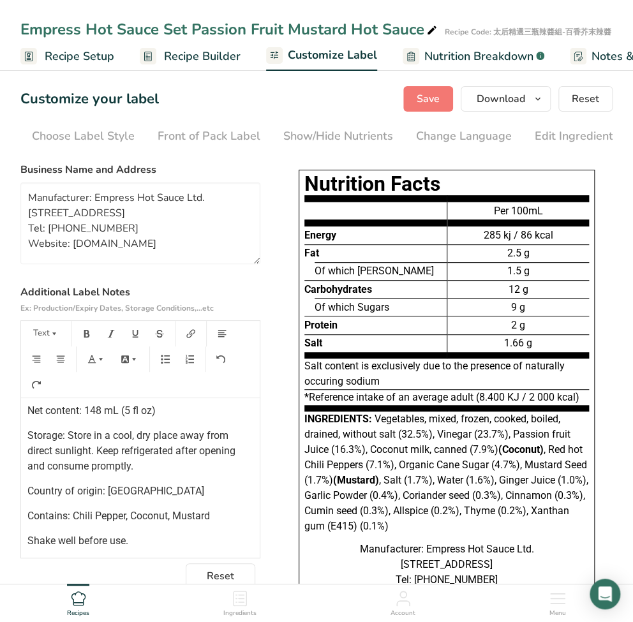
scroll to position [0, 0]
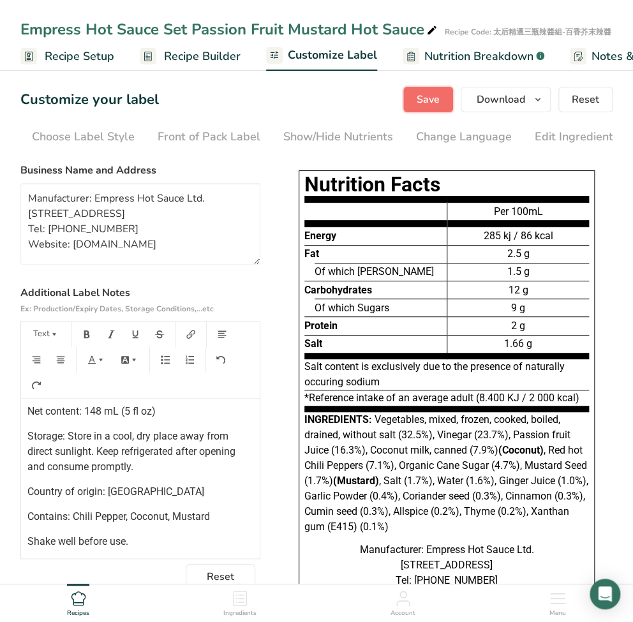
click at [437, 98] on span "Save" at bounding box center [428, 99] width 23 height 15
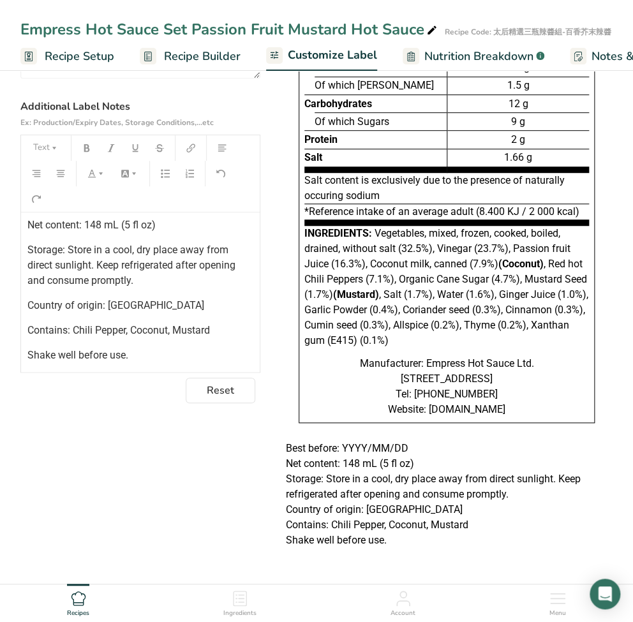
scroll to position [70, 0]
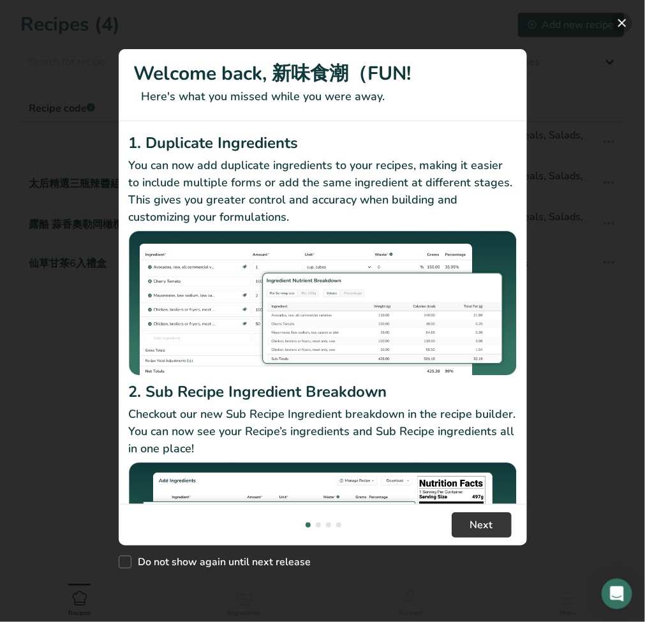
click at [623, 28] on button "New Features" at bounding box center [622, 23] width 20 height 20
click at [628, 20] on button "New Features" at bounding box center [622, 23] width 20 height 20
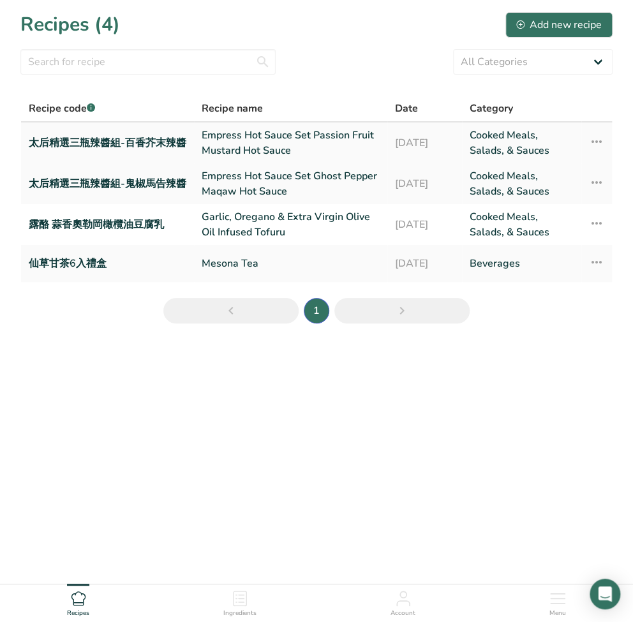
click at [595, 142] on icon at bounding box center [596, 141] width 15 height 23
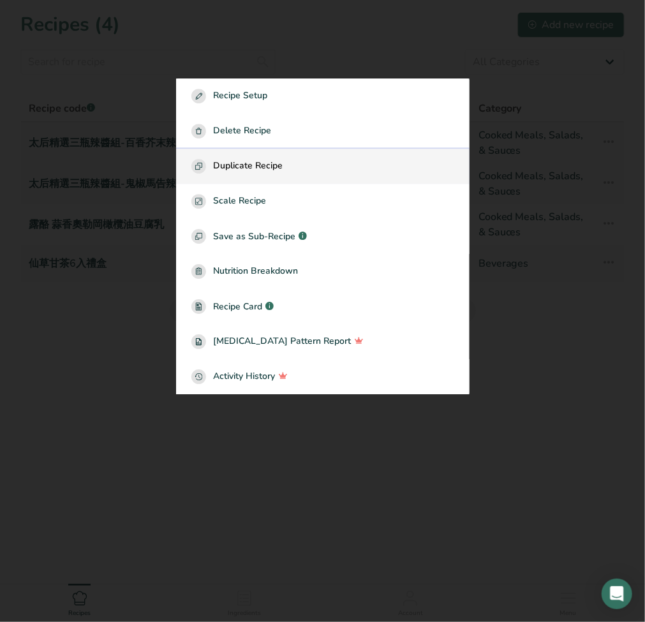
click at [259, 171] on span "Duplicate Recipe" at bounding box center [249, 166] width 70 height 15
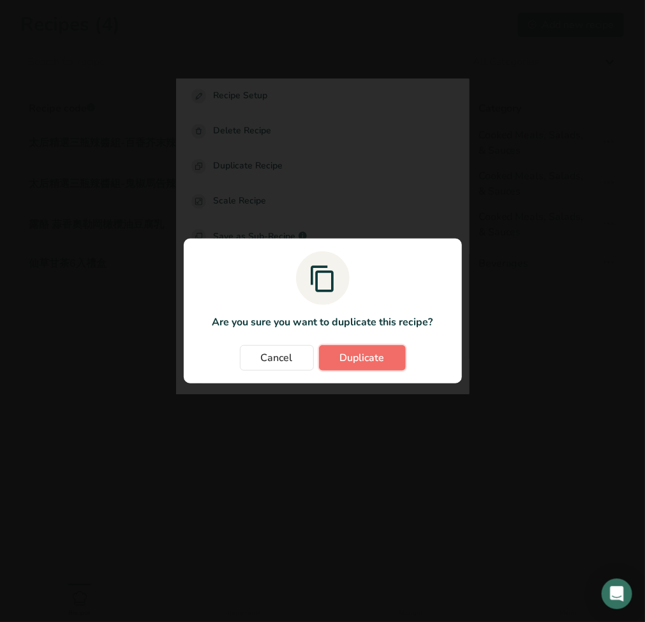
click at [376, 363] on span "Duplicate" at bounding box center [362, 358] width 45 height 15
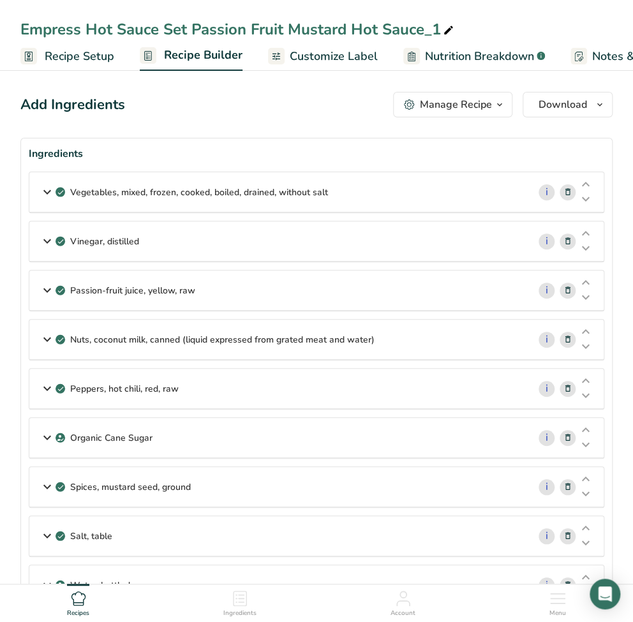
click at [67, 59] on span "Recipe Setup" at bounding box center [80, 56] width 70 height 17
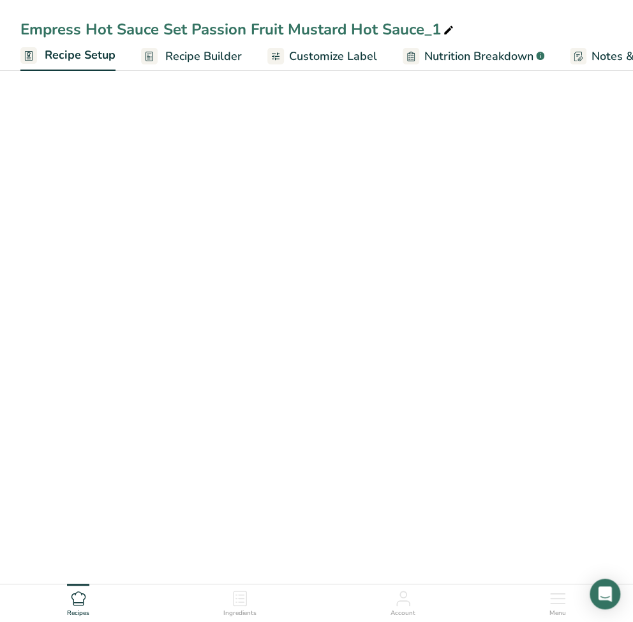
scroll to position [0, 4]
select select "22"
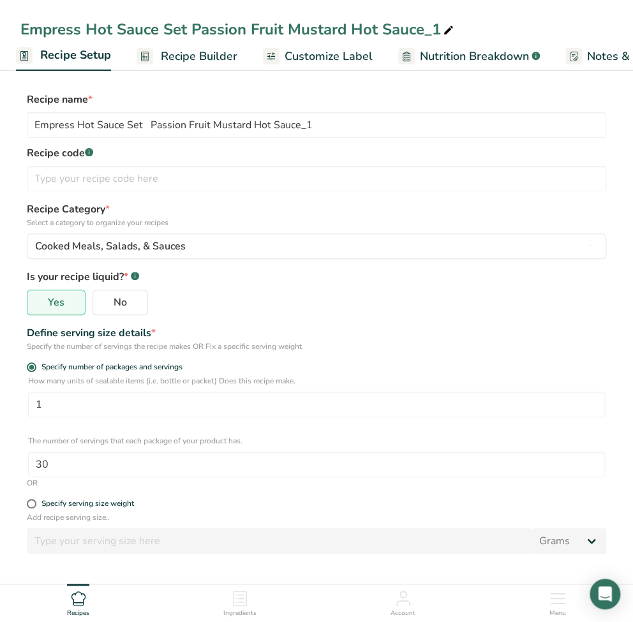
click at [302, 22] on div "Empress Hot Sauce Set Passion Fruit Mustard Hot Sauce_1" at bounding box center [238, 29] width 436 height 23
click at [302, 22] on input "Empress Hot Sauce Set Passion Fruit Mustard Hot Sauce_1" at bounding box center [316, 29] width 592 height 23
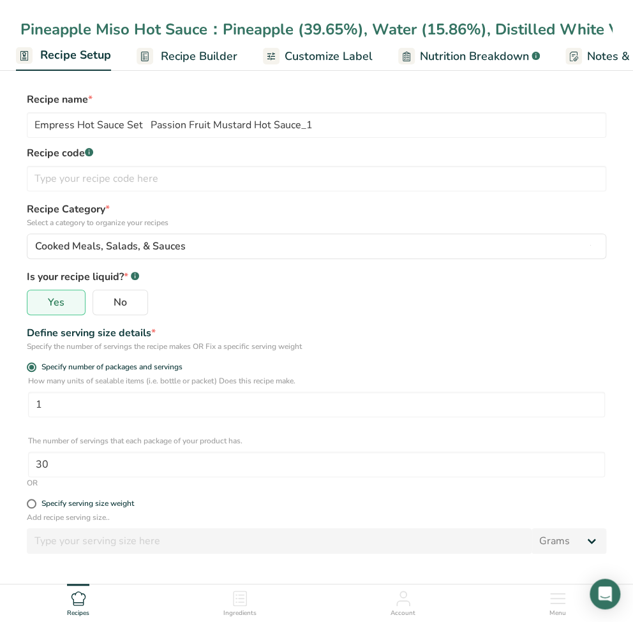
scroll to position [0, 2128]
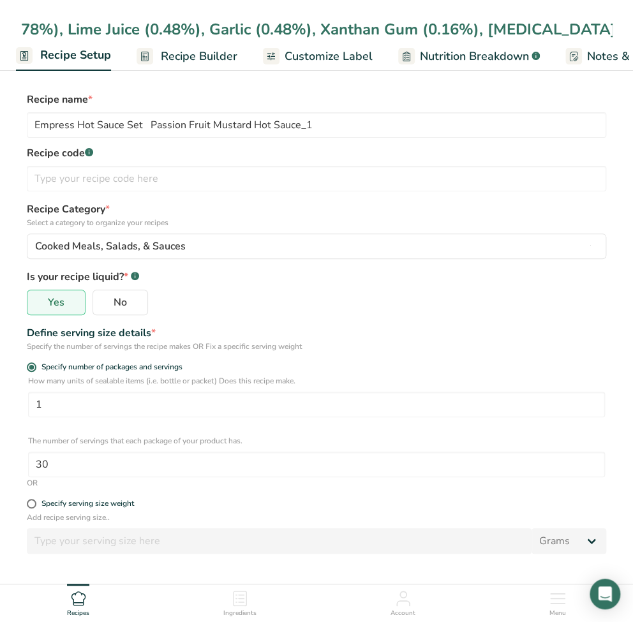
type input "Empress Hot Sauce Set Passion Fruit Mustard Hot Sauce_1"
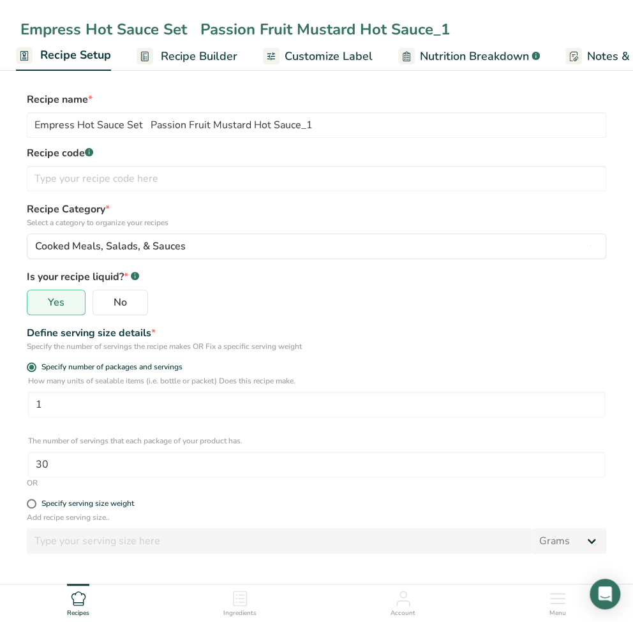
scroll to position [0, 0]
click at [362, 36] on div "Empress Hot Sauce Set Passion Fruit Mustard Hot Sauce_1" at bounding box center [238, 29] width 436 height 23
click at [362, 36] on input "Empress Hot Sauce Set Passion Fruit Mustard Hot Sauce_1" at bounding box center [316, 29] width 592 height 23
type input "Empress Hot Sauce Set Pineapple Miso Hot Sauce"
click at [379, 121] on input "Empress Hot Sauce Set Passion Fruit Mustard Hot Sauce_1" at bounding box center [317, 125] width 580 height 26
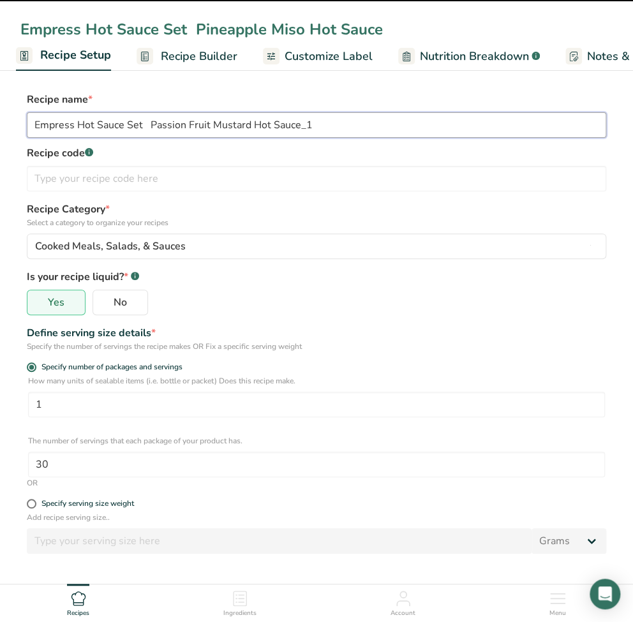
paste input "Pineapple Miso Hot Sauce"
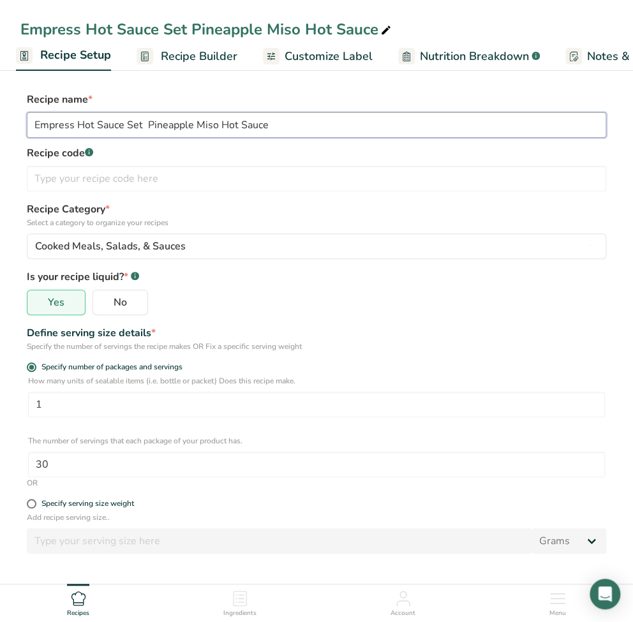
type input "Empress Hot Sauce Set Pineapple Miso Hot Sauce"
click at [151, 174] on input "text" at bounding box center [317, 179] width 580 height 26
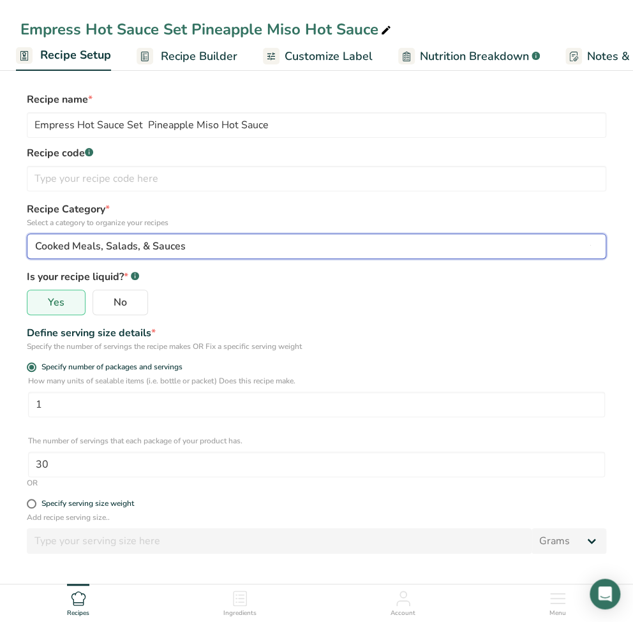
click at [208, 250] on div "Cooked Meals, Salads, & Sauces" at bounding box center [312, 246] width 555 height 15
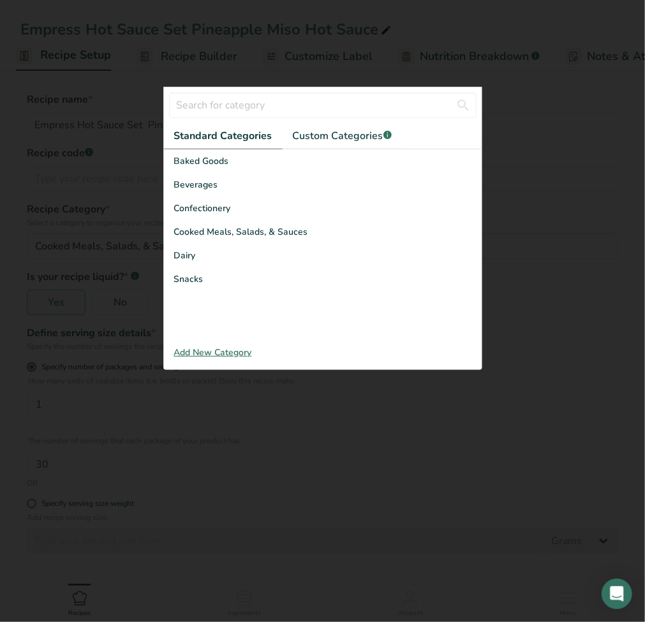
click at [13, 317] on div at bounding box center [322, 311] width 645 height 622
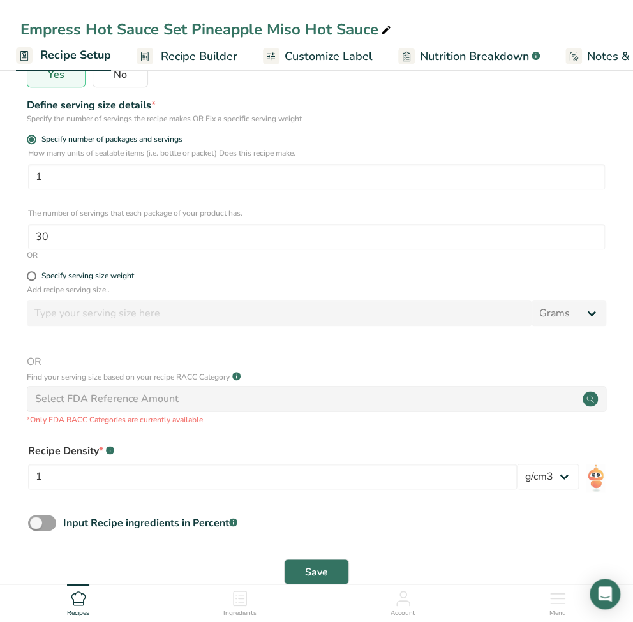
scroll to position [257, 0]
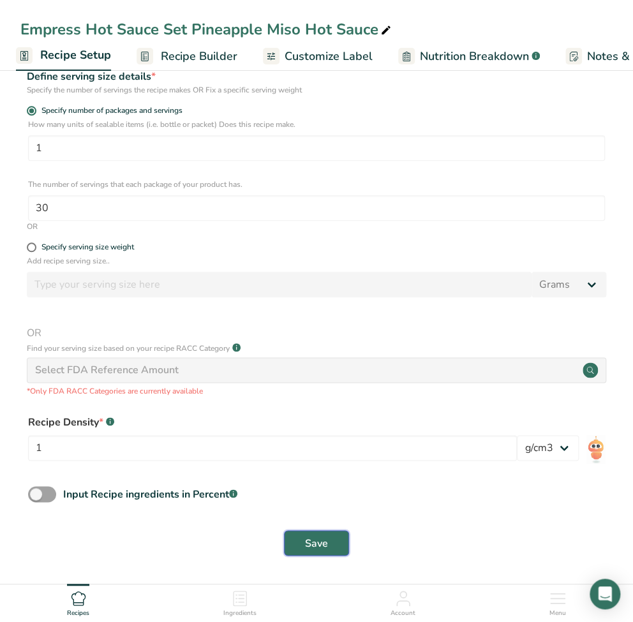
click at [329, 544] on button "Save" at bounding box center [316, 544] width 65 height 26
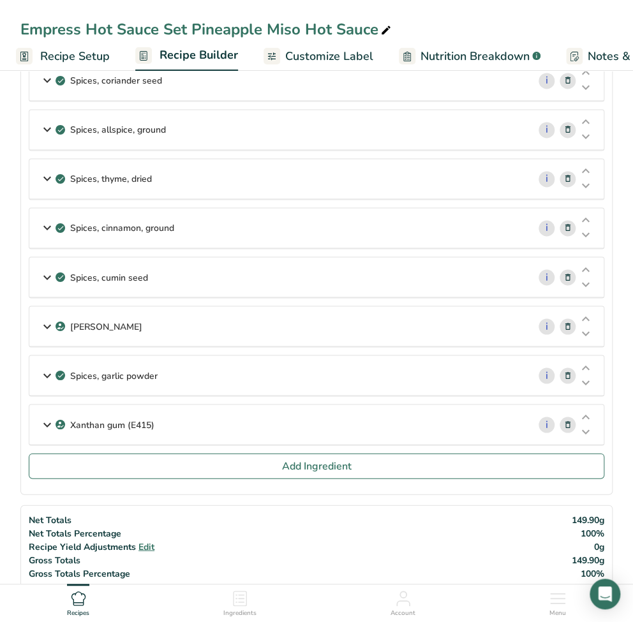
scroll to position [596, 0]
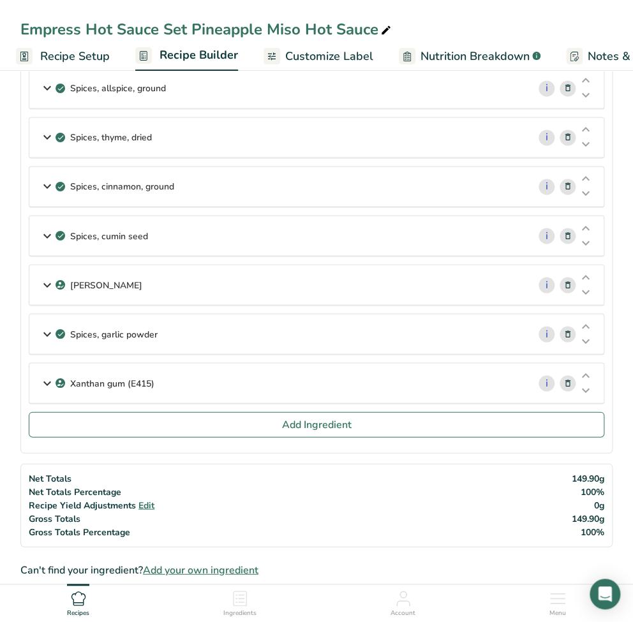
click at [568, 380] on icon at bounding box center [568, 383] width 9 height 13
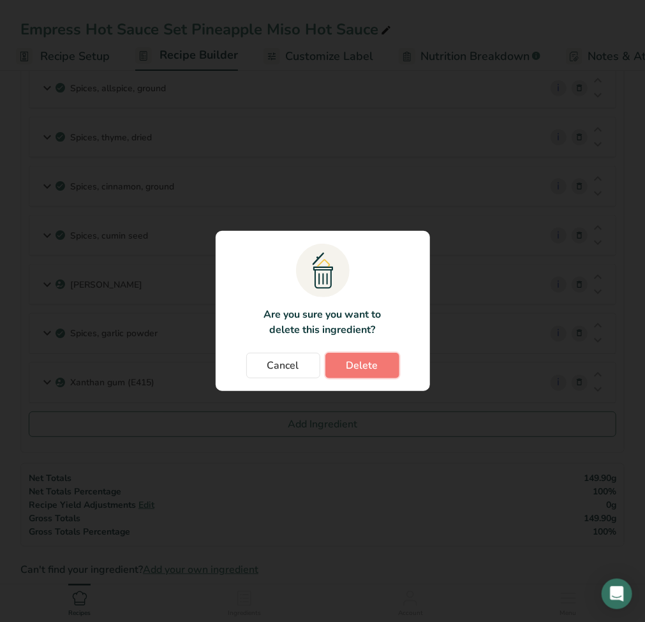
click at [377, 368] on span "Delete" at bounding box center [363, 365] width 32 height 15
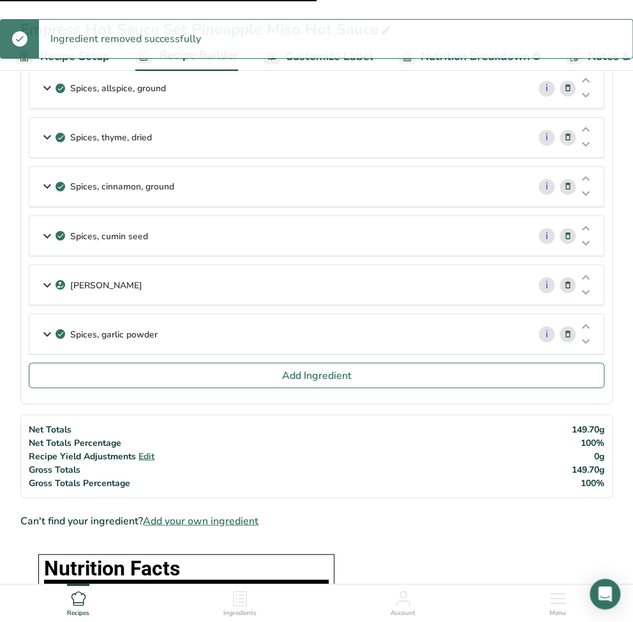
click at [566, 328] on icon at bounding box center [568, 334] width 9 height 13
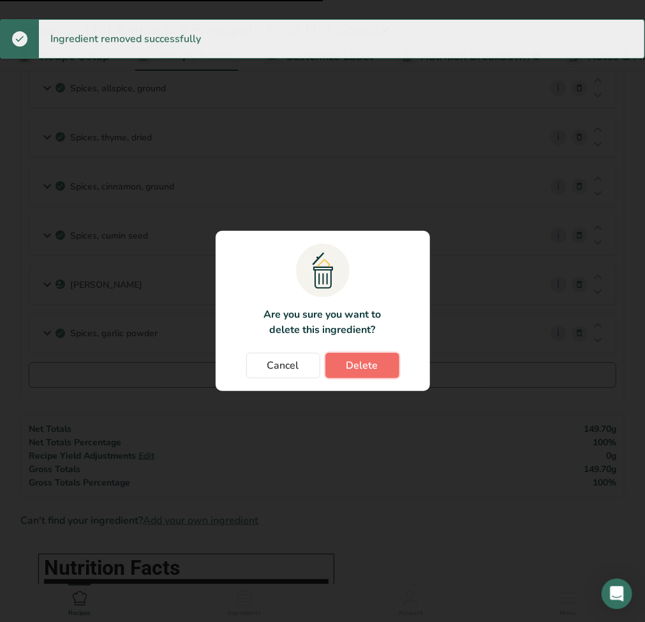
click at [366, 363] on span "Delete" at bounding box center [363, 365] width 32 height 15
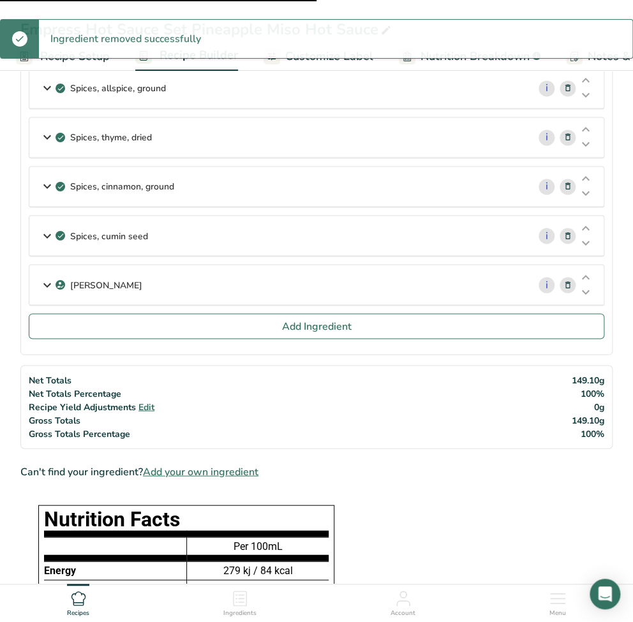
click at [571, 280] on icon at bounding box center [568, 284] width 9 height 13
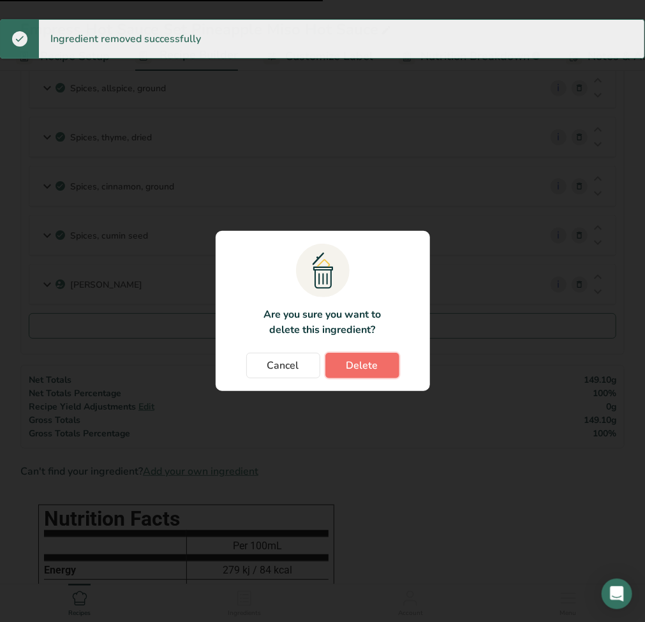
click at [382, 356] on button "Delete" at bounding box center [363, 366] width 74 height 26
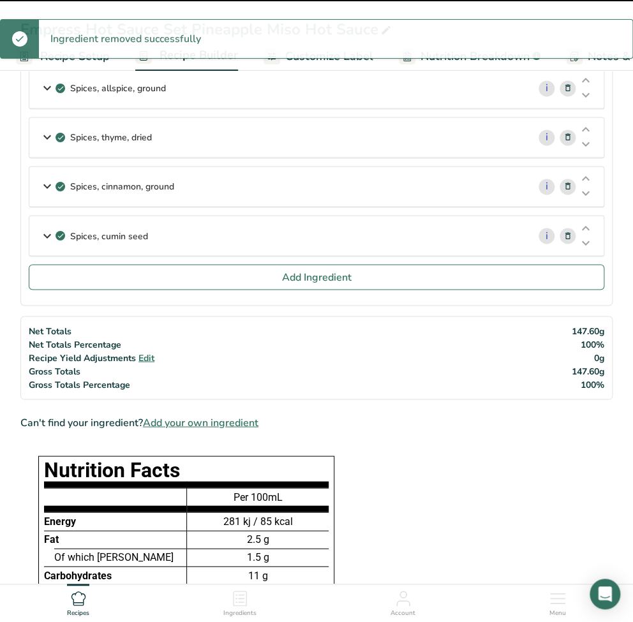
click at [564, 229] on icon at bounding box center [568, 235] width 9 height 13
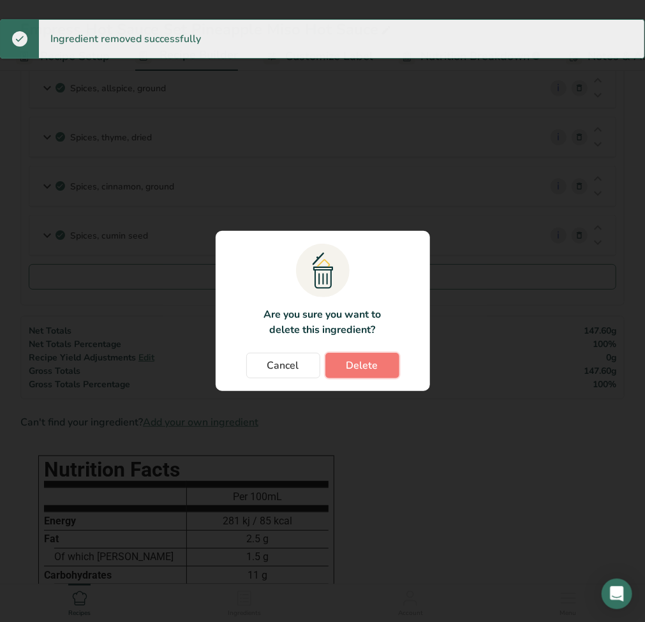
click at [389, 361] on button "Delete" at bounding box center [363, 366] width 74 height 26
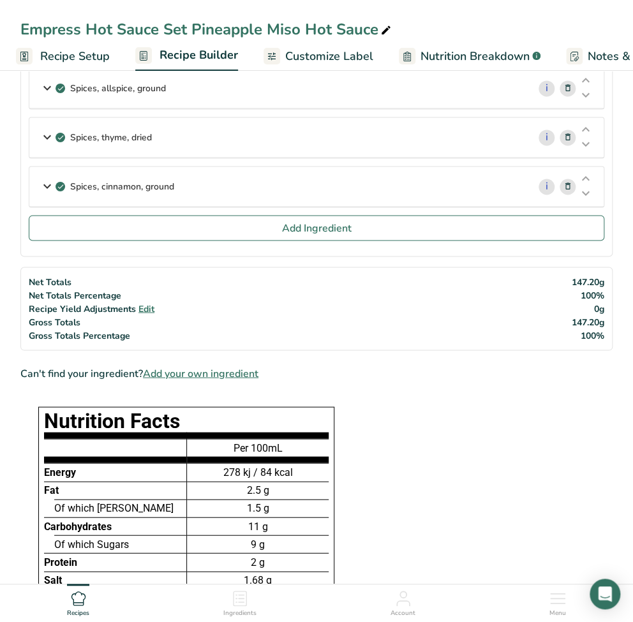
click at [564, 185] on icon at bounding box center [568, 186] width 9 height 13
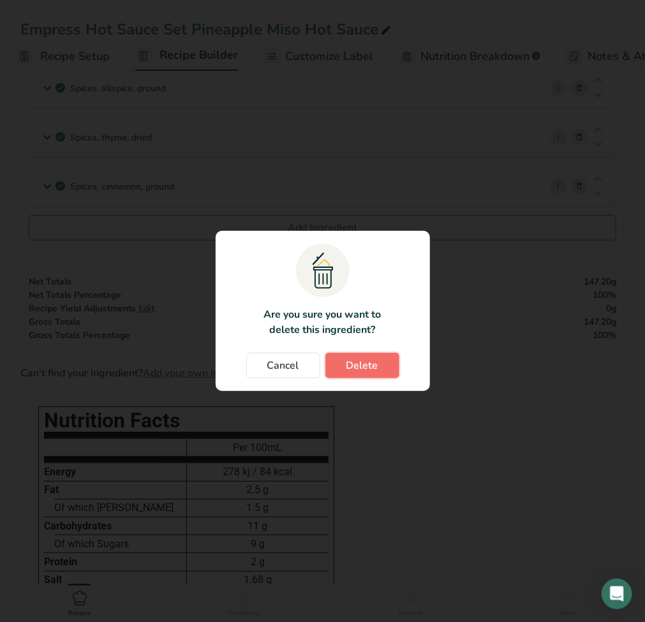
click at [351, 366] on span "Delete" at bounding box center [363, 365] width 32 height 15
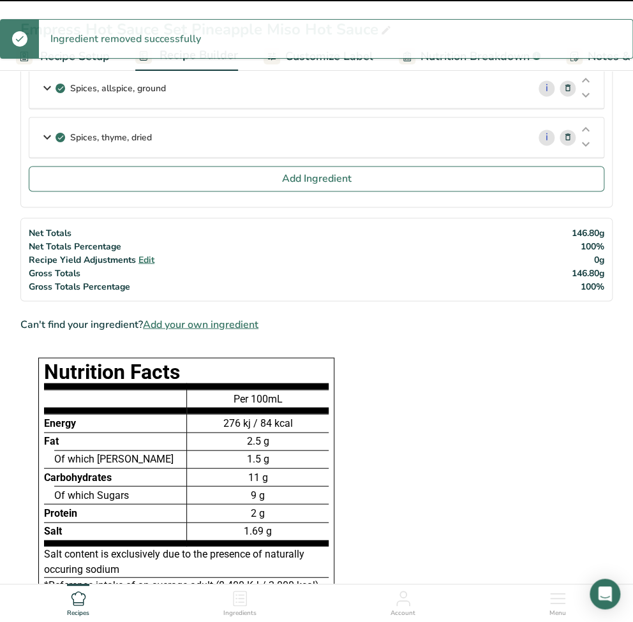
click at [568, 134] on icon at bounding box center [568, 137] width 9 height 13
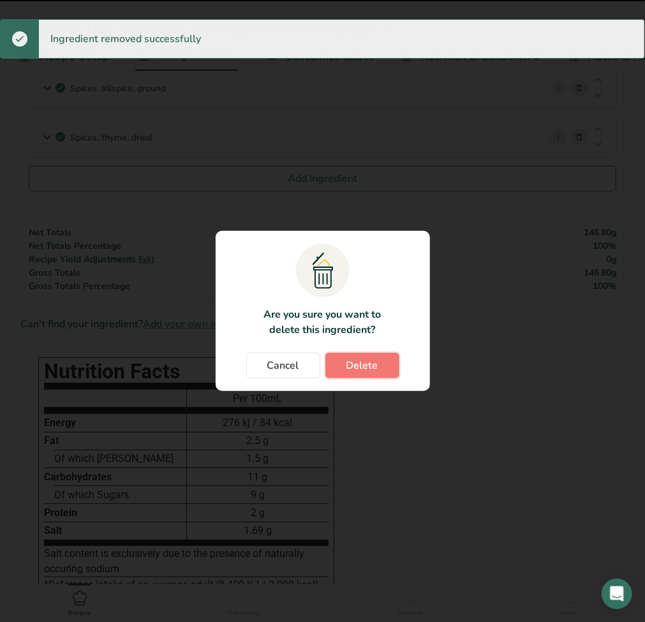
click at [378, 363] on button "Delete" at bounding box center [363, 366] width 74 height 26
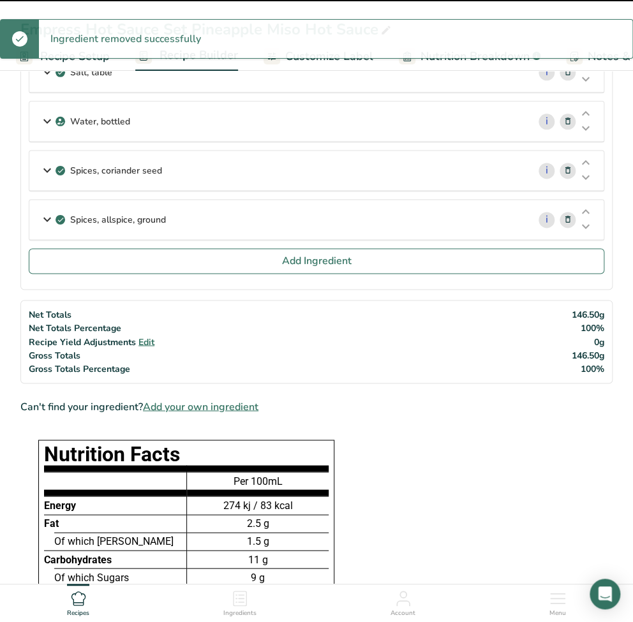
scroll to position [425, 0]
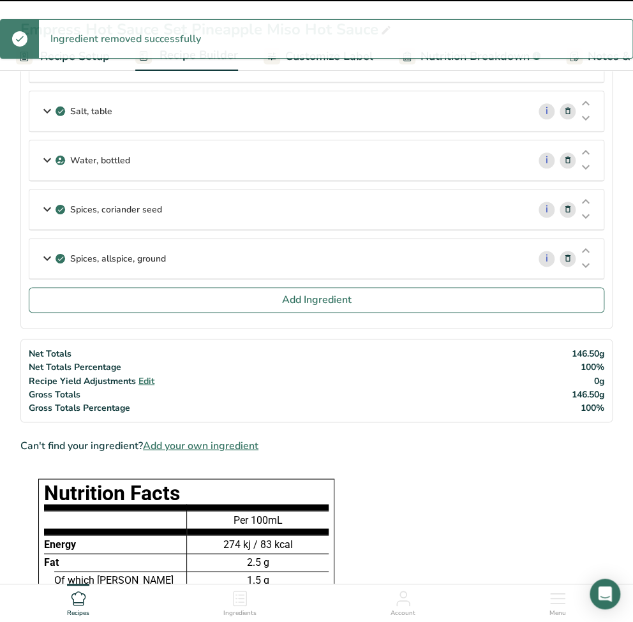
click at [565, 255] on icon at bounding box center [568, 258] width 9 height 13
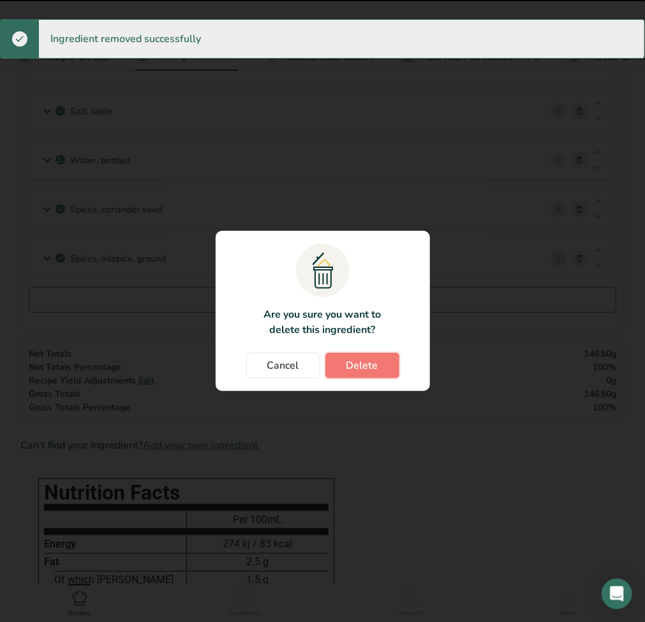
click at [382, 370] on button "Delete" at bounding box center [363, 366] width 74 height 26
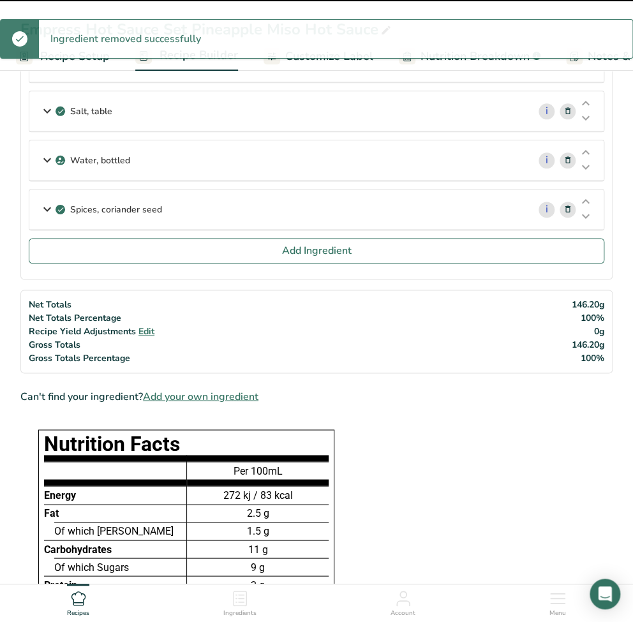
click at [567, 208] on icon at bounding box center [568, 209] width 9 height 13
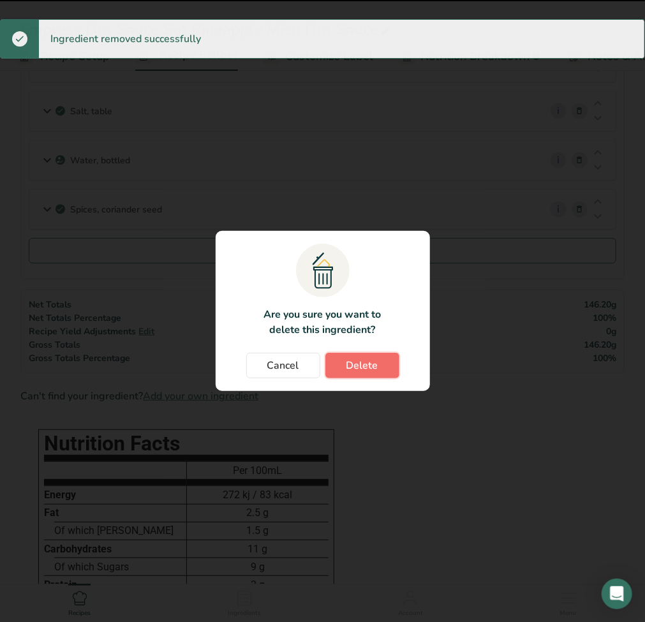
click at [368, 369] on span "Delete" at bounding box center [363, 365] width 32 height 15
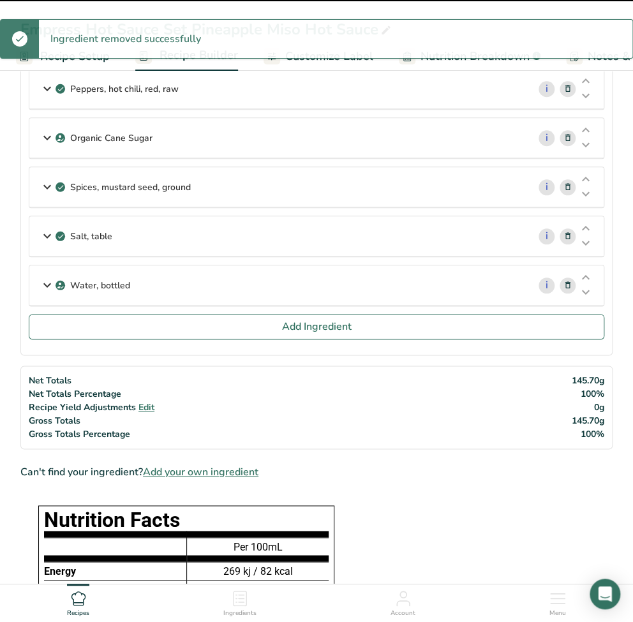
scroll to position [255, 0]
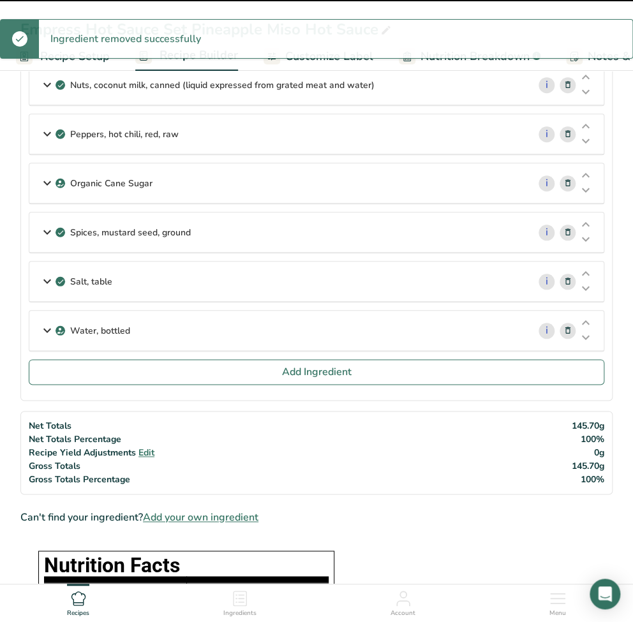
click at [571, 328] on icon at bounding box center [568, 330] width 9 height 13
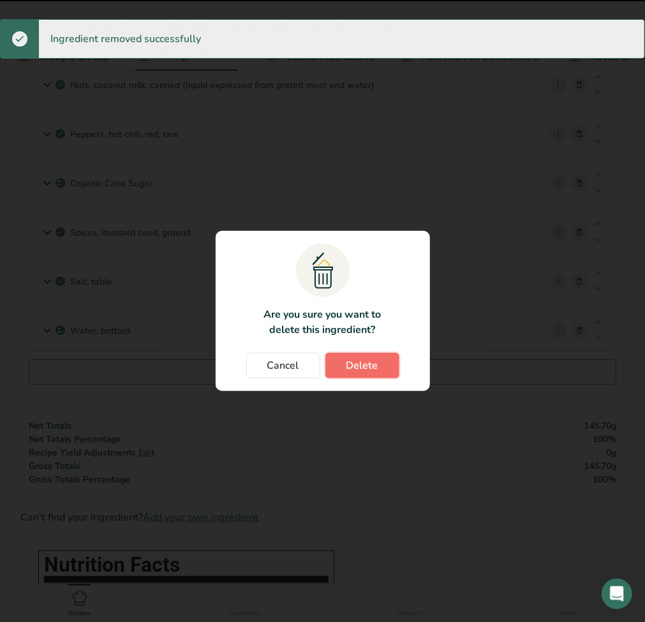
click at [377, 368] on span "Delete" at bounding box center [363, 365] width 32 height 15
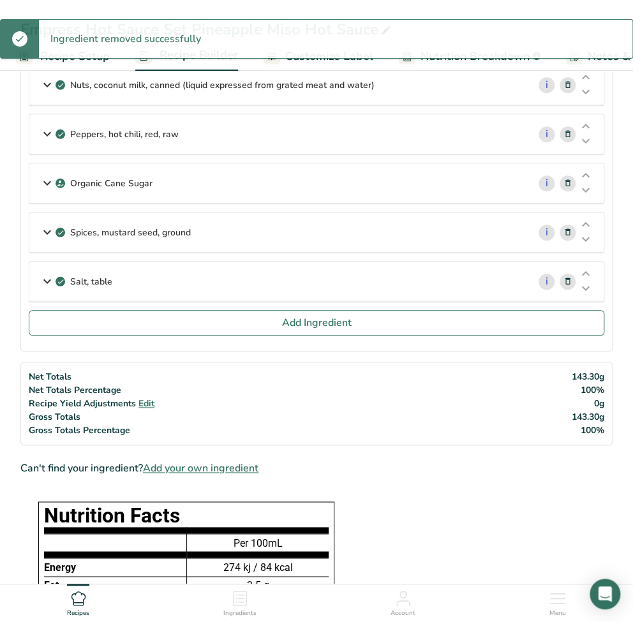
click at [570, 279] on icon at bounding box center [568, 281] width 9 height 13
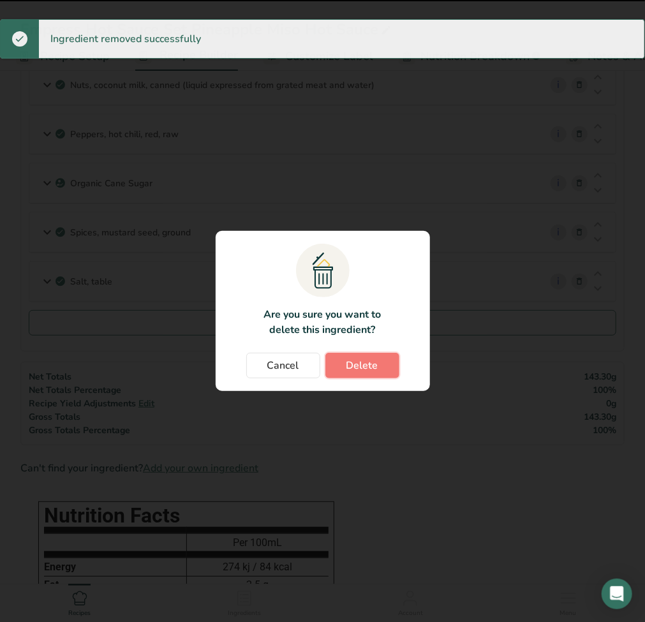
click at [368, 363] on span "Delete" at bounding box center [363, 365] width 32 height 15
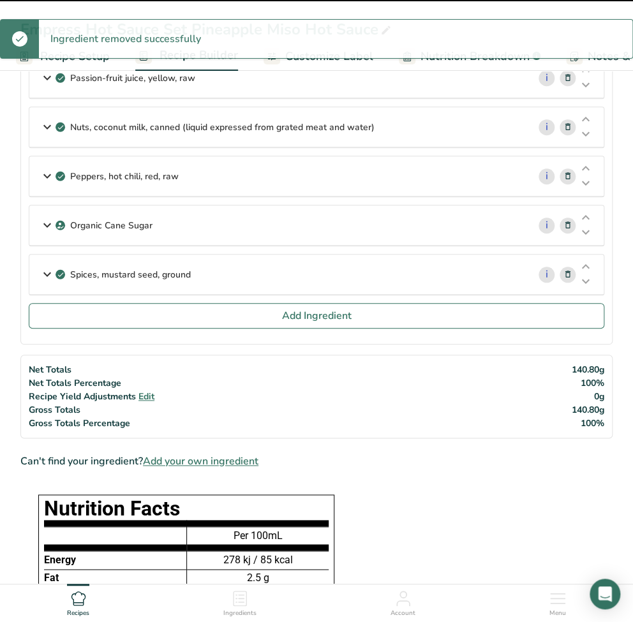
scroll to position [170, 0]
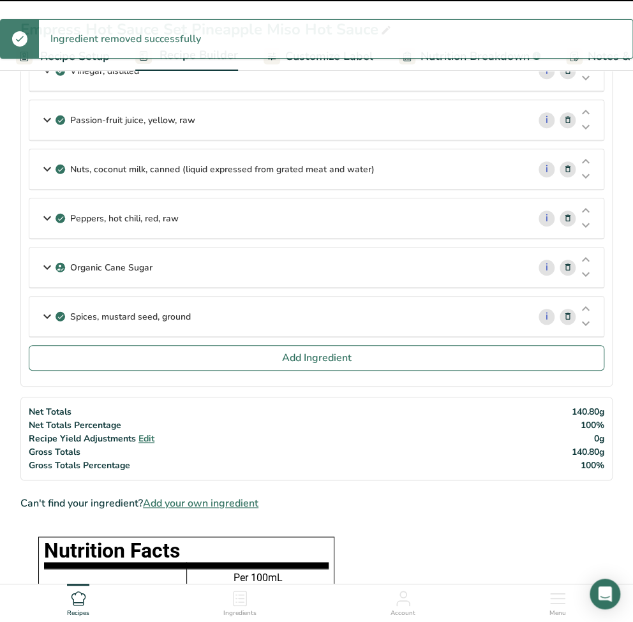
click at [567, 314] on icon at bounding box center [568, 316] width 9 height 13
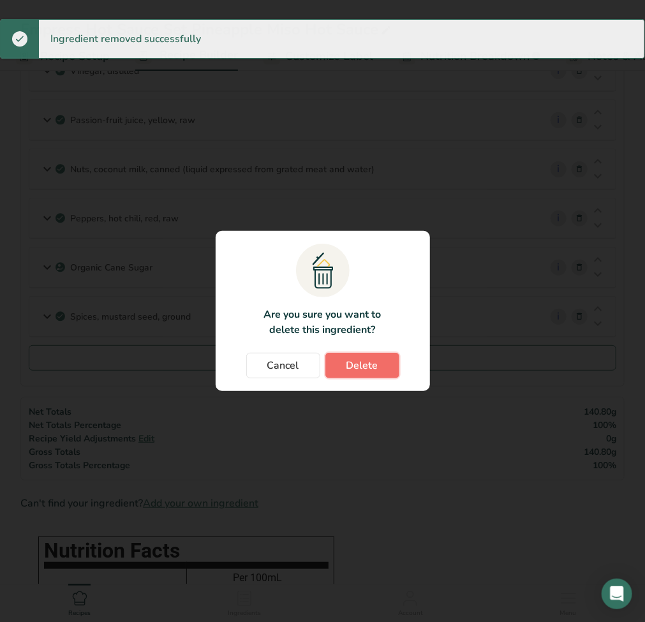
click at [372, 362] on span "Delete" at bounding box center [363, 365] width 32 height 15
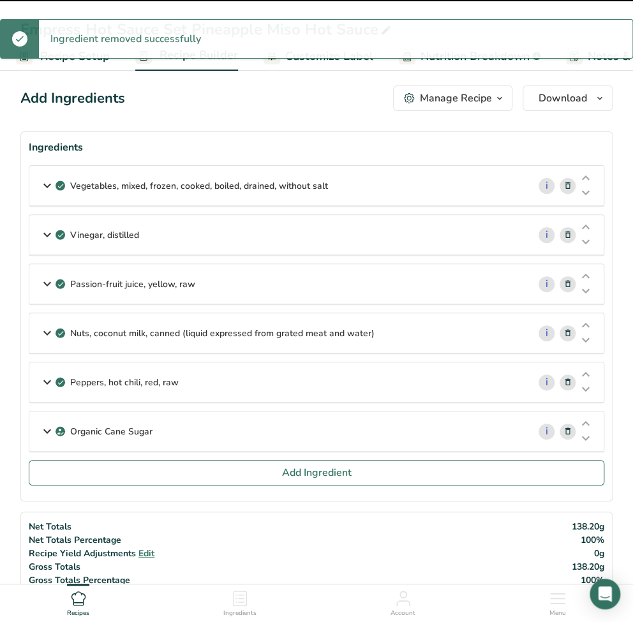
scroll to position [0, 0]
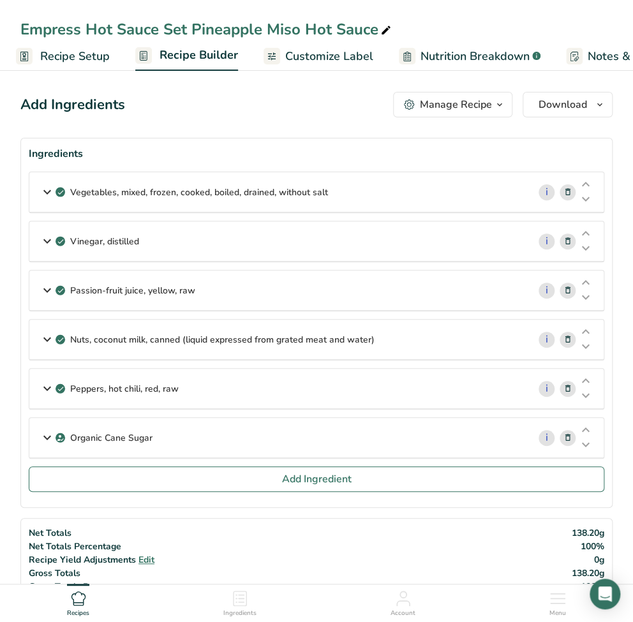
click at [315, 36] on div "Empress Hot Sauce Set Pineapple Miso Hot Sauce" at bounding box center [206, 29] width 373 height 23
click at [46, 192] on icon at bounding box center [47, 192] width 15 height 23
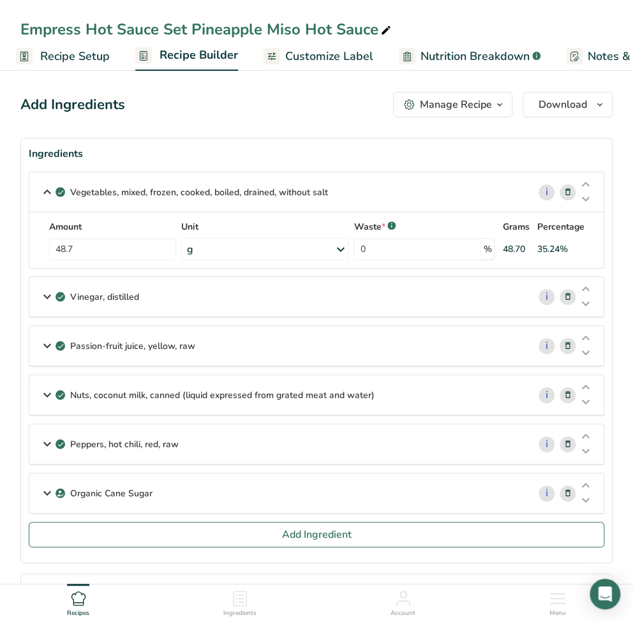
click at [571, 194] on icon at bounding box center [568, 192] width 9 height 13
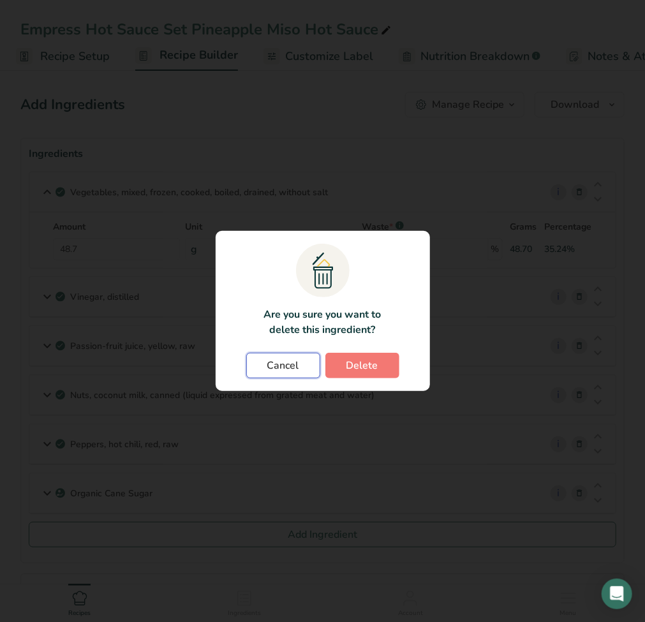
click at [291, 368] on span "Cancel" at bounding box center [284, 365] width 32 height 15
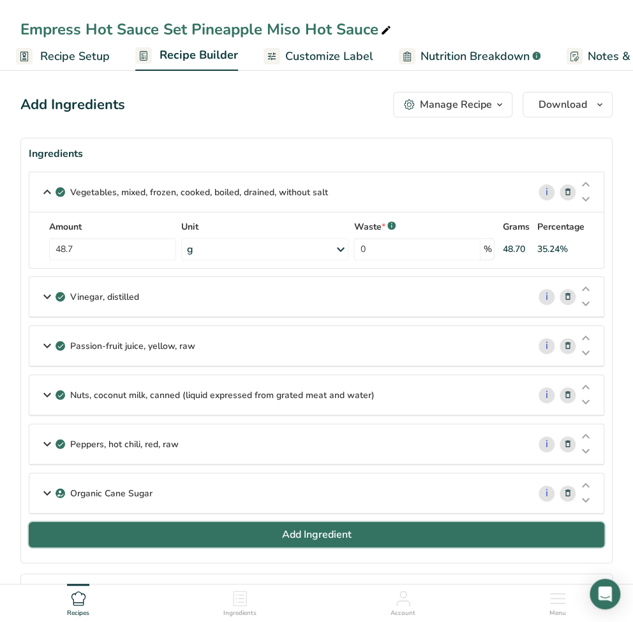
click at [252, 543] on button "Add Ingredient" at bounding box center [317, 535] width 576 height 26
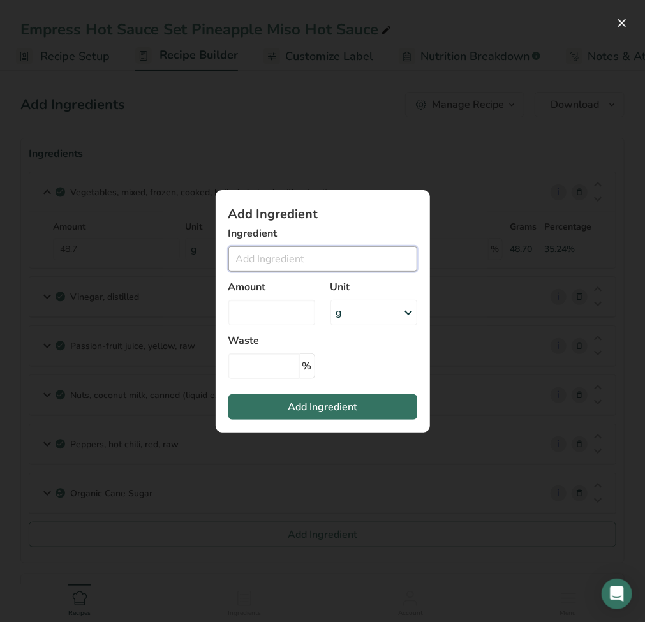
click at [294, 268] on input "Add ingredient modal" at bounding box center [323, 259] width 189 height 26
paste input "Pineapple"
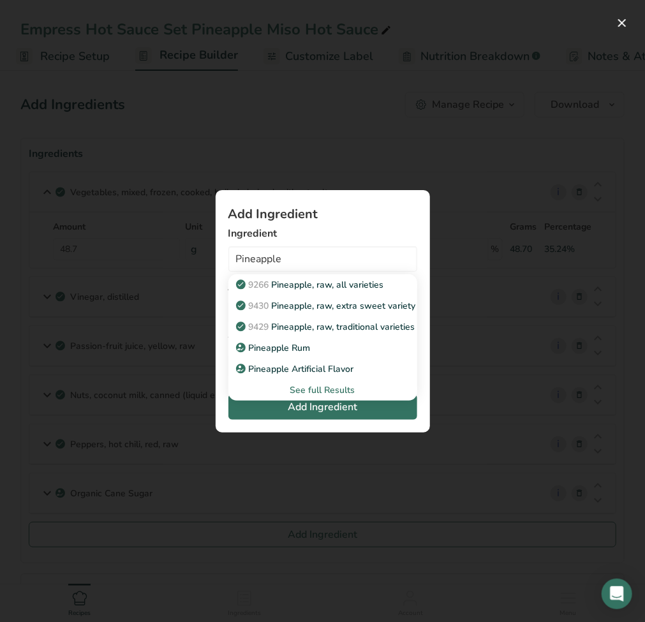
click at [331, 393] on div "See full Results" at bounding box center [323, 390] width 169 height 13
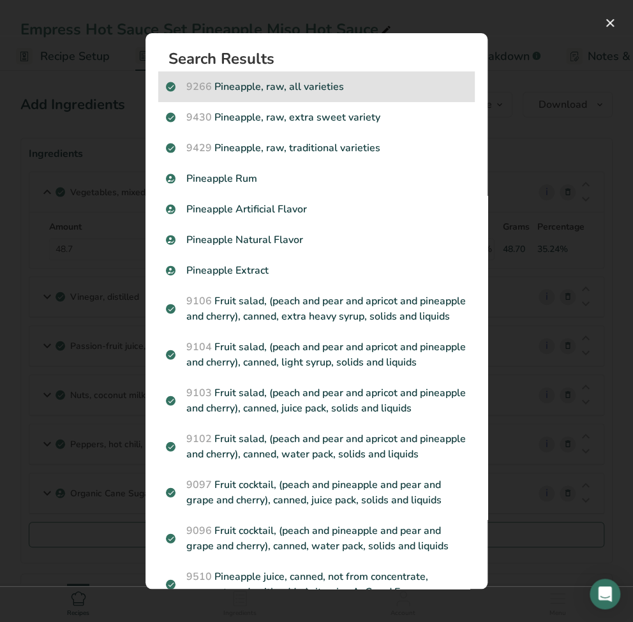
click at [319, 100] on div "9266 Pineapple, raw, all varieties" at bounding box center [316, 87] width 317 height 31
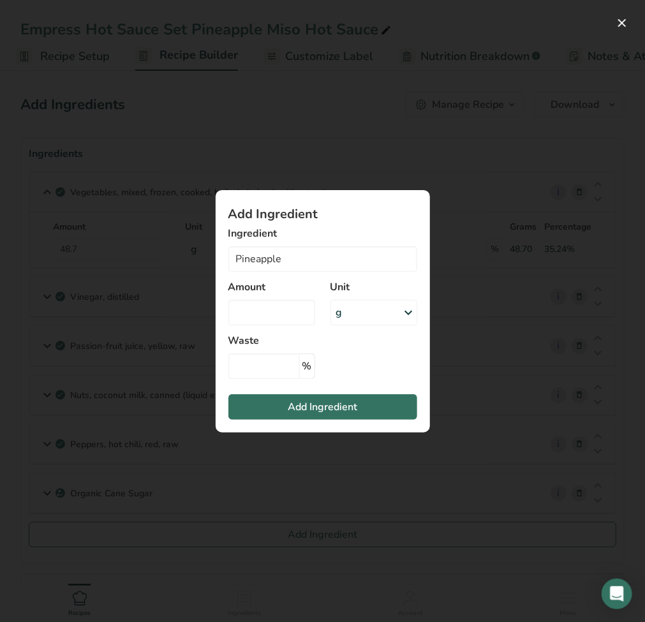
type input "Pineapple, raw, all varieties"
click at [288, 308] on input "Add ingredient modal" at bounding box center [272, 313] width 87 height 26
drag, startPoint x: 241, startPoint y: 313, endPoint x: 203, endPoint y: 315, distance: 38.3
click at [204, 314] on div "Add Ingredient Ingredient Pineapple, raw, all varieties 9266 Pineapple, raw, al…" at bounding box center [322, 311] width 255 height 283
type input "39.65"
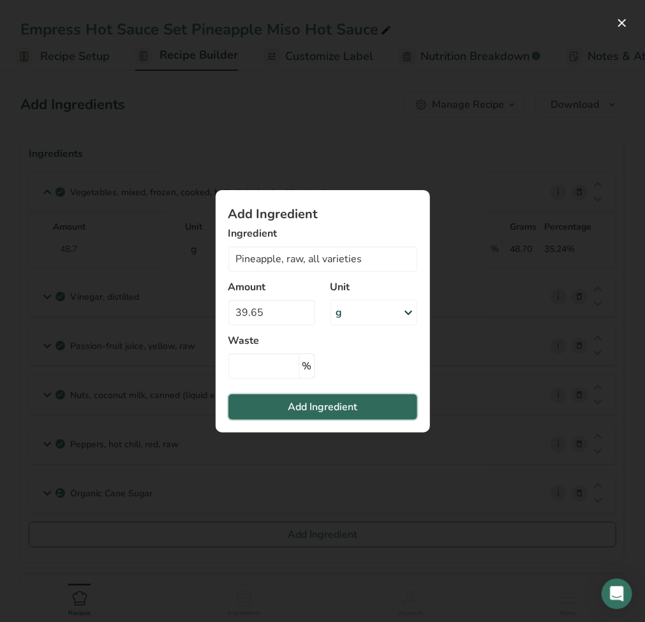
click at [352, 402] on span "Add Ingredient" at bounding box center [323, 407] width 70 height 15
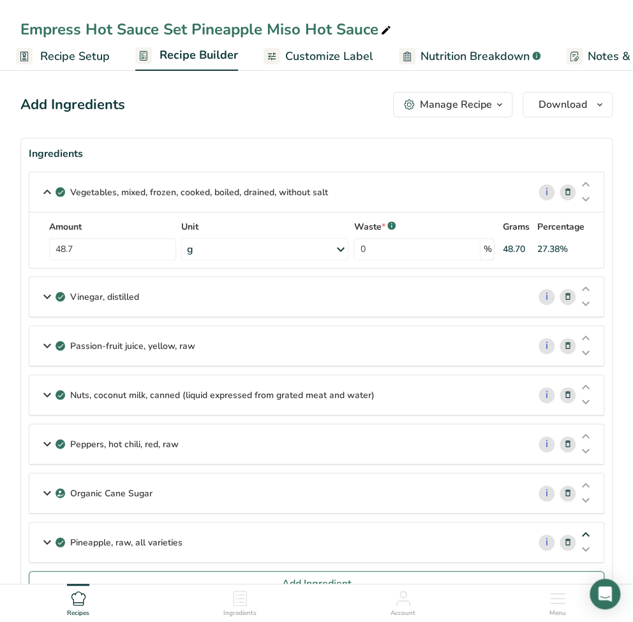
click at [589, 533] on icon at bounding box center [585, 536] width 15 height 10
click at [582, 485] on icon at bounding box center [585, 486] width 15 height 10
click at [584, 434] on icon at bounding box center [585, 437] width 15 height 10
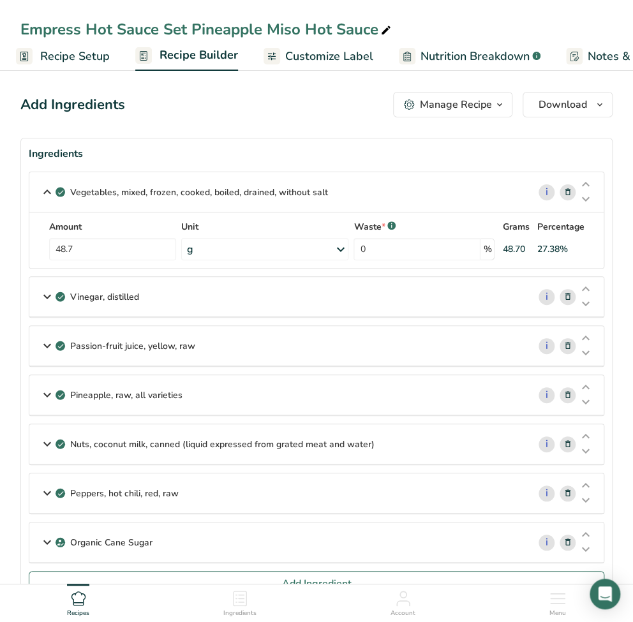
click at [47, 396] on icon at bounding box center [47, 395] width 15 height 23
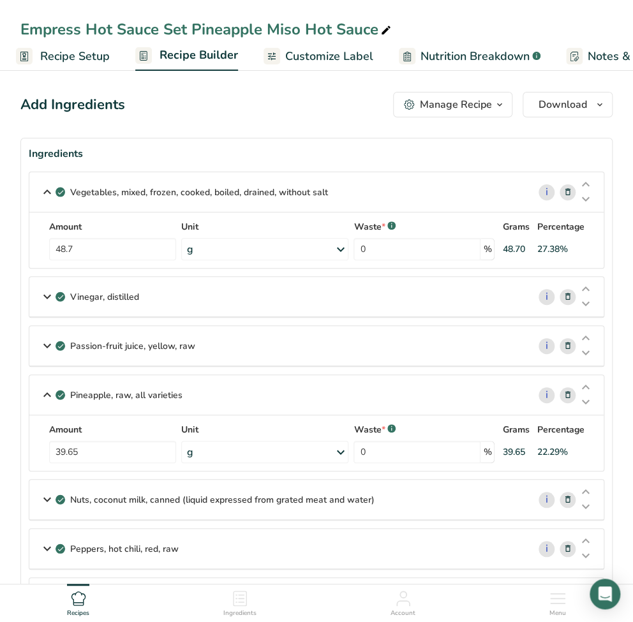
click at [589, 384] on icon at bounding box center [585, 388] width 15 height 10
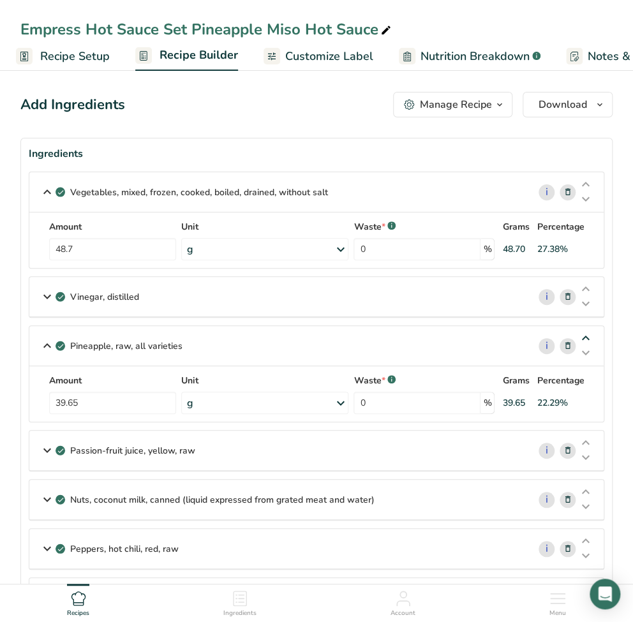
click at [588, 343] on icon at bounding box center [585, 339] width 15 height 10
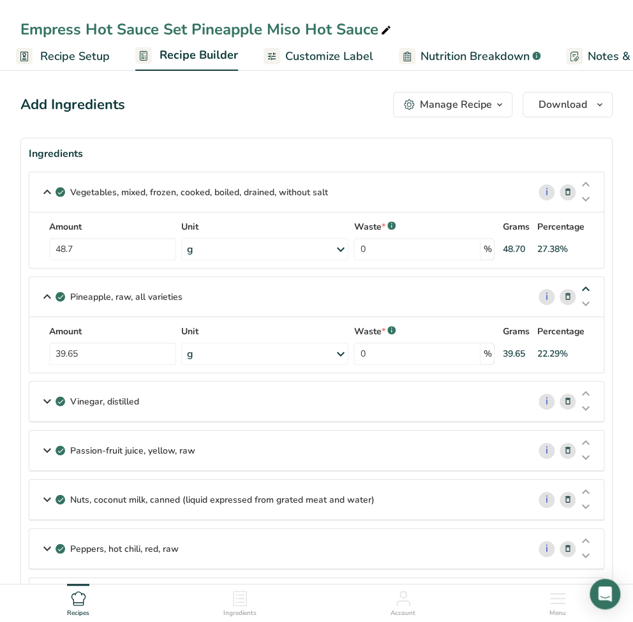
click at [586, 293] on icon at bounding box center [585, 290] width 15 height 10
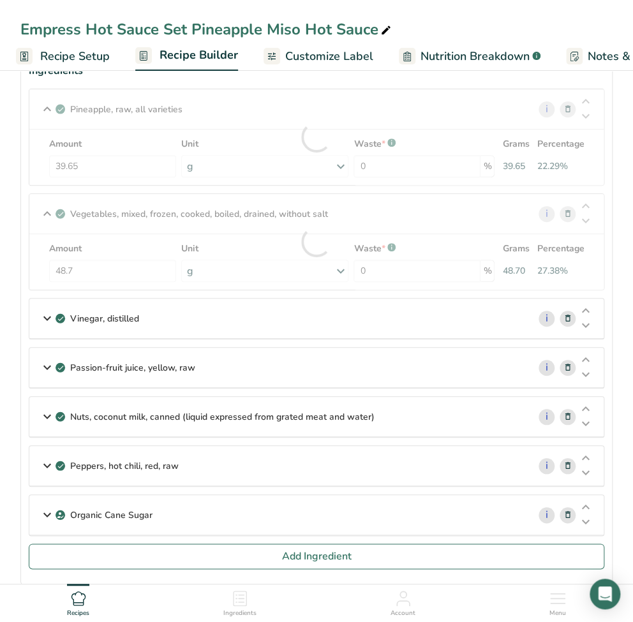
scroll to position [85, 0]
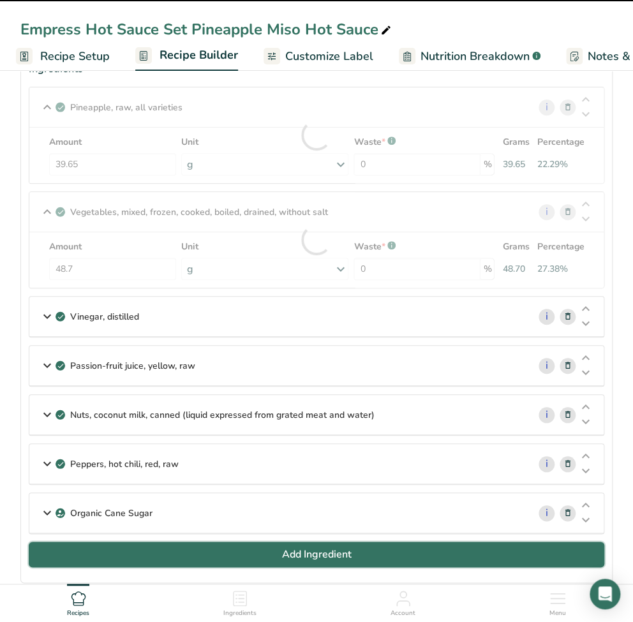
click at [302, 557] on span "Add Ingredient" at bounding box center [317, 554] width 70 height 15
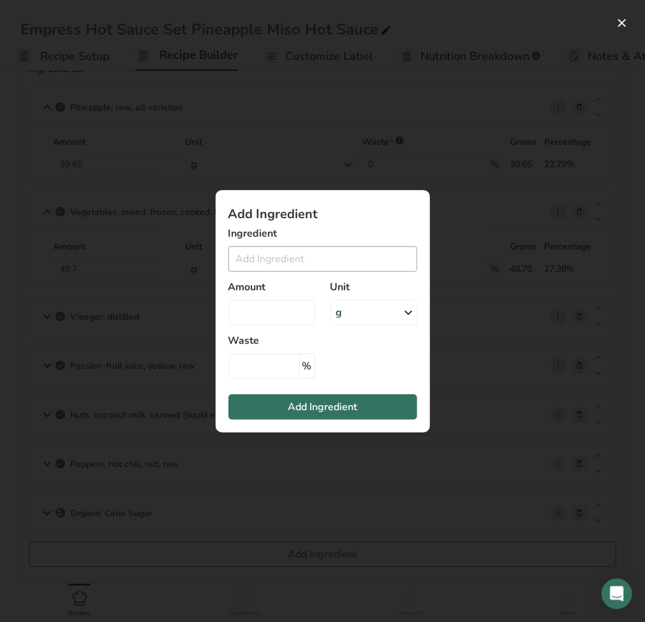
drag, startPoint x: 271, startPoint y: 248, endPoint x: 273, endPoint y: 255, distance: 7.3
click at [272, 250] on div "Ingredient 9266 Pineapple, raw, all varieties 9430 Pineapple, raw, extra sweet …" at bounding box center [323, 249] width 189 height 46
click at [274, 257] on input "Add ingredient modal" at bounding box center [323, 259] width 189 height 26
paste input "Water"
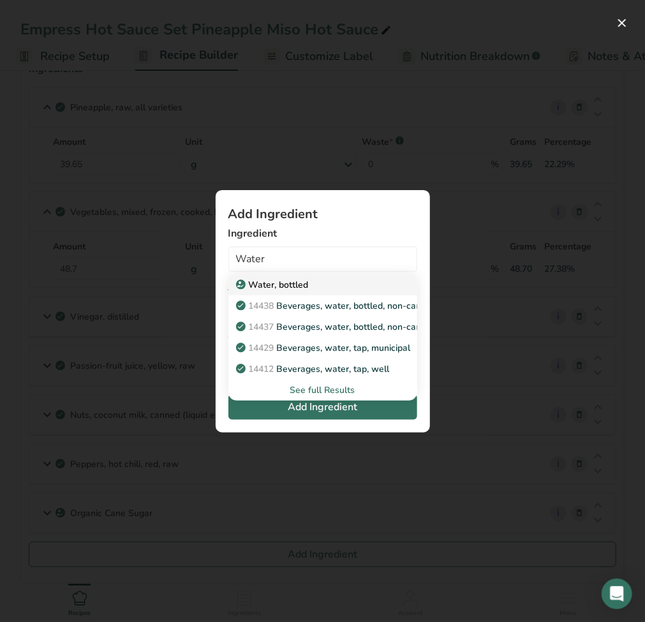
click at [292, 283] on p "Water, bottled" at bounding box center [274, 284] width 70 height 13
type input "Water, bottled"
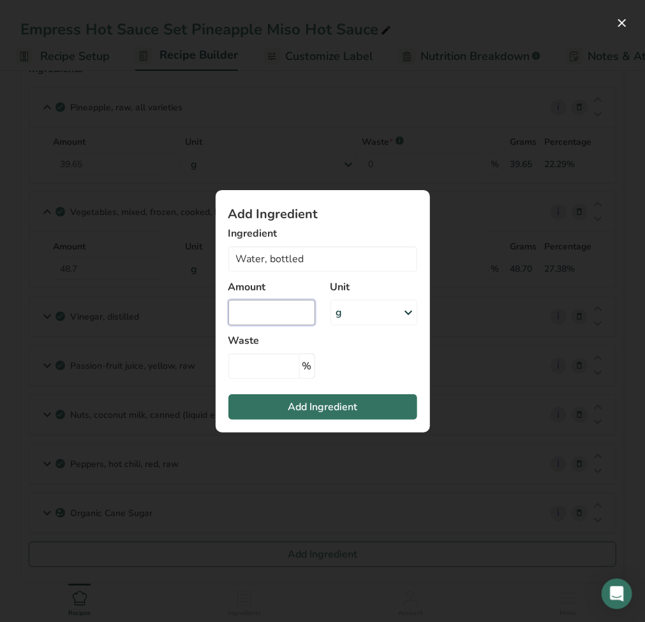
click at [274, 317] on input "Add ingredient modal" at bounding box center [272, 313] width 87 height 26
type input "15.86"
click at [333, 416] on button "Add Ingredient" at bounding box center [323, 408] width 189 height 26
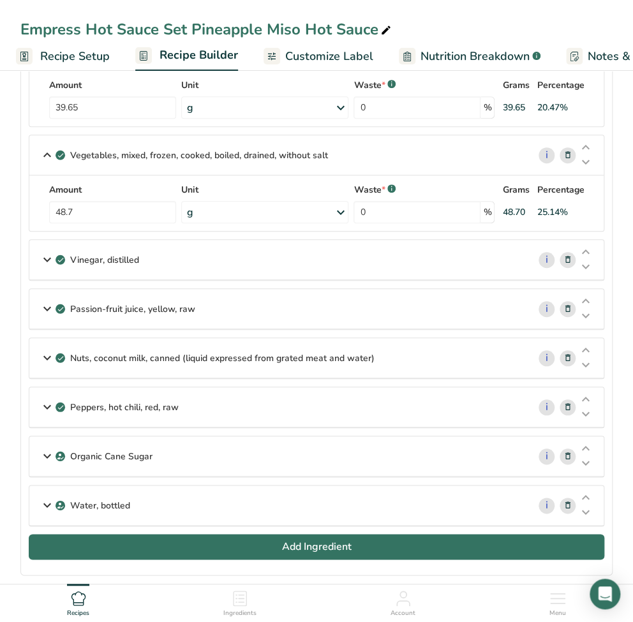
scroll to position [255, 0]
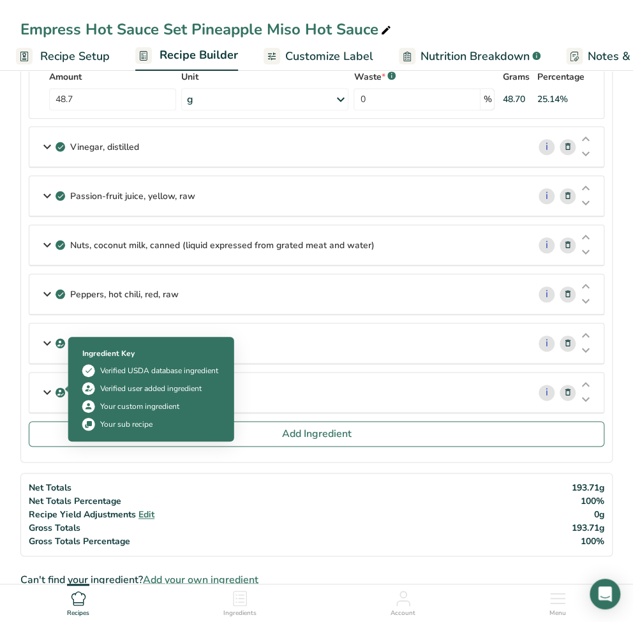
click at [50, 387] on icon at bounding box center [47, 392] width 15 height 23
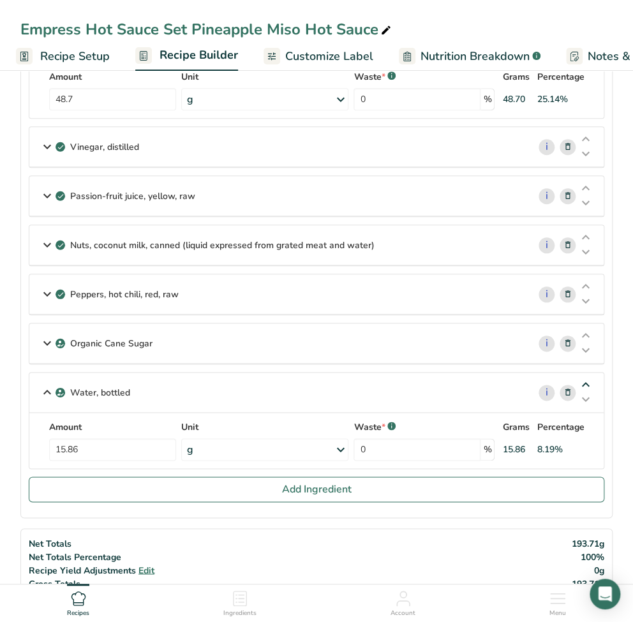
click at [586, 382] on icon at bounding box center [585, 386] width 15 height 10
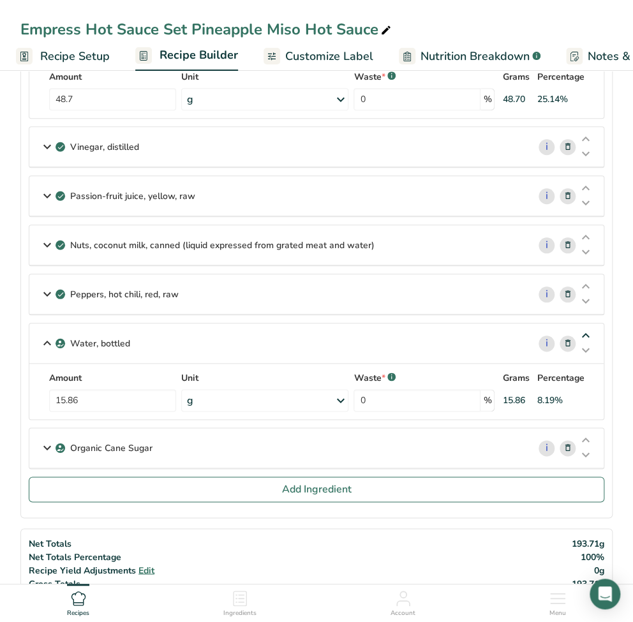
click at [586, 332] on icon at bounding box center [585, 336] width 15 height 10
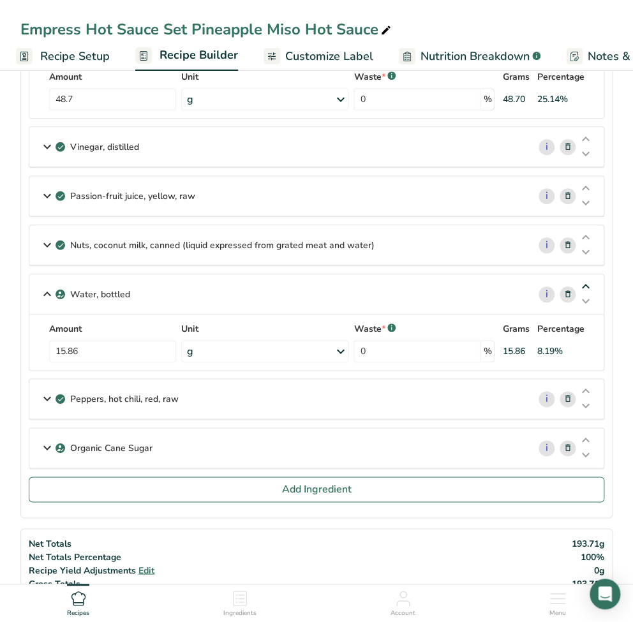
click at [588, 289] on icon at bounding box center [585, 287] width 15 height 10
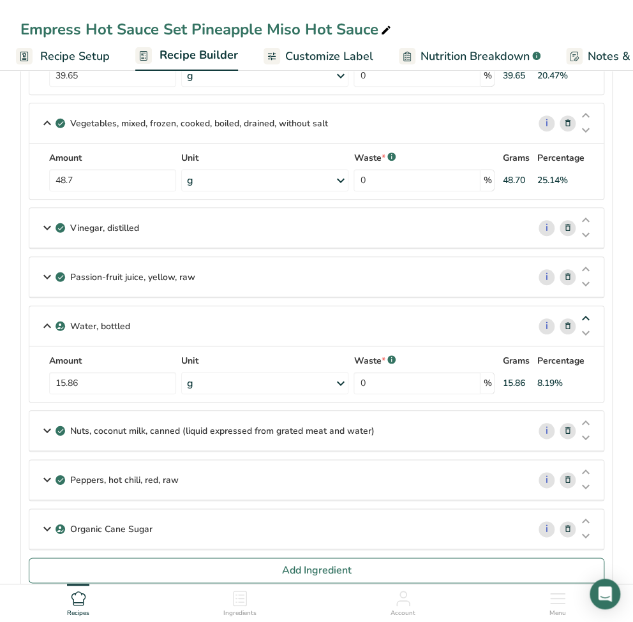
scroll to position [170, 0]
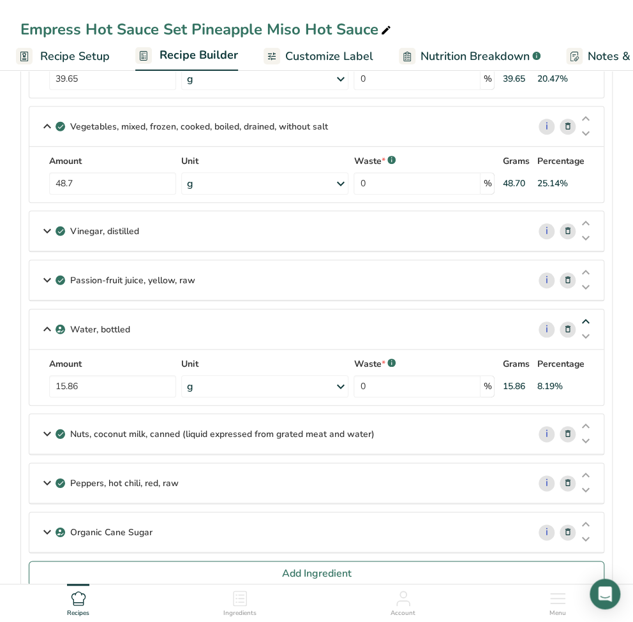
click at [587, 320] on icon at bounding box center [585, 322] width 15 height 10
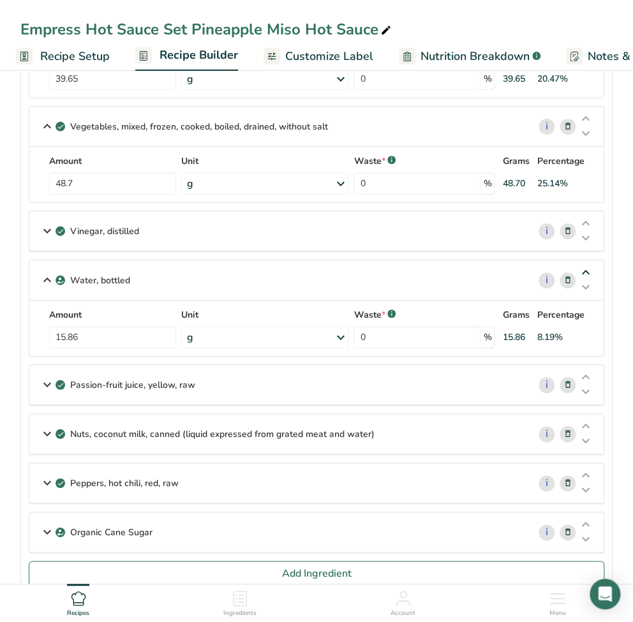
click at [586, 271] on icon at bounding box center [585, 273] width 15 height 10
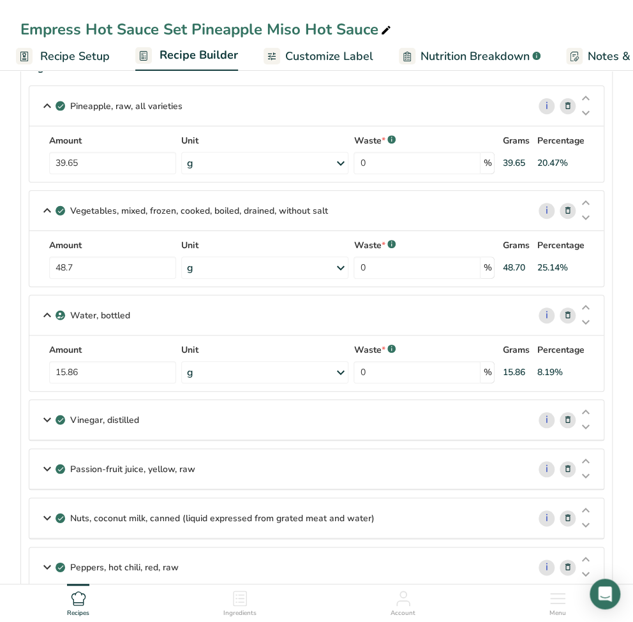
scroll to position [85, 0]
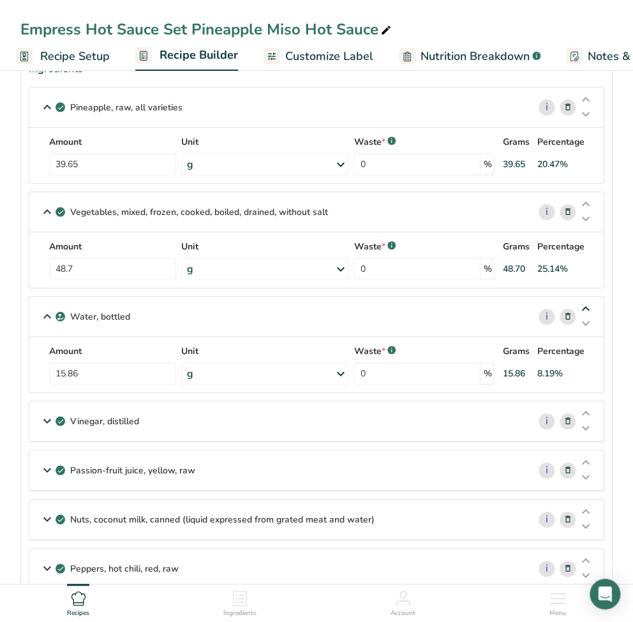
click at [0, 0] on div at bounding box center [0, 0] width 0 height 0
click at [587, 412] on icon at bounding box center [585, 414] width 15 height 10
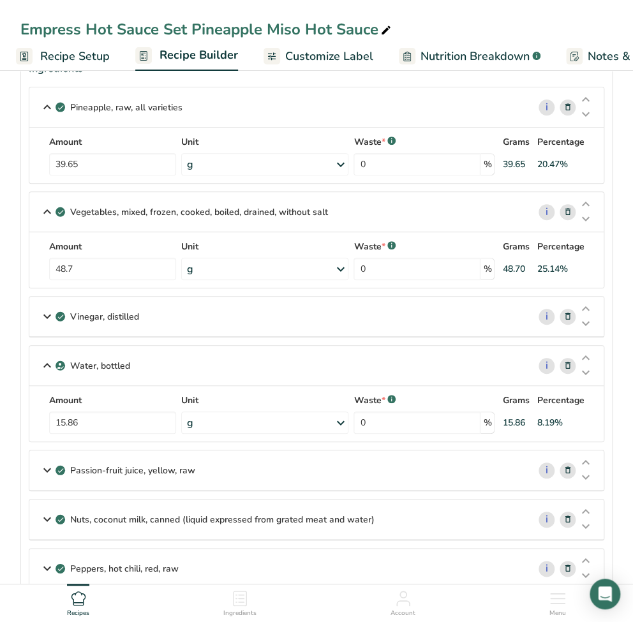
click at [40, 315] on icon at bounding box center [47, 316] width 15 height 23
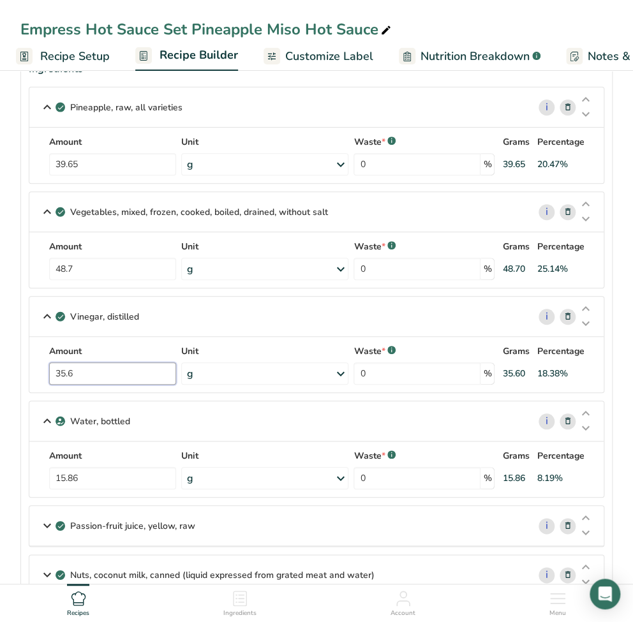
drag, startPoint x: 95, startPoint y: 373, endPoint x: 11, endPoint y: 377, distance: 83.7
type input "15.86"
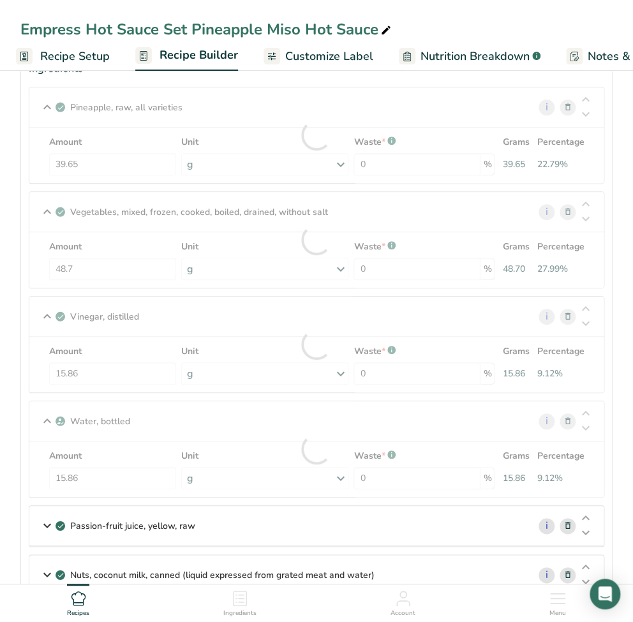
click at [22, 359] on section "Ingredients Pineapple, raw, all varieties i Amount 39.65 Unit g Portions 1 cup,…" at bounding box center [316, 398] width 592 height 691
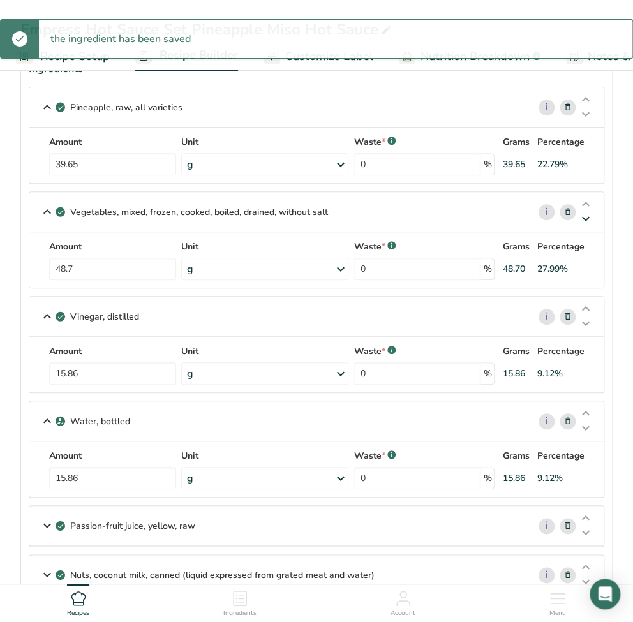
click at [587, 222] on icon at bounding box center [585, 220] width 15 height 10
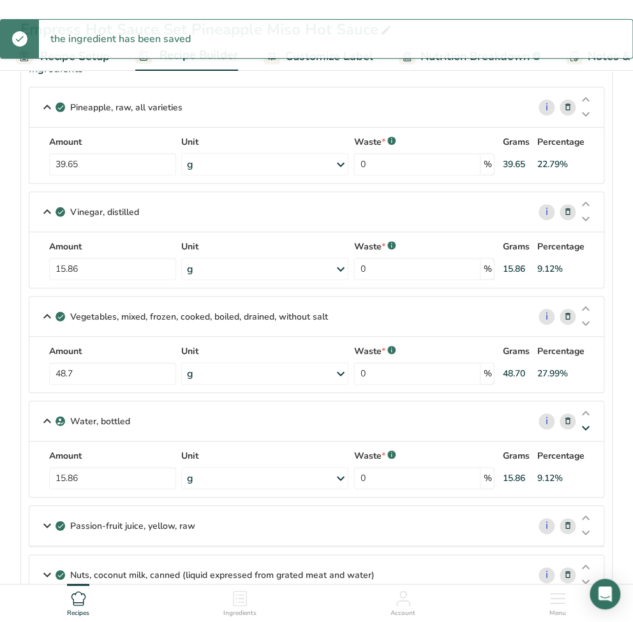
click at [583, 324] on icon at bounding box center [585, 324] width 15 height 10
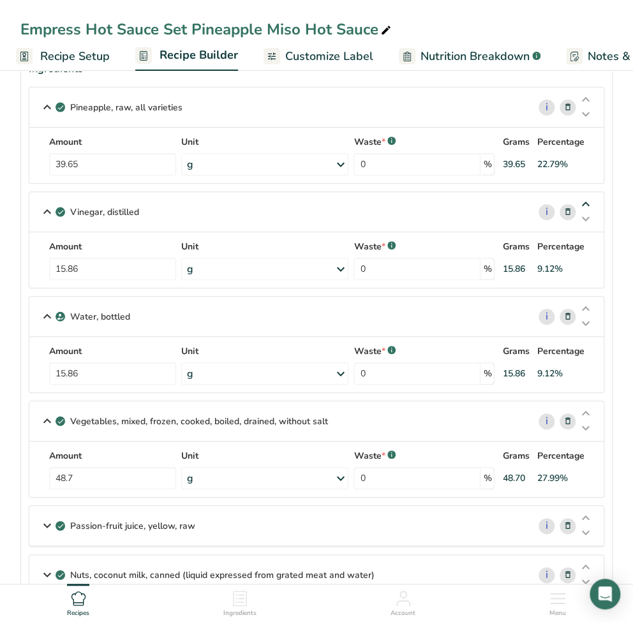
click at [584, 306] on icon at bounding box center [585, 310] width 15 height 10
drag, startPoint x: 102, startPoint y: 475, endPoint x: 40, endPoint y: 478, distance: 62.0
click at [40, 478] on div "Amount 48.7 Unit g Portions 0.5 cup 1 package (10 oz) yields Weight Units g kg …" at bounding box center [316, 469] width 559 height 40
type input "8.72"
click at [24, 478] on section "Ingredients Pineapple, raw, all varieties i Amount 39.65 Unit g Portions 1 cup,…" at bounding box center [316, 398] width 592 height 691
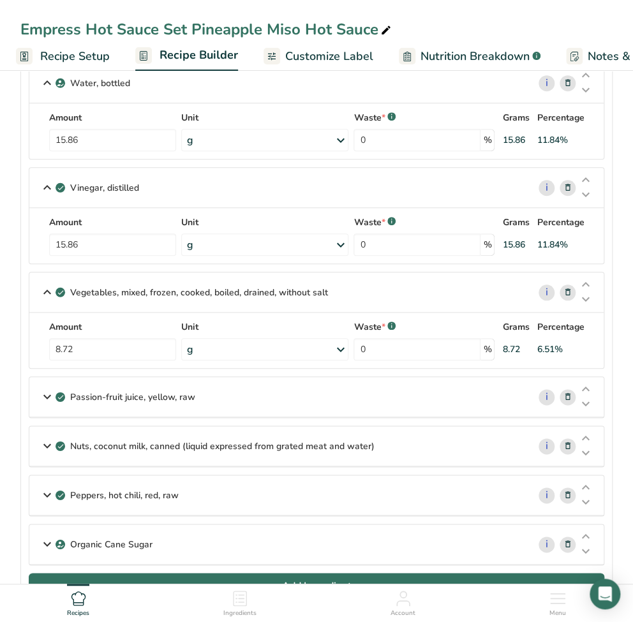
scroll to position [255, 0]
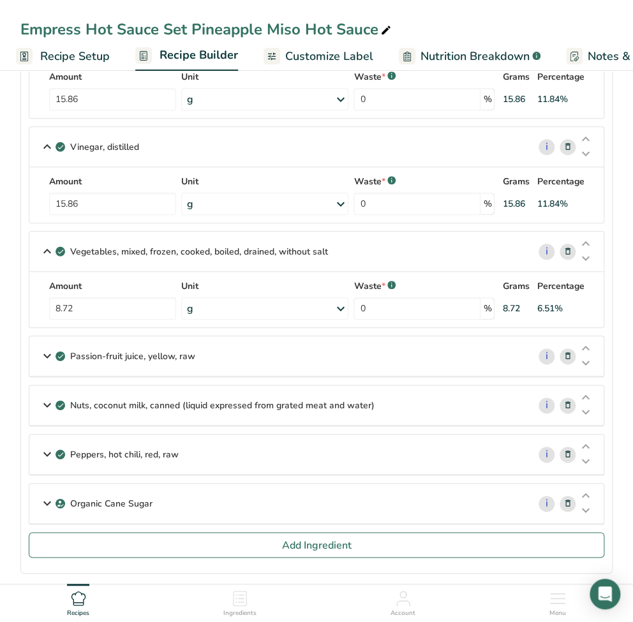
click at [566, 405] on icon at bounding box center [568, 405] width 9 height 13
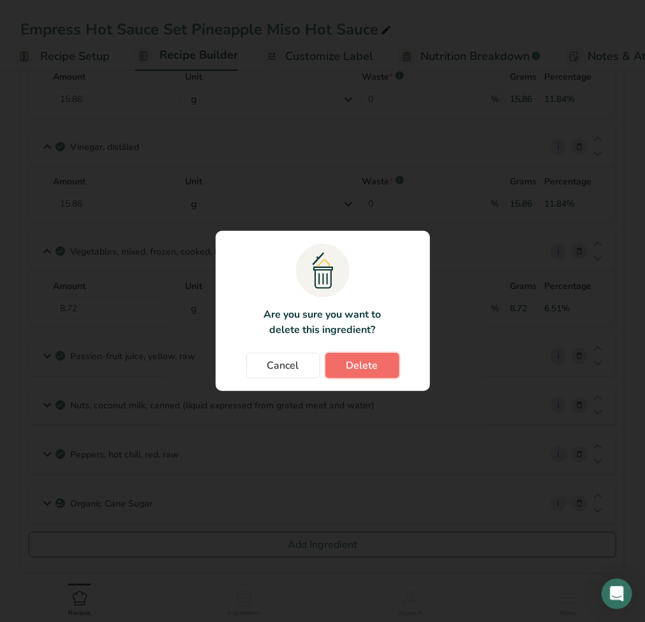
click at [372, 368] on span "Delete" at bounding box center [363, 365] width 32 height 15
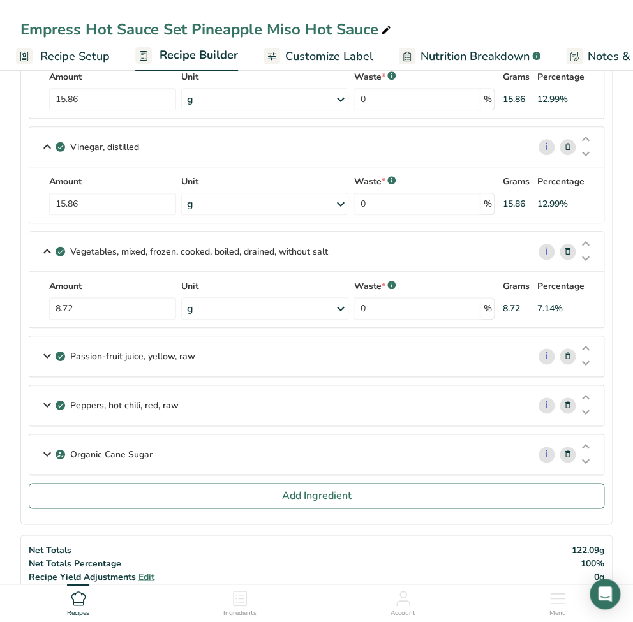
click at [565, 359] on icon at bounding box center [568, 356] width 9 height 13
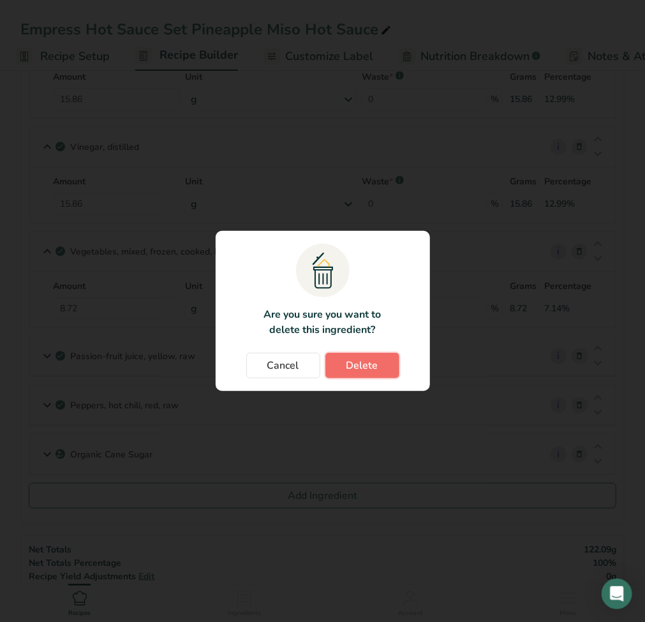
click at [371, 363] on span "Delete" at bounding box center [363, 365] width 32 height 15
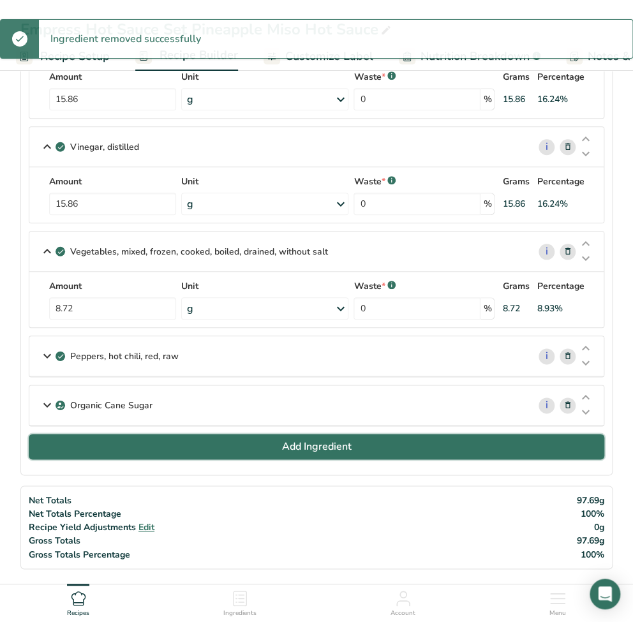
click at [377, 448] on button "Add Ingredient" at bounding box center [317, 447] width 576 height 26
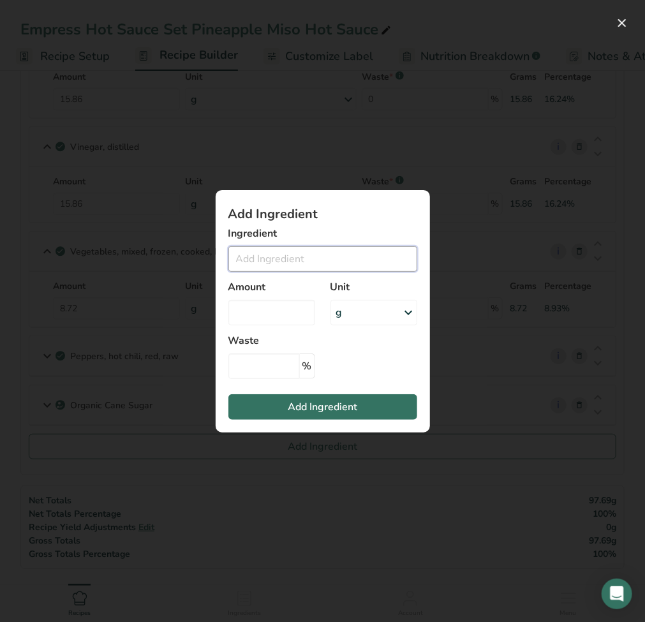
click at [310, 257] on input "Add ingredient modal" at bounding box center [323, 259] width 189 height 26
paste input "White miso paste"
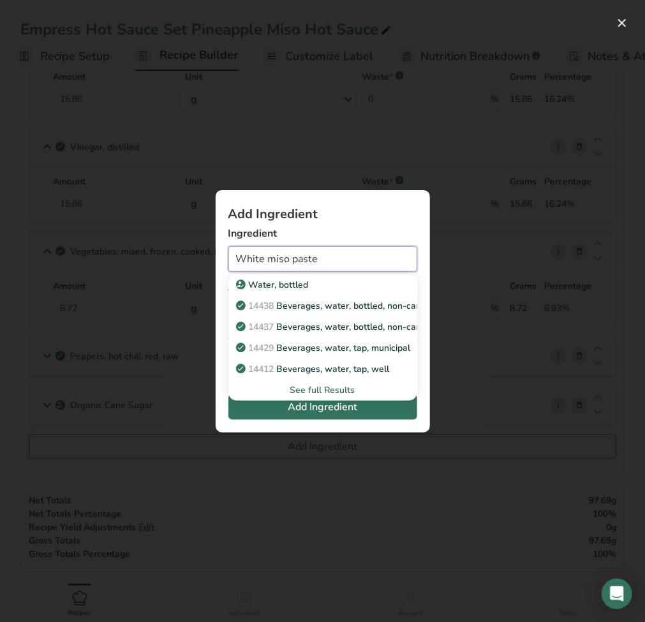
drag, startPoint x: 290, startPoint y: 257, endPoint x: 388, endPoint y: 262, distance: 97.1
click at [356, 262] on input "White miso paste" at bounding box center [323, 259] width 189 height 26
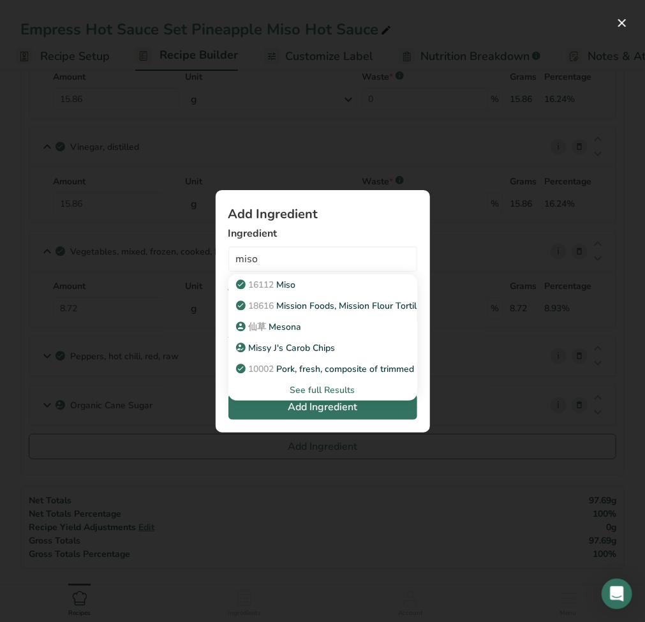
click at [342, 395] on div "See full Results" at bounding box center [323, 390] width 169 height 13
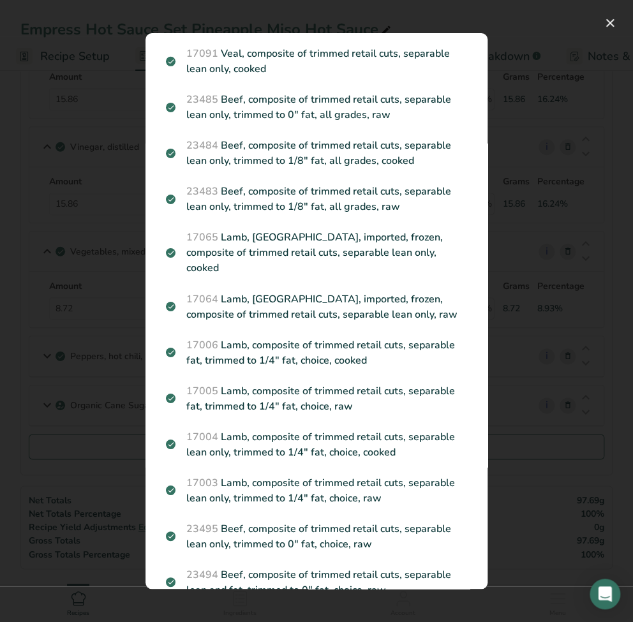
scroll to position [541, 0]
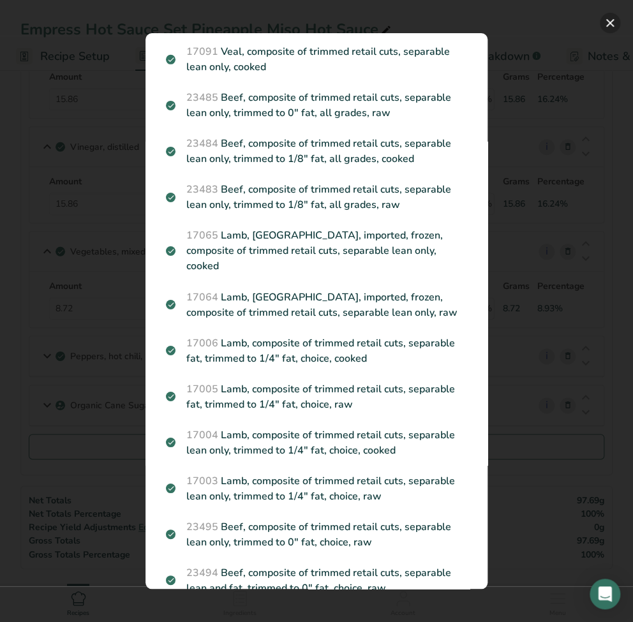
click at [613, 24] on button "Search results modal" at bounding box center [610, 23] width 20 height 20
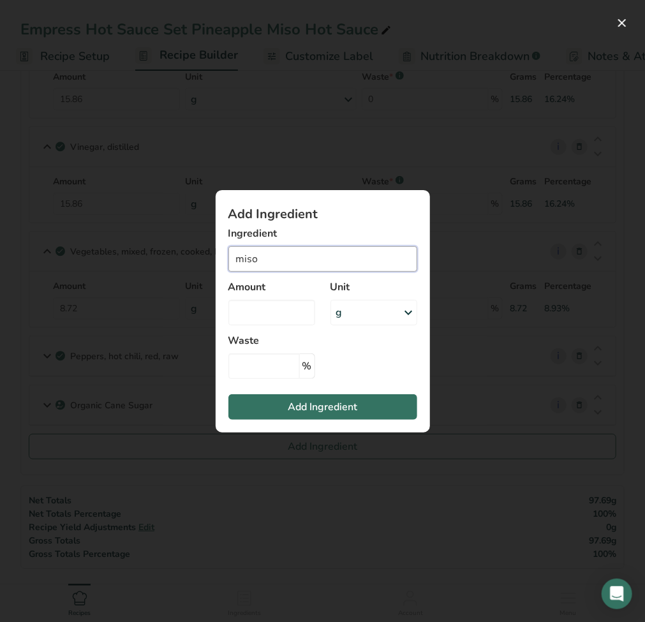
click at [276, 262] on input "miso" at bounding box center [323, 259] width 189 height 26
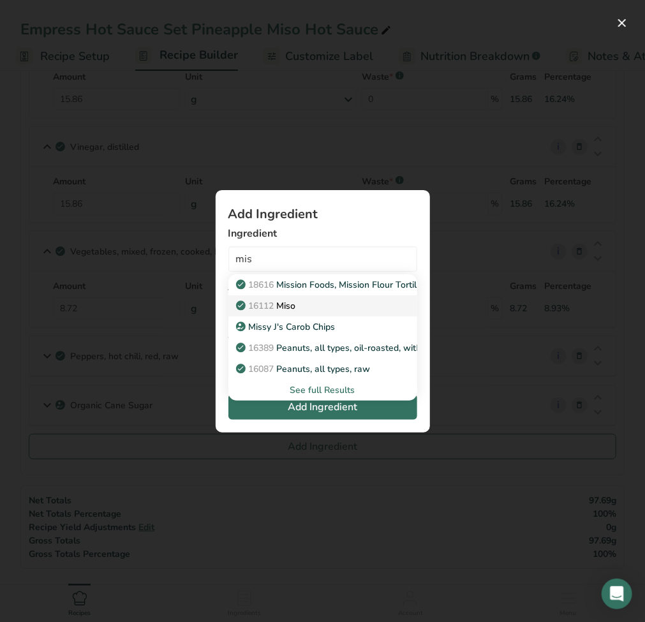
click at [288, 308] on p "16112 Miso" at bounding box center [267, 305] width 57 height 13
type input "Miso"
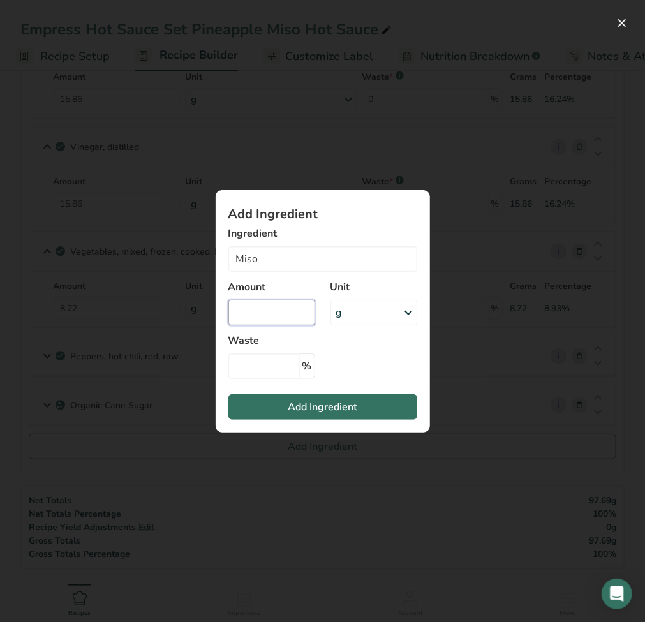
click at [255, 322] on input "Add ingredient modal" at bounding box center [272, 313] width 87 height 26
type input "0"
type input "7.92"
click at [334, 408] on span "Add Ingredient" at bounding box center [323, 407] width 70 height 15
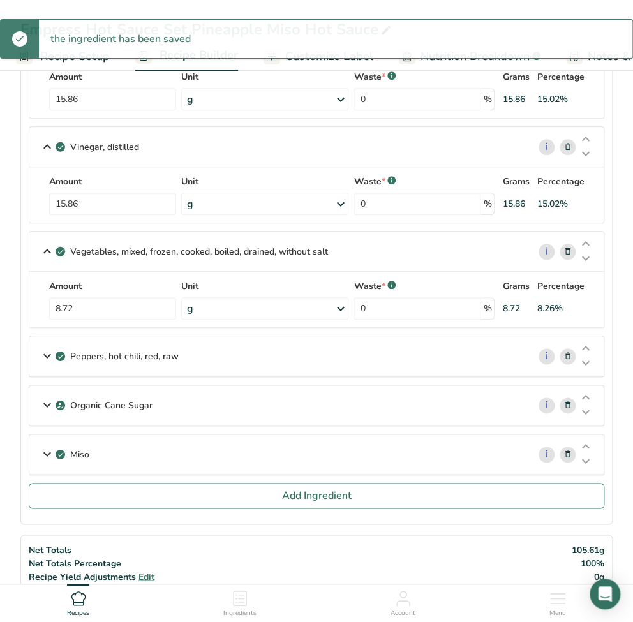
drag, startPoint x: 34, startPoint y: 351, endPoint x: 41, endPoint y: 352, distance: 7.1
click at [36, 351] on div "Peppers, hot chili, red, raw" at bounding box center [278, 356] width 499 height 40
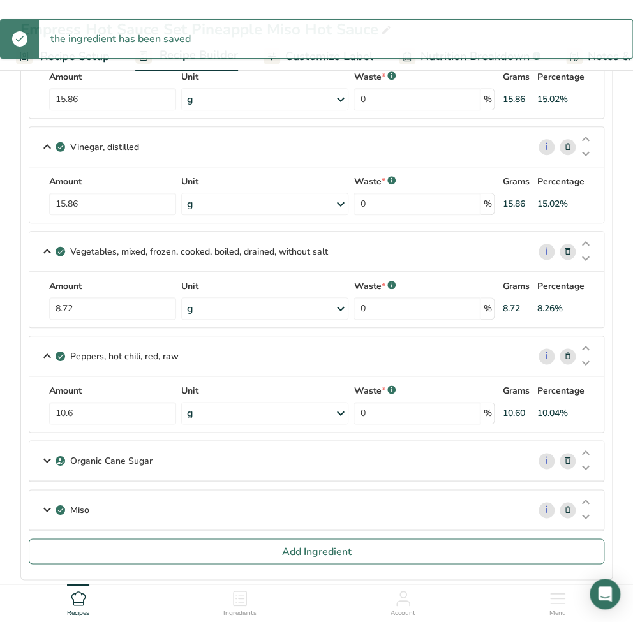
click at [41, 352] on icon at bounding box center [47, 356] width 15 height 23
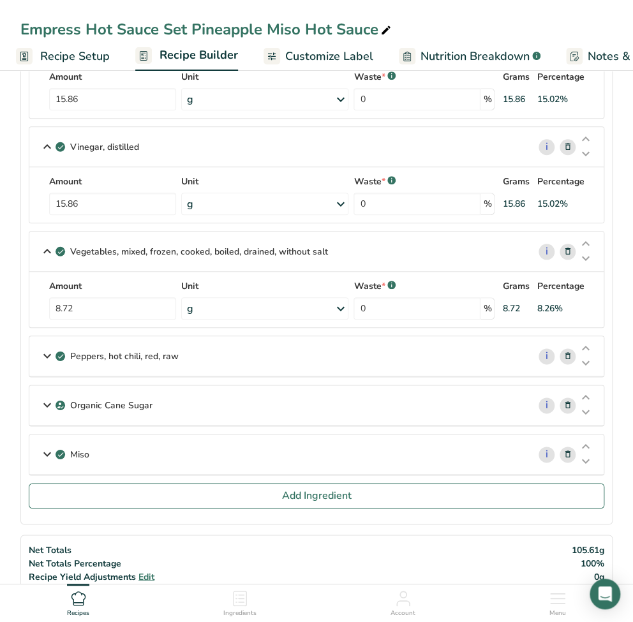
click at [41, 449] on icon at bounding box center [47, 454] width 15 height 23
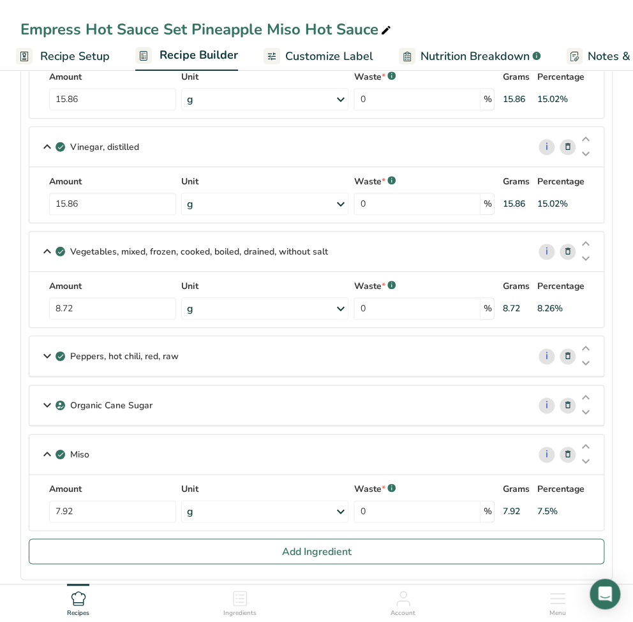
click at [585, 444] on icon at bounding box center [585, 447] width 15 height 10
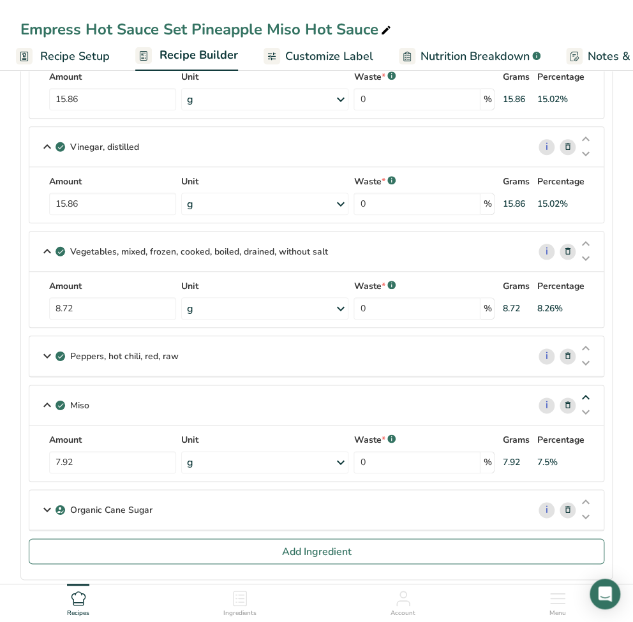
click at [584, 393] on icon at bounding box center [585, 398] width 15 height 10
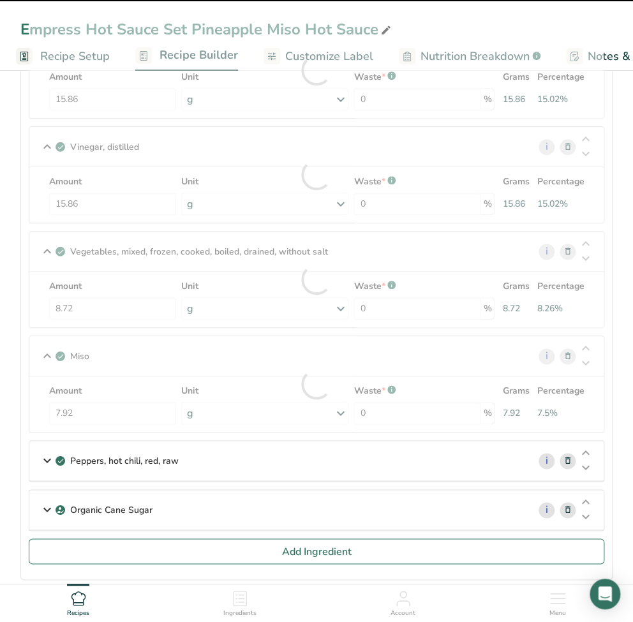
click at [43, 458] on icon at bounding box center [47, 460] width 15 height 23
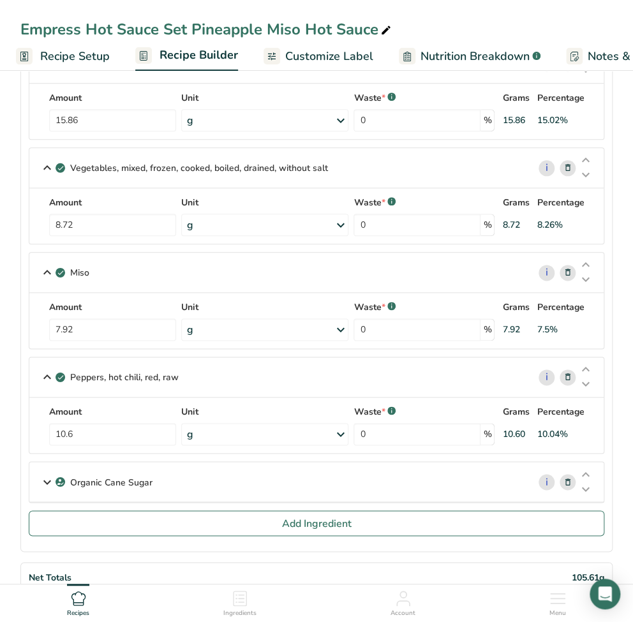
scroll to position [340, 0]
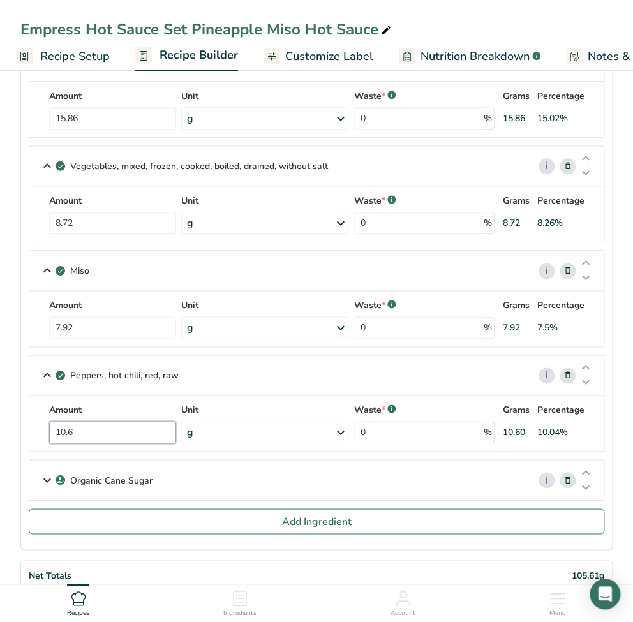
drag, startPoint x: 100, startPoint y: 436, endPoint x: 24, endPoint y: 431, distance: 76.1
click at [24, 431] on section "Ingredients Pineapple, raw, all varieties i Amount 39.65 Unit g Portions 1 cup,…" at bounding box center [316, 174] width 592 height 753
type input "6.34"
click at [42, 478] on icon at bounding box center [47, 480] width 15 height 23
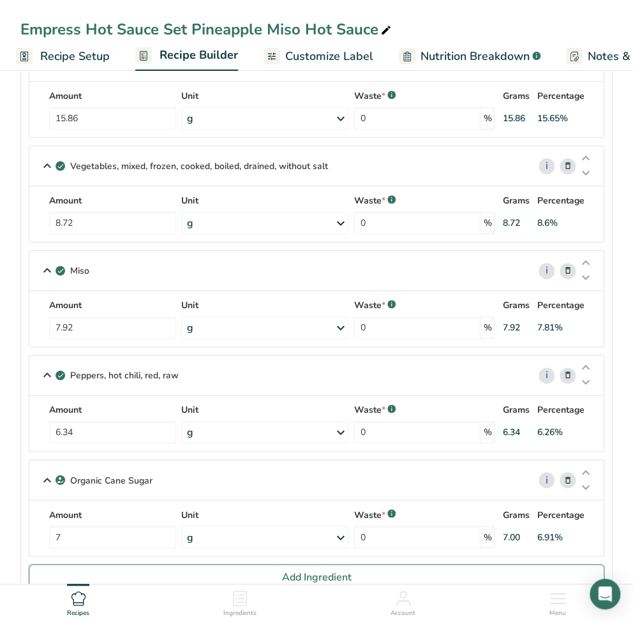
click at [564, 475] on icon at bounding box center [568, 480] width 9 height 13
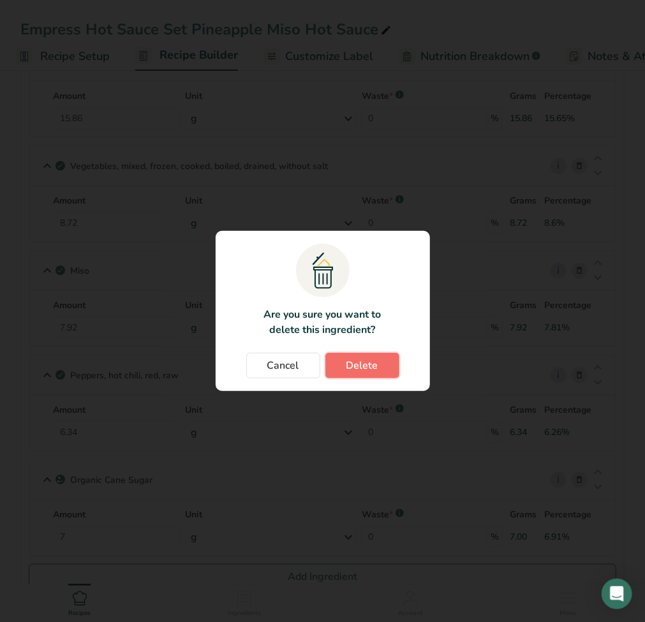
click at [381, 369] on button "Delete" at bounding box center [363, 366] width 74 height 26
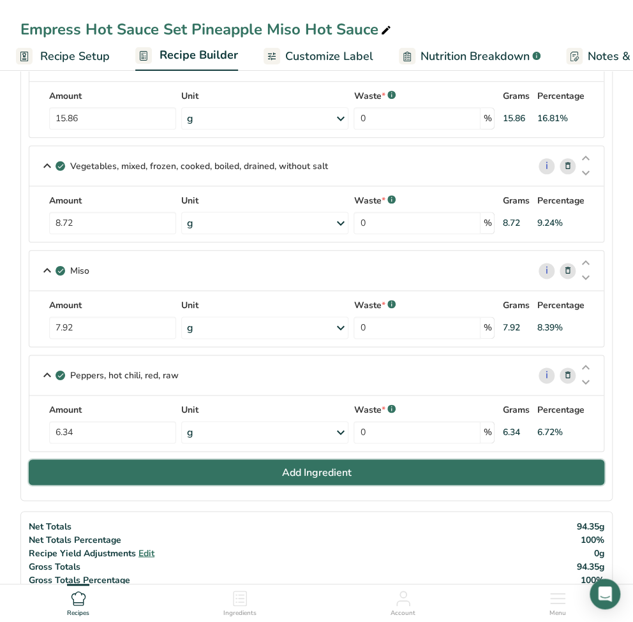
click at [273, 476] on button "Add Ingredient" at bounding box center [317, 473] width 576 height 26
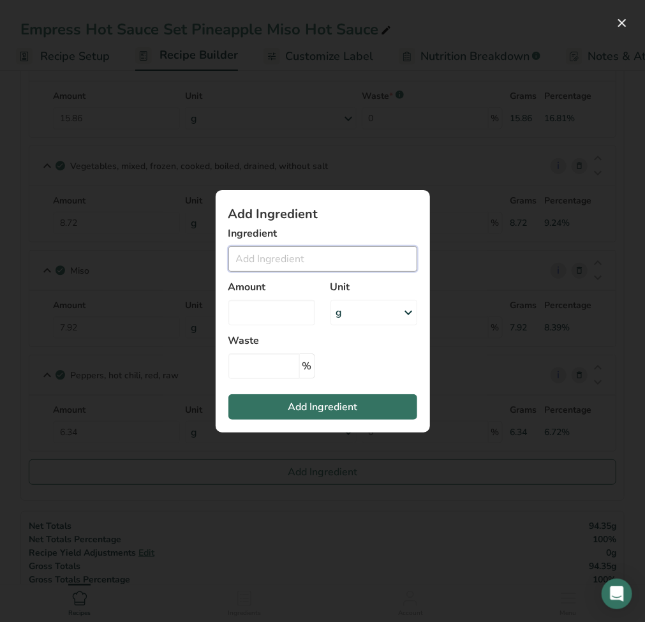
click at [274, 248] on input "Add ingredient modal" at bounding box center [323, 259] width 189 height 26
click at [278, 255] on input "Add ingredient modal" at bounding box center [323, 259] width 189 height 26
paste input "Cilantro"
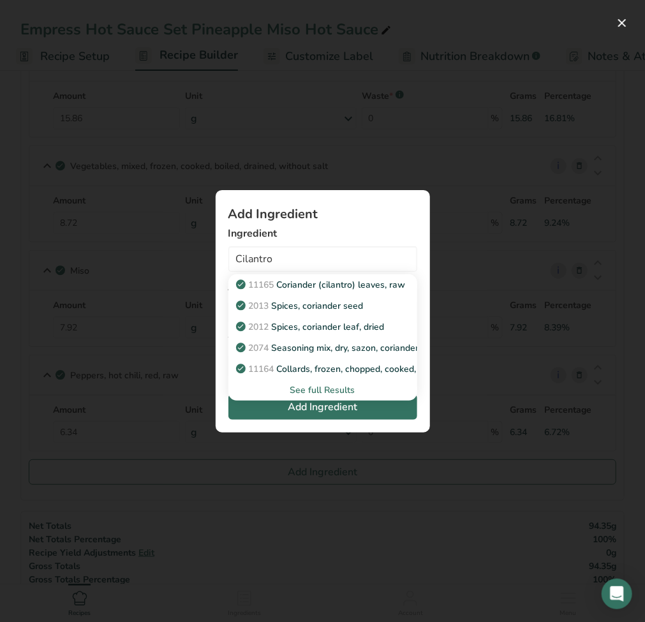
click at [315, 392] on div "See full Results" at bounding box center [323, 390] width 169 height 13
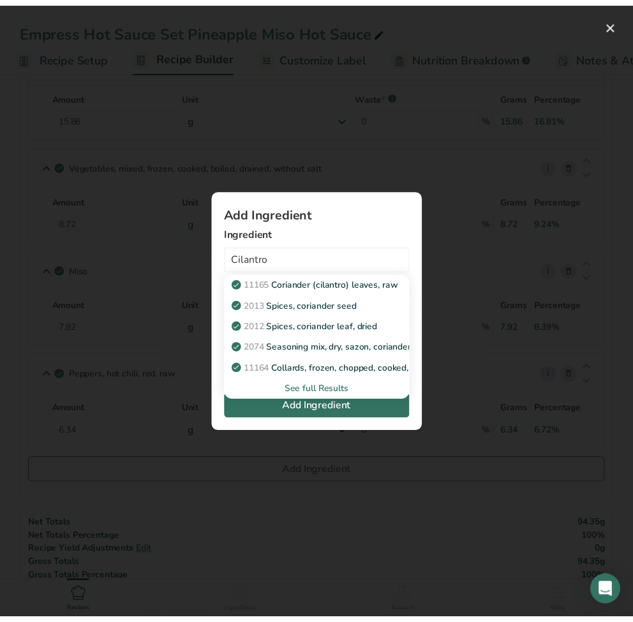
scroll to position [0, 0]
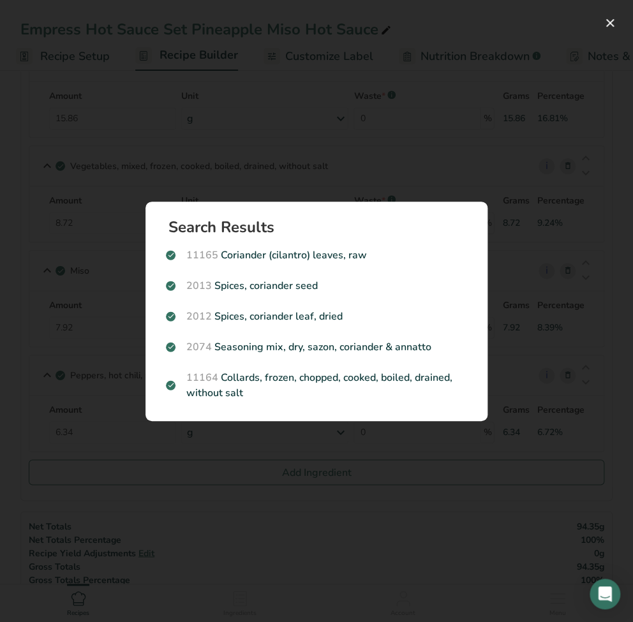
click at [150, 241] on section "Search Results 11165 Coriander (cilantro) leaves, raw 2013 Spices, coriander se…" at bounding box center [317, 312] width 342 height 220
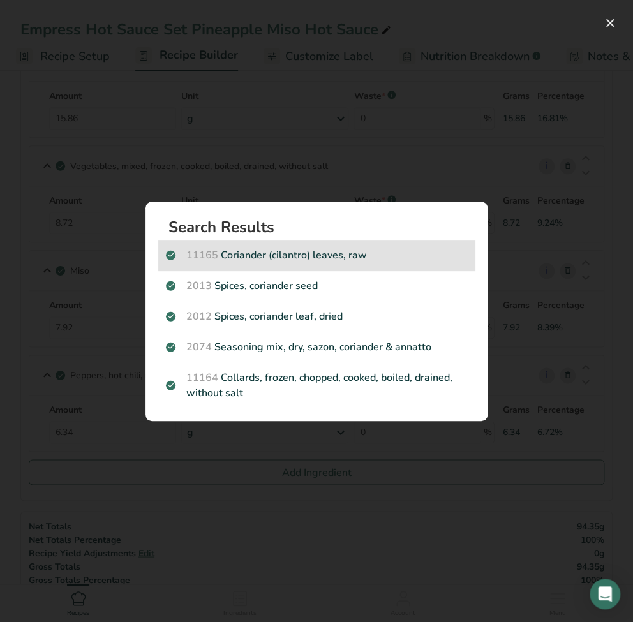
click at [382, 263] on div "11165 Coriander (cilantro) leaves, raw" at bounding box center [316, 255] width 317 height 31
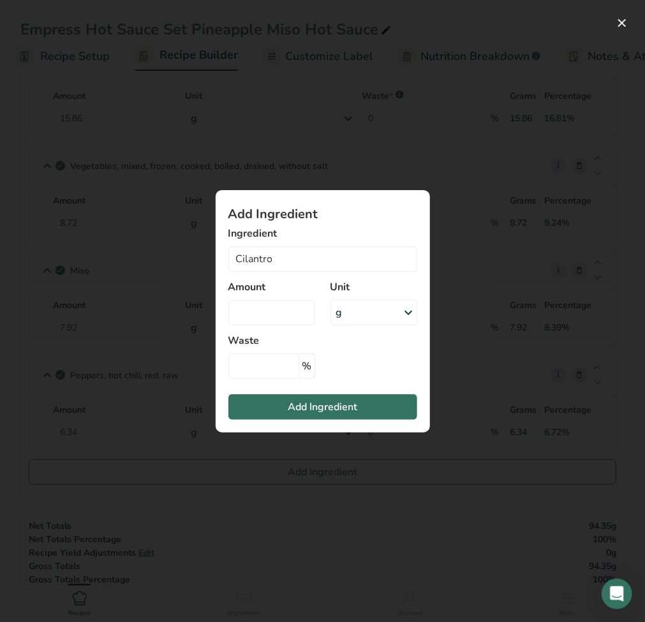
click at [298, 296] on div "Amount" at bounding box center [272, 302] width 102 height 61
type input "Coriander (cilantro) leaves, raw"
click at [269, 319] on input "Add ingredient modal" at bounding box center [272, 313] width 87 height 26
type input "0"
type input "1.58"
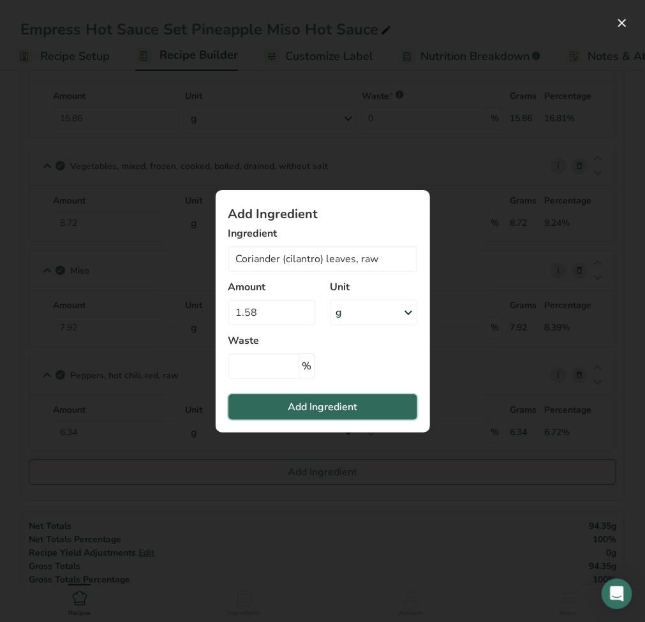
click at [351, 400] on span "Add Ingredient" at bounding box center [323, 407] width 70 height 15
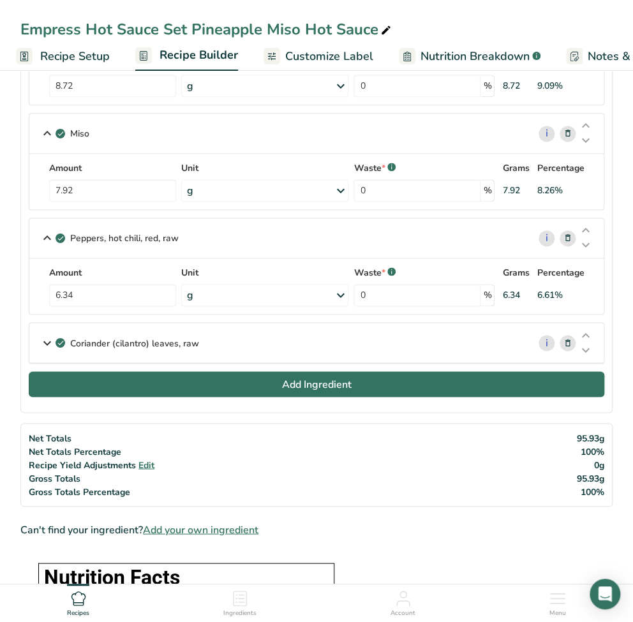
scroll to position [511, 0]
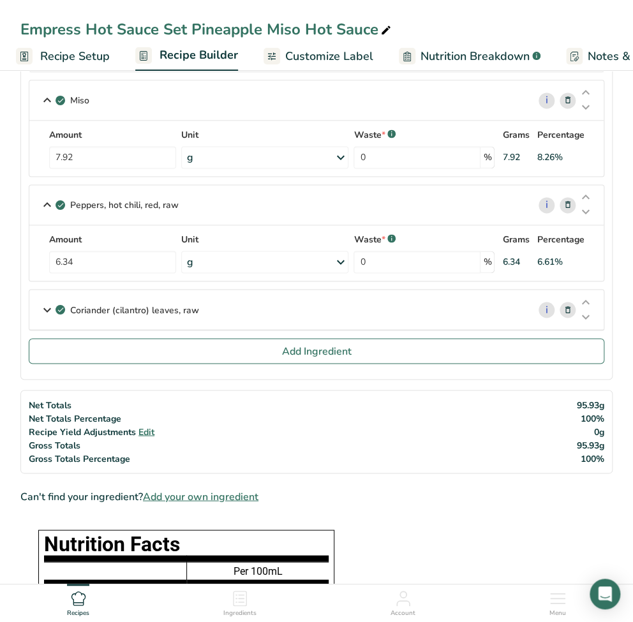
click at [45, 303] on icon at bounding box center [47, 309] width 15 height 23
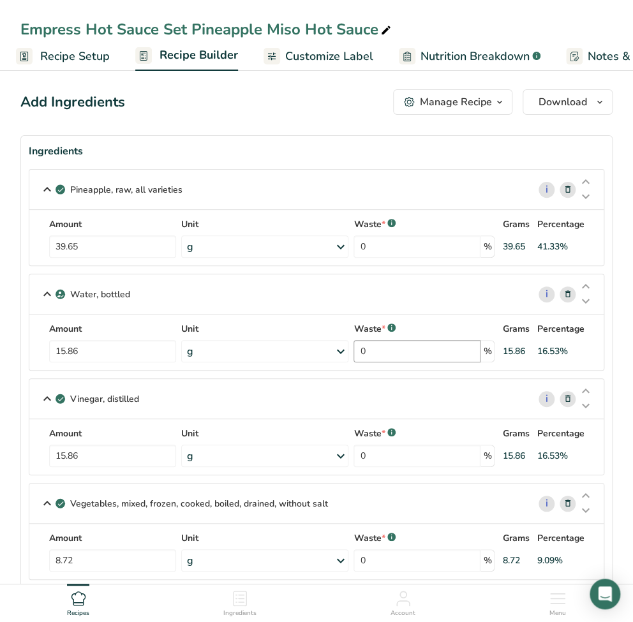
scroll to position [0, 0]
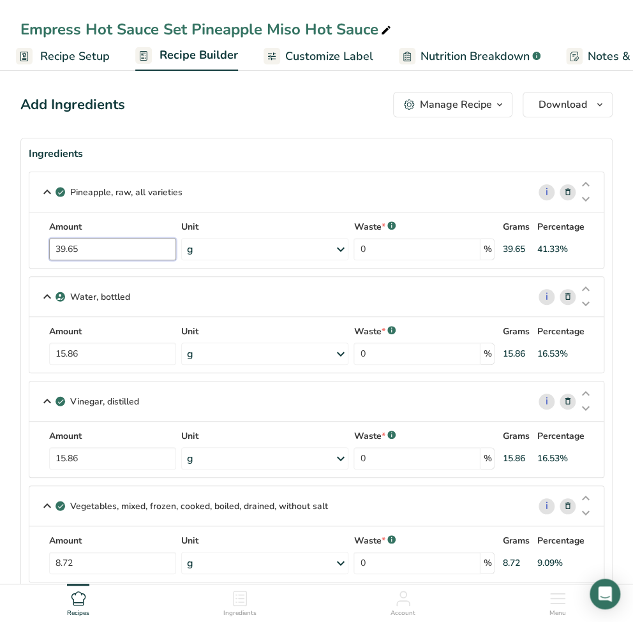
drag, startPoint x: 134, startPoint y: 254, endPoint x: -26, endPoint y: 255, distance: 160.3
type input "59.5"
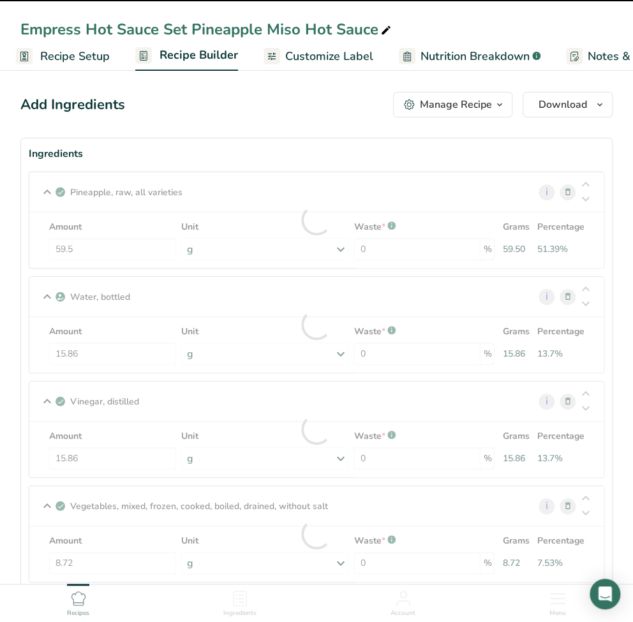
click at [89, 356] on div at bounding box center [316, 325] width 575 height 96
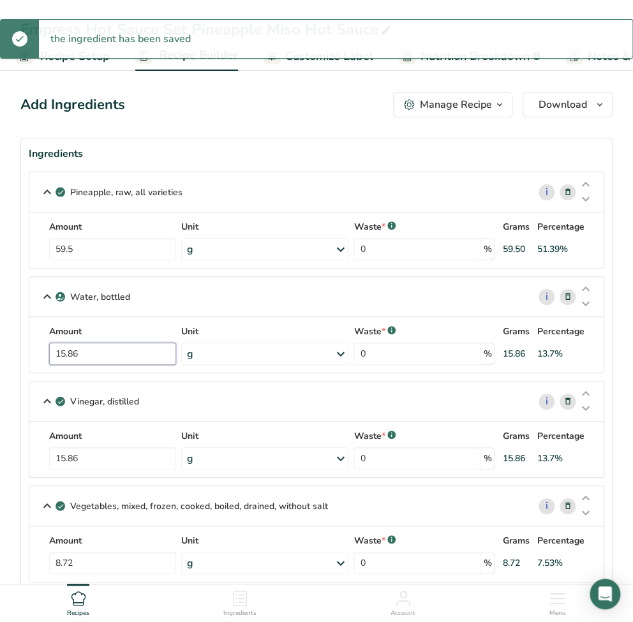
drag, startPoint x: 115, startPoint y: 358, endPoint x: 8, endPoint y: 356, distance: 107.3
paste input "23.8"
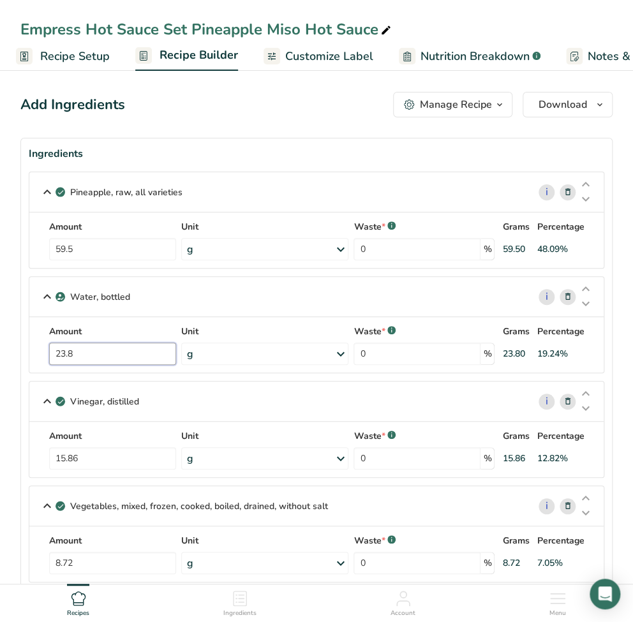
type input "23.8"
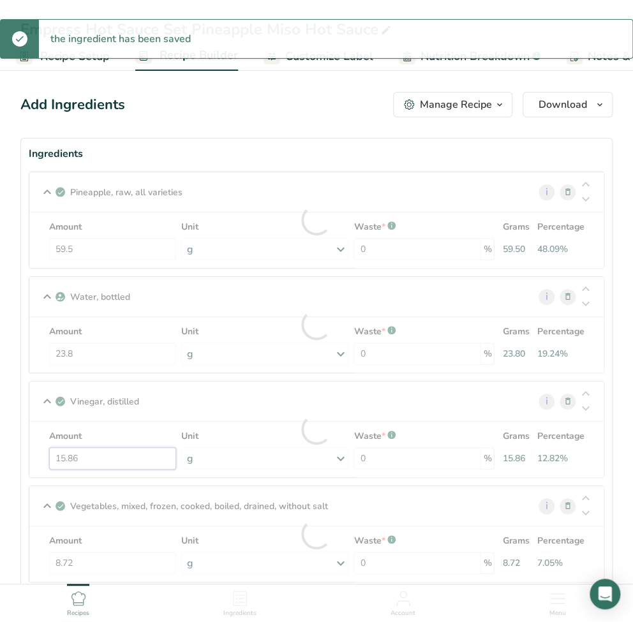
click at [101, 460] on div "Amount 15.86 Unit g Portions 1 tbsp 1 cup 1 tsp Weight Units g kg mg See more V…" at bounding box center [316, 450] width 559 height 40
drag, startPoint x: 105, startPoint y: 457, endPoint x: 77, endPoint y: 456, distance: 28.7
click at [48, 456] on div at bounding box center [316, 430] width 575 height 96
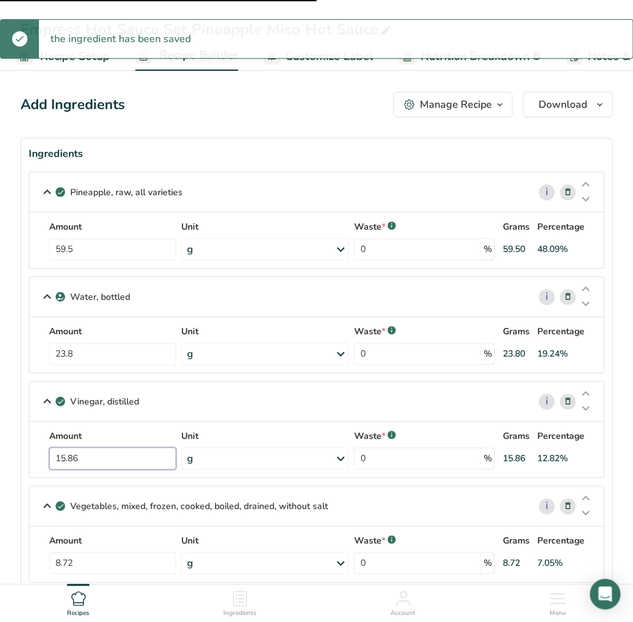
drag, startPoint x: 77, startPoint y: 459, endPoint x: 26, endPoint y: 459, distance: 51.1
click at [26, 459] on section "Ingredients Pineapple, raw, all varieties i Amount 59.5 Unit g Portions 1 cup, …" at bounding box center [316, 542] width 592 height 808
paste input "23.8"
type input "23.8"
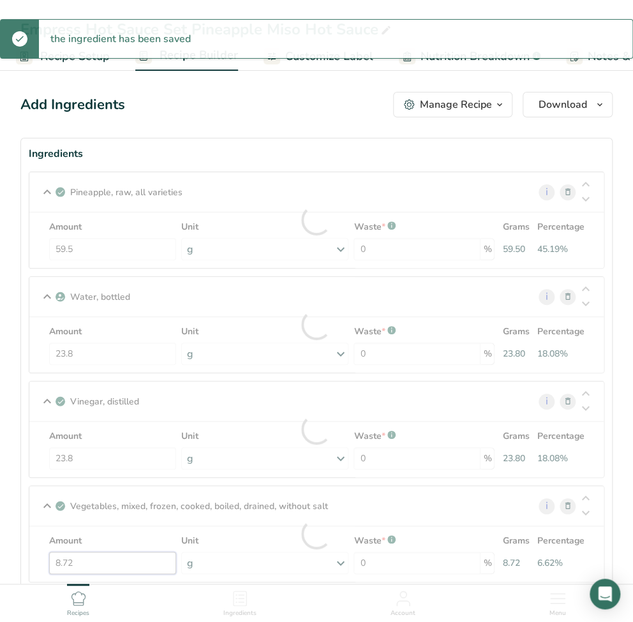
drag, startPoint x: 98, startPoint y: 561, endPoint x: 31, endPoint y: 553, distance: 68.1
click at [37, 553] on div "Amount 8.72 Unit g Portions 0.5 cup 1 package (10 oz) yields Weight Units g kg …" at bounding box center [316, 554] width 559 height 40
paste input "13.1"
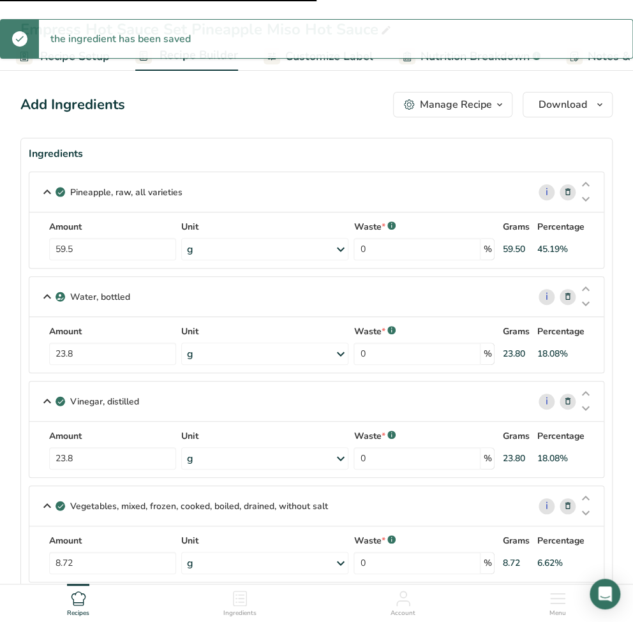
type input "13.1"
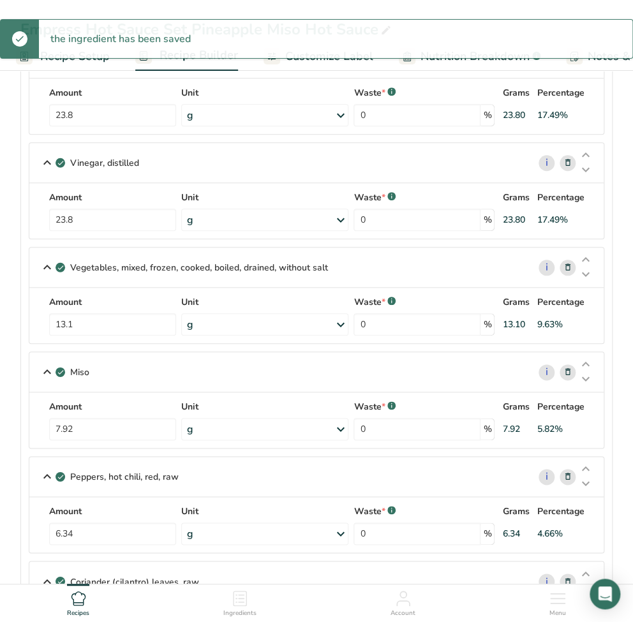
scroll to position [255, 0]
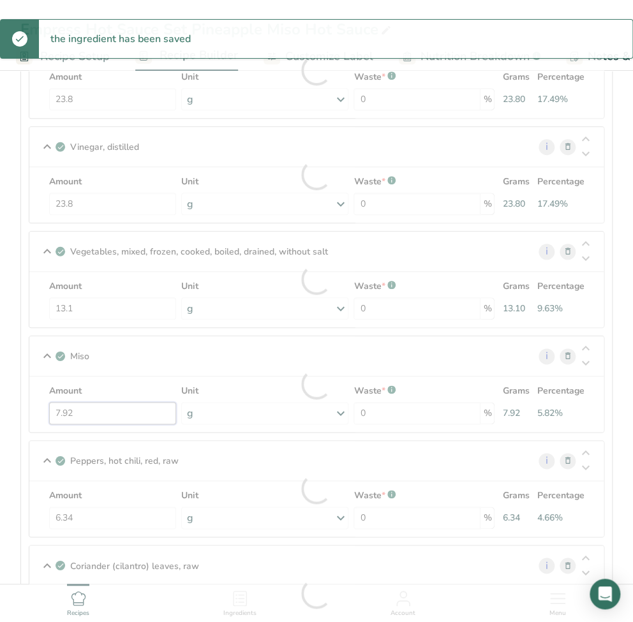
drag, startPoint x: 93, startPoint y: 412, endPoint x: 50, endPoint y: 411, distance: 42.8
click at [50, 411] on div "Amount 7.92 Unit g Portions 1 tbsp 1 cup Weight Units g kg mg See more Volume U…" at bounding box center [316, 404] width 559 height 40
paste input "11.9"
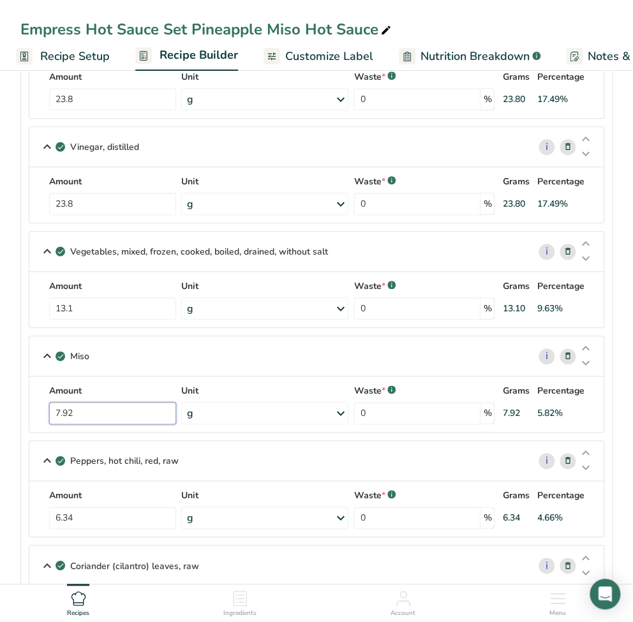
drag, startPoint x: 101, startPoint y: 414, endPoint x: 31, endPoint y: 413, distance: 70.2
click at [31, 413] on div "Amount 7.92 Unit g Portions 1 tbsp 1 cup Weight Units g kg mg See more Volume U…" at bounding box center [316, 405] width 575 height 56
paste input "11.9"
type input "11.9"
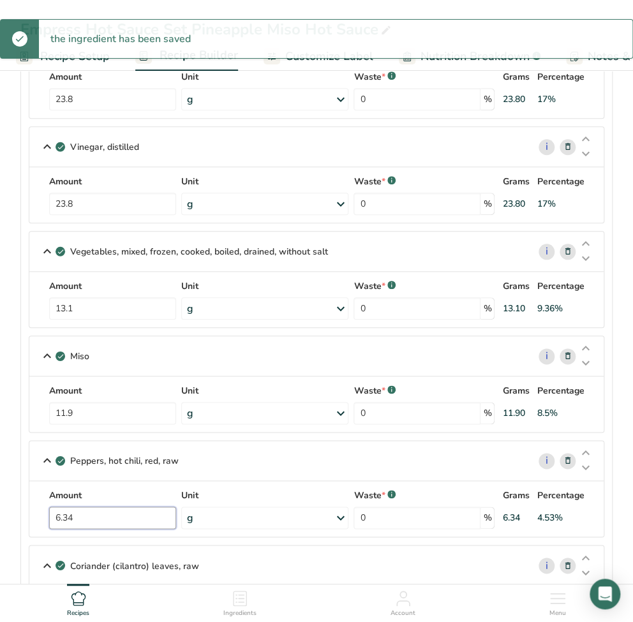
click at [101, 515] on div "Amount 6.34 Unit g Portions 1 pepper 0.5 cup, chopped or diced Weight Units g k…" at bounding box center [316, 509] width 559 height 40
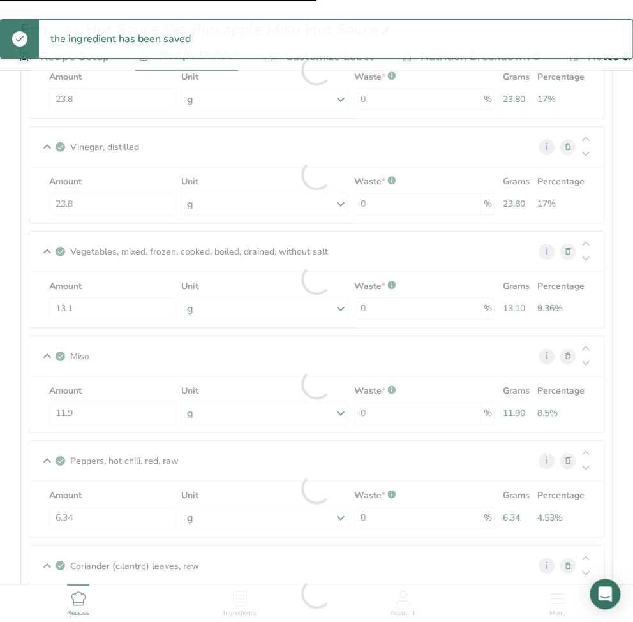
drag, startPoint x: 108, startPoint y: 515, endPoint x: 43, endPoint y: 513, distance: 64.5
click at [43, 513] on div at bounding box center [316, 489] width 575 height 96
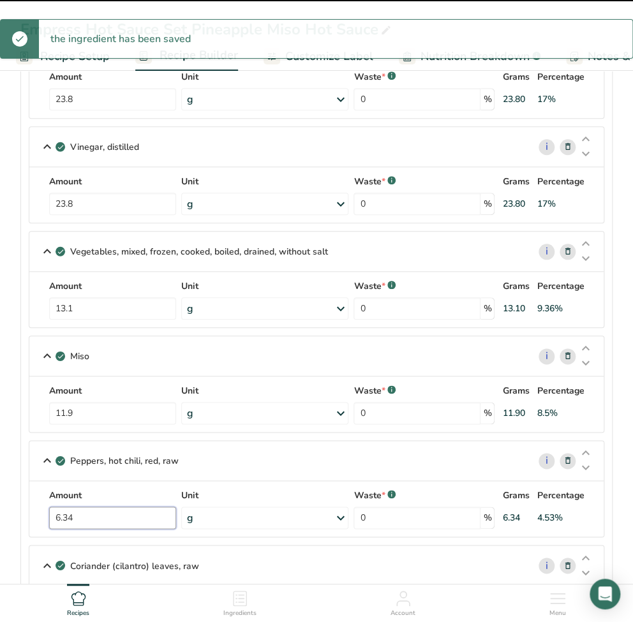
drag, startPoint x: 93, startPoint y: 517, endPoint x: 33, endPoint y: 512, distance: 60.2
click at [33, 512] on div "Amount 6.34 Unit g Portions 1 pepper 0.5 cup, chopped or diced Weight Units g k…" at bounding box center [316, 509] width 575 height 56
paste input "9.5"
click at [127, 524] on input "9.5" at bounding box center [112, 518] width 127 height 22
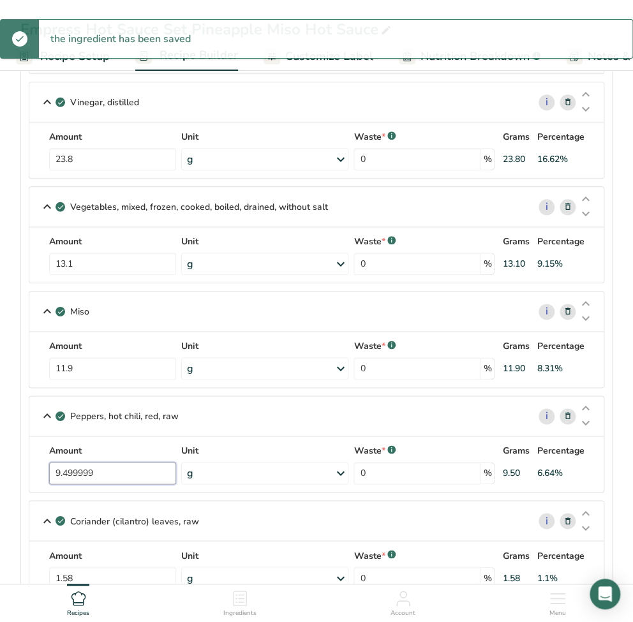
scroll to position [340, 0]
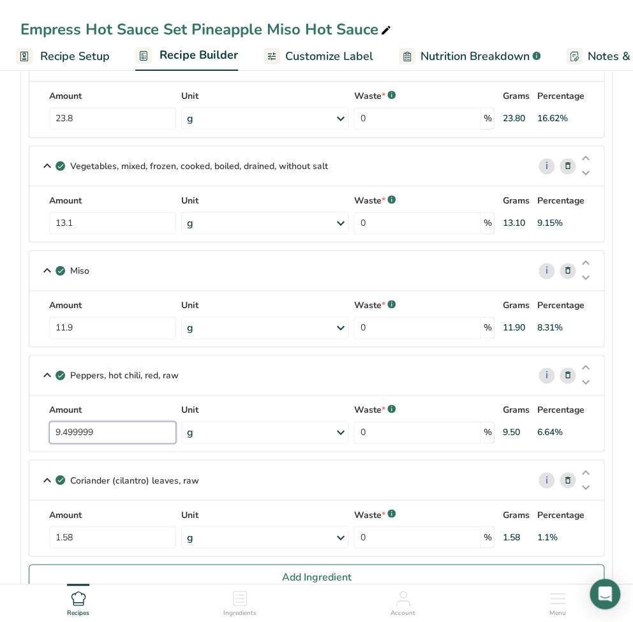
drag, startPoint x: 109, startPoint y: 430, endPoint x: -13, endPoint y: 428, distance: 121.3
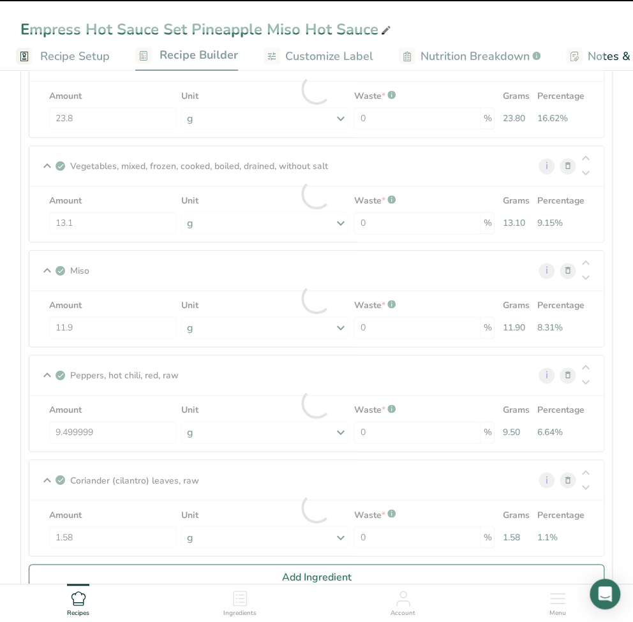
click at [110, 431] on div at bounding box center [316, 404] width 575 height 96
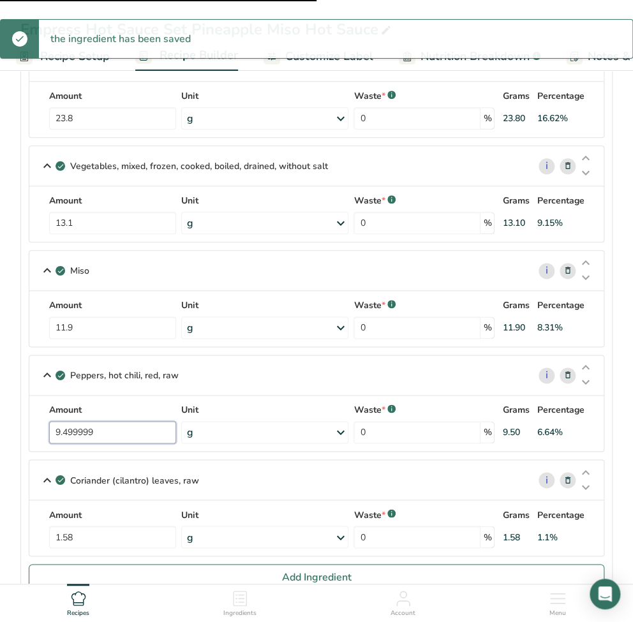
click at [130, 431] on input "9.499999" at bounding box center [112, 432] width 127 height 22
drag, startPoint x: 125, startPoint y: 432, endPoint x: 40, endPoint y: 428, distance: 85.0
click at [40, 428] on div "Amount 9.499999 Unit g Portions 1 pepper 0.5 cup, chopped or diced Weight Units…" at bounding box center [316, 424] width 559 height 40
paste input "5"
click at [120, 432] on input "9.499999" at bounding box center [112, 432] width 127 height 22
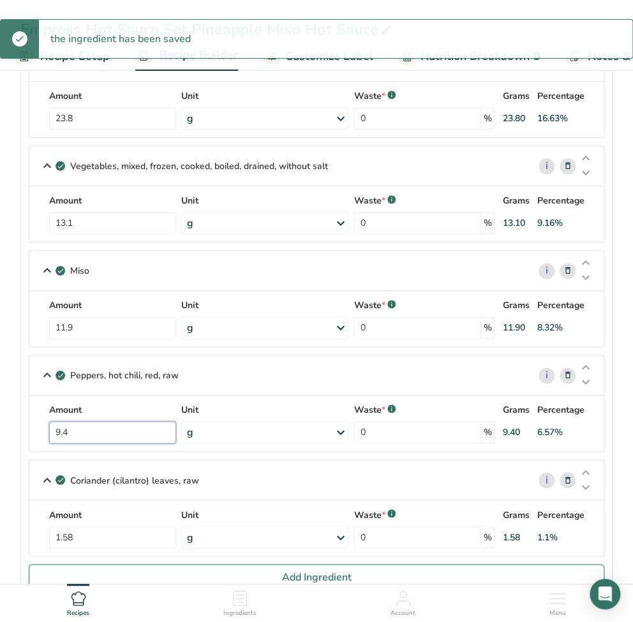
type input "9"
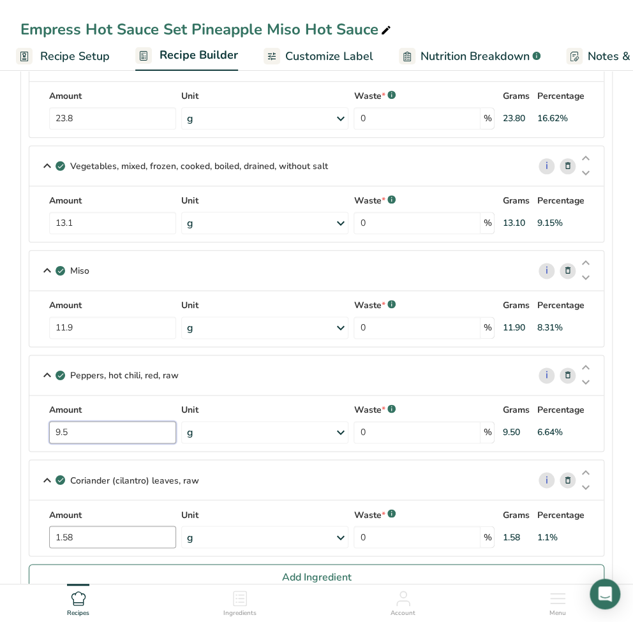
type input "9.5"
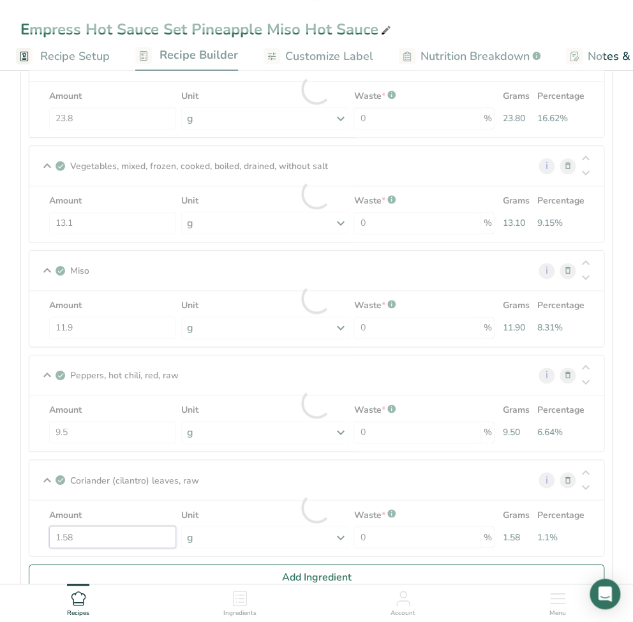
click at [100, 531] on div "Amount 1.58 Unit g Portions 0.25 cup 9 sprigs Weight Units g kg mg See more Vol…" at bounding box center [316, 528] width 559 height 40
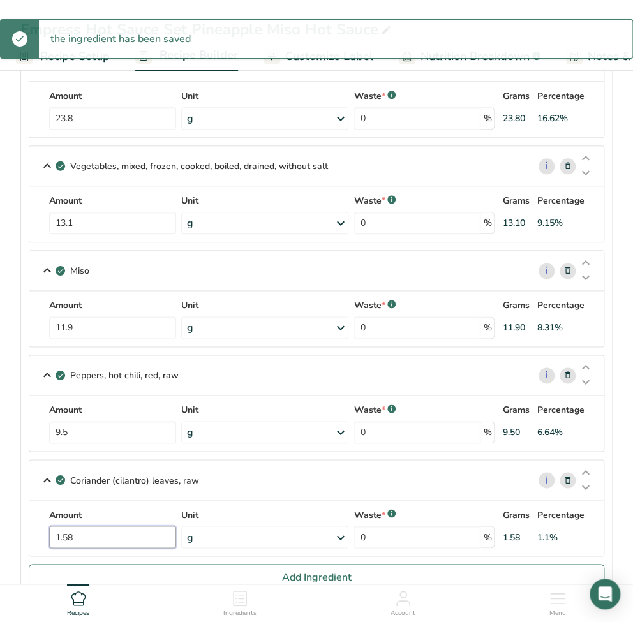
drag, startPoint x: 98, startPoint y: 536, endPoint x: 21, endPoint y: 536, distance: 77.3
click at [21, 536] on section "Ingredients Pineapple, raw, all varieties i Amount 59.5 Unit g Portions 1 cup, …" at bounding box center [316, 202] width 592 height 808
paste input "2.4"
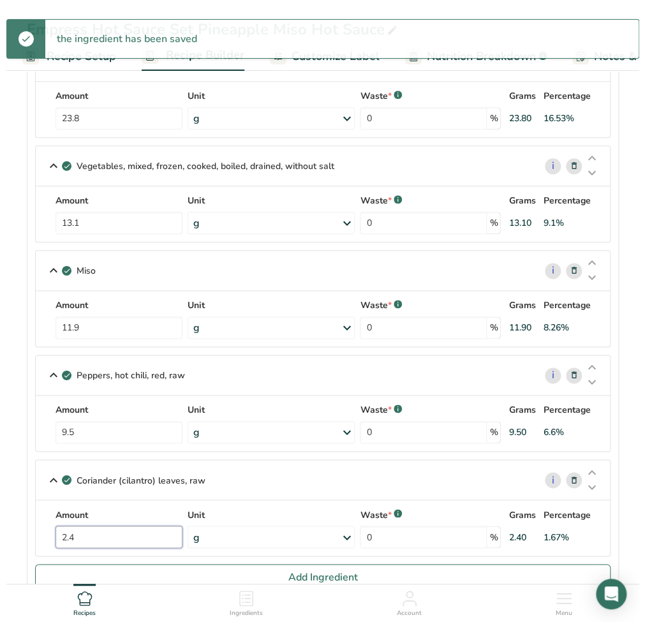
scroll to position [511, 0]
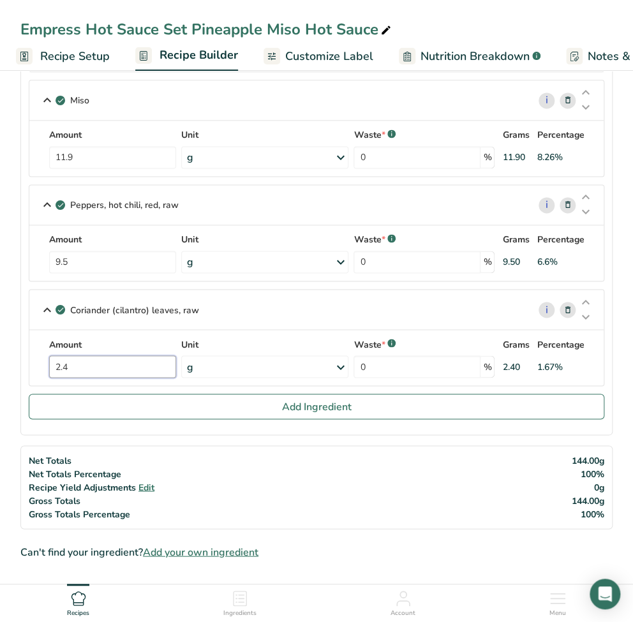
type input "2.4"
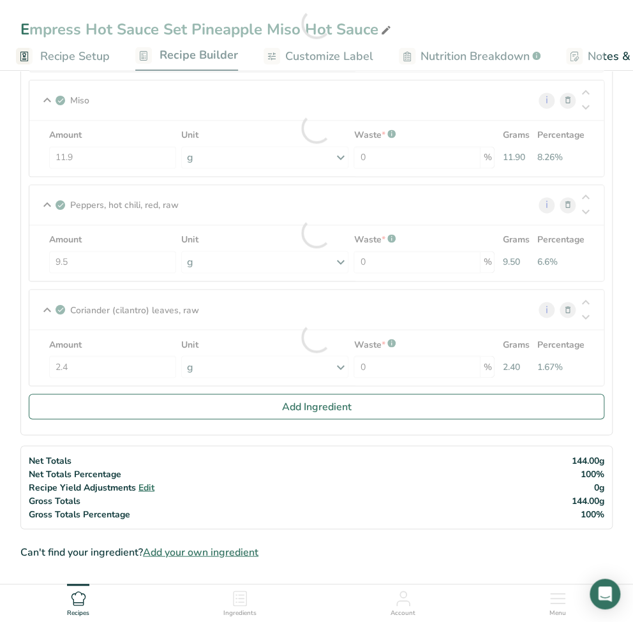
click at [17, 370] on section "Add Ingredients Manage Recipe Delete Recipe Duplicate Recipe Scale Recipe Save …" at bounding box center [316, 530] width 633 height 1949
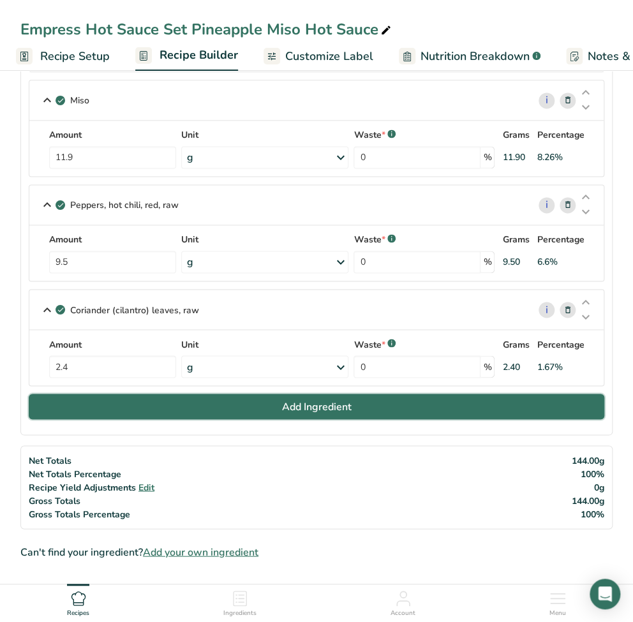
click at [256, 412] on button "Add Ingredient" at bounding box center [317, 407] width 576 height 26
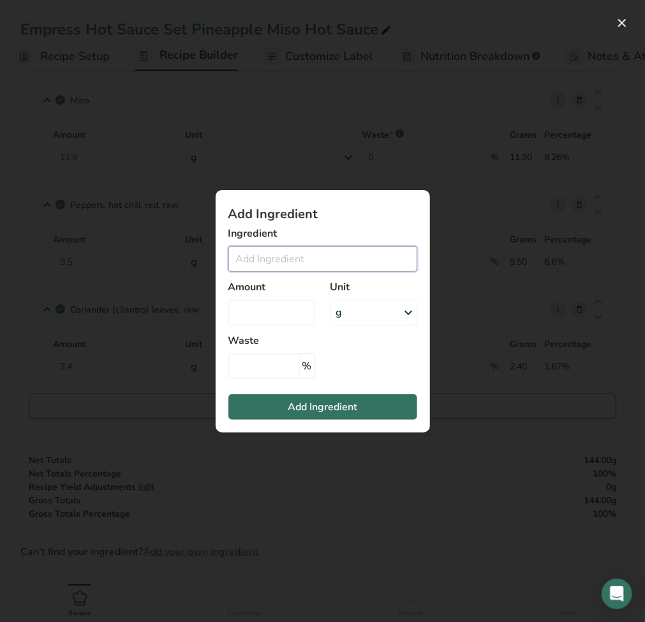
click at [262, 262] on input "Add ingredient modal" at bounding box center [323, 259] width 189 height 26
paste input "Spices [Turmeric, Coriander Seed, Black Pepper]"
drag, startPoint x: 269, startPoint y: 259, endPoint x: 607, endPoint y: 264, distance: 338.4
click at [605, 262] on div "Add Ingredient Ingredient Spices [Turmeric, Coriander Seed, Black Pepper] No Re…" at bounding box center [322, 311] width 645 height 622
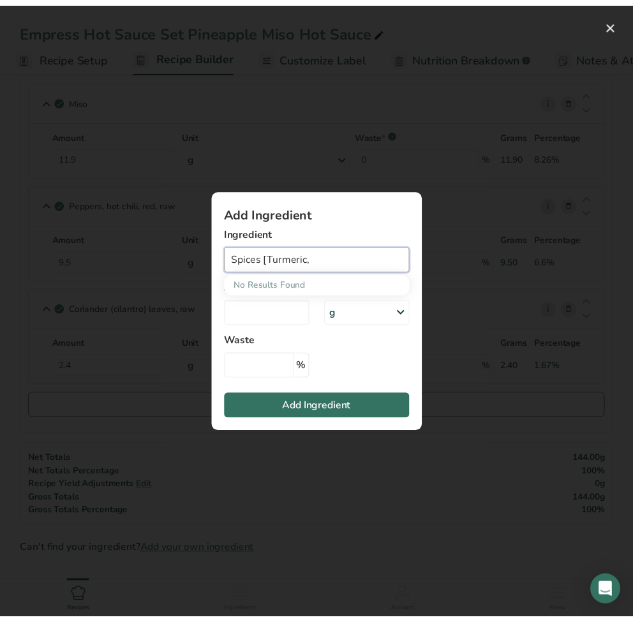
scroll to position [0, 0]
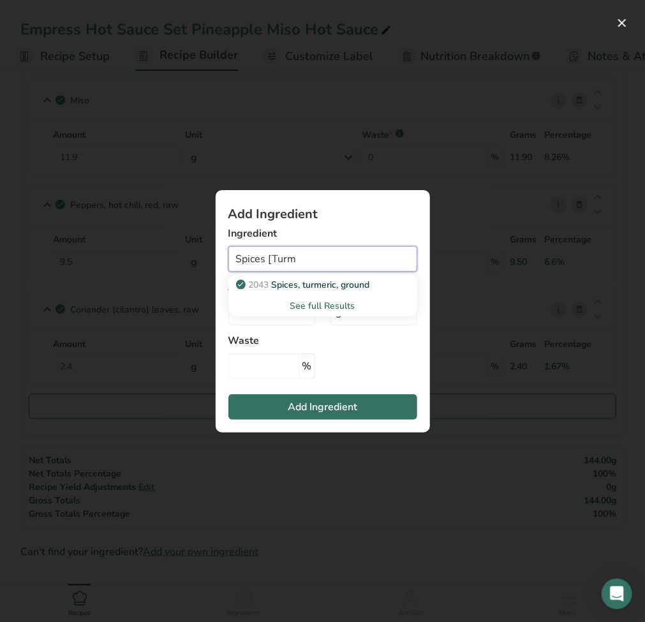
drag, startPoint x: 343, startPoint y: 264, endPoint x: 164, endPoint y: 255, distance: 179.6
click at [164, 255] on div "Add Ingredient Ingredient Spices [Turm 2043 Spices, turmeric, ground See full R…" at bounding box center [322, 311] width 645 height 622
paste input "turmeric,"
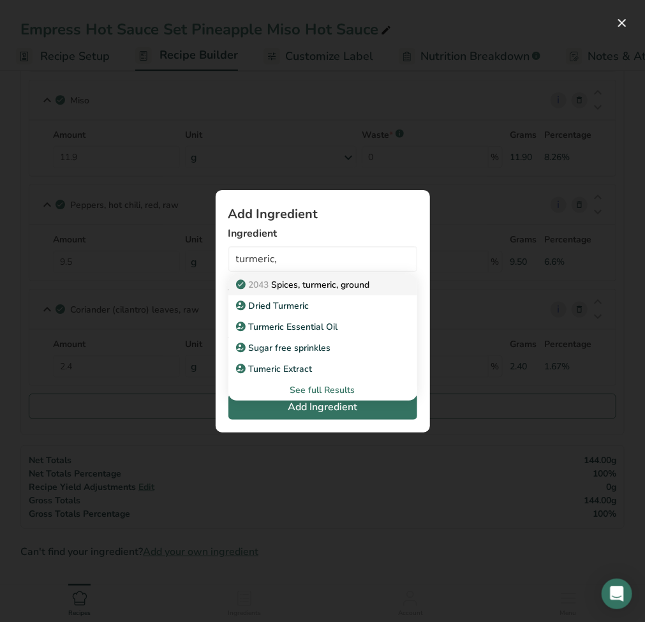
click at [329, 287] on p "2043 Spices, turmeric, ground" at bounding box center [305, 284] width 132 height 13
type input "Spices, turmeric, ground"
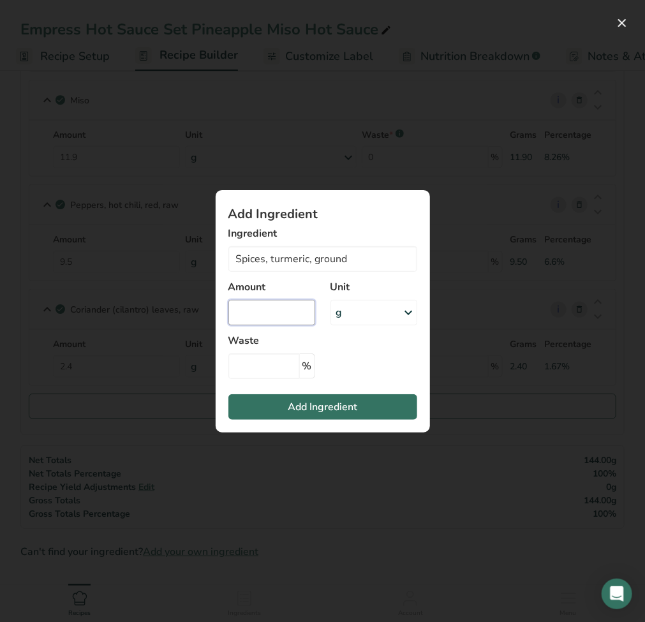
click at [289, 314] on input "Add ingredient modal" at bounding box center [272, 313] width 87 height 26
type input "0"
type input "0.5"
click at [309, 411] on span "Add Ingredient" at bounding box center [323, 407] width 70 height 15
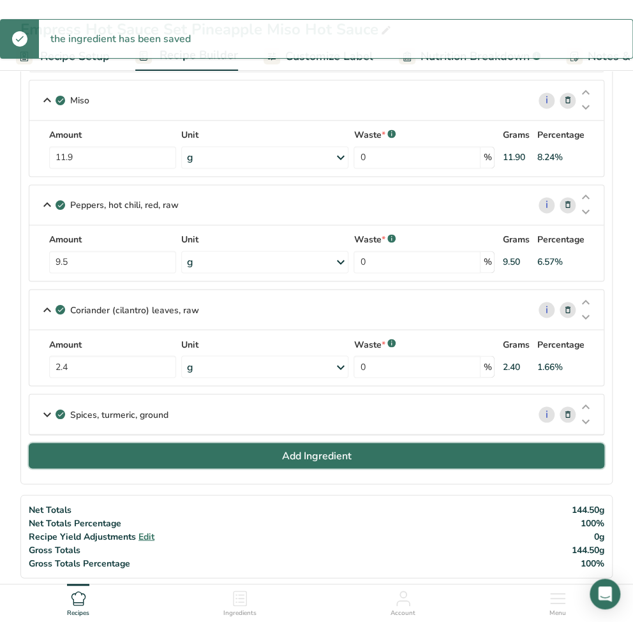
click at [170, 448] on button "Add Ingredient" at bounding box center [317, 456] width 576 height 26
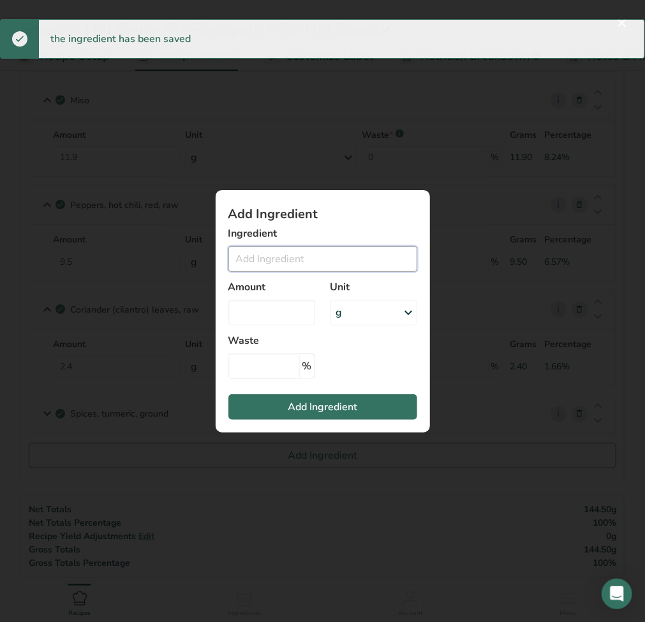
click at [298, 248] on input "Add ingredient modal" at bounding box center [323, 259] width 189 height 26
paste input "coriander seed"
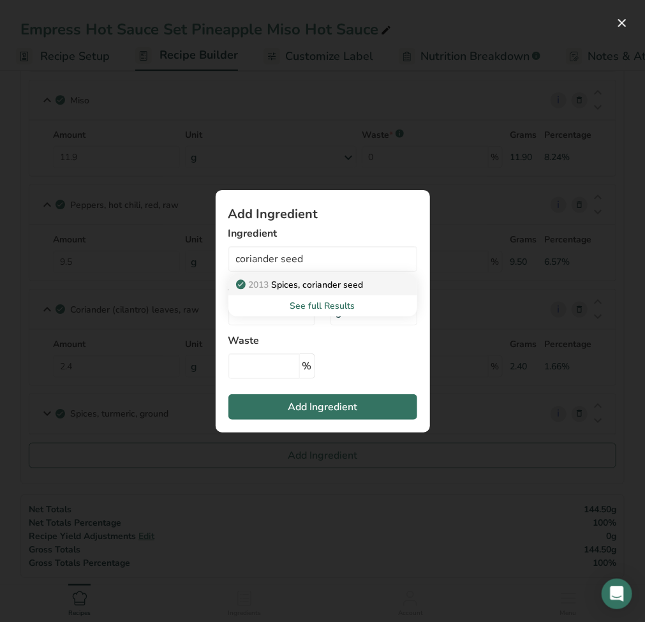
click at [319, 283] on p "2013 Spices, coriander seed" at bounding box center [301, 284] width 125 height 13
type input "Spices, coriander seed"
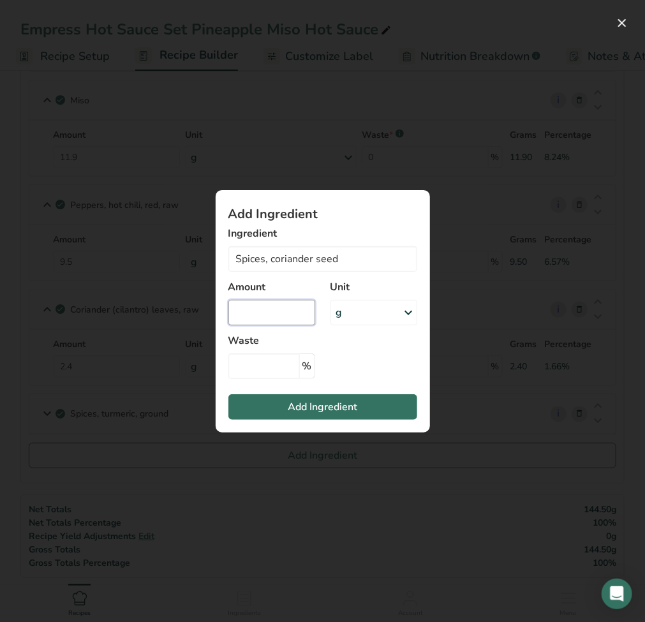
click at [256, 309] on input "Add ingredient modal" at bounding box center [272, 313] width 87 height 26
type input "0.5"
click at [294, 401] on span "Add Ingredient" at bounding box center [323, 407] width 70 height 15
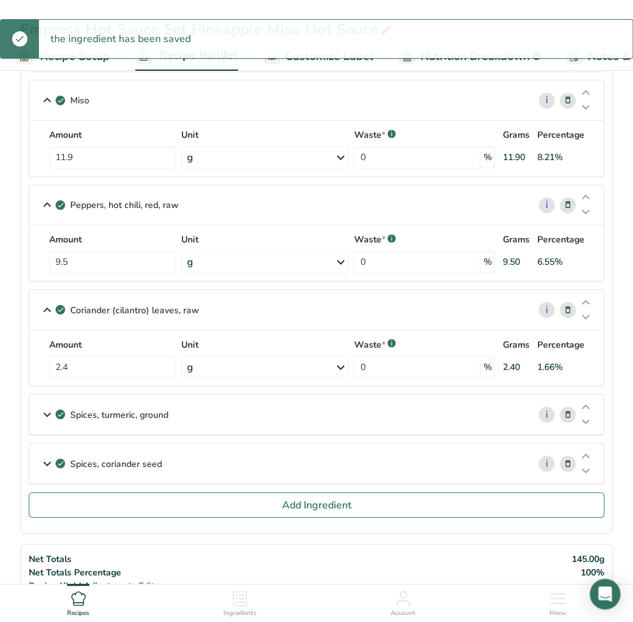
click at [200, 517] on section "Ingredients Pineapple, raw, all varieties i Amount 59.5 Unit g Portions 1 cup, …" at bounding box center [316, 80] width 592 height 907
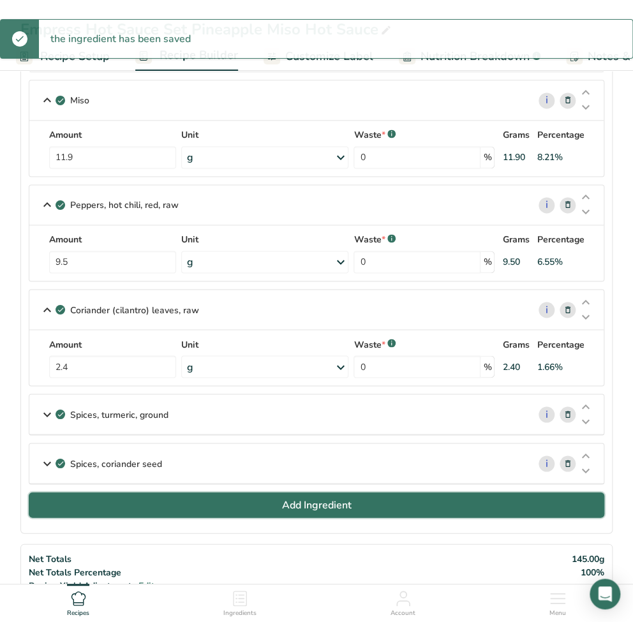
click at [203, 511] on button "Add Ingredient" at bounding box center [317, 505] width 576 height 26
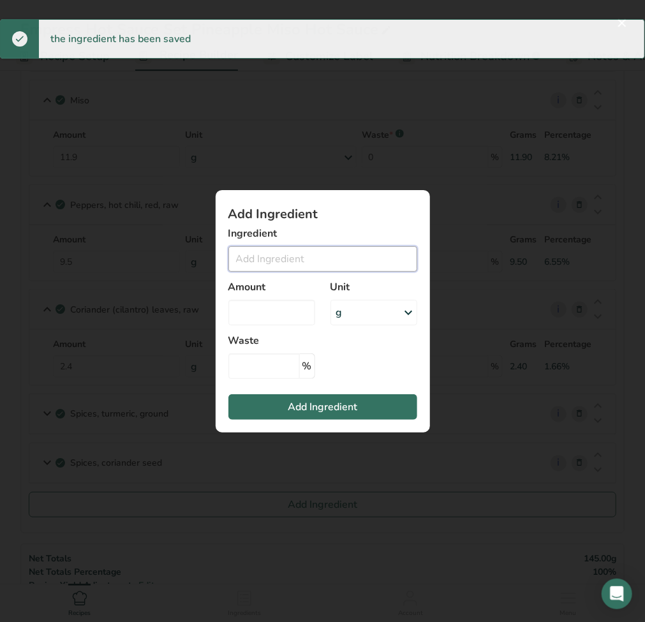
click at [276, 259] on input "Add ingredient modal" at bounding box center [323, 259] width 189 height 26
paste input "pepper, black"
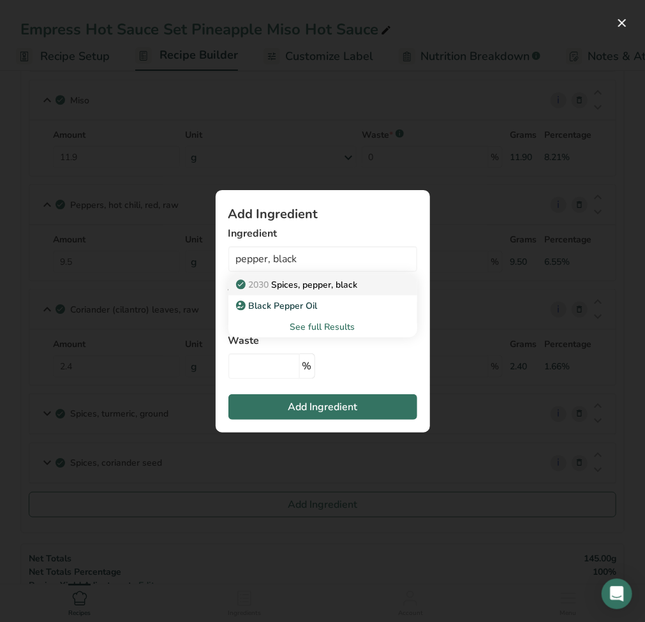
click at [298, 290] on p "2030 Spices, pepper, black" at bounding box center [298, 284] width 119 height 13
type input "Spices, pepper, black"
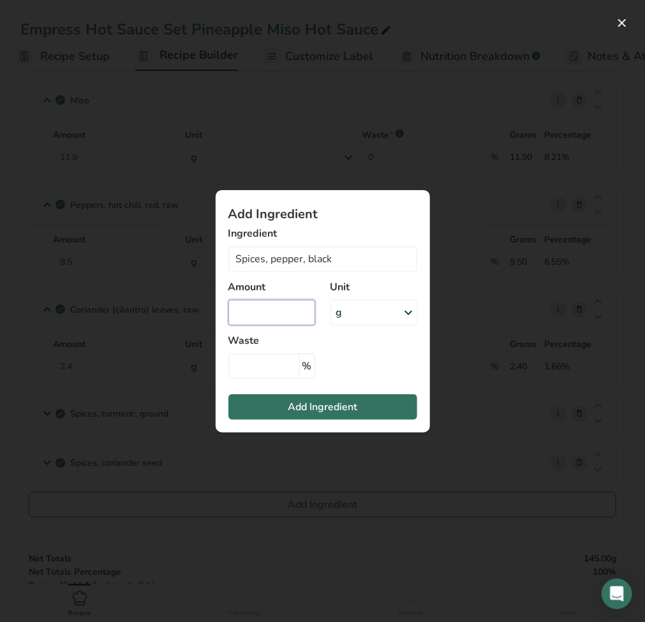
click at [271, 317] on input "Add ingredient modal" at bounding box center [272, 313] width 87 height 26
type input "0.6"
click at [291, 409] on span "Add Ingredient" at bounding box center [323, 407] width 70 height 15
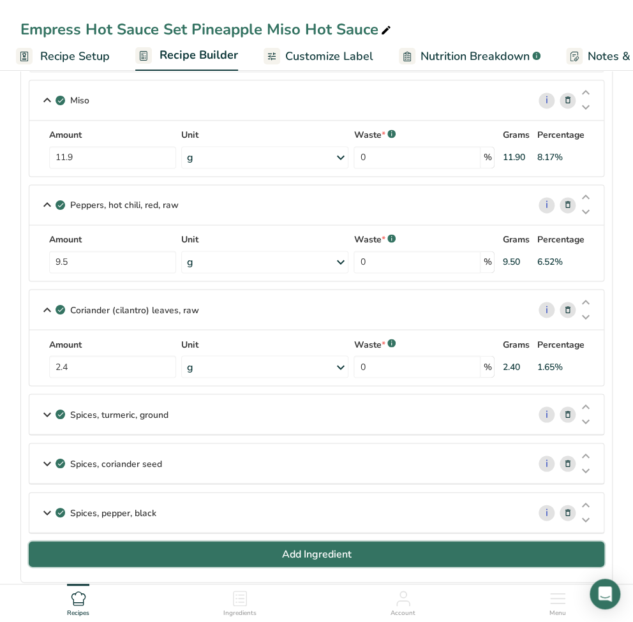
click at [168, 547] on button "Add Ingredient" at bounding box center [317, 554] width 576 height 26
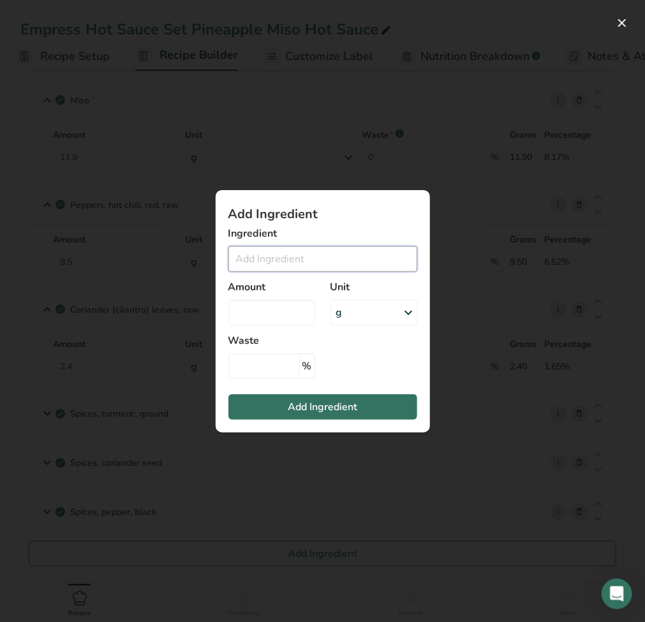
click at [274, 261] on input "Add ingredient modal" at bounding box center [323, 259] width 189 height 26
paste input "Sugar Cane"
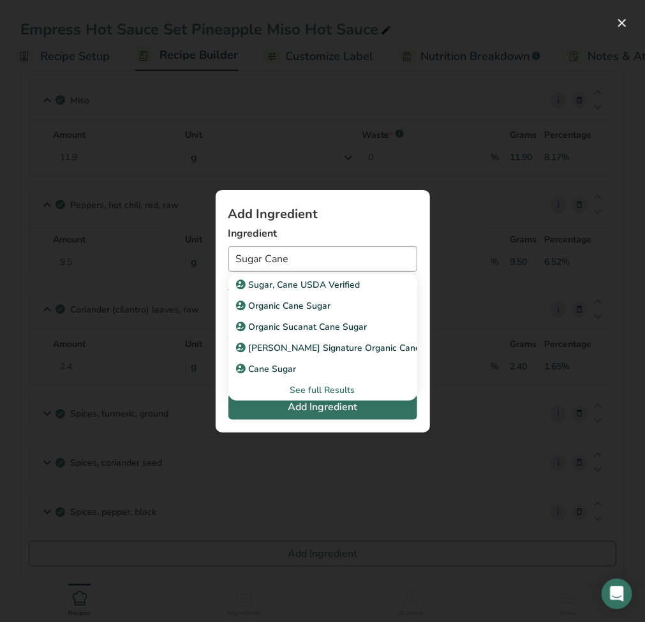
drag, startPoint x: 284, startPoint y: 283, endPoint x: 290, endPoint y: 257, distance: 26.9
click at [290, 257] on div "Sugar Cane Sugar, Cane USDA Verified Organic Cane Sugar Organic Sucanat Cane Su…" at bounding box center [323, 259] width 189 height 26
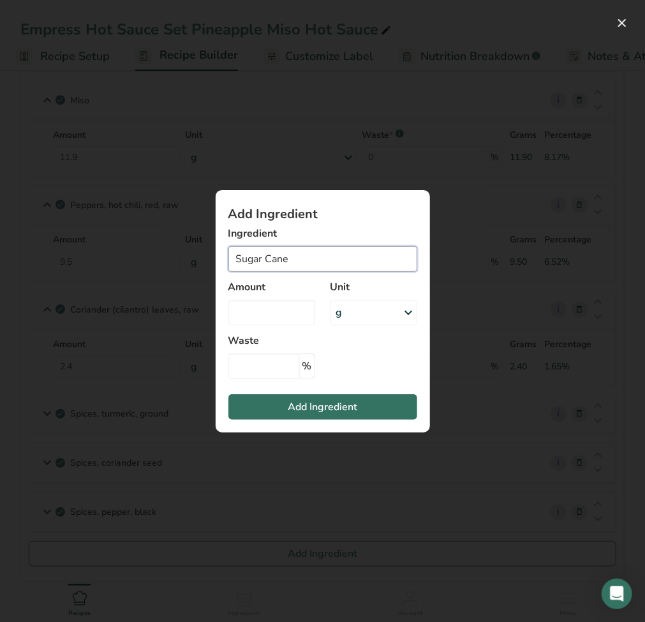
click at [295, 257] on input "Sugar Cane" at bounding box center [323, 259] width 189 height 26
click at [308, 255] on input "Sugar Cane" at bounding box center [323, 259] width 189 height 26
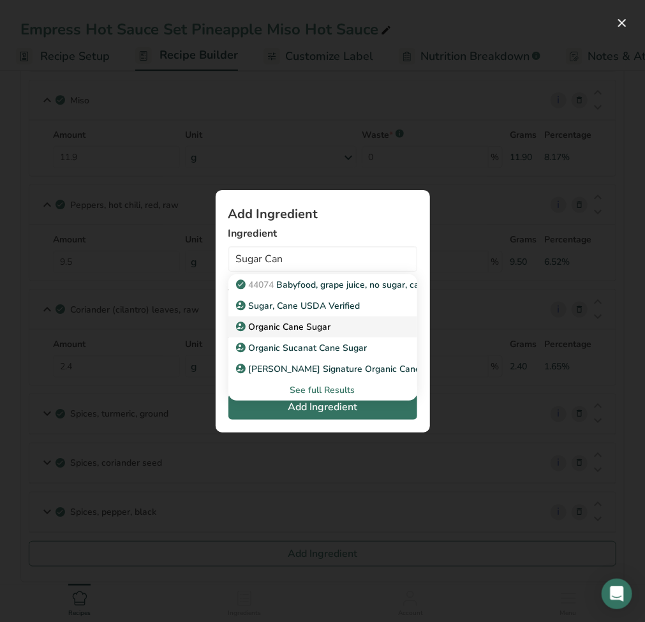
click at [319, 333] on p "Organic Cane Sugar" at bounding box center [285, 327] width 93 height 13
type input "Organic Cane Sugar"
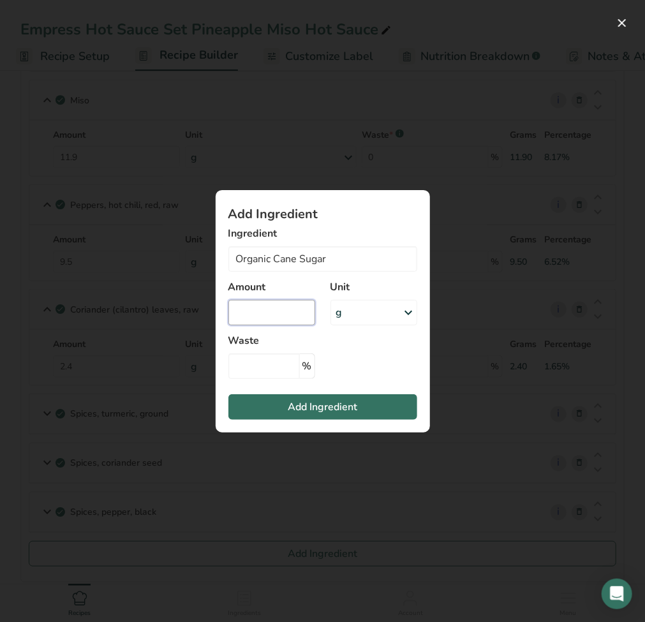
click at [276, 303] on input "Add ingredient modal" at bounding box center [272, 313] width 87 height 26
type input "1.5"
click at [345, 404] on span "Add Ingredient" at bounding box center [323, 407] width 70 height 15
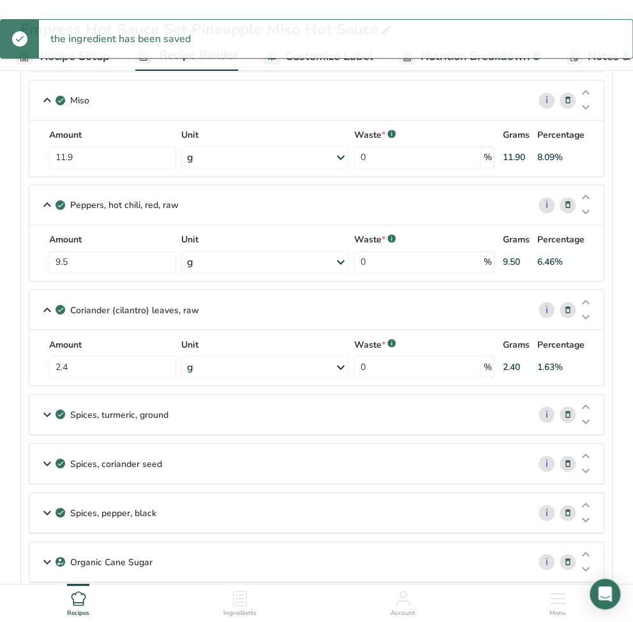
scroll to position [596, 0]
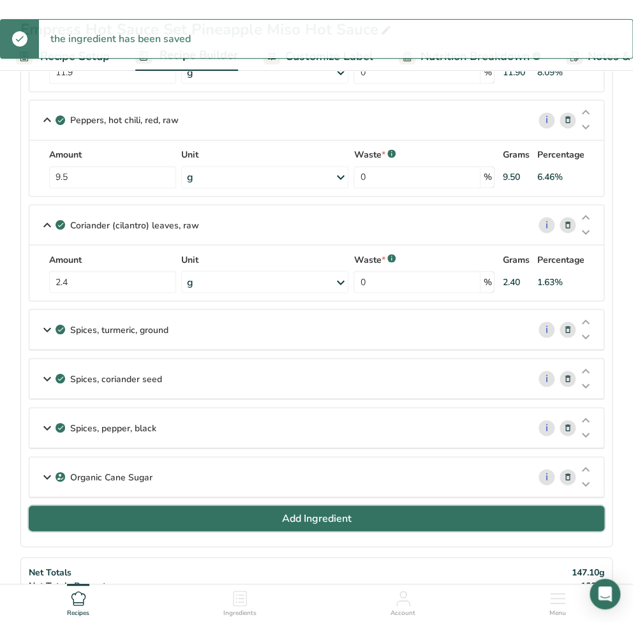
click at [221, 513] on button "Add Ingredient" at bounding box center [317, 519] width 576 height 26
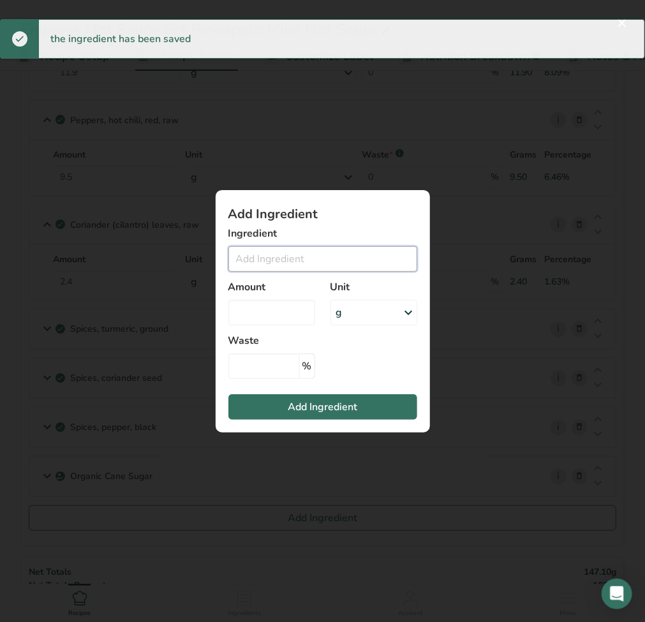
click at [258, 260] on input "Add ingredient modal" at bounding box center [323, 259] width 189 height 26
paste input "Salt"
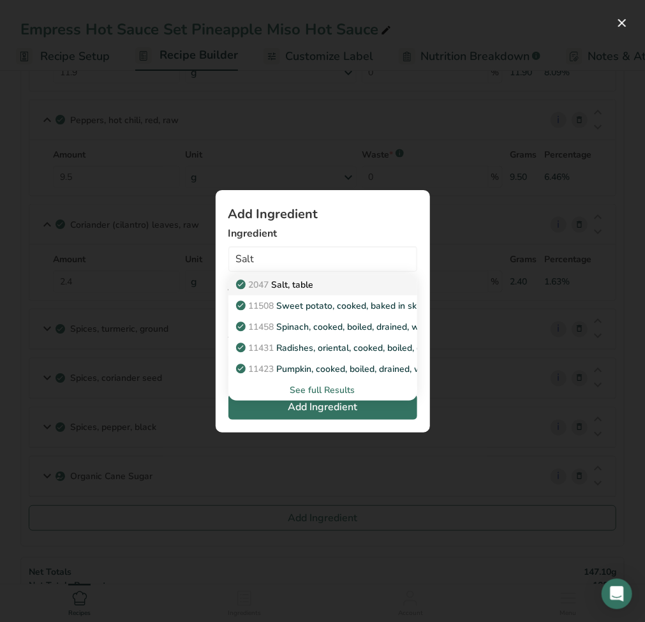
click at [274, 280] on p "2047 Salt, table" at bounding box center [276, 284] width 75 height 13
type input "Salt, table"
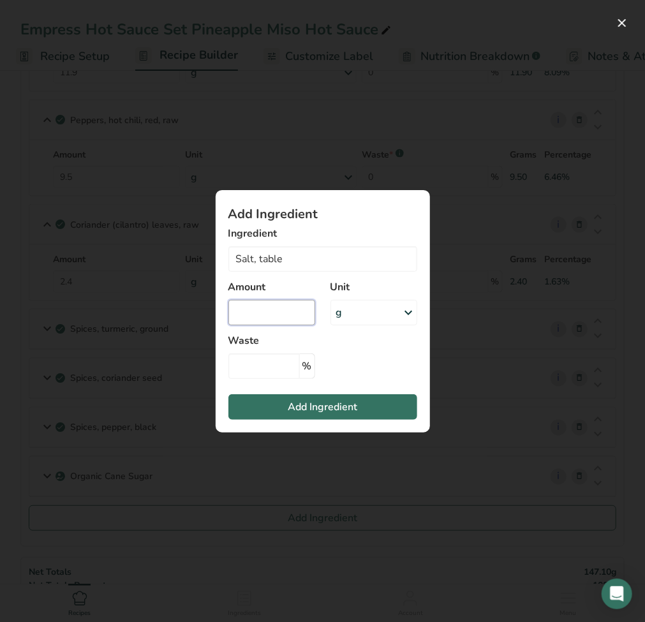
click at [254, 313] on input "Add ingredient modal" at bounding box center [272, 313] width 87 height 26
type input "1.2"
click at [305, 409] on span "Add Ingredient" at bounding box center [323, 407] width 70 height 15
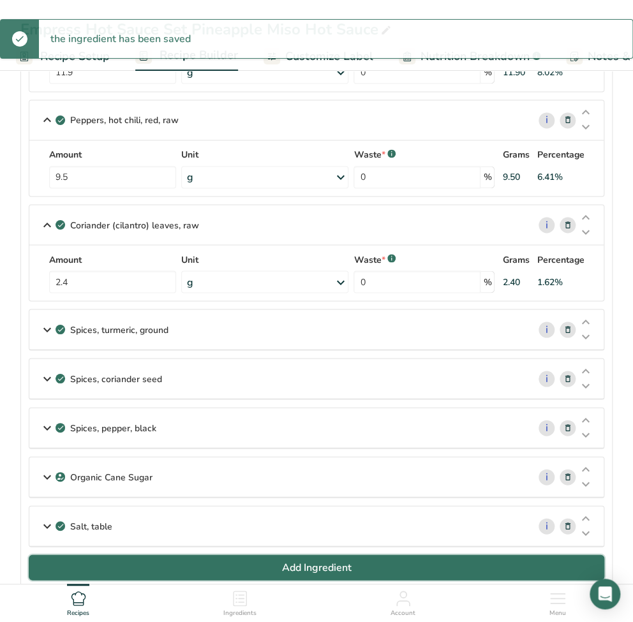
click at [245, 568] on button "Add Ingredient" at bounding box center [317, 568] width 576 height 26
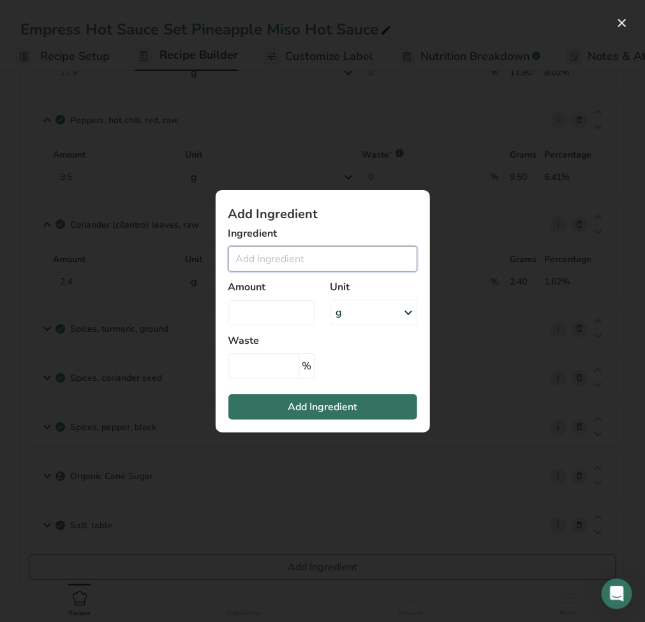
click at [264, 257] on input "Add ingredient modal" at bounding box center [323, 259] width 189 height 26
paste input "Lime Juice"
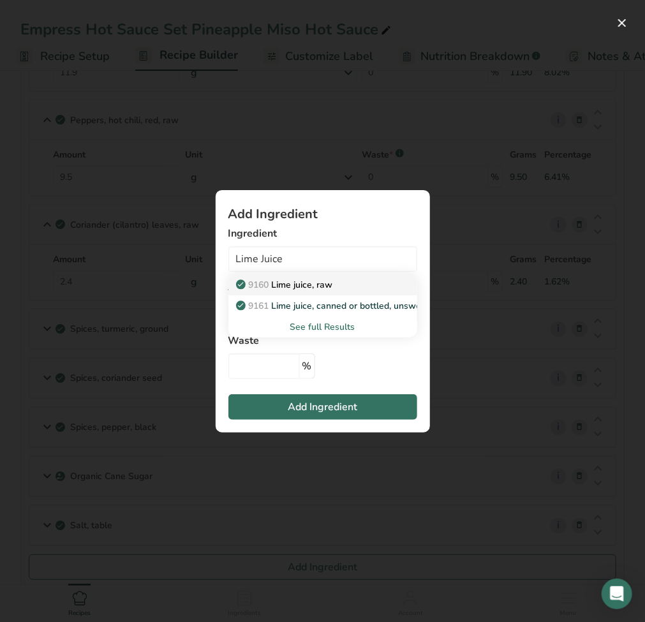
click at [296, 289] on p "9160 Lime juice, raw" at bounding box center [286, 284] width 94 height 13
type input "Lime juice, raw"
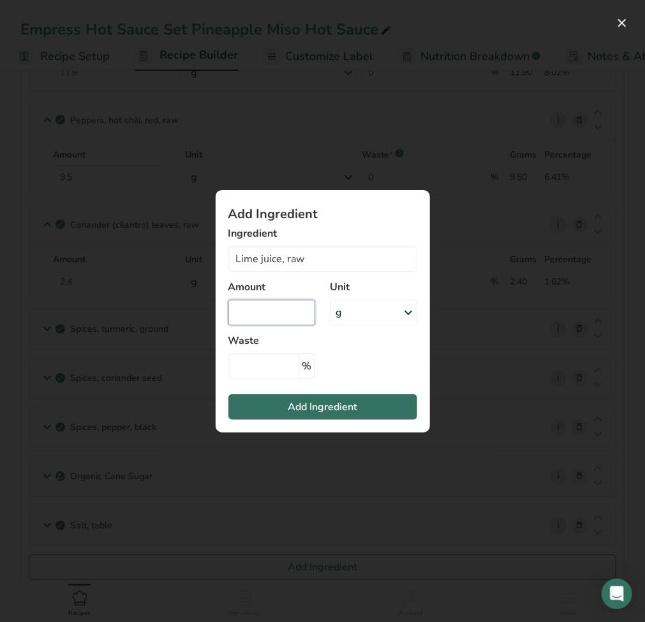
click at [281, 314] on input "Add ingredient modal" at bounding box center [272, 313] width 87 height 26
type input "0.7"
click at [317, 407] on span "Add Ingredient" at bounding box center [323, 407] width 70 height 15
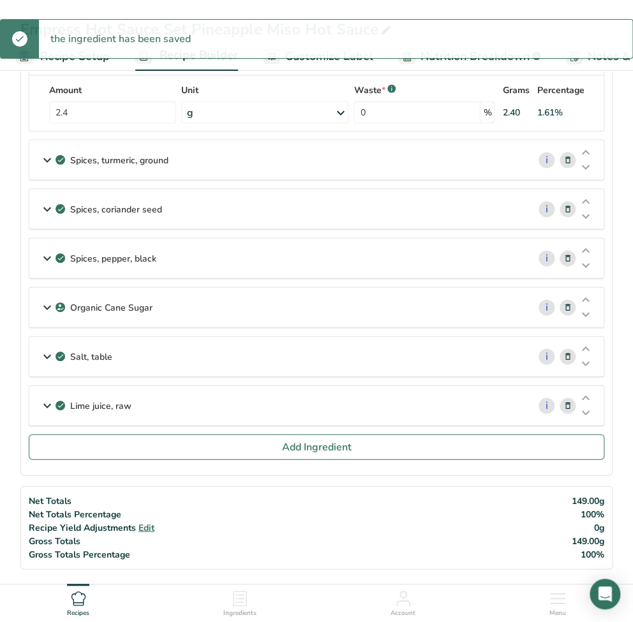
scroll to position [766, 0]
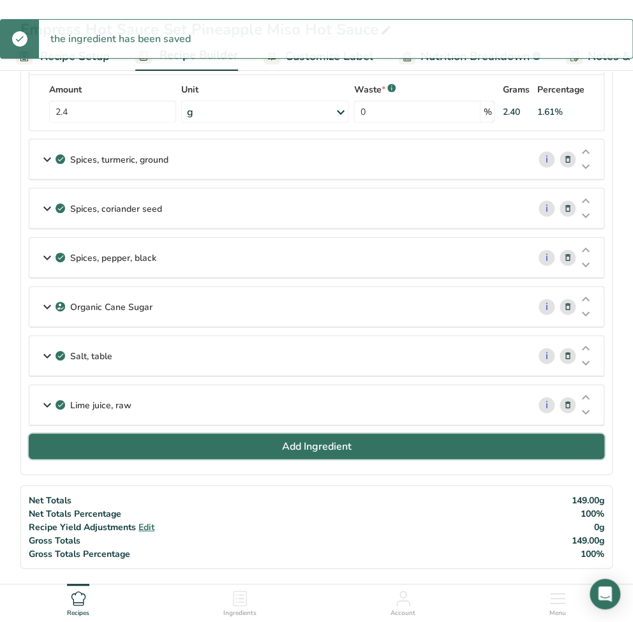
click at [306, 442] on span "Add Ingredient" at bounding box center [317, 446] width 70 height 15
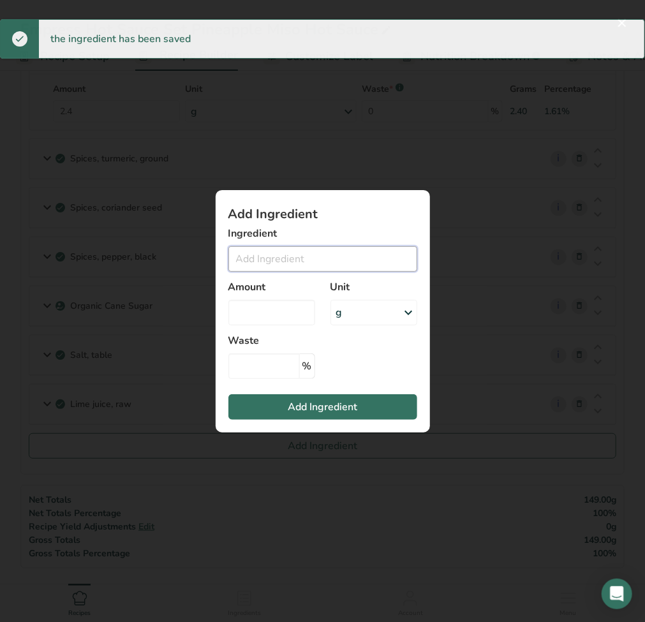
click at [262, 260] on input "Add ingredient modal" at bounding box center [323, 259] width 189 height 26
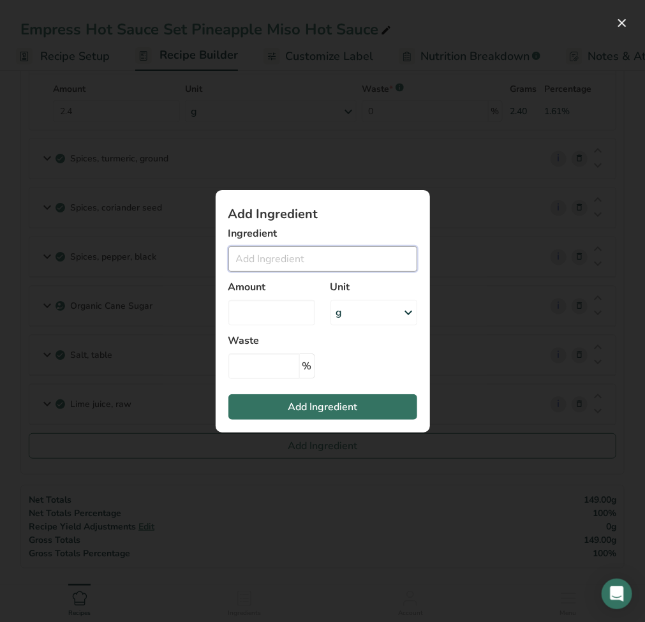
paste input "Garlic"
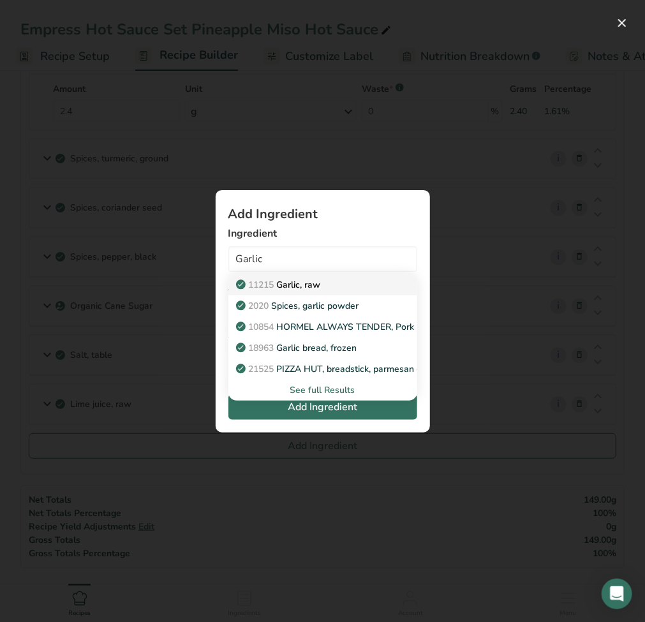
click at [290, 289] on p "11215 Garlic, raw" at bounding box center [280, 284] width 82 height 13
type input "Garlic, raw"
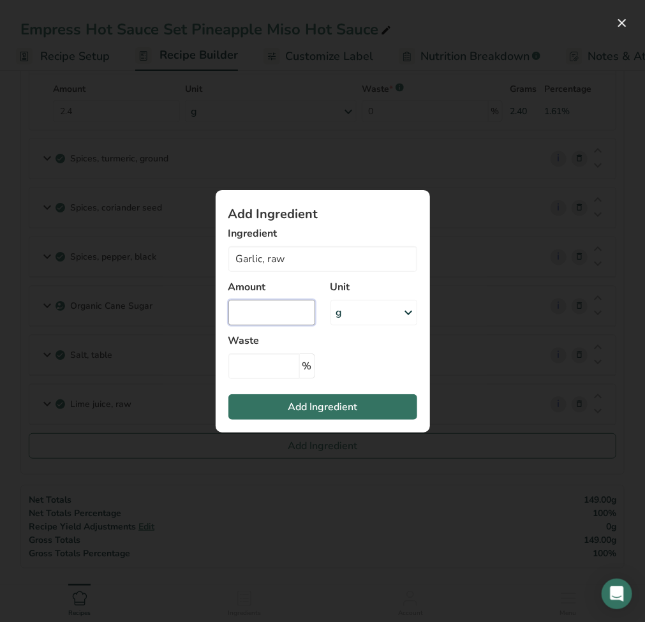
click at [271, 309] on input "Add ingredient modal" at bounding box center [272, 313] width 87 height 26
type input "0.7"
click at [305, 405] on span "Add Ingredient" at bounding box center [323, 407] width 70 height 15
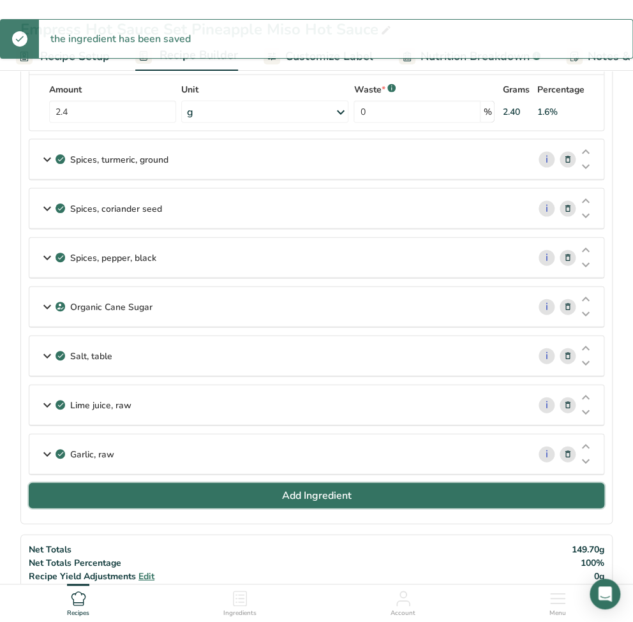
click at [208, 496] on button "Add Ingredient" at bounding box center [317, 496] width 576 height 26
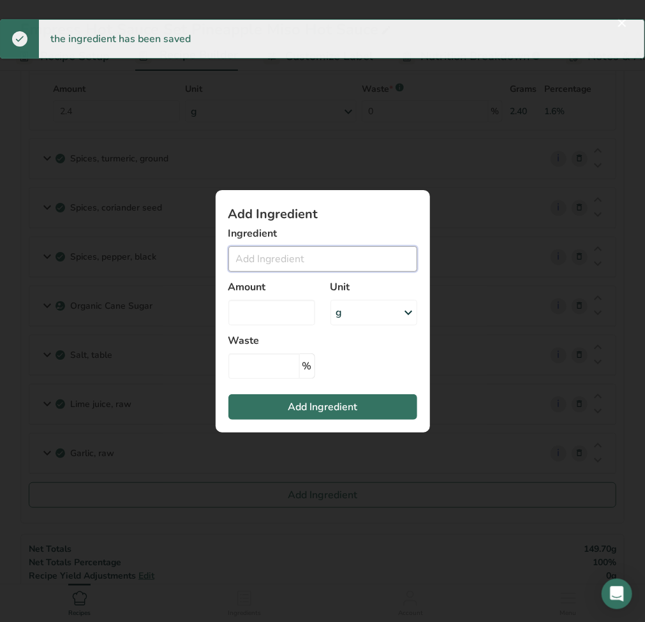
click at [303, 264] on input "Add ingredient modal" at bounding box center [323, 259] width 189 height 26
paste input "Xanthan Gum"
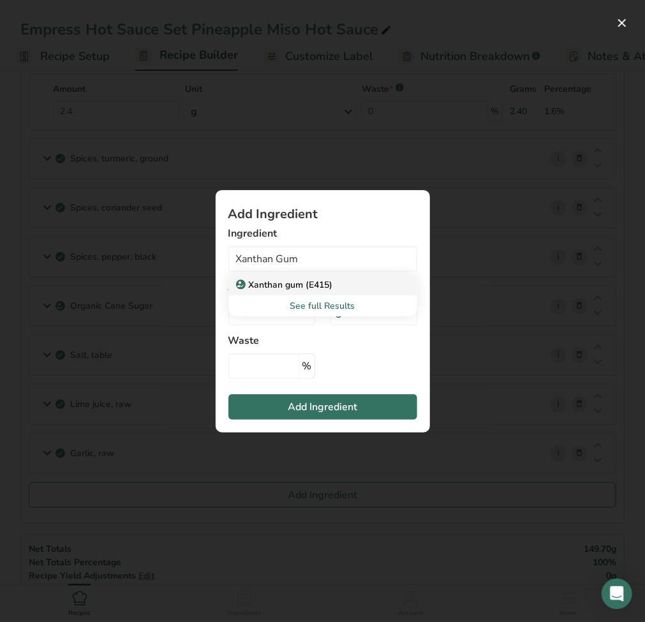
click at [306, 285] on p "Xanthan gum (E415)" at bounding box center [286, 284] width 94 height 13
type input "Xanthan gum (E415)"
click at [283, 319] on input "Add ingredient modal" at bounding box center [272, 313] width 87 height 26
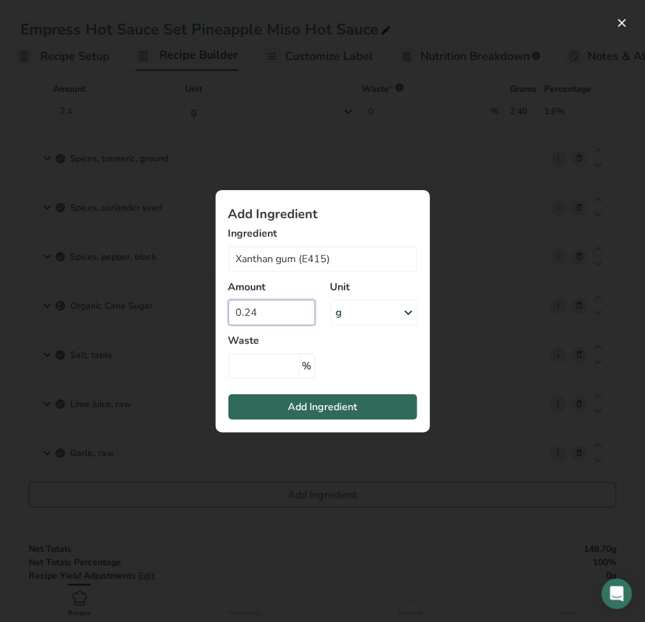
type input "0.24"
click at [358, 409] on span "Add Ingredient" at bounding box center [323, 407] width 70 height 15
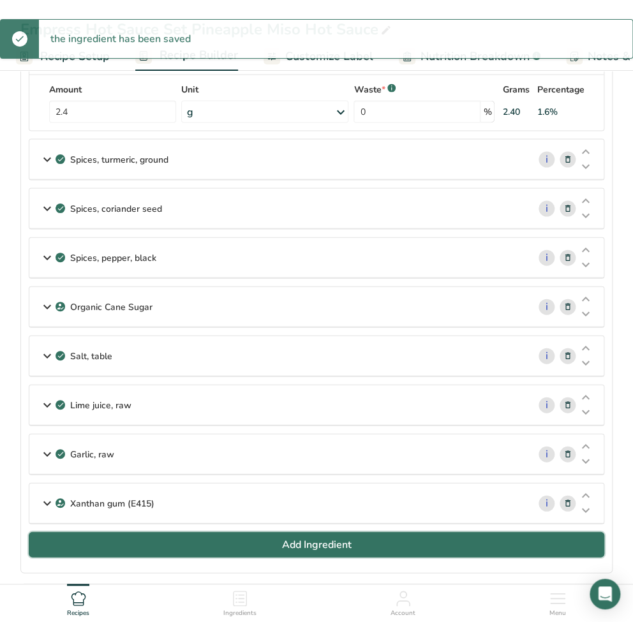
click at [283, 537] on span "Add Ingredient" at bounding box center [317, 544] width 70 height 15
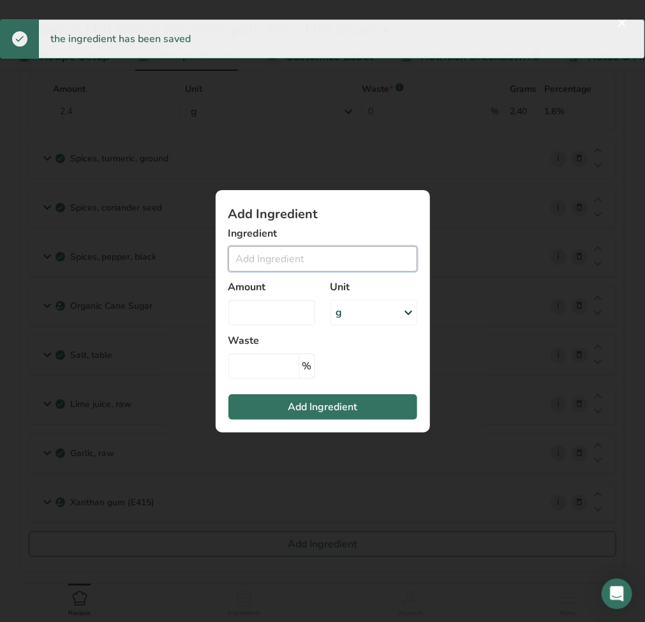
click at [262, 262] on input "Add ingredient modal" at bounding box center [323, 259] width 189 height 26
paste input "Citric Acid"
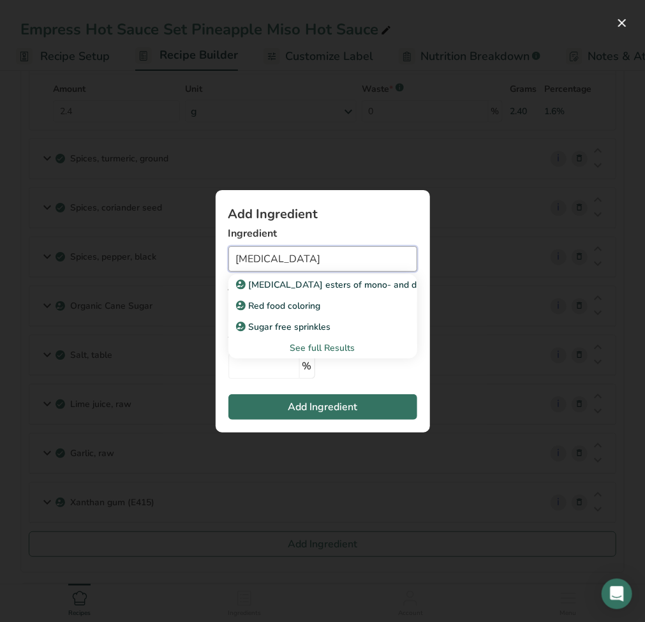
type input "Citric Acid"
click at [326, 352] on div "See full Results" at bounding box center [323, 348] width 169 height 13
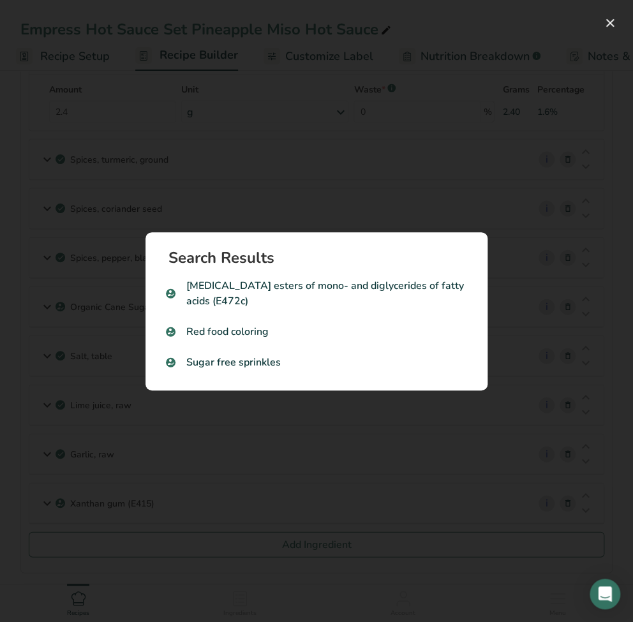
click at [252, 452] on div "Search results modal" at bounding box center [316, 311] width 633 height 622
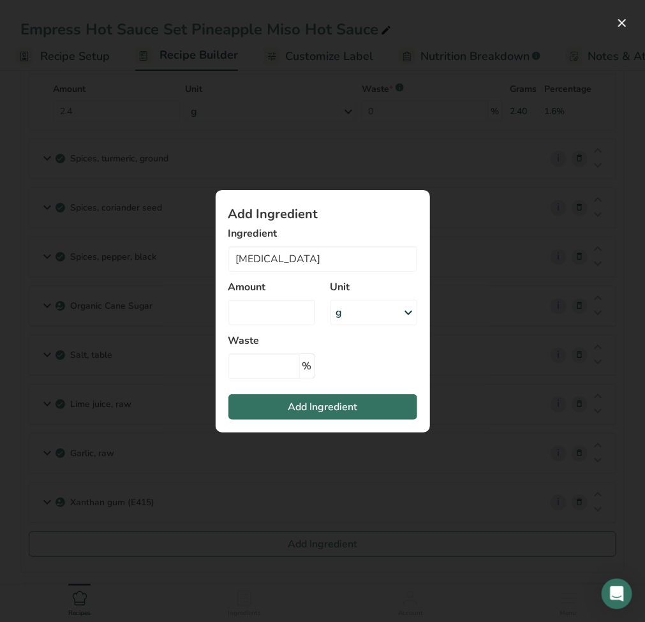
click at [379, 562] on div "Add ingredient modal" at bounding box center [322, 311] width 645 height 622
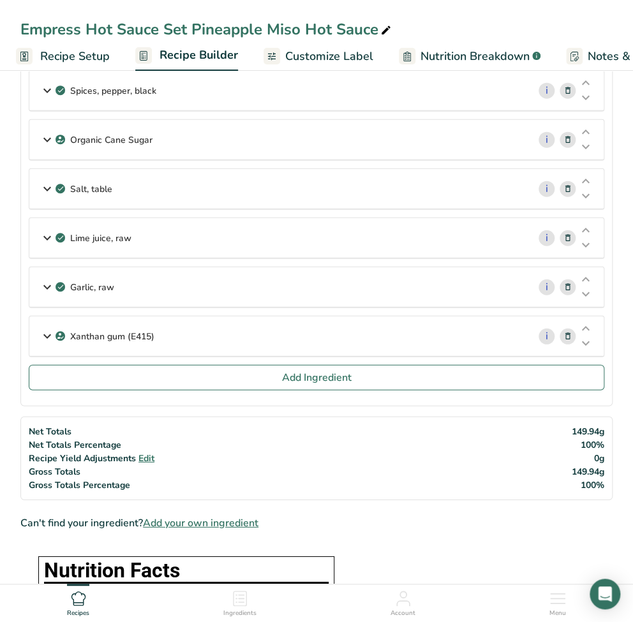
scroll to position [936, 0]
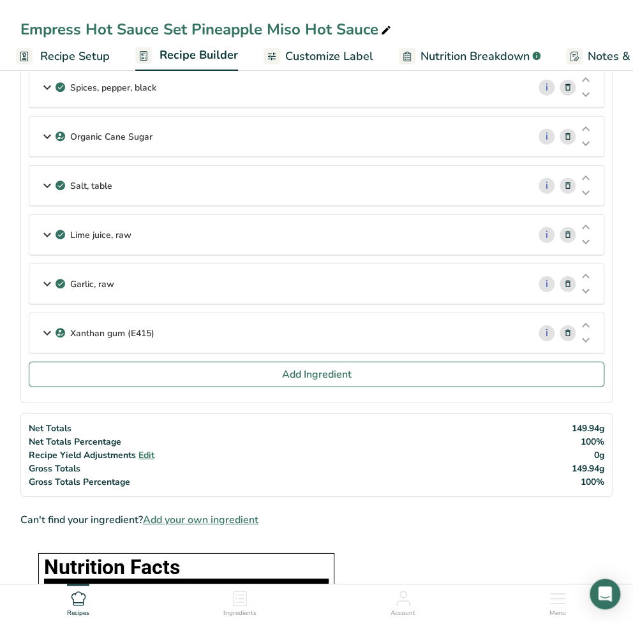
click at [211, 517] on span "Add your own ingredient" at bounding box center [201, 520] width 116 height 15
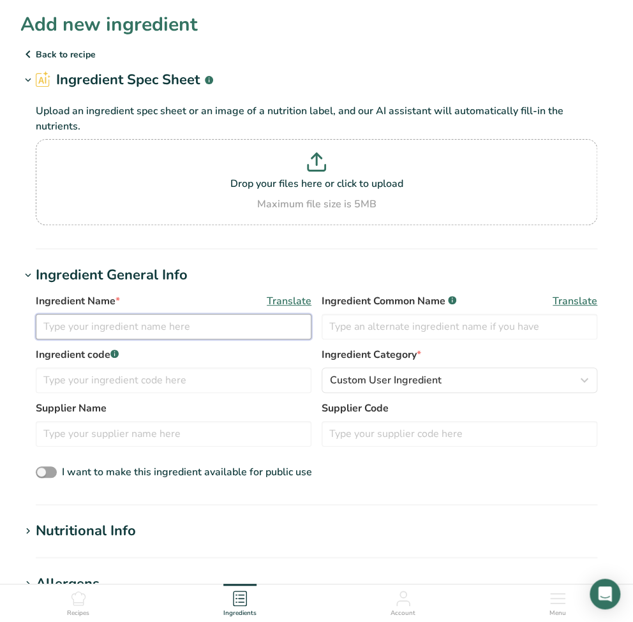
click at [147, 329] on input "text" at bounding box center [174, 327] width 276 height 26
paste input "Citric Acid"
type input "Citric Acid"
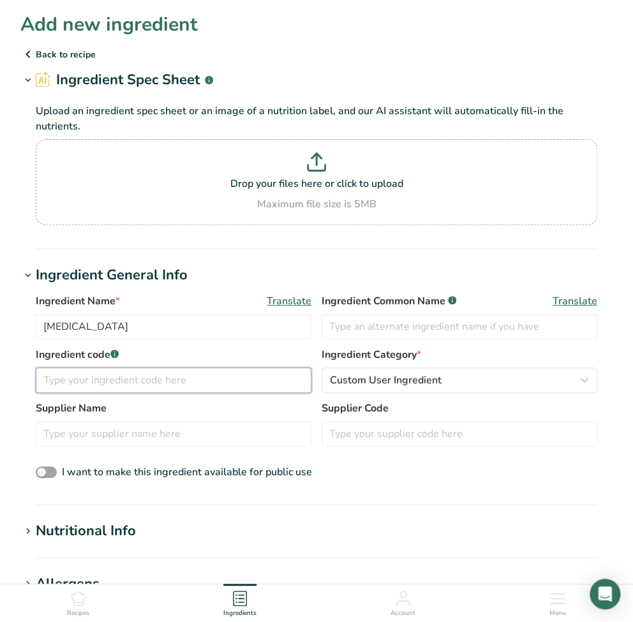
click at [216, 375] on input "text" at bounding box center [174, 381] width 276 height 26
click at [176, 388] on input "text" at bounding box center [174, 381] width 276 height 26
paste input "枸櫞酸"
type input "枸櫞酸"
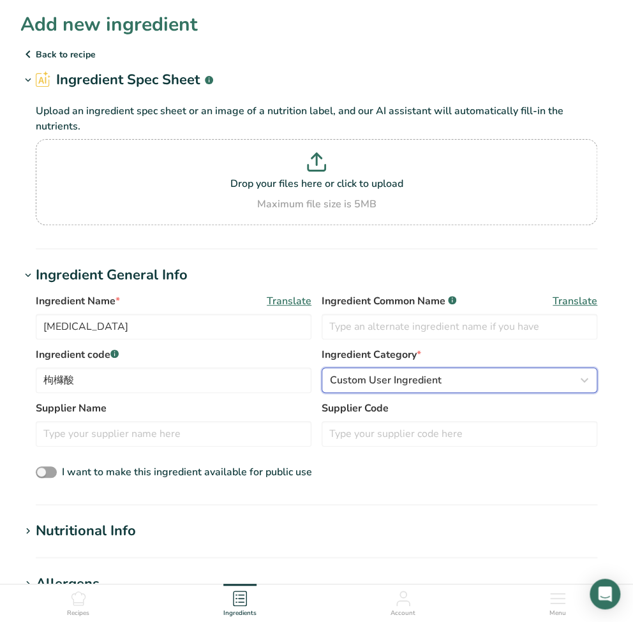
click at [423, 383] on span "Custom User Ingredient" at bounding box center [386, 380] width 112 height 15
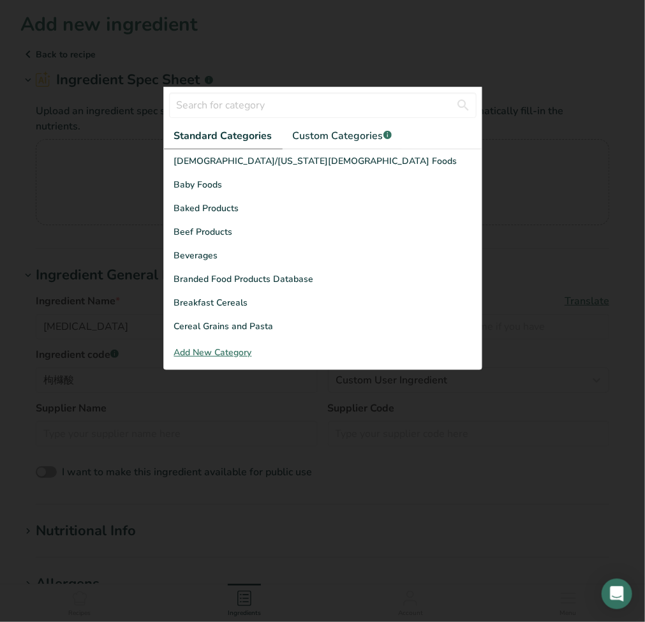
click at [411, 501] on div at bounding box center [322, 311] width 645 height 622
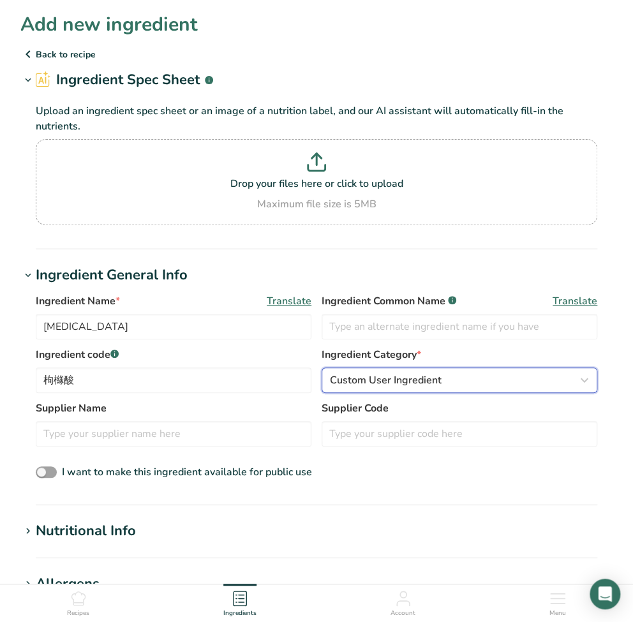
click at [585, 379] on icon "button" at bounding box center [584, 380] width 15 height 23
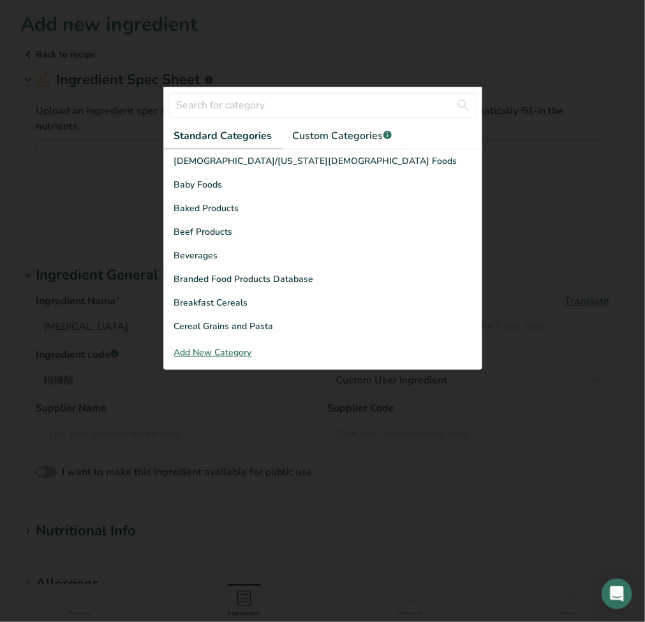
click at [471, 486] on div at bounding box center [322, 311] width 645 height 622
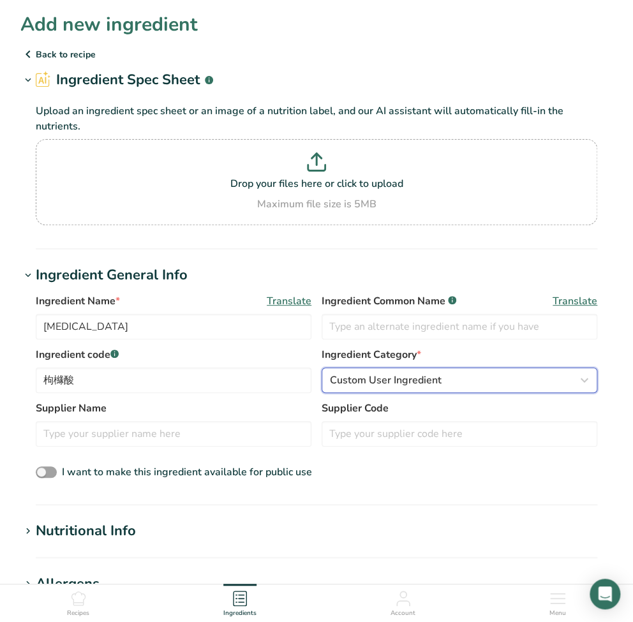
click at [385, 386] on span "Custom User Ingredient" at bounding box center [386, 380] width 112 height 15
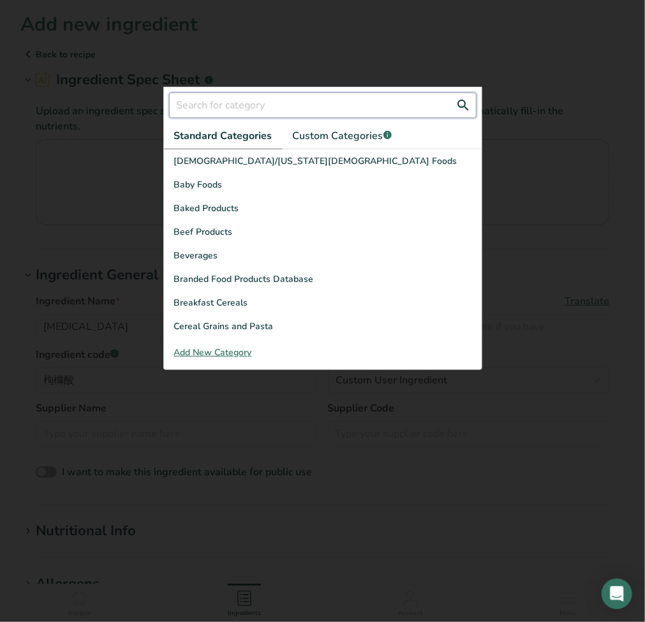
click at [285, 110] on input "text" at bounding box center [323, 106] width 308 height 26
paste input "Custom User Ingredient"
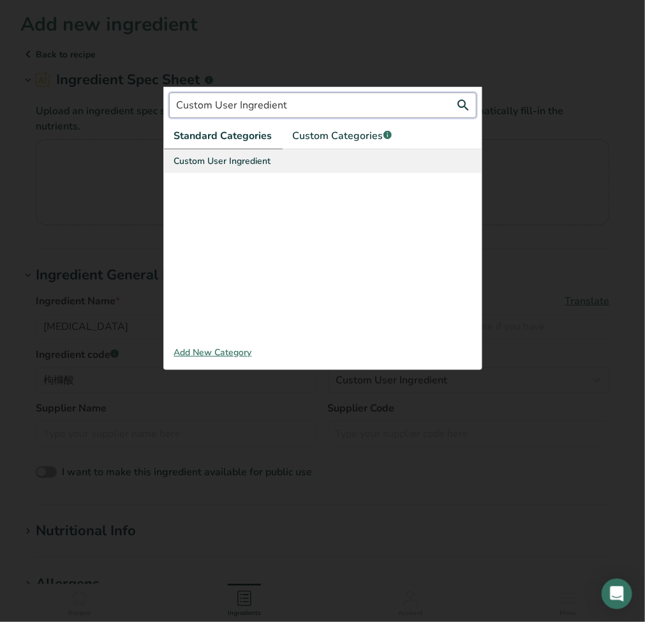
type input "Custom User Ingredient"
click at [271, 163] on div "Custom User Ingredient" at bounding box center [323, 161] width 318 height 24
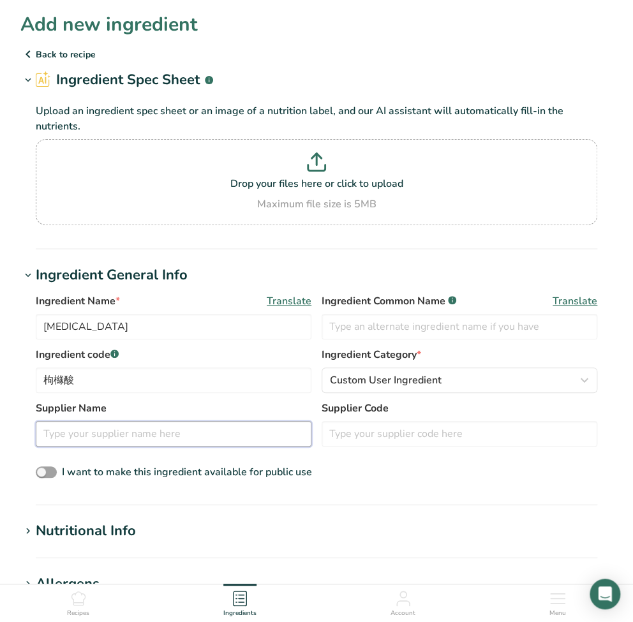
click at [168, 435] on input "text" at bounding box center [174, 434] width 276 height 26
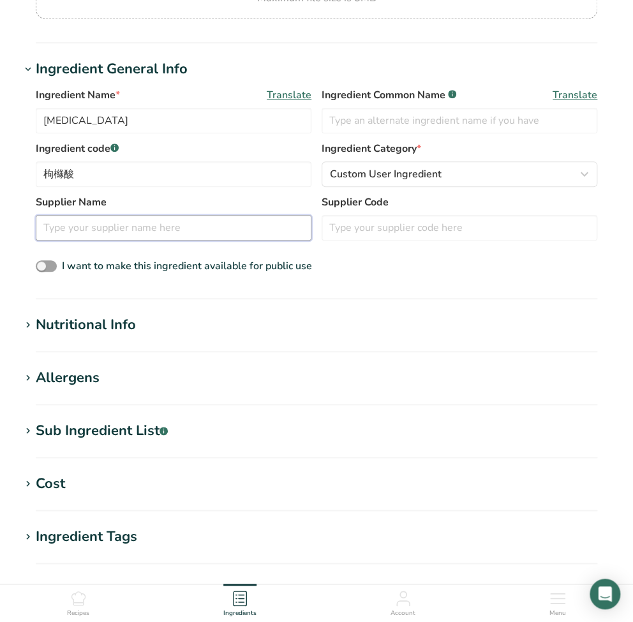
scroll to position [255, 0]
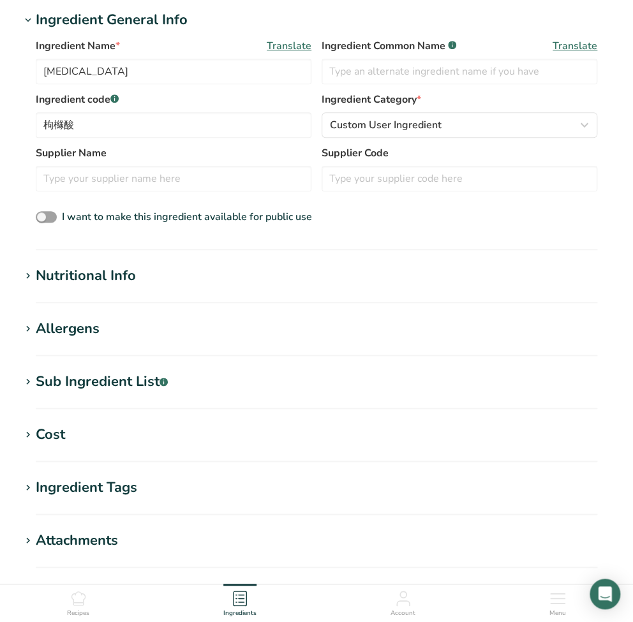
click at [107, 280] on div "Nutritional Info" at bounding box center [86, 276] width 100 height 21
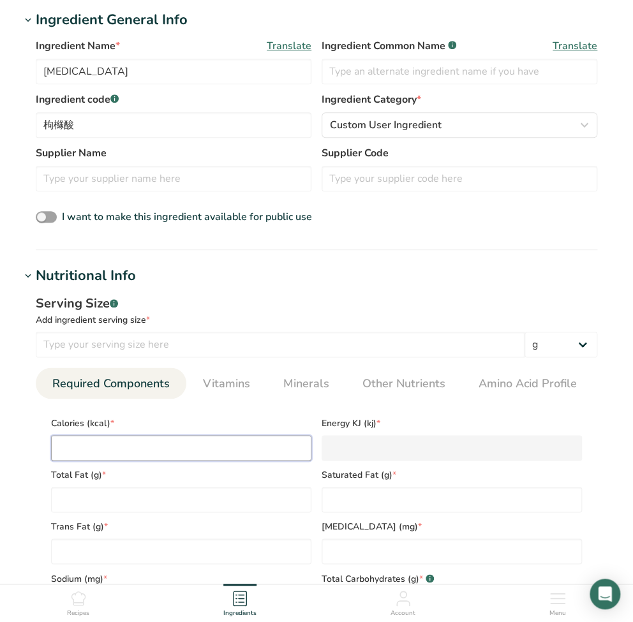
click at [118, 449] on input "number" at bounding box center [181, 448] width 260 height 26
type input "0"
type KJ "0"
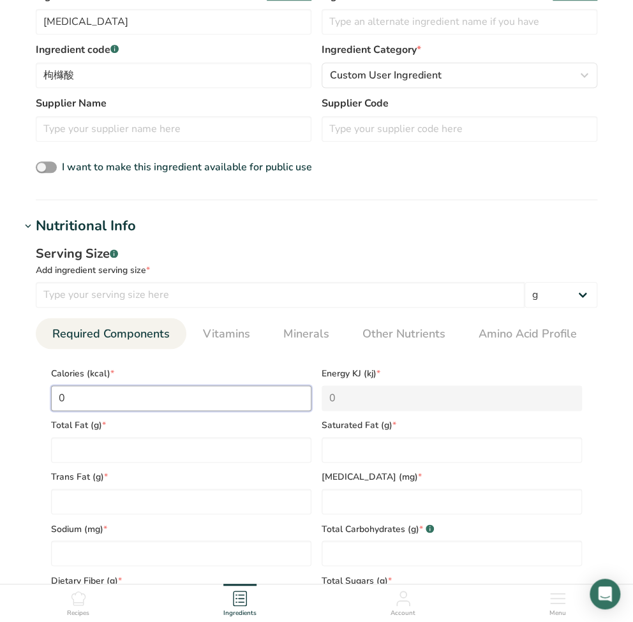
scroll to position [340, 0]
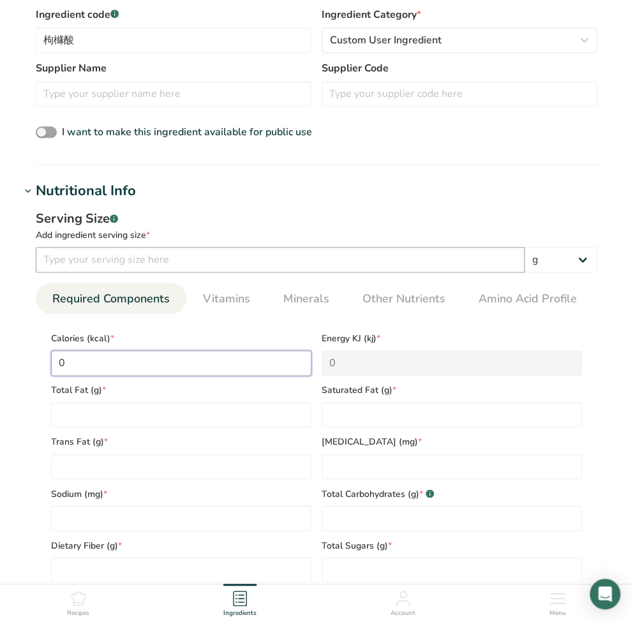
type input "0"
click at [121, 262] on input "number" at bounding box center [280, 260] width 489 height 26
type input "1"
click at [174, 358] on input "0" at bounding box center [181, 364] width 260 height 26
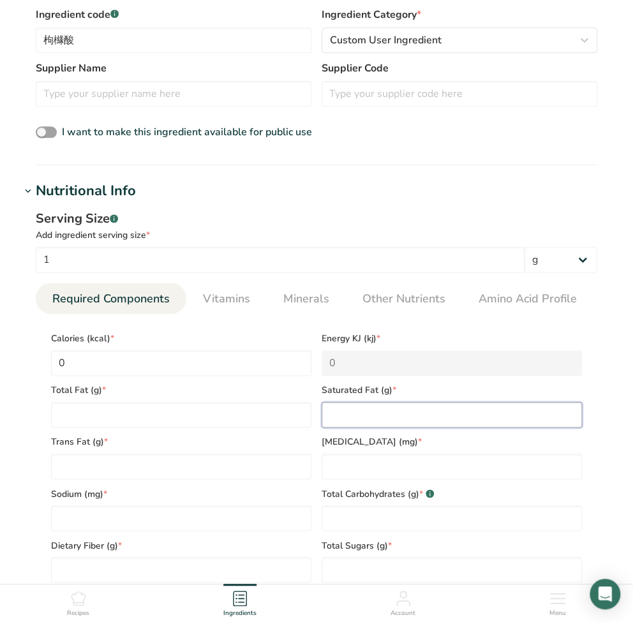
click at [356, 416] on Fat "number" at bounding box center [452, 415] width 260 height 26
type Fat "0"
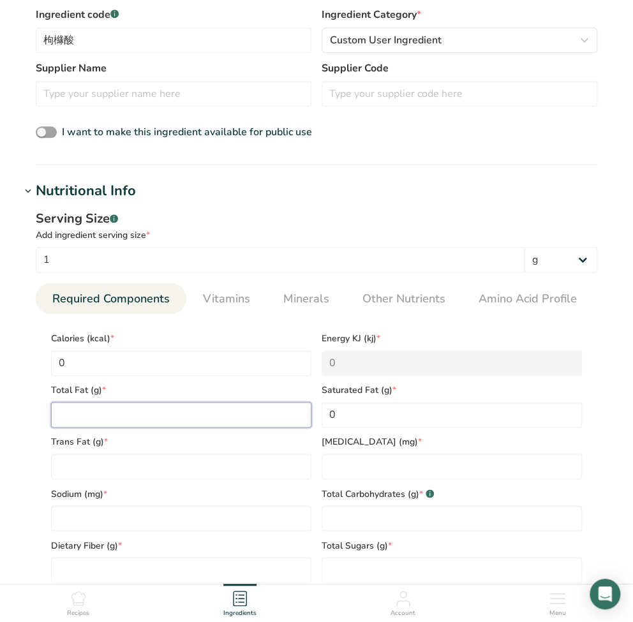
click at [200, 402] on Fat "number" at bounding box center [181, 415] width 260 height 26
type Fat "0"
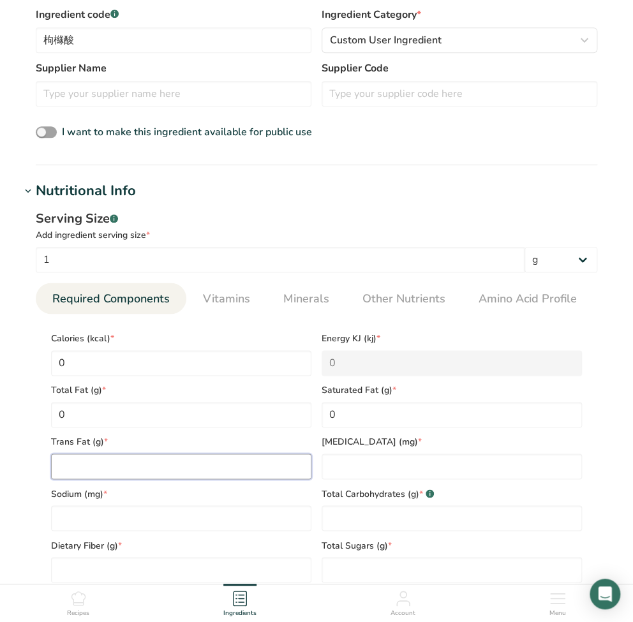
click at [163, 458] on Fat "number" at bounding box center [181, 467] width 260 height 26
type Fat "0"
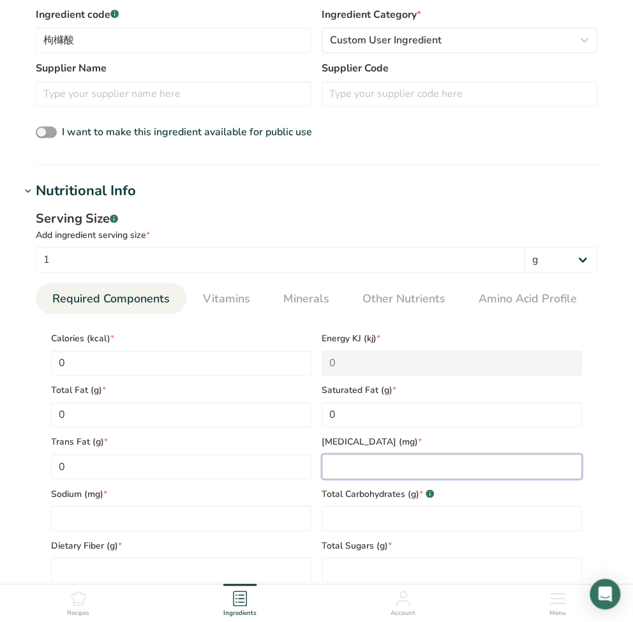
click at [391, 467] on input "number" at bounding box center [452, 467] width 260 height 26
type input "0"
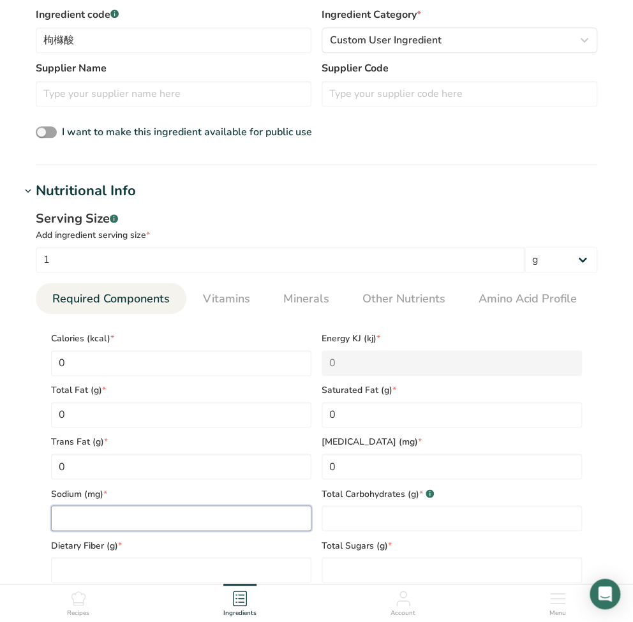
click at [204, 516] on input "number" at bounding box center [181, 519] width 260 height 26
type input "0"
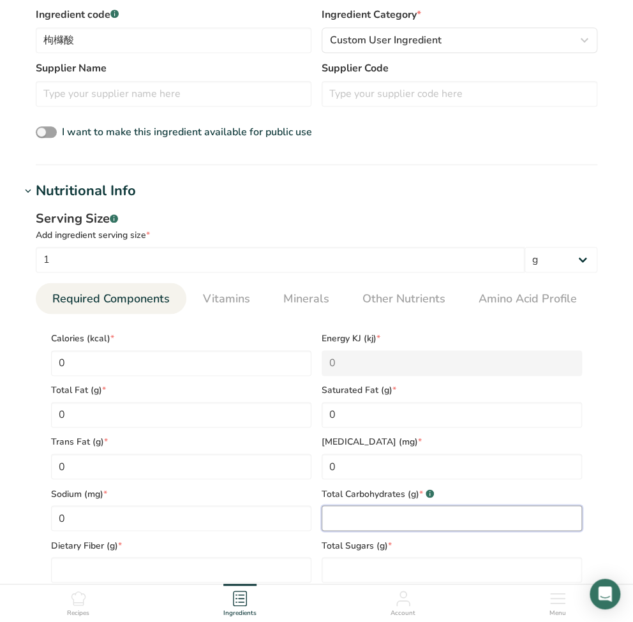
click at [405, 529] on Carbohydrates "number" at bounding box center [452, 519] width 260 height 26
type Carbohydrates "0"
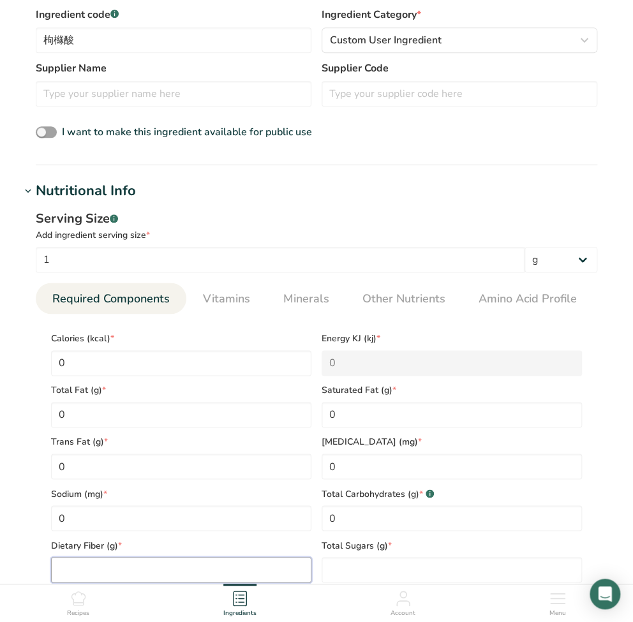
drag, startPoint x: 236, startPoint y: 561, endPoint x: 296, endPoint y: 568, distance: 60.4
click at [238, 561] on Fiber "number" at bounding box center [181, 570] width 260 height 26
type Fiber "0"
click at [372, 569] on Sugars "number" at bounding box center [452, 570] width 260 height 26
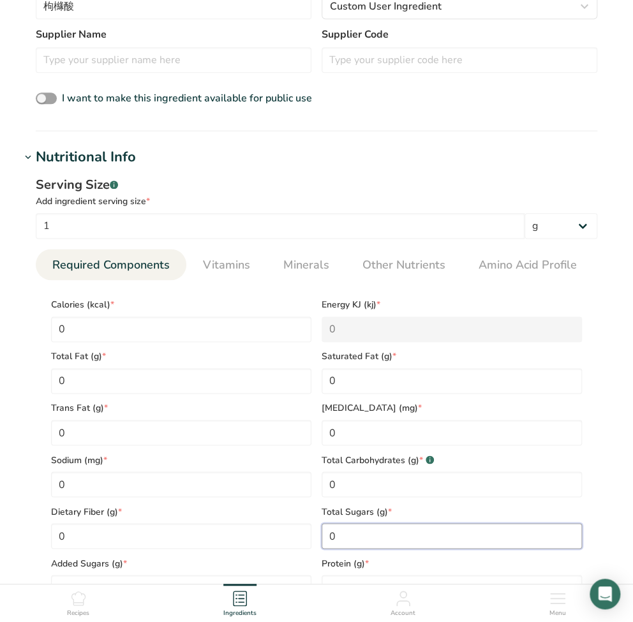
scroll to position [511, 0]
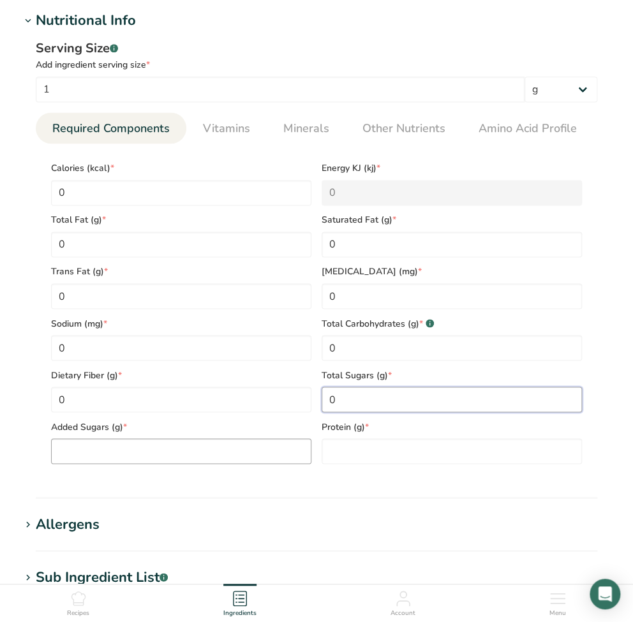
type Sugars "0"
click at [222, 462] on Sugars "number" at bounding box center [181, 452] width 260 height 26
type Sugars "0"
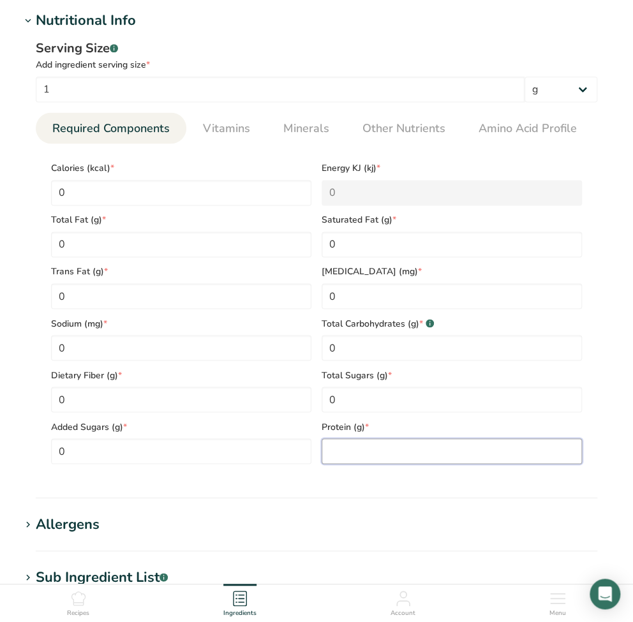
click at [382, 449] on input "number" at bounding box center [452, 452] width 260 height 26
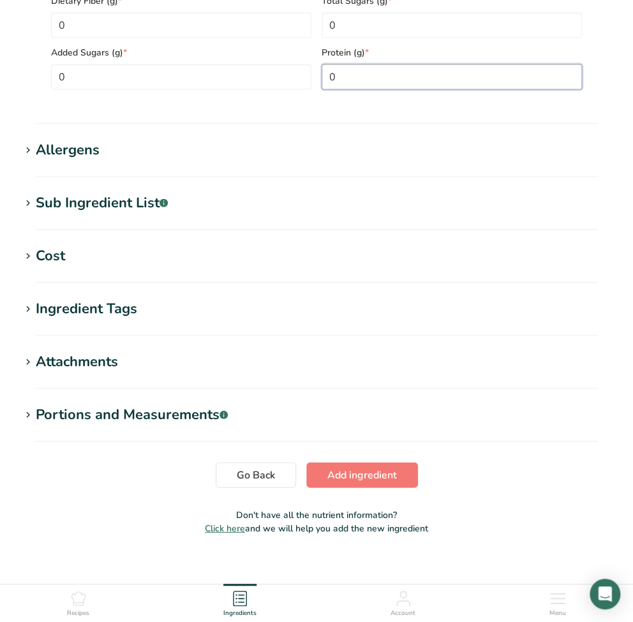
scroll to position [898, 0]
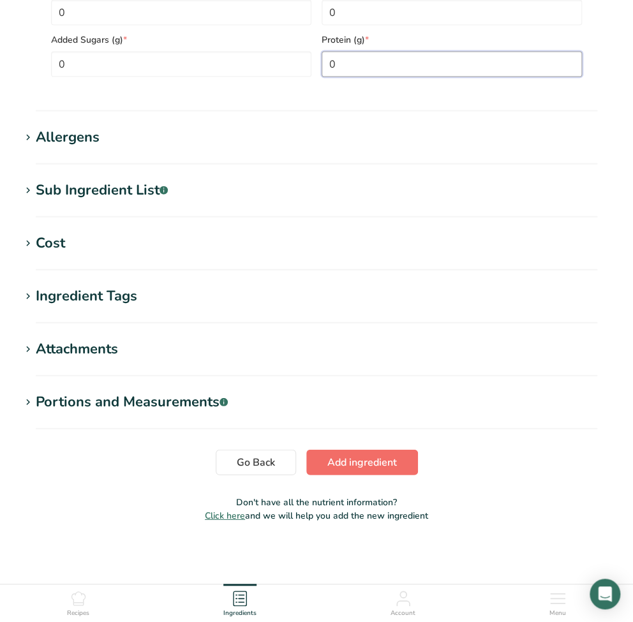
type input "0"
click at [380, 462] on span "Add ingredient" at bounding box center [363, 462] width 70 height 15
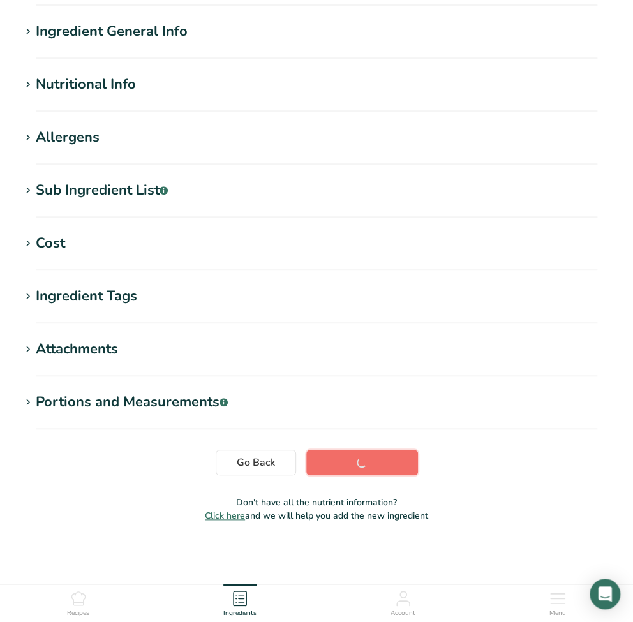
scroll to position [101, 0]
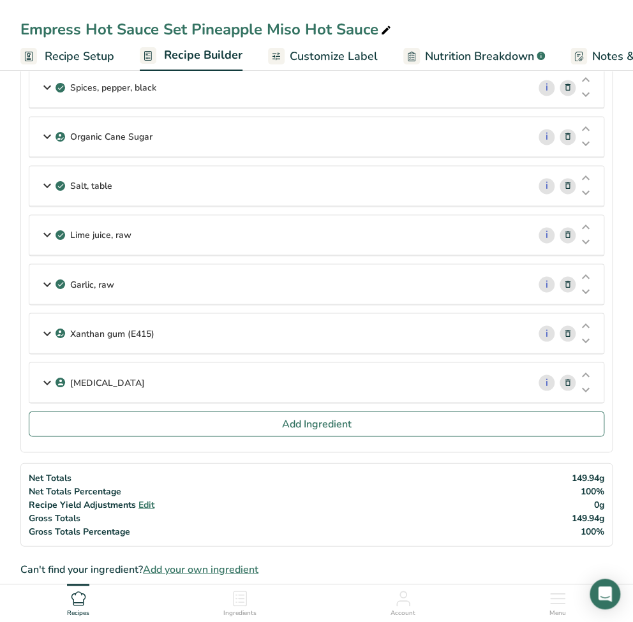
scroll to position [596, 0]
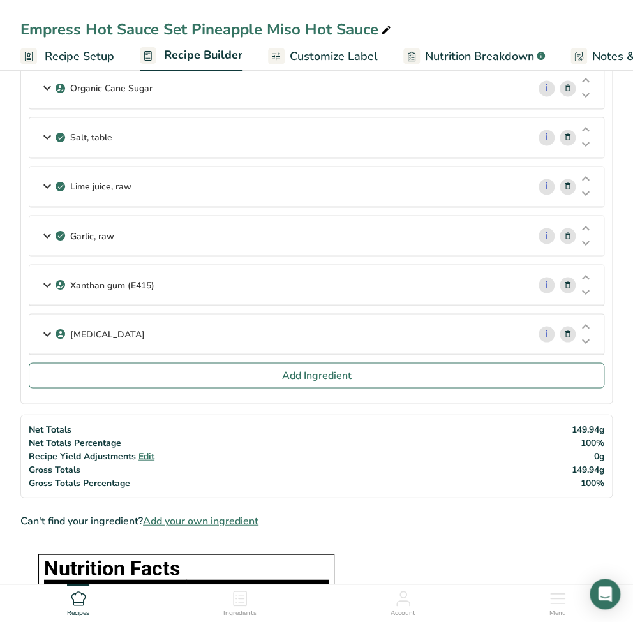
click at [107, 332] on p "Citric Acid" at bounding box center [107, 334] width 75 height 13
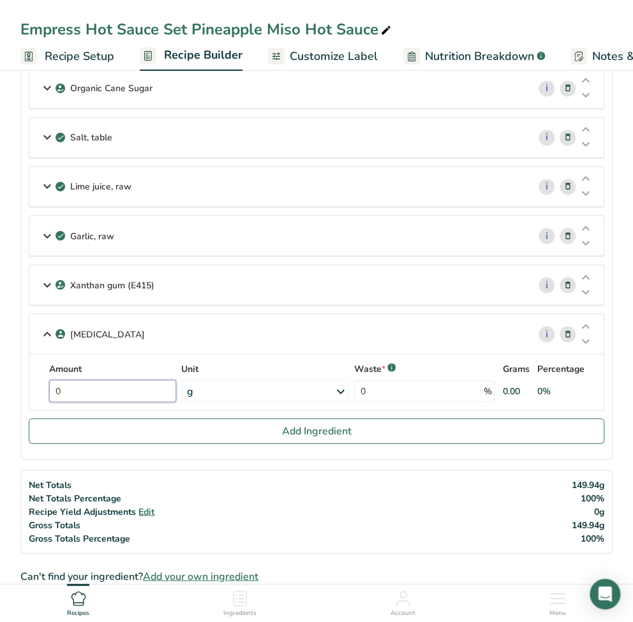
drag, startPoint x: 87, startPoint y: 385, endPoint x: 49, endPoint y: 381, distance: 39.1
click at [49, 381] on div "Amount 0 Unit g Weight Units g kg mg See more Volume Units l Volume units requi…" at bounding box center [316, 382] width 559 height 40
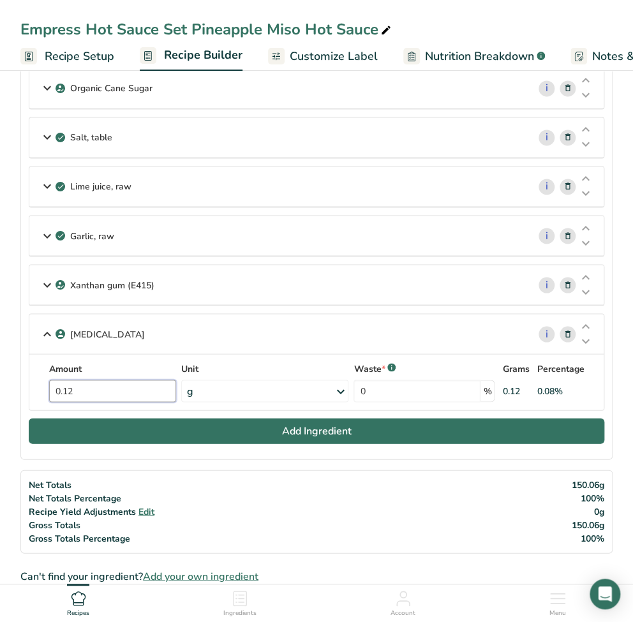
type input "0.12"
click at [398, 426] on button "Add Ingredient" at bounding box center [317, 431] width 576 height 26
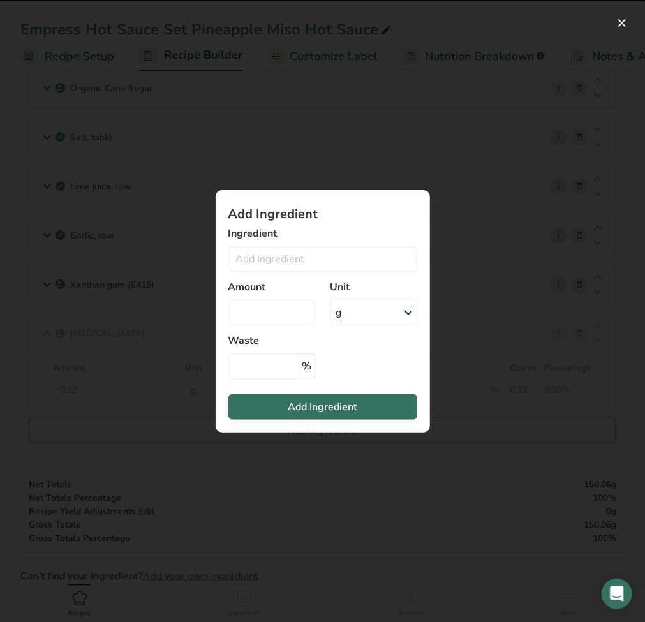
click at [301, 459] on div "Add ingredient modal" at bounding box center [322, 311] width 645 height 622
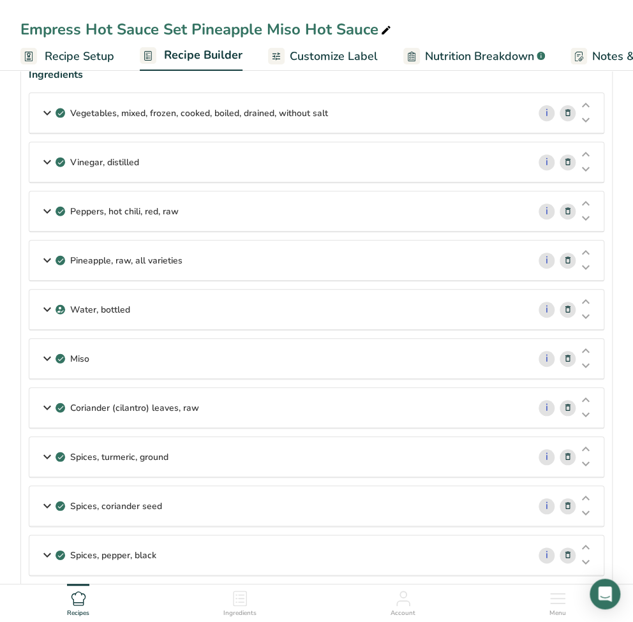
scroll to position [0, 0]
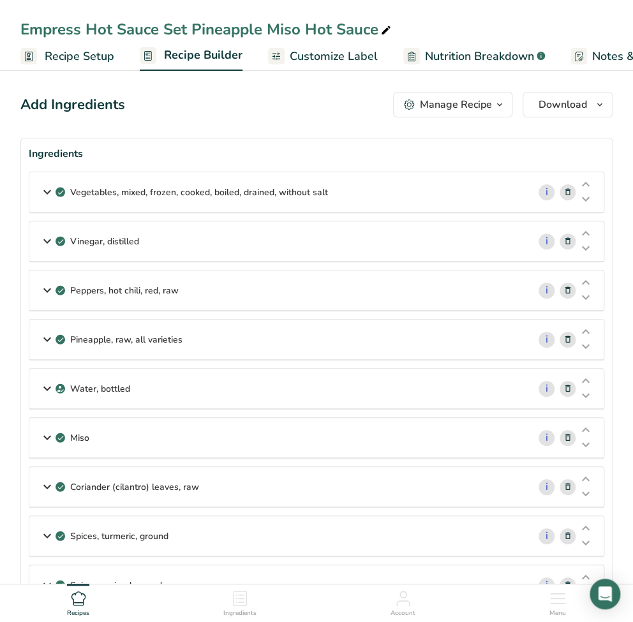
click at [330, 51] on span "Customize Label" at bounding box center [334, 56] width 88 height 17
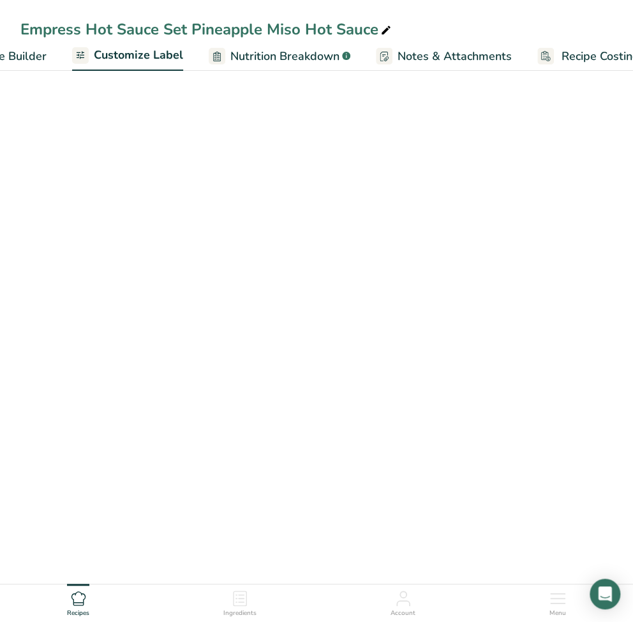
scroll to position [0, 221]
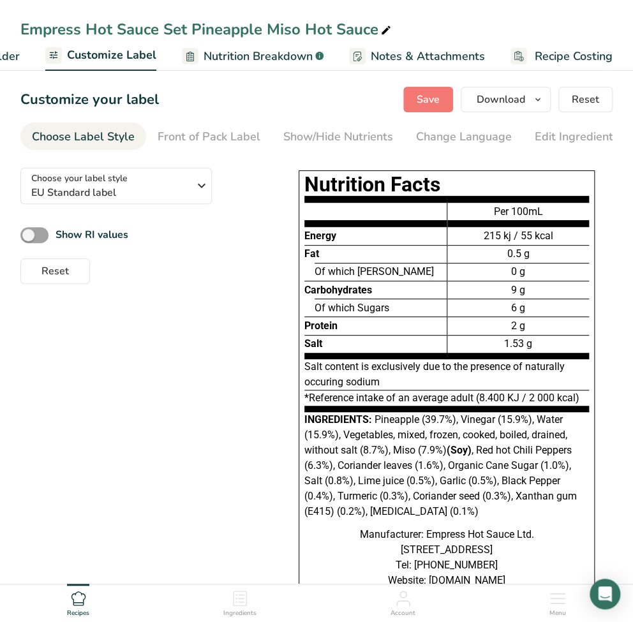
click at [278, 63] on span "Nutrition Breakdown" at bounding box center [258, 56] width 109 height 17
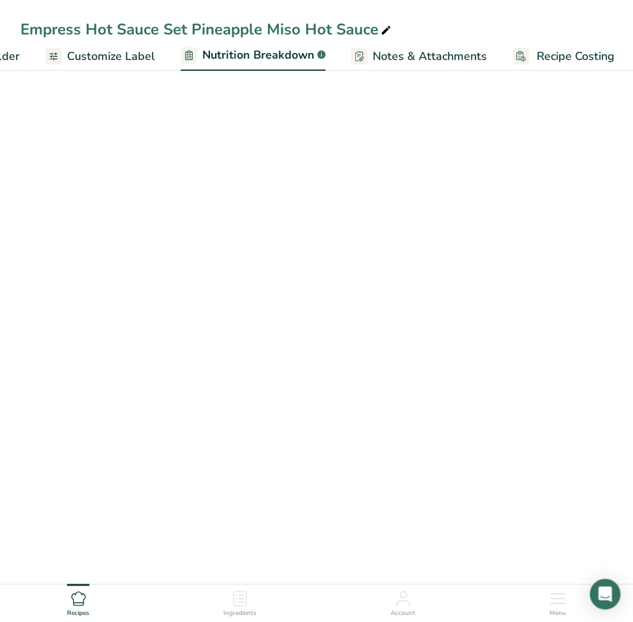
scroll to position [0, 222]
select select "Calories"
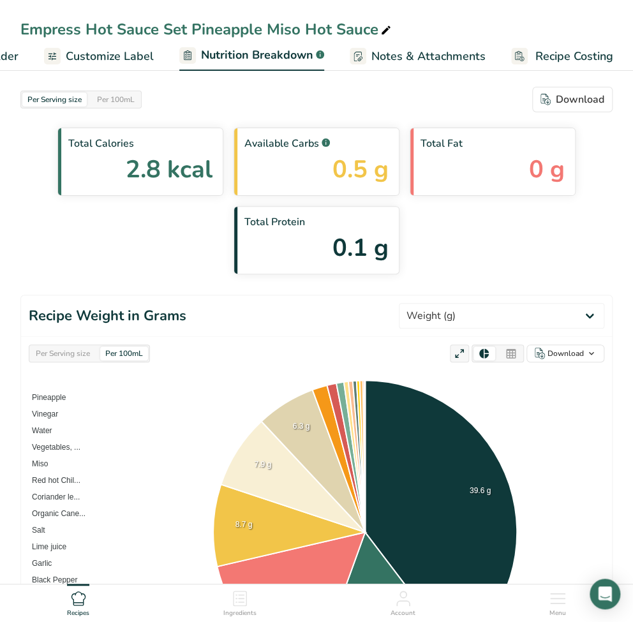
click at [103, 65] on link "Customize Label" at bounding box center [99, 56] width 110 height 29
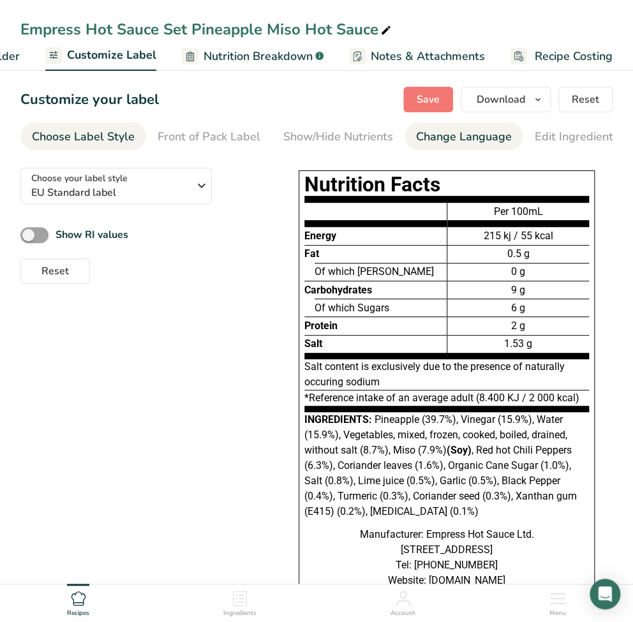
click at [461, 138] on div "Change Language" at bounding box center [464, 136] width 96 height 17
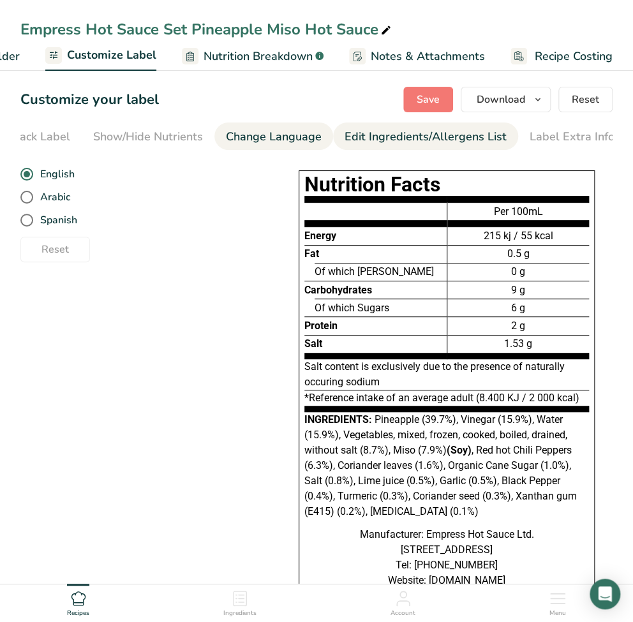
scroll to position [0, 193]
click at [455, 137] on div "Edit Ingredients/Allergens List" at bounding box center [423, 136] width 162 height 17
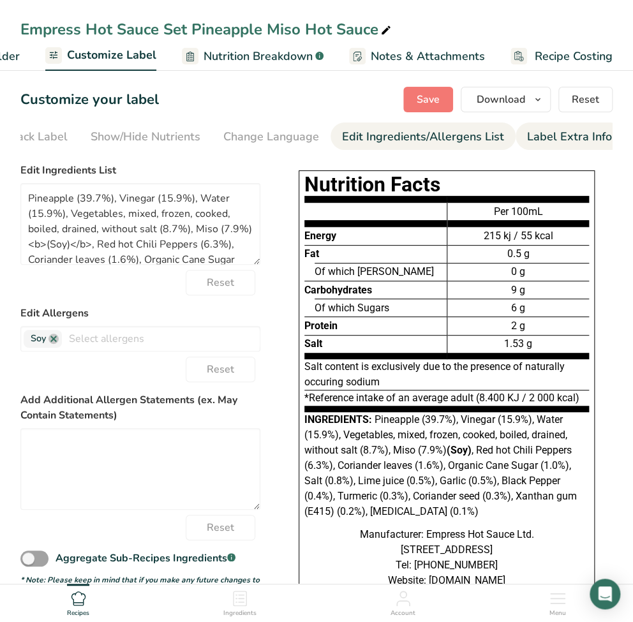
click at [550, 142] on div "Label Extra Info" at bounding box center [569, 136] width 85 height 17
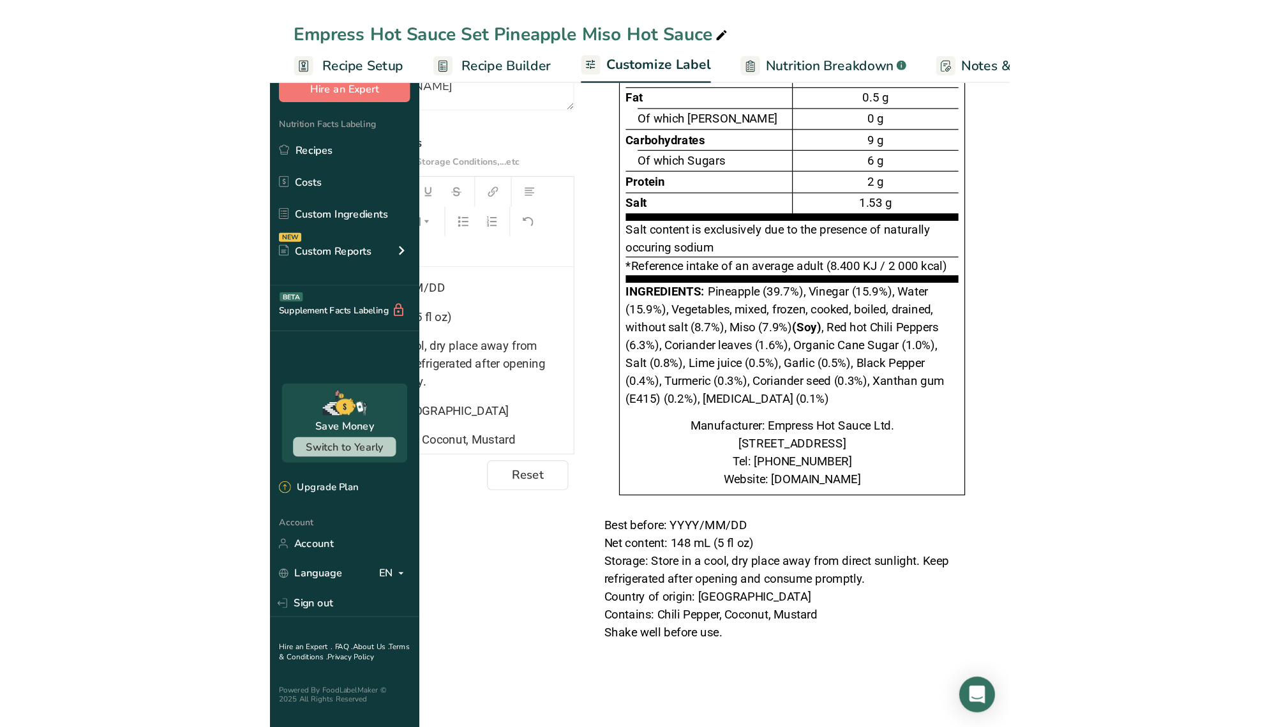
scroll to position [55, 0]
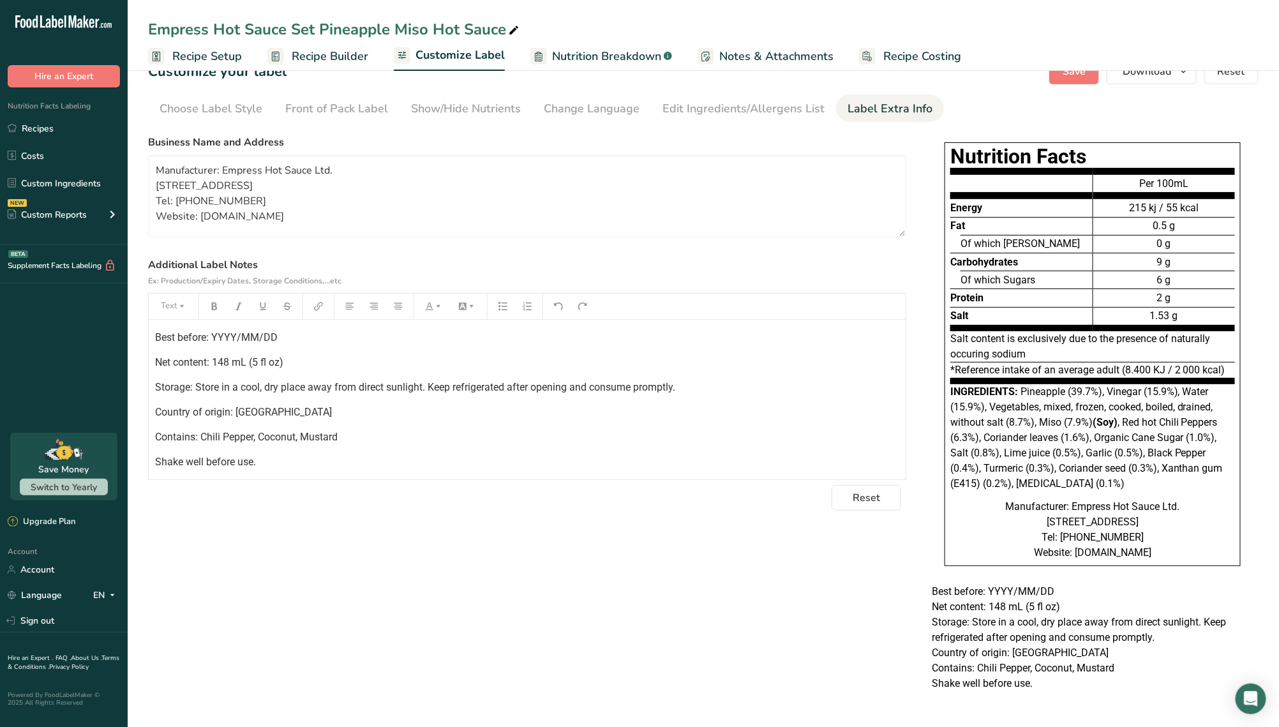
click at [633, 552] on div "Choose your label style EU Standard label USA (FDA) Standard FDA label Tabular …" at bounding box center [703, 418] width 1111 height 577
click at [317, 455] on p "Shake well before use." at bounding box center [527, 462] width 744 height 15
drag, startPoint x: 257, startPoint y: 409, endPoint x: 341, endPoint y: 412, distance: 84.3
click at [338, 431] on span "Contains: Chili Pepper, Coconut, Mustard" at bounding box center [246, 437] width 183 height 12
click at [341, 430] on p "Contains: Chili Pepper, Coconut, Mustard" at bounding box center [527, 437] width 744 height 15
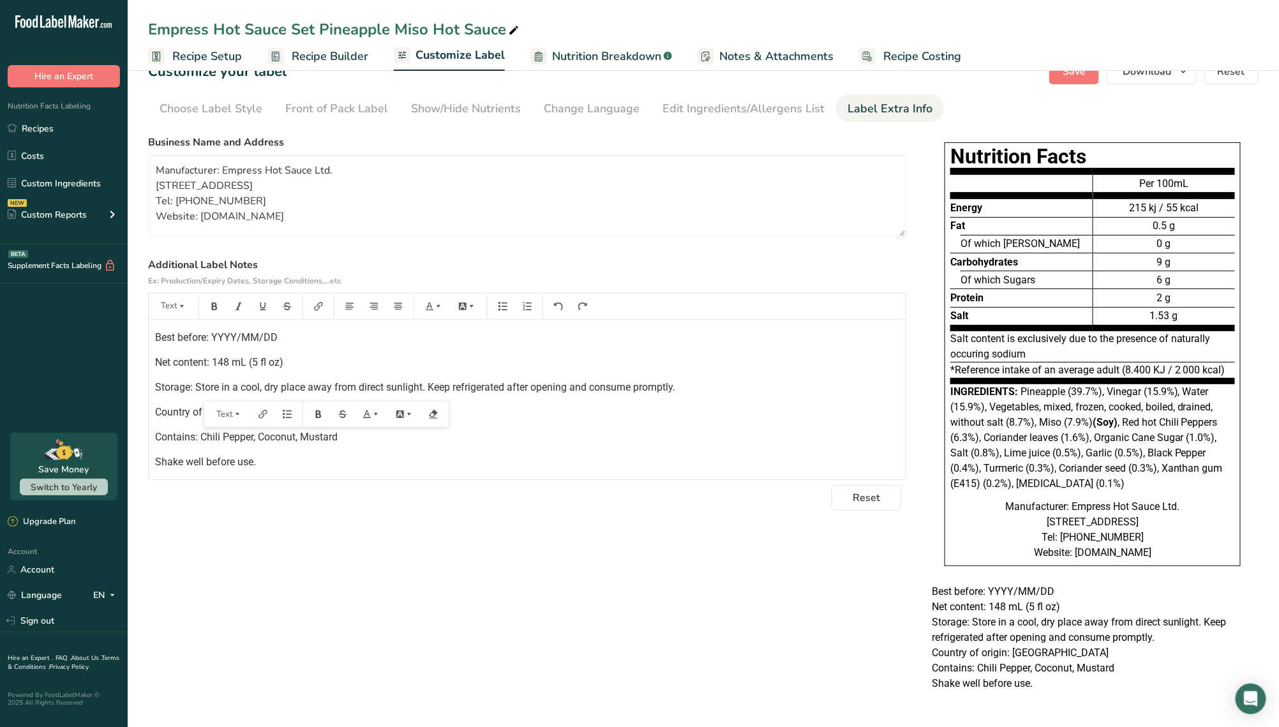
drag, startPoint x: 341, startPoint y: 413, endPoint x: 202, endPoint y: 412, distance: 138.5
click at [202, 430] on p "Contains: Chili Pepper, Coconut, Mustard" at bounding box center [527, 437] width 744 height 15
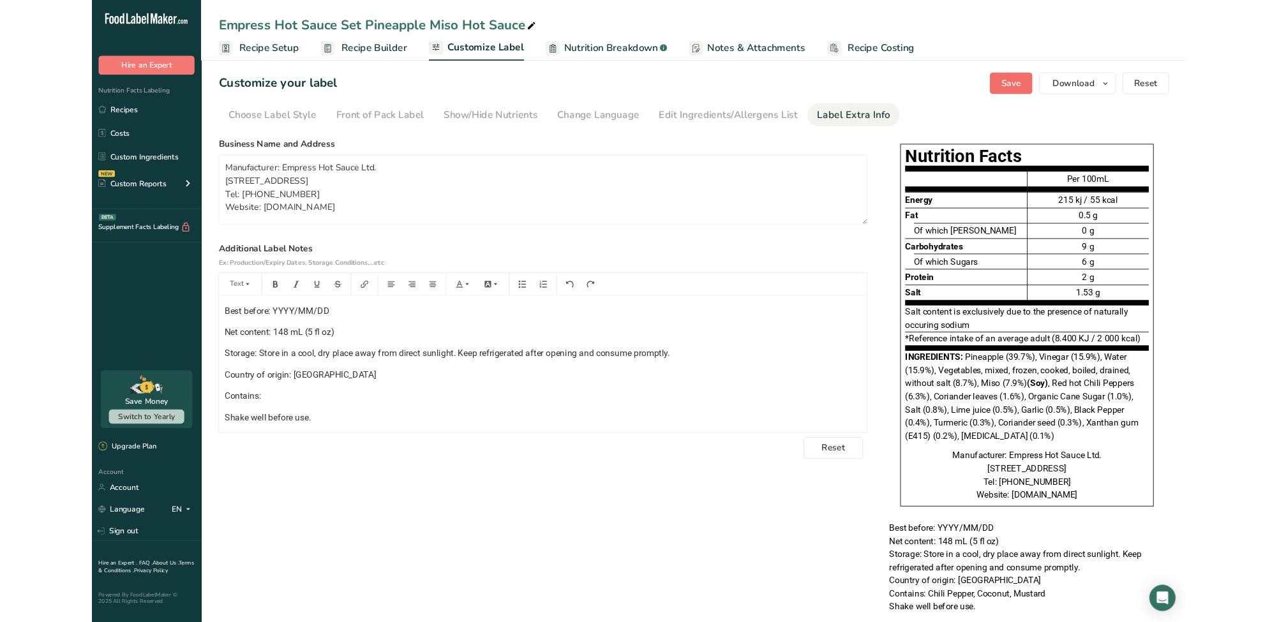
scroll to position [0, 0]
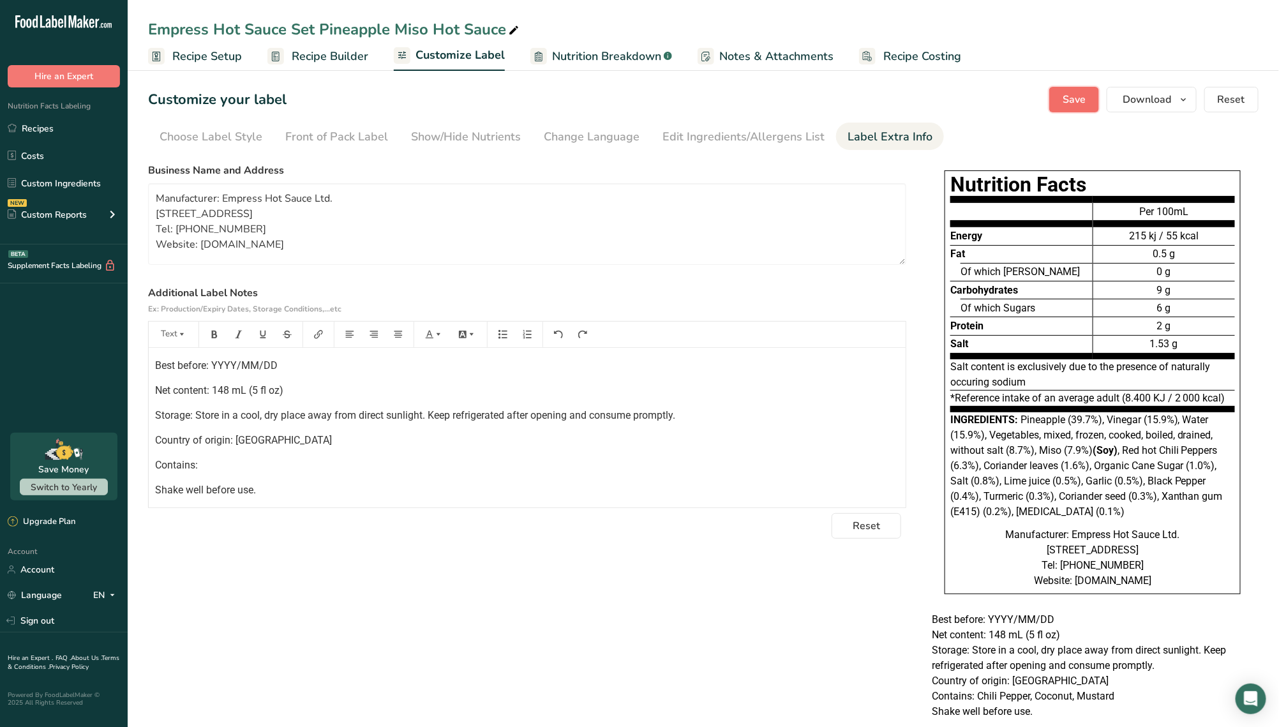
click at [633, 96] on span "Save" at bounding box center [1074, 99] width 23 height 15
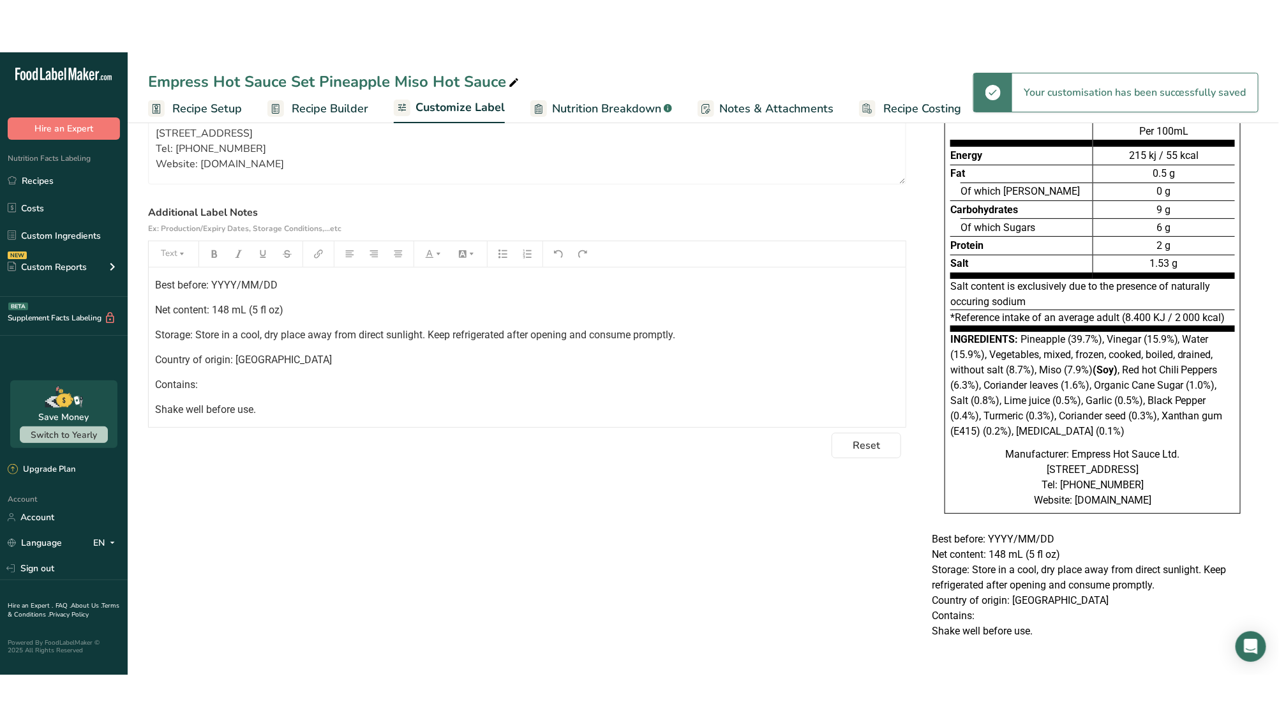
scroll to position [55, 0]
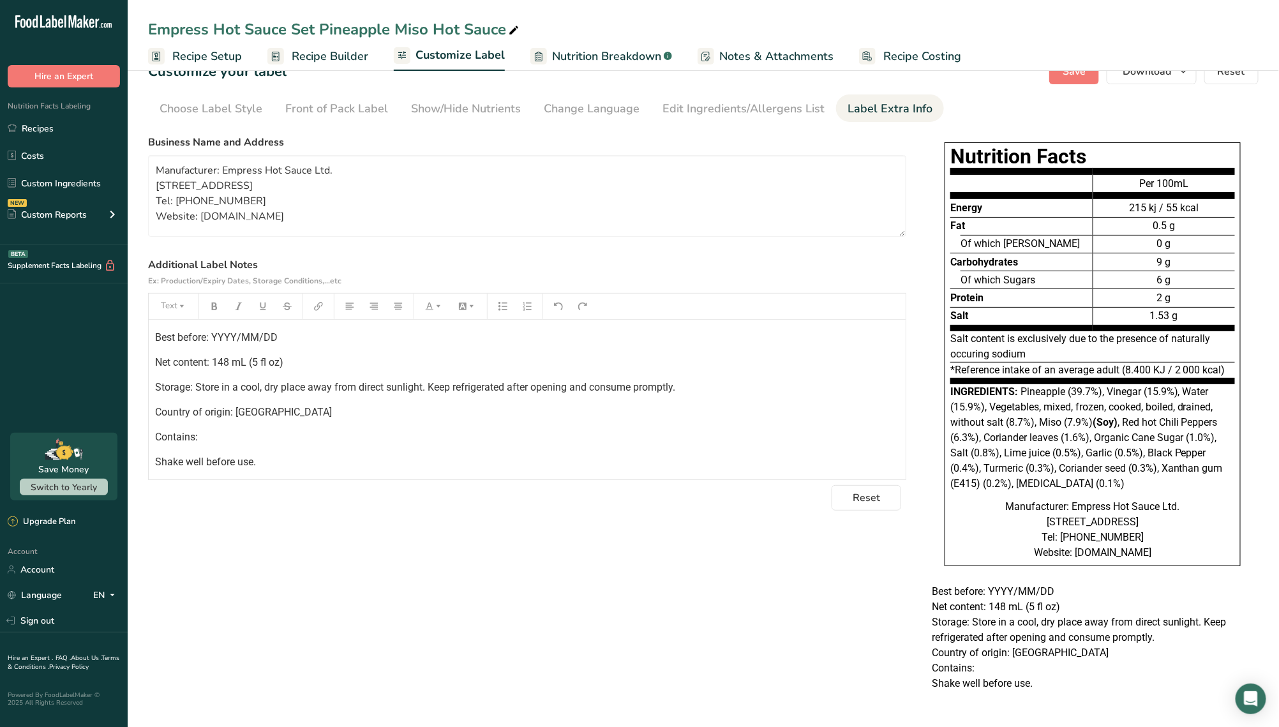
drag, startPoint x: 202, startPoint y: 411, endPoint x: 153, endPoint y: 405, distance: 50.1
click at [153, 405] on div "Best before: YYYY/MM/DD Net content: 148 mL (5 fl oz) Storage: Store in a cool,…" at bounding box center [527, 400] width 757 height 160
drag, startPoint x: 229, startPoint y: 413, endPoint x: 155, endPoint y: 411, distance: 74.1
click at [155, 430] on p "Contains: Soy" at bounding box center [527, 437] width 744 height 15
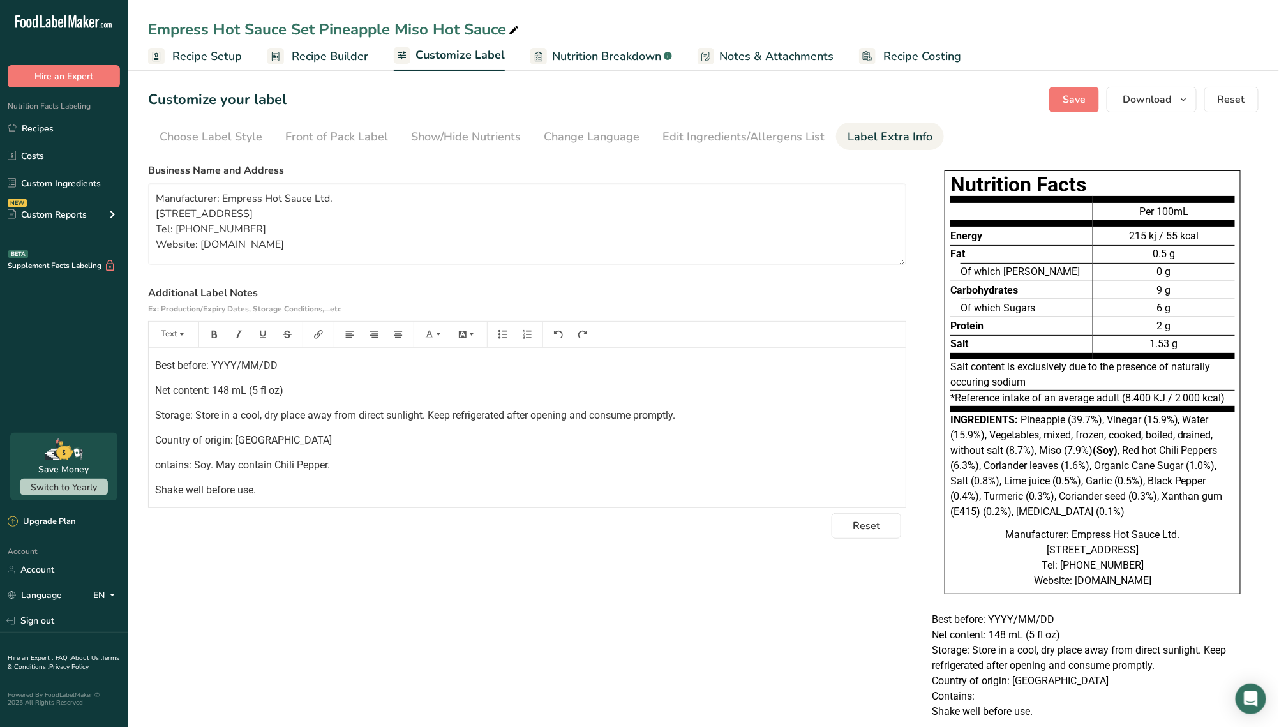
scroll to position [0, 0]
click at [633, 97] on span "Save" at bounding box center [1074, 99] width 23 height 15
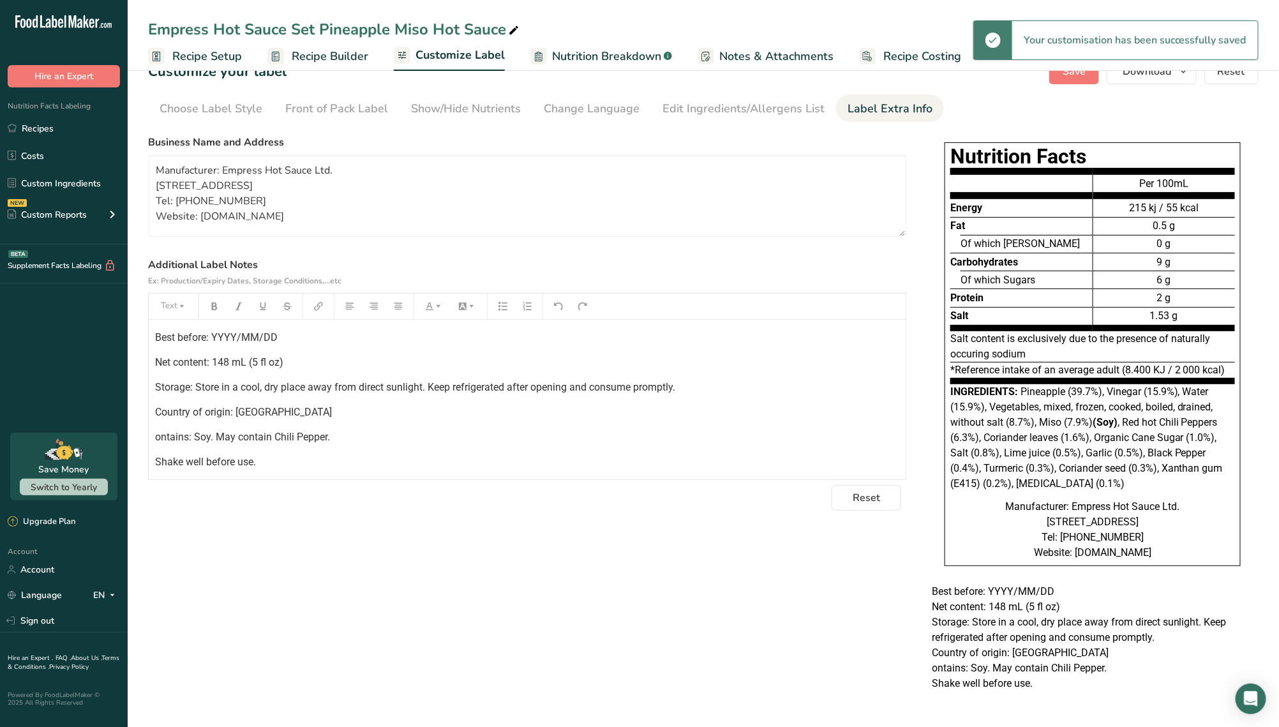
scroll to position [55, 0]
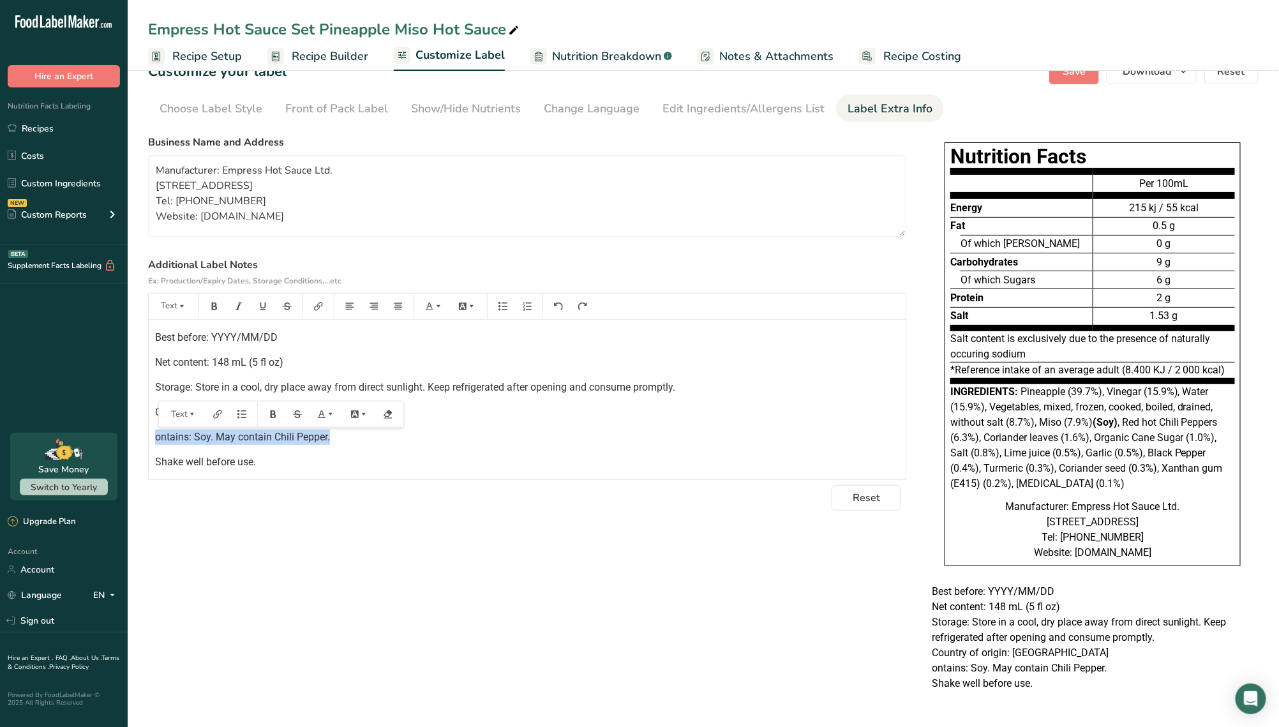
drag, startPoint x: 336, startPoint y: 413, endPoint x: 146, endPoint y: 410, distance: 189.6
click at [146, 410] on section "Customize your label Save Download Choose what to show on your downloaded label…" at bounding box center [704, 382] width 1152 height 689
drag, startPoint x: 337, startPoint y: 409, endPoint x: 143, endPoint y: 408, distance: 194.1
click at [143, 408] on section "Customize your label Save Download Choose what to show on your downloaded label…" at bounding box center [704, 382] width 1152 height 689
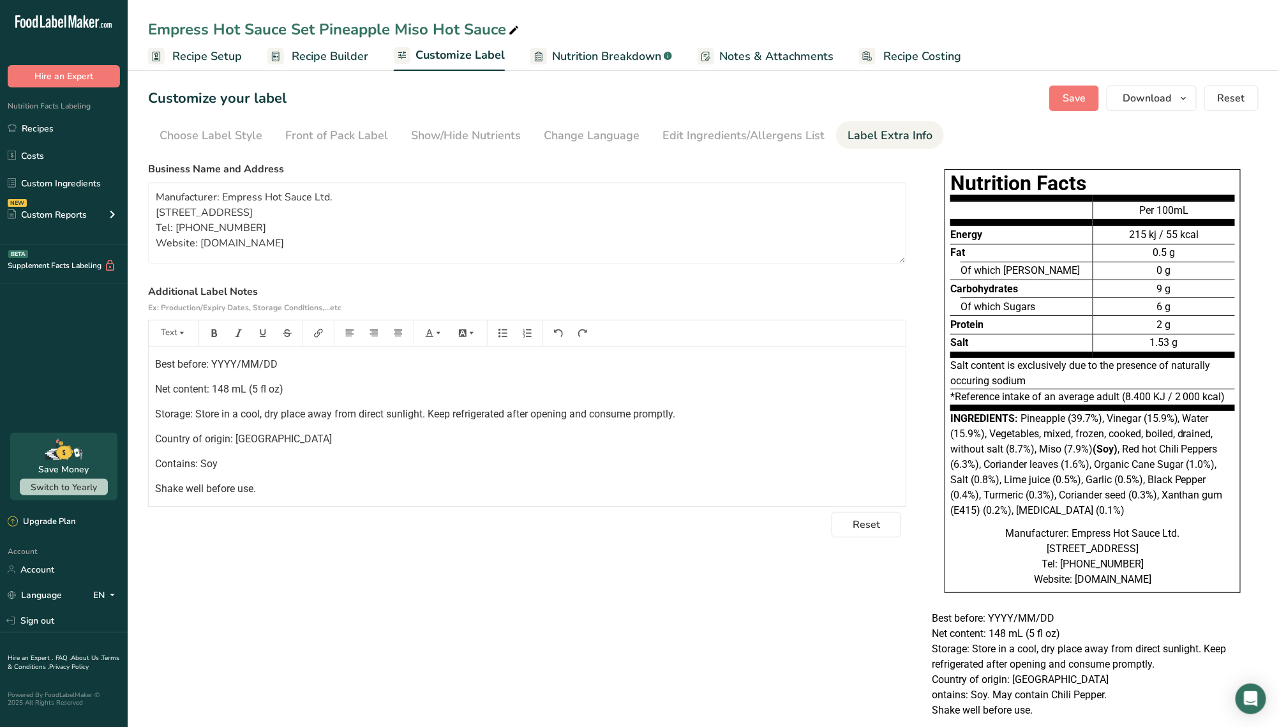
scroll to position [0, 0]
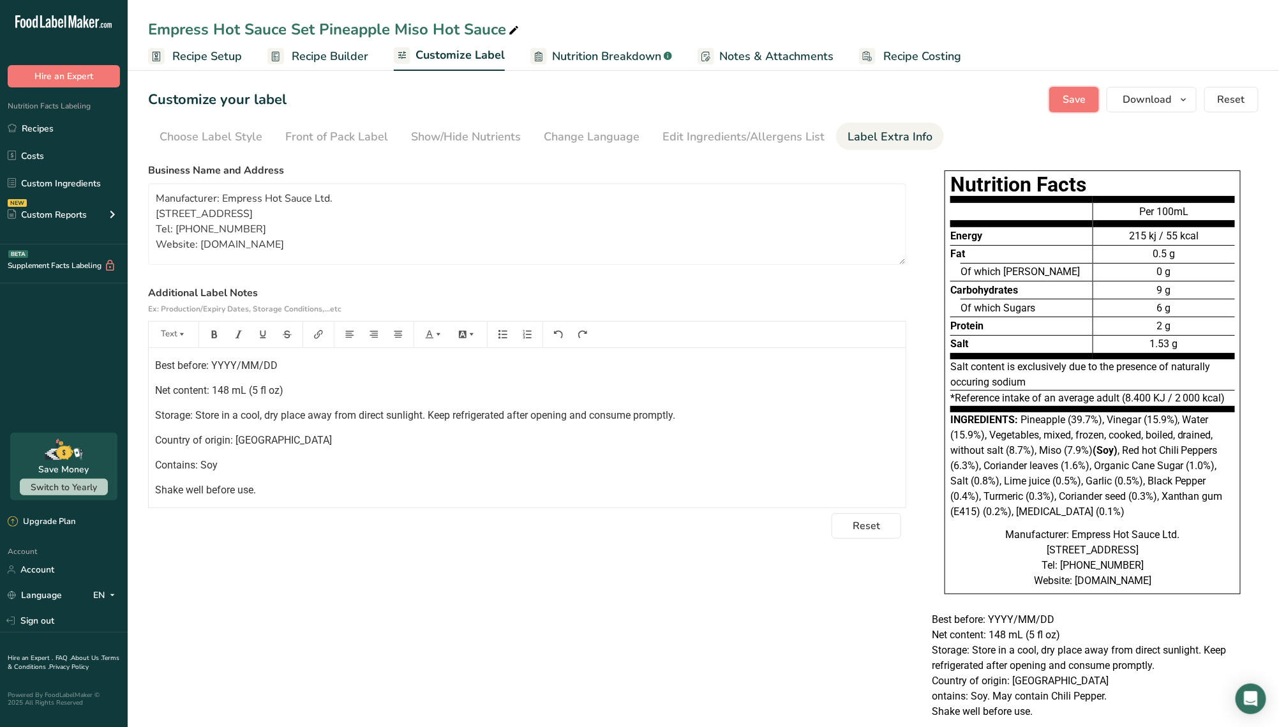
click at [633, 92] on span "Save" at bounding box center [1074, 99] width 23 height 15
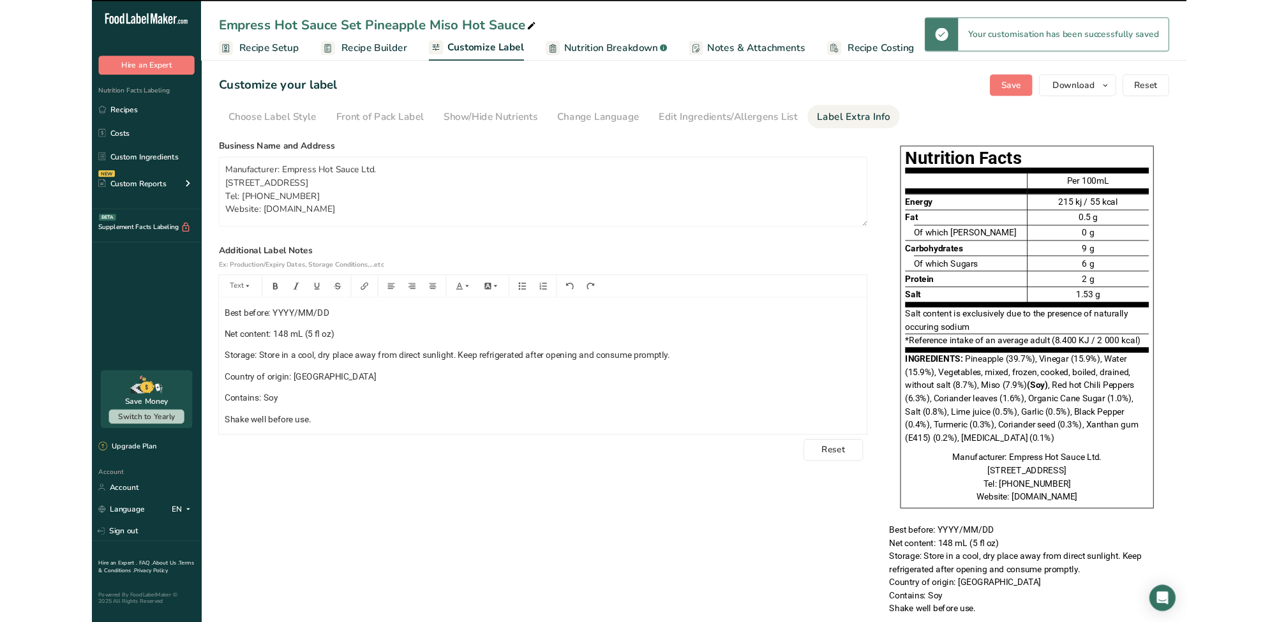
scroll to position [55, 0]
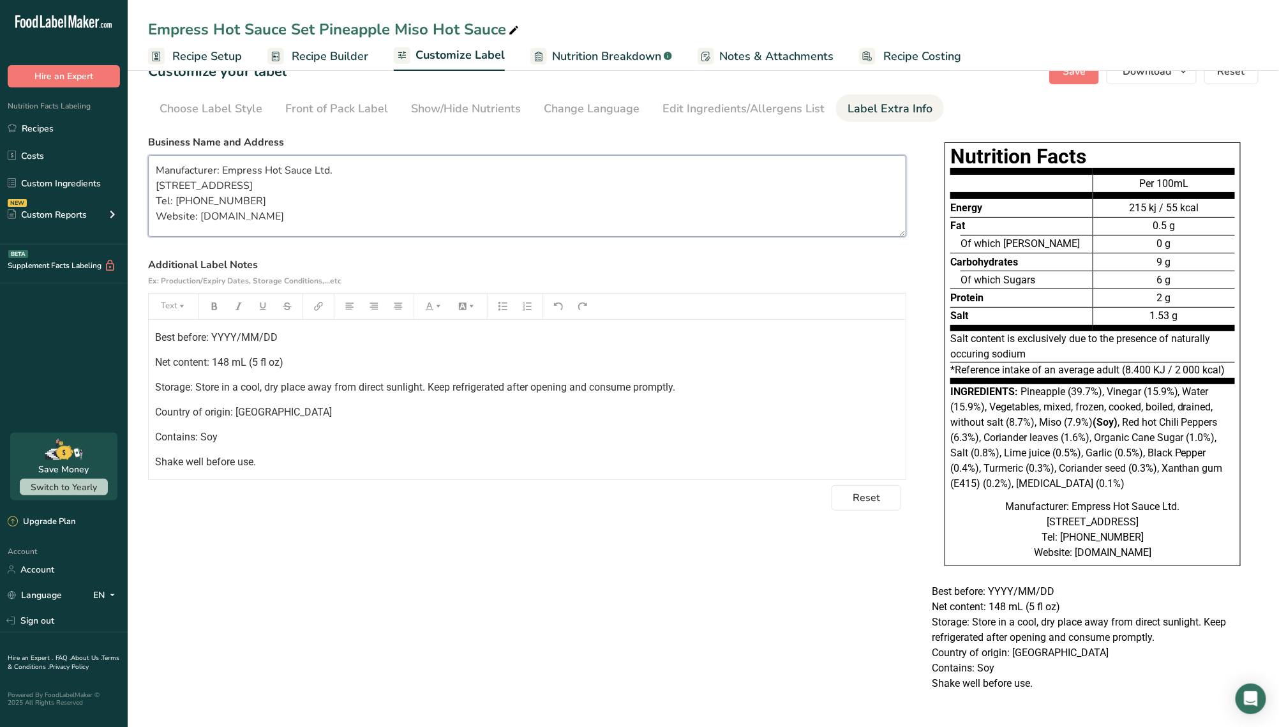
drag, startPoint x: 617, startPoint y: 197, endPoint x: 635, endPoint y: 360, distance: 163.8
click at [617, 209] on section "Business Name and Address Manufacturer: Empress Hot Sauce Ltd. No. 23, Zhongsha…" at bounding box center [527, 323] width 758 height 376
click at [633, 420] on div "Best before: YYYY/MM/DD Net content: 148 mL (5 fl oz) Storage: Store in a cool,…" at bounding box center [527, 400] width 757 height 160
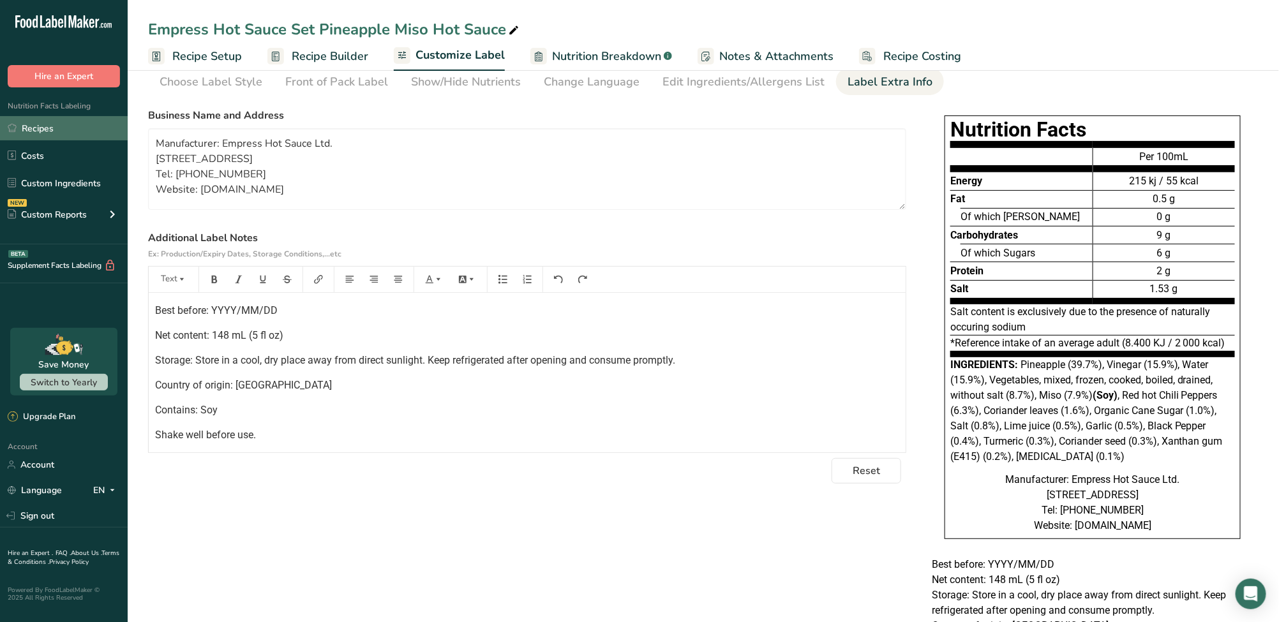
click at [59, 123] on link "Recipes" at bounding box center [64, 128] width 128 height 24
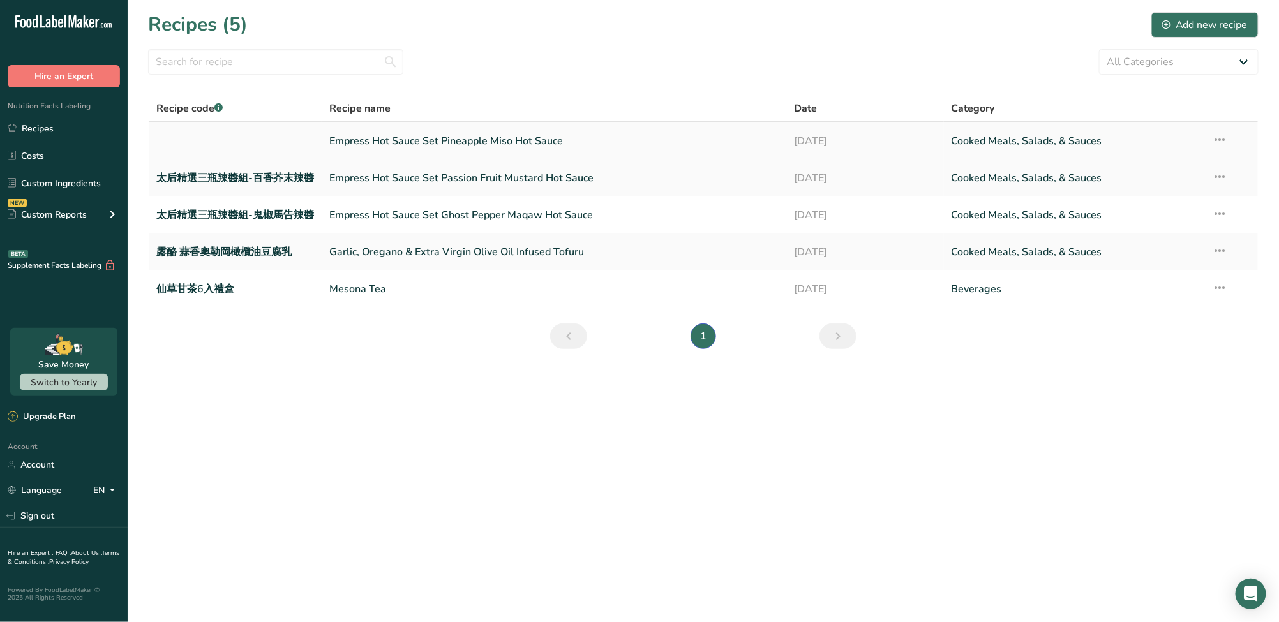
click at [416, 144] on link "Empress Hot Sauce Set Pineapple Miso Hot Sauce" at bounding box center [553, 141] width 449 height 27
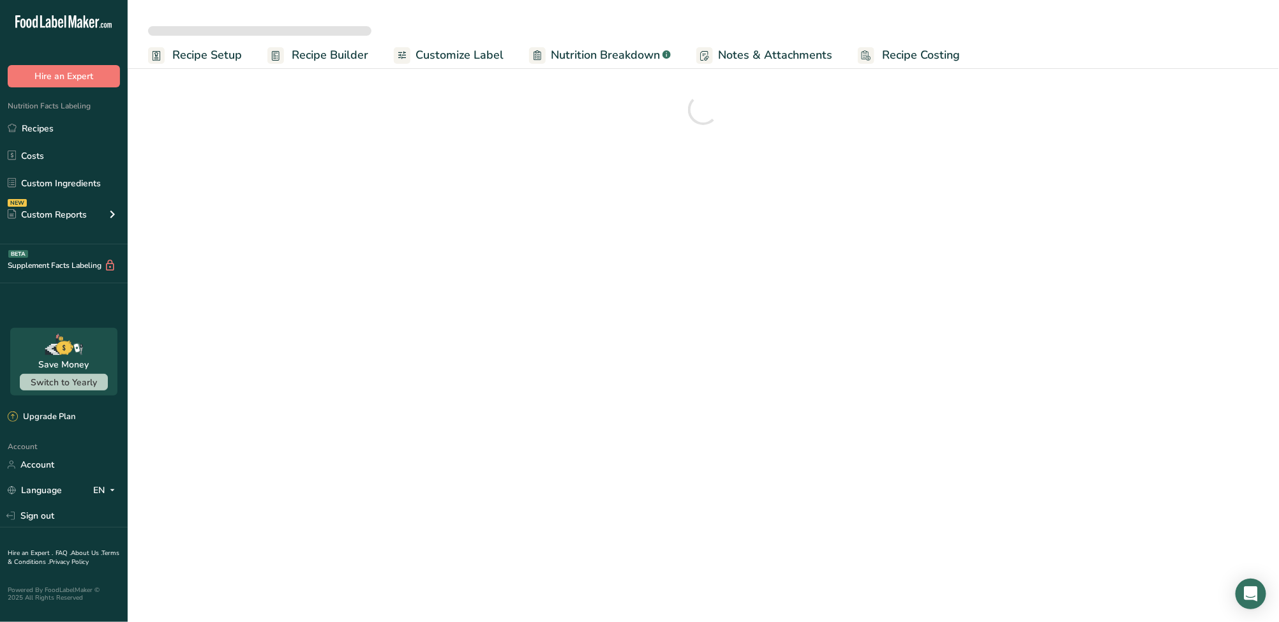
click at [202, 63] on span "Recipe Setup" at bounding box center [207, 55] width 70 height 17
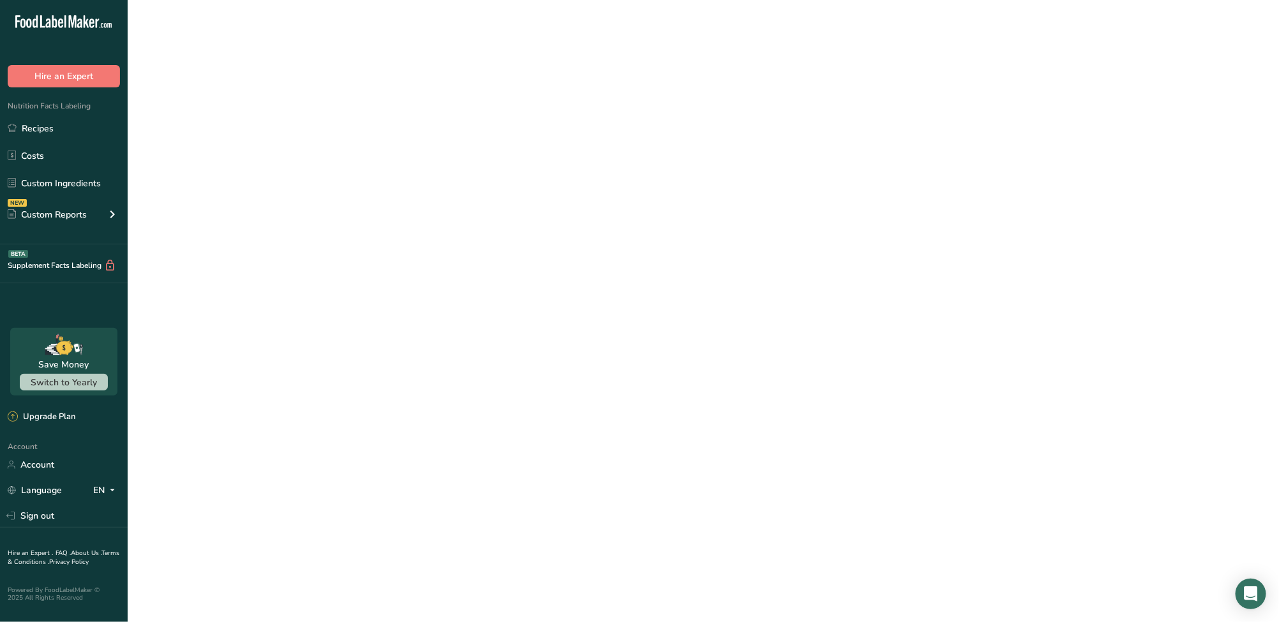
select select
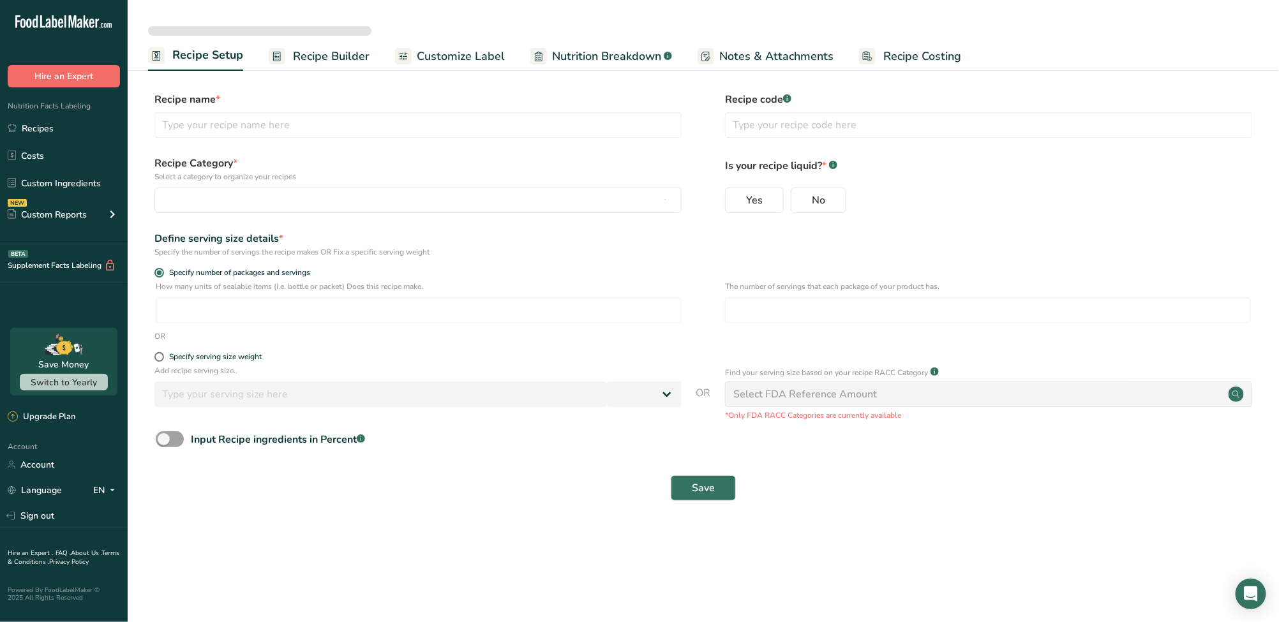
type input "Empress Hot Sauce Set Pineapple Miso Hot Sauce"
radio input "true"
type input "1"
type input "30"
select select "0"
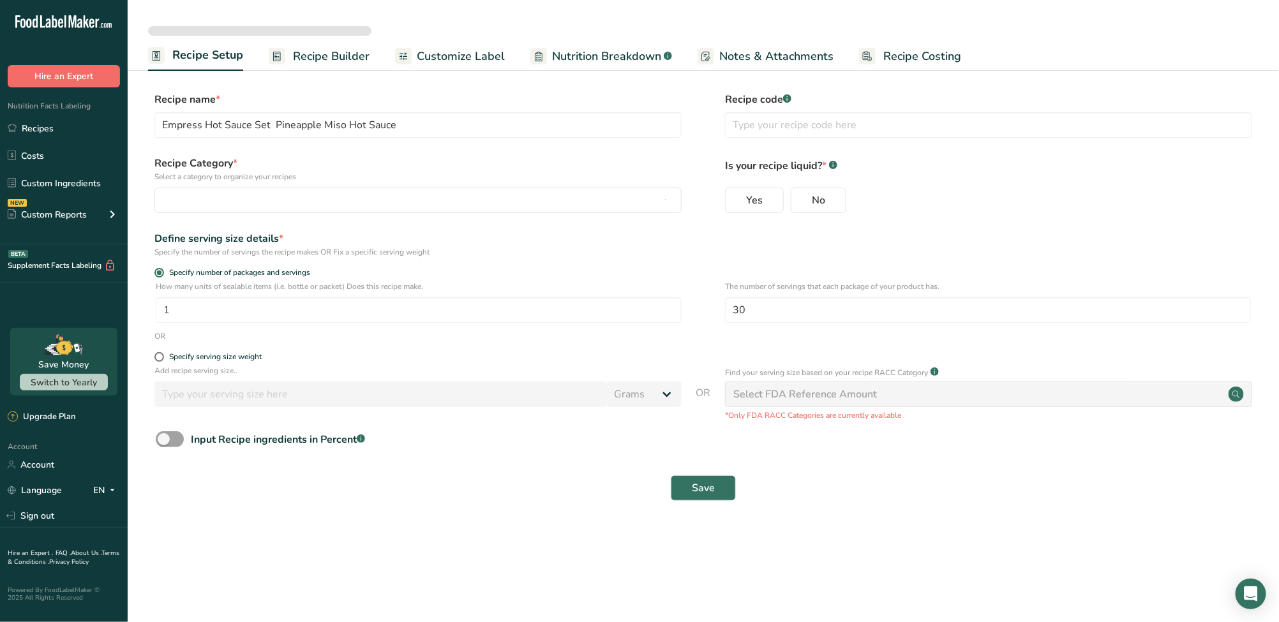
select select "22"
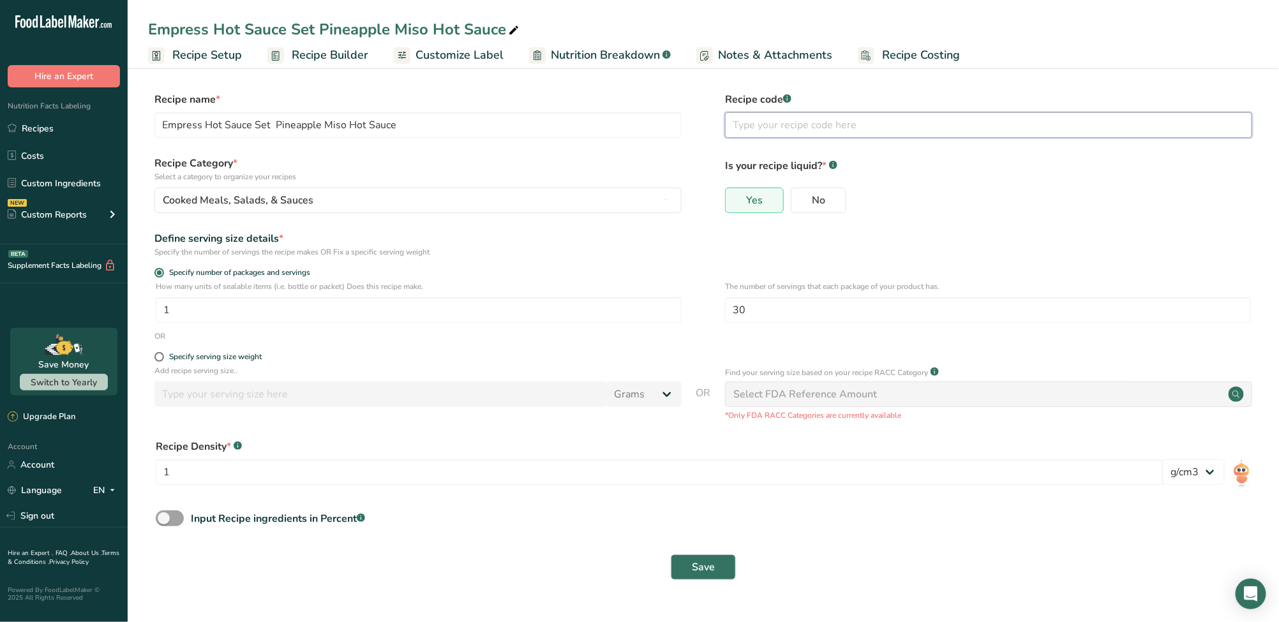
click at [633, 123] on input "text" at bounding box center [988, 125] width 527 height 26
paste input "太后精選三瓶辣醬組-鳳梨味噌辣醬"
type input "太后精選三瓶辣醬組-鳳梨味噌辣醬"
click at [633, 568] on button "Save" at bounding box center [703, 568] width 65 height 26
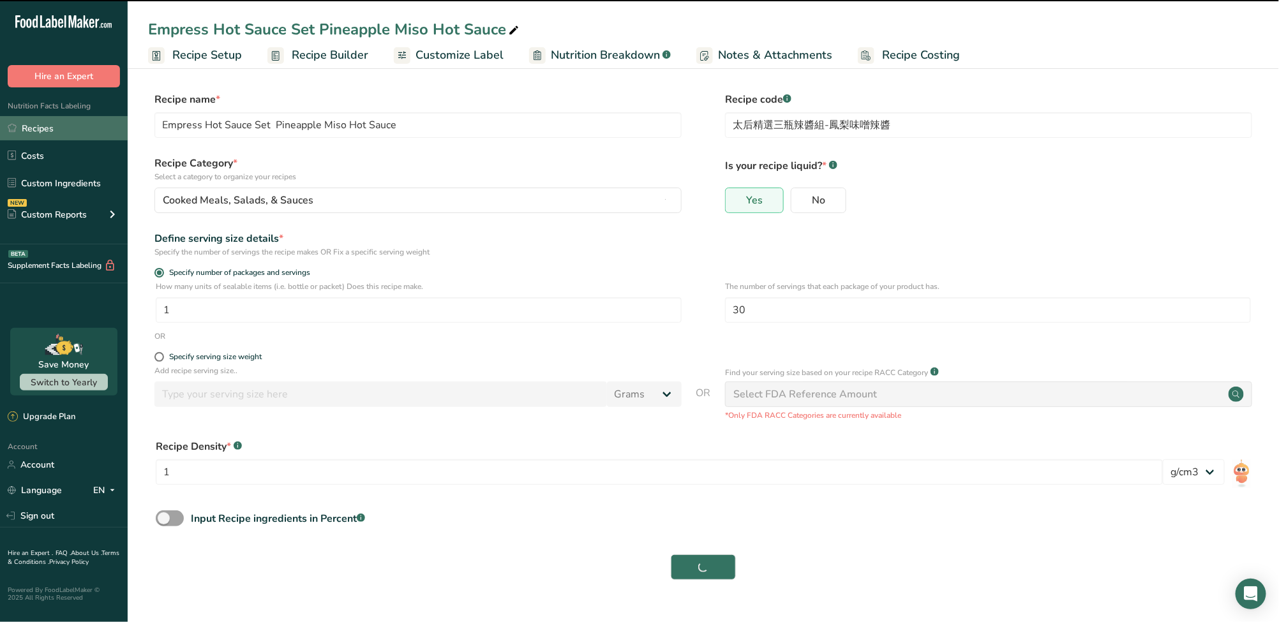
click at [29, 127] on link "Recipes" at bounding box center [64, 128] width 128 height 24
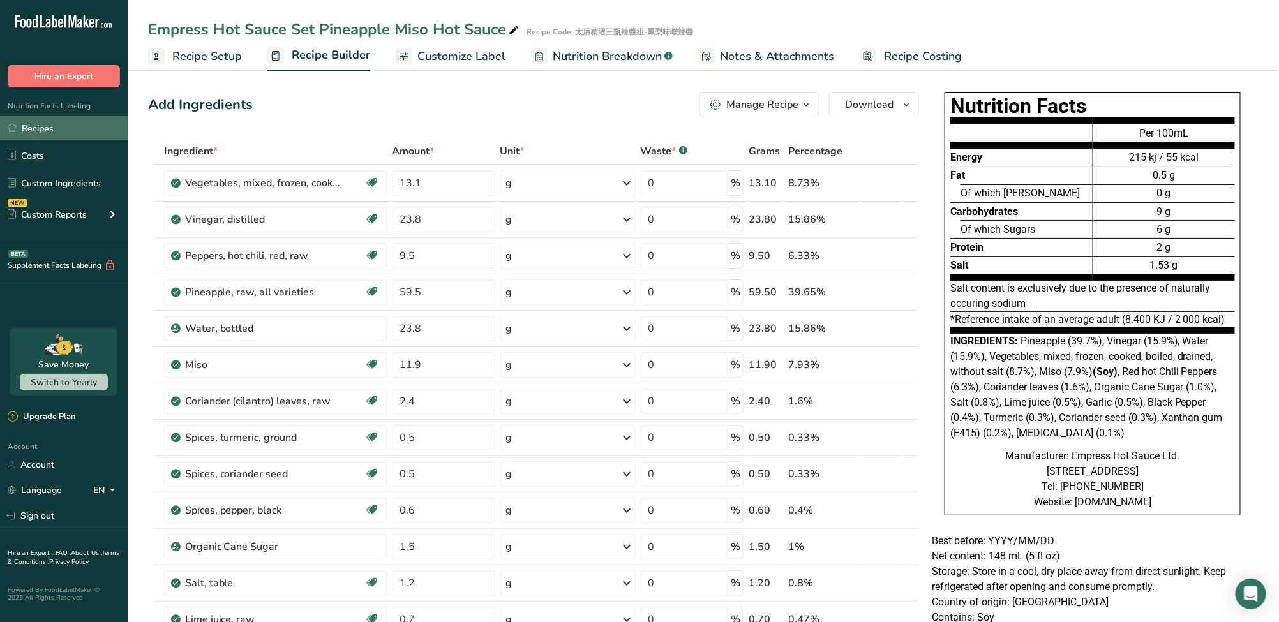
click at [93, 130] on link "Recipes" at bounding box center [64, 128] width 128 height 24
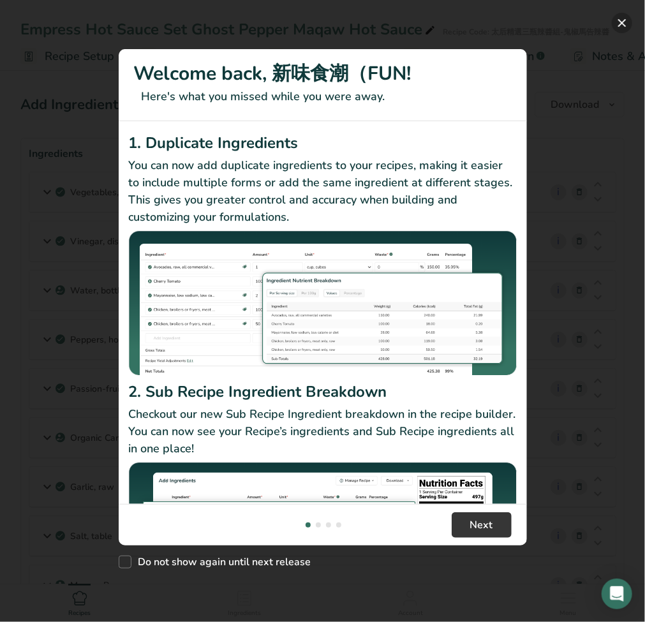
click at [626, 23] on button "New Features" at bounding box center [622, 23] width 20 height 20
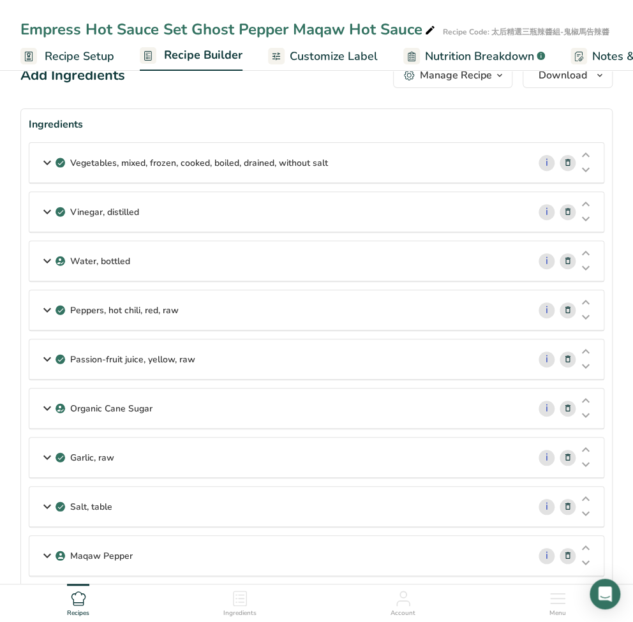
scroll to position [85, 0]
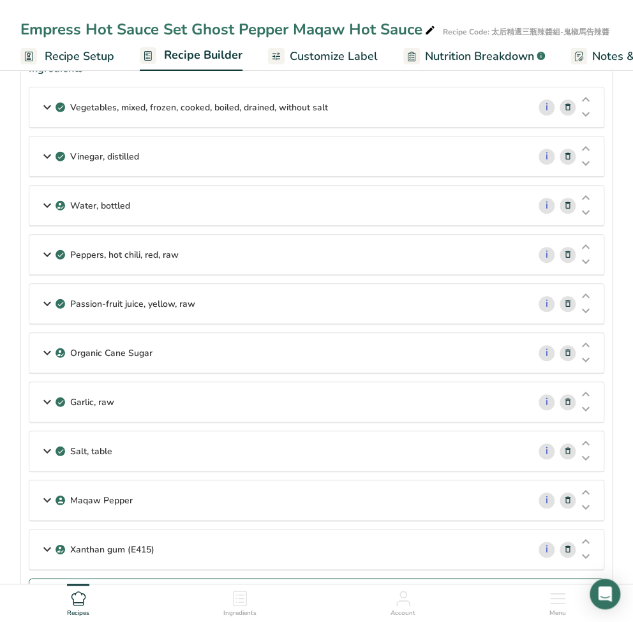
click at [43, 105] on icon at bounding box center [47, 107] width 15 height 23
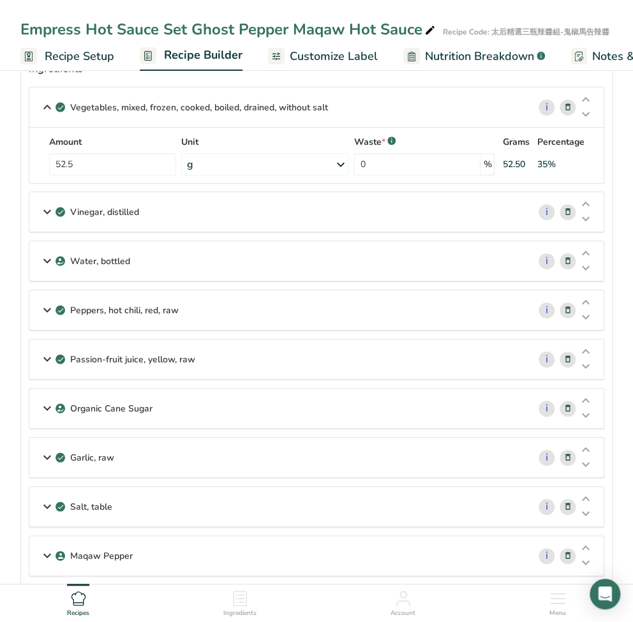
click at [47, 207] on icon at bounding box center [47, 211] width 15 height 23
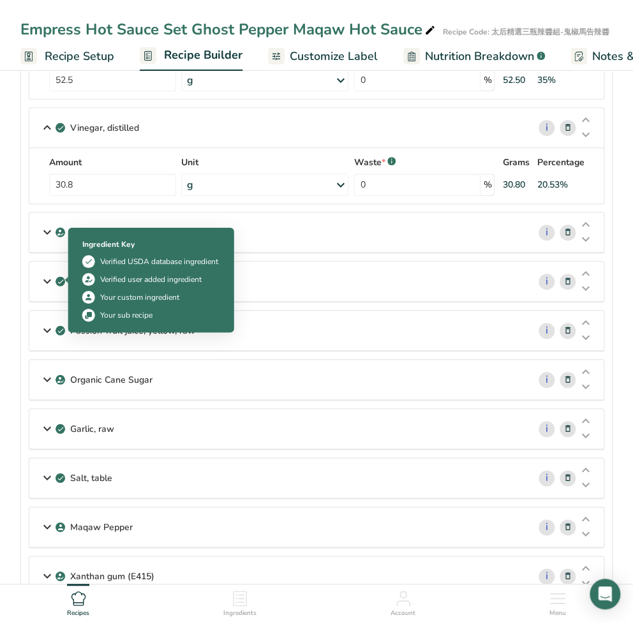
scroll to position [170, 0]
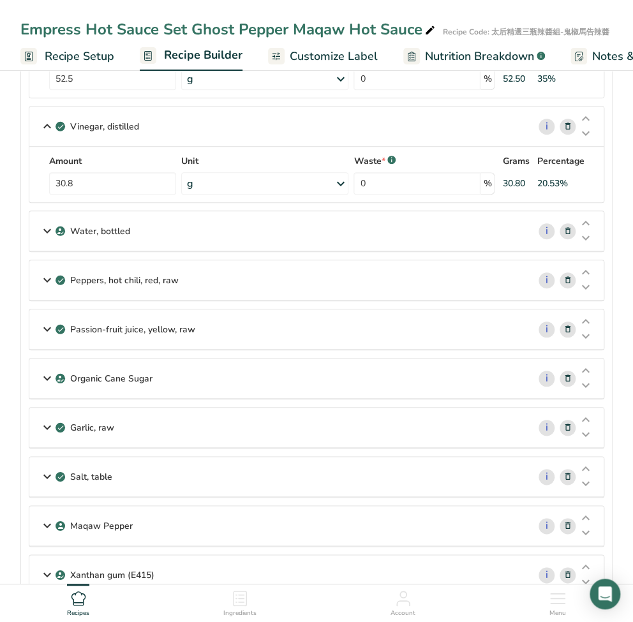
click at [46, 229] on icon at bounding box center [47, 231] width 15 height 23
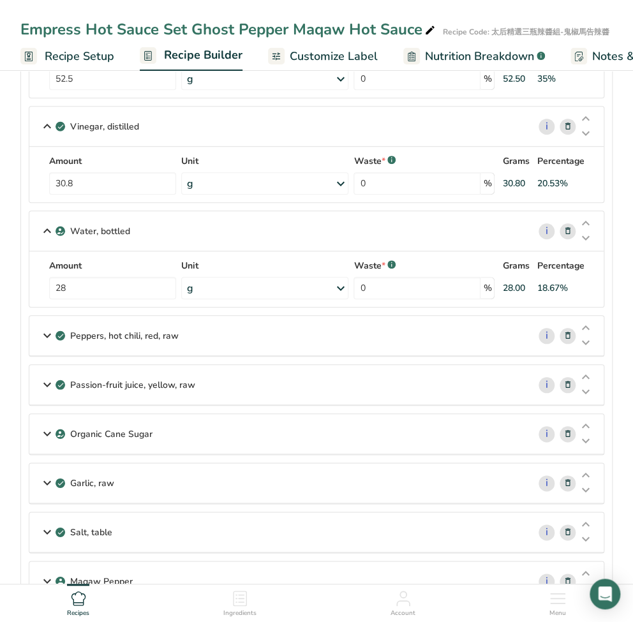
click at [46, 333] on icon at bounding box center [47, 335] width 15 height 23
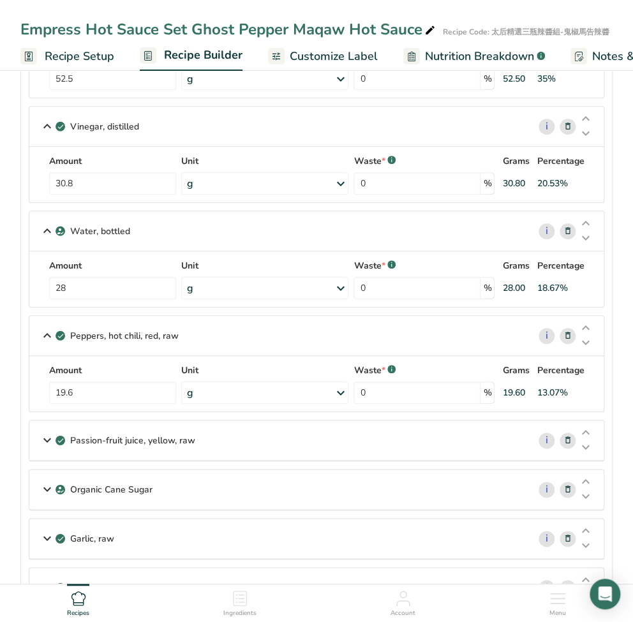
click at [45, 437] on icon at bounding box center [47, 440] width 15 height 23
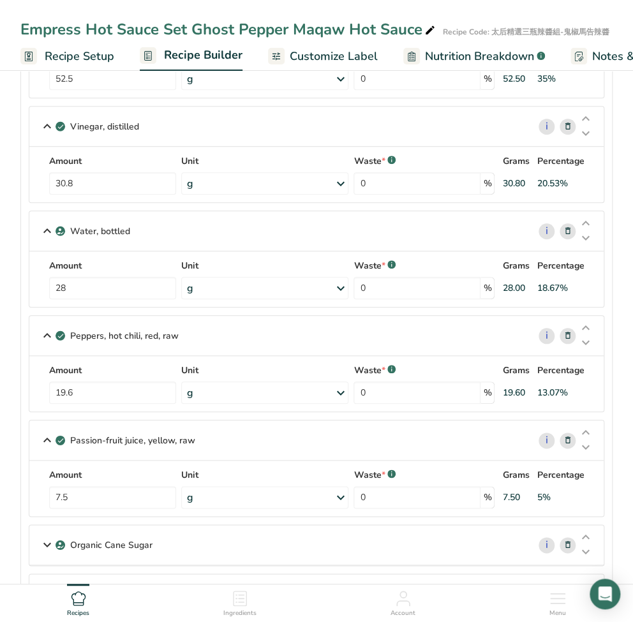
click at [41, 542] on icon at bounding box center [47, 545] width 15 height 23
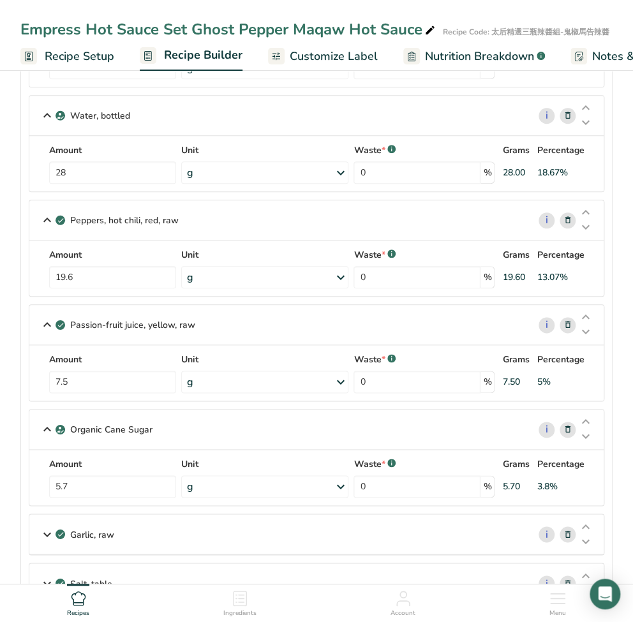
scroll to position [340, 0]
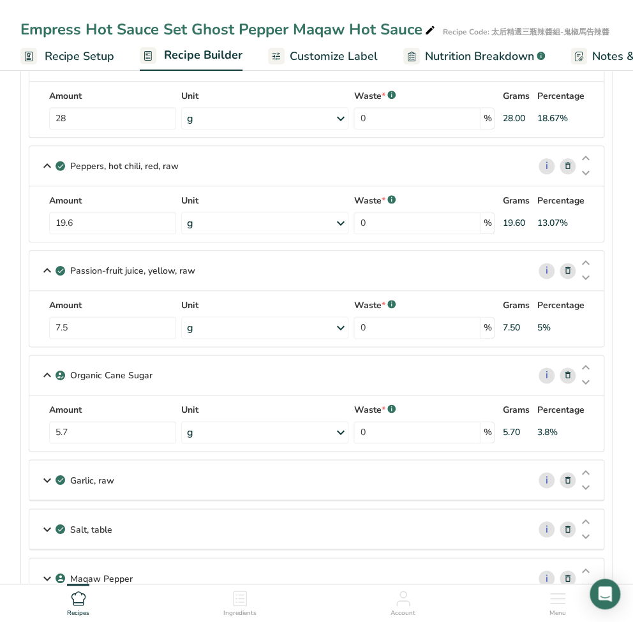
click at [45, 476] on icon at bounding box center [47, 480] width 15 height 23
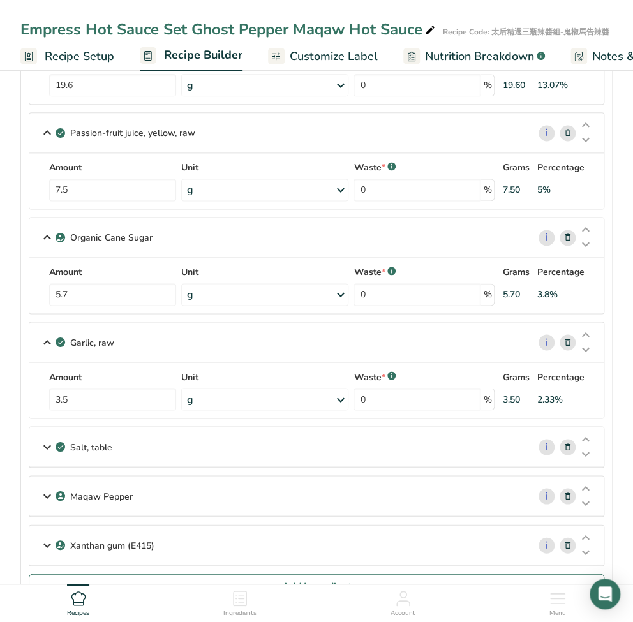
scroll to position [511, 0]
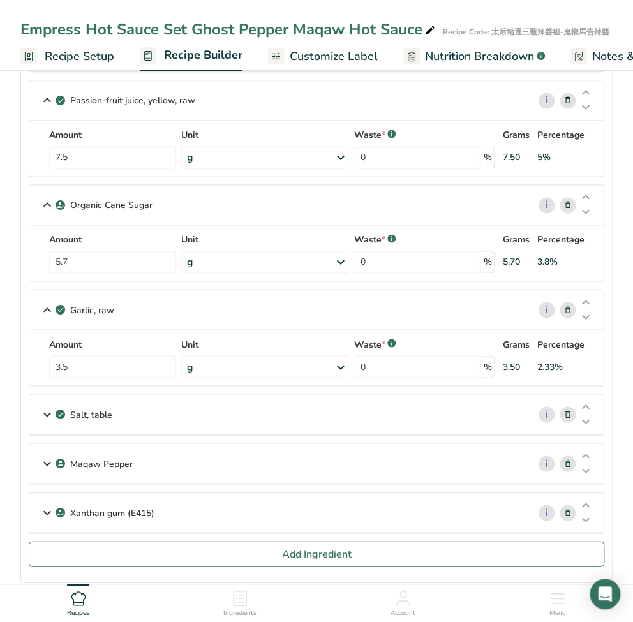
click at [40, 411] on icon at bounding box center [47, 414] width 15 height 23
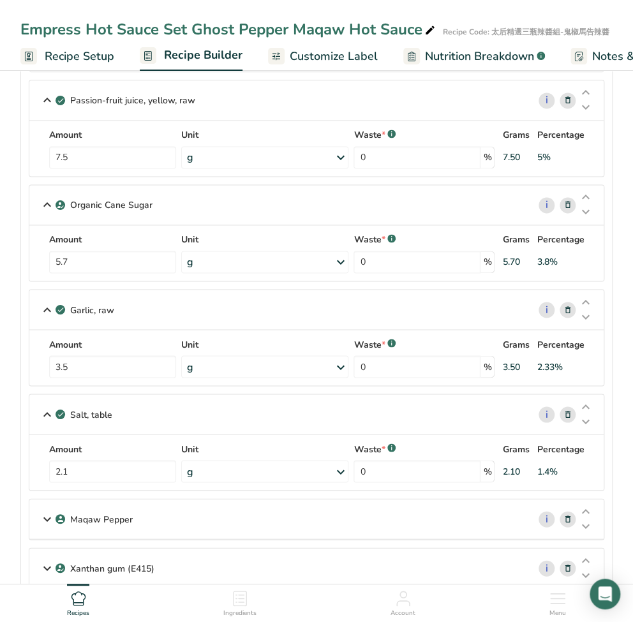
click at [41, 519] on icon at bounding box center [47, 519] width 15 height 23
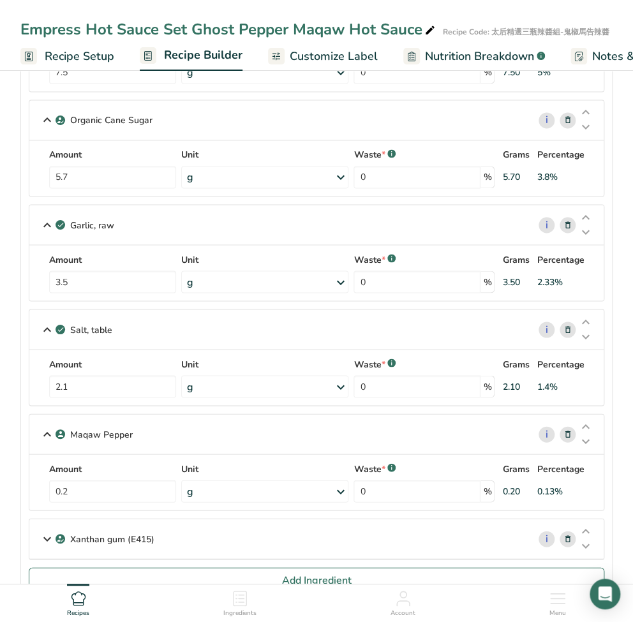
click at [46, 534] on icon at bounding box center [47, 538] width 15 height 23
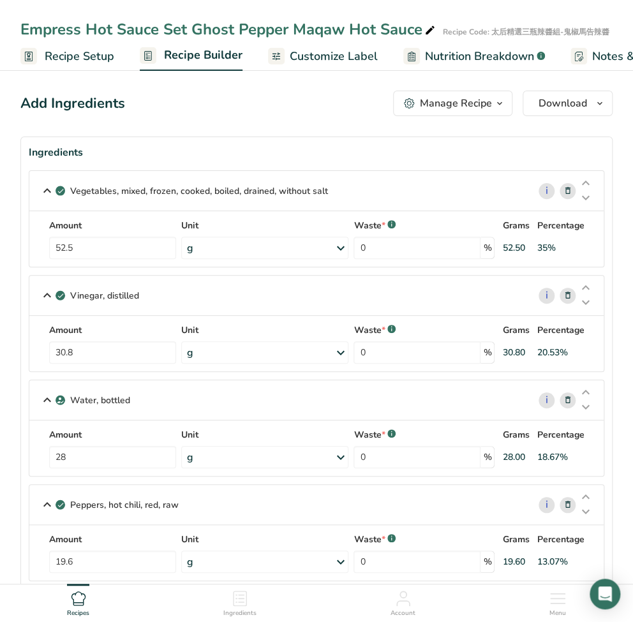
scroll to position [0, 0]
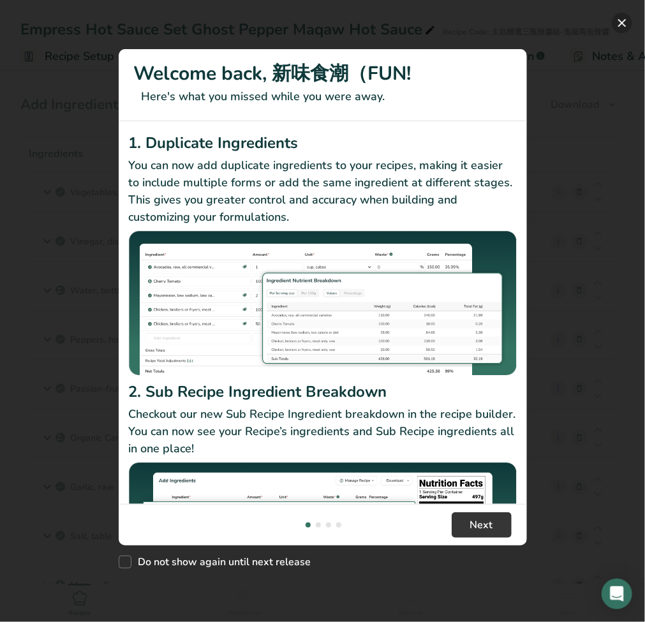
click at [622, 22] on button "New Features" at bounding box center [622, 23] width 20 height 20
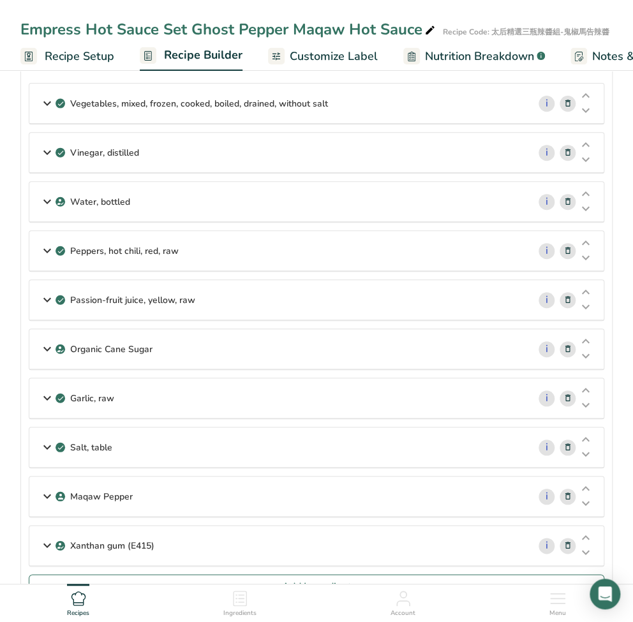
scroll to position [85, 0]
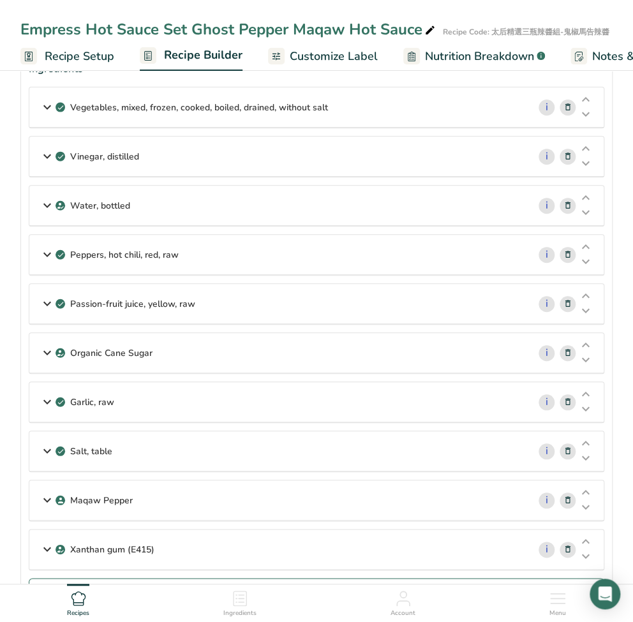
click at [44, 351] on icon at bounding box center [47, 353] width 15 height 23
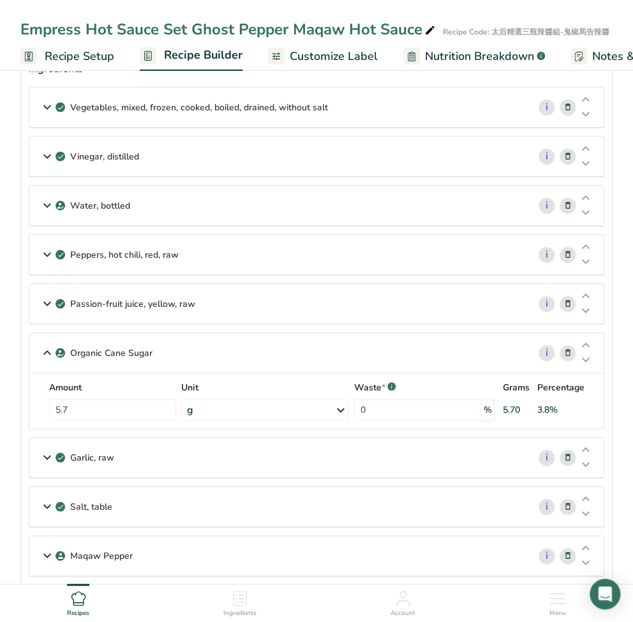
click at [310, 356] on div "Organic Cane Sugar" at bounding box center [278, 353] width 499 height 40
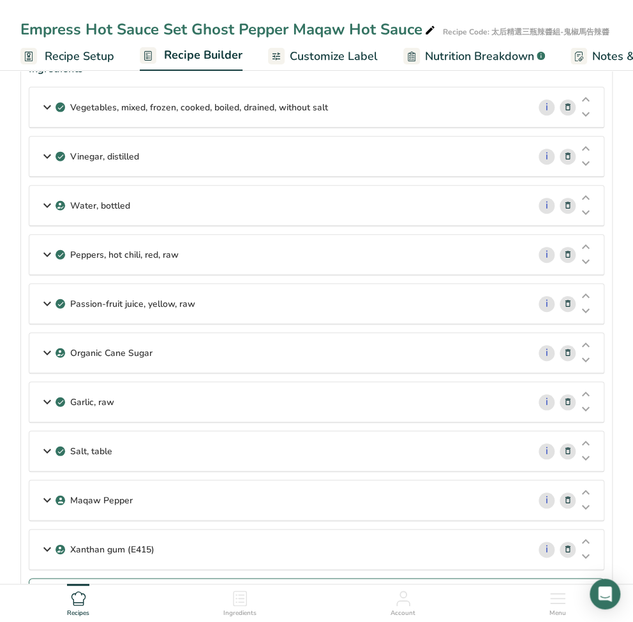
drag, startPoint x: 155, startPoint y: 349, endPoint x: 72, endPoint y: 352, distance: 82.4
click at [69, 351] on div "Organic Cane Sugar" at bounding box center [278, 353] width 499 height 40
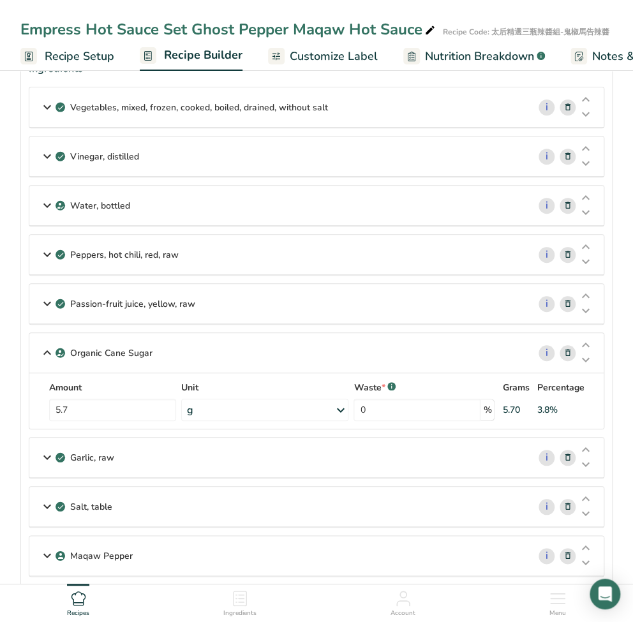
copy p "Organic Cane Sugar"
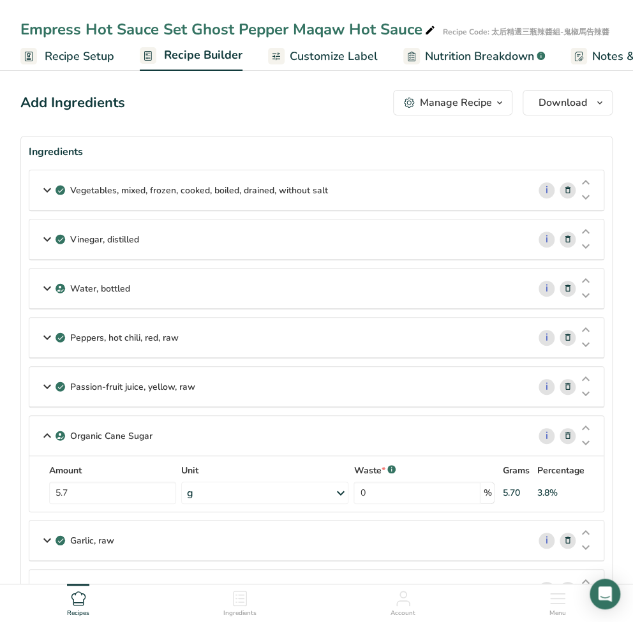
scroll to position [0, 0]
